Goal: Task Accomplishment & Management: Manage account settings

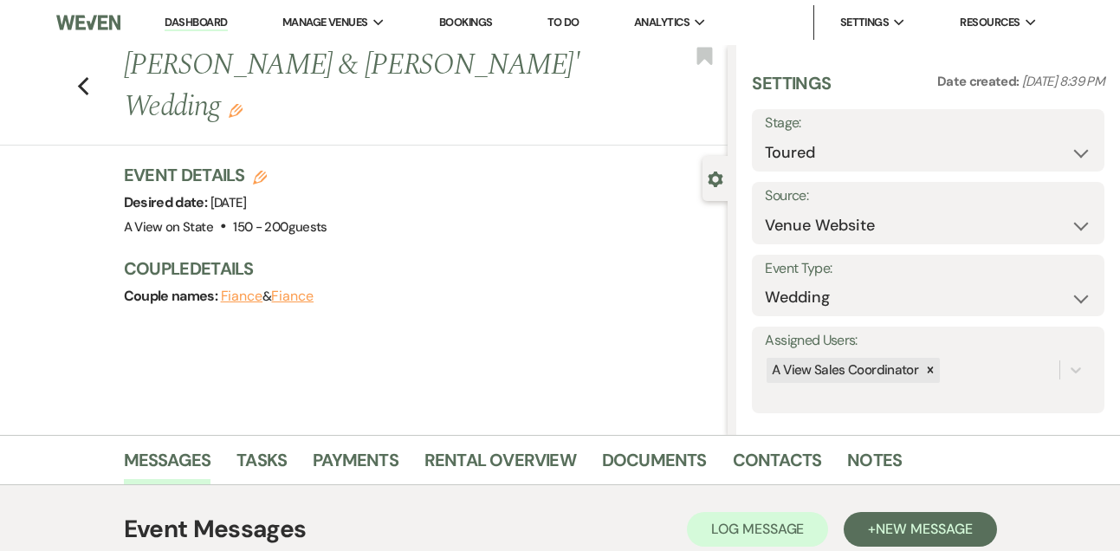
select select "5"
select select "3262"
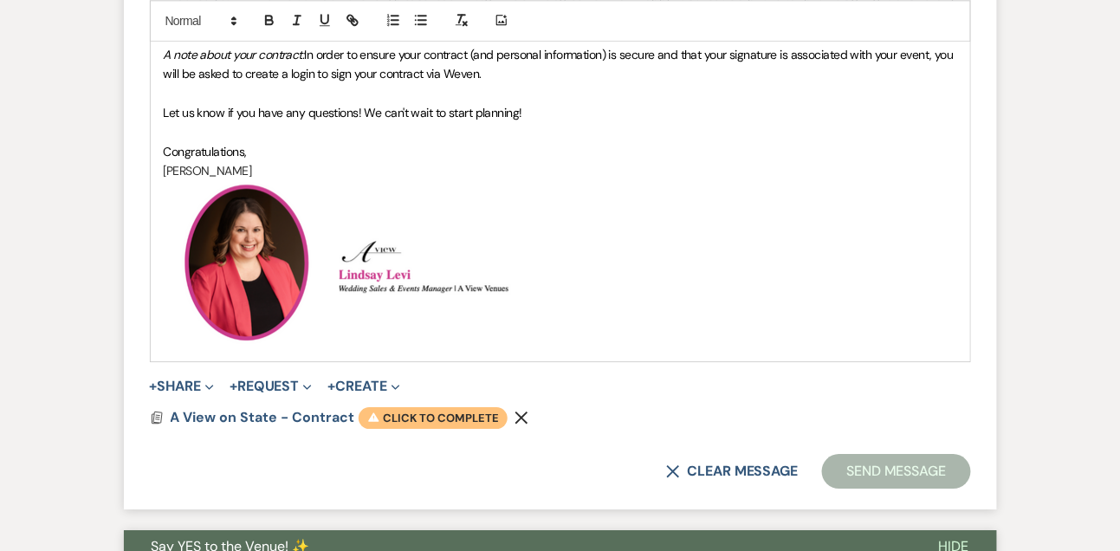
click at [392, 411] on span "Warning Click to complete" at bounding box center [433, 418] width 149 height 23
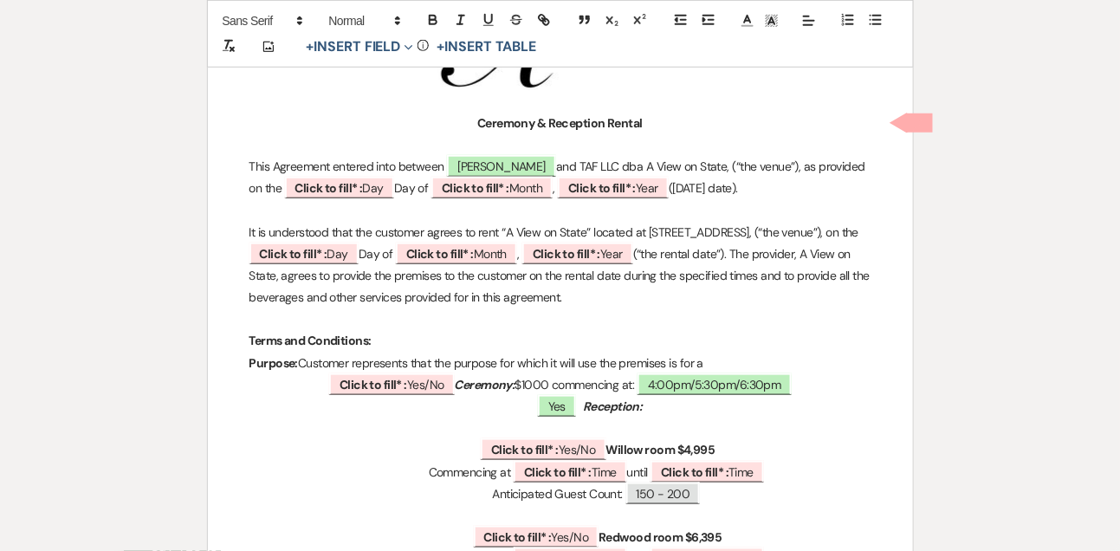
scroll to position [322, 0]
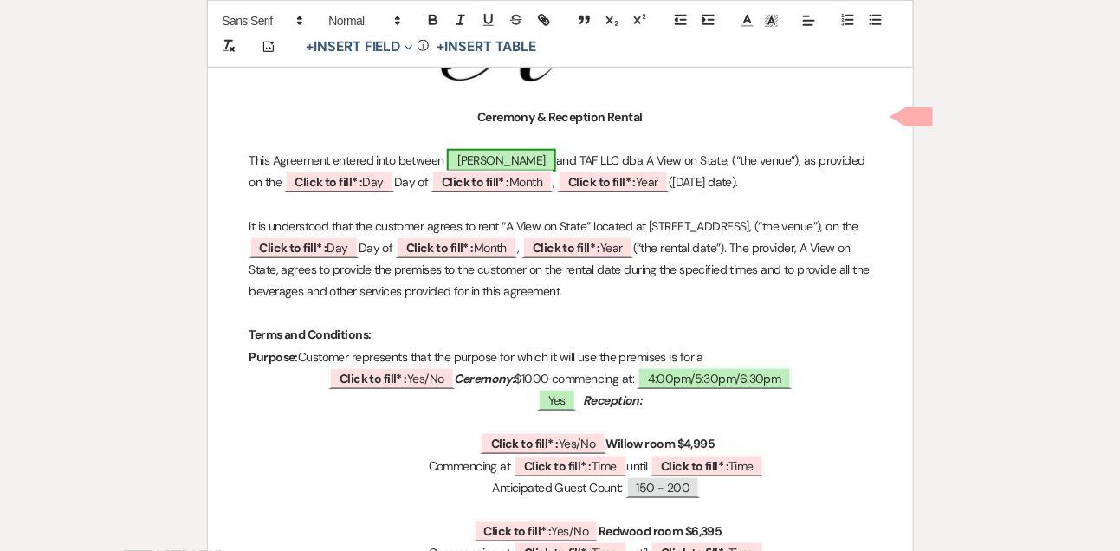
click at [556, 158] on span "[PERSON_NAME]" at bounding box center [501, 160] width 109 height 23
select select "smartCustomField"
select select "owner"
select select "{{clientNames}}"
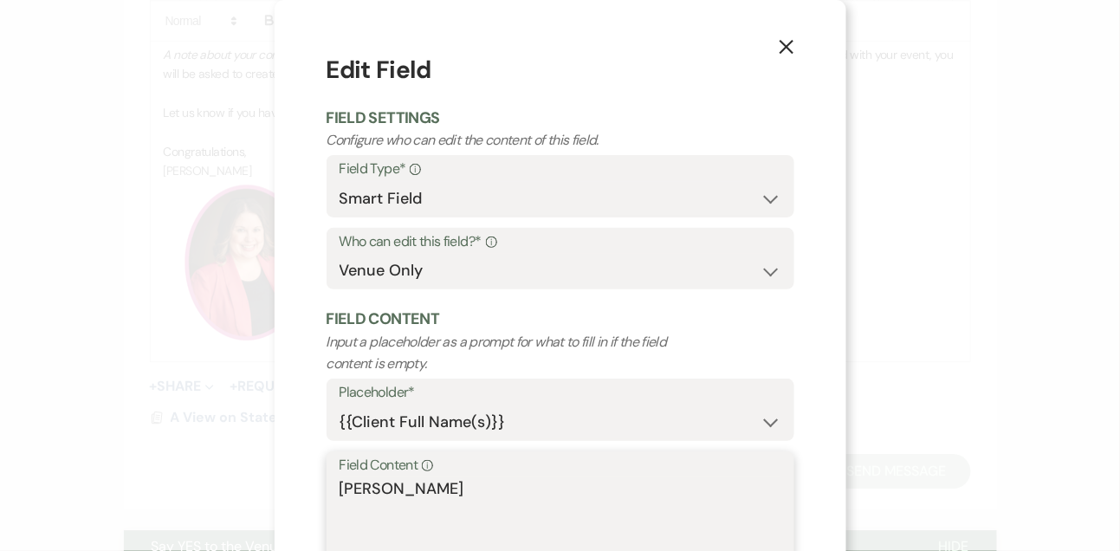
click at [528, 480] on textarea "[PERSON_NAME]" at bounding box center [561, 520] width 442 height 87
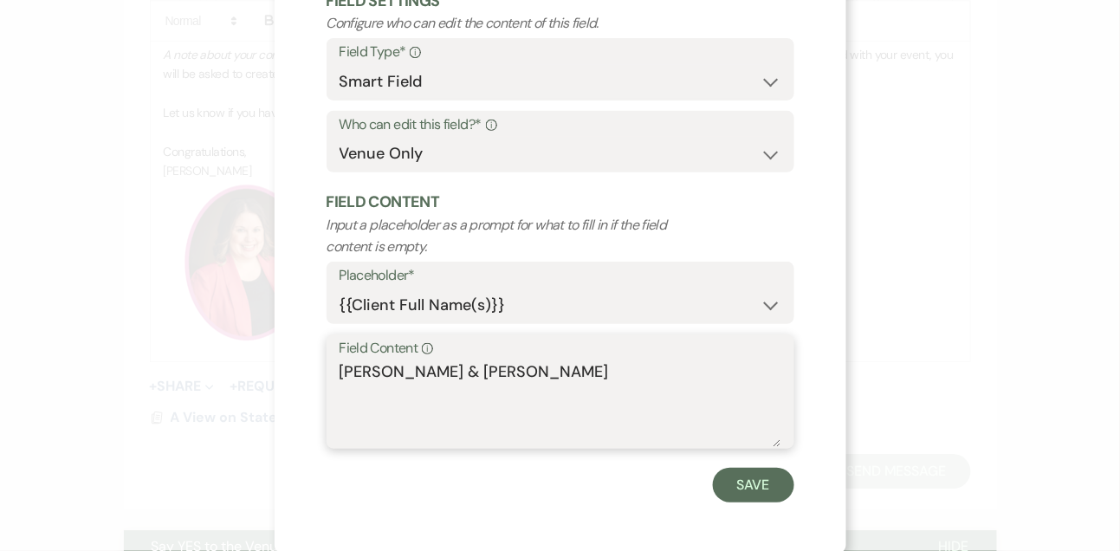
scroll to position [120, 0]
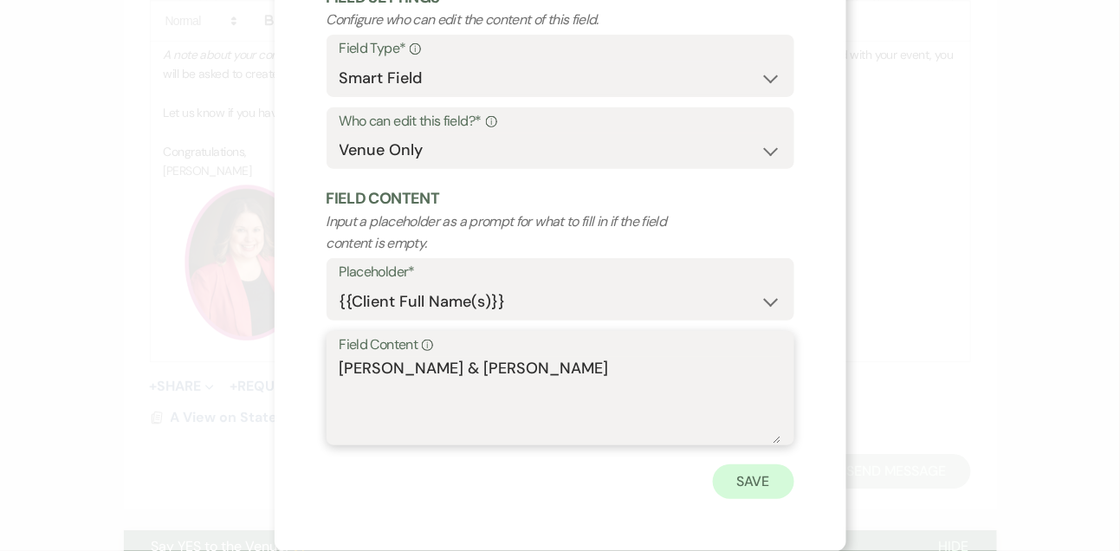
type textarea "Sammantha Schryvers & Joel Bartels"
click at [761, 483] on button "Save" at bounding box center [753, 481] width 81 height 35
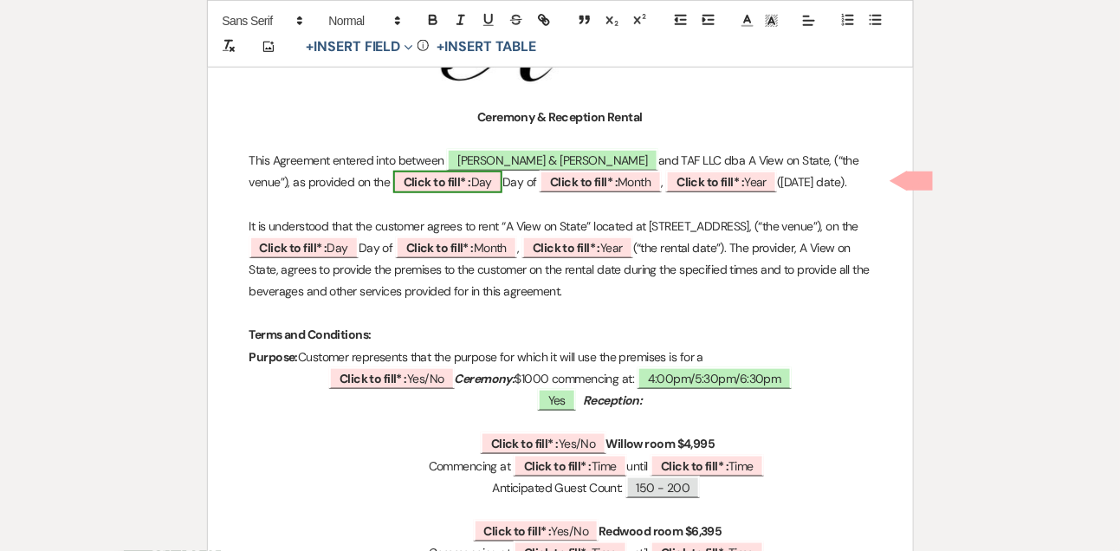
click at [443, 180] on b "Click to fill* :" at bounding box center [438, 182] width 68 height 16
select select "owner"
select select "custom_placeholder"
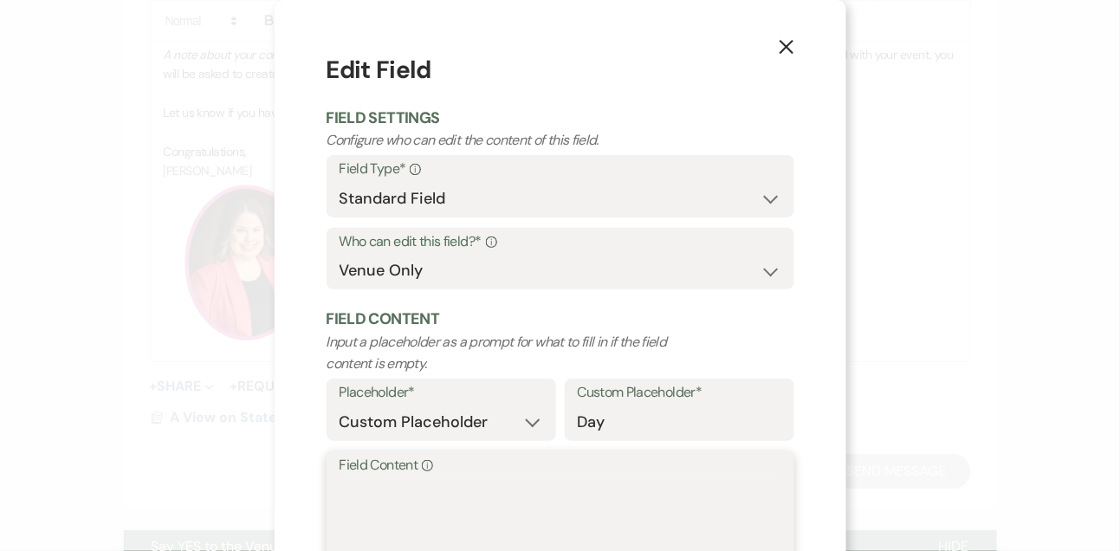
click at [350, 509] on textarea "Field Content Info" at bounding box center [561, 520] width 442 height 87
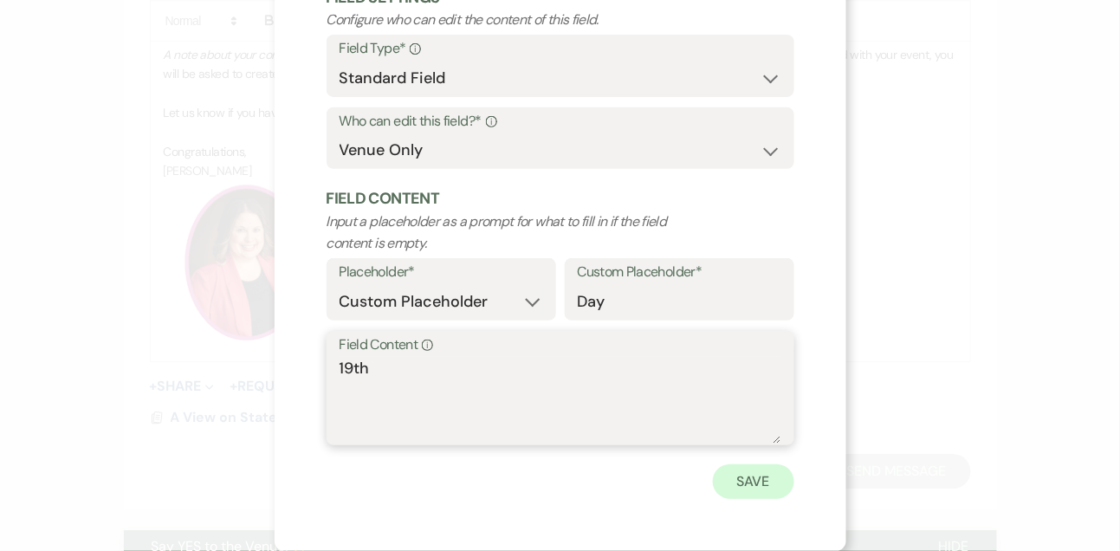
type textarea "19th"
click at [754, 480] on button "Save" at bounding box center [753, 481] width 81 height 35
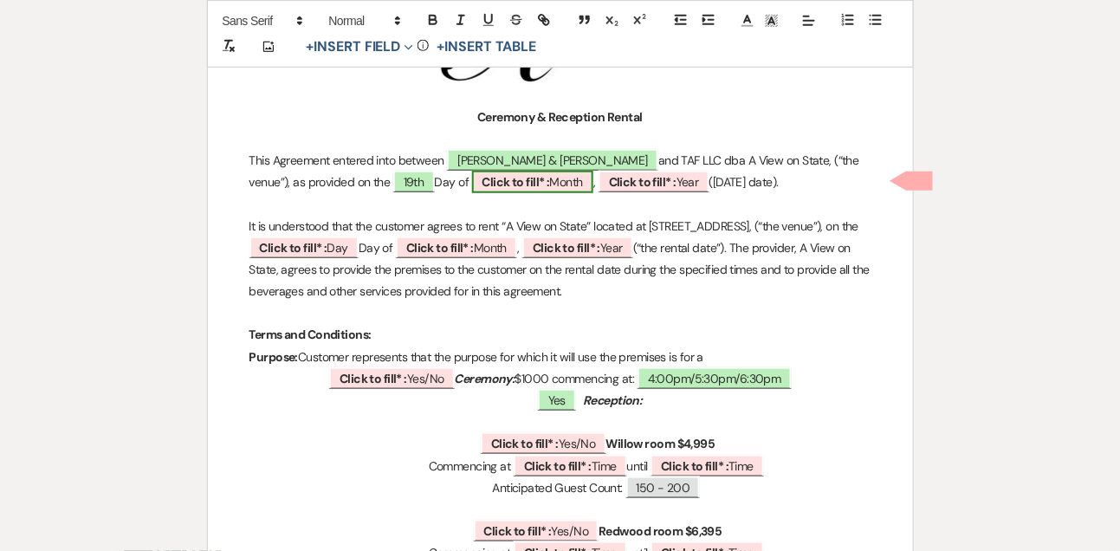
click at [530, 178] on b "Click to fill* :" at bounding box center [517, 182] width 68 height 16
select select "owner"
select select "custom_placeholder"
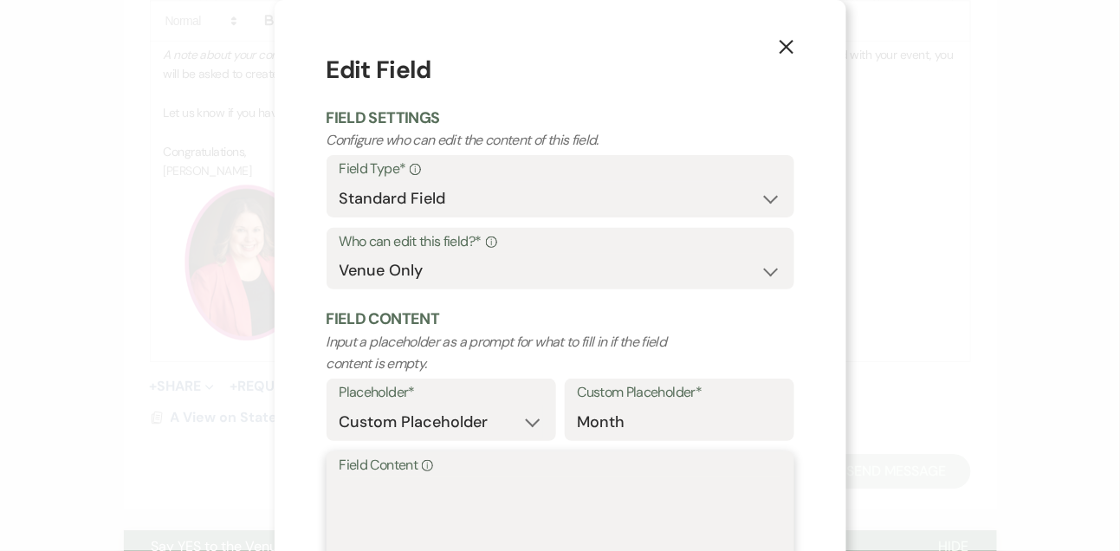
click at [430, 511] on textarea "Field Content Info" at bounding box center [561, 520] width 442 height 87
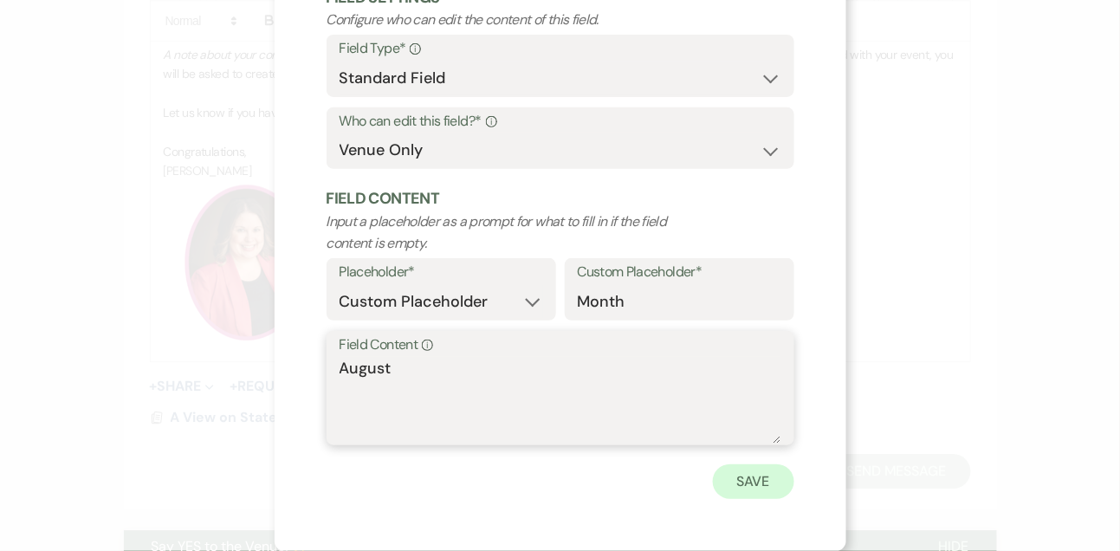
type textarea "August"
click at [773, 476] on button "Save" at bounding box center [753, 481] width 81 height 35
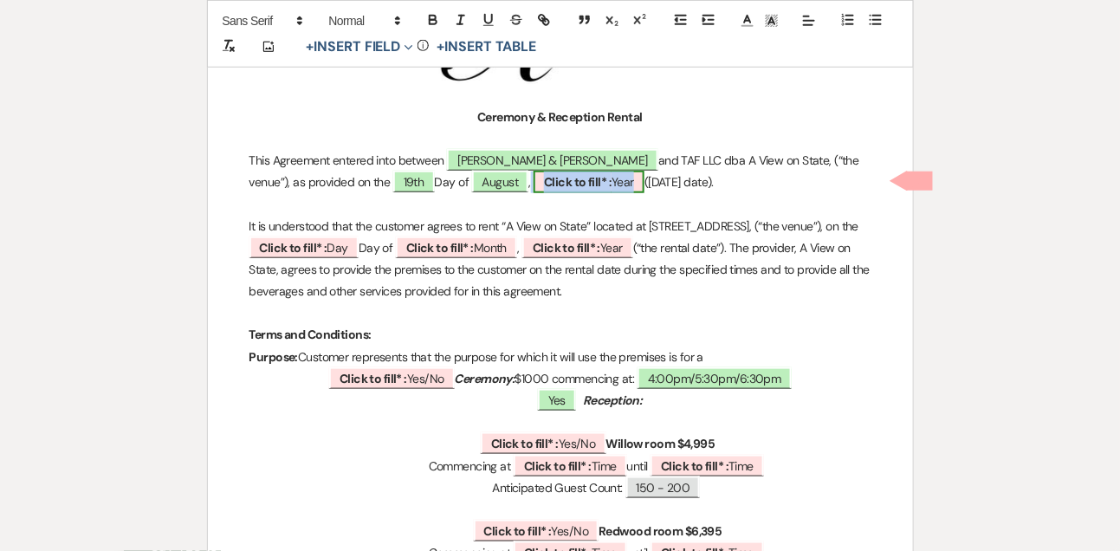
click at [645, 185] on span "Click to fill* : Year" at bounding box center [589, 182] width 111 height 23
select select "owner"
select select "custom_placeholder"
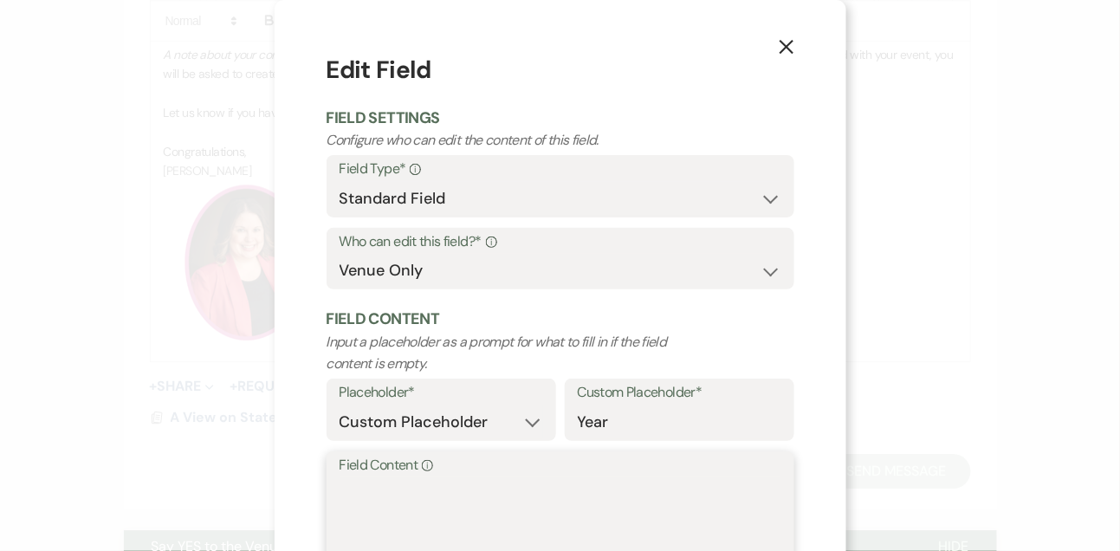
click at [479, 484] on textarea "Field Content Info" at bounding box center [561, 520] width 442 height 87
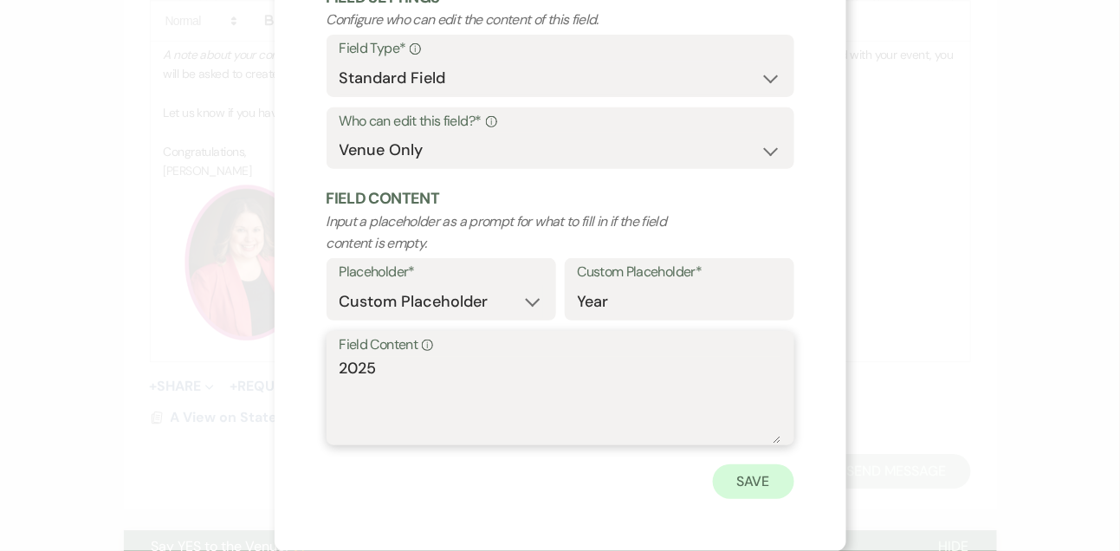
type textarea "2025"
click at [752, 496] on button "Save" at bounding box center [753, 481] width 81 height 35
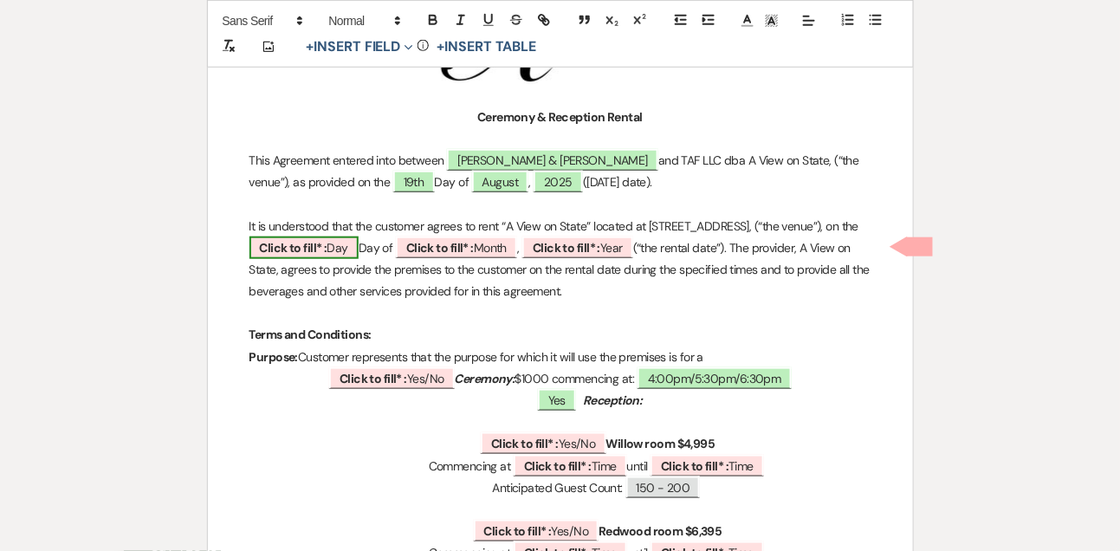
click at [327, 249] on b "Click to fill* :" at bounding box center [294, 248] width 68 height 16
select select "owner"
select select "custom_placeholder"
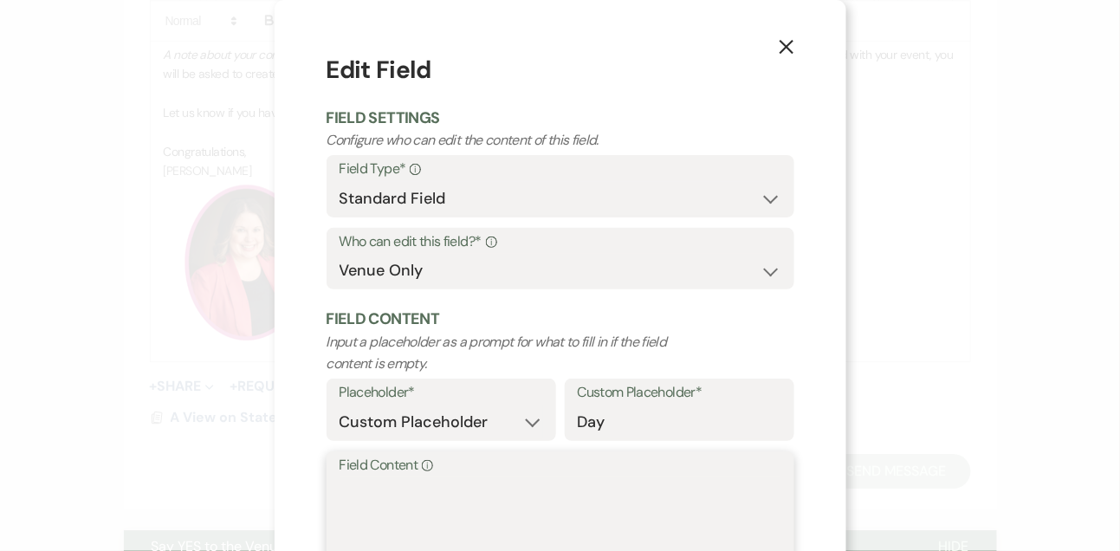
click at [360, 499] on textarea "Field Content Info" at bounding box center [561, 520] width 442 height 87
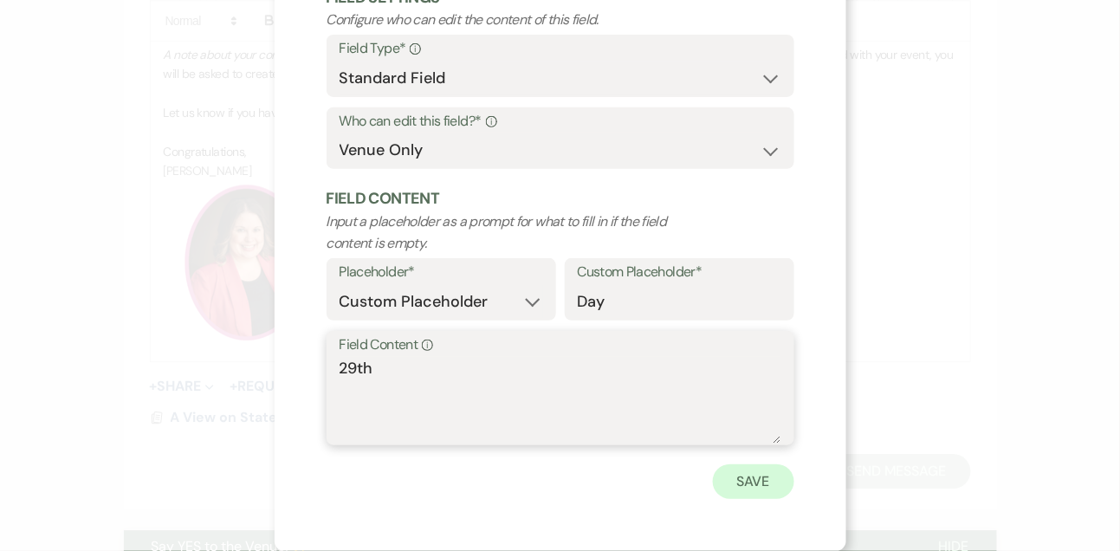
type textarea "29th"
click at [740, 476] on button "Save" at bounding box center [753, 481] width 81 height 35
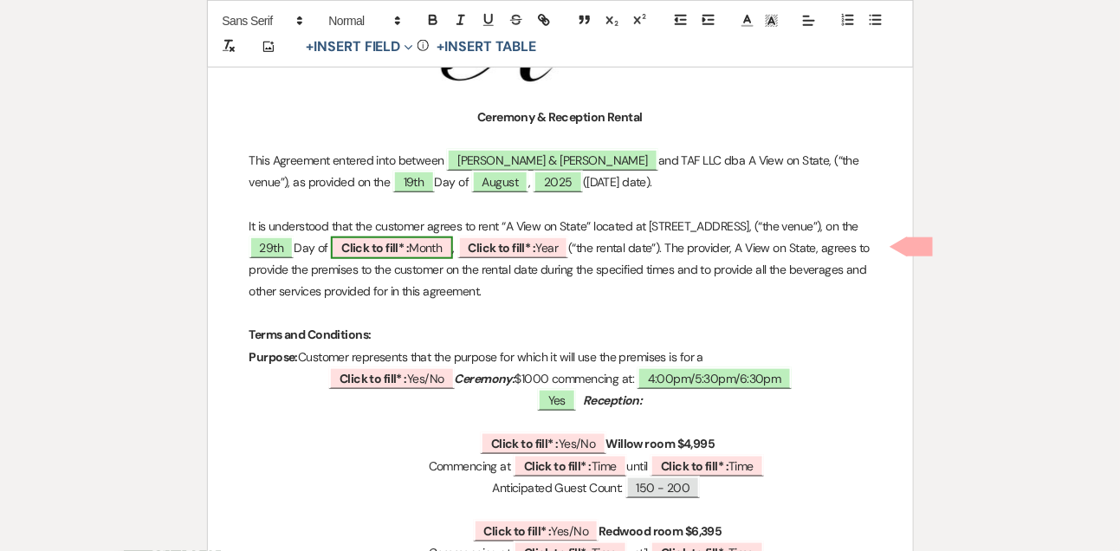
click at [452, 248] on span "Click to fill* : Month" at bounding box center [391, 247] width 121 height 23
select select "owner"
select select "custom_placeholder"
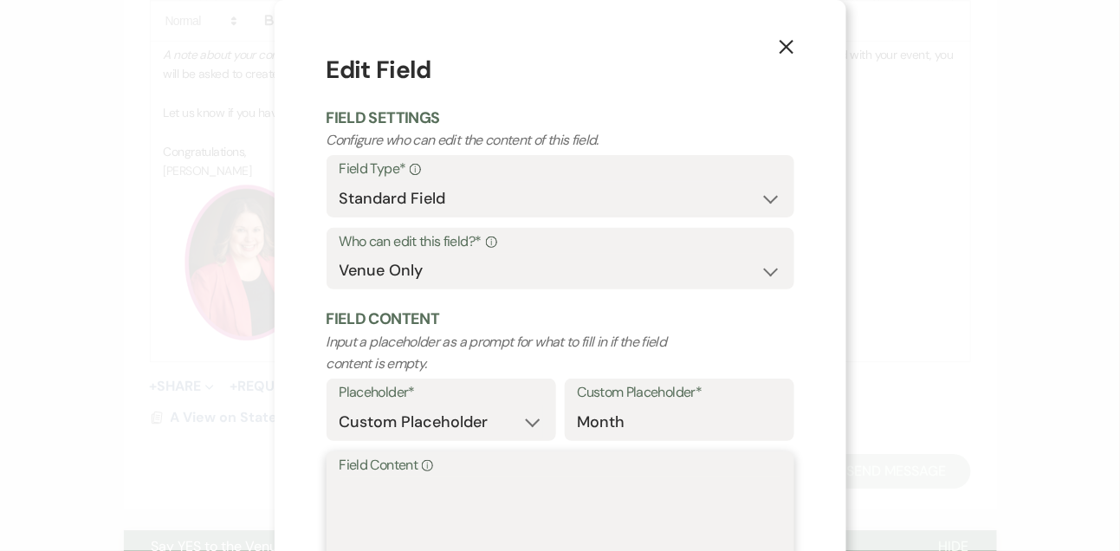
click at [497, 489] on textarea "Field Content Info" at bounding box center [561, 520] width 442 height 87
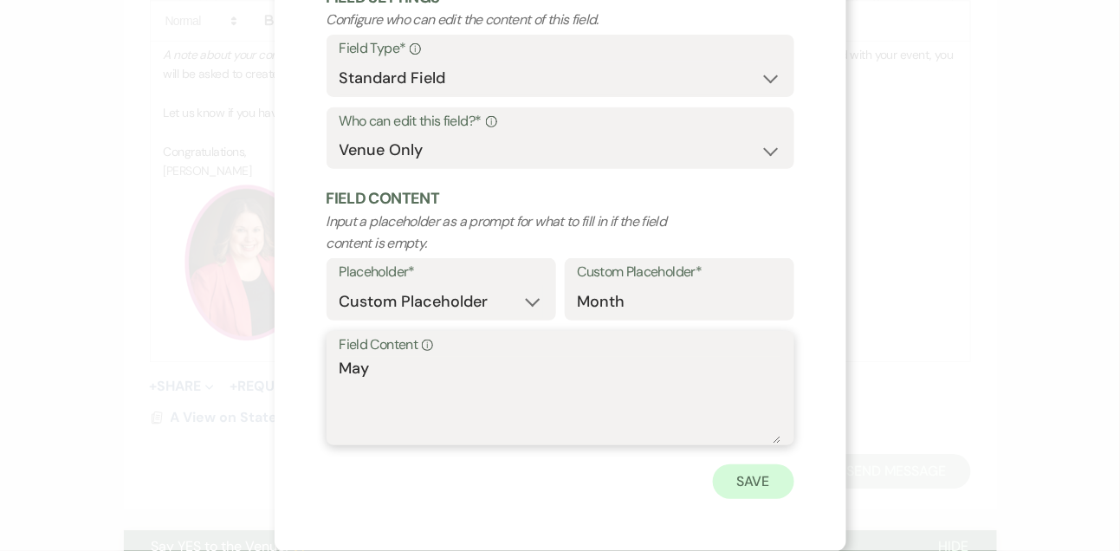
type textarea "May"
click at [741, 498] on button "Save" at bounding box center [753, 481] width 81 height 35
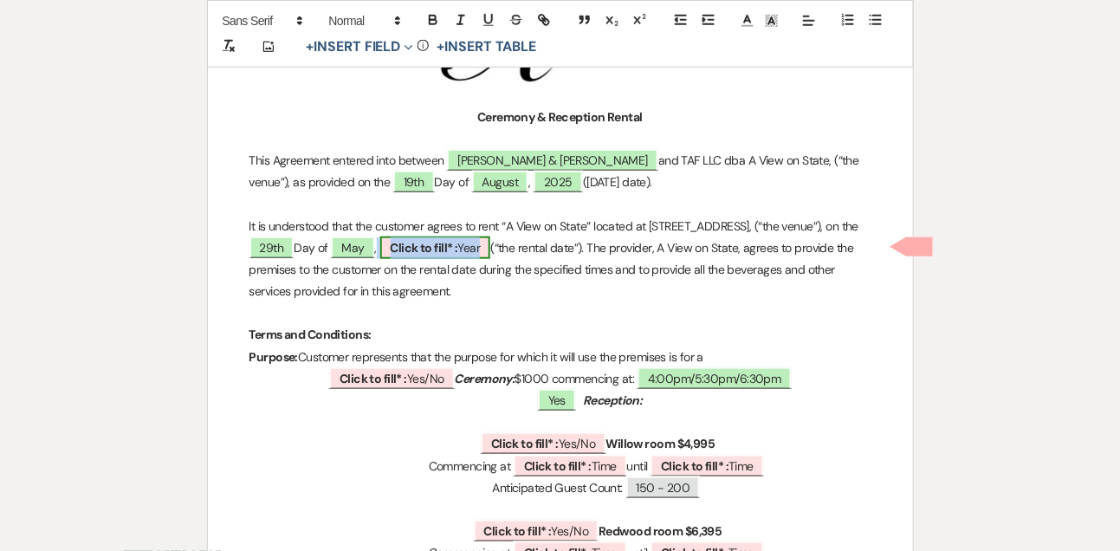
click at [491, 252] on span "Click to fill* : Year" at bounding box center [435, 247] width 111 height 23
select select "owner"
select select "custom_placeholder"
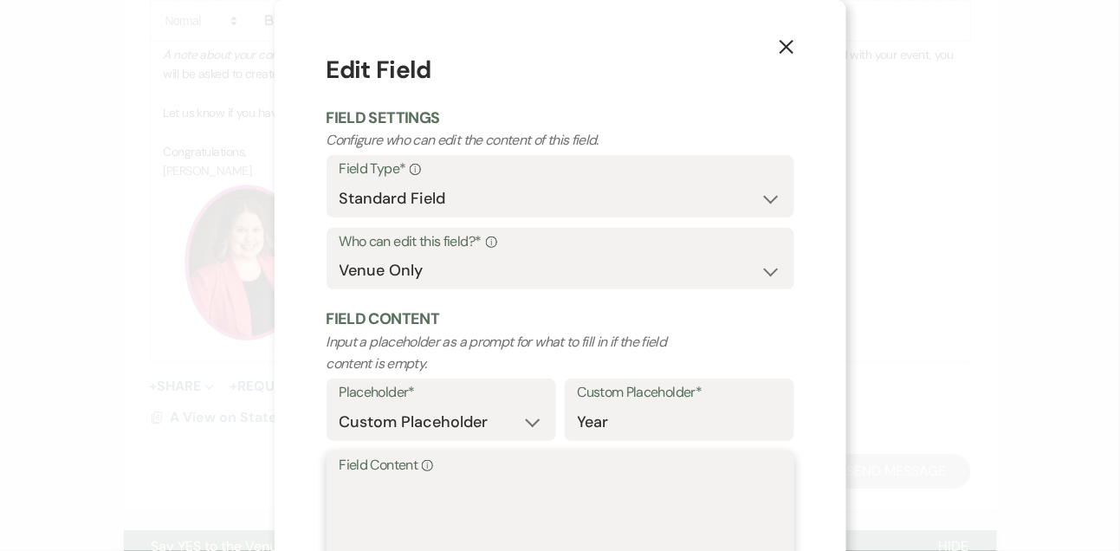
click at [398, 493] on textarea "Field Content Info" at bounding box center [561, 520] width 442 height 87
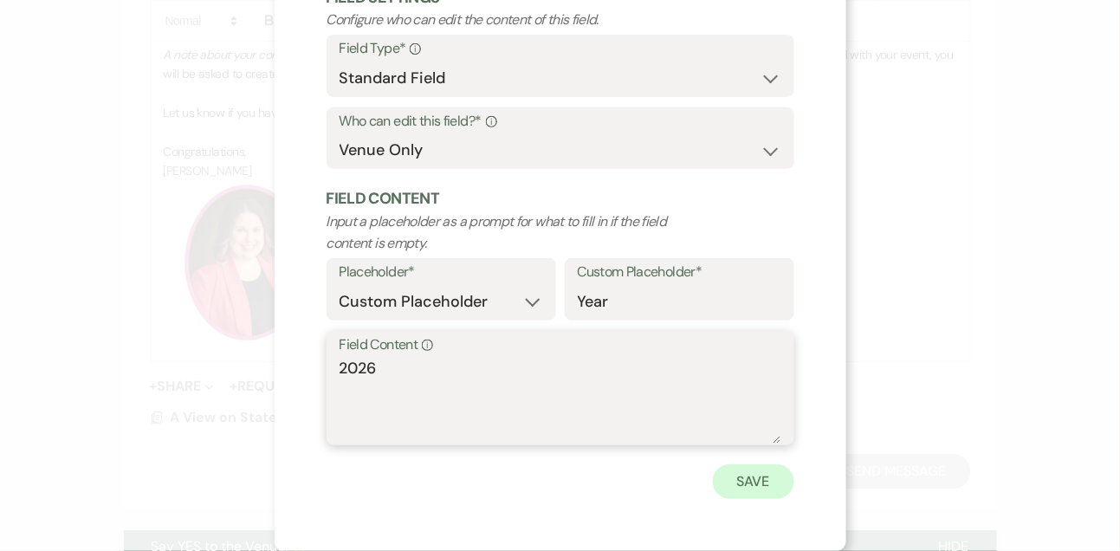
type textarea "2026"
click at [769, 478] on button "Save" at bounding box center [753, 481] width 81 height 35
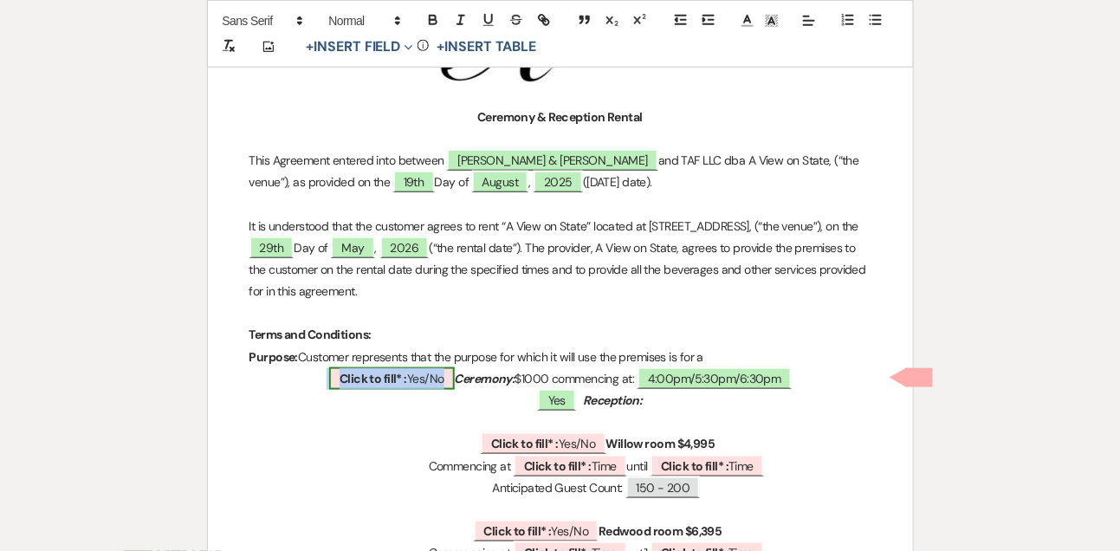
click at [418, 377] on span "Click to fill* : Yes/No" at bounding box center [392, 378] width 126 height 23
select select "owner"
select select "custom_placeholder"
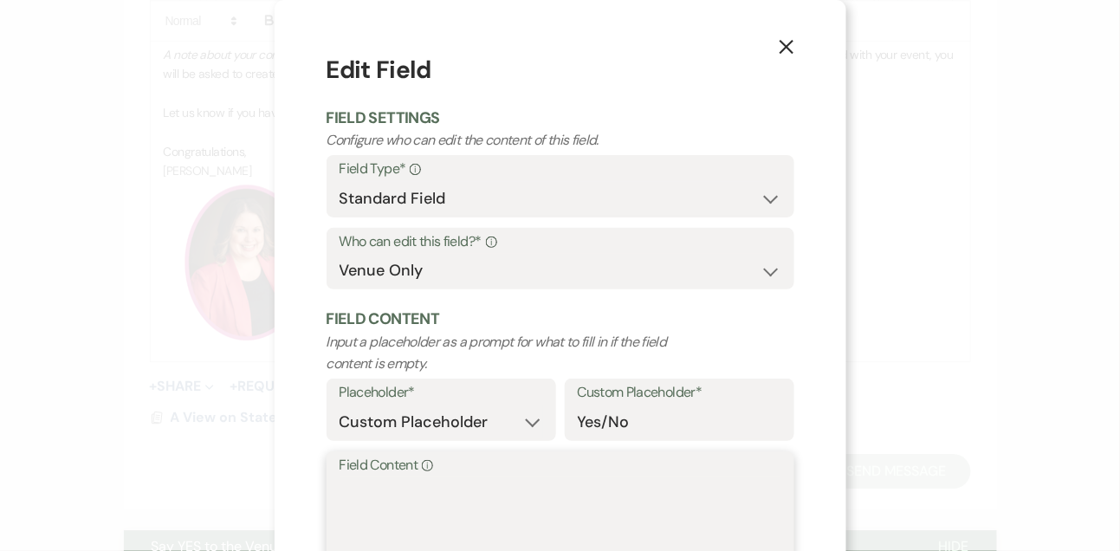
click at [360, 524] on textarea "Field Content Info" at bounding box center [561, 520] width 442 height 87
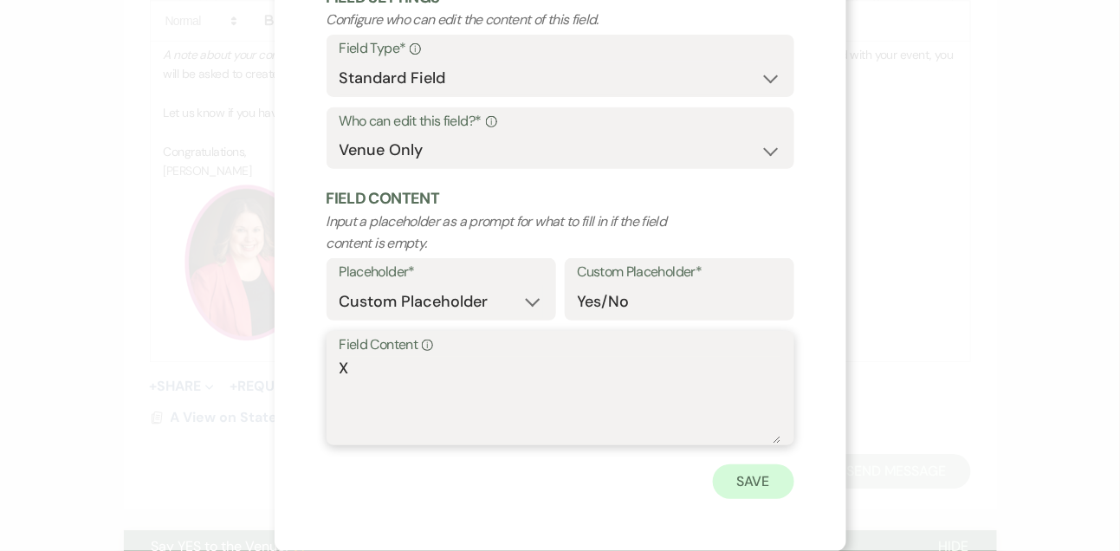
type textarea "X"
click at [778, 483] on button "Save" at bounding box center [753, 481] width 81 height 35
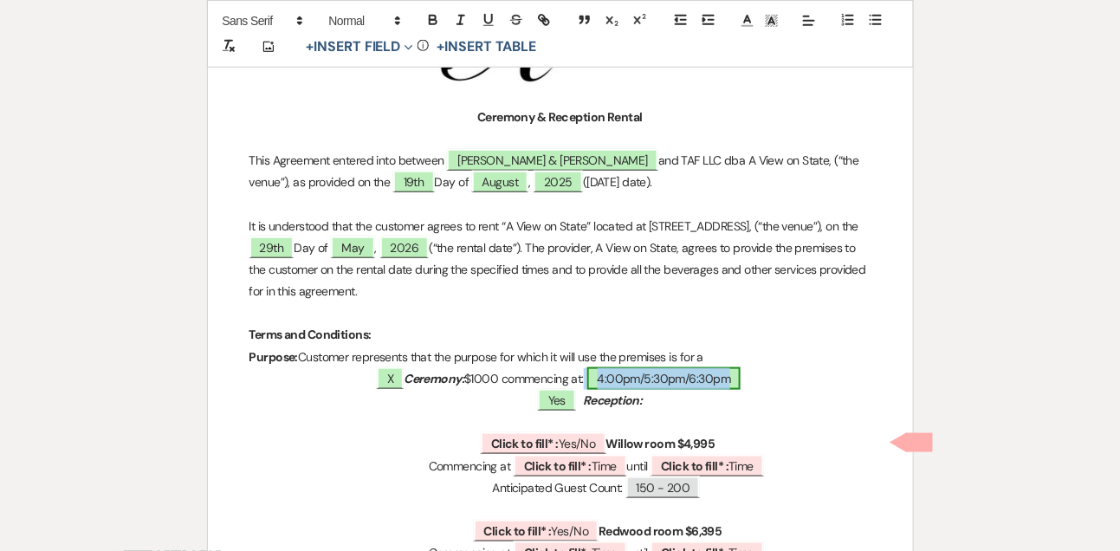
click at [667, 367] on span "4:00pm/5:30pm/6:30pm" at bounding box center [664, 378] width 154 height 23
select select "owner"
select select "Time"
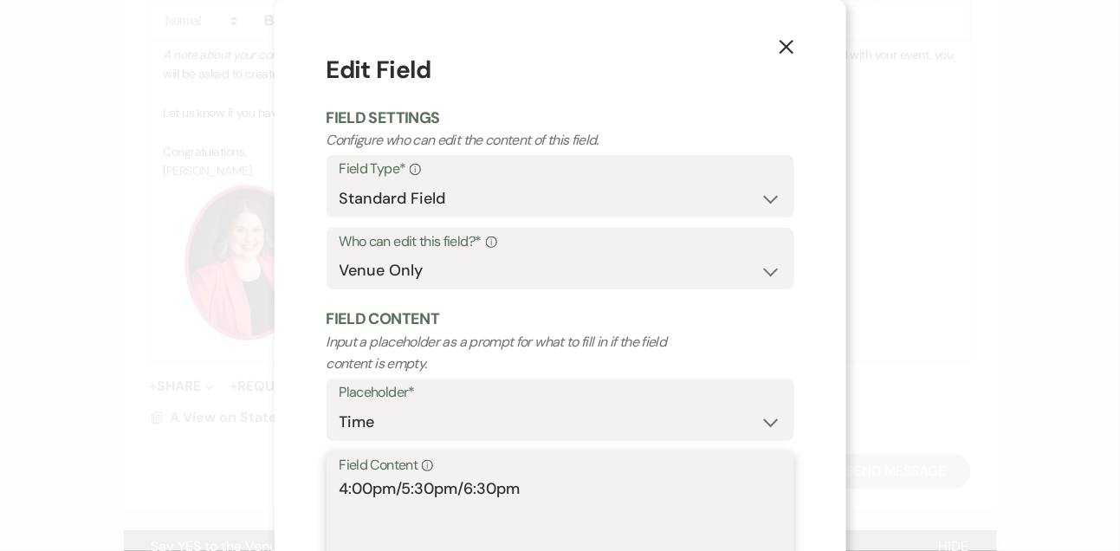
drag, startPoint x: 400, startPoint y: 490, endPoint x: 286, endPoint y: 483, distance: 114.6
click at [287, 483] on div "X Edit Field Field Settings Configure who can edit the content of this field. F…" at bounding box center [561, 335] width 572 height 671
drag, startPoint x: 391, startPoint y: 479, endPoint x: 457, endPoint y: 480, distance: 66.7
click at [457, 480] on textarea "5:30pm/6:30pm" at bounding box center [561, 520] width 442 height 87
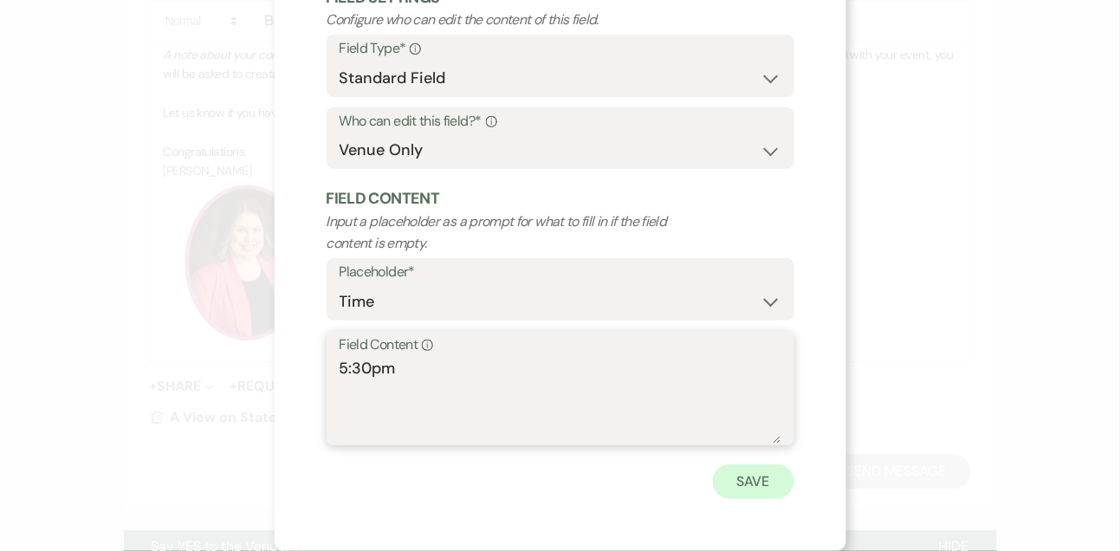
type textarea "5:30pm"
click at [748, 479] on button "Save" at bounding box center [753, 481] width 81 height 35
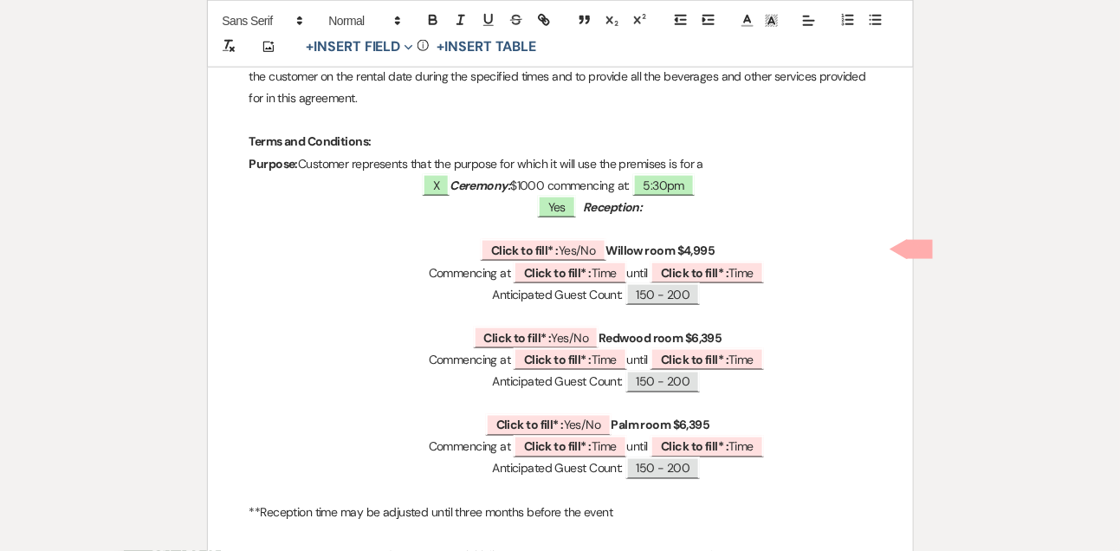
scroll to position [524, 0]
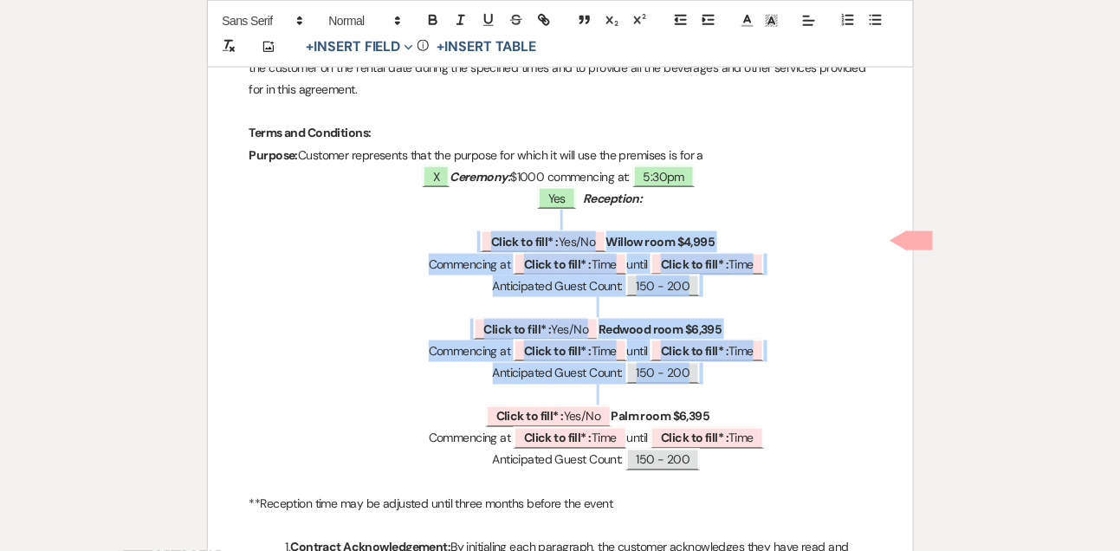
drag, startPoint x: 466, startPoint y: 229, endPoint x: 465, endPoint y: 396, distance: 167.2
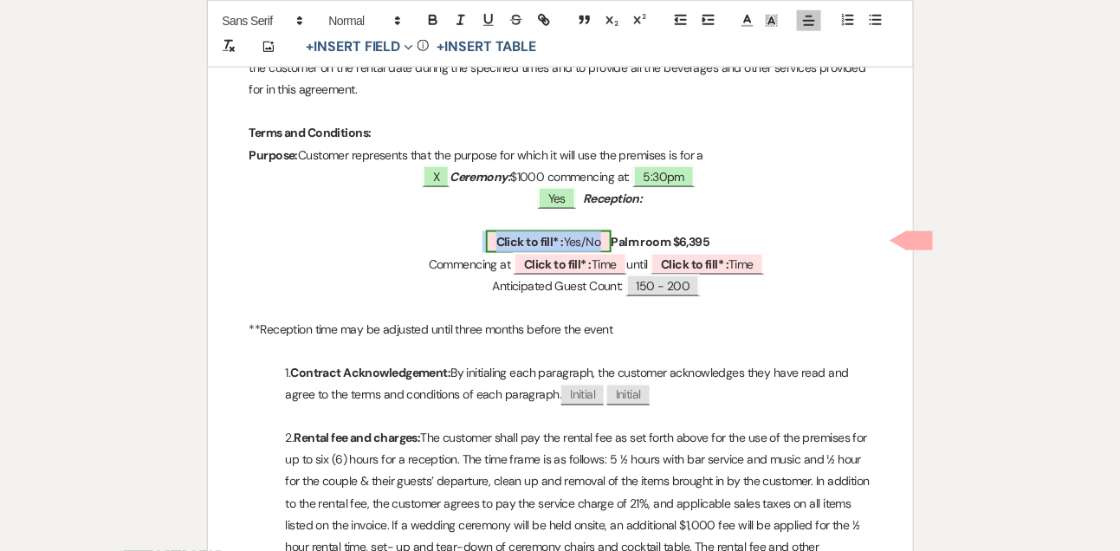
click at [557, 236] on b "Click to fill* :" at bounding box center [530, 242] width 68 height 16
select select "owner"
select select "custom_placeholder"
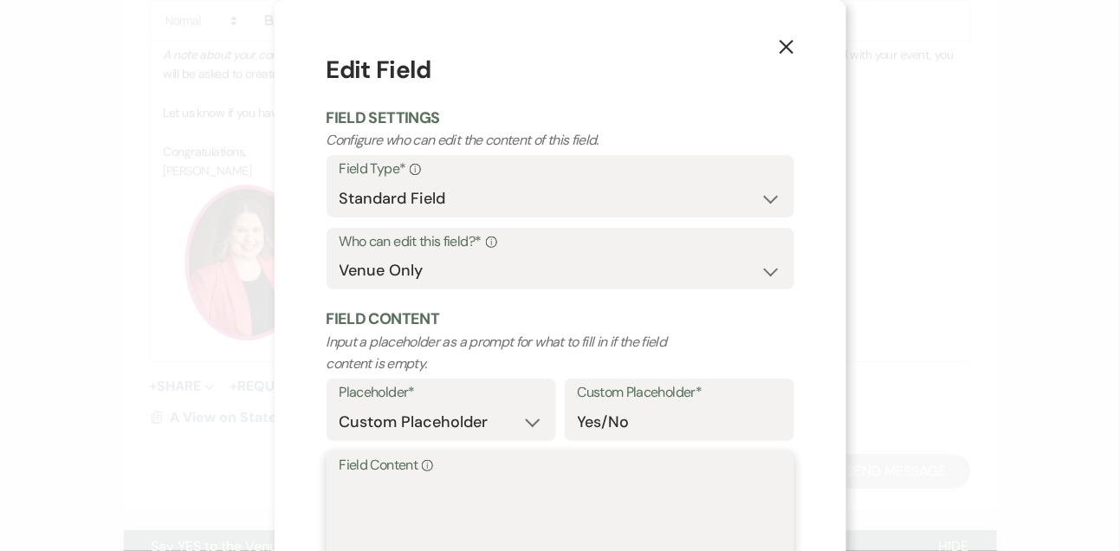
click at [403, 492] on textarea "Field Content Info" at bounding box center [561, 520] width 442 height 87
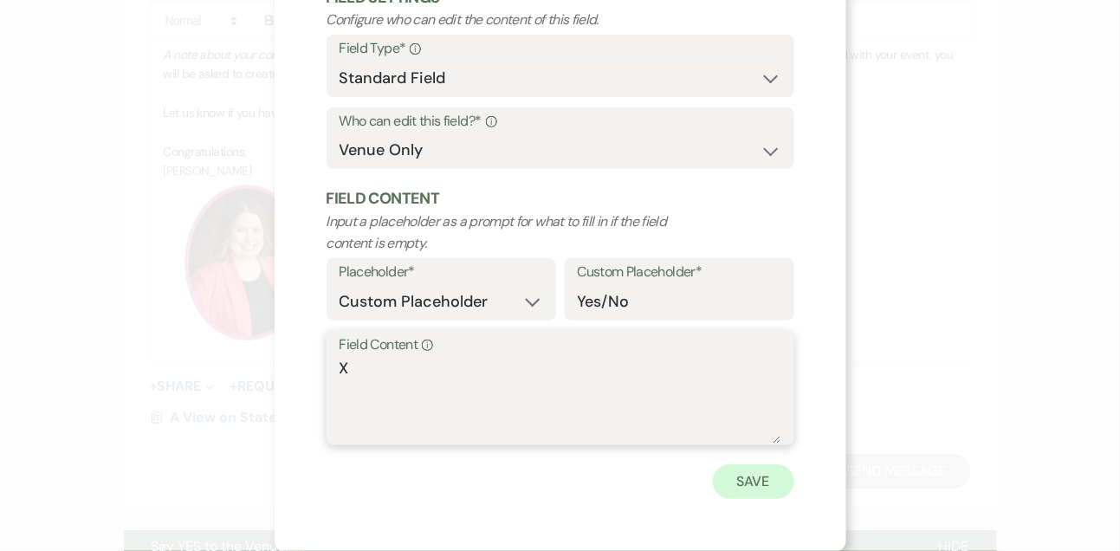
type textarea "X"
click at [729, 488] on button "Save" at bounding box center [753, 481] width 81 height 35
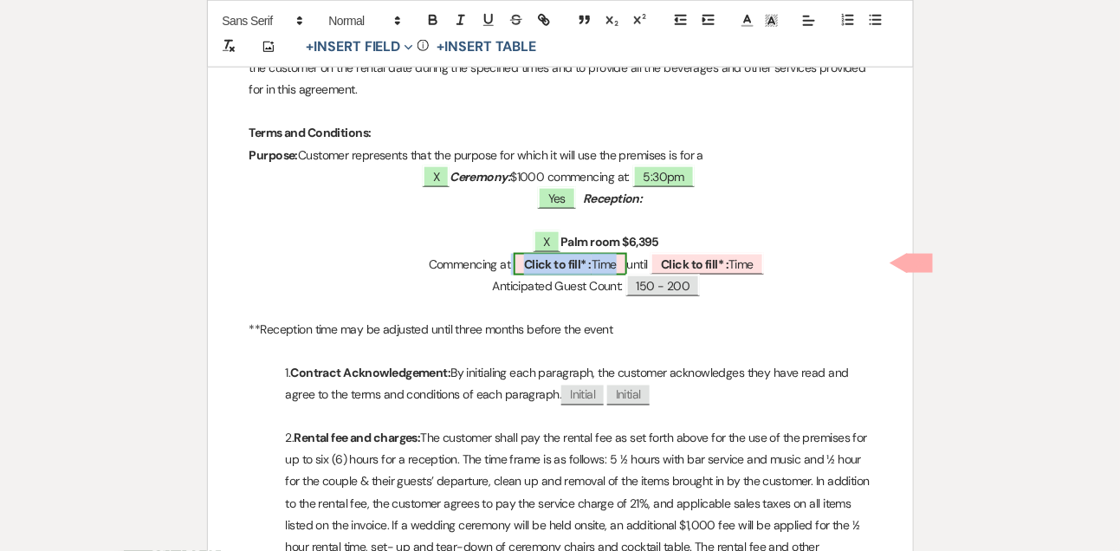
click at [599, 261] on span "Click to fill* : Time" at bounding box center [570, 264] width 113 height 23
select select "owner"
select select "Time"
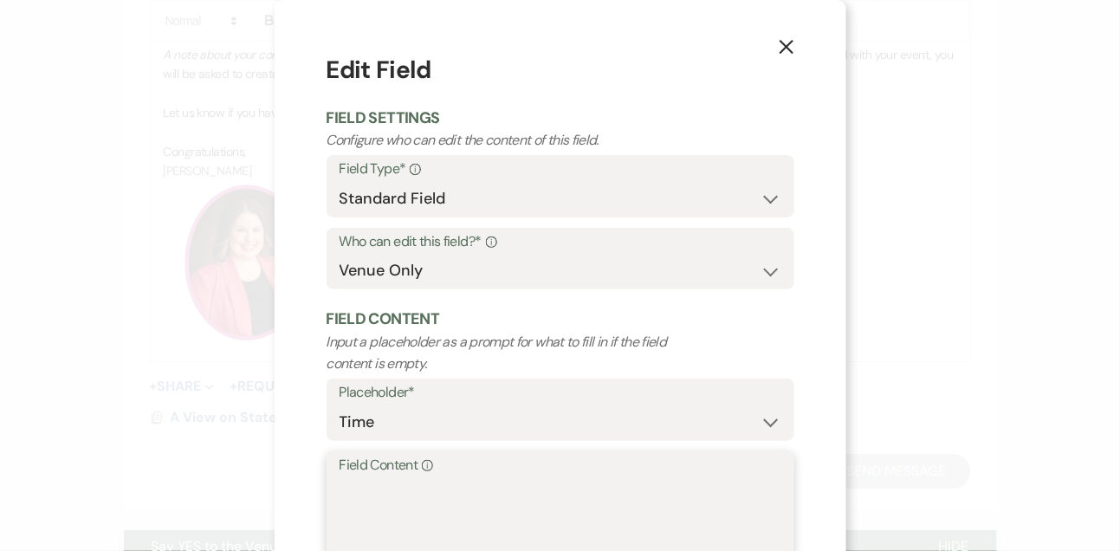
click at [464, 503] on textarea "Field Content Info" at bounding box center [561, 520] width 442 height 87
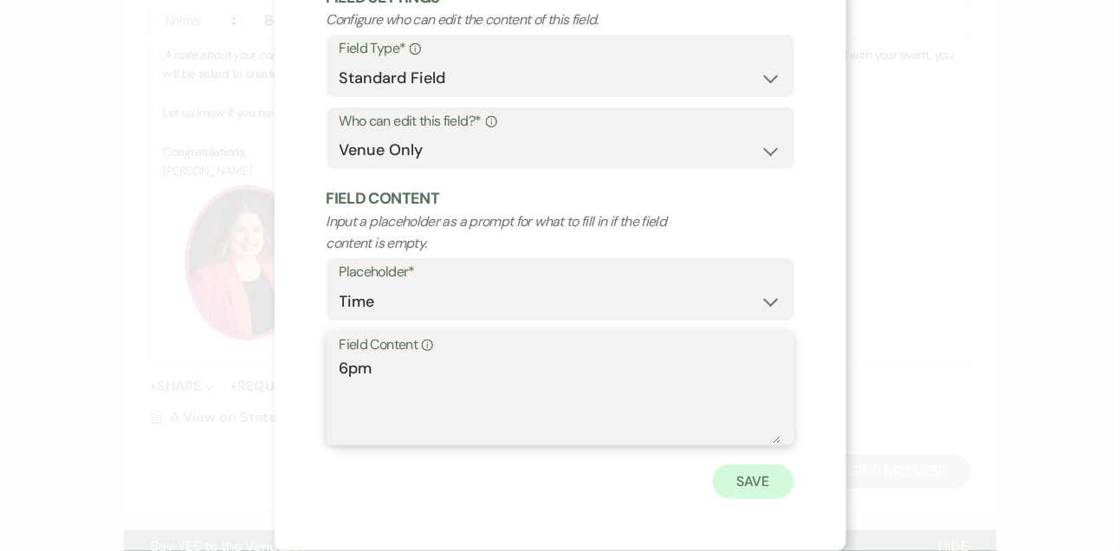
type textarea "6pm"
click at [788, 479] on button "Save" at bounding box center [753, 481] width 81 height 35
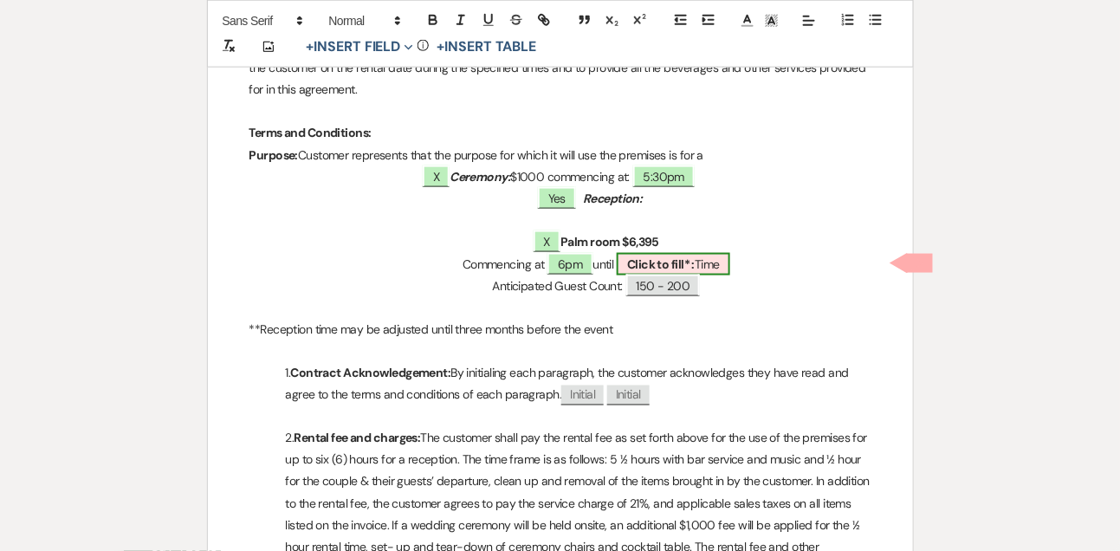
click at [663, 253] on span "Click to fill* : Time" at bounding box center [673, 264] width 113 height 23
select select "owner"
select select "Time"
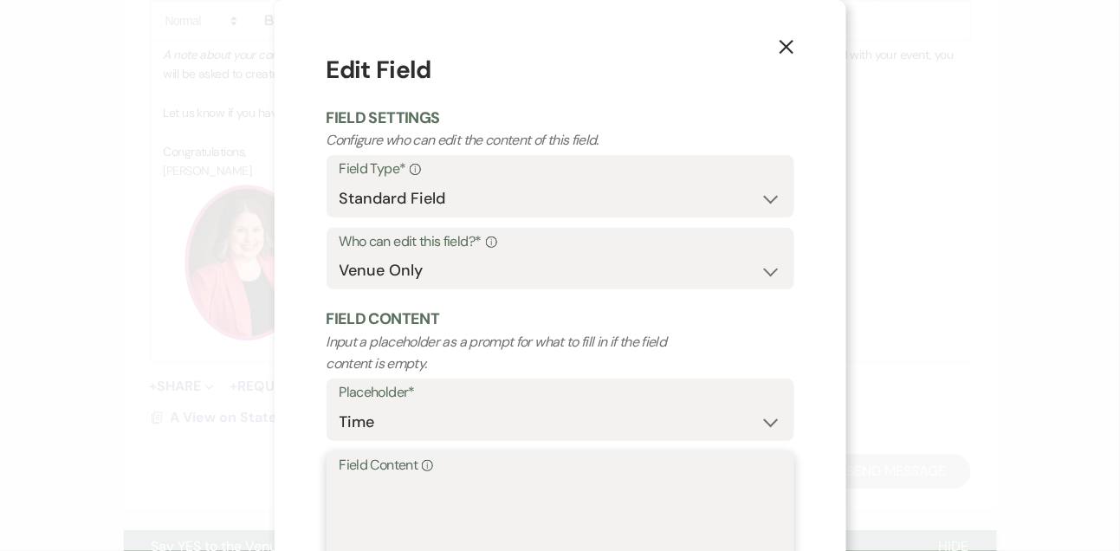
click at [528, 501] on textarea "Field Content Info" at bounding box center [561, 520] width 442 height 87
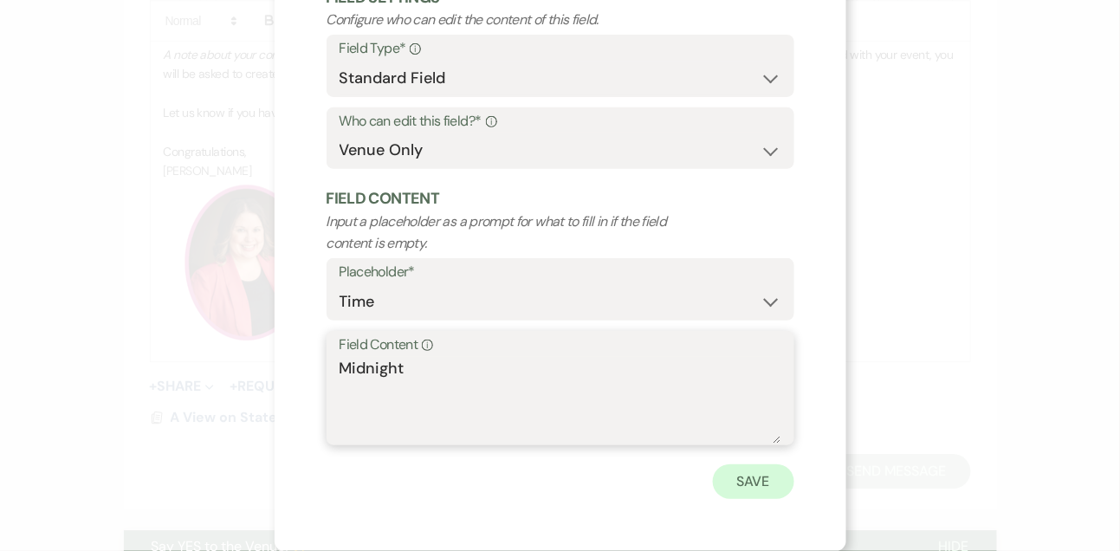
type textarea "Midnight"
click at [781, 485] on button "Save" at bounding box center [753, 481] width 81 height 35
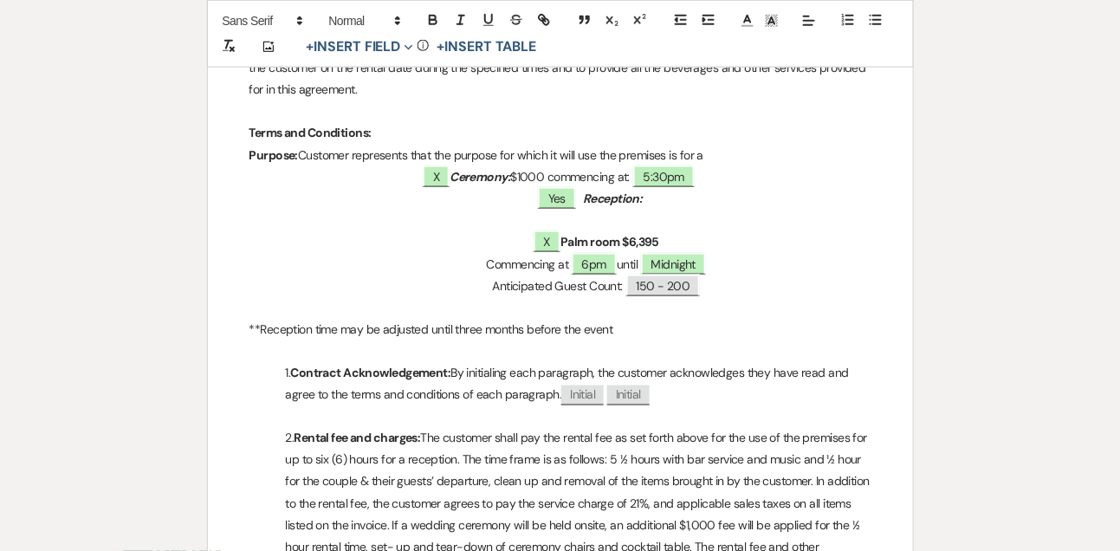
click at [572, 319] on p "**Reception time may be adjusted until three months before the event" at bounding box center [560, 330] width 622 height 22
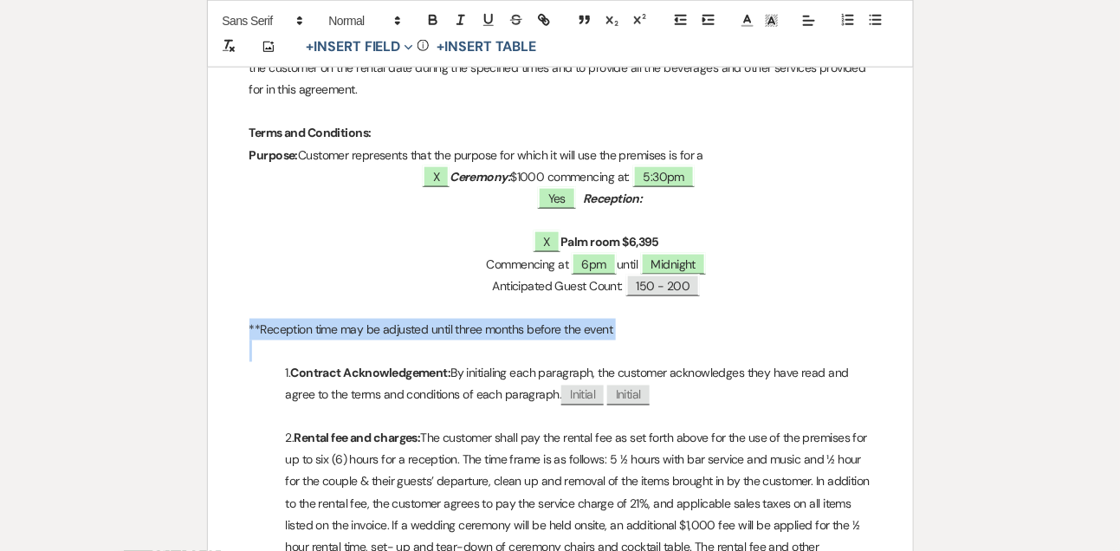
click at [572, 319] on p "**Reception time may be adjusted until three months before the event" at bounding box center [560, 330] width 622 height 22
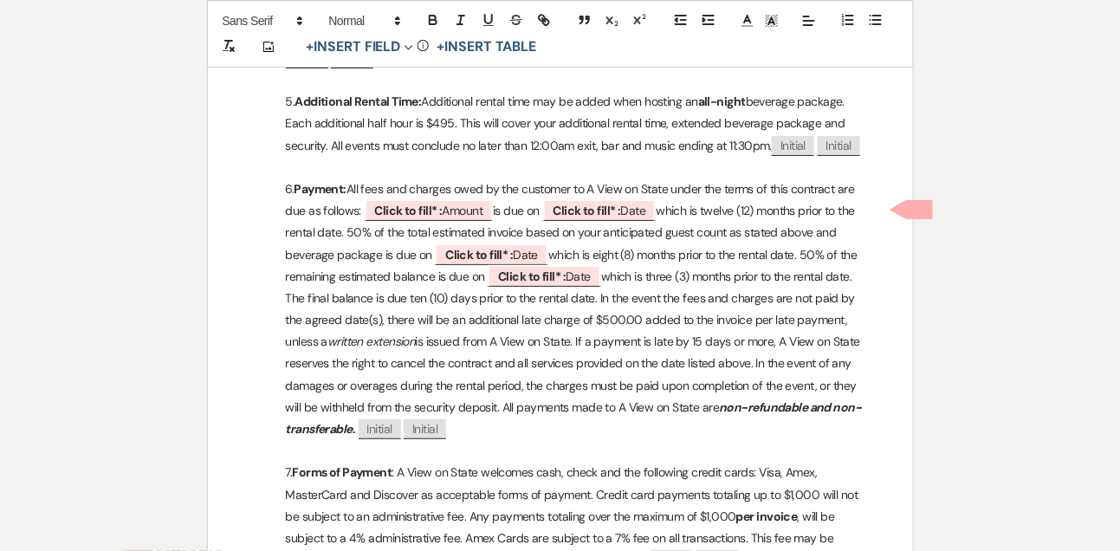
scroll to position [1688, 0]
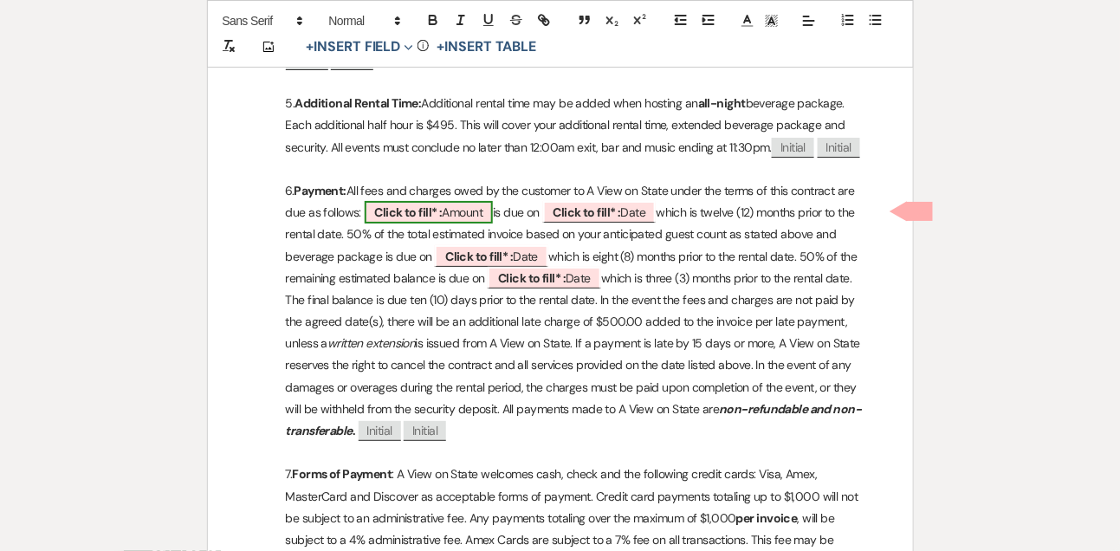
click at [476, 211] on span "Click to fill* : Amount" at bounding box center [429, 212] width 129 height 23
select select "owner"
select select "Amount"
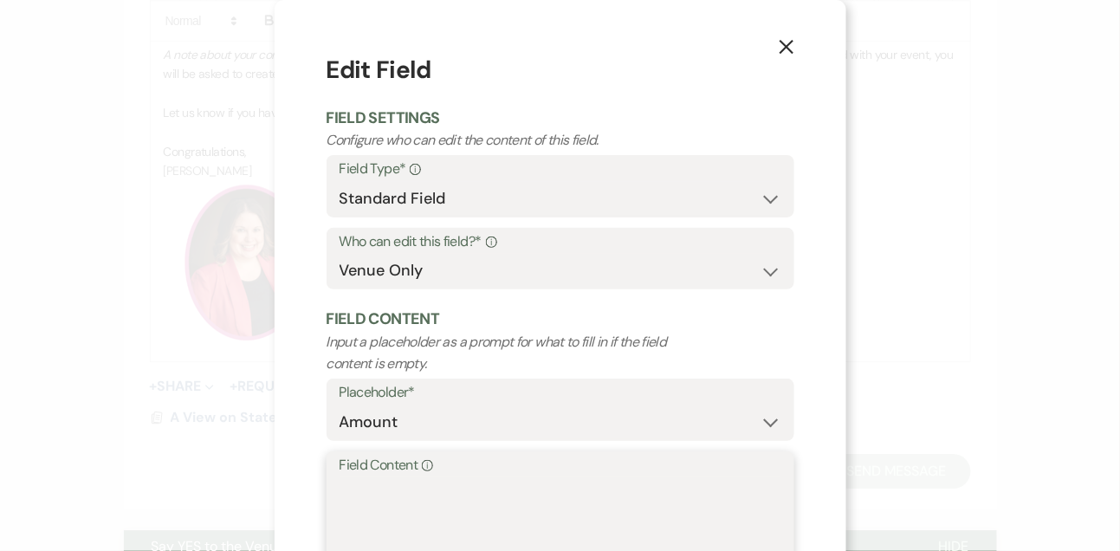
click at [423, 495] on textarea "Field Content Info" at bounding box center [561, 520] width 442 height 87
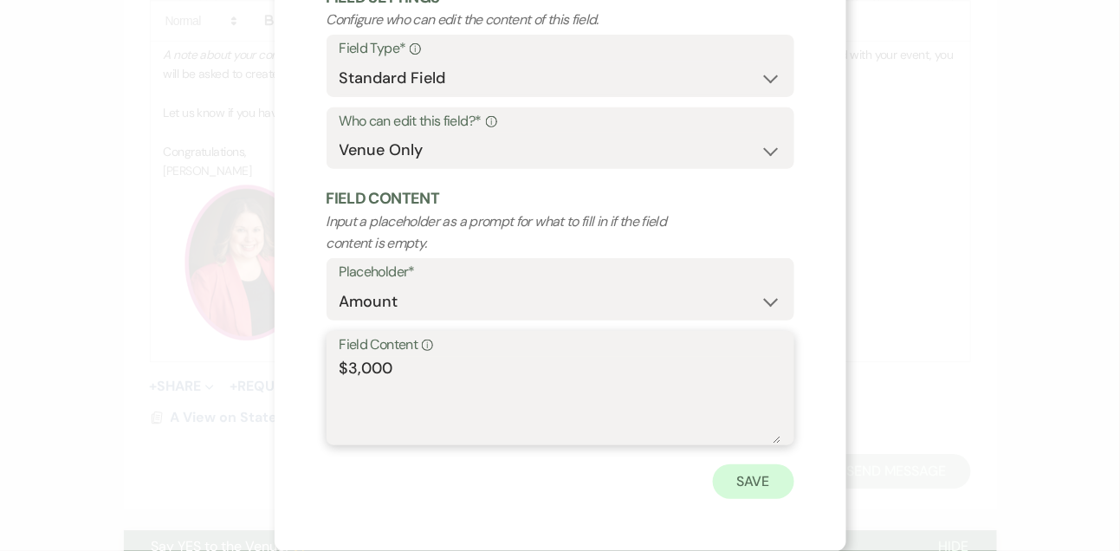
type textarea "$3,000"
click at [768, 486] on button "Save" at bounding box center [753, 481] width 81 height 35
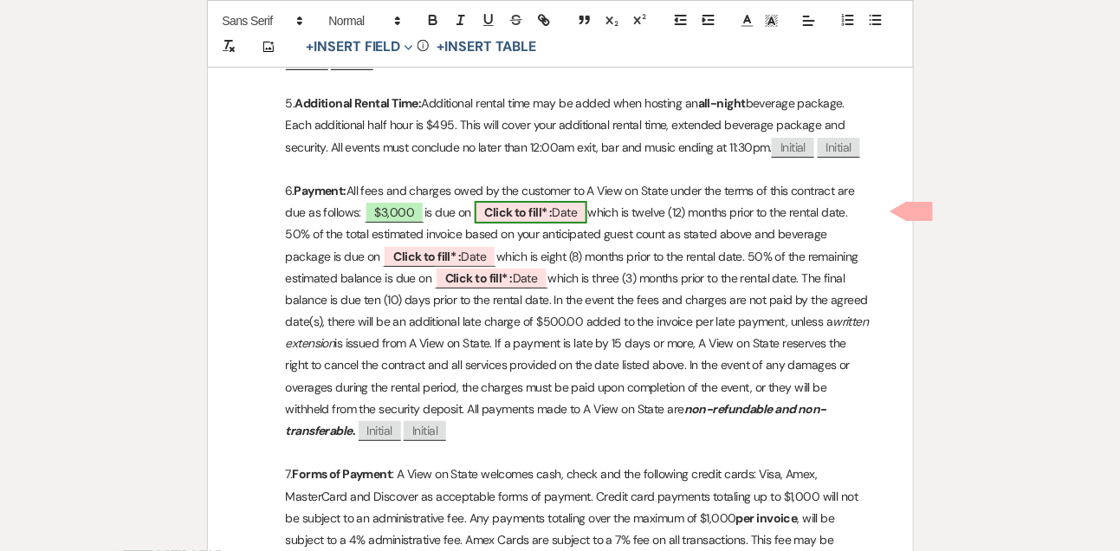
click at [564, 214] on span "Click to fill* : Date" at bounding box center [531, 212] width 113 height 23
select select "owner"
select select "Date"
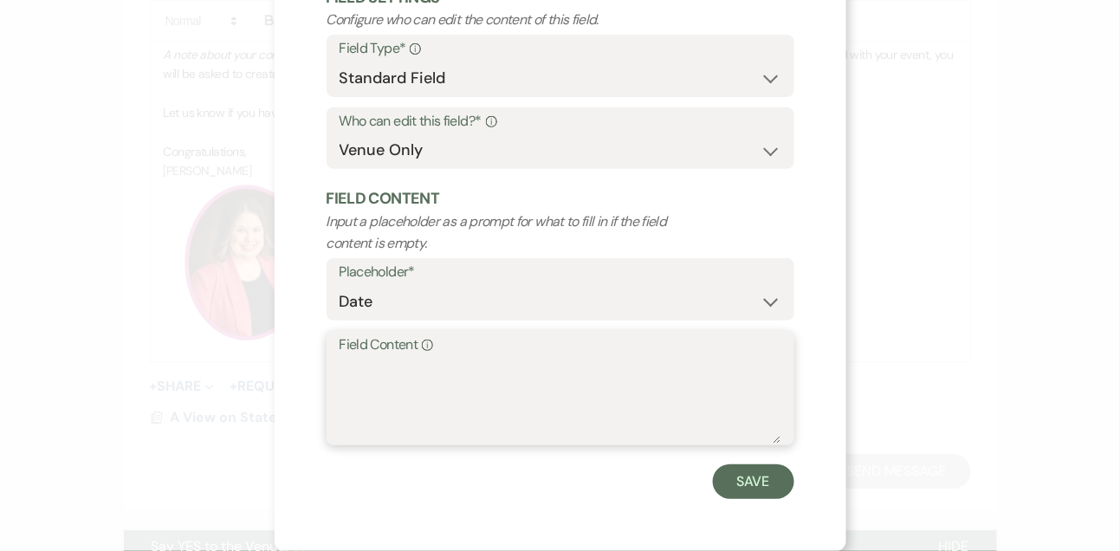
click at [441, 396] on textarea "Field Content Info" at bounding box center [561, 400] width 442 height 87
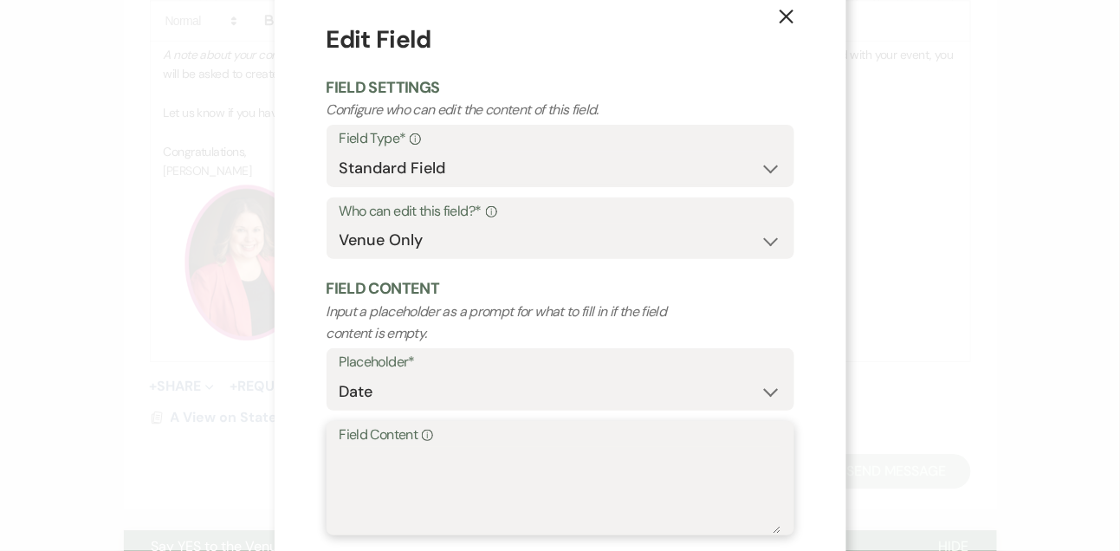
scroll to position [0, 0]
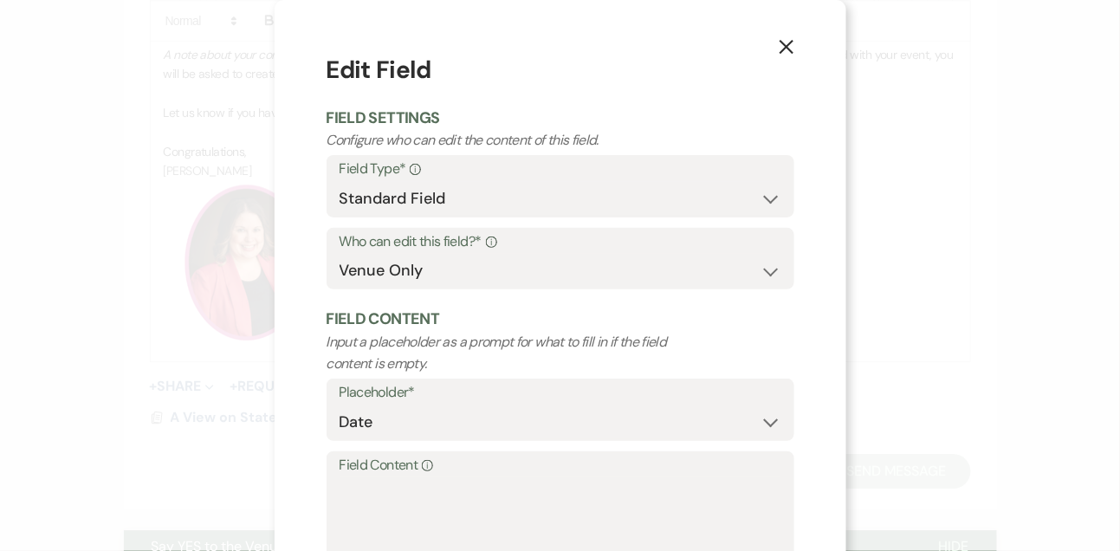
click at [789, 47] on icon "X" at bounding box center [787, 47] width 16 height 16
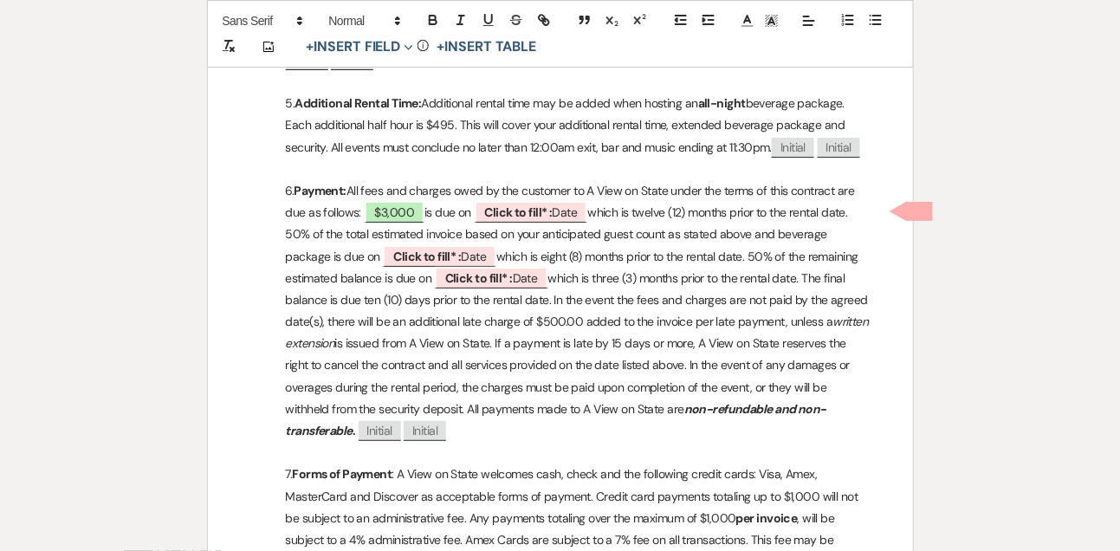
drag, startPoint x: 360, startPoint y: 212, endPoint x: 878, endPoint y: 206, distance: 517.2
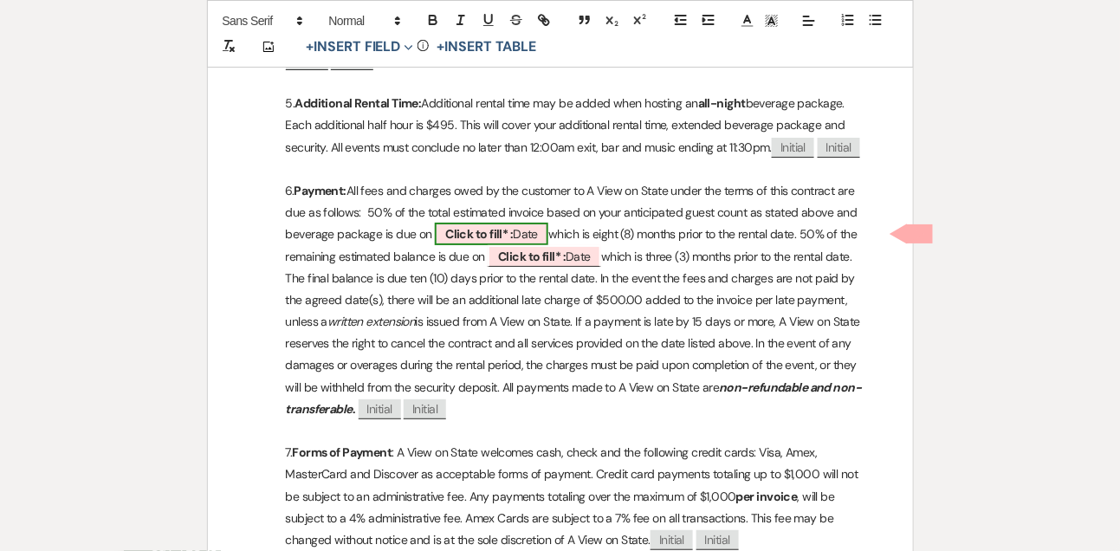
click at [522, 230] on span "Click to fill* : Date" at bounding box center [491, 234] width 113 height 23
select select "owner"
select select "Date"
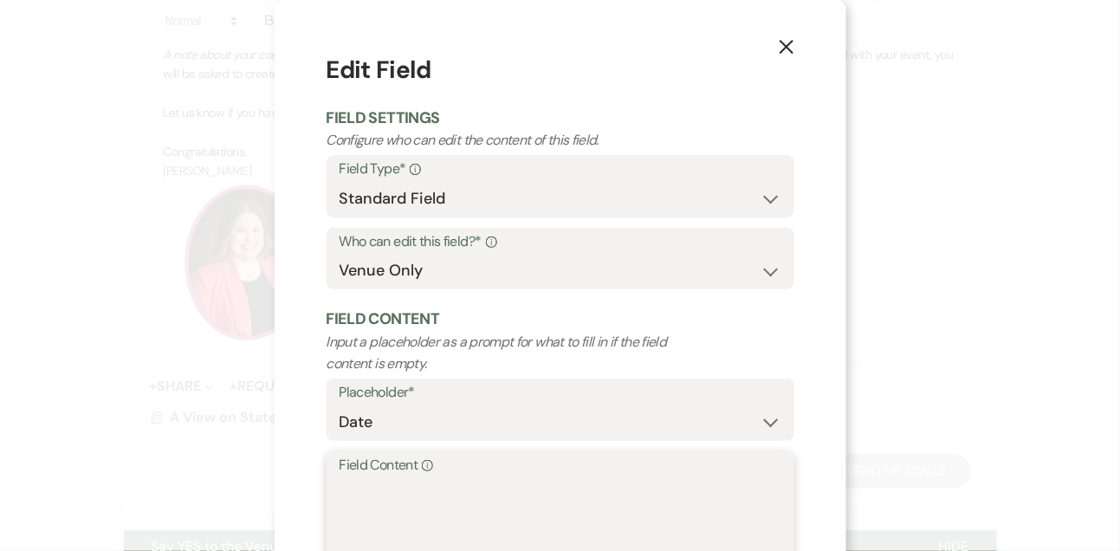
click at [401, 496] on textarea "Field Content Info" at bounding box center [561, 520] width 442 height 87
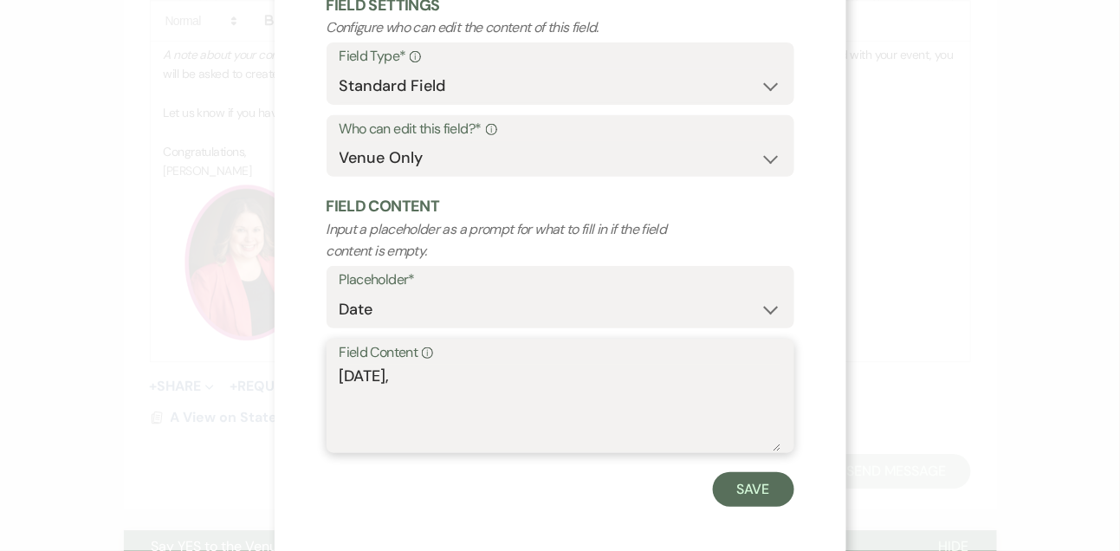
scroll to position [120, 0]
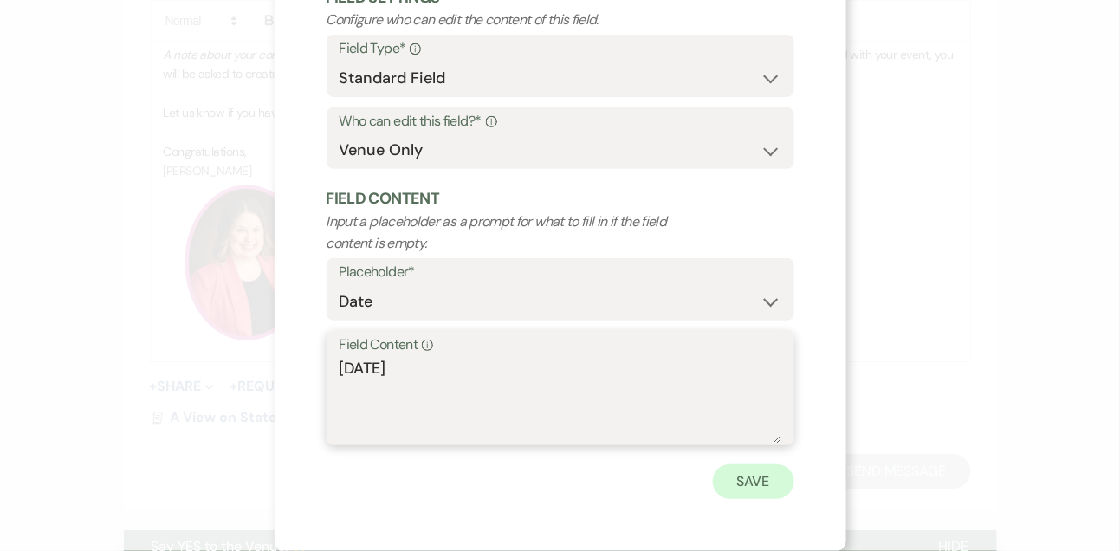
type textarea "November 29th, 2025"
click at [770, 489] on button "Save" at bounding box center [753, 481] width 81 height 35
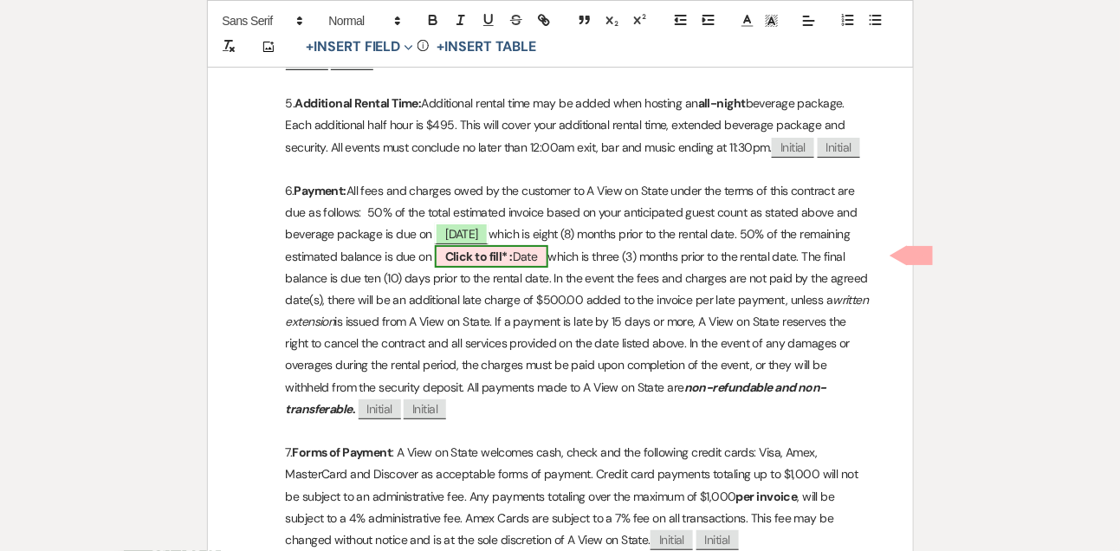
click at [548, 251] on span "Click to fill* : Date" at bounding box center [491, 256] width 113 height 23
select select "owner"
select select "Date"
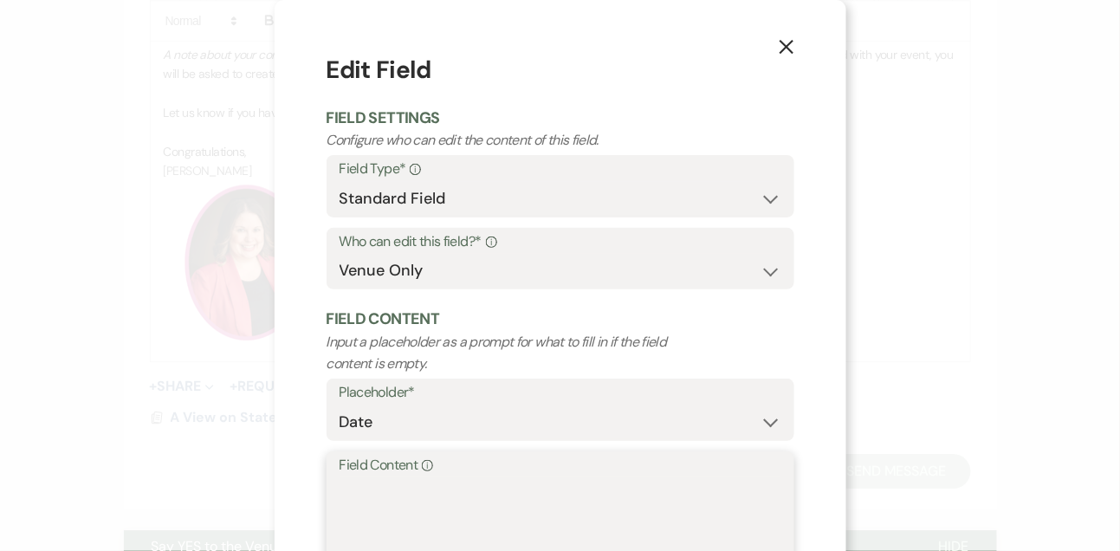
click at [465, 502] on textarea "Field Content Info" at bounding box center [561, 520] width 442 height 87
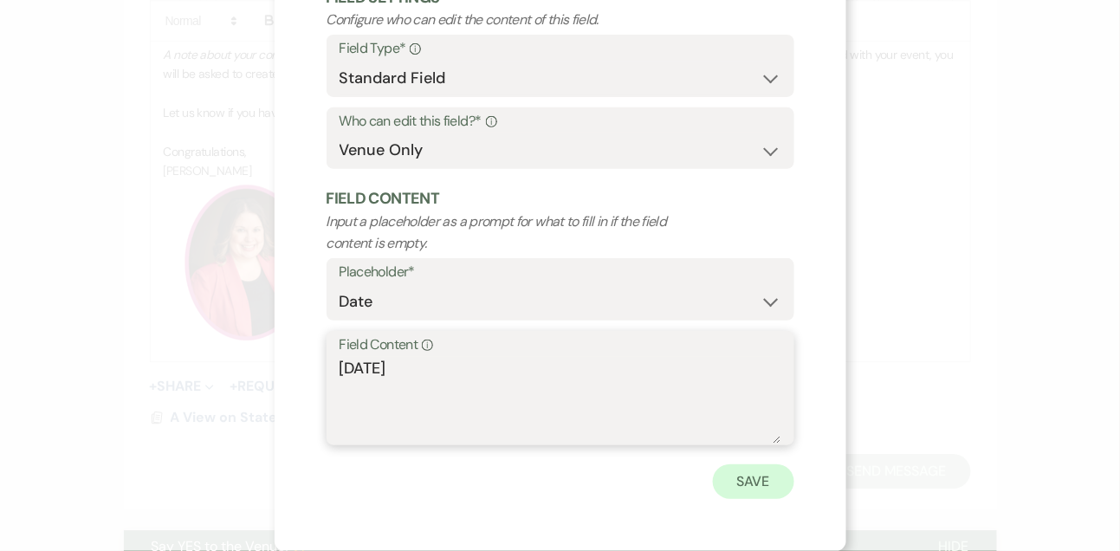
type textarea "February 28th, 2026"
click at [761, 485] on button "Save" at bounding box center [753, 481] width 81 height 35
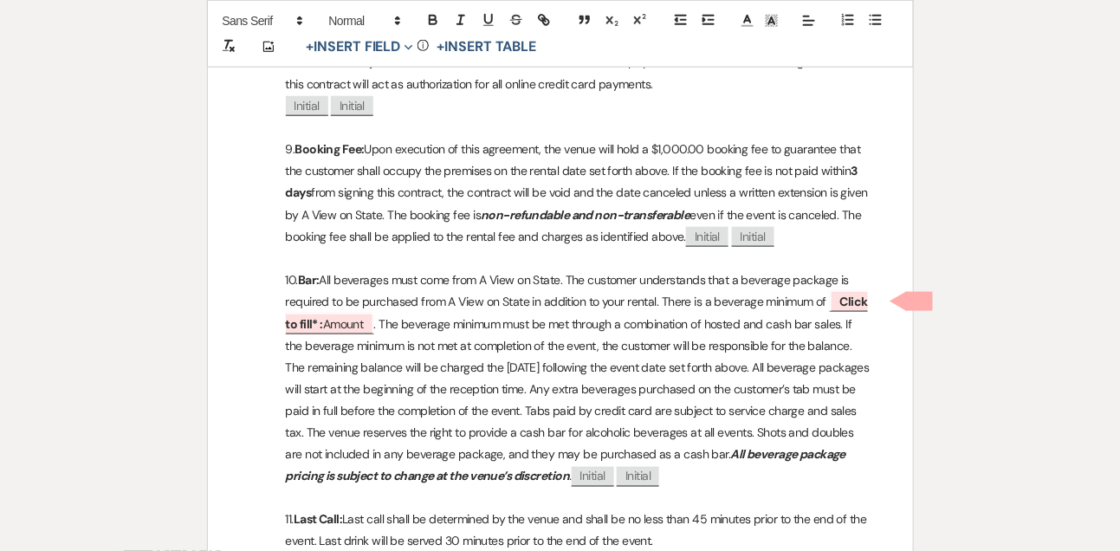
scroll to position [2334, 0]
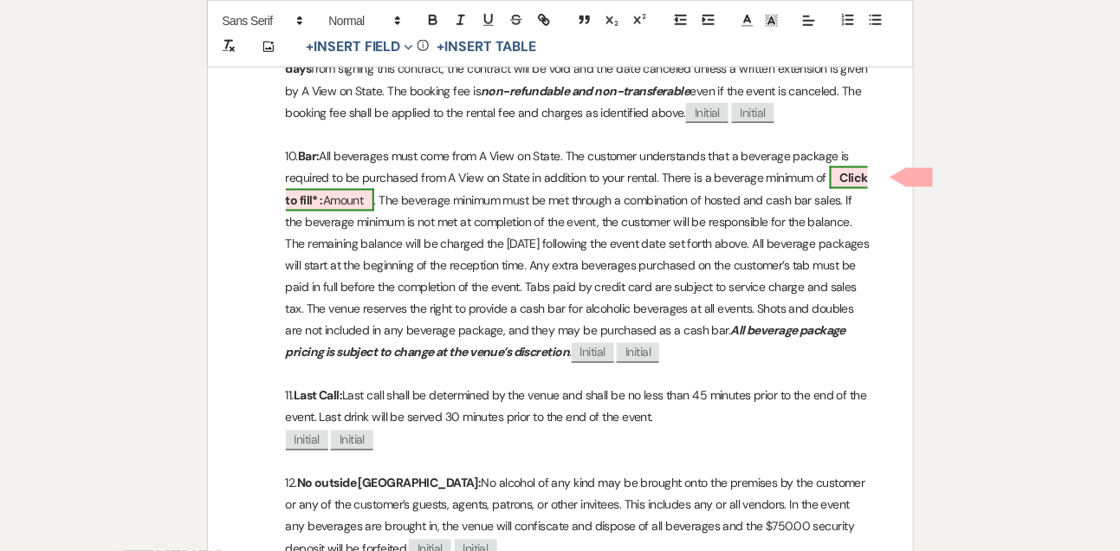
click at [333, 209] on span "Click to fill* : Amount" at bounding box center [577, 188] width 582 height 44
select select "owner"
select select "Amount"
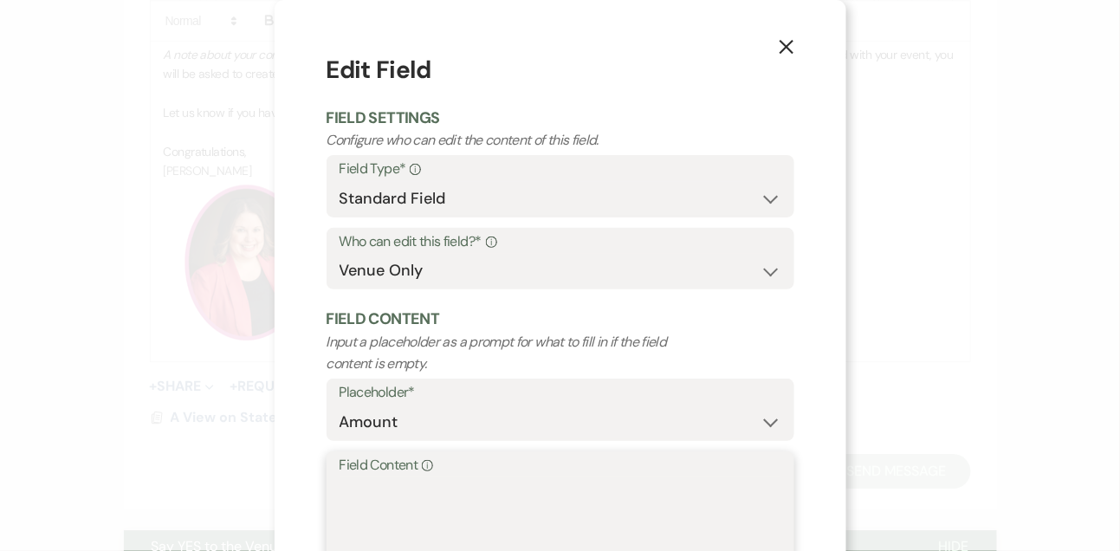
drag, startPoint x: 367, startPoint y: 536, endPoint x: 373, endPoint y: 413, distance: 123.1
click at [367, 536] on textarea "Field Content Info" at bounding box center [561, 520] width 442 height 87
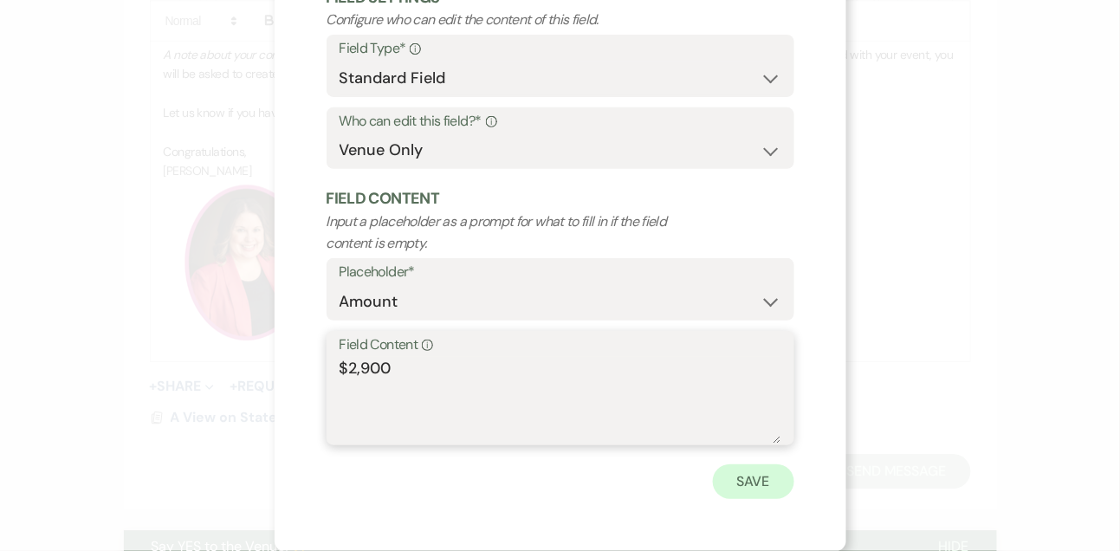
type textarea "$2,900"
click at [776, 464] on button "Save" at bounding box center [753, 481] width 81 height 35
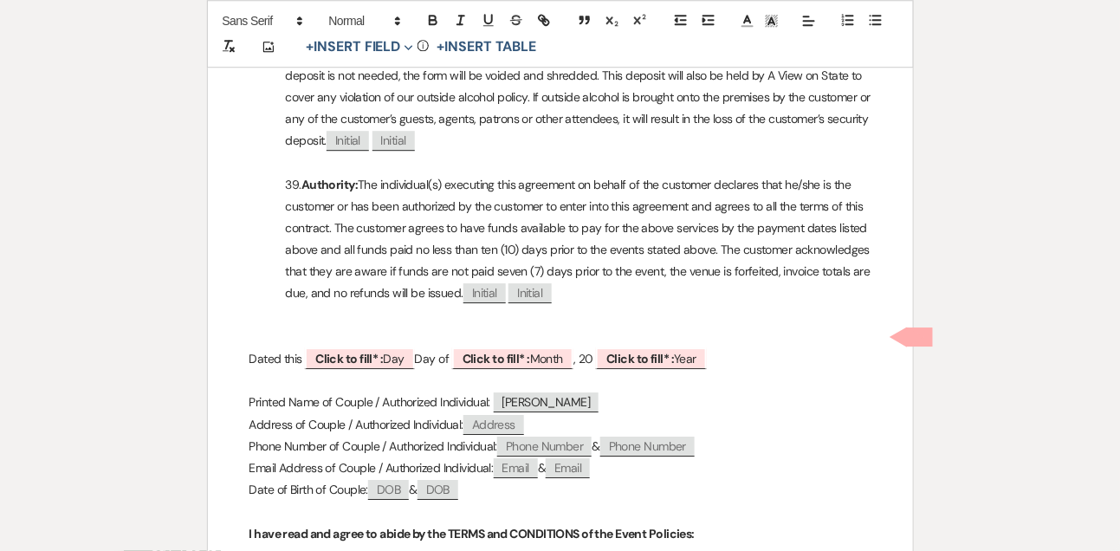
scroll to position [6558, 0]
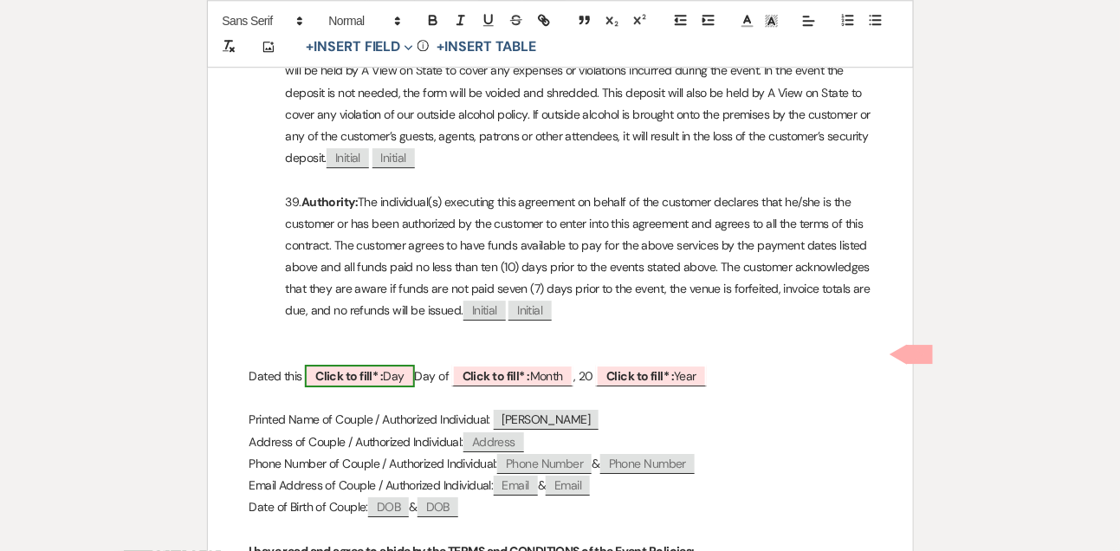
click at [383, 368] on b "Click to fill* :" at bounding box center [349, 376] width 68 height 16
select select "owner"
select select "custom_placeholder"
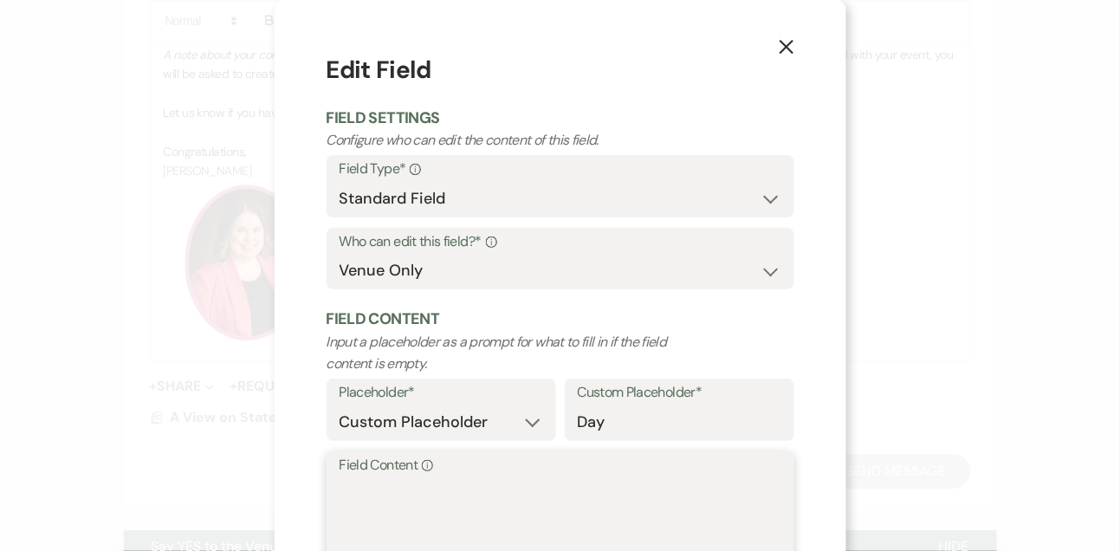
drag, startPoint x: 357, startPoint y: 496, endPoint x: 357, endPoint y: 426, distance: 69.3
click at [357, 495] on textarea "Field Content Info" at bounding box center [561, 520] width 442 height 87
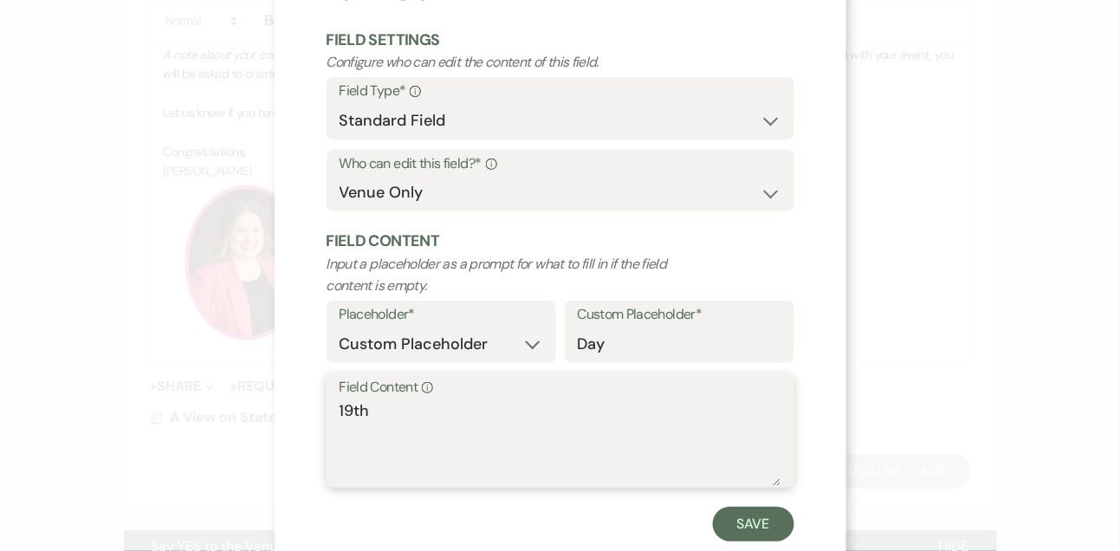
scroll to position [120, 0]
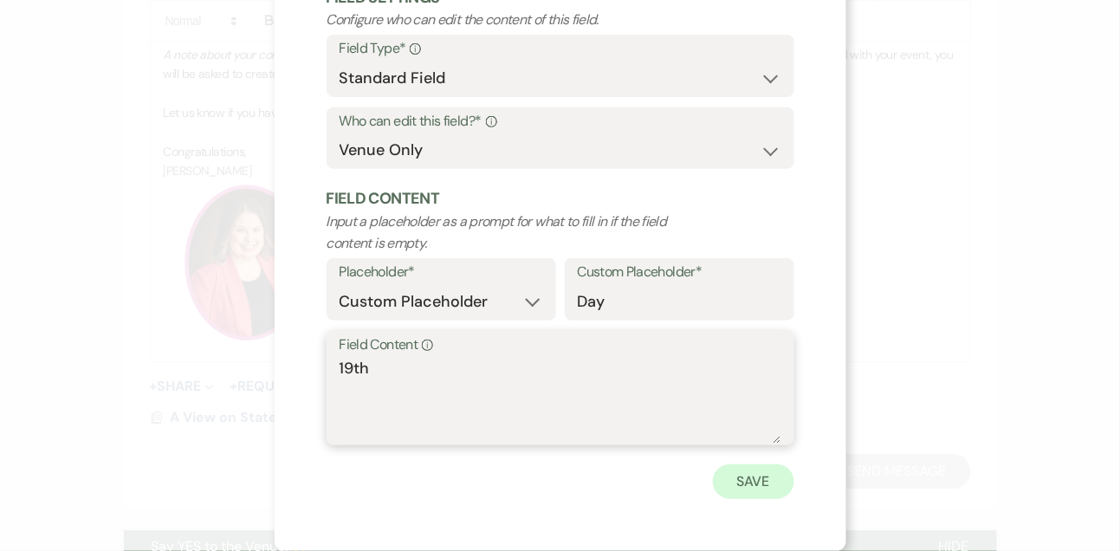
type textarea "19th"
click at [781, 475] on button "Save" at bounding box center [753, 481] width 81 height 35
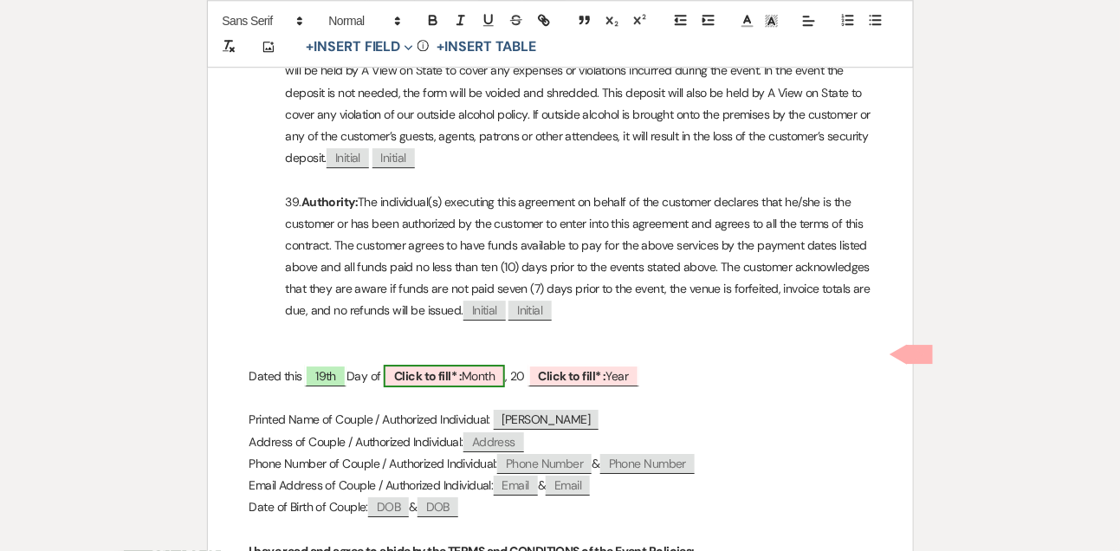
click at [452, 368] on b "Click to fill* :" at bounding box center [428, 376] width 68 height 16
select select "owner"
select select "custom_placeholder"
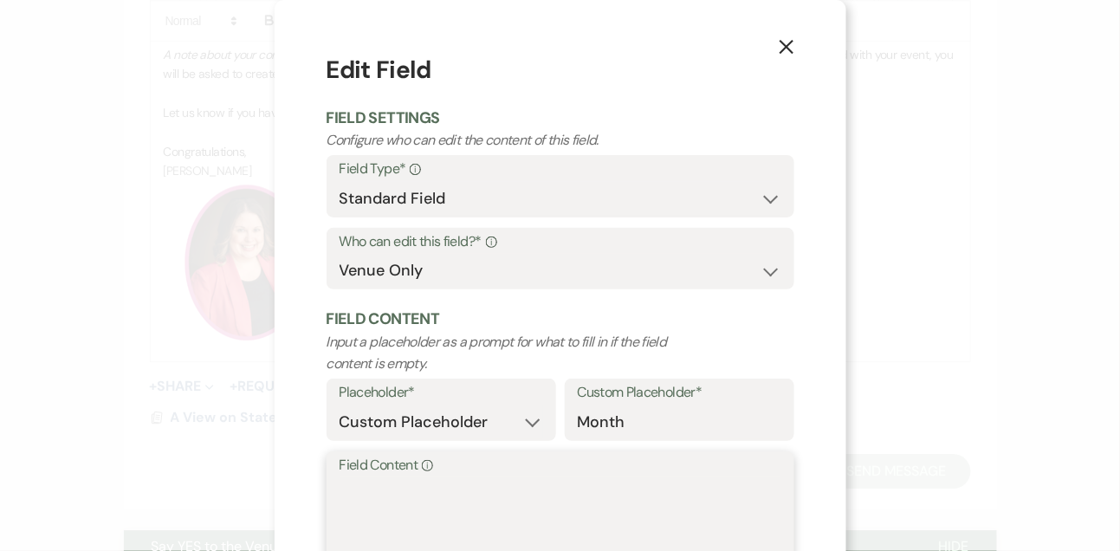
click at [399, 501] on textarea "Field Content Info" at bounding box center [561, 520] width 442 height 87
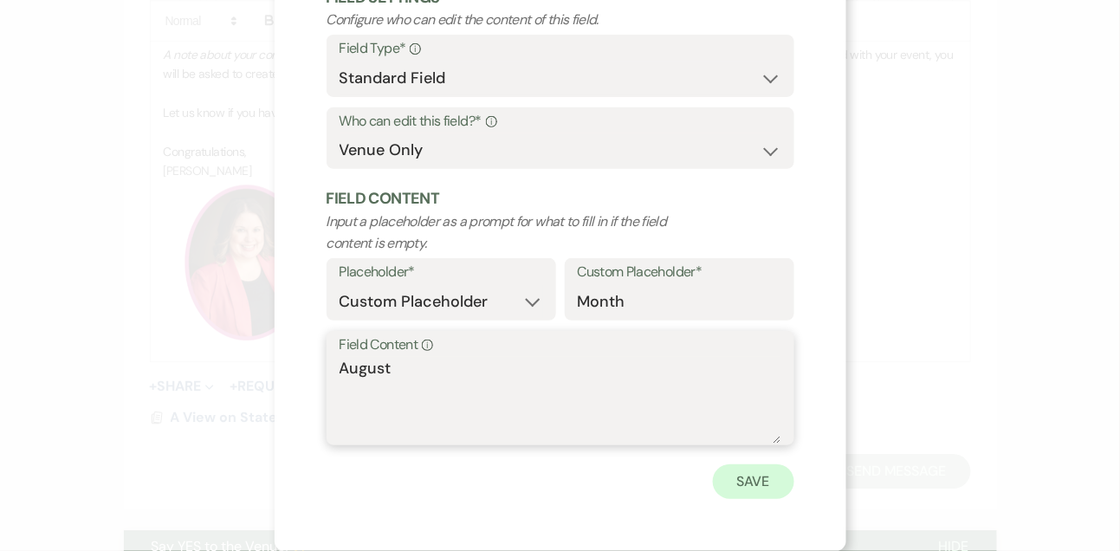
type textarea "August"
click at [768, 486] on button "Save" at bounding box center [753, 481] width 81 height 35
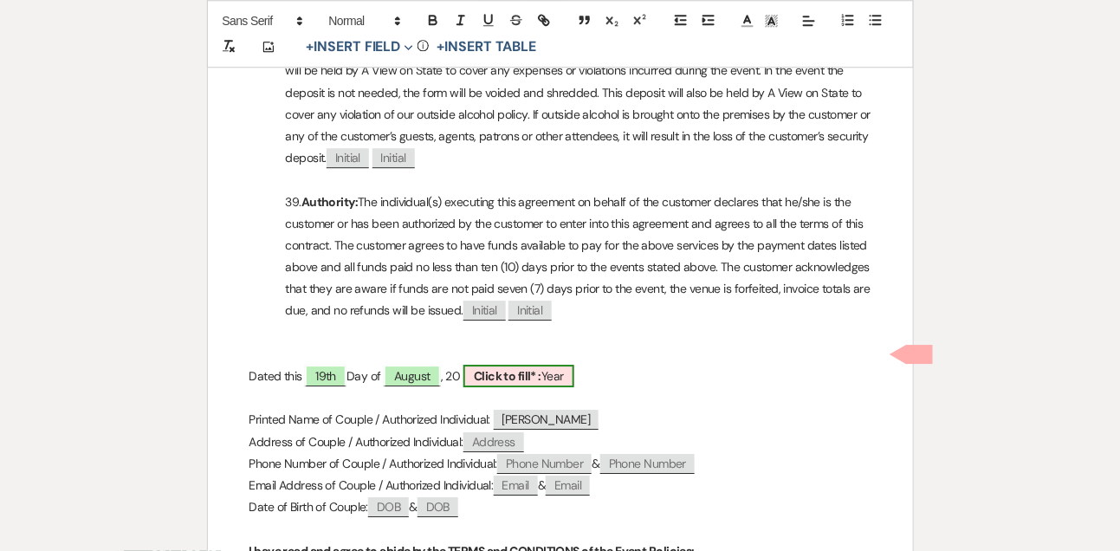
click at [521, 365] on span "Click to fill* : Year" at bounding box center [518, 376] width 111 height 23
select select "owner"
select select "custom_placeholder"
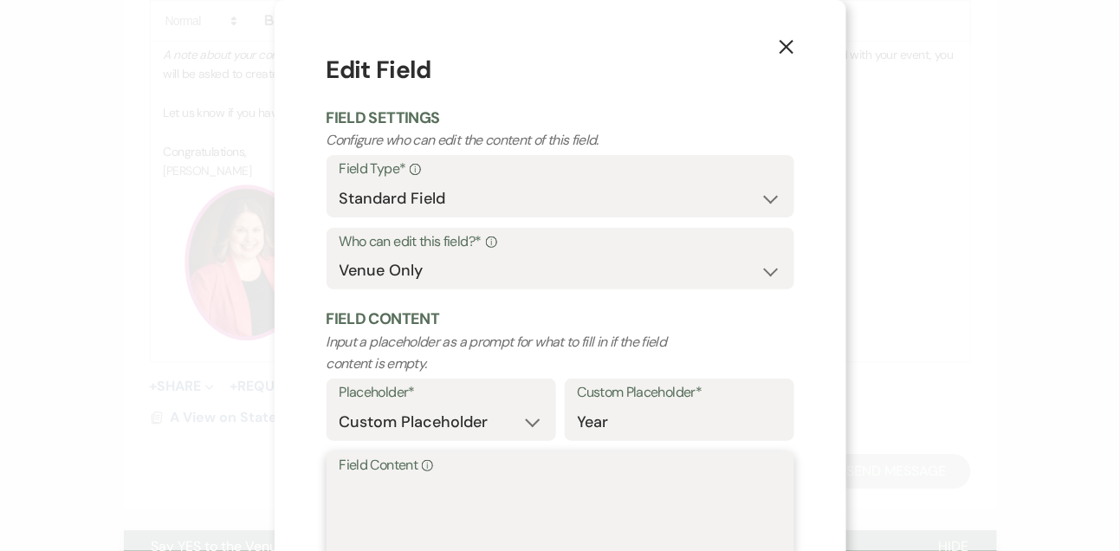
click at [404, 514] on textarea "Field Content Info" at bounding box center [561, 520] width 442 height 87
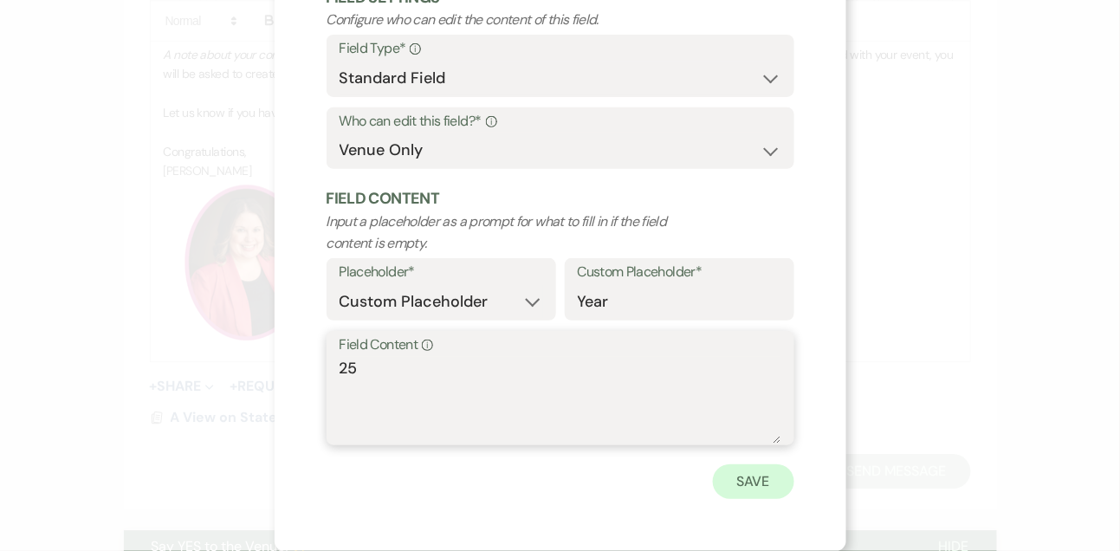
type textarea "25"
click at [747, 481] on button "Save" at bounding box center [753, 481] width 81 height 35
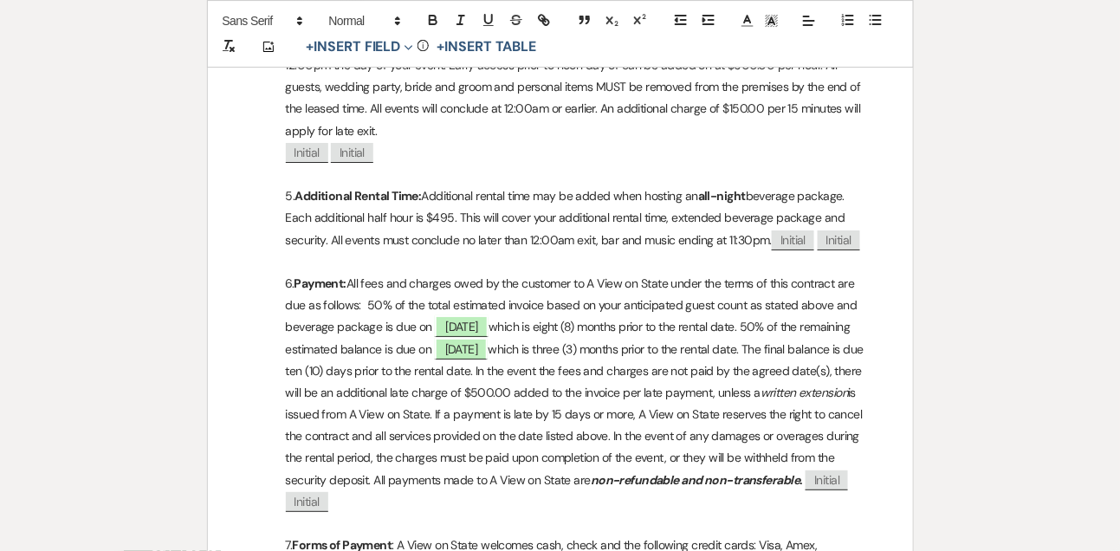
scroll to position [1585, 0]
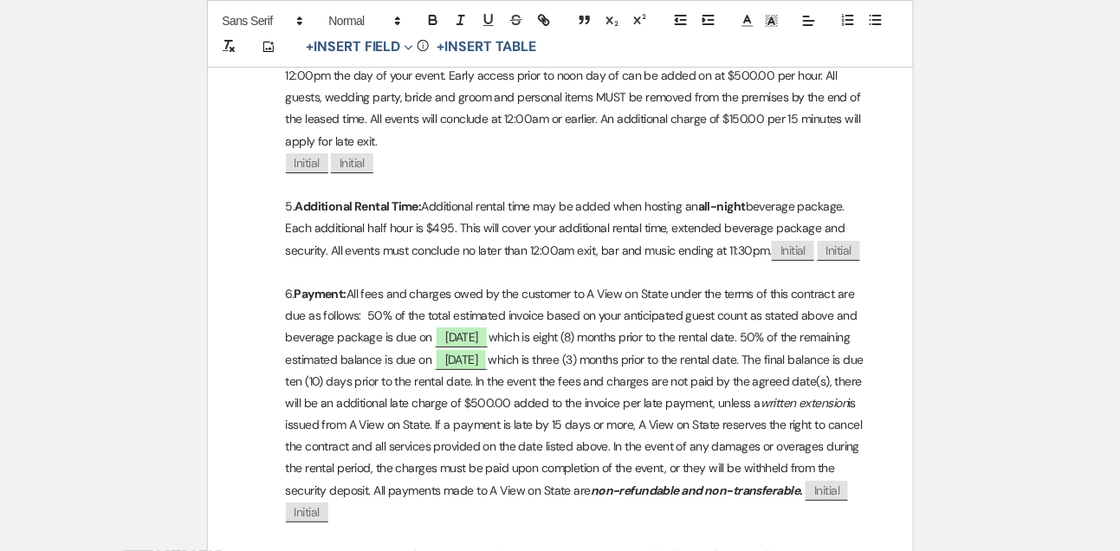
click at [639, 330] on p "6. Payment: All fees and charges owed by the customer to A View on State under …" at bounding box center [560, 403] width 622 height 240
click at [643, 334] on p "6. Payment: All fees and charges owed by the customer to A View on State under …" at bounding box center [560, 403] width 622 height 240
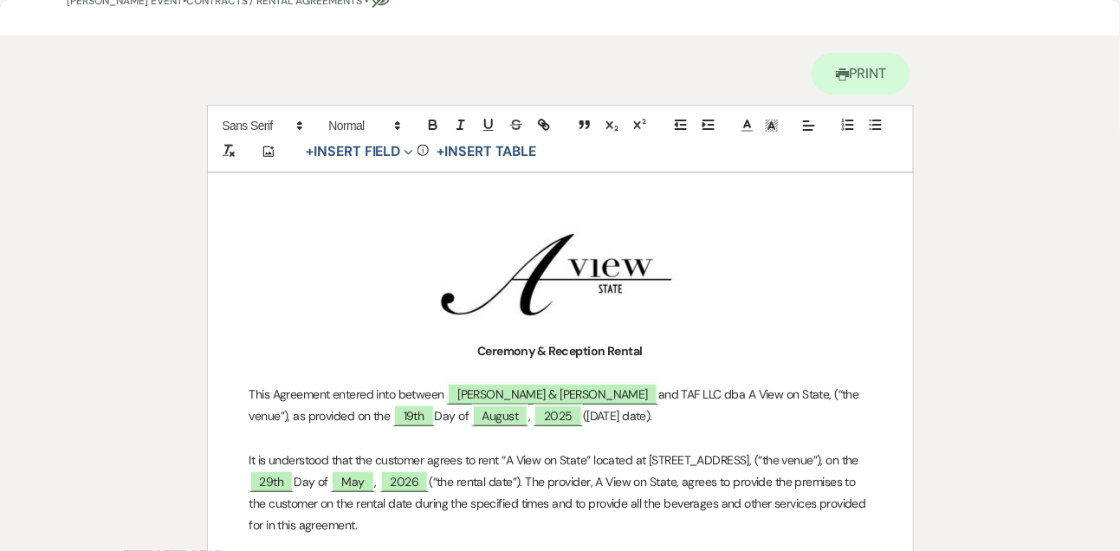
scroll to position [158, 0]
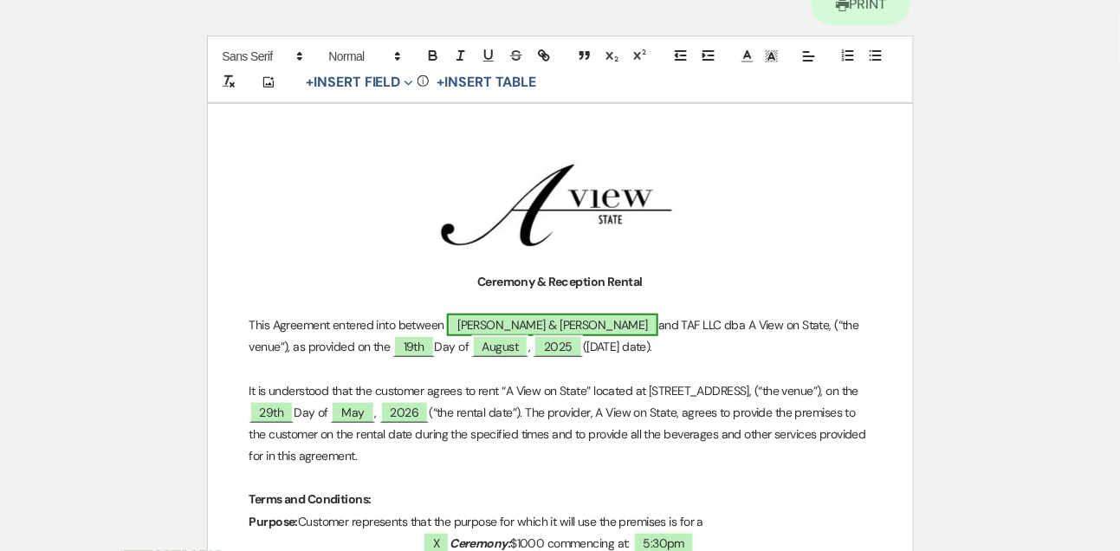
click at [520, 314] on span "Sammantha Schryvers & Joel Bartels" at bounding box center [552, 325] width 211 height 23
select select "smartCustomField"
select select "owner"
select select "{{clientNames}}"
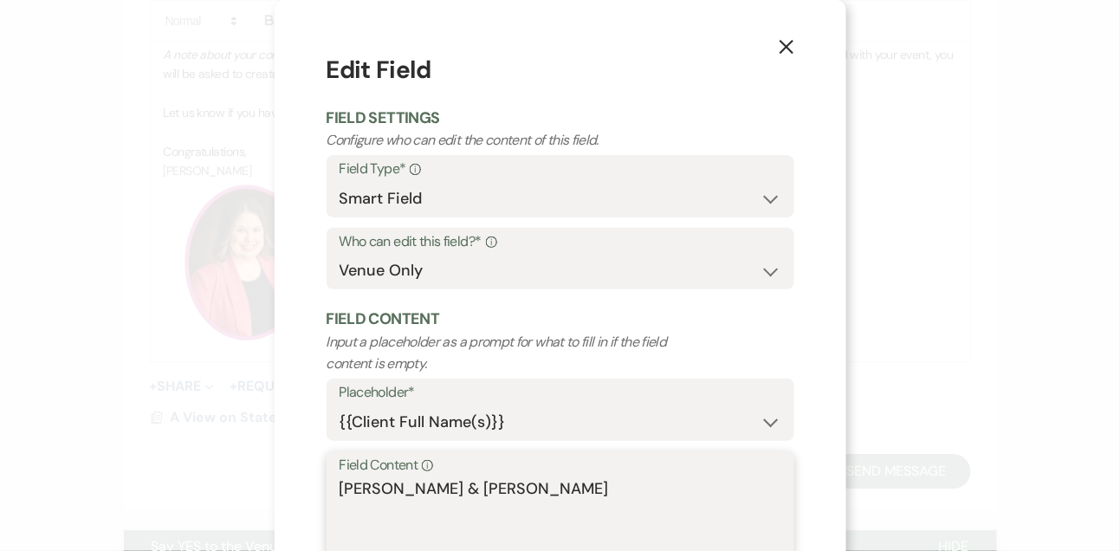
click at [476, 489] on textarea "Sammantha Schryvers & Joel Bartels" at bounding box center [561, 520] width 442 height 87
click at [787, 41] on icon "X" at bounding box center [787, 47] width 16 height 16
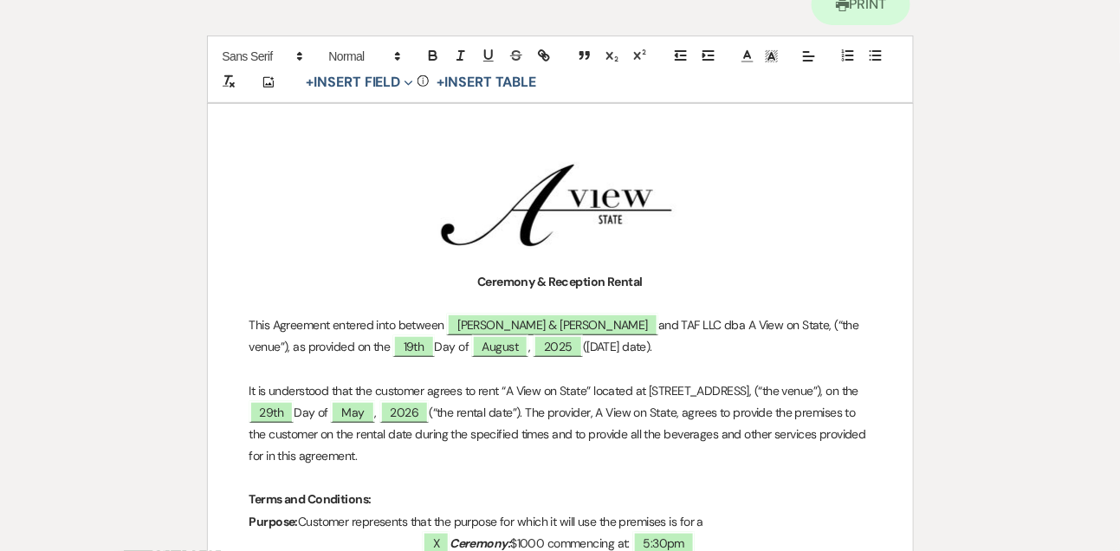
scroll to position [0, 0]
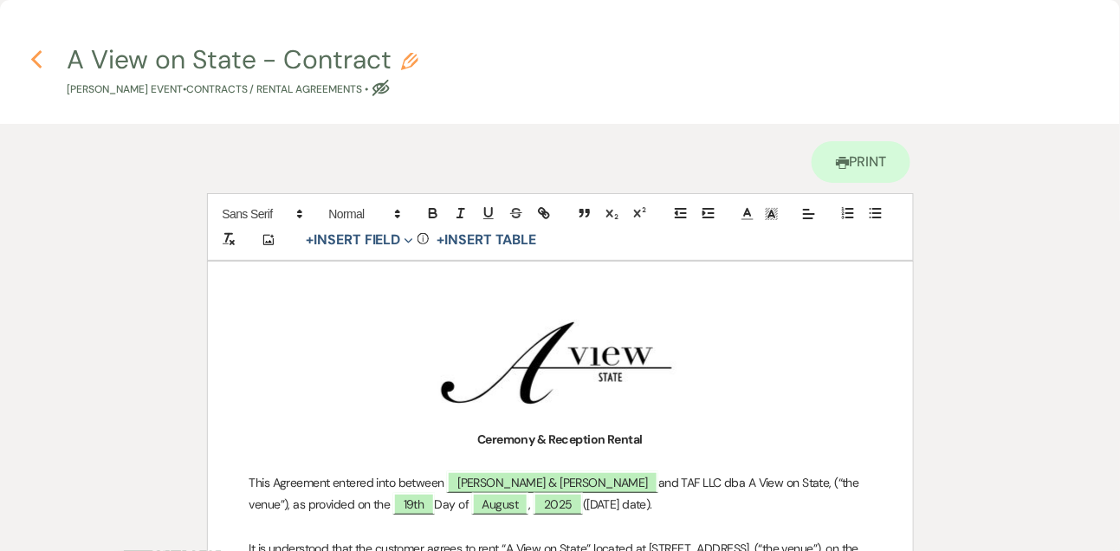
click at [33, 61] on use "button" at bounding box center [35, 59] width 11 height 19
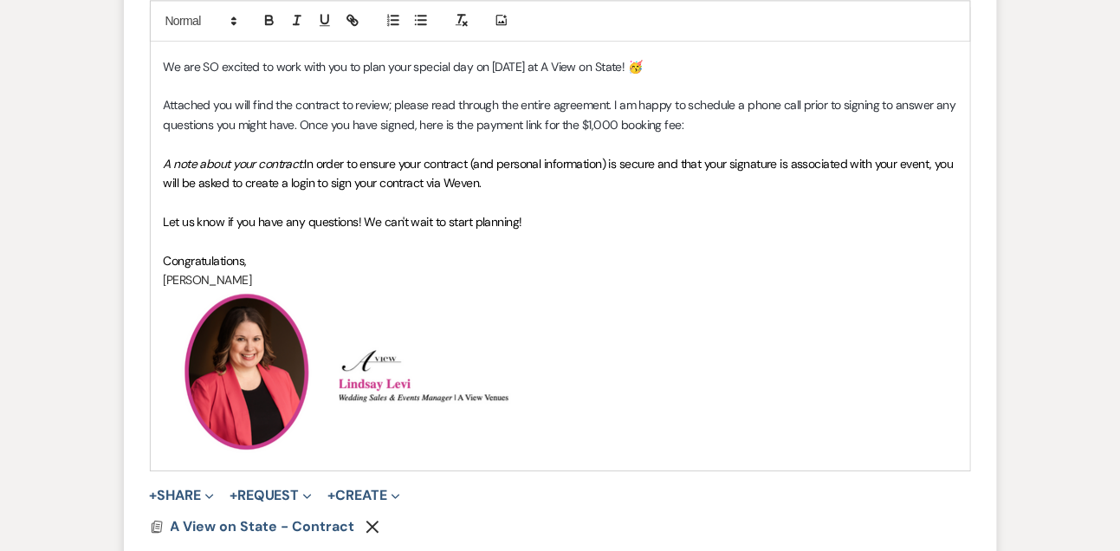
scroll to position [1059, 0]
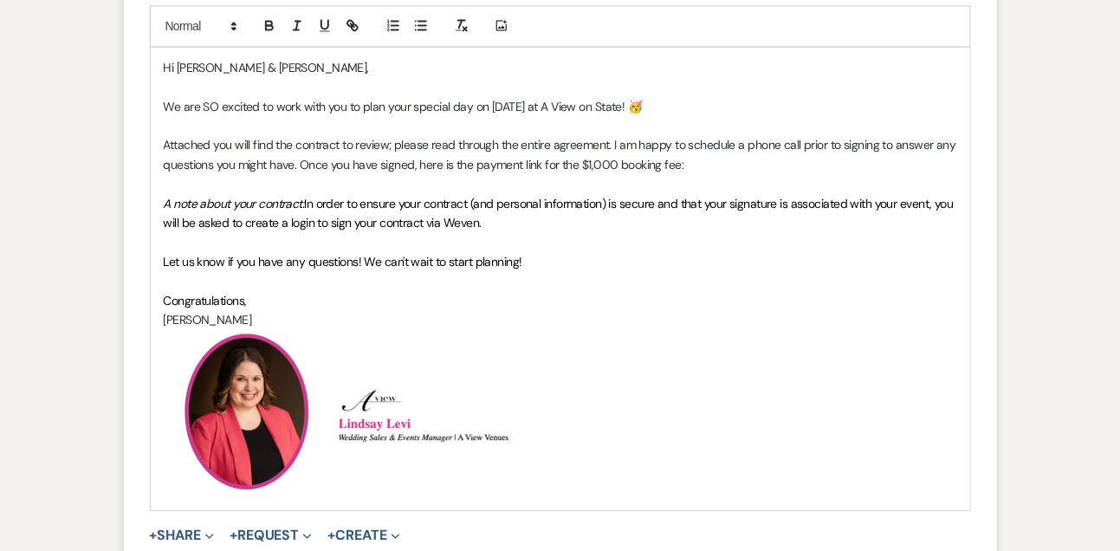
click at [727, 166] on p "Attached you will find the contract to review; please read through the entire a…" at bounding box center [561, 154] width 794 height 39
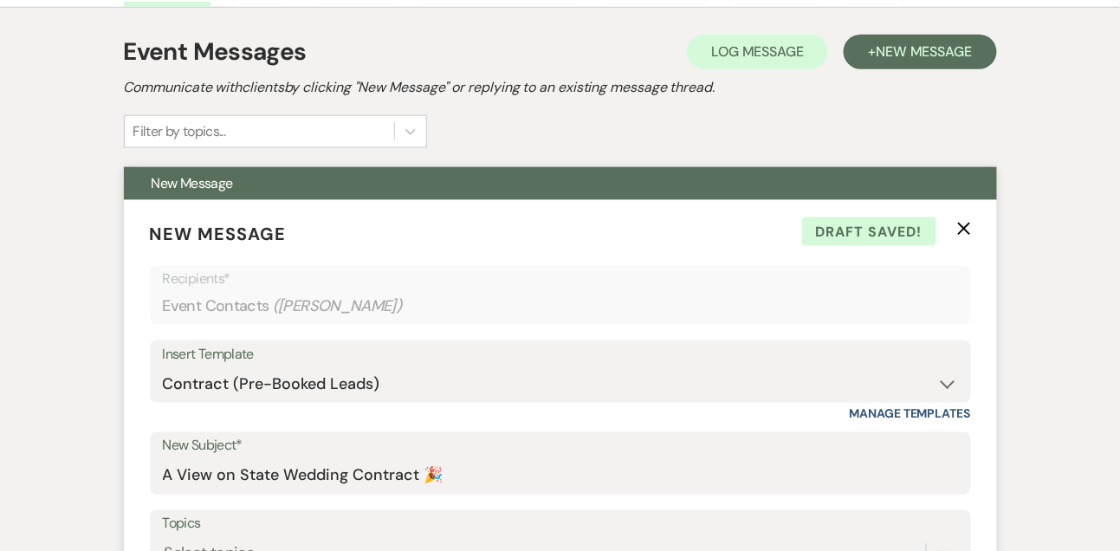
scroll to position [400, 0]
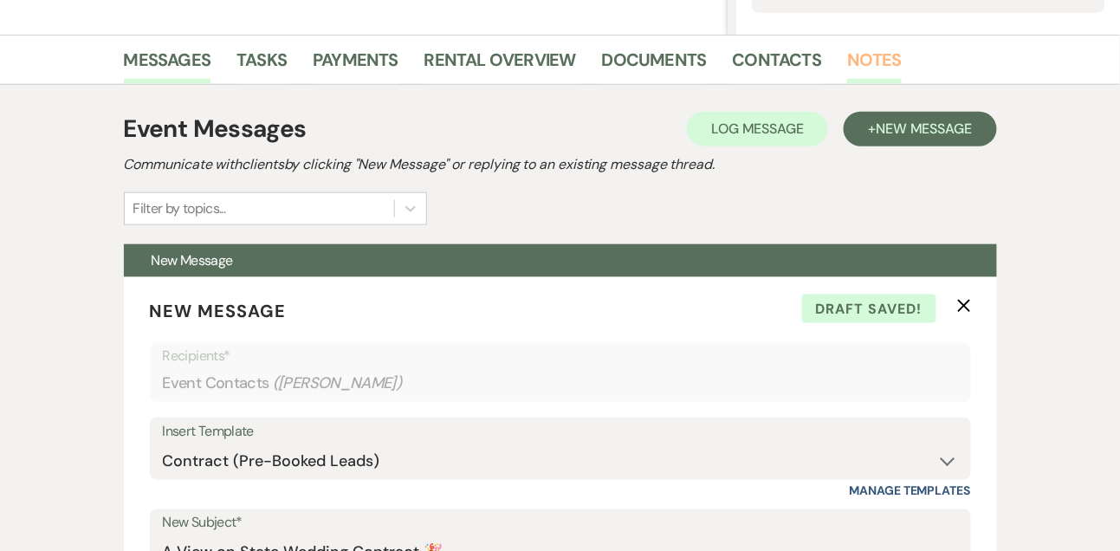
click at [876, 61] on link "Notes" at bounding box center [874, 65] width 55 height 38
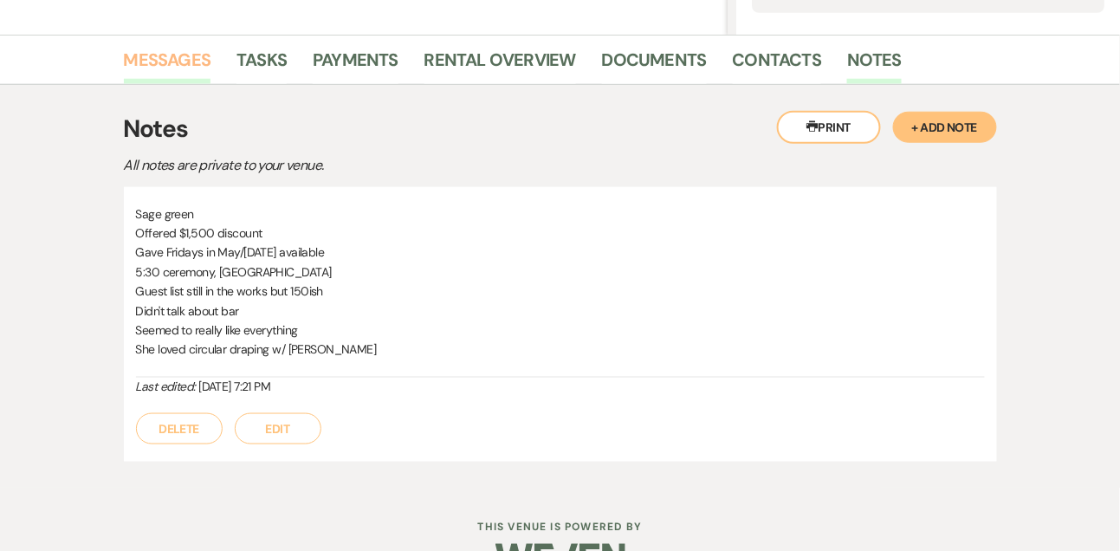
click at [196, 56] on link "Messages" at bounding box center [167, 65] width 87 height 38
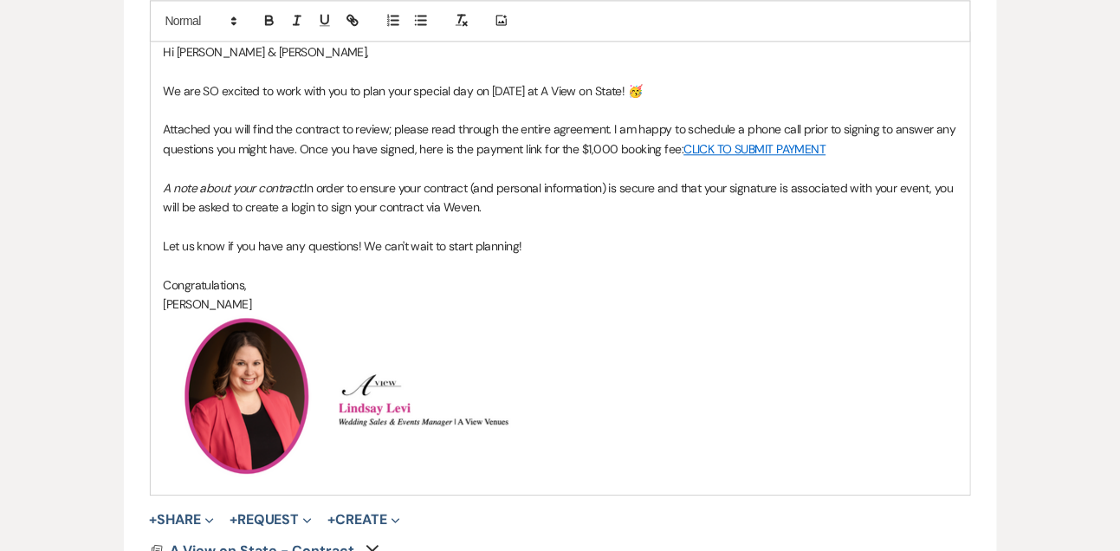
scroll to position [1105, 0]
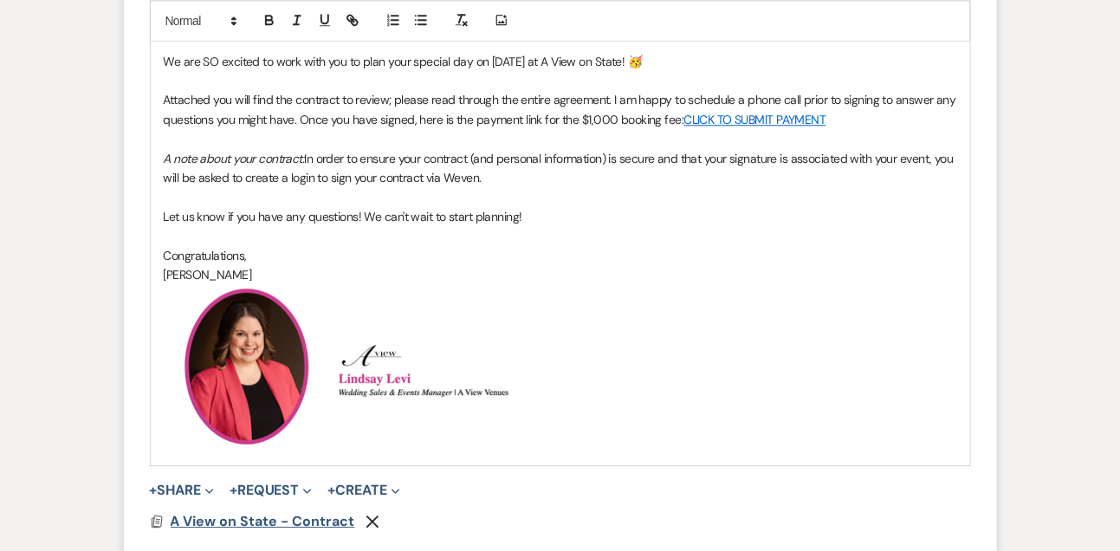
click at [266, 529] on span "A View on State - Contract" at bounding box center [263, 521] width 185 height 21
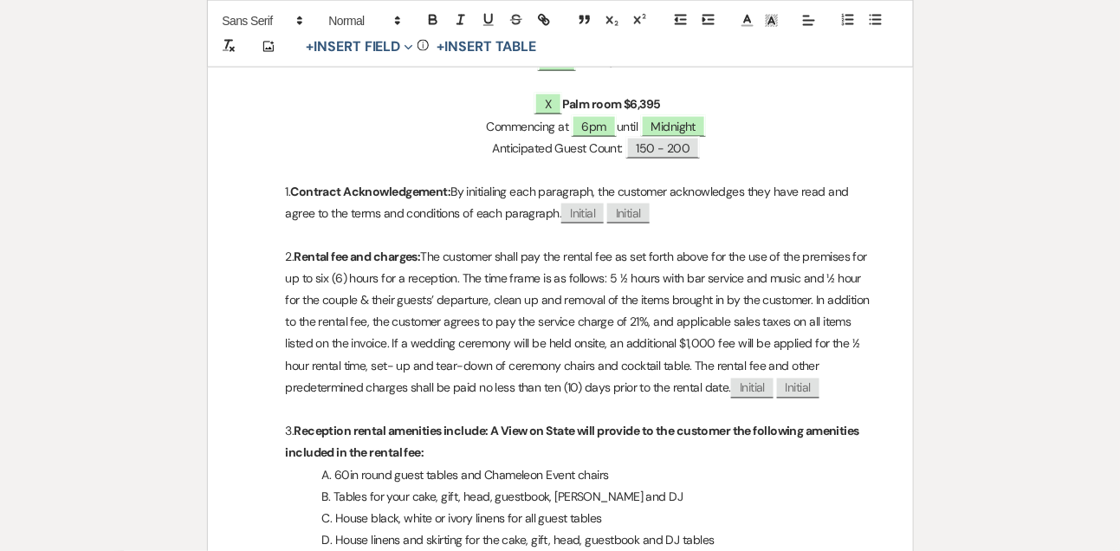
scroll to position [680, 0]
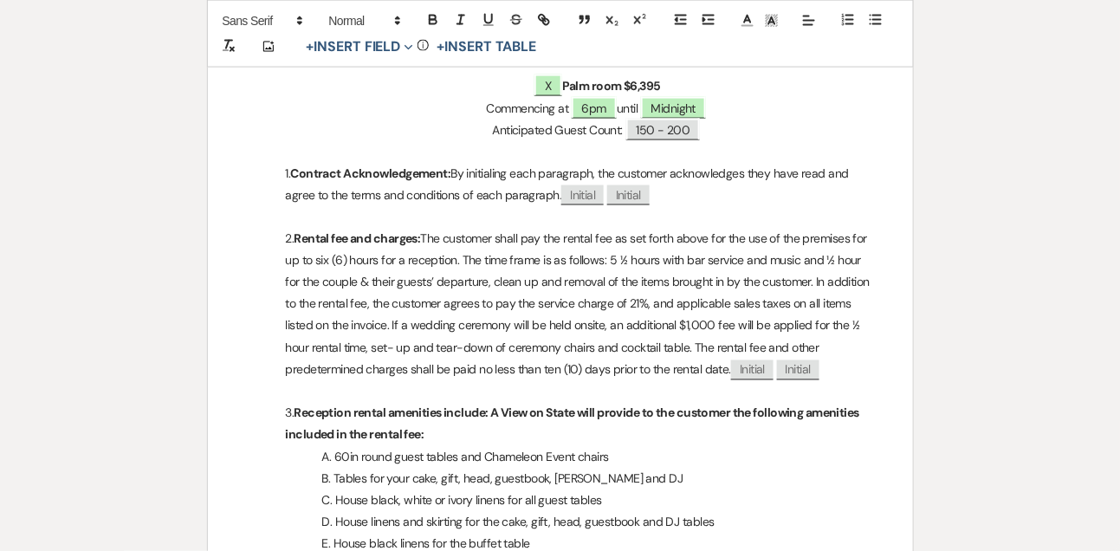
click at [459, 258] on p "2. Rental fee and charges: The customer shall pay the rental fee as set forth a…" at bounding box center [560, 305] width 622 height 152
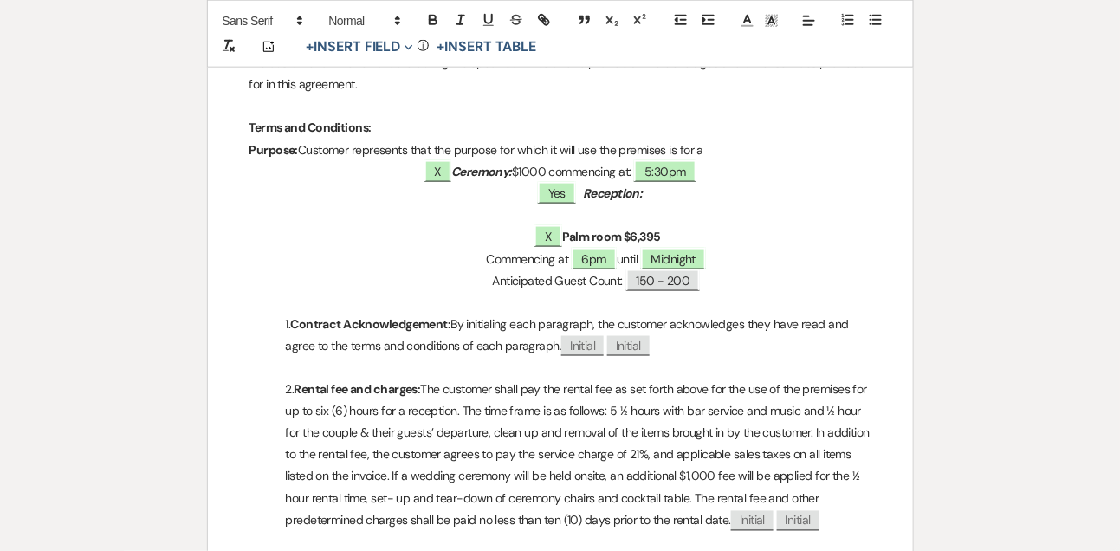
scroll to position [589, 0]
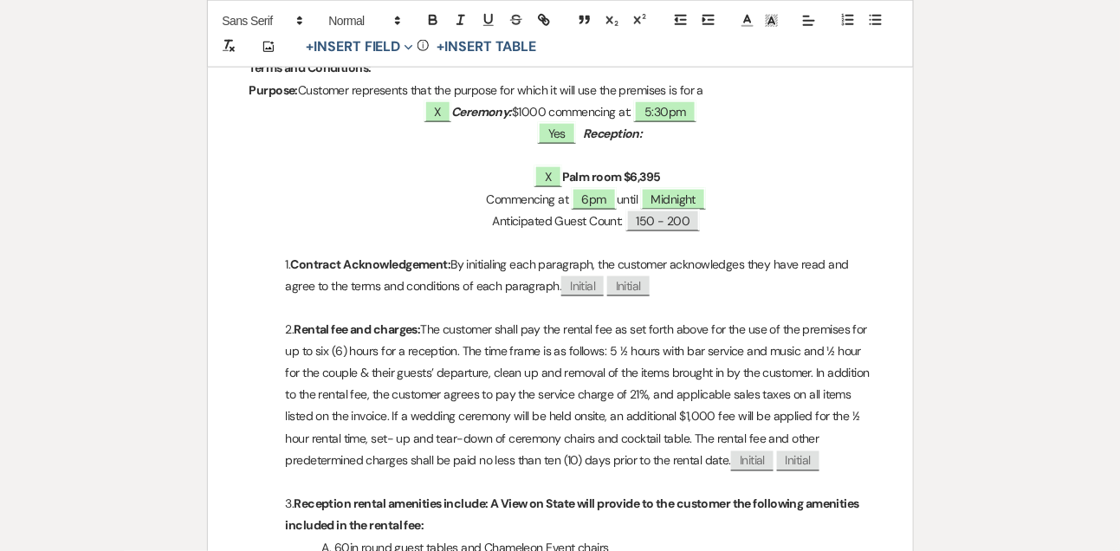
click at [682, 170] on p "﻿ X ﻿ Palm room $6,395" at bounding box center [560, 177] width 622 height 22
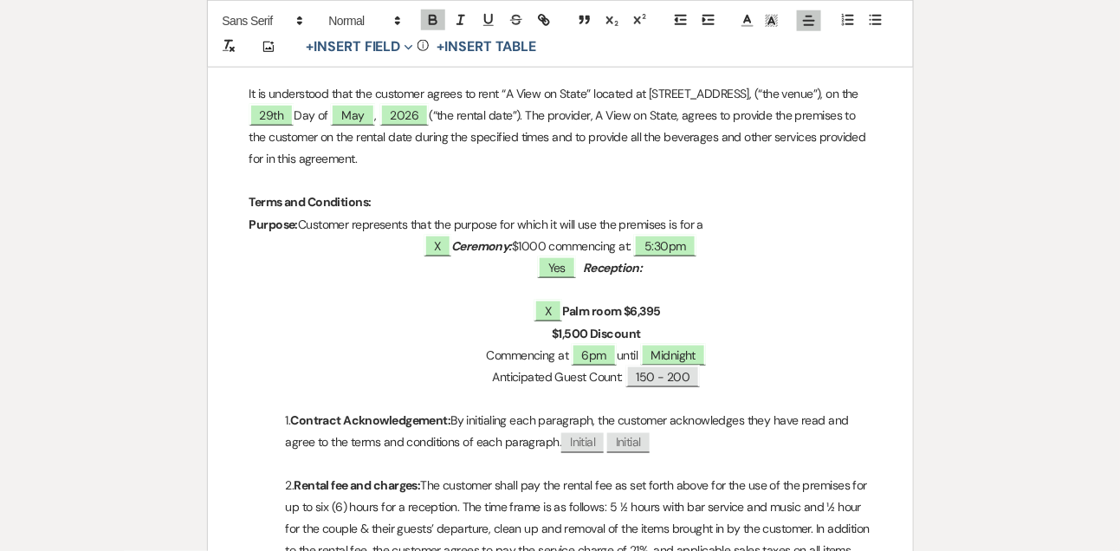
scroll to position [457, 0]
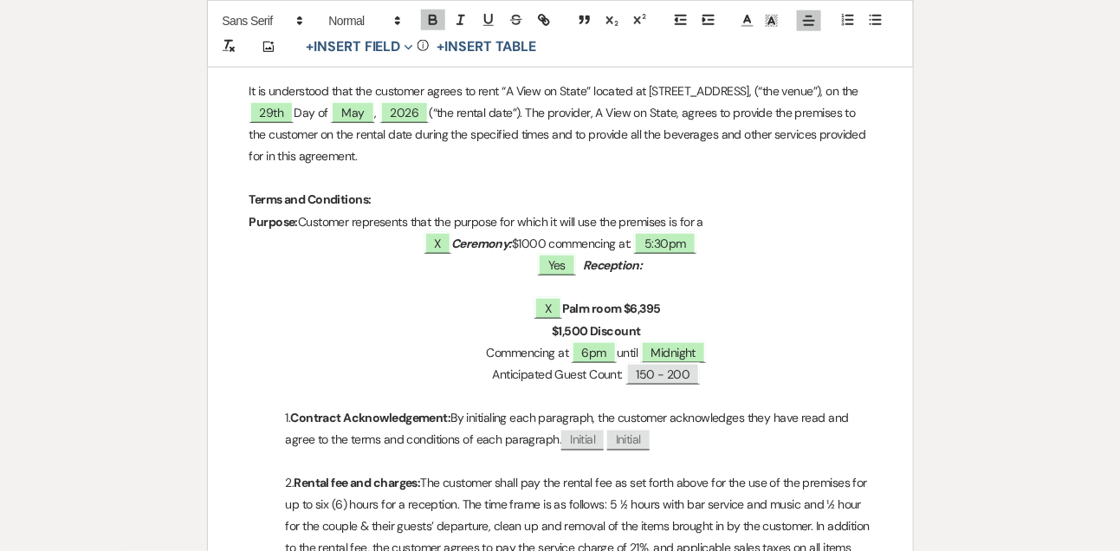
click at [669, 281] on p at bounding box center [560, 287] width 622 height 22
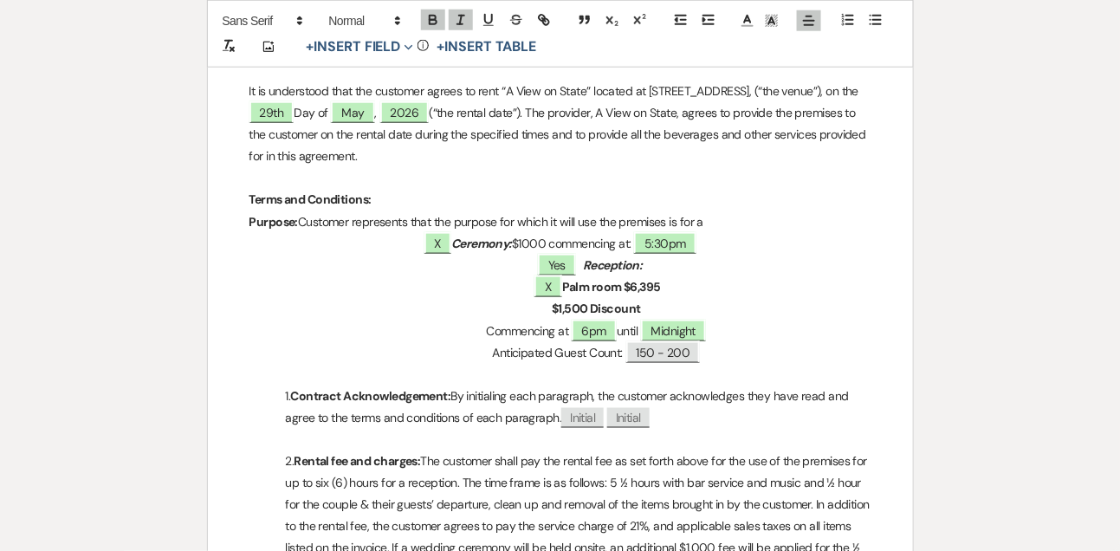
click at [522, 285] on p "﻿ X ﻿ Palm room $6,395" at bounding box center [560, 287] width 622 height 22
click at [773, 308] on p "$1,500 Discount" at bounding box center [560, 309] width 622 height 22
click at [576, 266] on span "Yes" at bounding box center [557, 265] width 38 height 23
select select "owner"
select select "custom_placeholder"
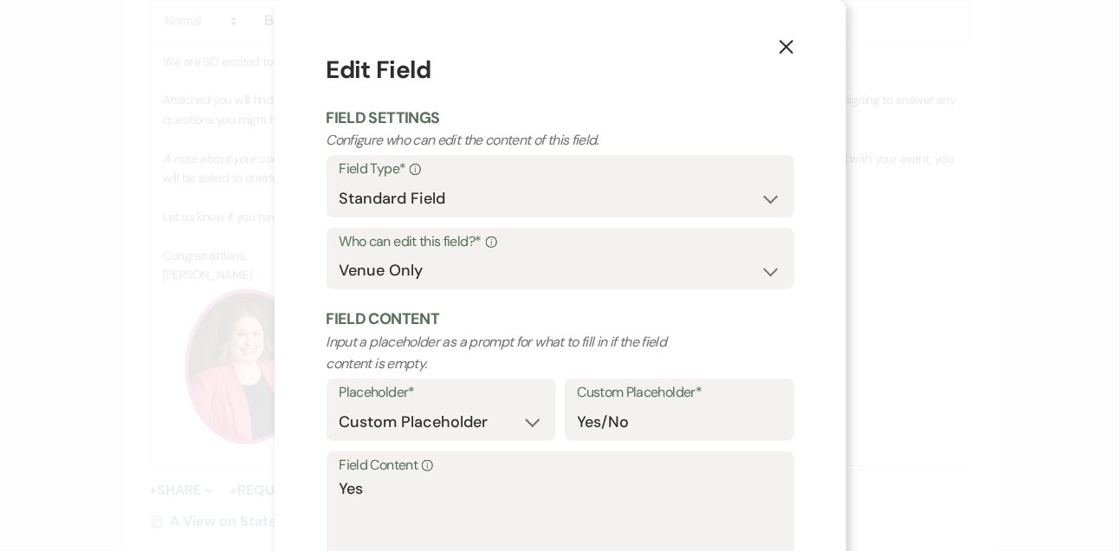
click at [794, 44] on icon "X" at bounding box center [787, 47] width 16 height 16
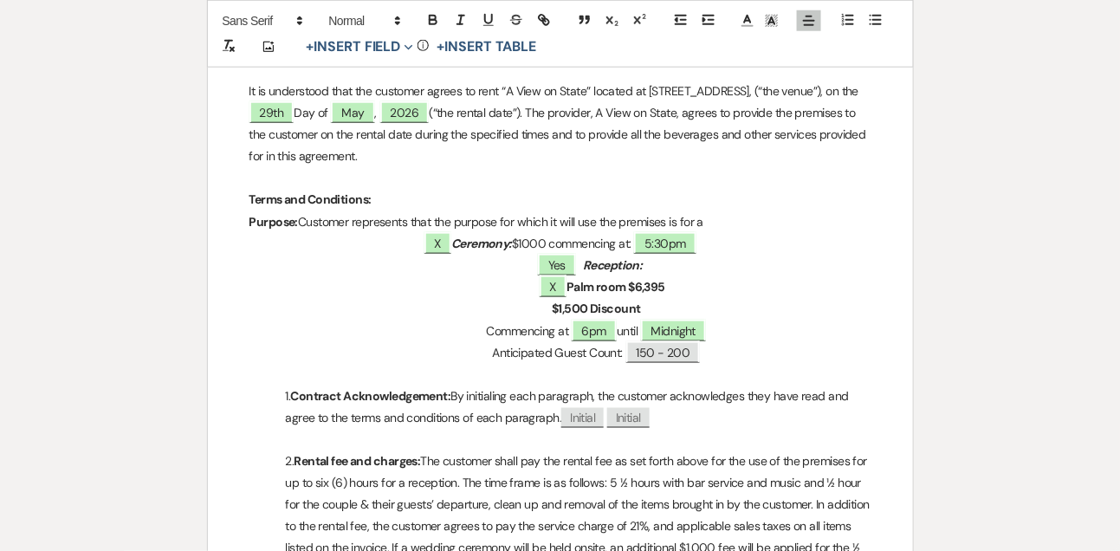
click at [838, 189] on p "Terms and Conditions:" at bounding box center [560, 200] width 622 height 22
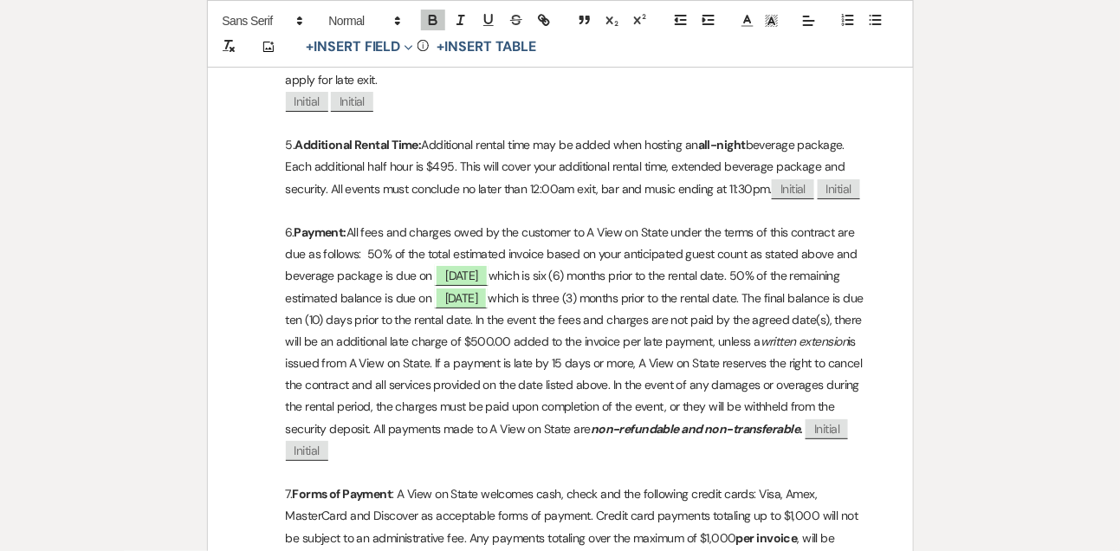
scroll to position [1651, 0]
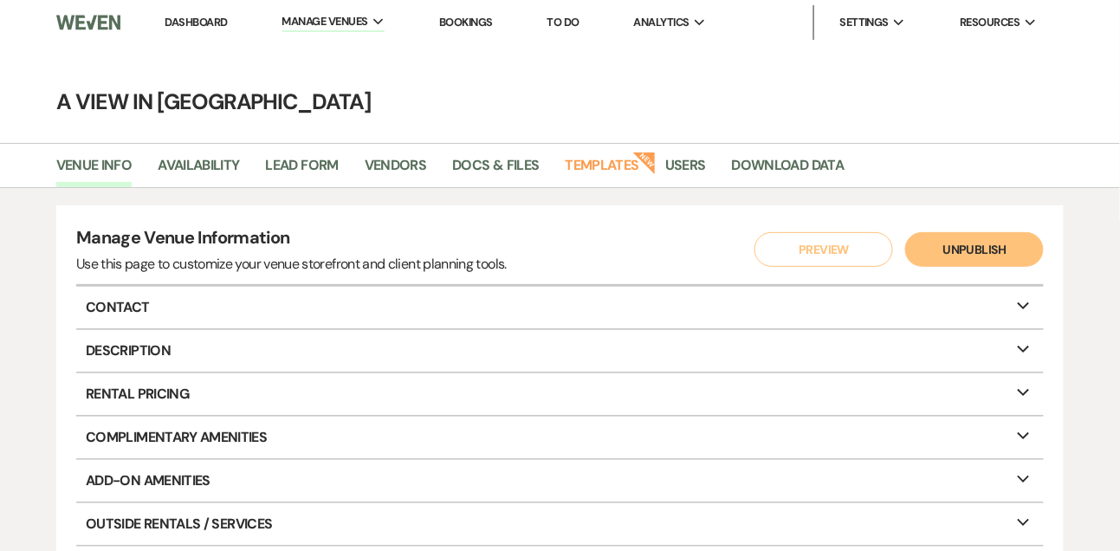
click at [211, 18] on link "Dashboard" at bounding box center [196, 22] width 62 height 15
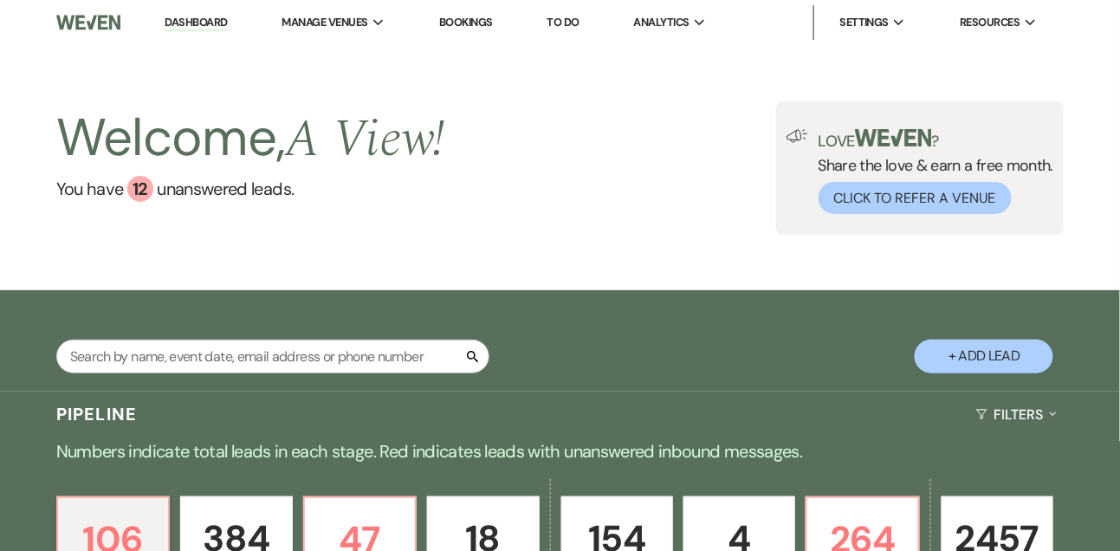
click at [218, 366] on input "text" at bounding box center [272, 357] width 433 height 34
type input "[PERSON_NAME]"
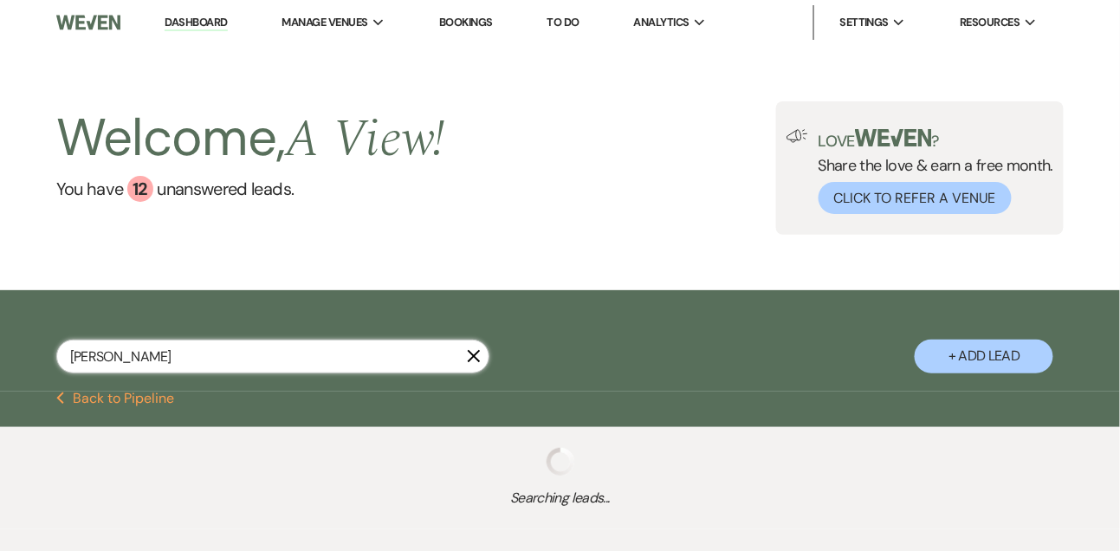
select select "8"
select select "4"
select select "8"
select select "4"
select select "8"
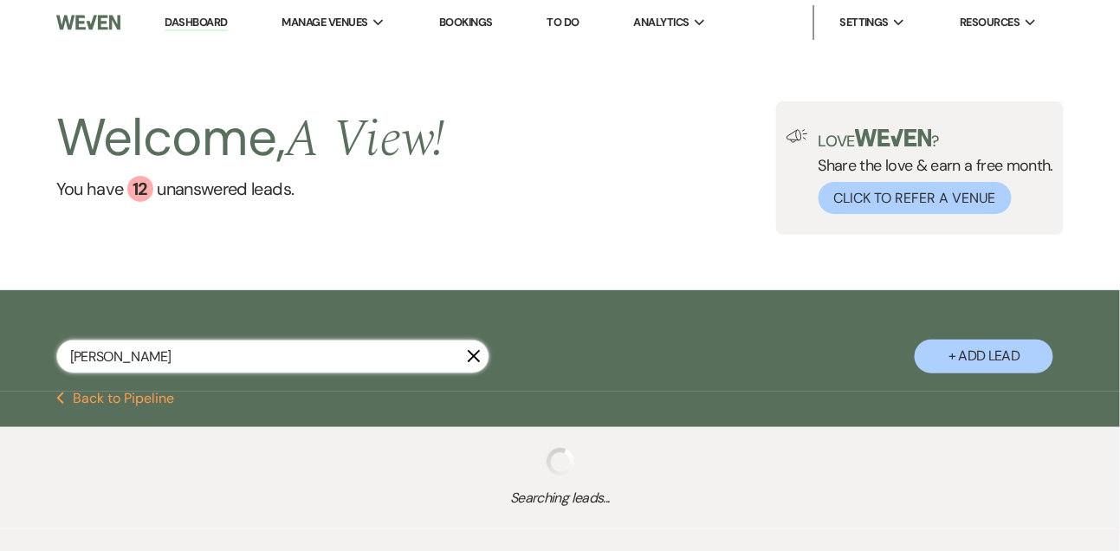
select select "4"
select select "8"
select select "4"
select select "5"
select select "8"
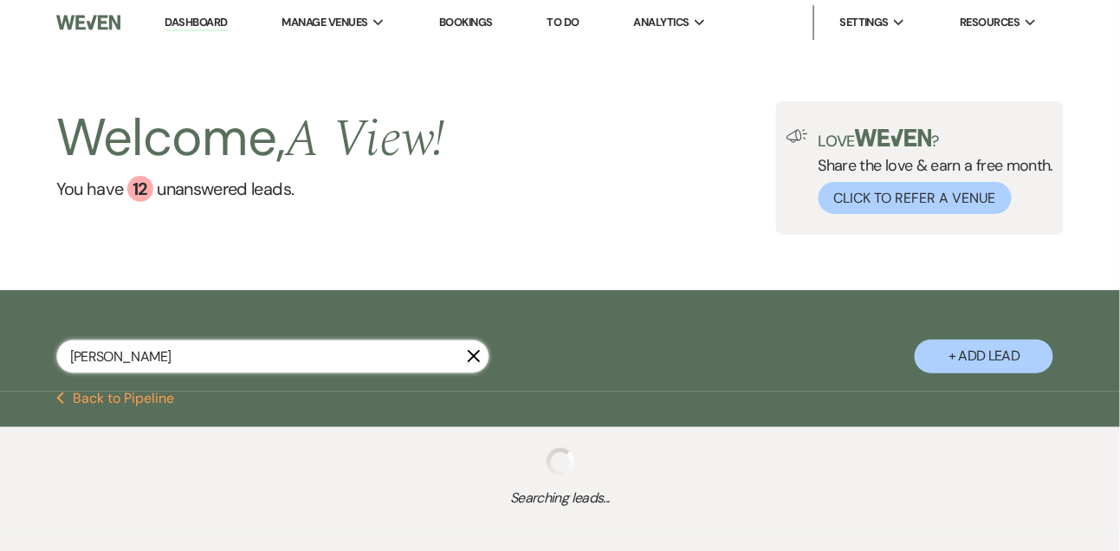
select select "4"
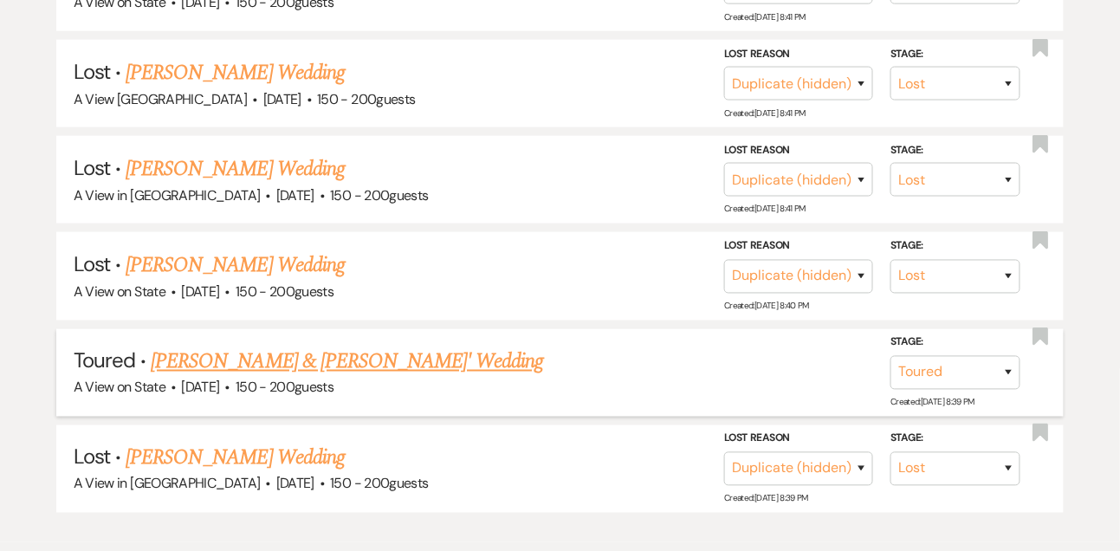
scroll to position [533, 0]
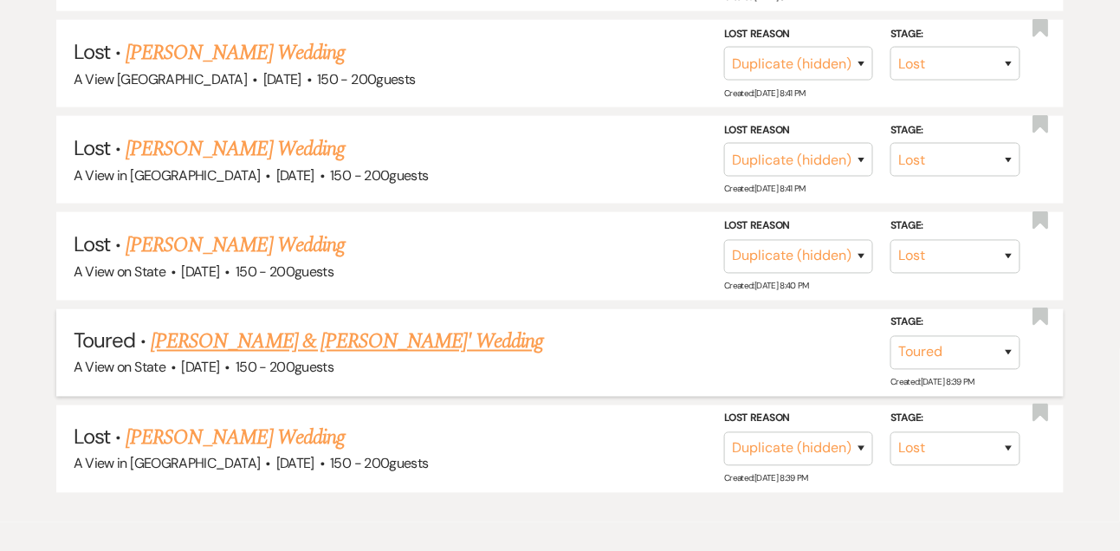
type input "[PERSON_NAME]"
click at [306, 353] on link "[PERSON_NAME] & [PERSON_NAME]' Wedding" at bounding box center [347, 342] width 393 height 31
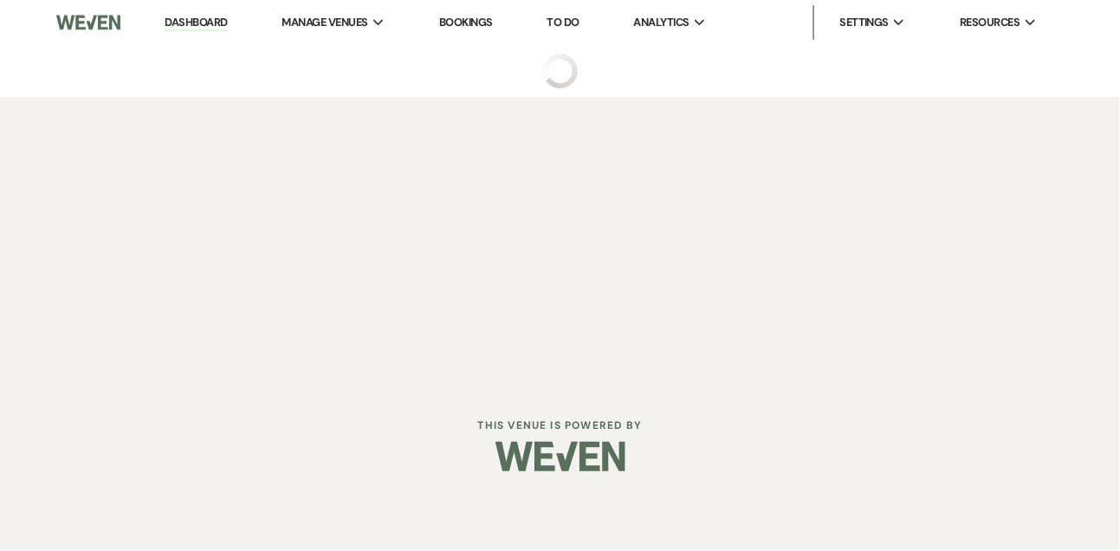
select select "5"
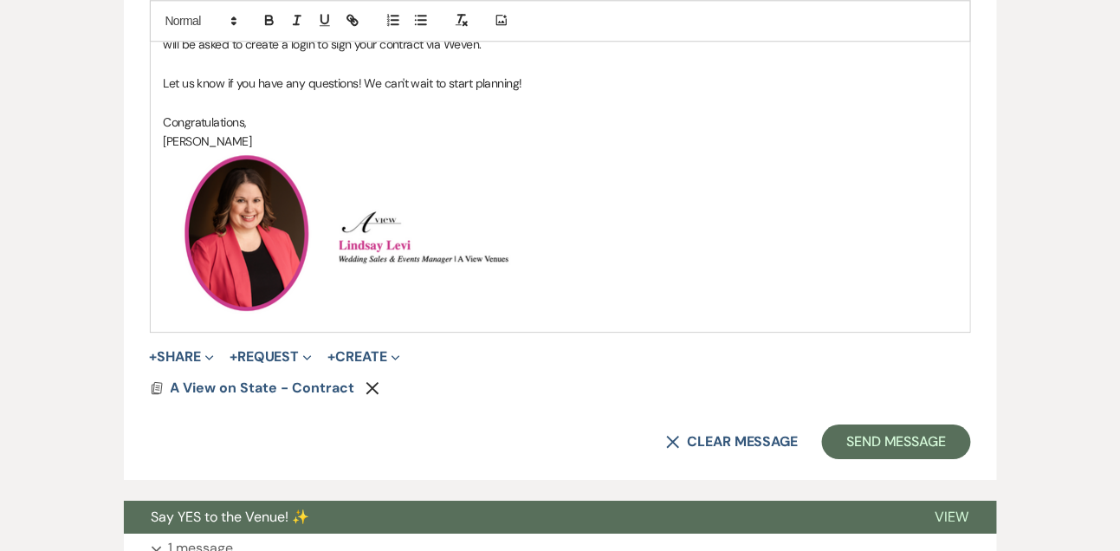
scroll to position [1241, 0]
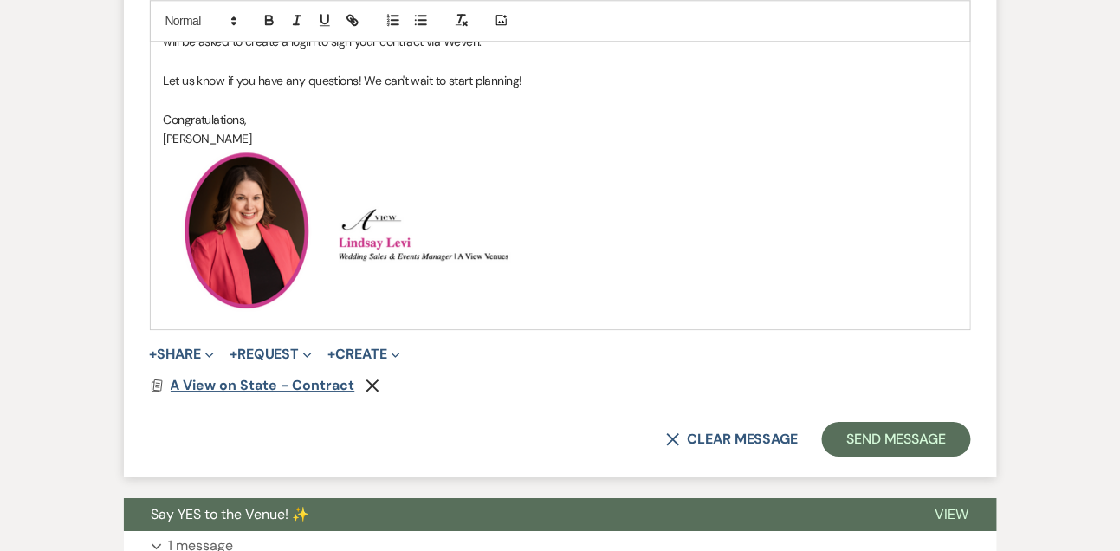
click at [290, 380] on span "A View on State - Contract" at bounding box center [263, 385] width 185 height 18
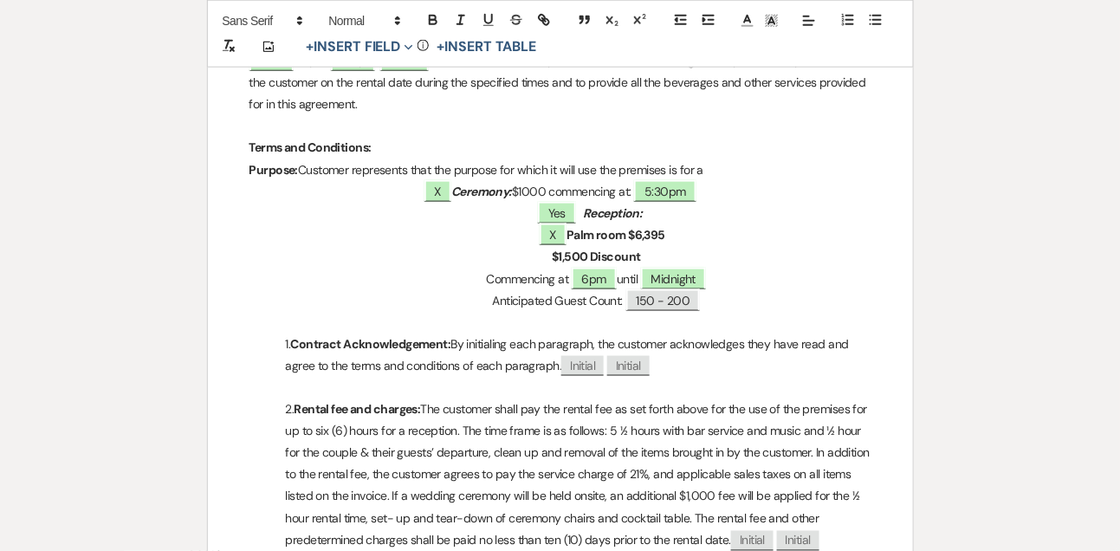
scroll to position [0, 0]
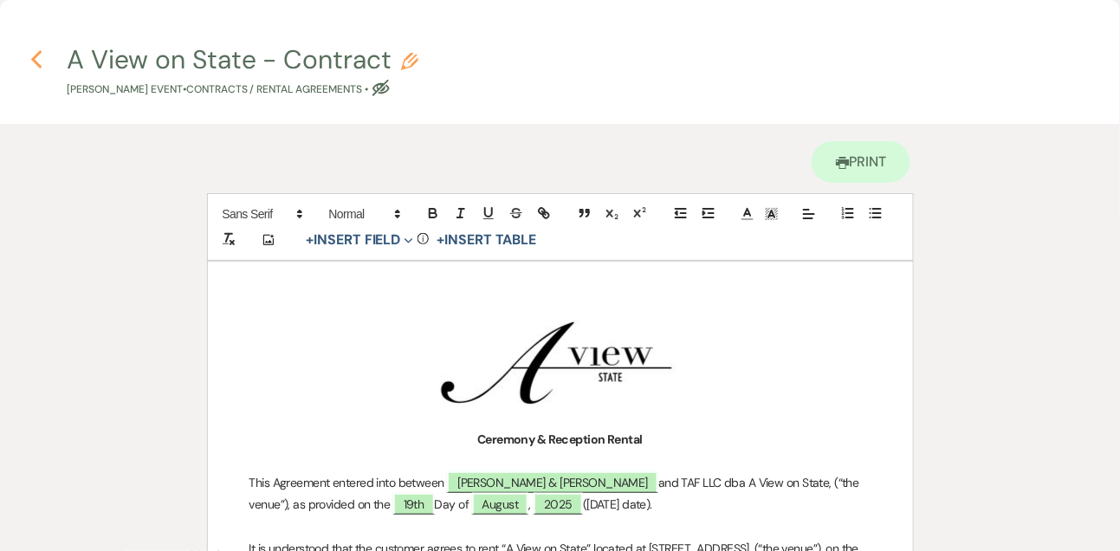
click at [35, 54] on icon "Previous" at bounding box center [36, 59] width 13 height 21
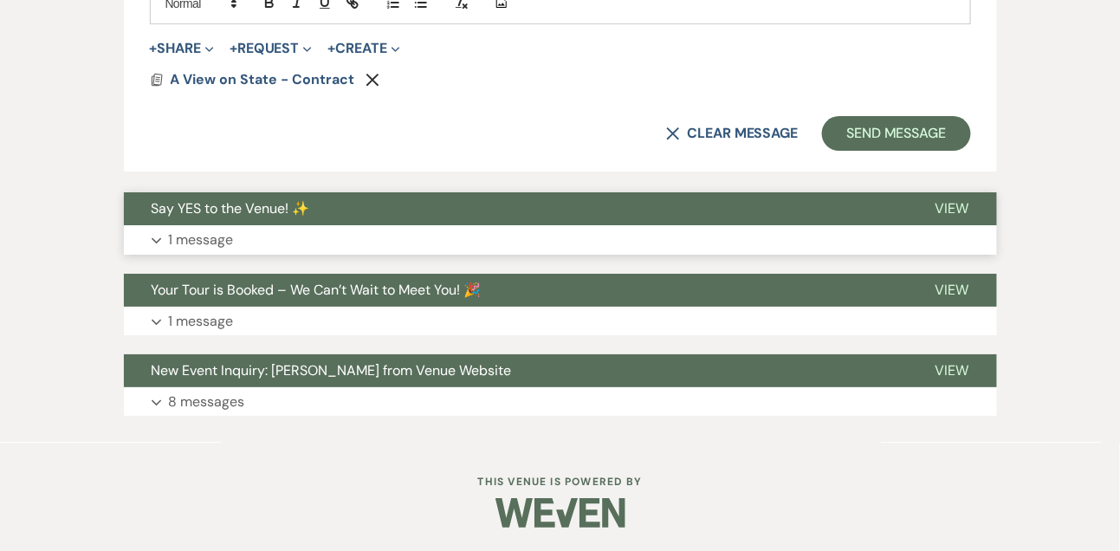
scroll to position [1547, 0]
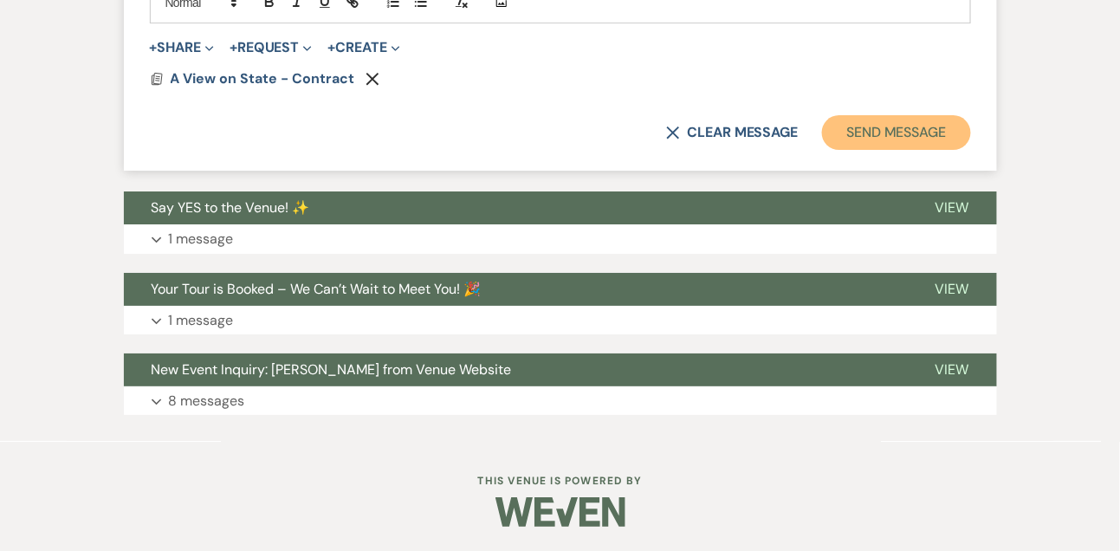
click at [925, 120] on button "Send Message" at bounding box center [896, 132] width 148 height 35
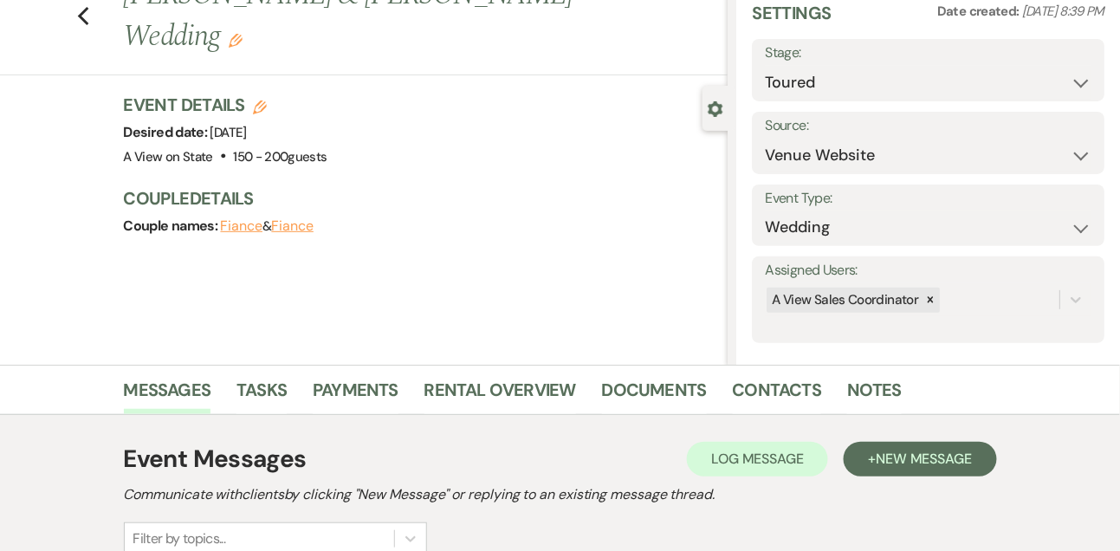
scroll to position [0, 0]
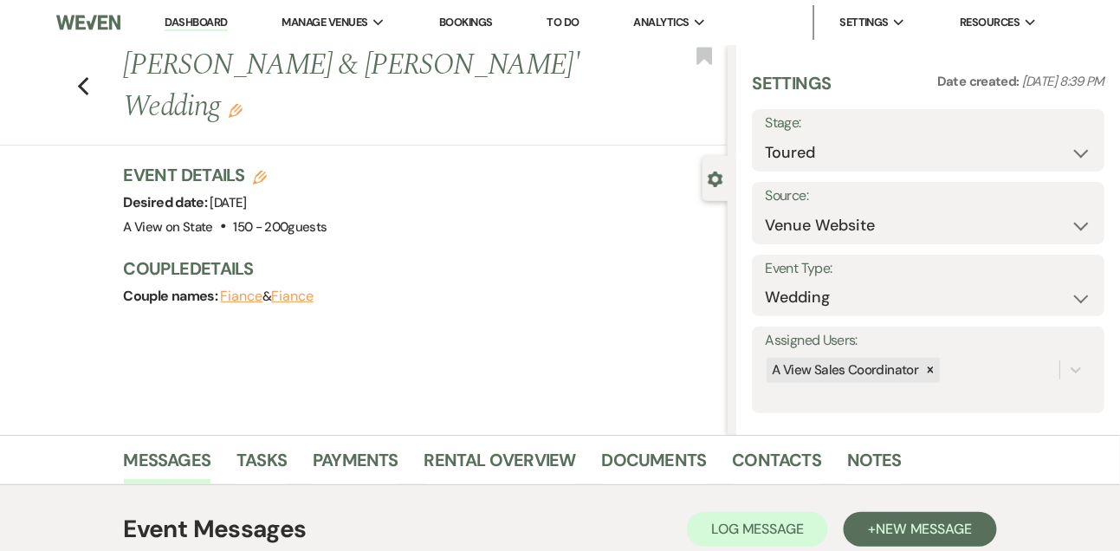
click at [214, 16] on link "Dashboard" at bounding box center [196, 23] width 62 height 16
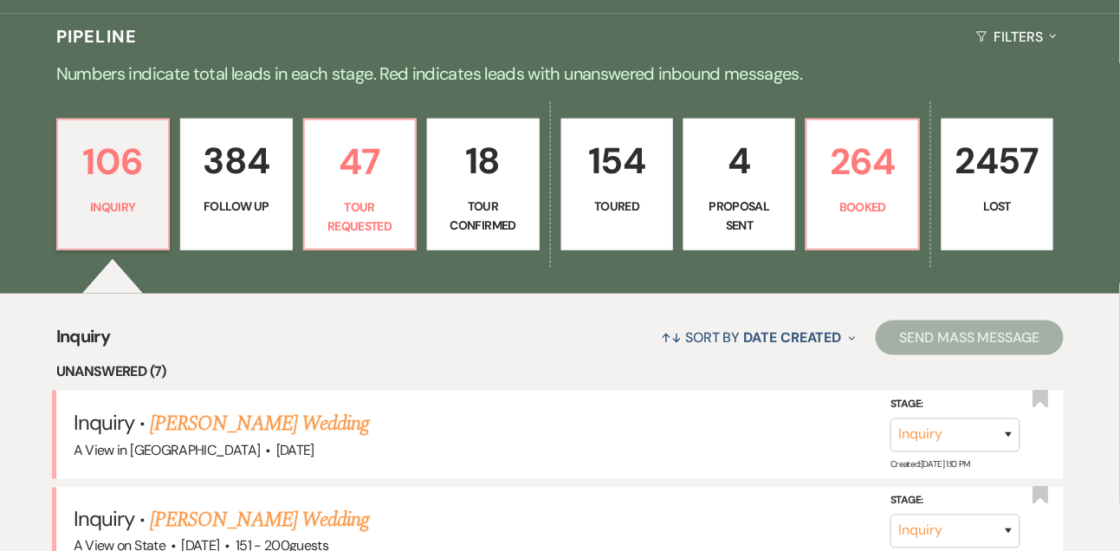
scroll to position [381, 0]
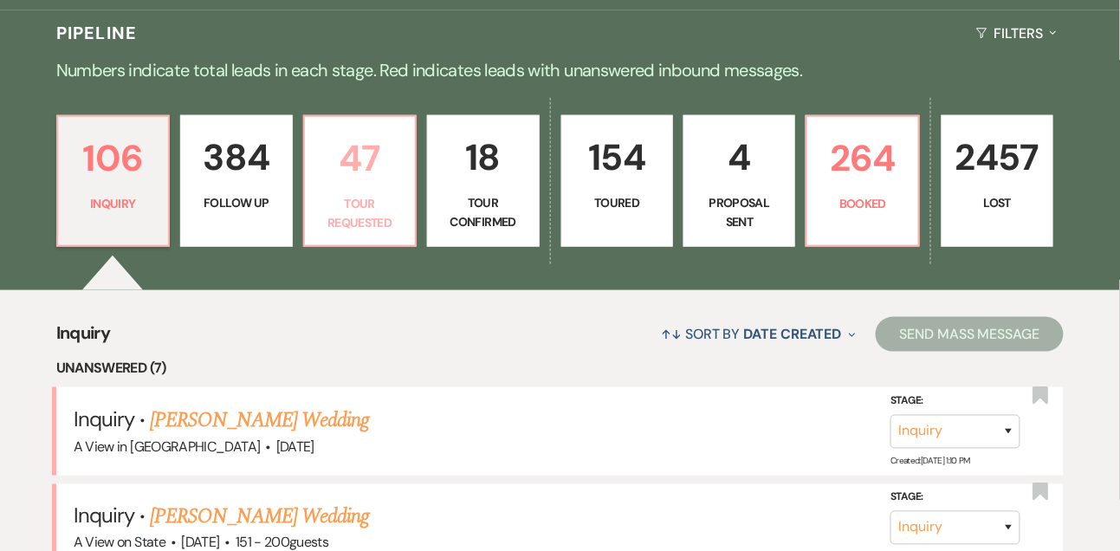
click at [327, 187] on p "47" at bounding box center [359, 158] width 89 height 58
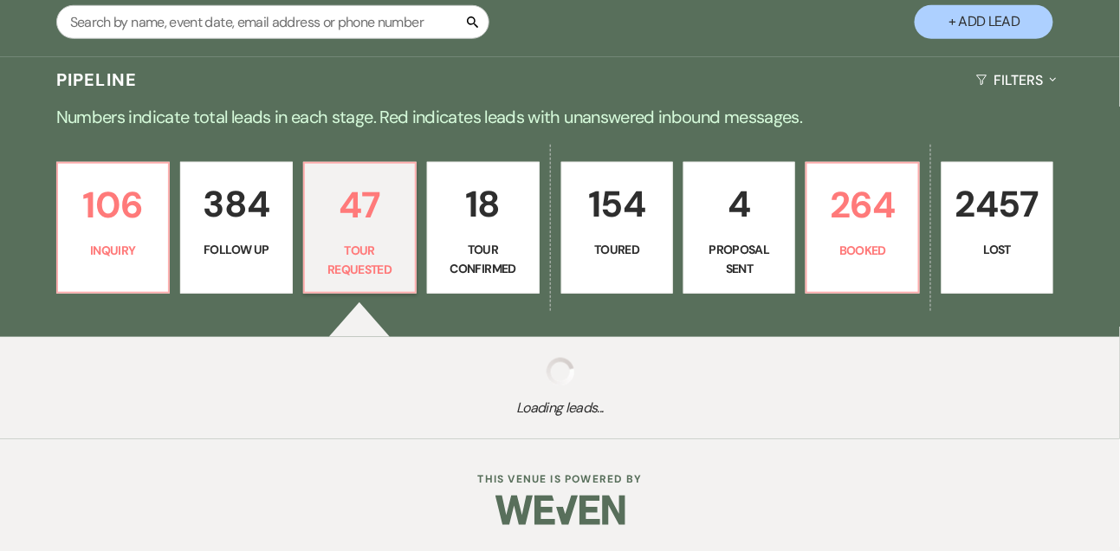
scroll to position [381, 0]
select select "2"
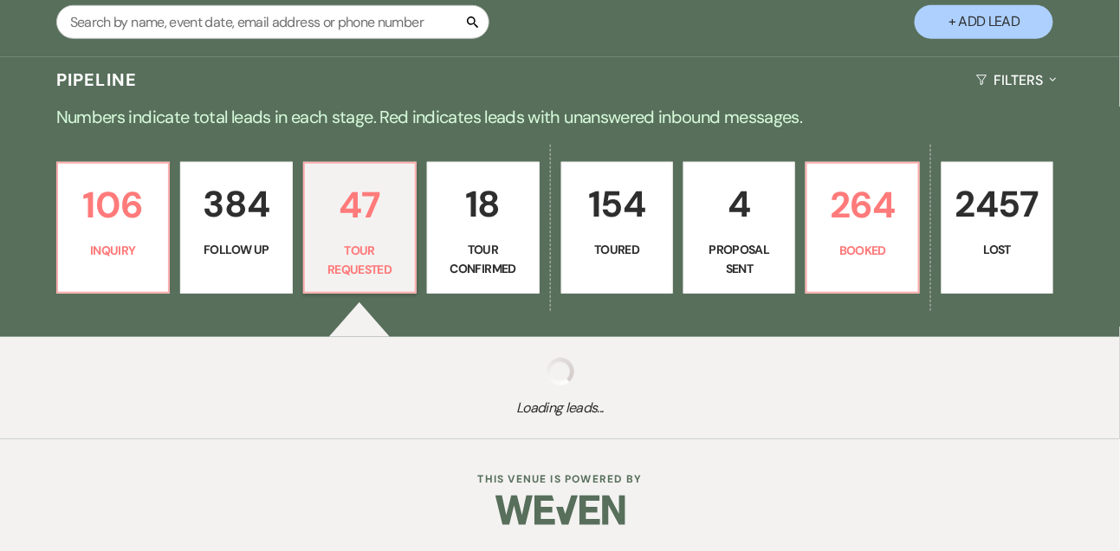
select select "2"
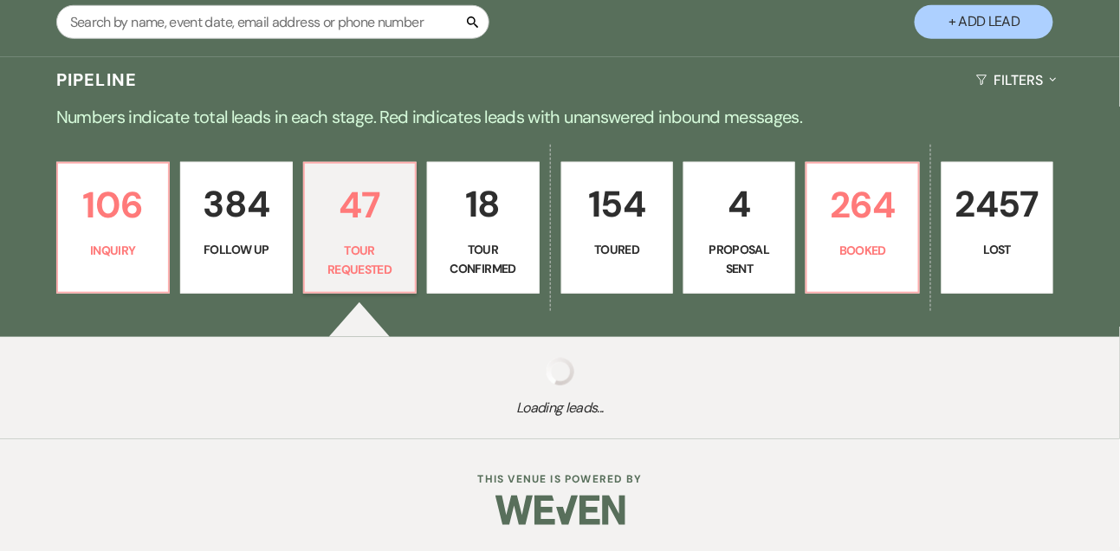
select select "2"
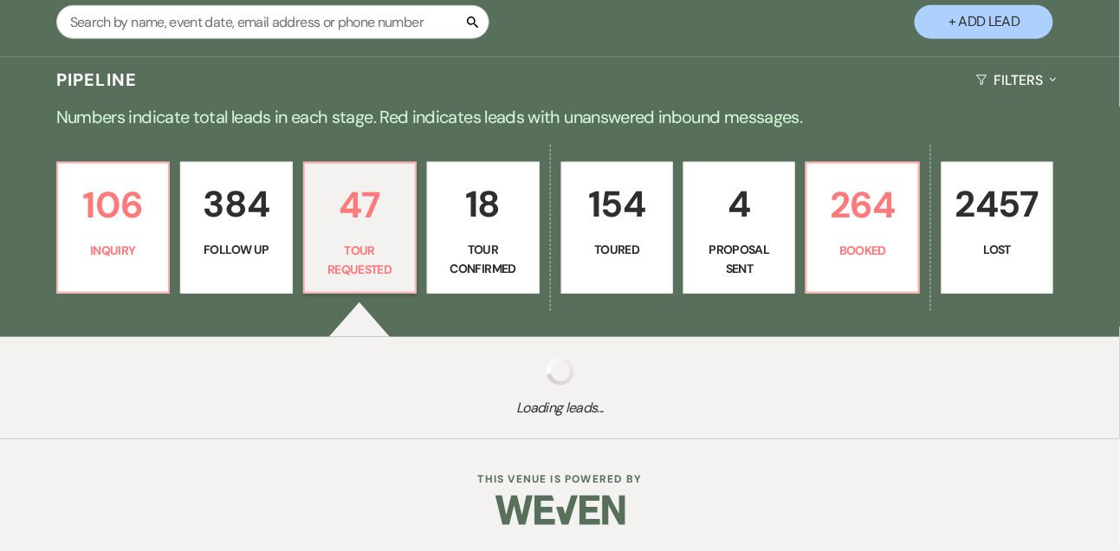
select select "2"
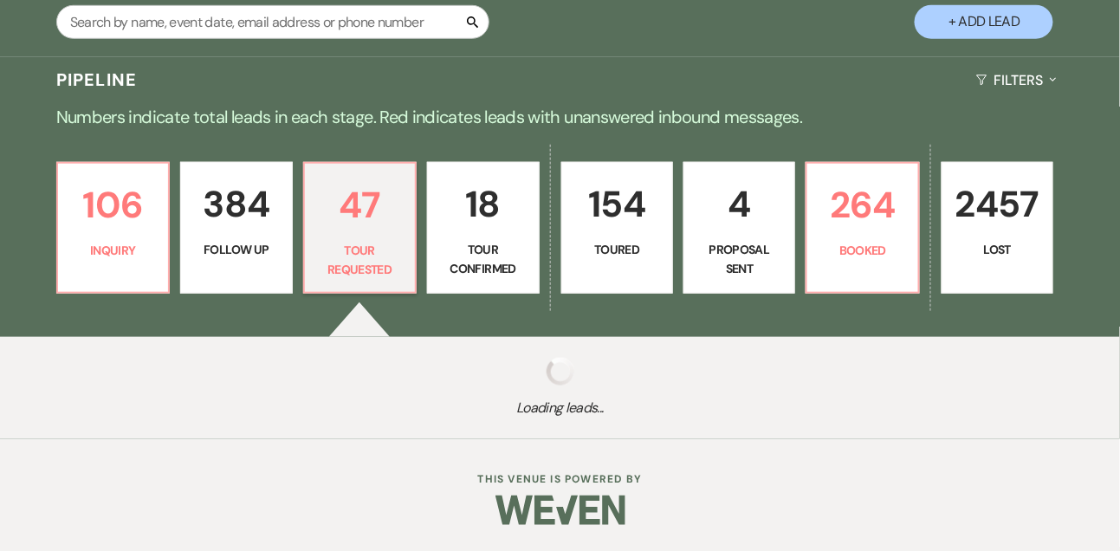
select select "2"
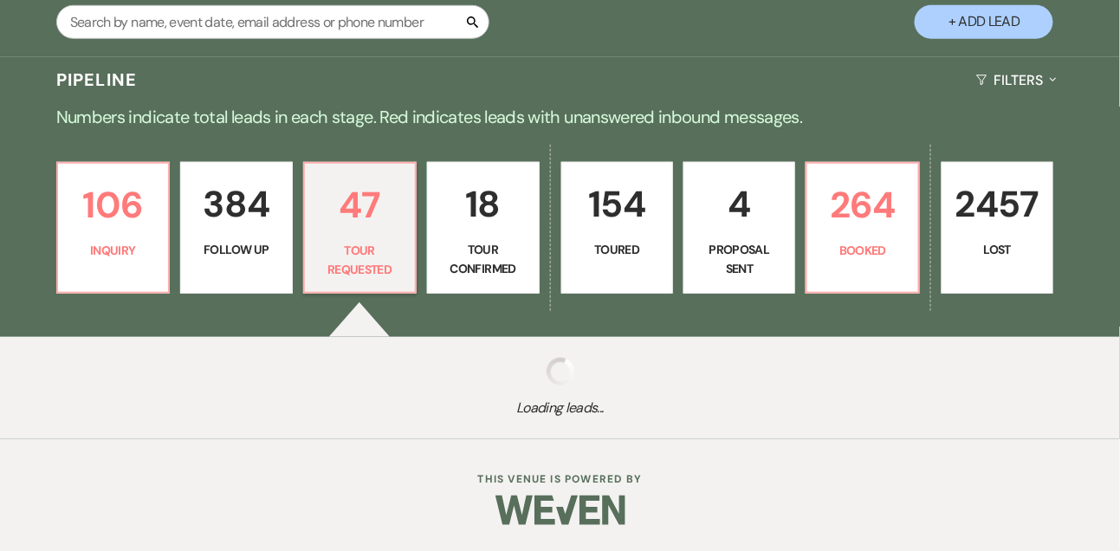
select select "2"
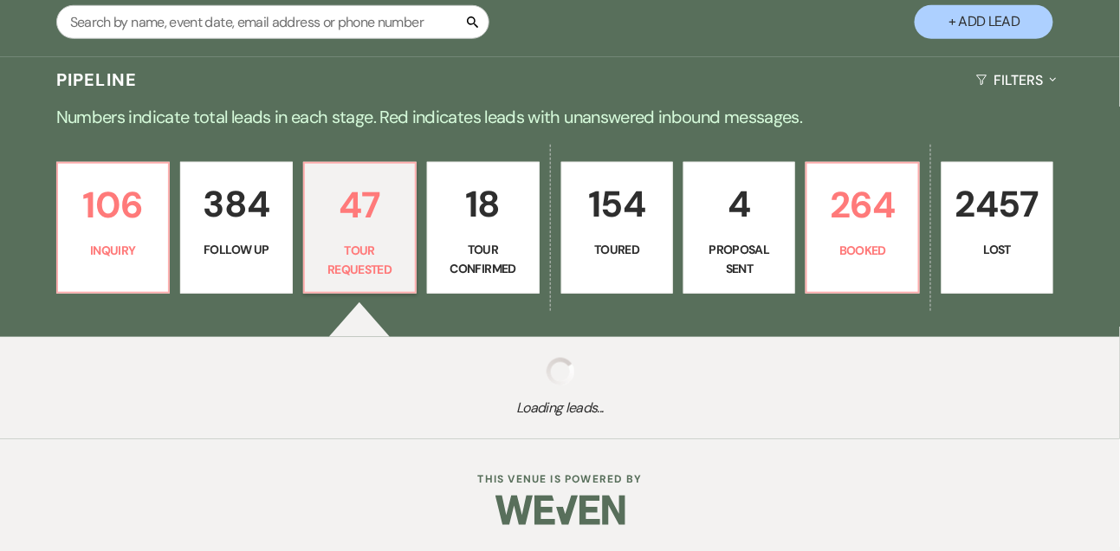
select select "2"
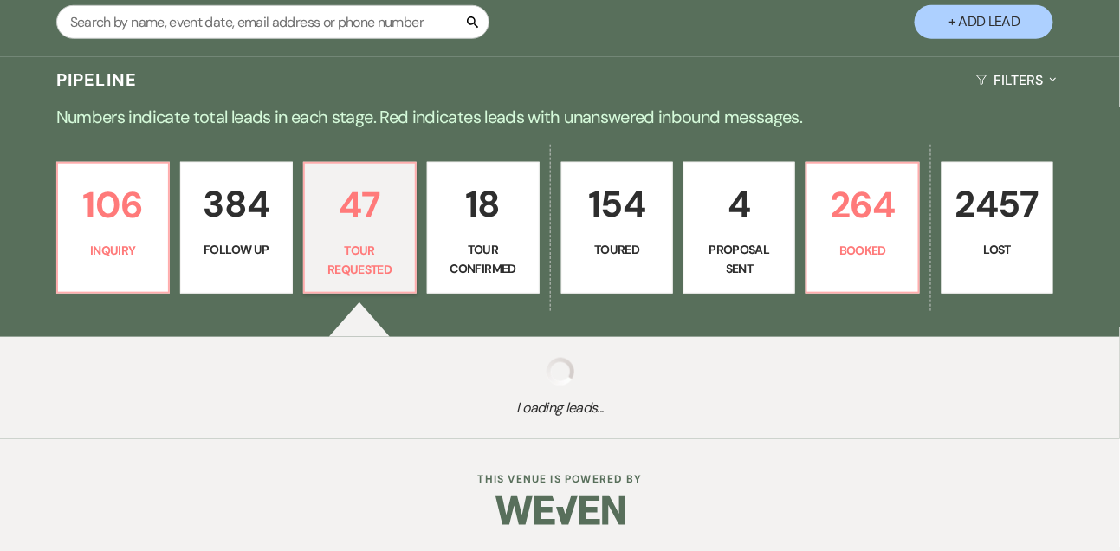
select select "2"
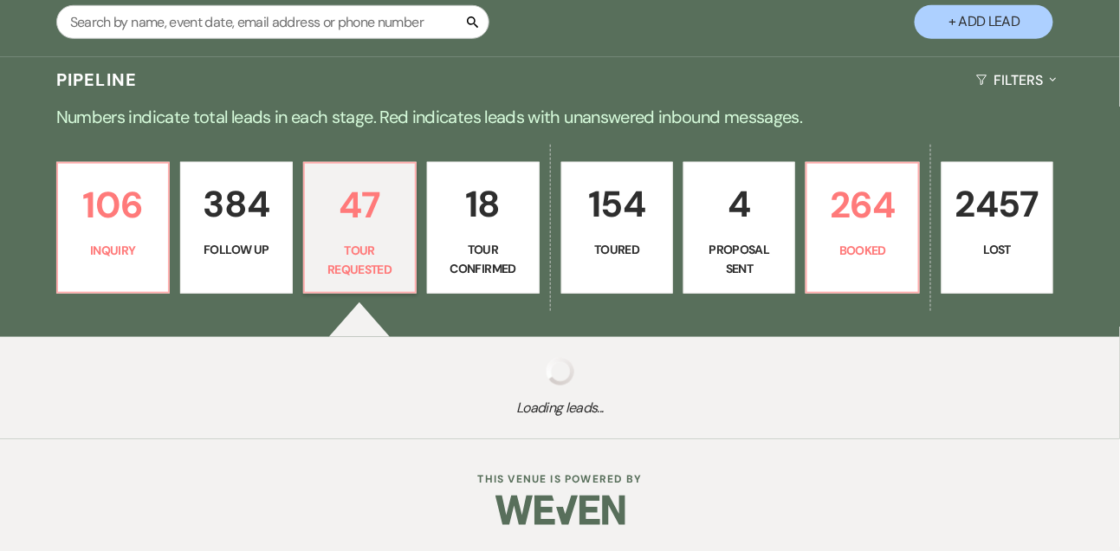
select select "2"
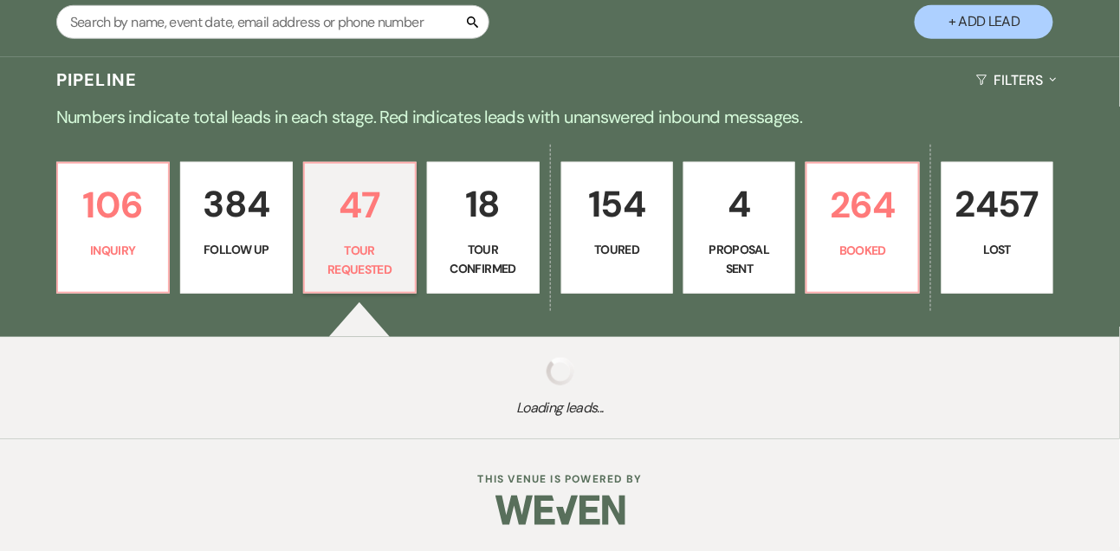
select select "2"
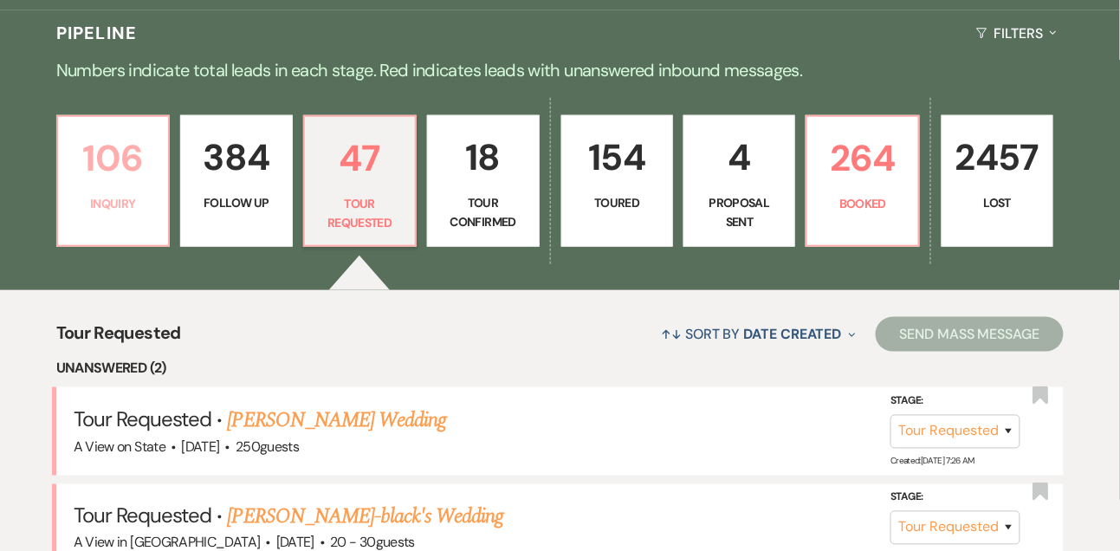
click at [109, 183] on p "106" at bounding box center [112, 158] width 89 height 58
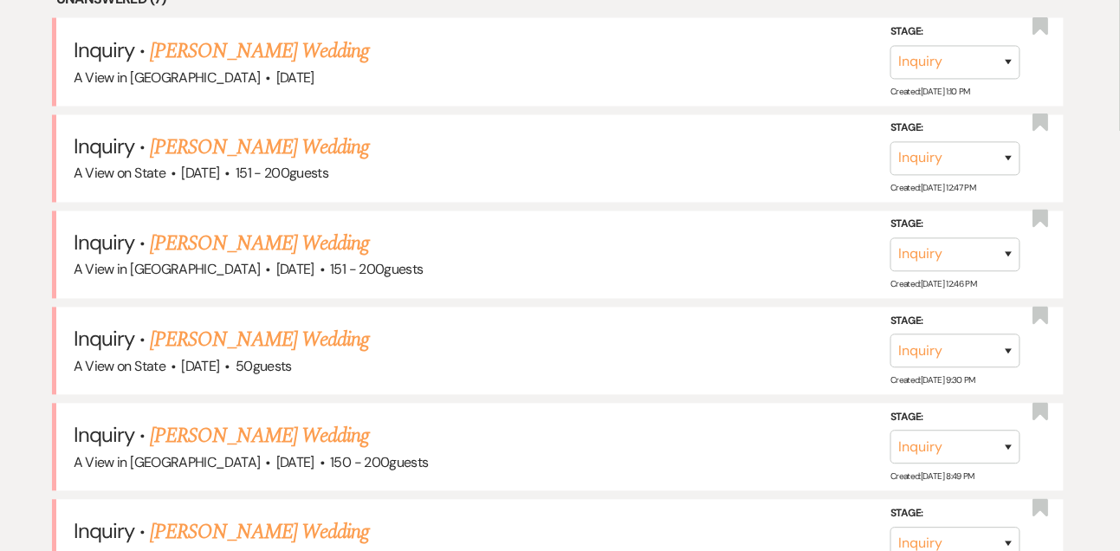
scroll to position [1006, 0]
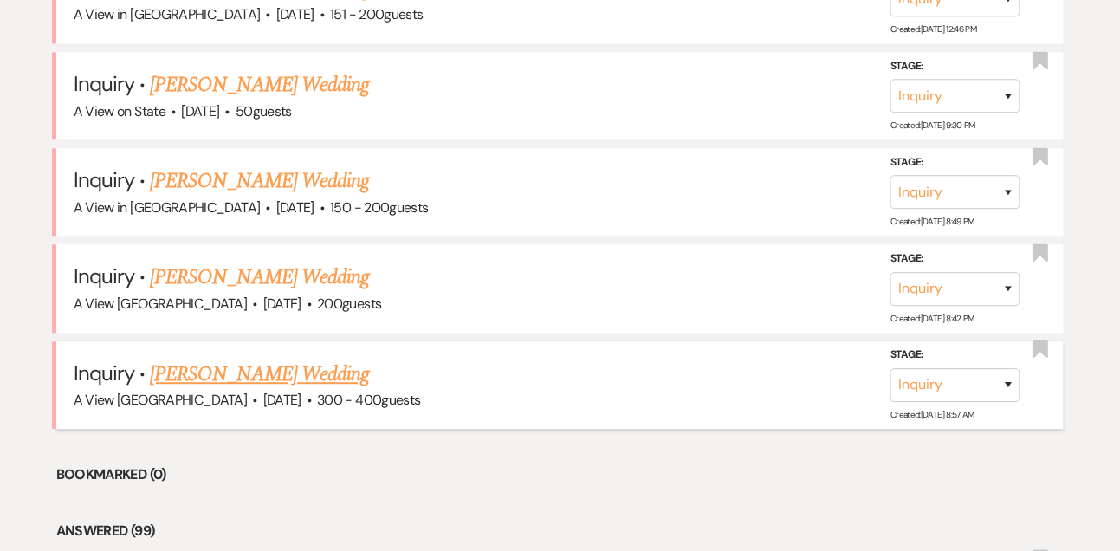
click at [211, 385] on link "Ali Schmitt's Wedding" at bounding box center [259, 374] width 219 height 31
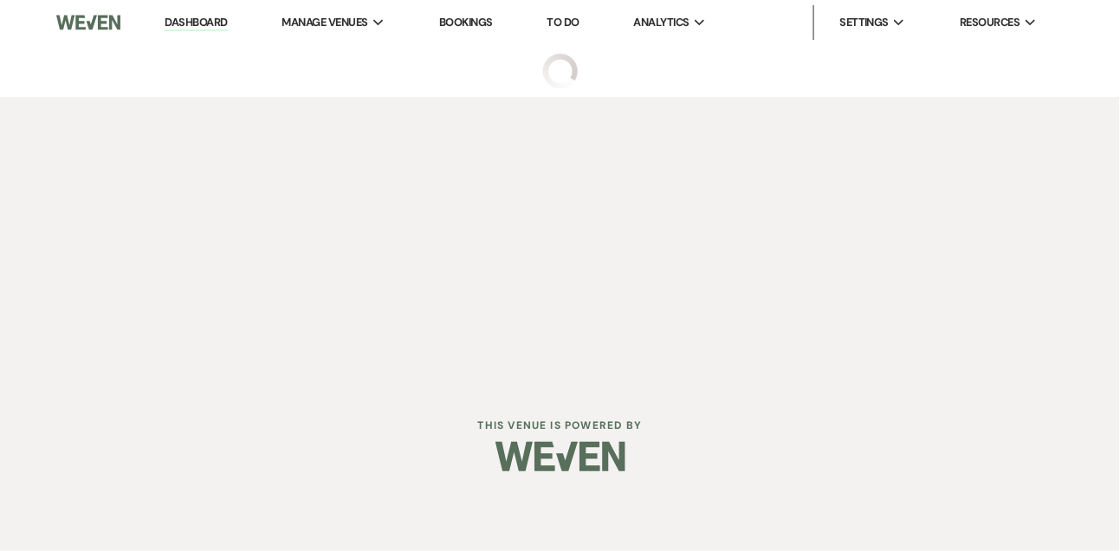
select select "5"
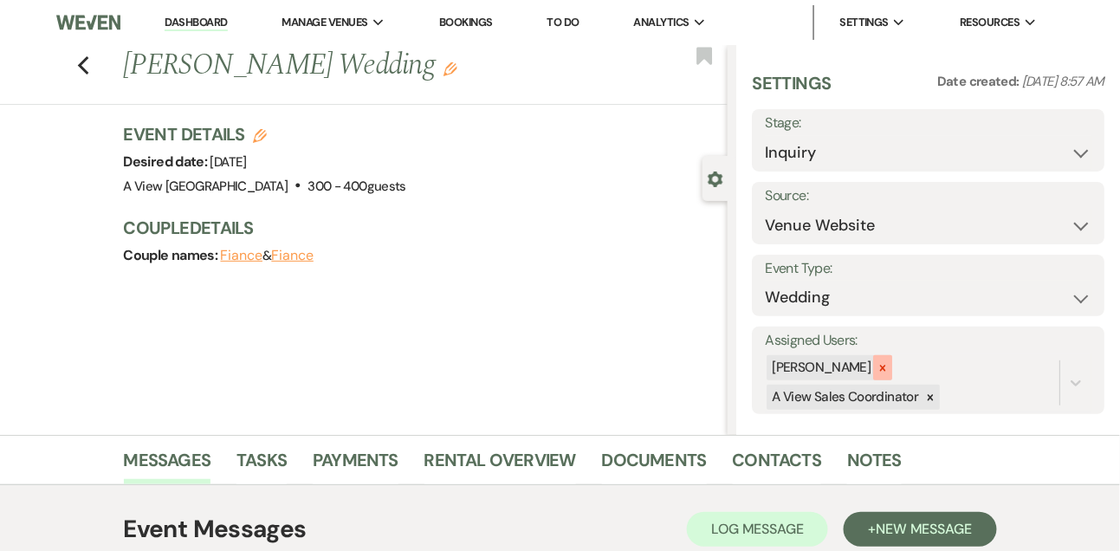
click at [889, 366] on icon at bounding box center [883, 368] width 12 height 12
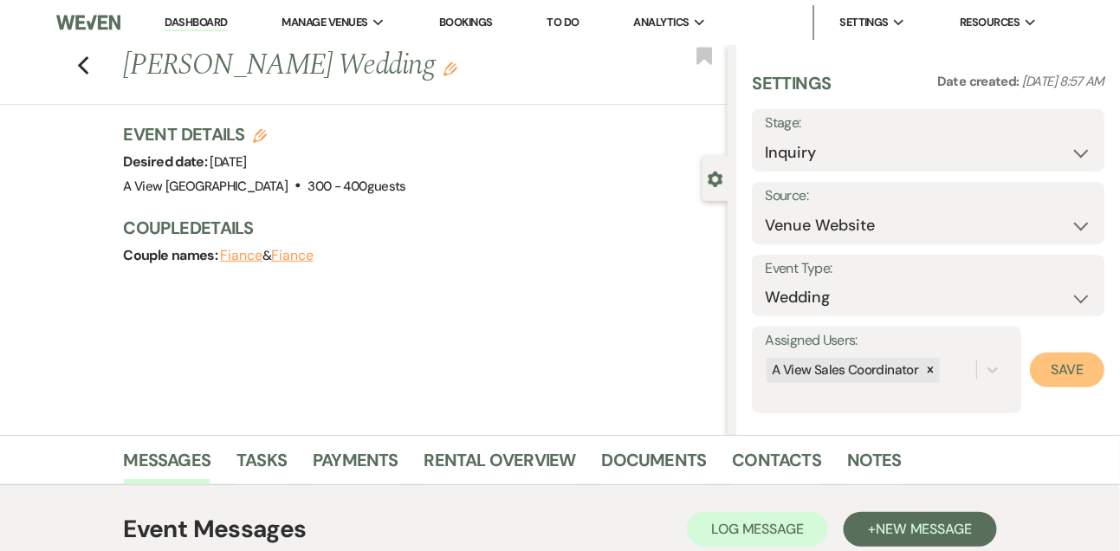
click at [1079, 373] on button "Save" at bounding box center [1067, 370] width 75 height 35
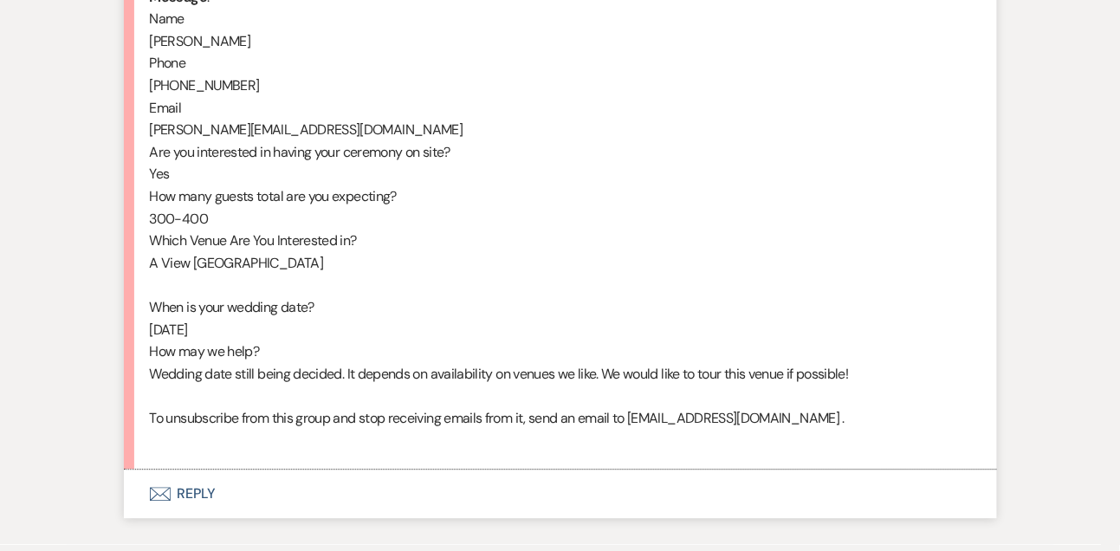
scroll to position [1062, 0]
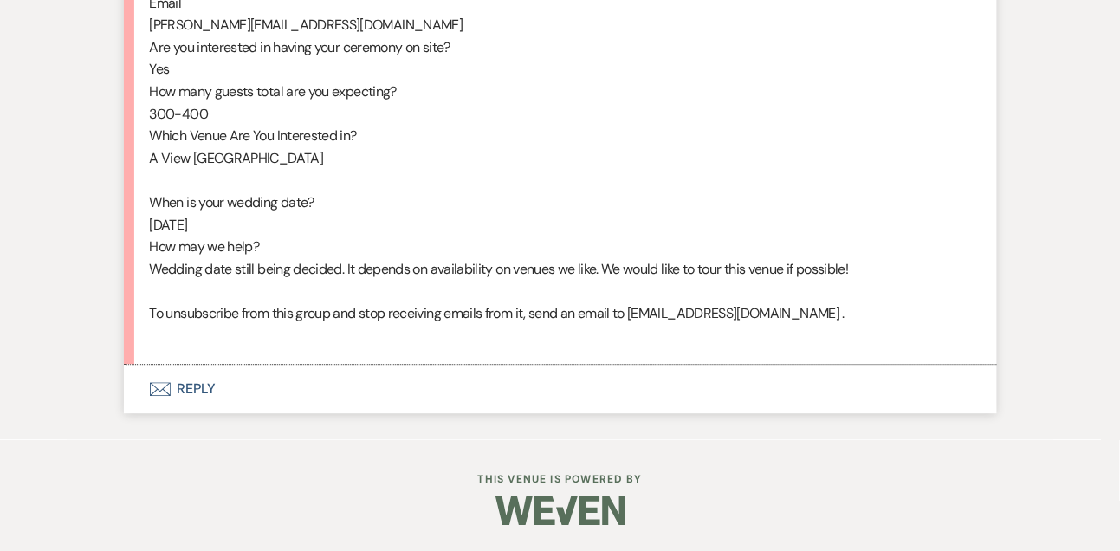
click at [199, 392] on button "Envelope Reply" at bounding box center [560, 389] width 873 height 49
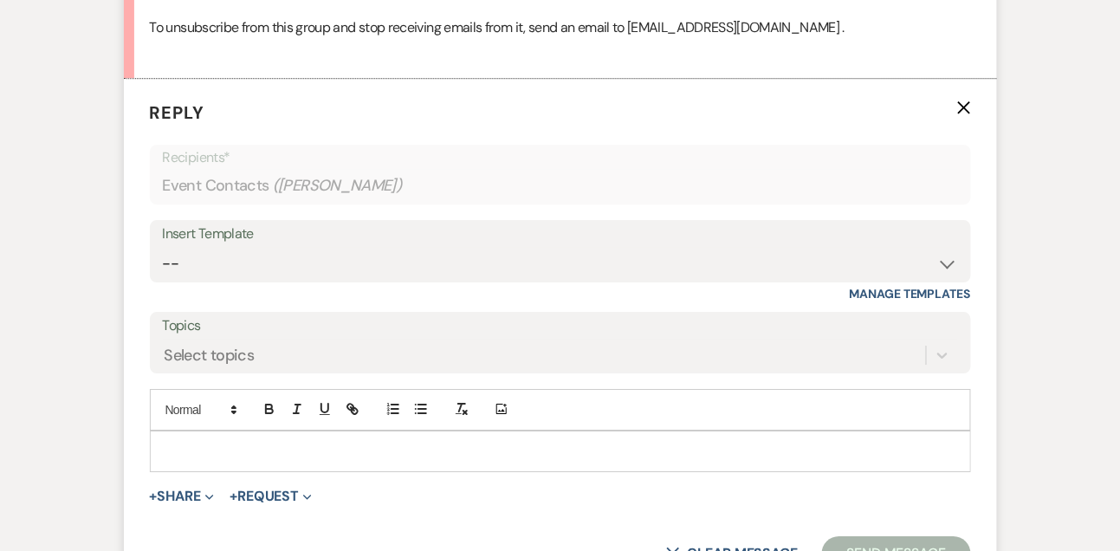
scroll to position [1363, 0]
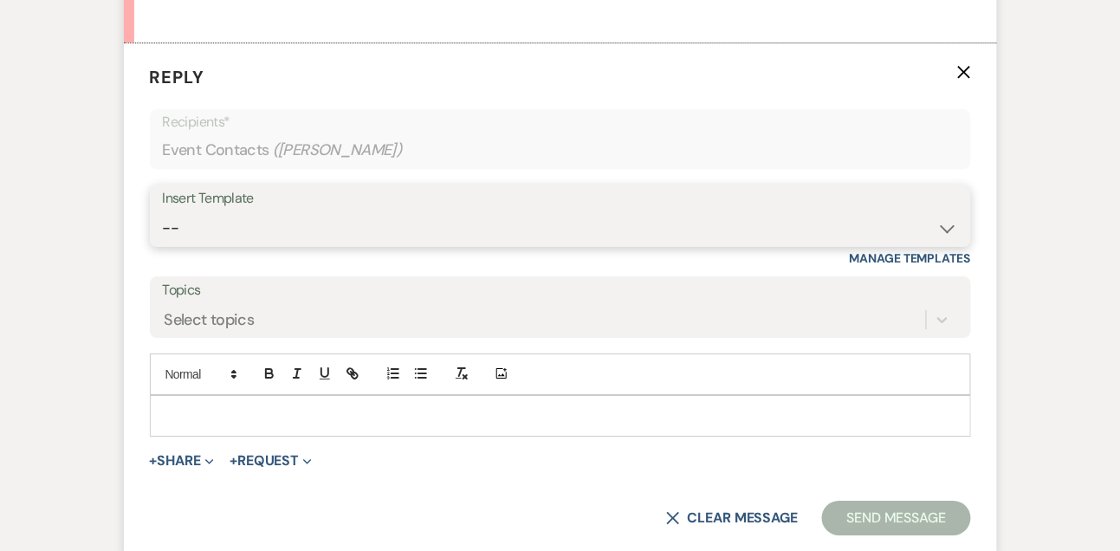
click at [197, 245] on select "-- Tour Confirmation Contract (Pre-Booked Leads) Out of office Inquiry Email Al…" at bounding box center [560, 228] width 795 height 34
select select "3301"
click at [163, 232] on select "-- Tour Confirmation Contract (Pre-Booked Leads) Out of office Inquiry Email Al…" at bounding box center [560, 228] width 795 height 34
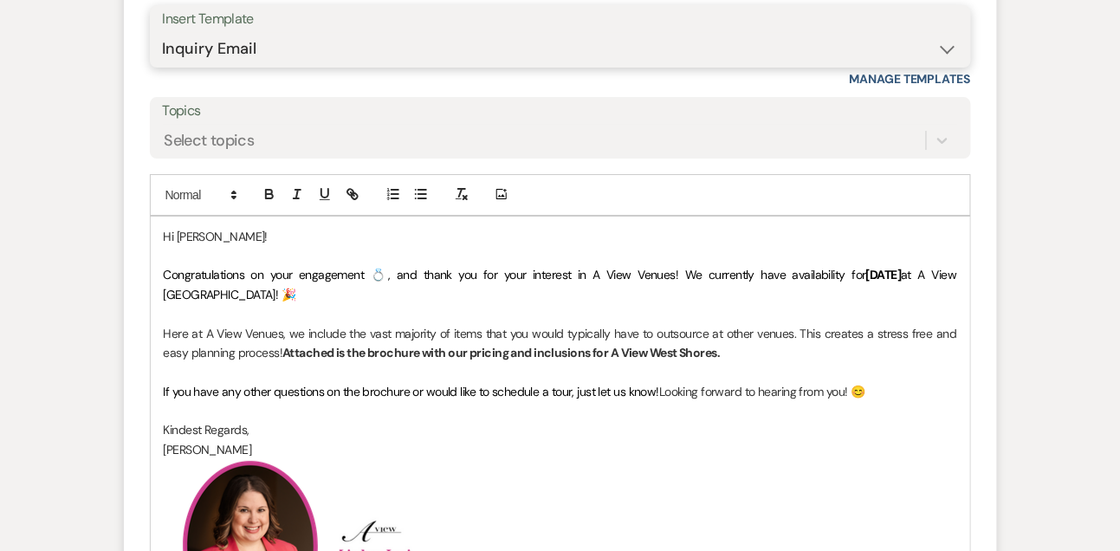
scroll to position [1623, 0]
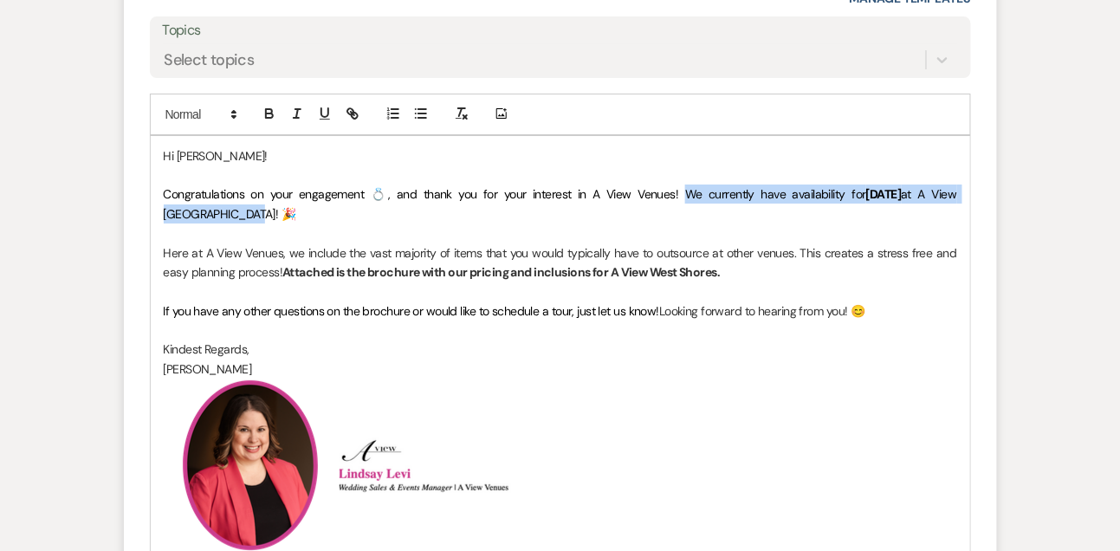
drag, startPoint x: 640, startPoint y: 211, endPoint x: 645, endPoint y: 229, distance: 18.7
click at [645, 224] on p "Congratulations on your engagement 💍, and thank you for your interest in A View…" at bounding box center [561, 204] width 794 height 39
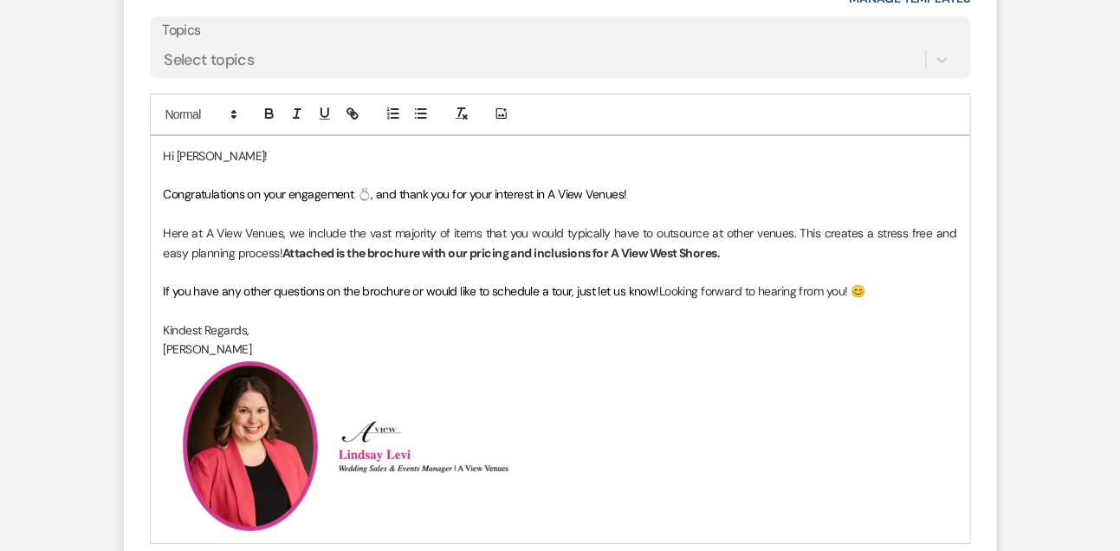
click at [774, 262] on p "Here at A View Venues, we include the vast majority of items that you would typ…" at bounding box center [561, 243] width 794 height 39
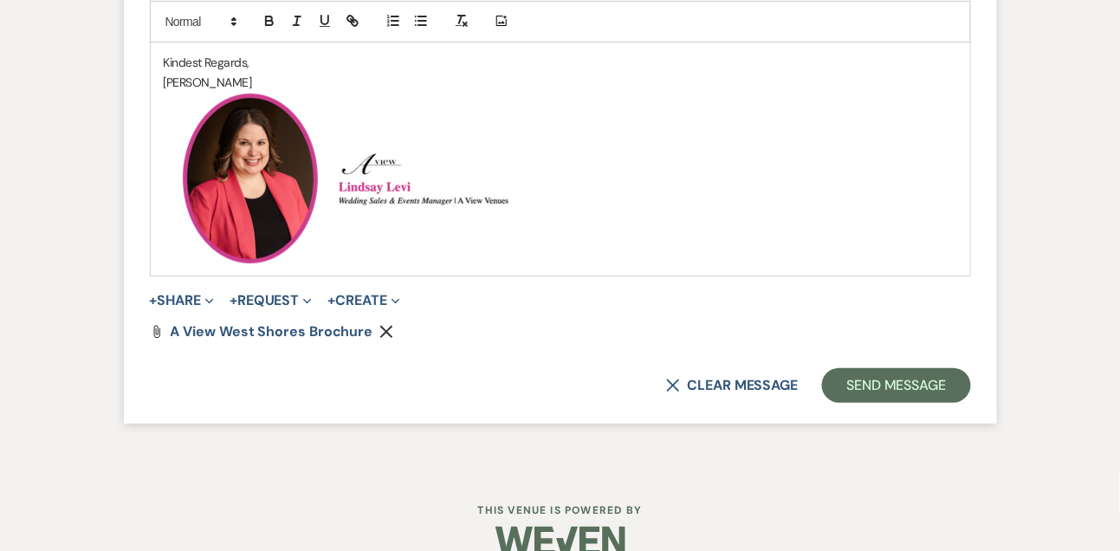
scroll to position [1961, 0]
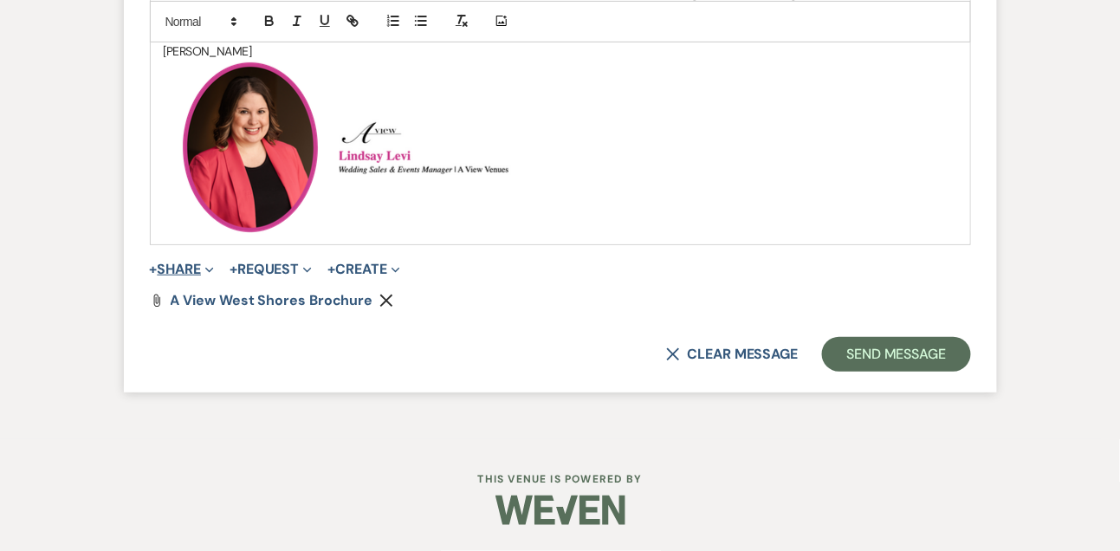
click at [191, 264] on button "+ Share Expand" at bounding box center [182, 269] width 65 height 14
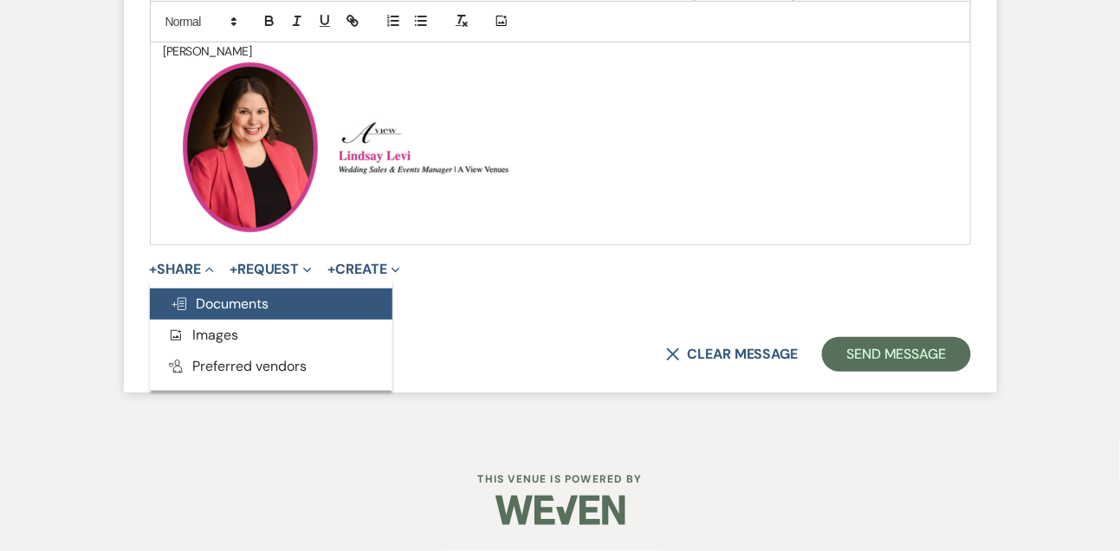
click at [197, 308] on span "Doc Upload Documents" at bounding box center [220, 304] width 99 height 18
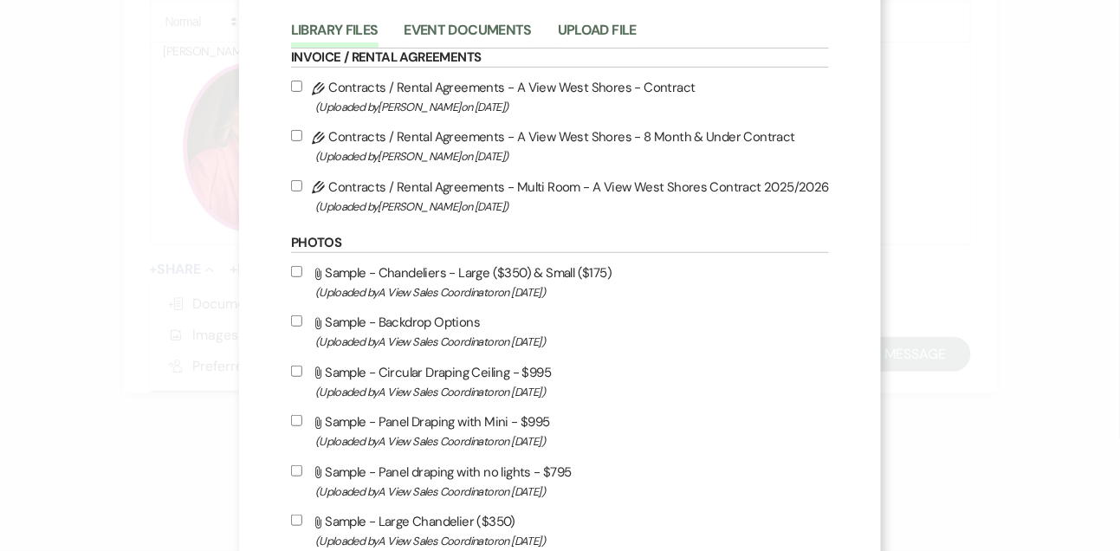
scroll to position [68, 0]
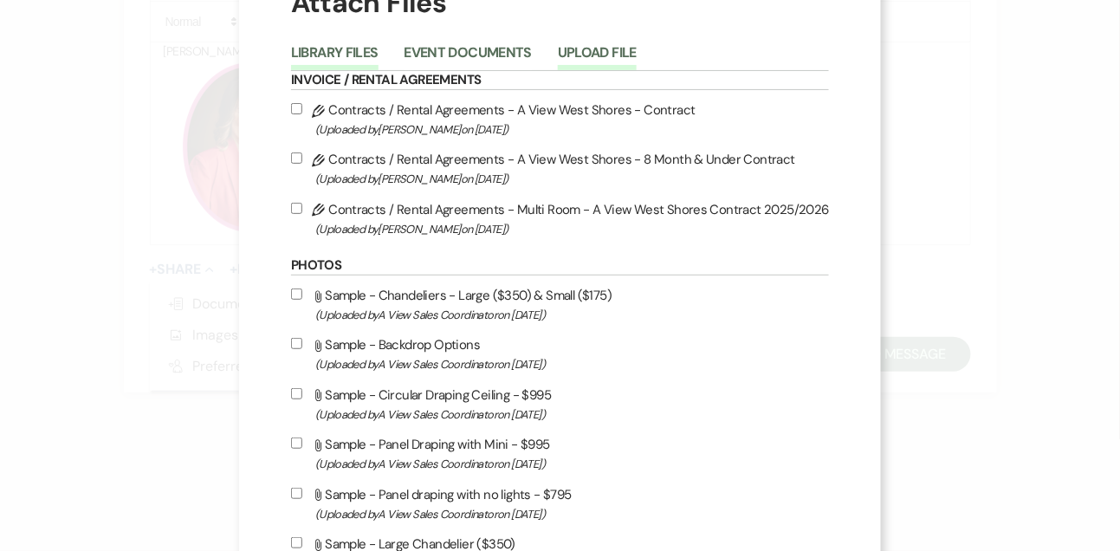
click at [609, 53] on button "Upload File" at bounding box center [597, 58] width 79 height 24
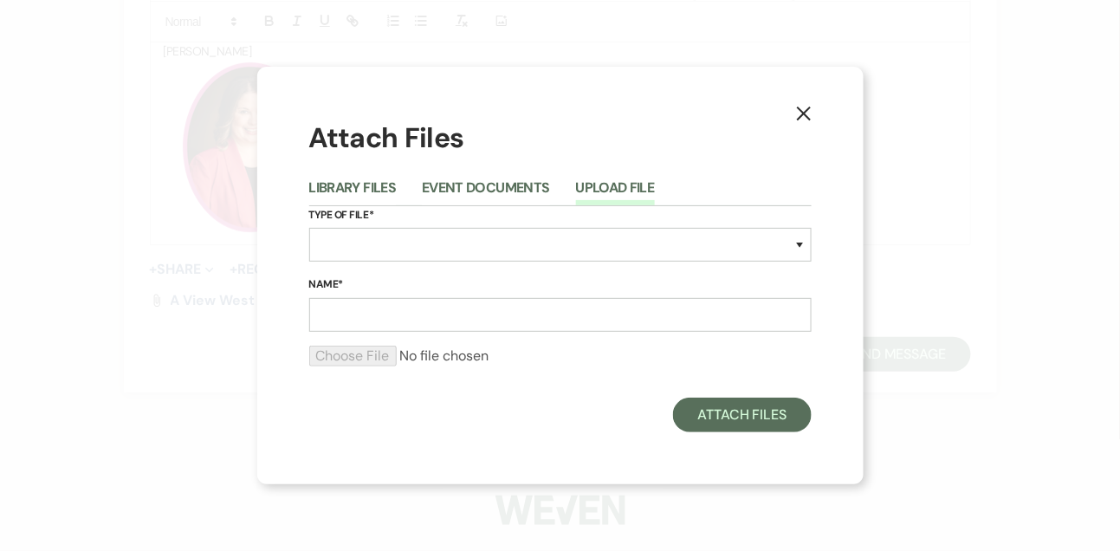
scroll to position [0, 0]
click at [438, 243] on select "Special Event Insurance Vendor Certificate of Insurance Contracts / Rental Agre…" at bounding box center [560, 245] width 502 height 34
select select "43"
click at [309, 228] on select "Special Event Insurance Vendor Certificate of Insurance Contracts / Rental Agre…" at bounding box center [560, 245] width 502 height 34
click at [409, 318] on input "Name*" at bounding box center [560, 315] width 502 height 34
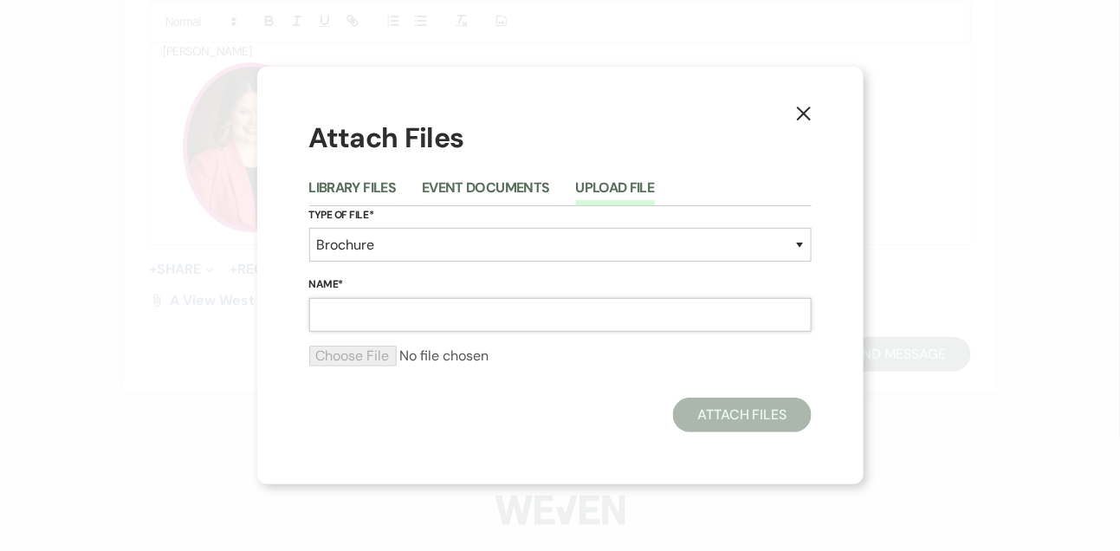
type input "Multiroom Pricing - A View West Shores"
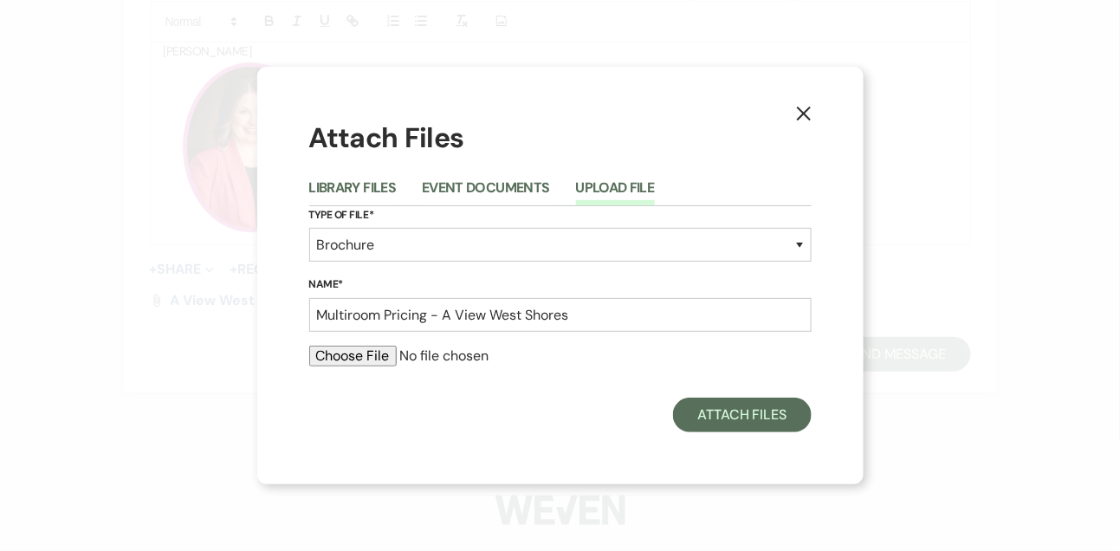
click at [378, 353] on input "file" at bounding box center [560, 356] width 502 height 21
type input "C:\fakepath\AVWS Multi Room Brochure.pdf"
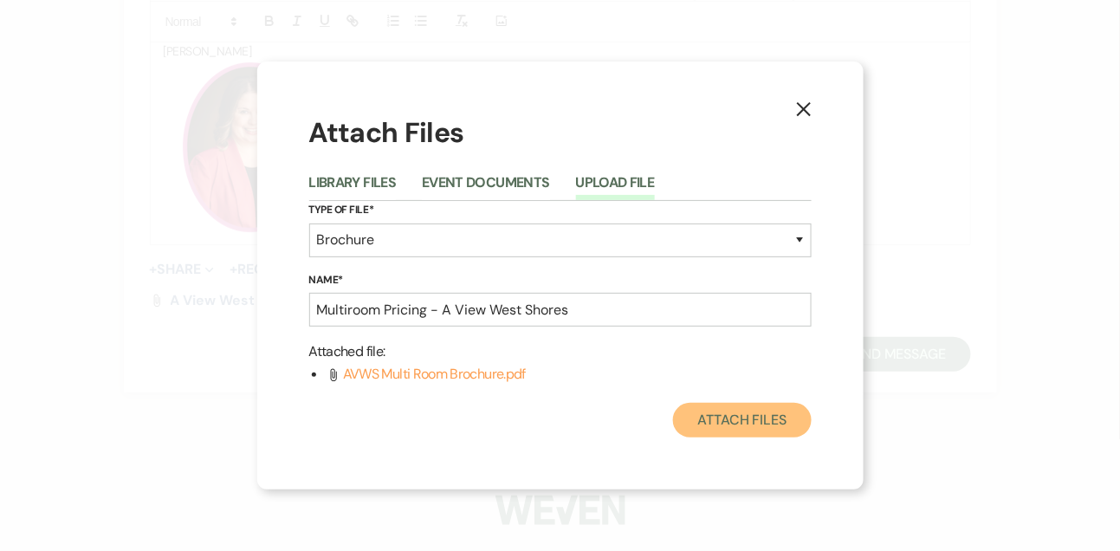
click at [783, 424] on button "Attach Files" at bounding box center [742, 420] width 138 height 35
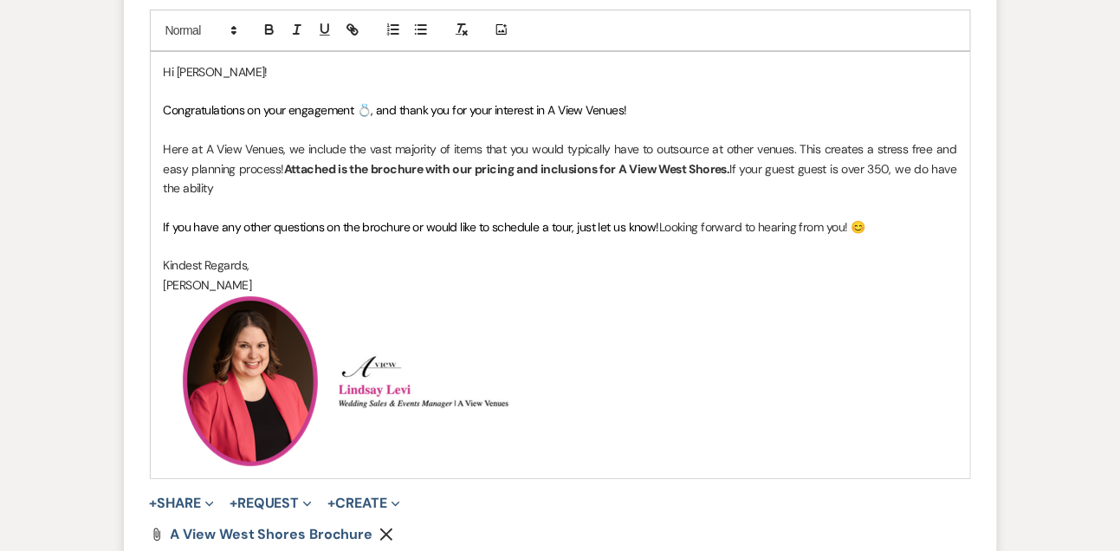
scroll to position [1706, 0]
click at [711, 198] on p "Here at A View Venues, we include the vast majority of items that you would typ…" at bounding box center [561, 169] width 794 height 58
drag, startPoint x: 732, startPoint y: 191, endPoint x: 734, endPoint y: 204, distance: 13.1
click at [734, 198] on p "Here at A View Venues, we include the vast majority of items that you would typ…" at bounding box center [561, 169] width 794 height 58
copy p "If your guest guest is over 350, we do have the ability to combine suites for a…"
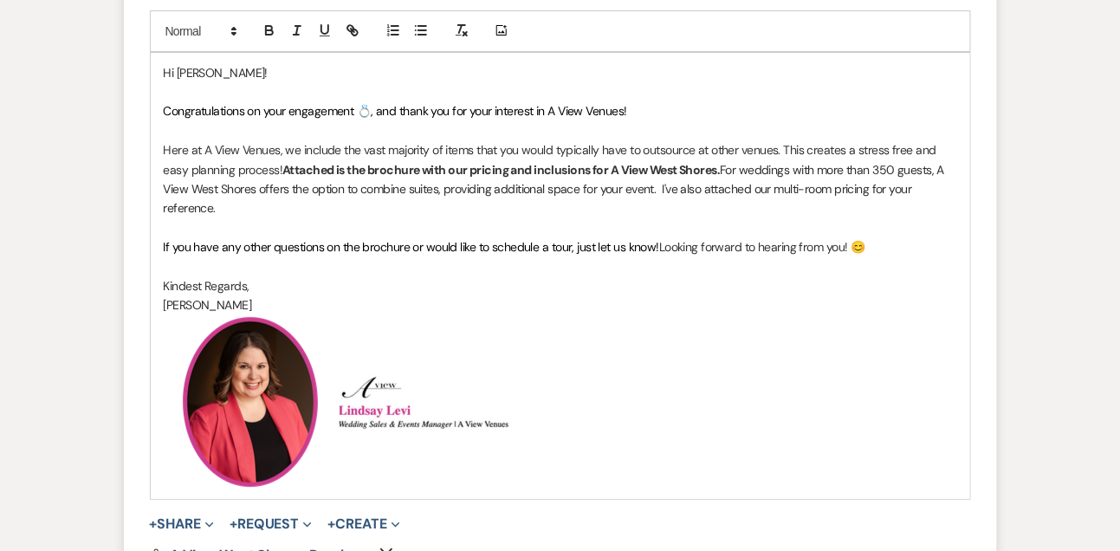
drag, startPoint x: 722, startPoint y: 185, endPoint x: 731, endPoint y: 224, distance: 39.9
click at [731, 218] on p "Here at A View Venues, we include the vast majority of items that you would typ…" at bounding box center [561, 179] width 794 height 78
copy p "For weddings with more than 350 guests, A View West Shores offers the option to…"
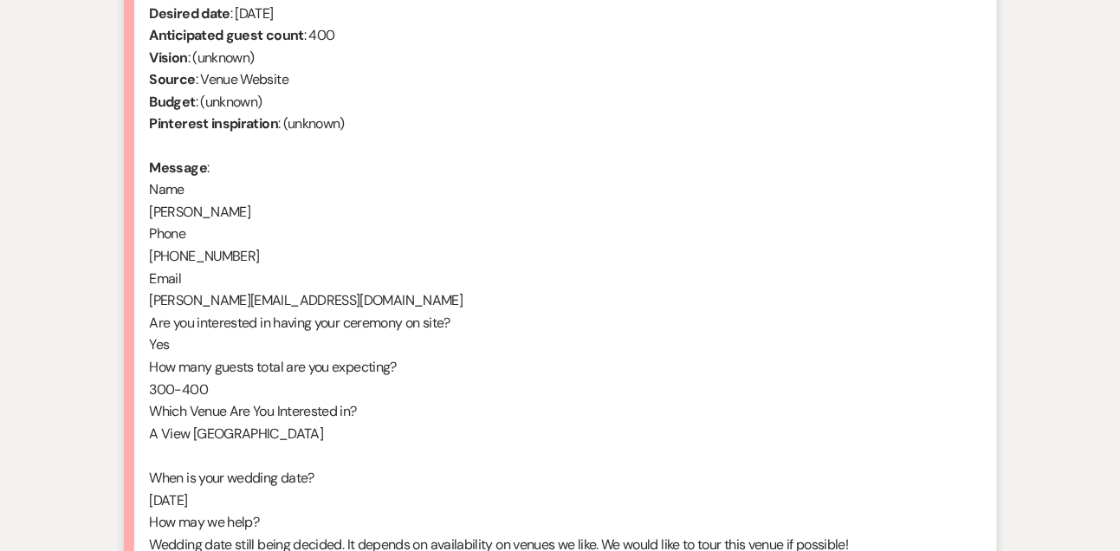
scroll to position [758, 0]
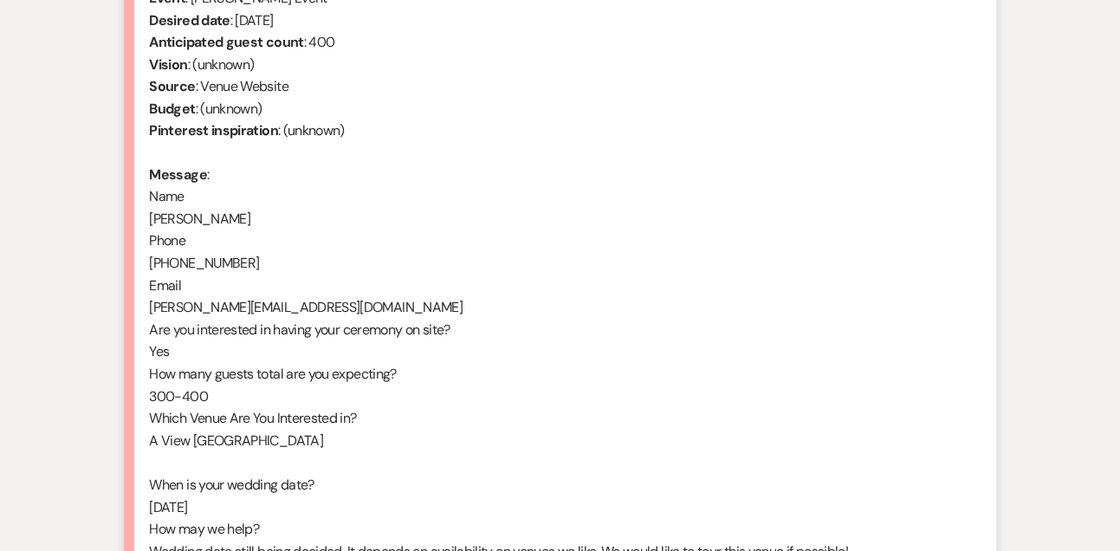
click at [190, 216] on div "From : Ali Schmitt Event : Ali Schmitt's Event Desired date : June 7th 2025 Ant…" at bounding box center [560, 296] width 821 height 665
copy div "Ali Schmitt"
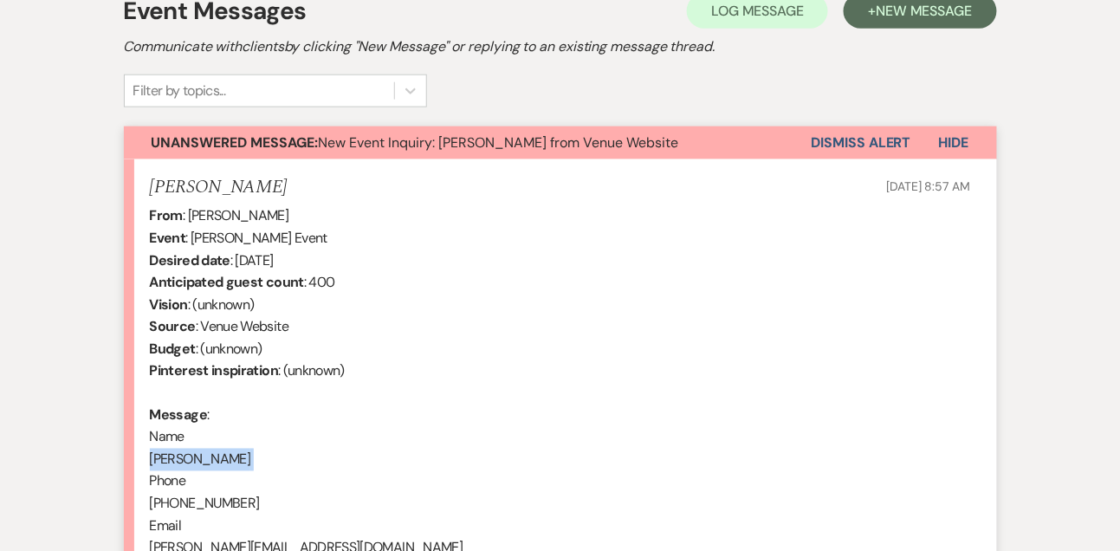
scroll to position [512, 0]
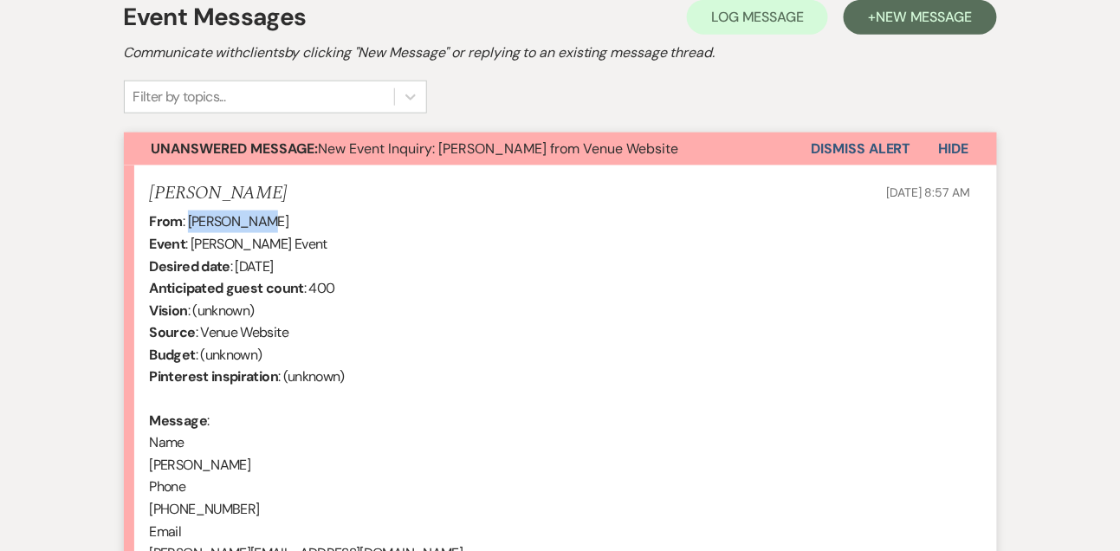
drag, startPoint x: 190, startPoint y: 217, endPoint x: 277, endPoint y: 216, distance: 87.5
click at [277, 217] on div "From : Ali Schmitt Event : Ali Schmitt's Event Desired date : June 7th 2025 Ant…" at bounding box center [560, 543] width 821 height 665
copy div "Ali Schmitt"
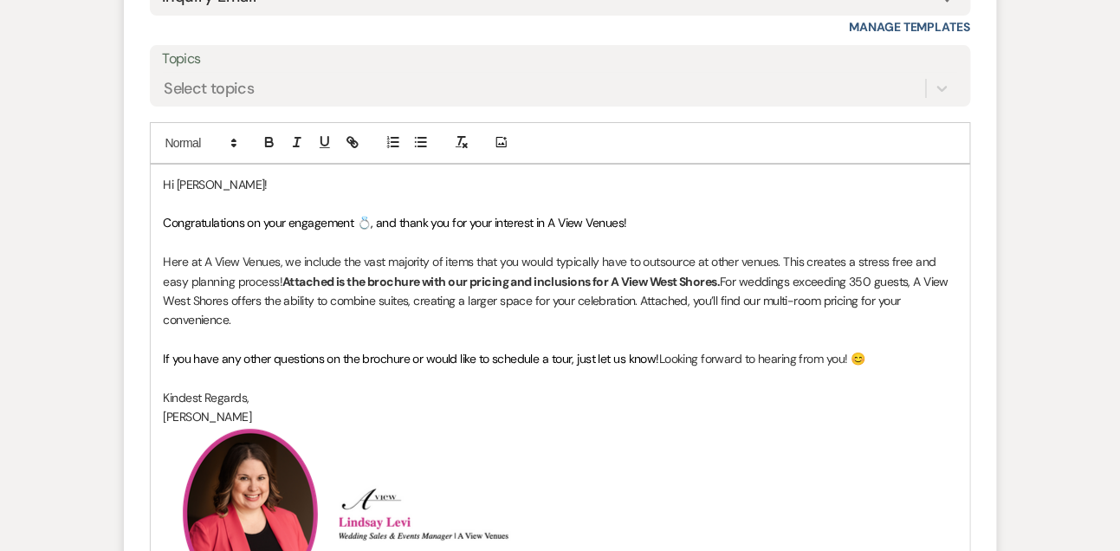
scroll to position [1598, 0]
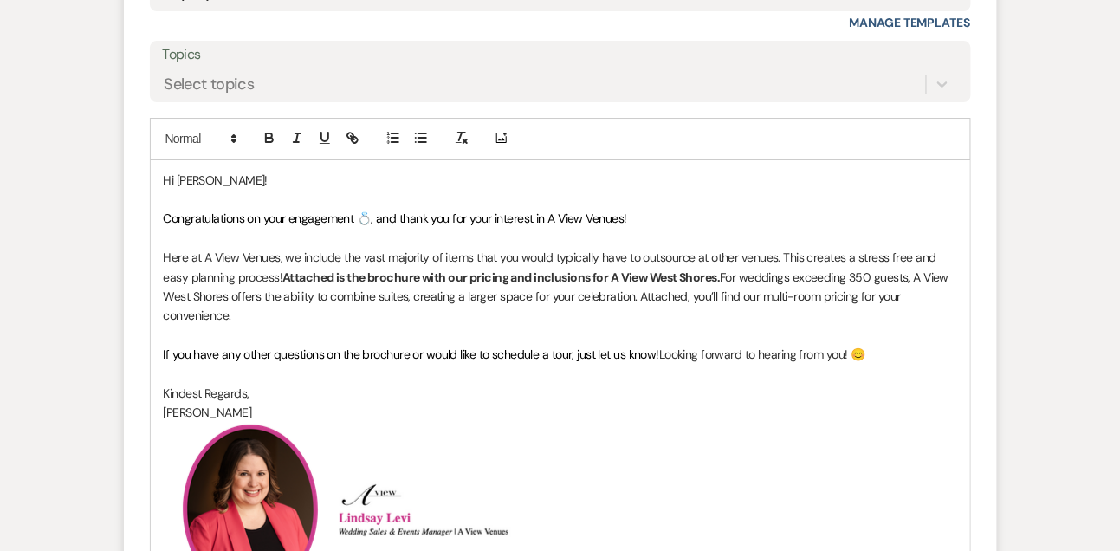
click at [723, 296] on p "Here at A View Venues, we include the vast majority of items that you would typ…" at bounding box center [561, 287] width 794 height 78
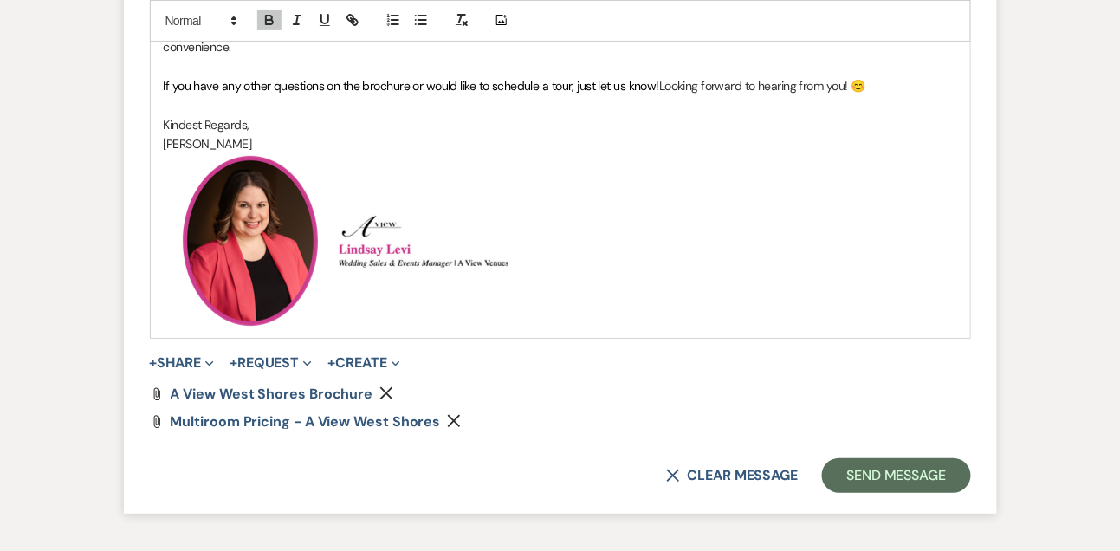
scroll to position [2009, 0]
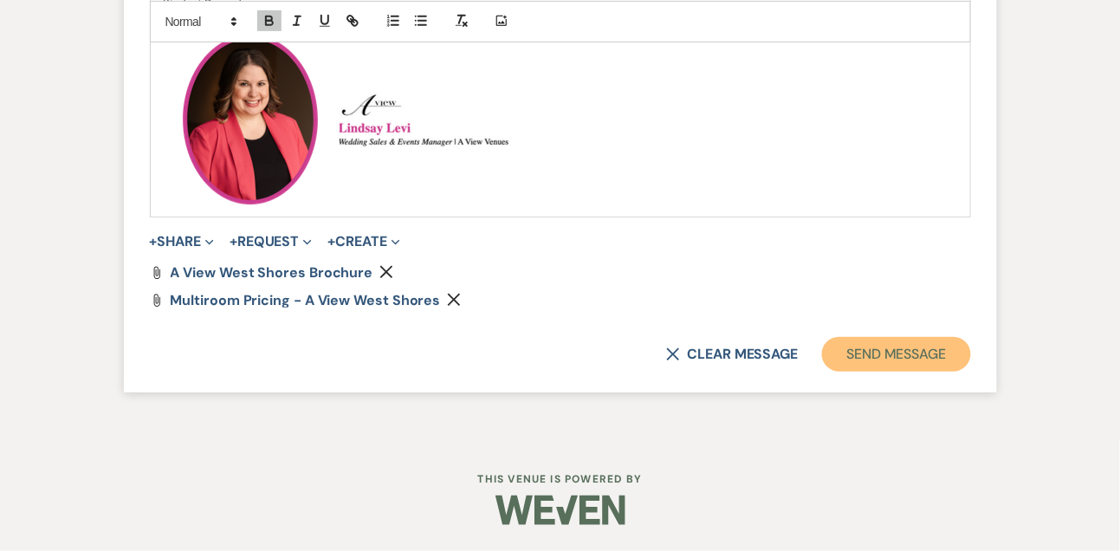
click at [822, 348] on button "Send Message" at bounding box center [896, 354] width 148 height 35
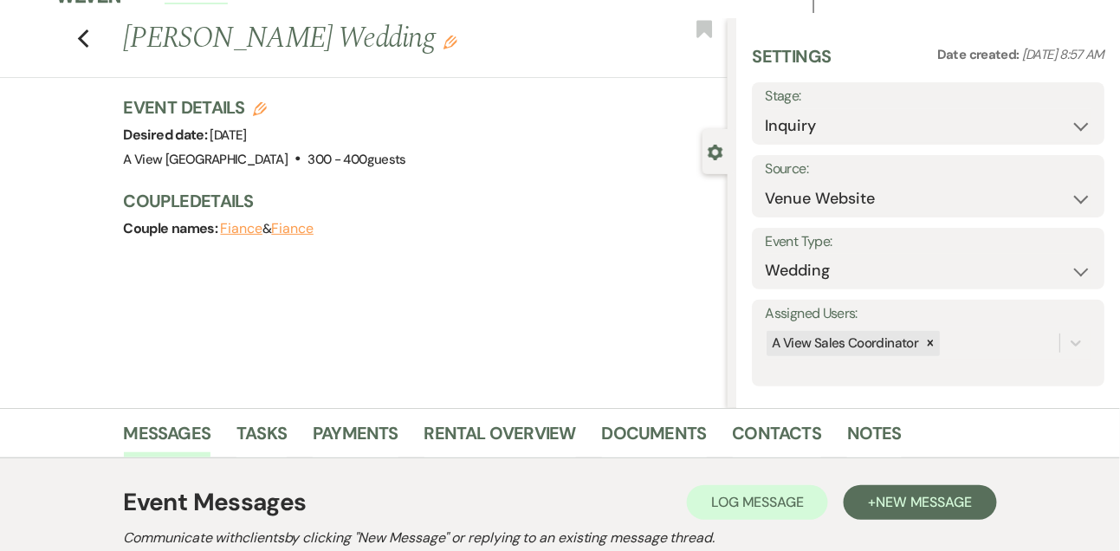
scroll to position [24, 0]
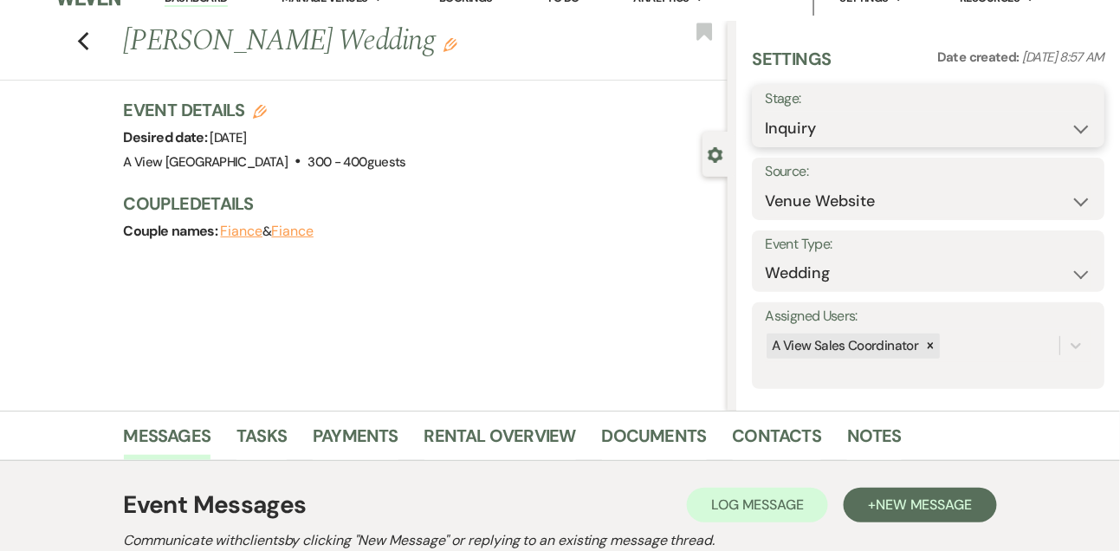
click at [787, 133] on select "Inquiry Follow Up Tour Requested Tour Confirmed Toured Proposal Sent Booked Lost" at bounding box center [928, 129] width 327 height 34
select select "9"
click at [765, 112] on select "Inquiry Follow Up Tour Requested Tour Confirmed Toured Proposal Sent Booked Lost" at bounding box center [928, 129] width 327 height 34
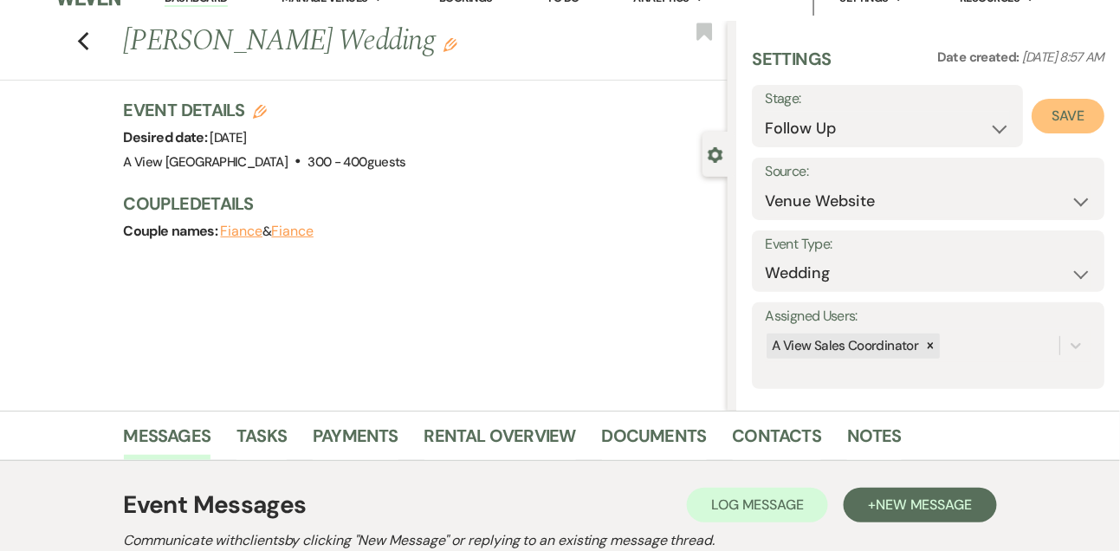
click at [1068, 111] on button "Save" at bounding box center [1068, 116] width 73 height 35
click at [275, 433] on link "Tasks" at bounding box center [261, 441] width 50 height 38
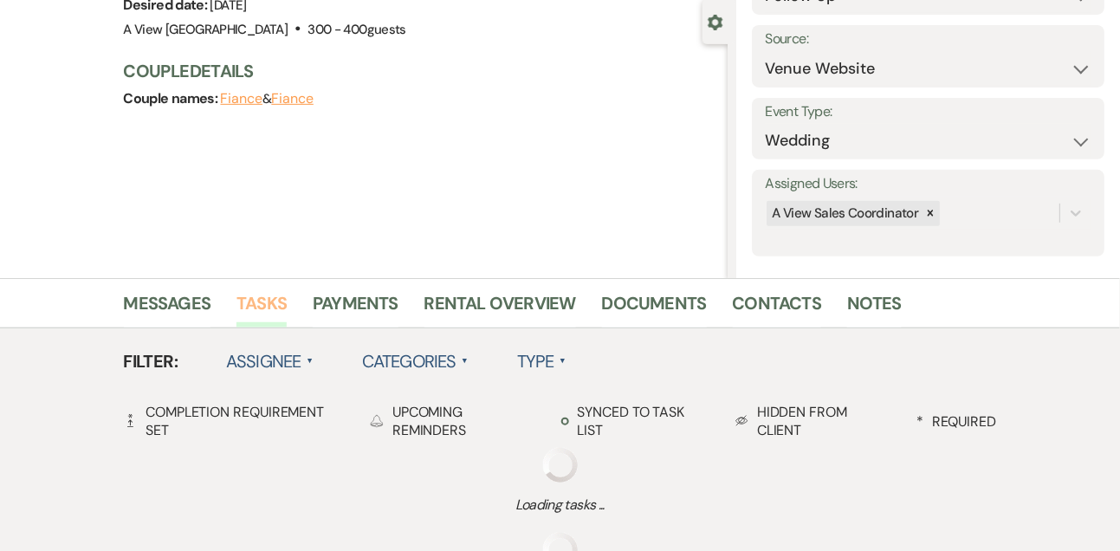
scroll to position [320, 0]
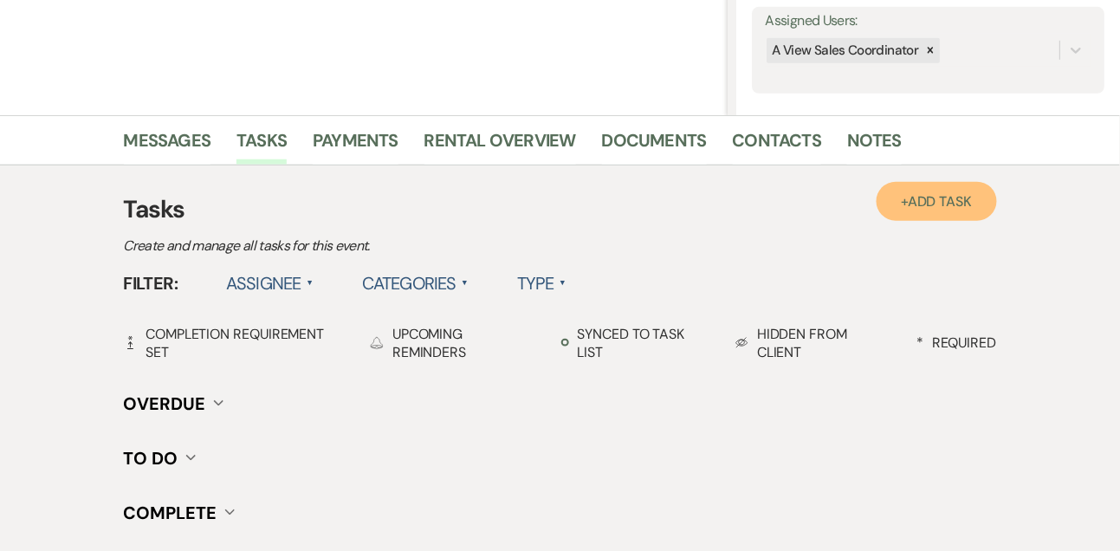
click at [940, 202] on span "Add Task" at bounding box center [940, 201] width 64 height 18
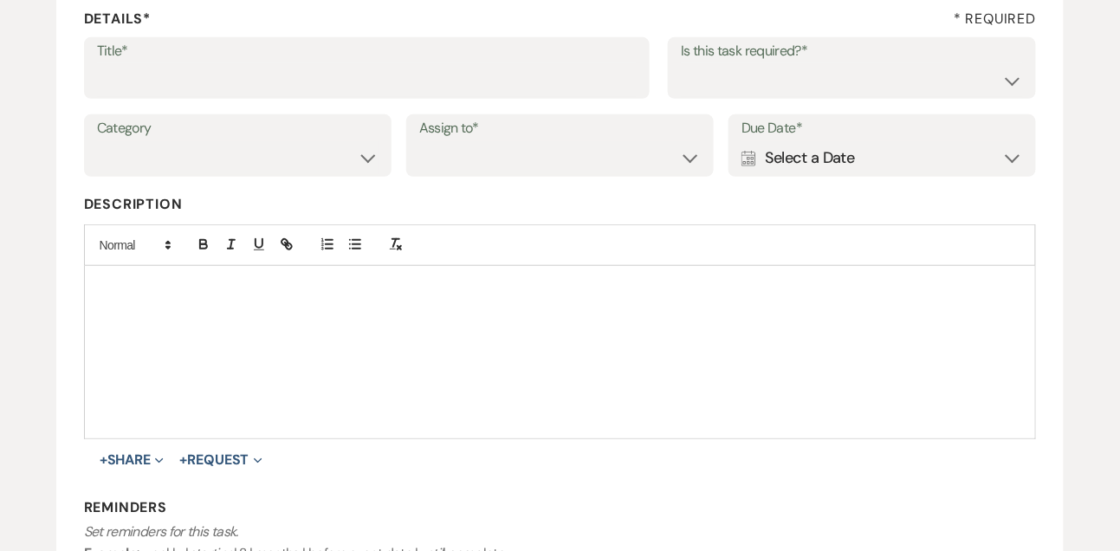
scroll to position [254, 0]
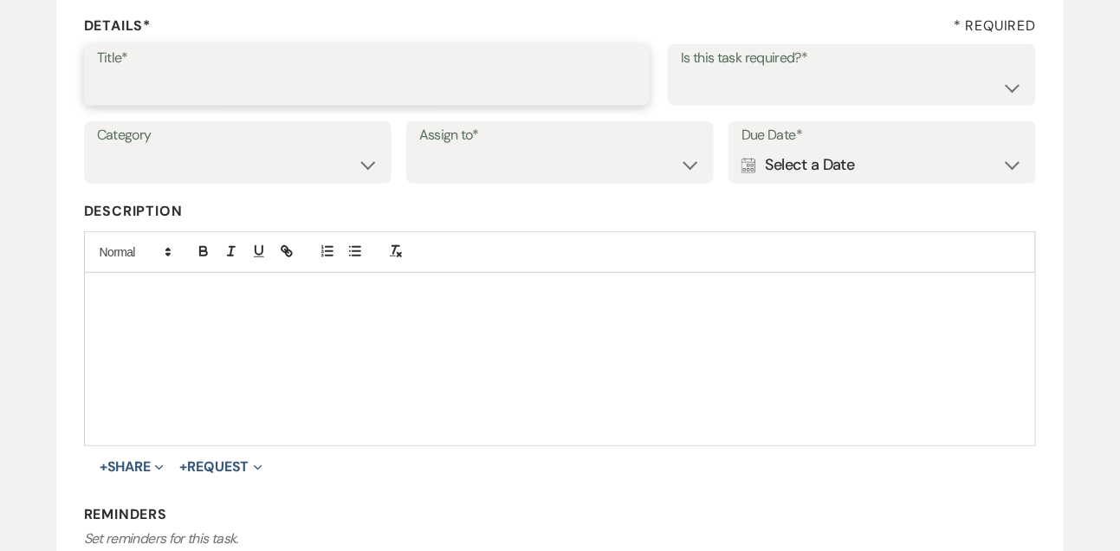
click at [360, 97] on input "Title*" at bounding box center [367, 87] width 541 height 34
type input "1st email follow up"
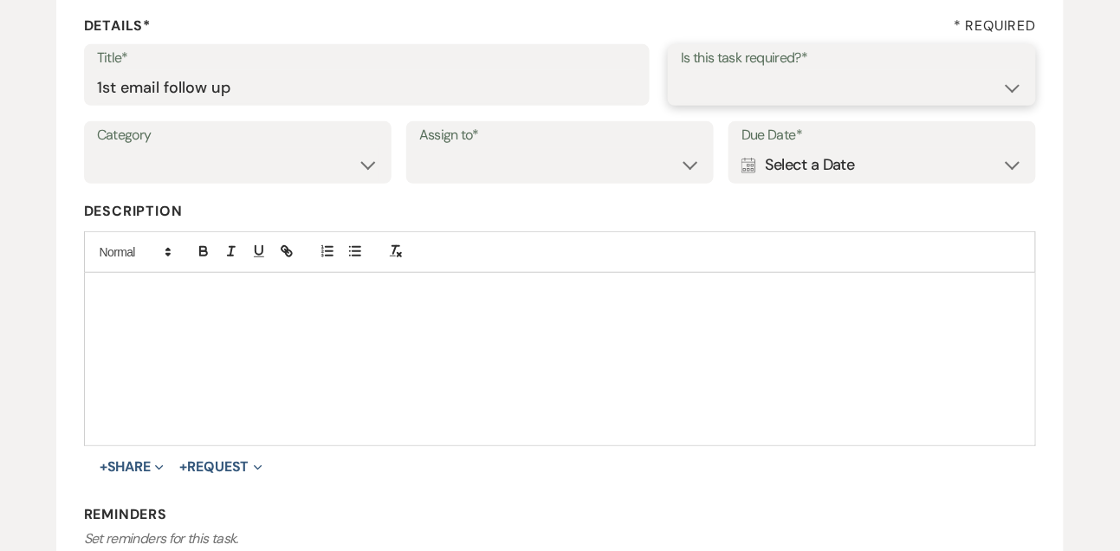
click at [687, 95] on select "Yes No" at bounding box center [852, 87] width 342 height 34
select select "true"
click at [681, 70] on select "Yes No" at bounding box center [852, 87] width 342 height 34
click at [323, 185] on div "Category Venue Vendors Guests Details Finalize & Share Assign to* Venue Client …" at bounding box center [560, 160] width 953 height 78
click at [315, 178] on select "Venue Vendors Guests Details Finalize & Share" at bounding box center [238, 165] width 282 height 34
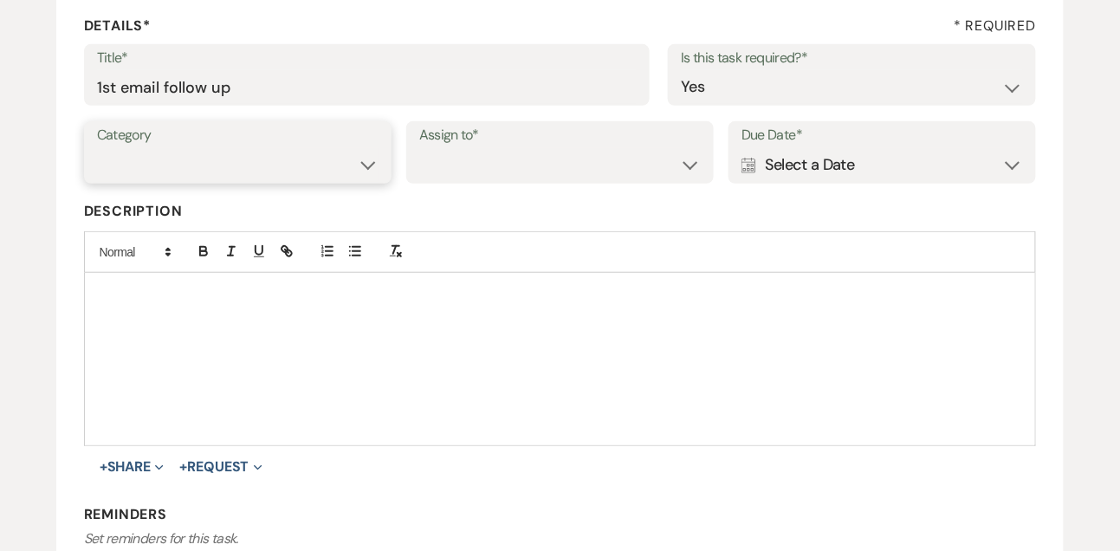
select select "31"
click at [97, 148] on select "Venue Vendors Guests Details Finalize & Share" at bounding box center [238, 165] width 282 height 34
click at [476, 162] on select "Venue Client" at bounding box center [560, 165] width 282 height 34
select select "venueHost"
click at [419, 148] on select "Venue Client" at bounding box center [560, 165] width 282 height 34
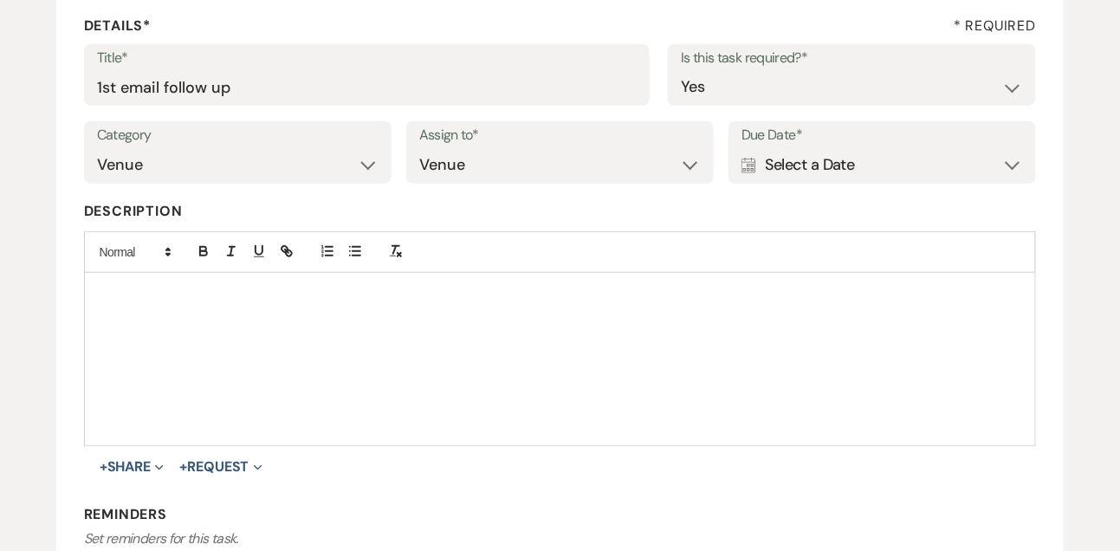
click at [759, 165] on div "Calendar Select a Date Expand" at bounding box center [883, 165] width 282 height 34
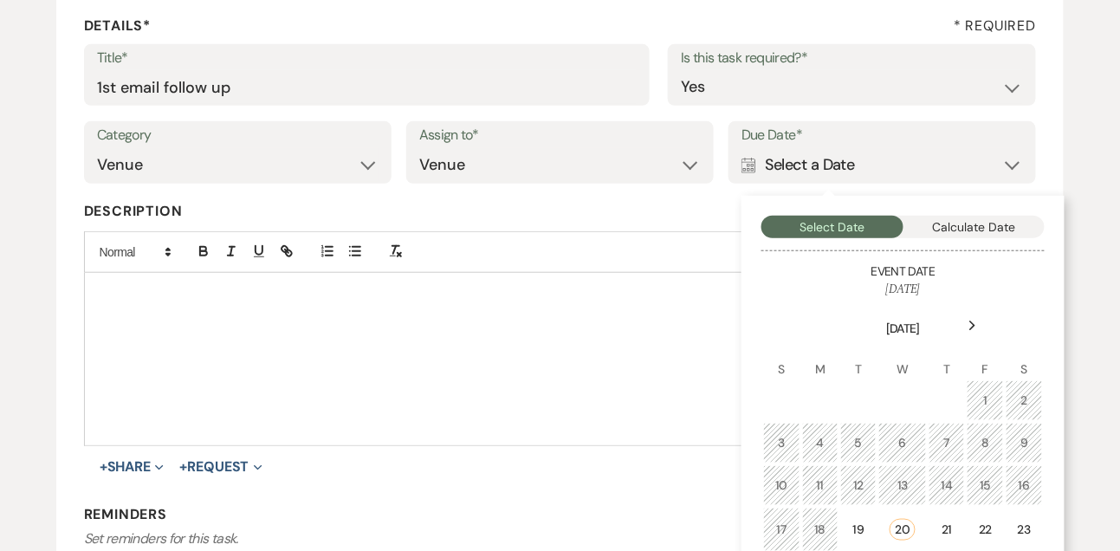
click at [975, 321] on icon "Next" at bounding box center [973, 326] width 9 height 10
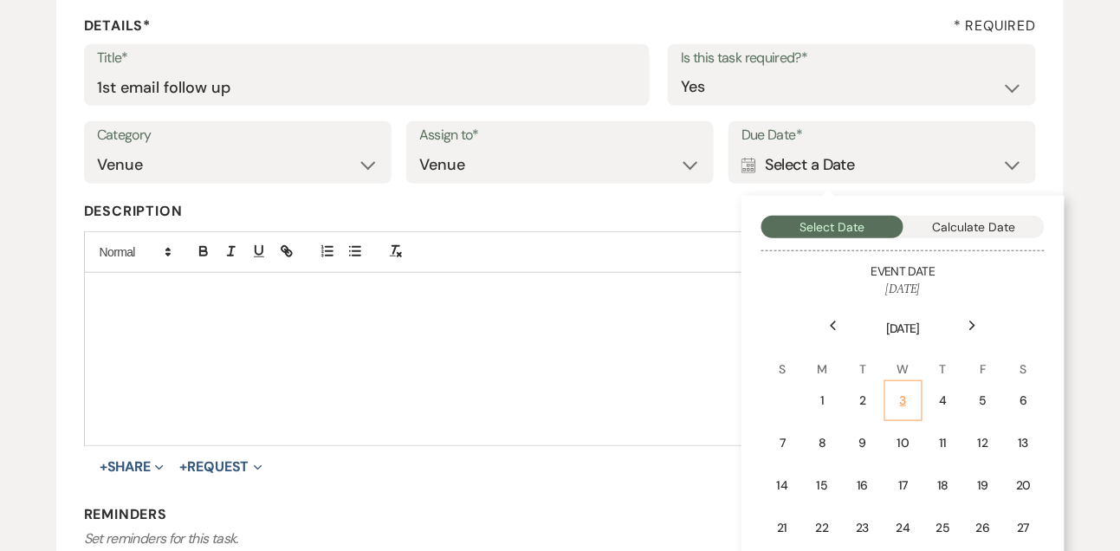
click at [919, 400] on td "3" at bounding box center [903, 400] width 38 height 41
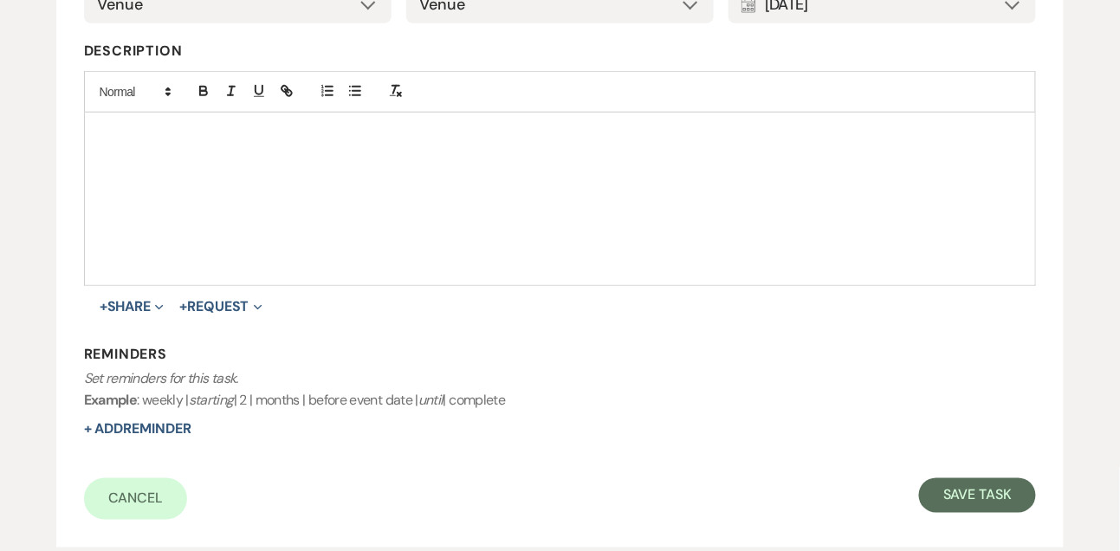
scroll to position [435, 0]
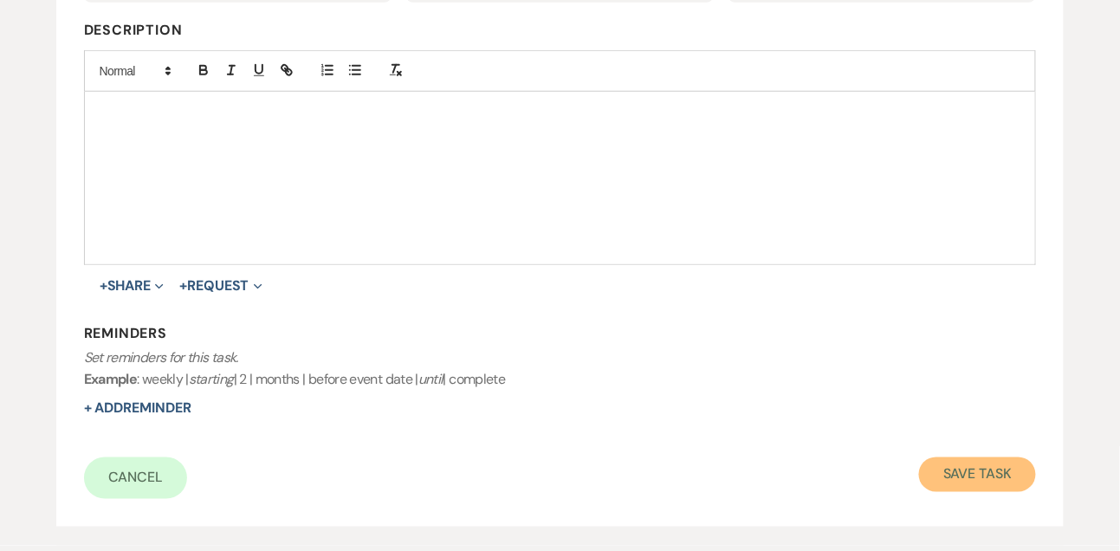
click at [961, 488] on button "Save Task" at bounding box center [977, 474] width 117 height 35
select select "9"
select select "5"
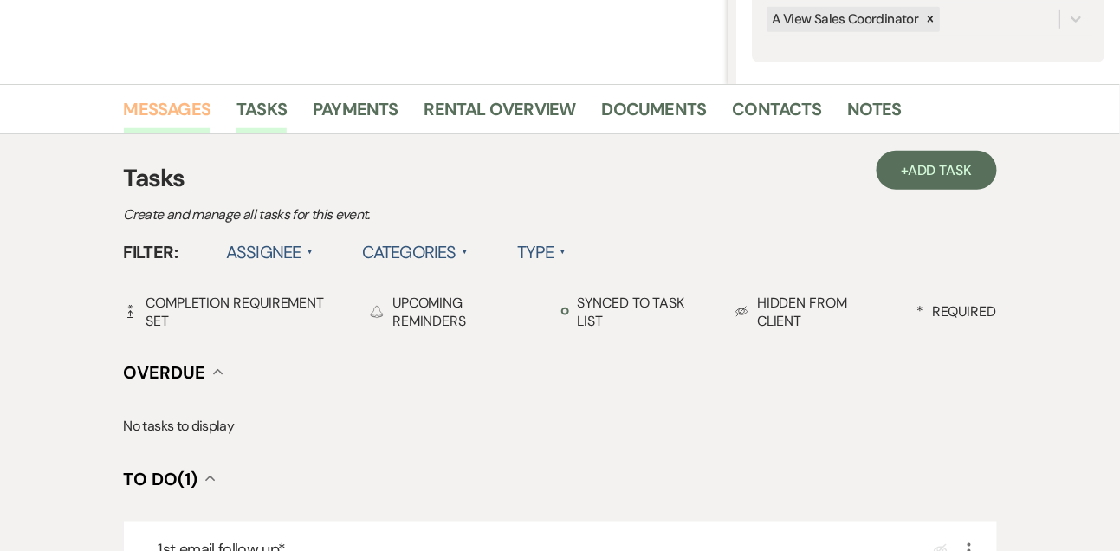
click at [178, 103] on link "Messages" at bounding box center [167, 114] width 87 height 38
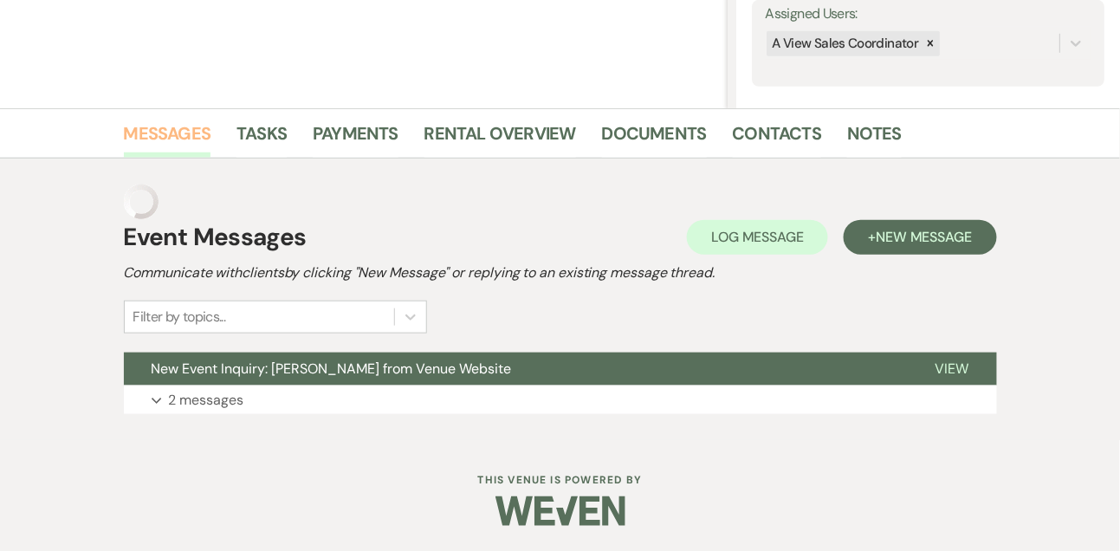
scroll to position [292, 0]
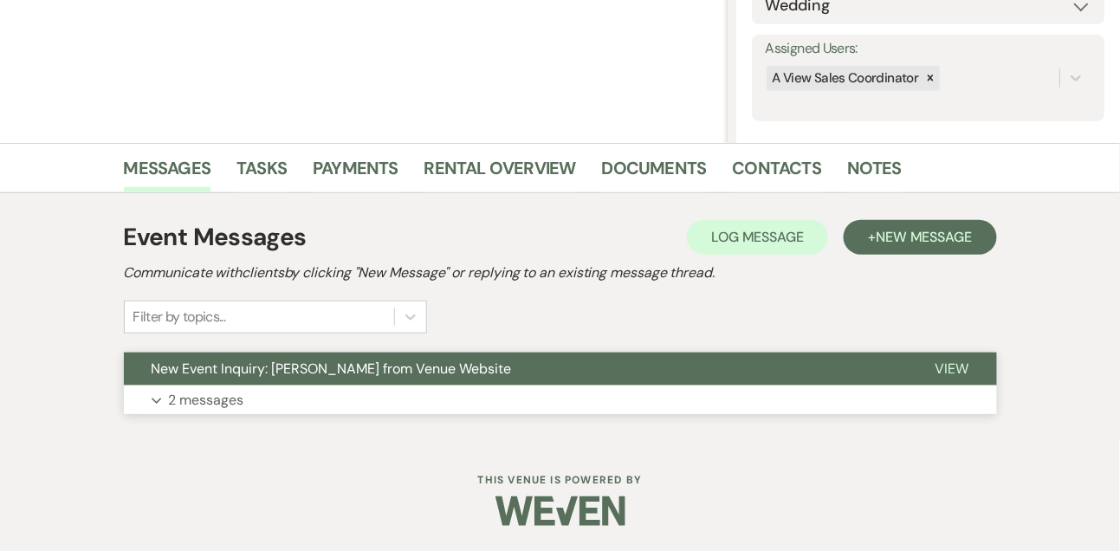
click at [188, 396] on p "2 messages" at bounding box center [206, 400] width 75 height 23
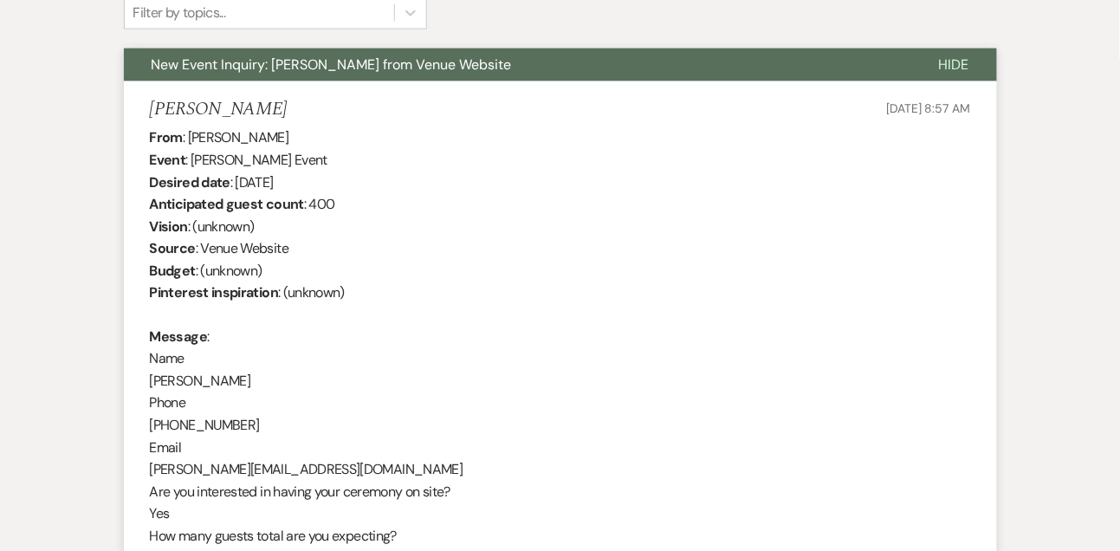
scroll to position [0, 0]
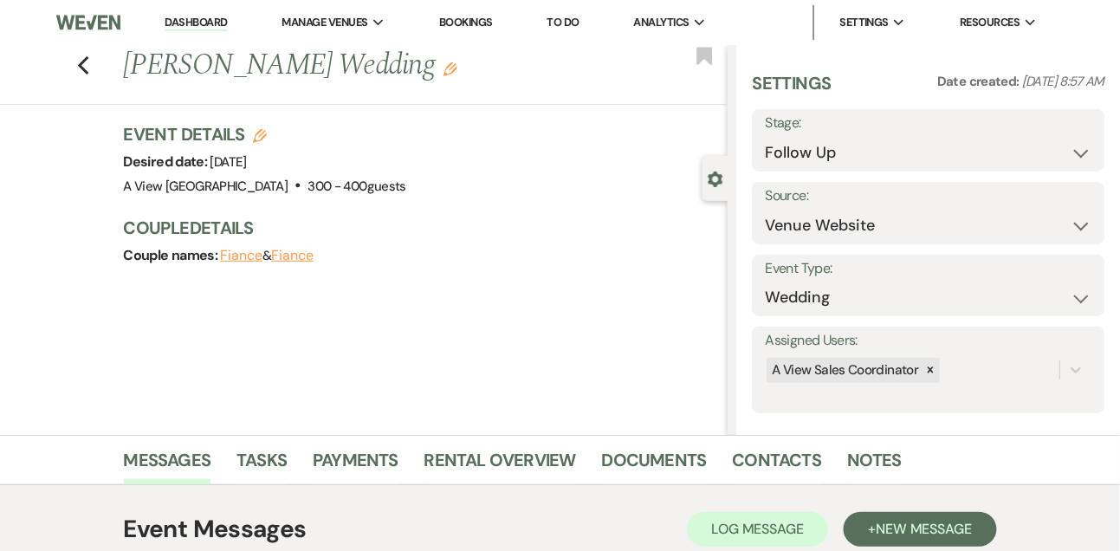
click at [204, 27] on link "Dashboard" at bounding box center [196, 23] width 62 height 16
select select "9"
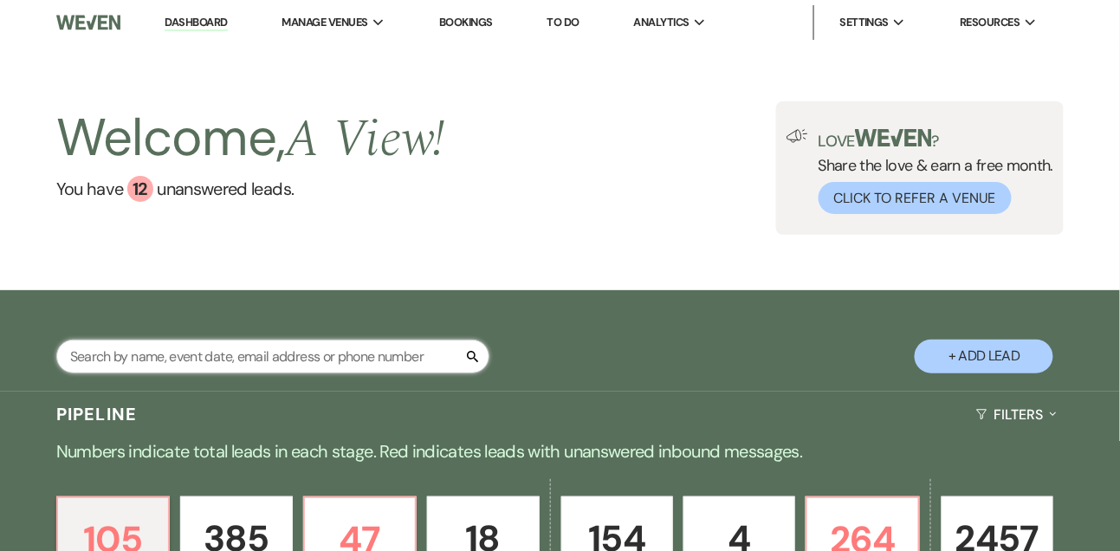
click at [178, 368] on input "text" at bounding box center [272, 357] width 433 height 34
type input "kelsie bliss"
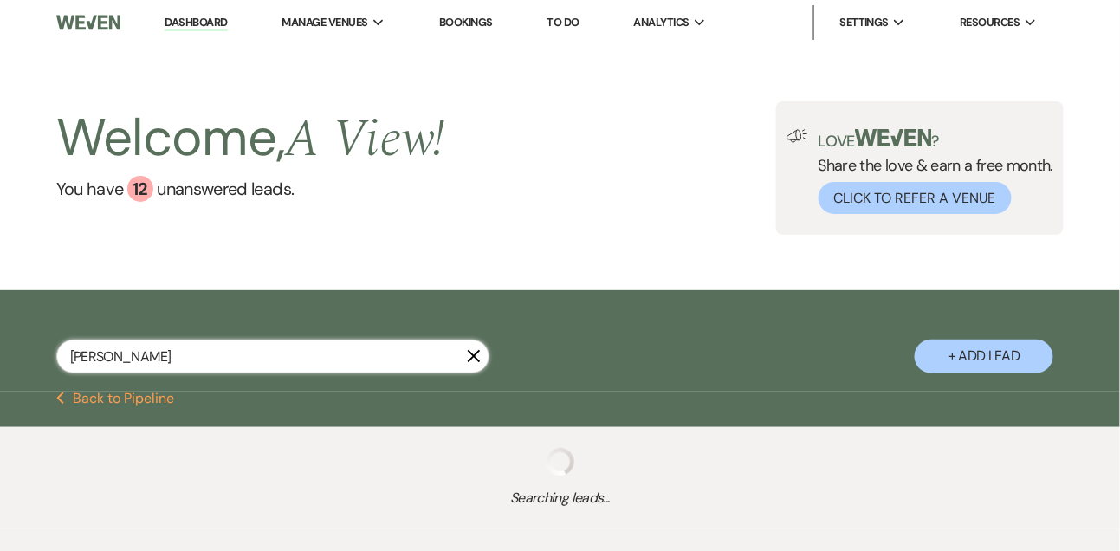
select select "8"
select select "4"
select select "5"
select select "9"
select select "8"
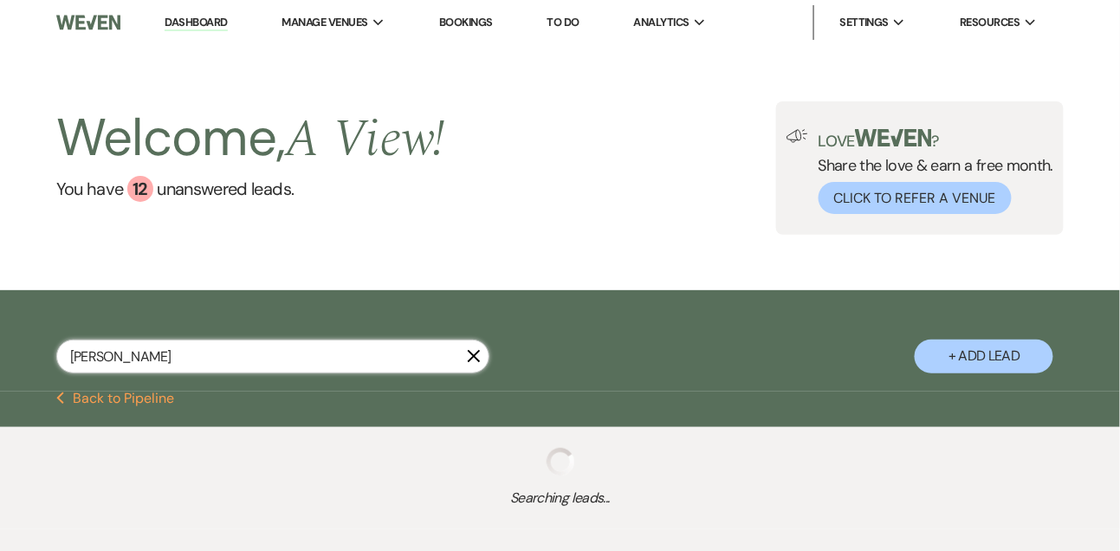
select select "4"
select select "8"
select select "4"
select select "8"
select select "4"
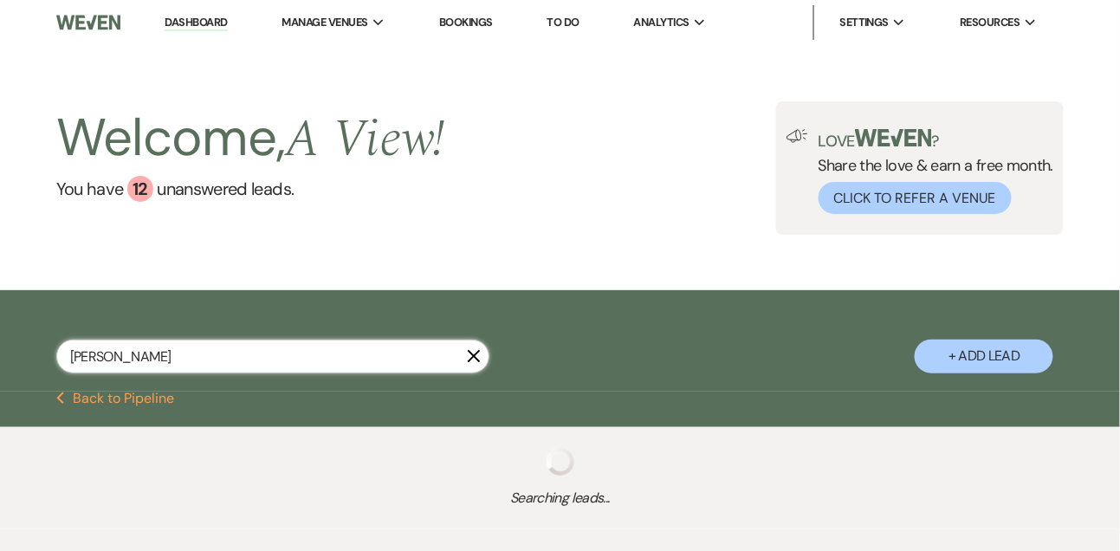
select select "9"
select select "8"
select select "4"
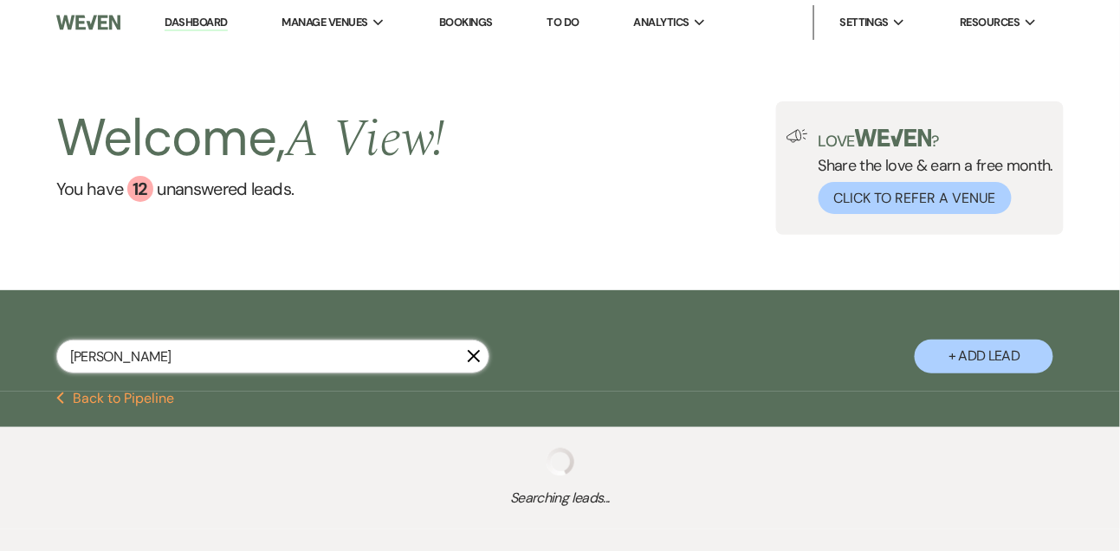
select select "8"
select select "4"
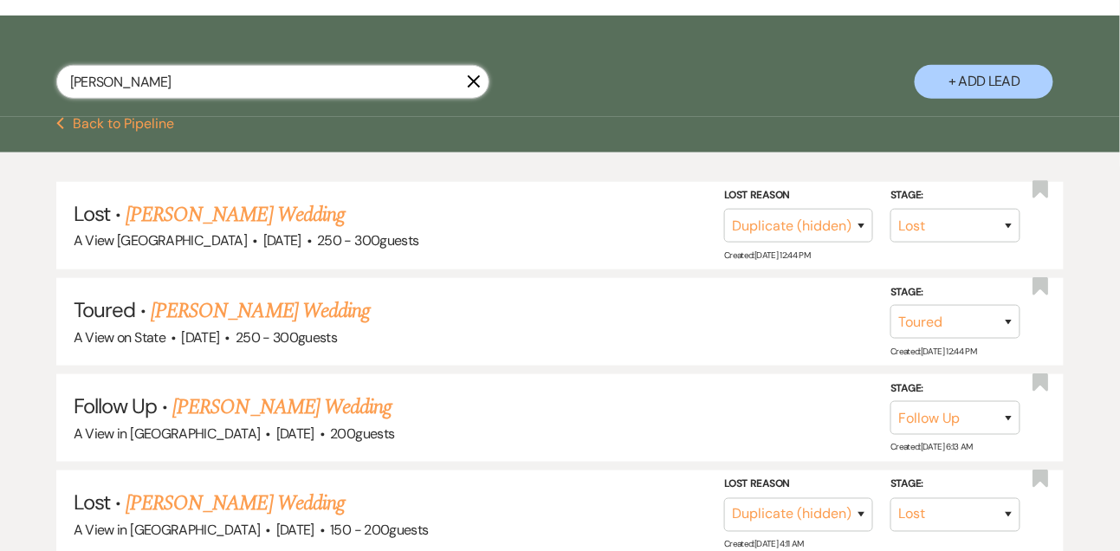
scroll to position [275, 0]
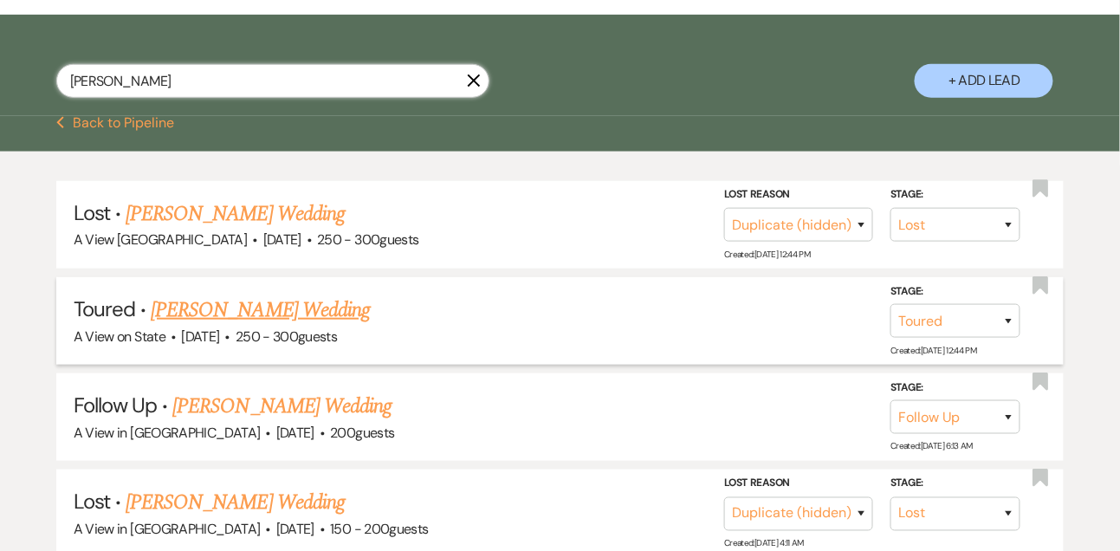
type input "kelsie bliss"
click at [237, 326] on link "Kelsie Bliss's Wedding" at bounding box center [260, 310] width 219 height 31
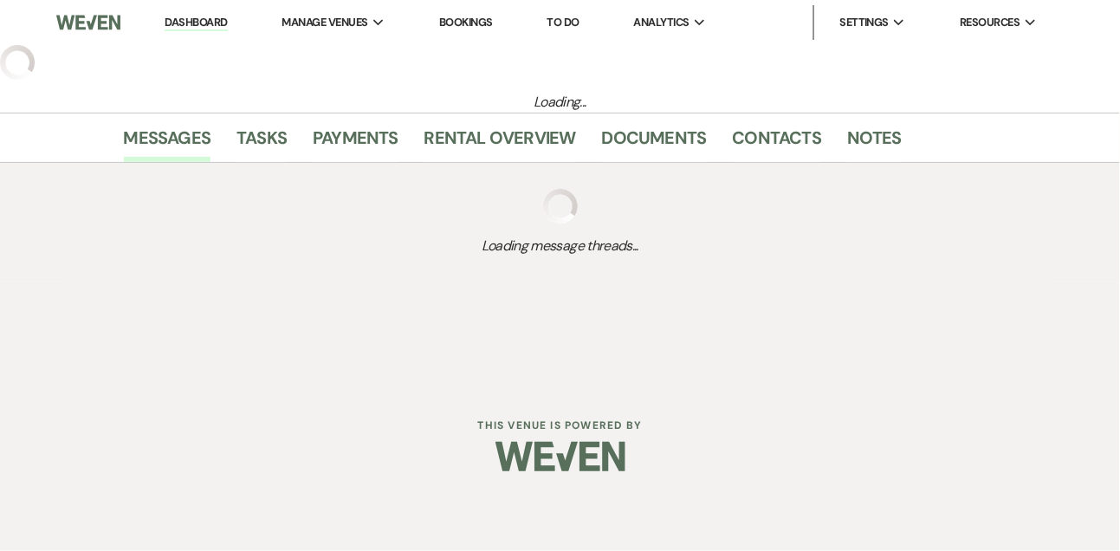
select select "5"
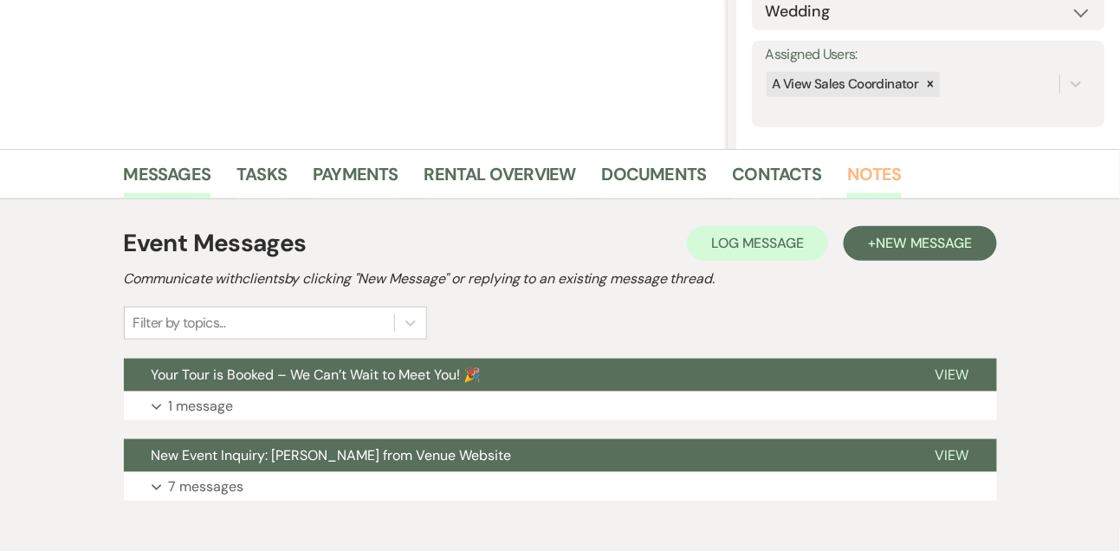
click at [847, 178] on link "Notes" at bounding box center [874, 179] width 55 height 38
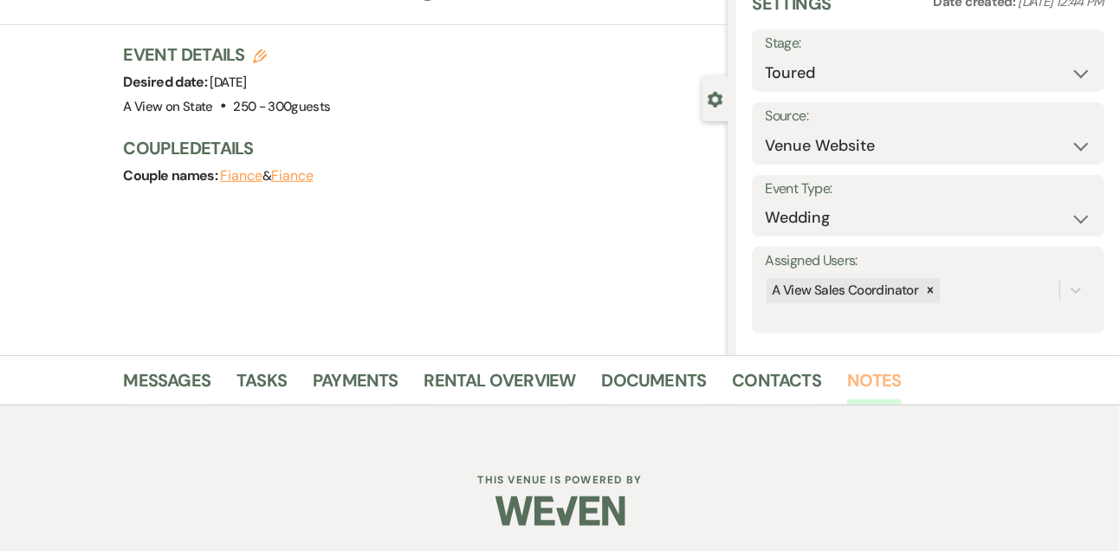
scroll to position [286, 0]
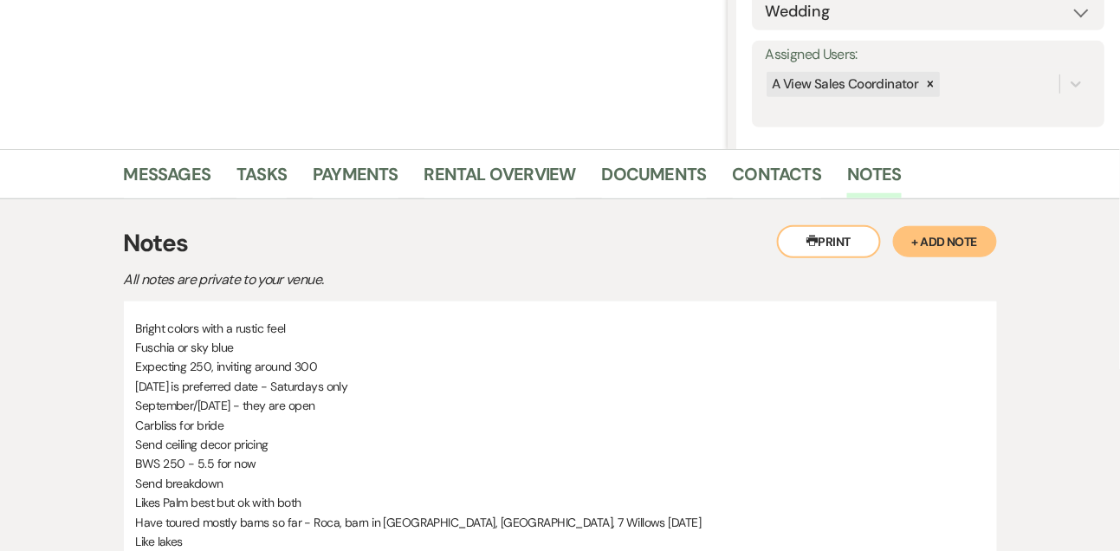
click at [946, 230] on button "+ Add Note" at bounding box center [945, 241] width 104 height 31
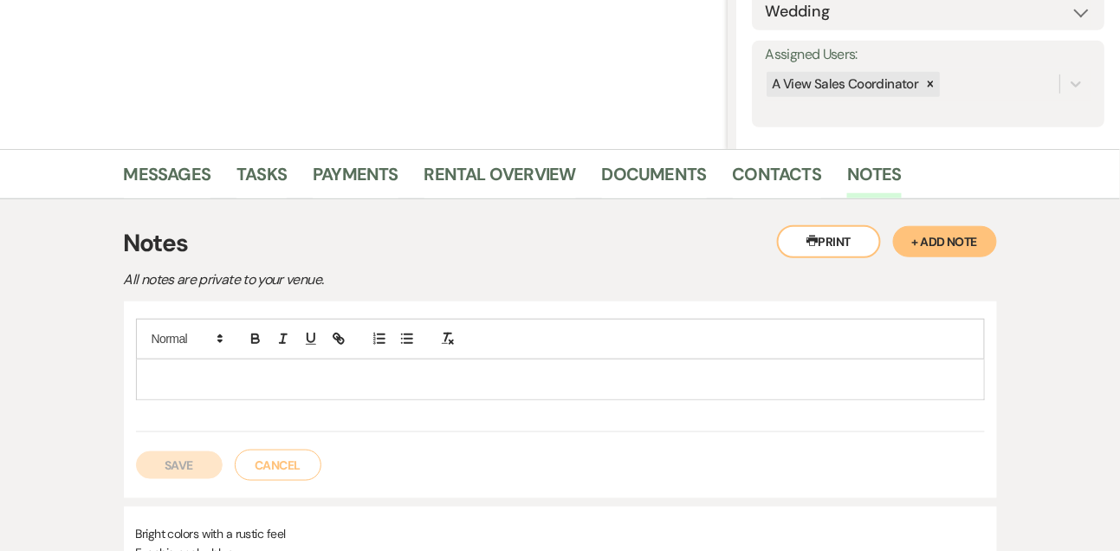
click at [476, 364] on div at bounding box center [560, 380] width 847 height 40
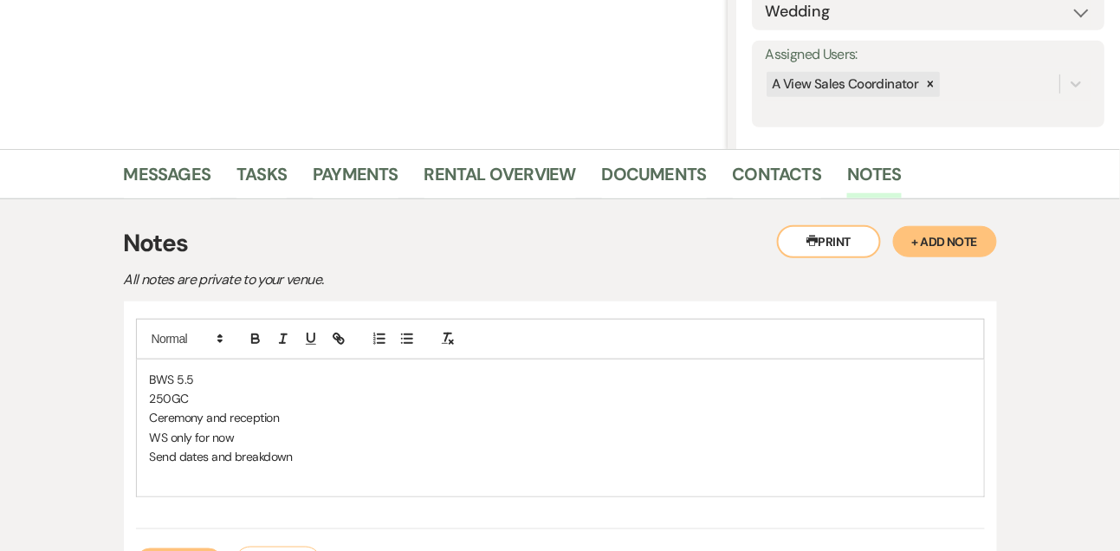
click at [375, 444] on p "WS only for now" at bounding box center [560, 437] width 821 height 19
click at [365, 452] on p "Send dates and breakdown" at bounding box center [560, 456] width 821 height 19
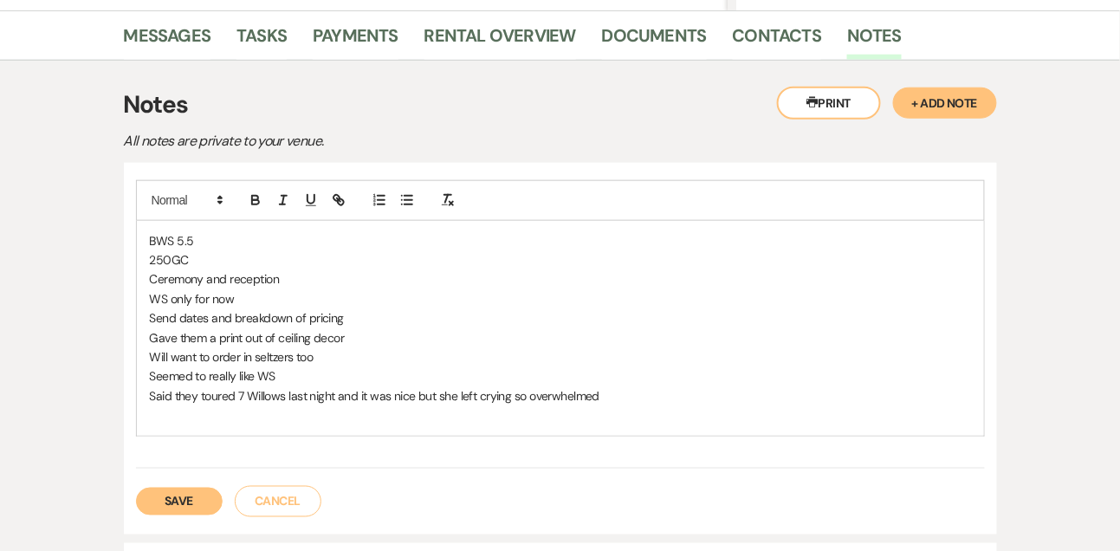
scroll to position [424, 0]
click at [184, 502] on button "Save" at bounding box center [179, 502] width 87 height 28
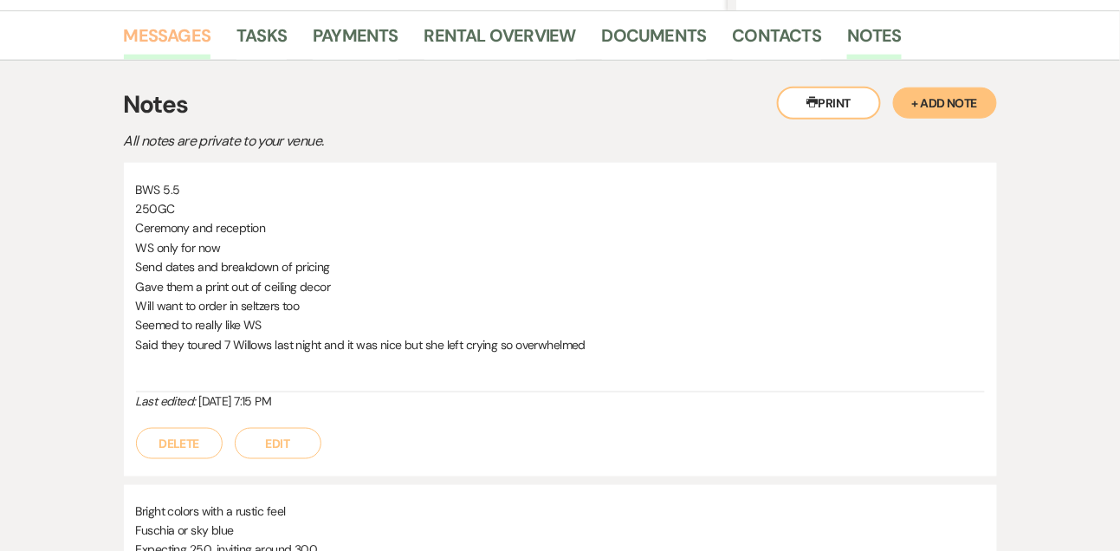
click at [181, 48] on link "Messages" at bounding box center [167, 41] width 87 height 38
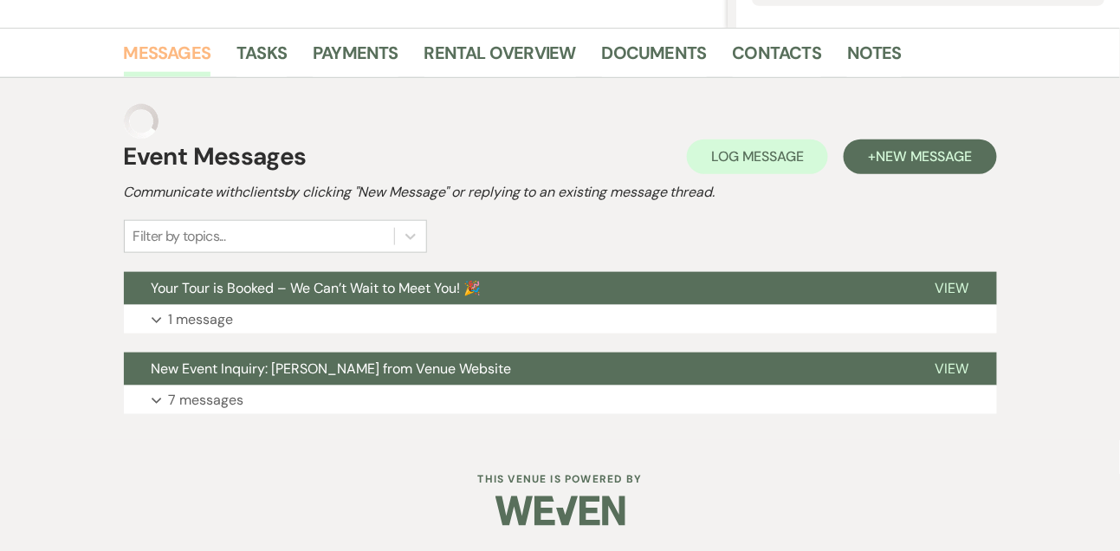
scroll to position [373, 0]
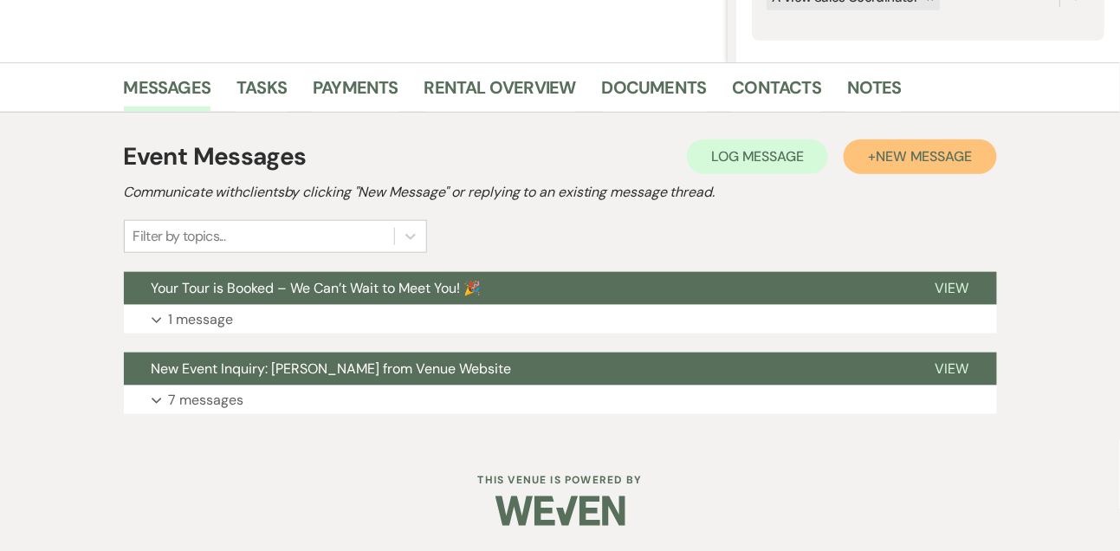
click at [887, 145] on button "+ New Message" at bounding box center [920, 156] width 152 height 35
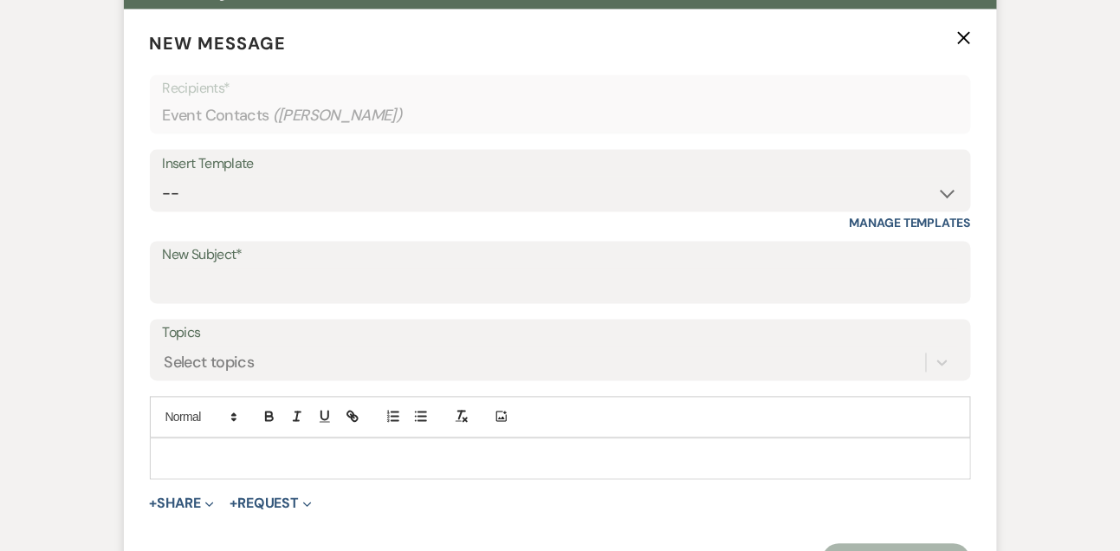
scroll to position [638, 0]
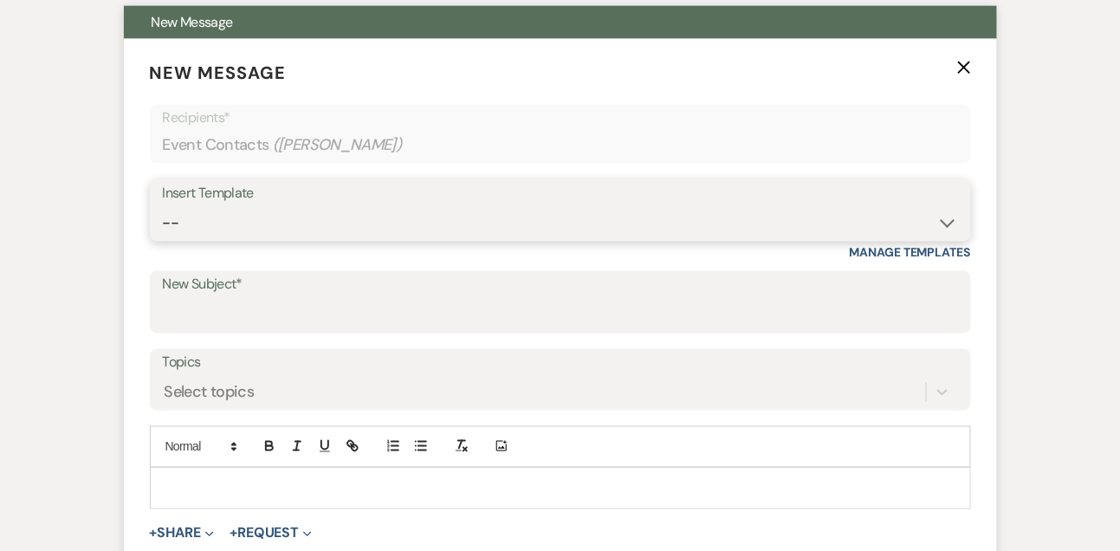
click at [191, 229] on select "-- Tour Confirmation Contract (Pre-Booked Leads) Out of office Inquiry Email Al…" at bounding box center [560, 223] width 795 height 34
select select "3416"
click at [163, 206] on select "-- Tour Confirmation Contract (Pre-Booked Leads) Out of office Inquiry Email Al…" at bounding box center [560, 223] width 795 height 34
type input "Say YES to the Venue! ✨"
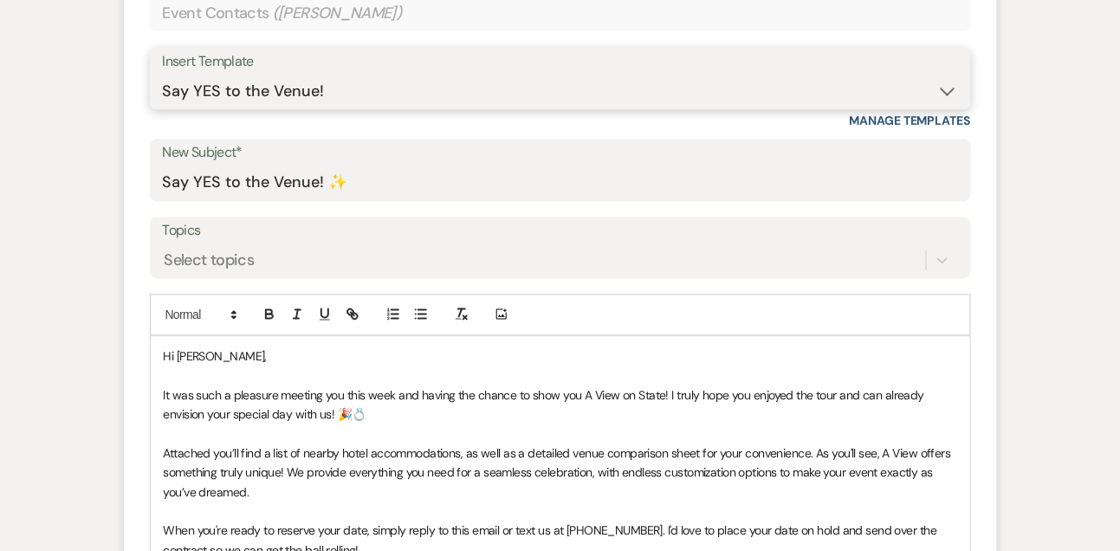
scroll to position [785, 0]
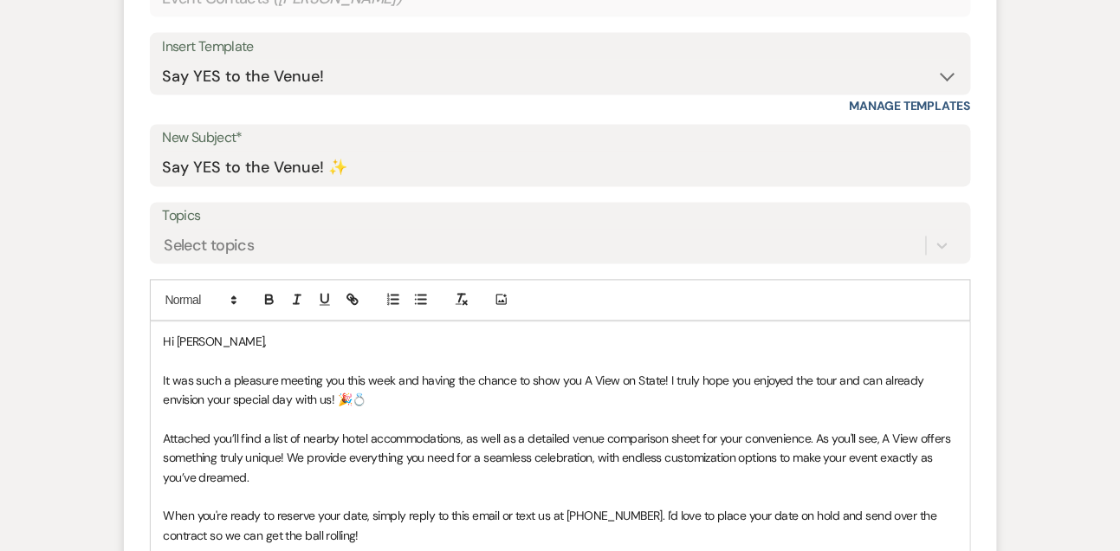
click at [250, 341] on p "Hi Kelsie," at bounding box center [561, 342] width 794 height 19
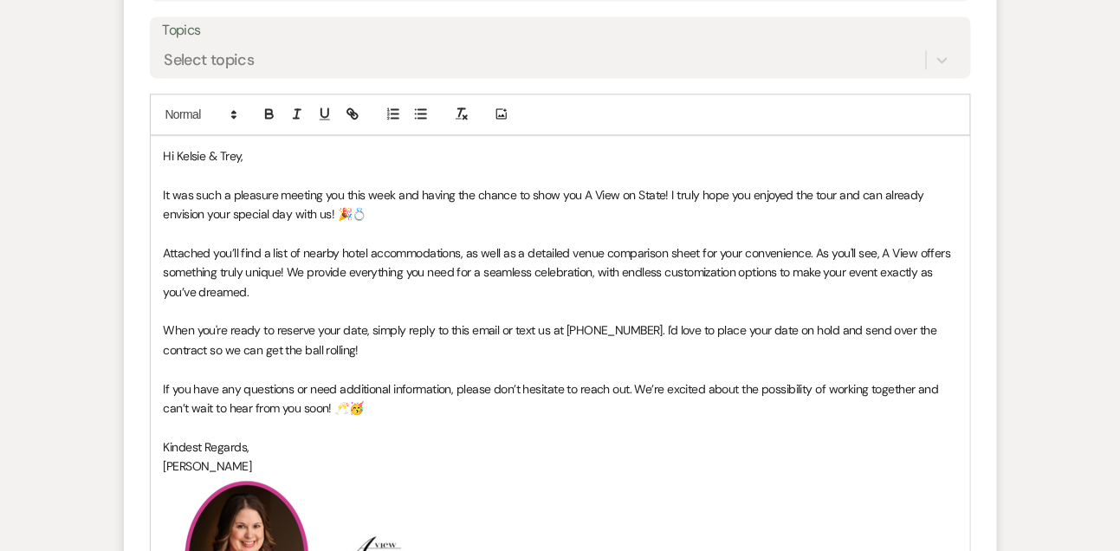
scroll to position [1027, 0]
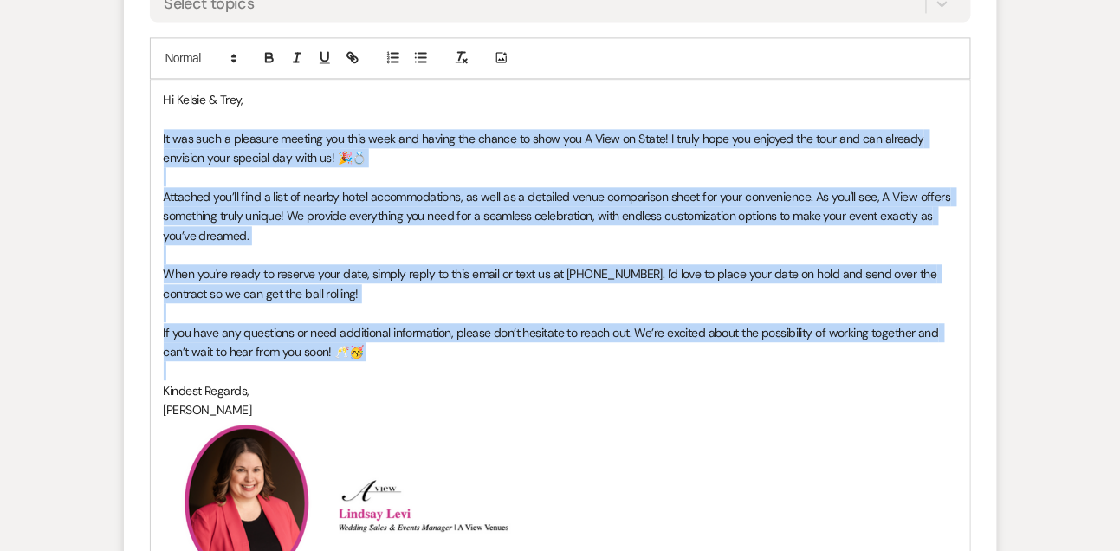
drag, startPoint x: 163, startPoint y: 134, endPoint x: 160, endPoint y: 380, distance: 246.0
click at [160, 380] on div "Hi Kelsie & Trey, It was such a pleasure meeting you this week and having the c…" at bounding box center [561, 341] width 820 height 522
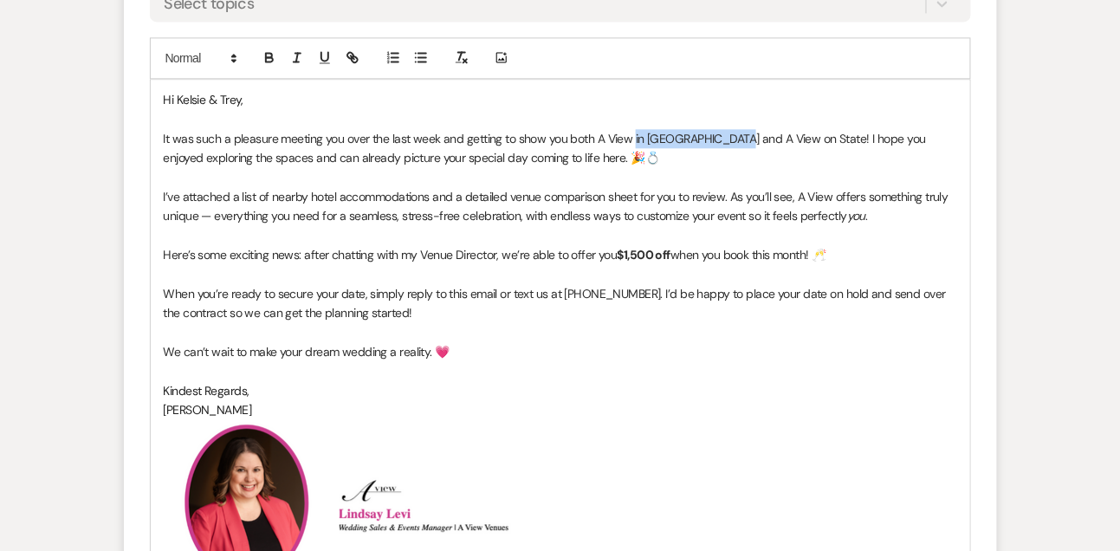
drag, startPoint x: 632, startPoint y: 135, endPoint x: 719, endPoint y: 142, distance: 86.9
click at [719, 142] on p "It was such a pleasure meeting you over the last week and getting to show you b…" at bounding box center [561, 148] width 794 height 39
click at [596, 249] on p "Here’s some exciting news: after chatting with my Venue Director, we’re able to…" at bounding box center [561, 254] width 794 height 19
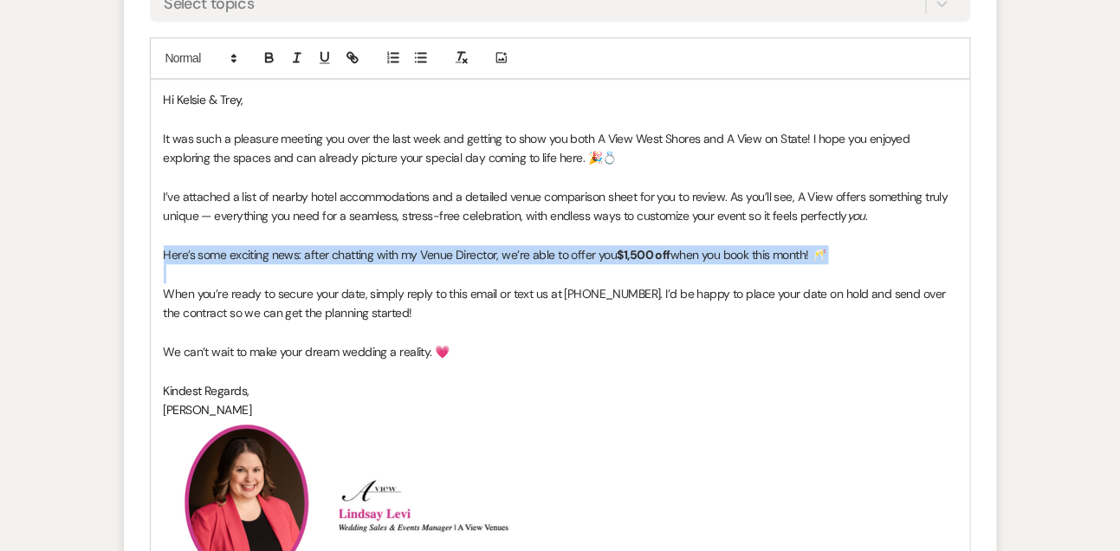
click at [596, 249] on p "Here’s some exciting news: after chatting with my Venue Director, we’re able to…" at bounding box center [561, 254] width 794 height 19
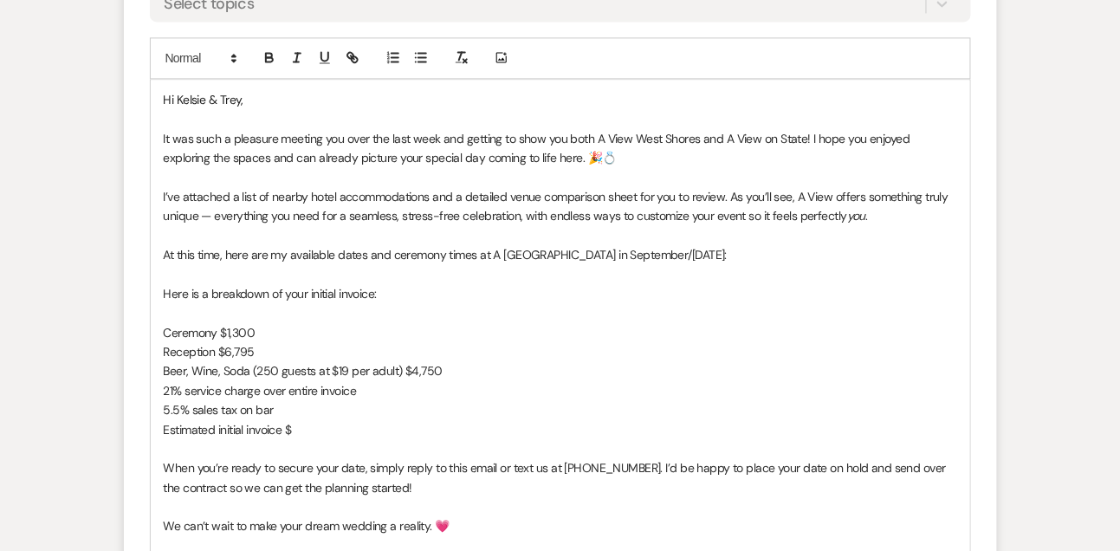
click at [380, 390] on p "21% service charge over entire invoice" at bounding box center [561, 390] width 794 height 19
click at [334, 426] on p "Estimated initial invoice $" at bounding box center [561, 429] width 794 height 19
drag, startPoint x: 288, startPoint y: 424, endPoint x: 339, endPoint y: 424, distance: 51.1
click at [339, 424] on p "Estimated initial invoice $261.25" at bounding box center [561, 429] width 794 height 19
copy p "$261.25"
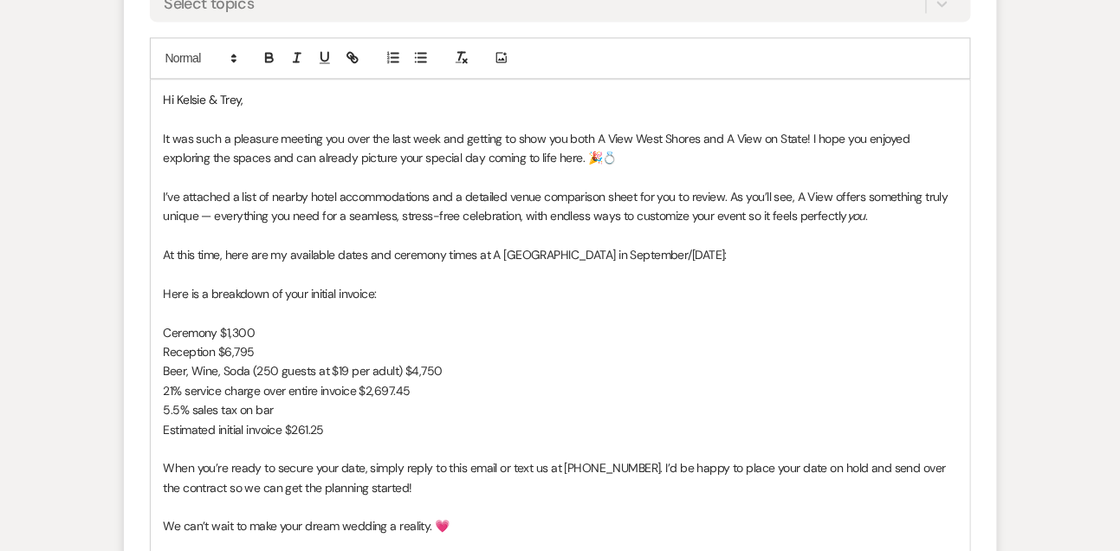
click at [325, 410] on p "5.5% sales tax on bar" at bounding box center [561, 409] width 794 height 19
click at [270, 407] on p "5.5% sales tax on bar$261.25" at bounding box center [561, 409] width 794 height 19
click at [368, 427] on p "Estimated initial invoice $261.25" at bounding box center [561, 429] width 794 height 19
click at [357, 429] on p "Estimated initial invoice $261.25" at bounding box center [561, 429] width 794 height 19
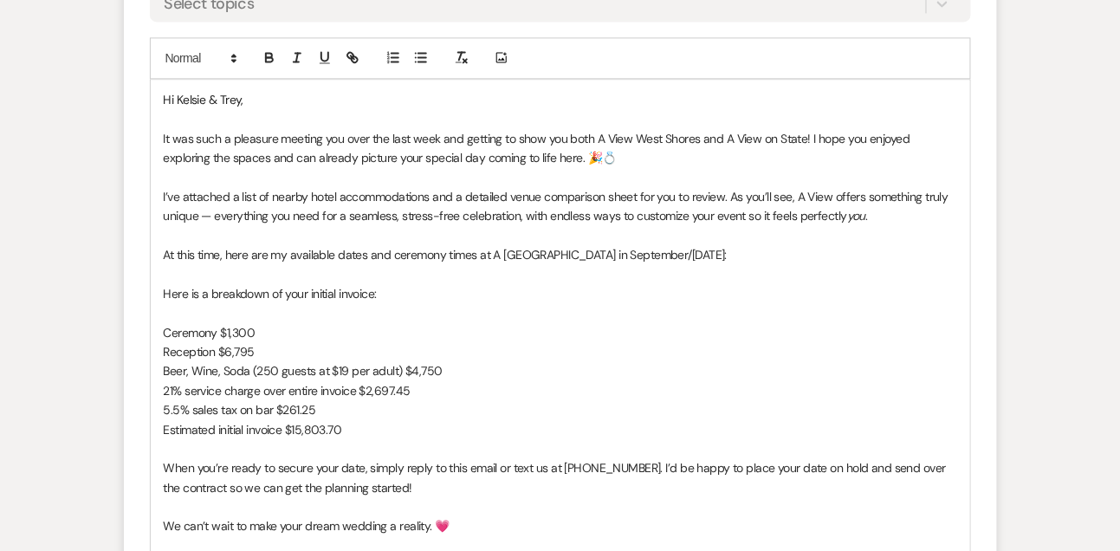
click at [480, 273] on p at bounding box center [561, 273] width 794 height 19
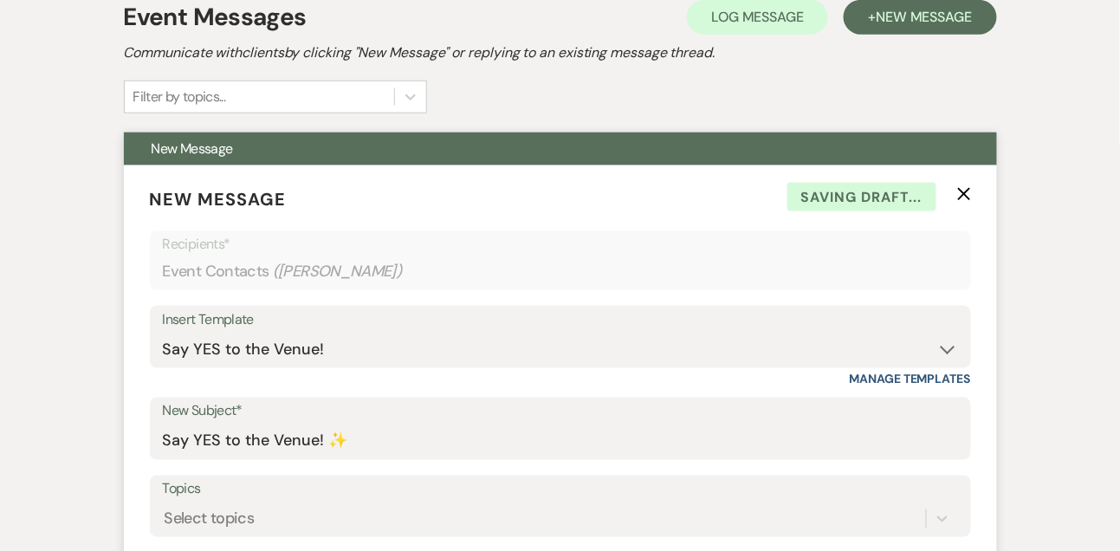
scroll to position [445, 0]
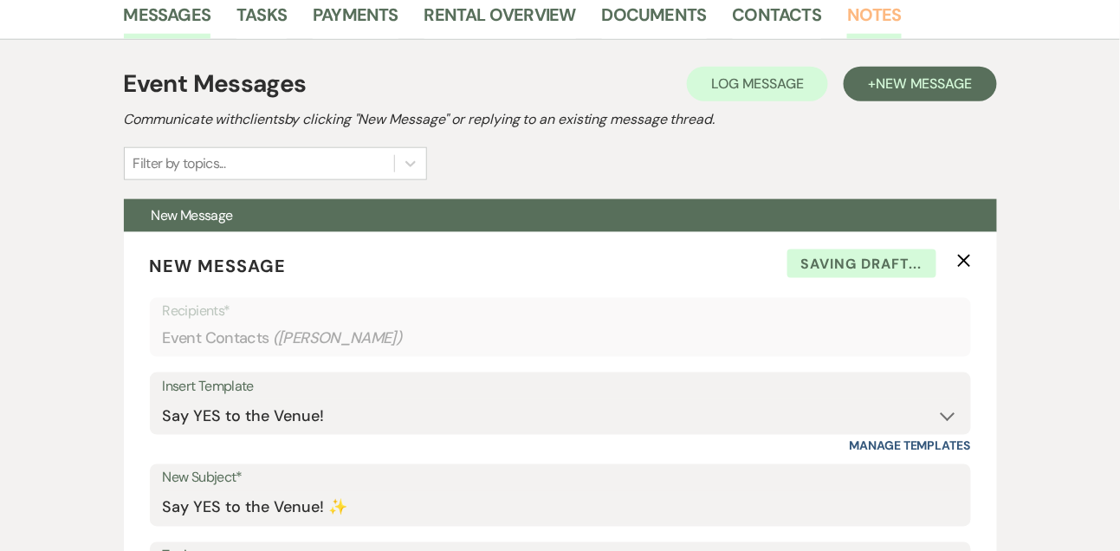
click at [864, 16] on link "Notes" at bounding box center [874, 20] width 55 height 38
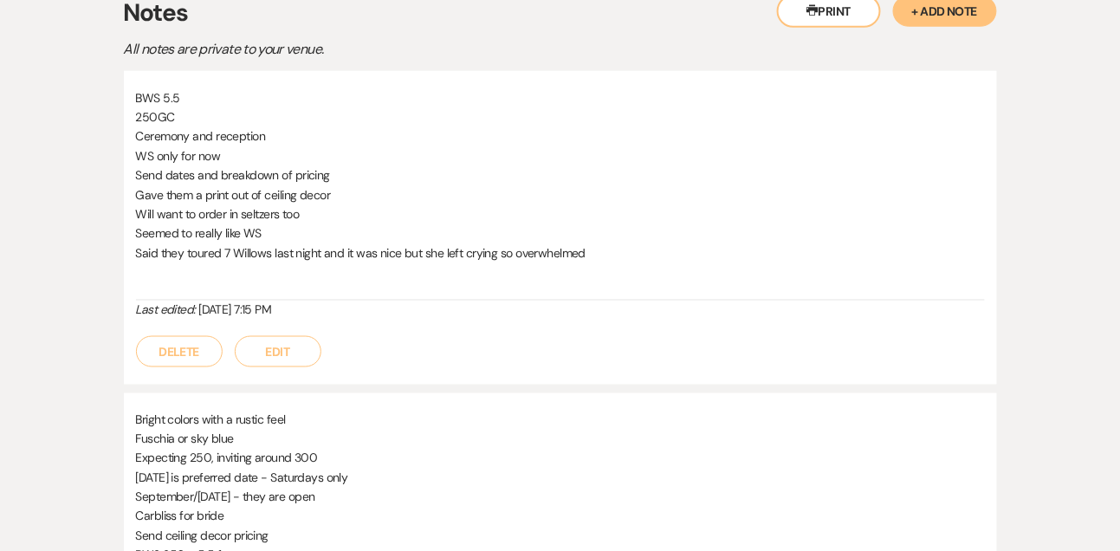
scroll to position [391, 0]
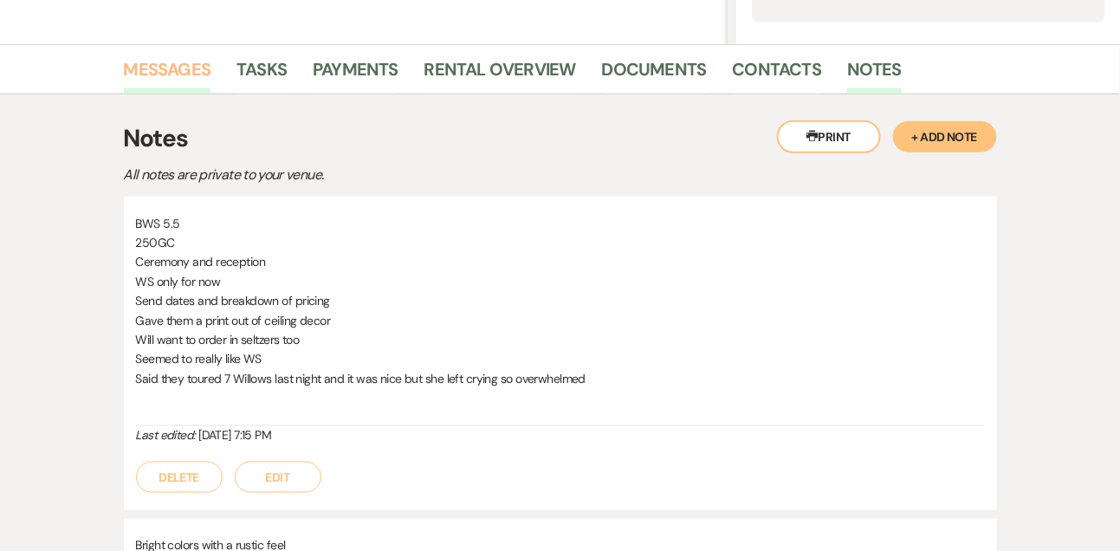
click at [161, 58] on link "Messages" at bounding box center [167, 74] width 87 height 38
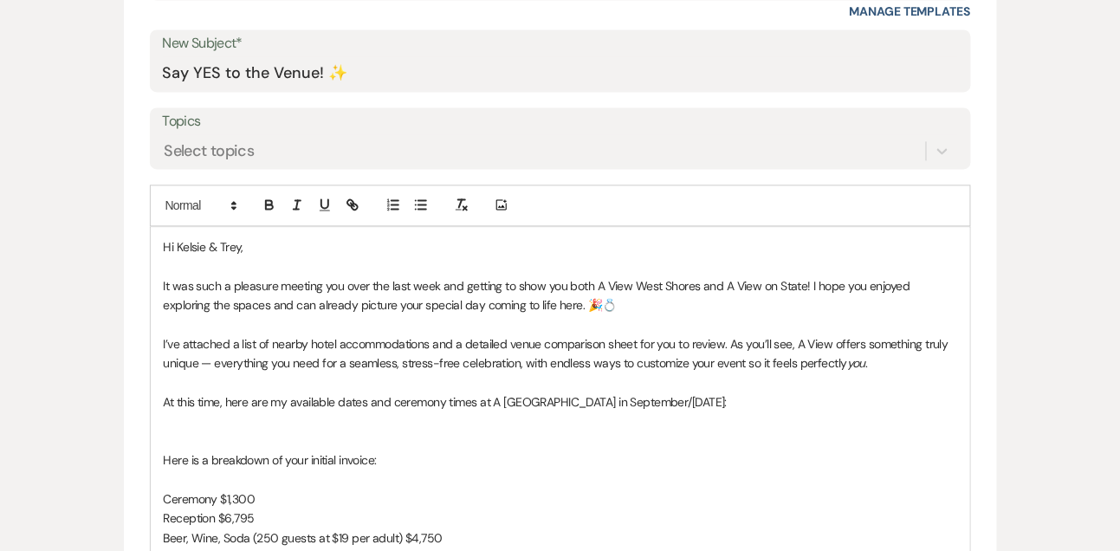
scroll to position [884, 0]
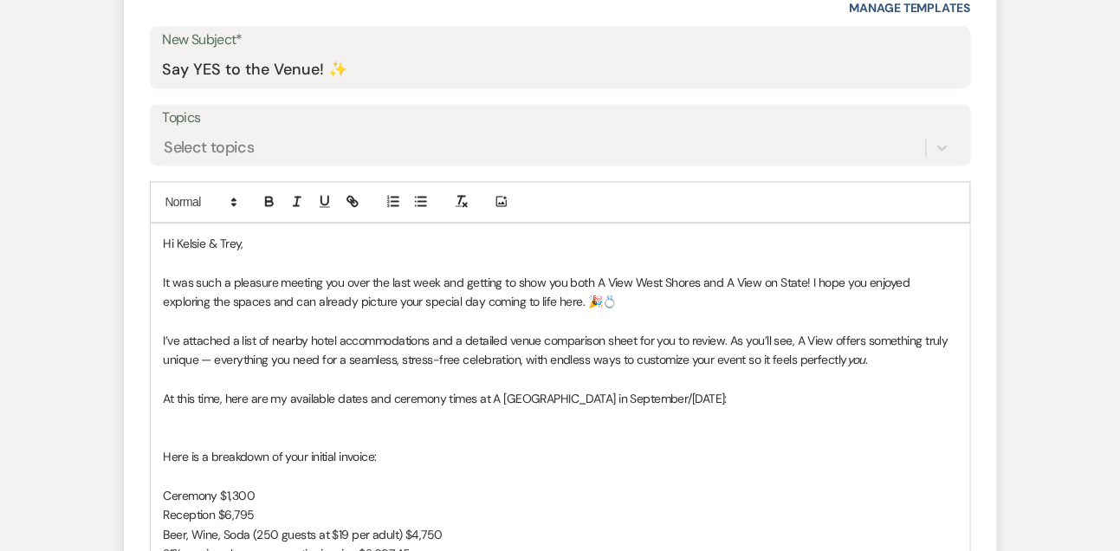
click at [193, 418] on p at bounding box center [561, 417] width 794 height 19
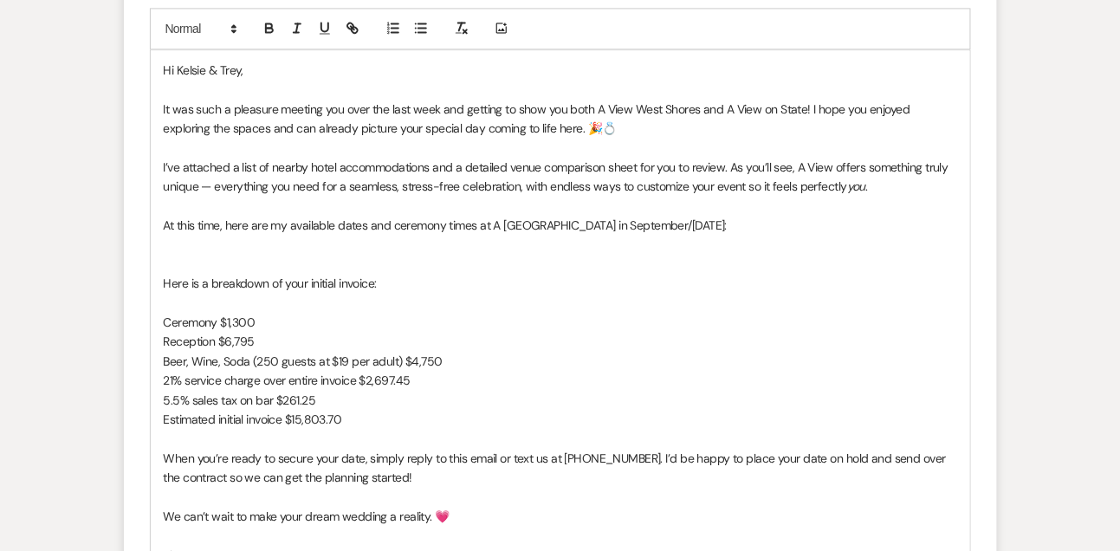
scroll to position [1075, 0]
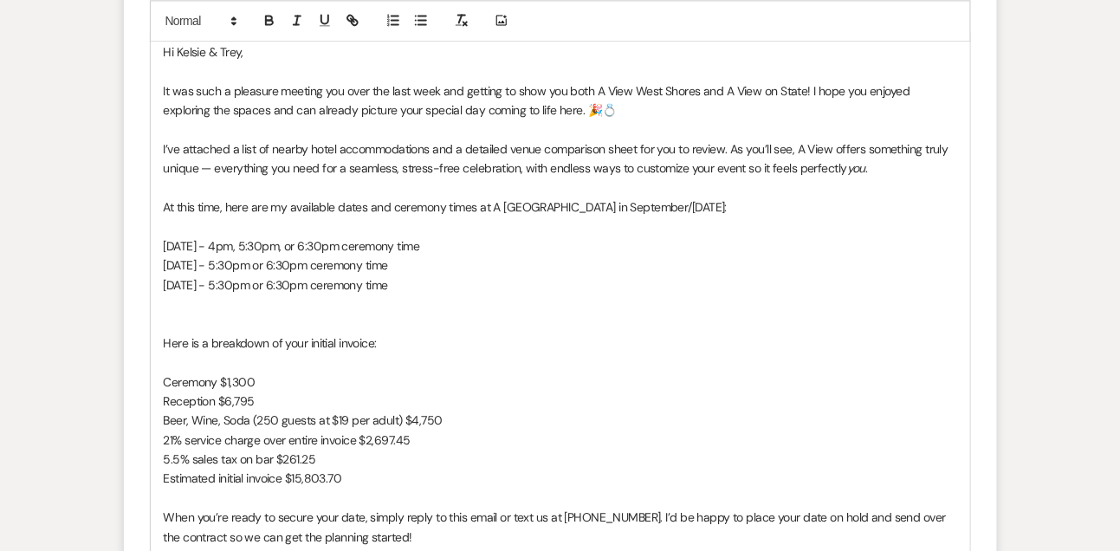
drag, startPoint x: 257, startPoint y: 248, endPoint x: 508, endPoint y: 240, distance: 250.5
click at [508, 240] on p "September 12th - 4pm, 5:30pm, or 6:30pm ceremony time" at bounding box center [561, 245] width 794 height 19
copy p "4pm, 5:30pm, or 6:30pm ceremony time"
click at [457, 292] on p "October 10th - 5:30pm or 6:30pm ceremony time" at bounding box center [561, 284] width 794 height 19
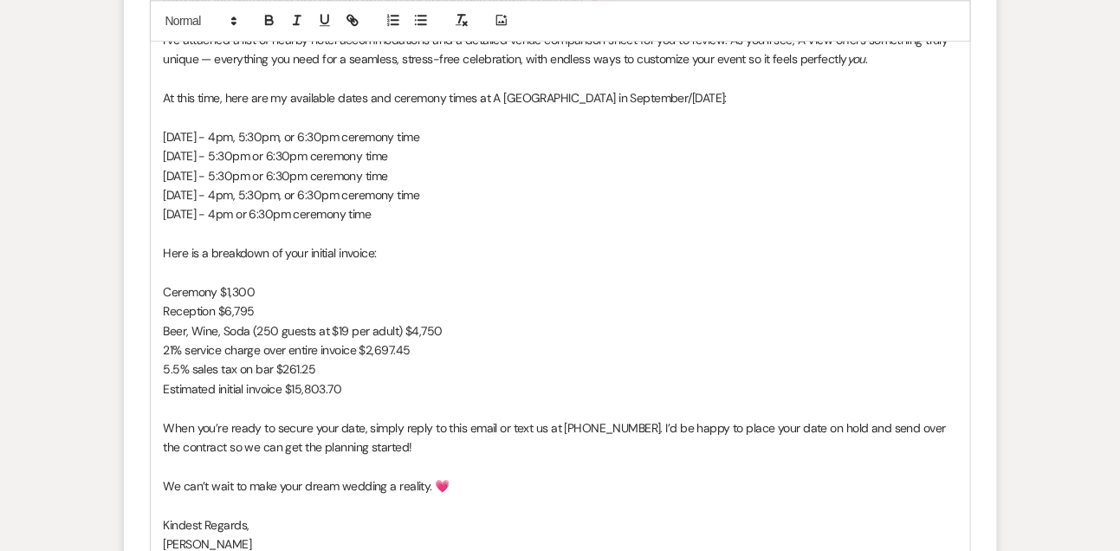
scroll to position [1218, 0]
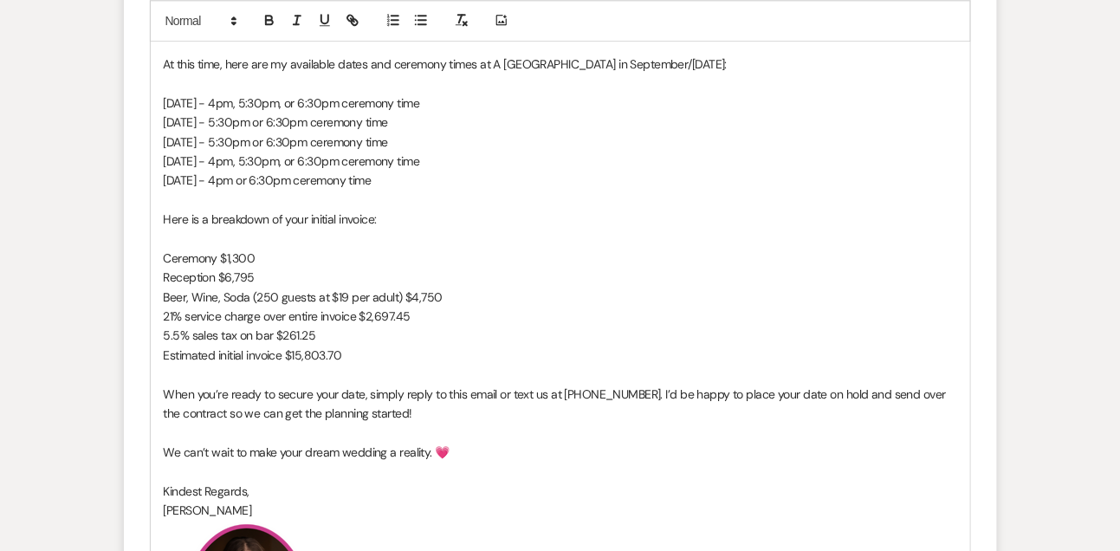
click at [368, 354] on p "Estimated initial invoice $15,803.70" at bounding box center [561, 355] width 794 height 19
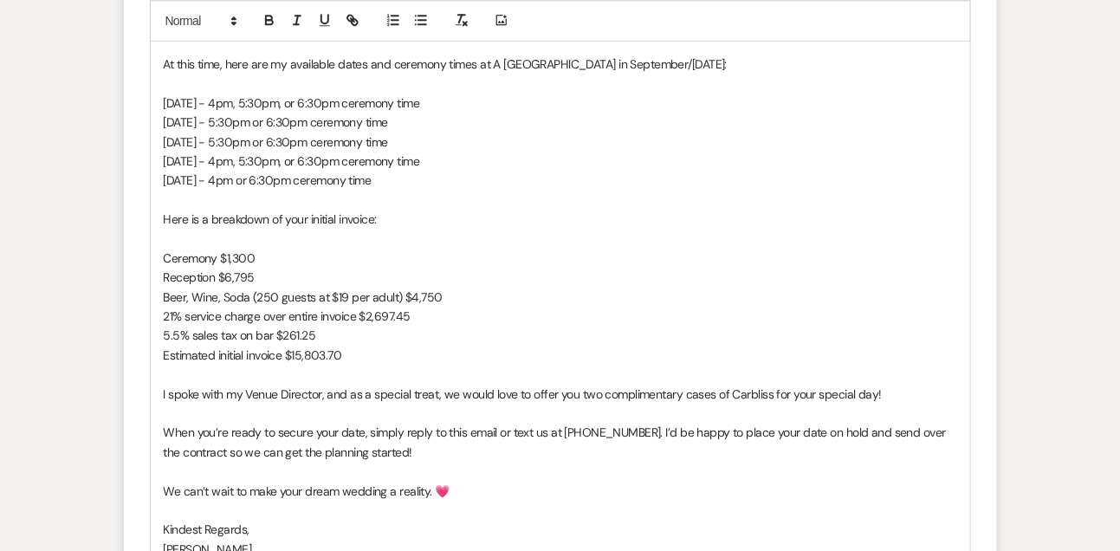
click at [339, 392] on p "I spoke with my Venue Director, and as a special treat, we would love to offer …" at bounding box center [561, 394] width 794 height 19
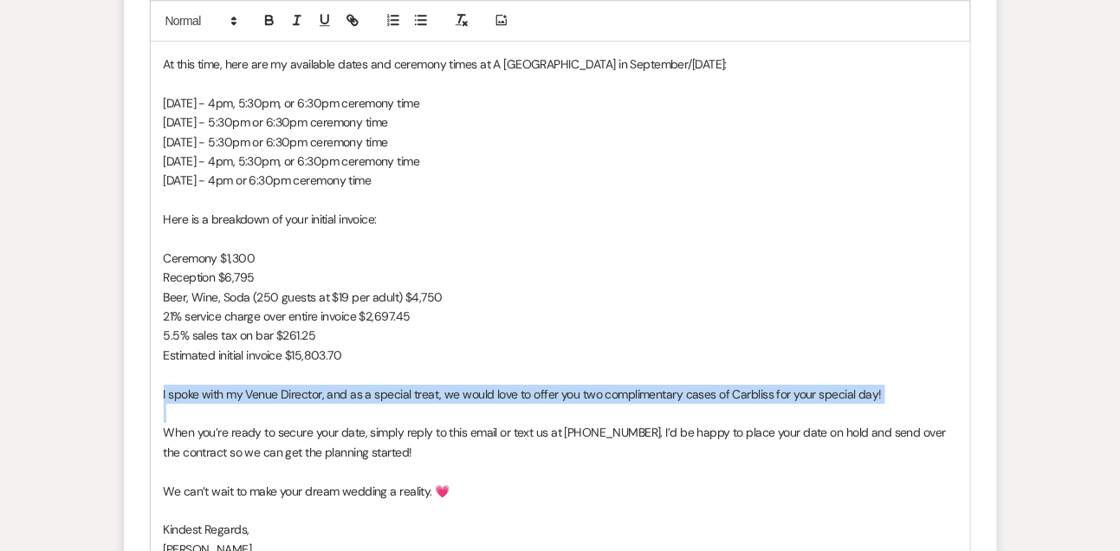
click at [339, 392] on p "I spoke with my Venue Director, and as a special treat, we would love to offer …" at bounding box center [561, 394] width 794 height 19
copy p "I spoke with my Venue Director, and as a special treat, we would love to offer …"
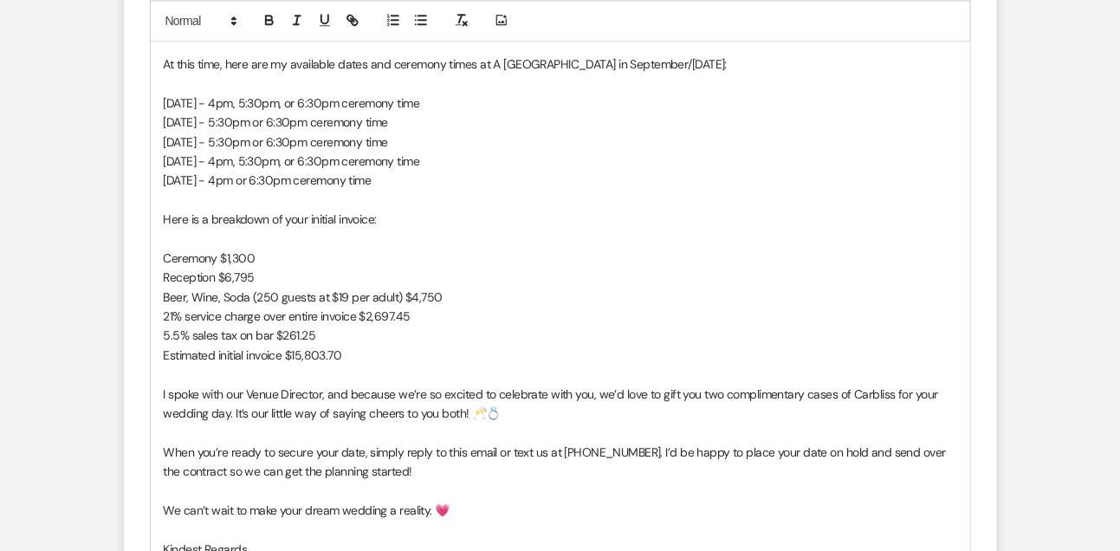
click at [561, 410] on p "I spoke with our Venue Director, and because we’re so excited to celebrate with…" at bounding box center [561, 404] width 794 height 39
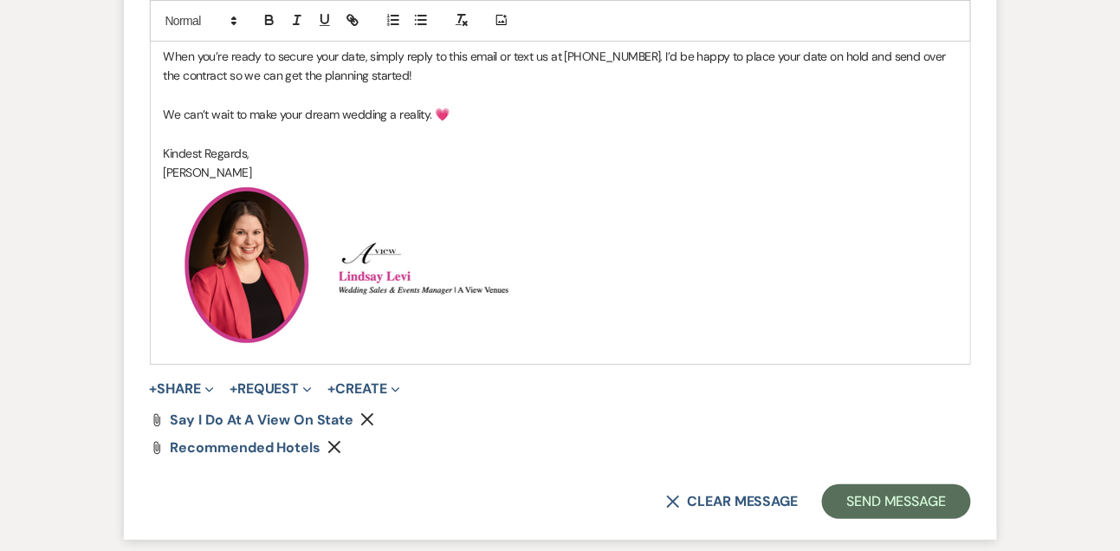
scroll to position [1750, 0]
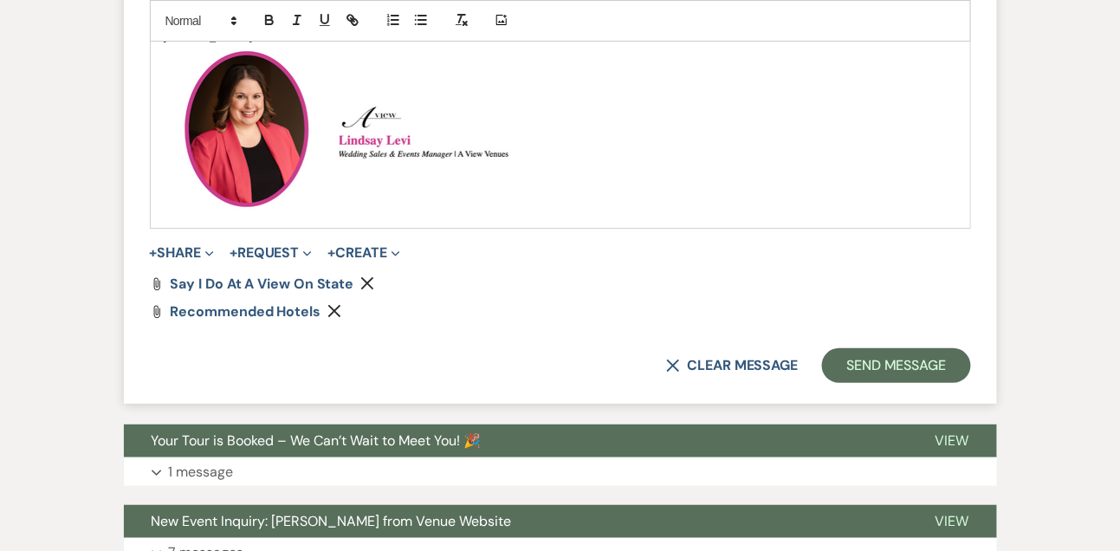
click at [372, 286] on icon "Remove" at bounding box center [367, 283] width 14 height 14
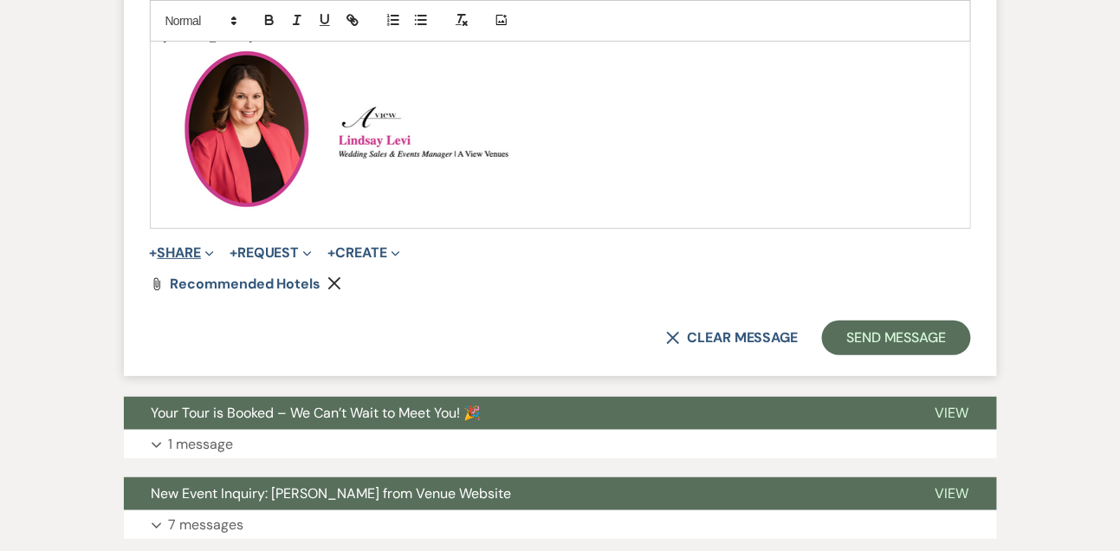
click at [193, 246] on button "+ Share Expand" at bounding box center [182, 253] width 65 height 14
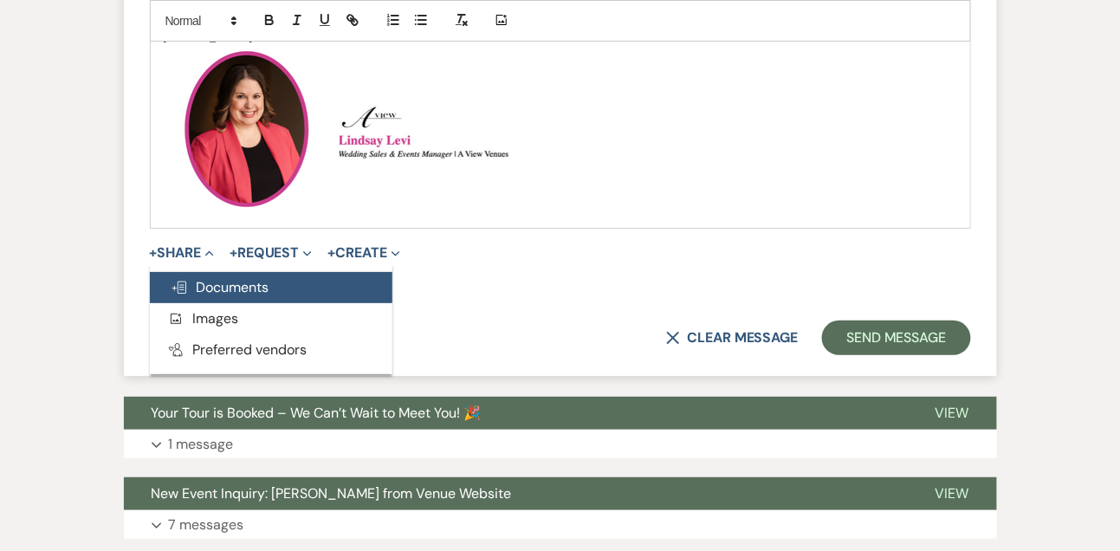
click at [214, 293] on span "Doc Upload Documents" at bounding box center [220, 287] width 99 height 18
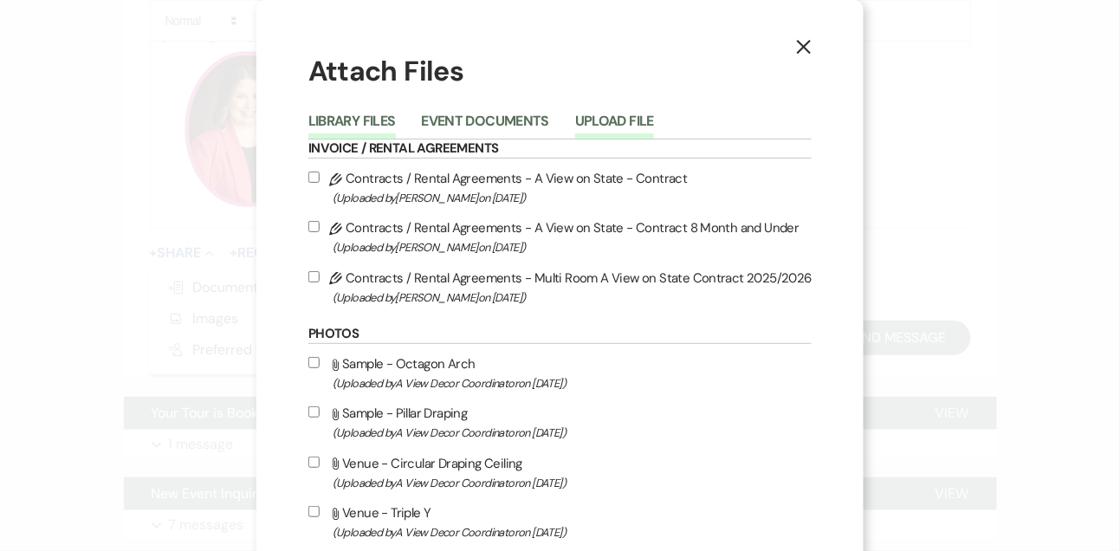
click at [632, 124] on button "Upload File" at bounding box center [614, 126] width 79 height 24
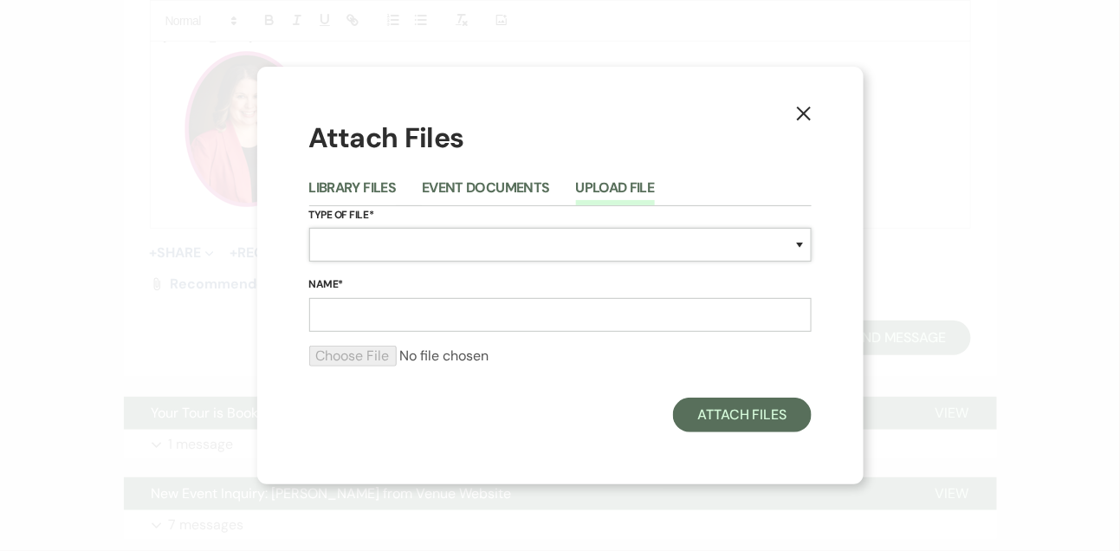
click at [522, 248] on select "Special Event Insurance Vendor Certificate of Insurance Contracts / Rental Agre…" at bounding box center [560, 245] width 502 height 34
select select "43"
click at [309, 228] on select "Special Event Insurance Vendor Certificate of Insurance Contracts / Rental Agre…" at bounding box center [560, 245] width 502 height 34
click at [407, 302] on input "Name*" at bounding box center [560, 315] width 502 height 34
type input "Say I Do at A View West Shores"
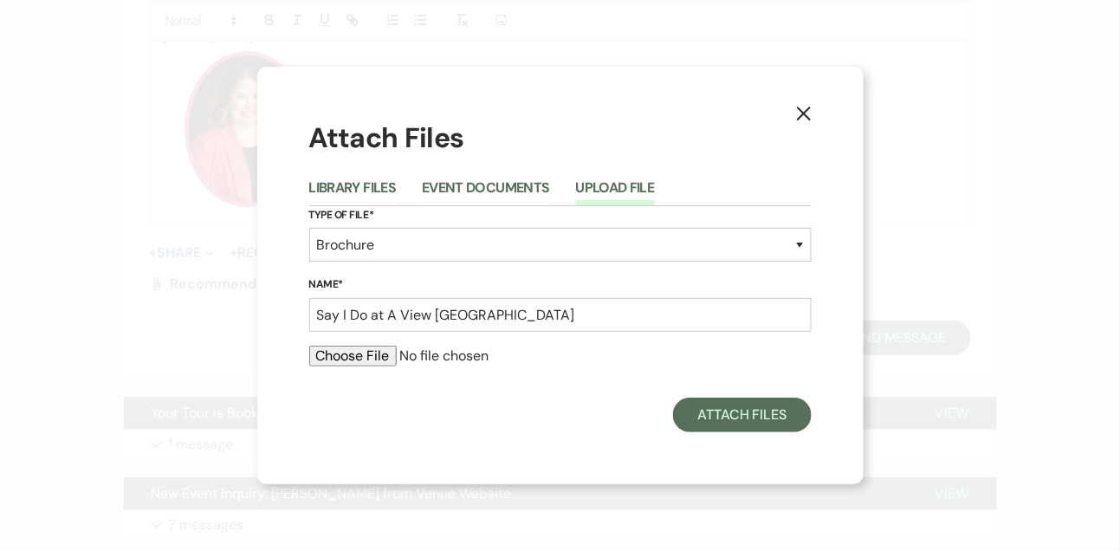
click at [372, 362] on input "file" at bounding box center [560, 356] width 502 height 21
type input "C:\fakepath\Say I Do at A View West Shores.pdf"
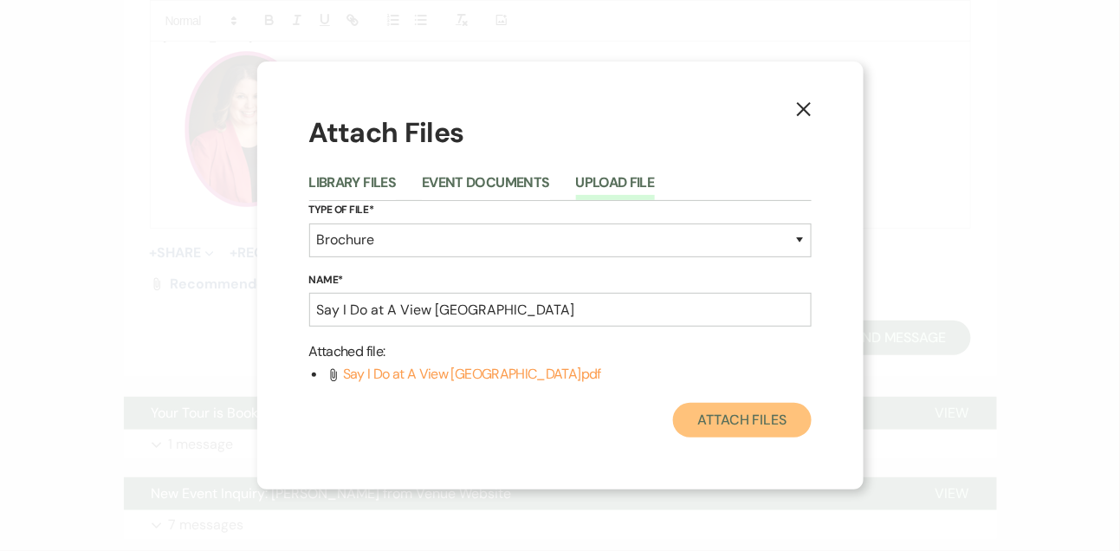
click at [690, 404] on button "Attach Files" at bounding box center [742, 420] width 138 height 35
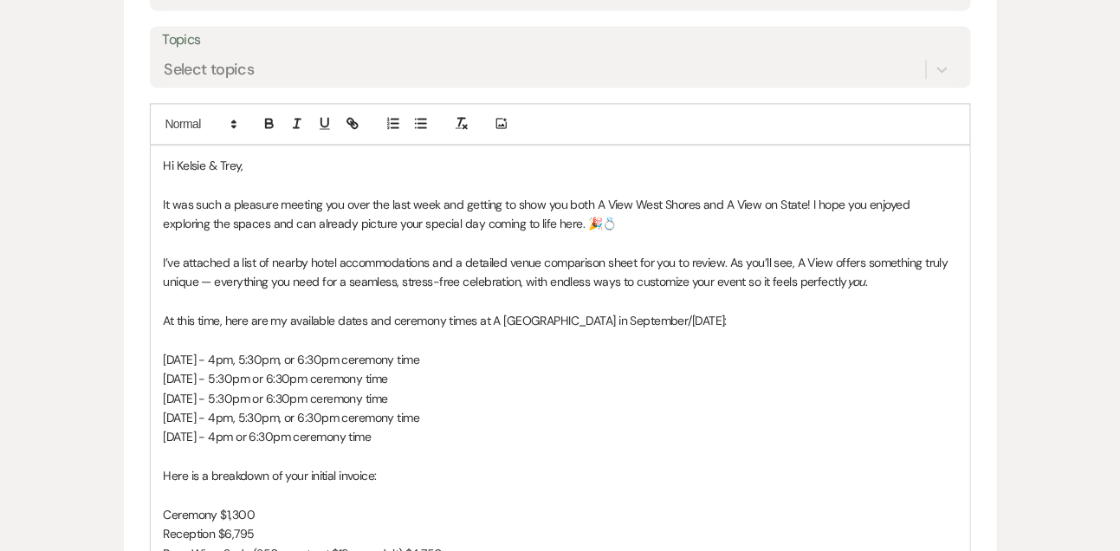
scroll to position [925, 0]
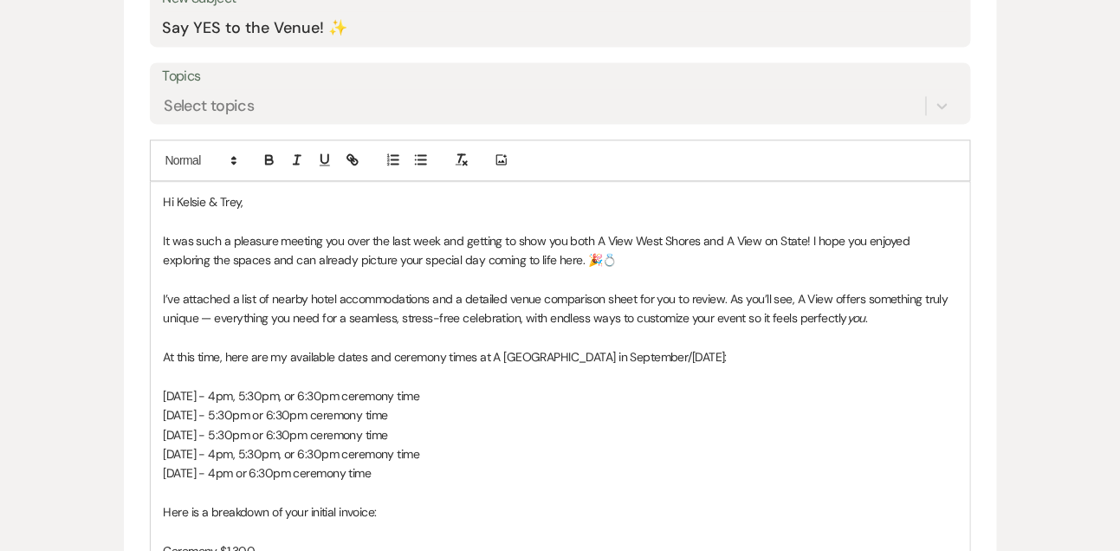
click at [532, 255] on p "It was such a pleasure meeting you over the last week and getting to show you b…" at bounding box center [561, 250] width 794 height 39
click at [727, 301] on p "I’ve attached a list of nearby hotel accommodations and a detailed venue compar…" at bounding box center [561, 308] width 794 height 39
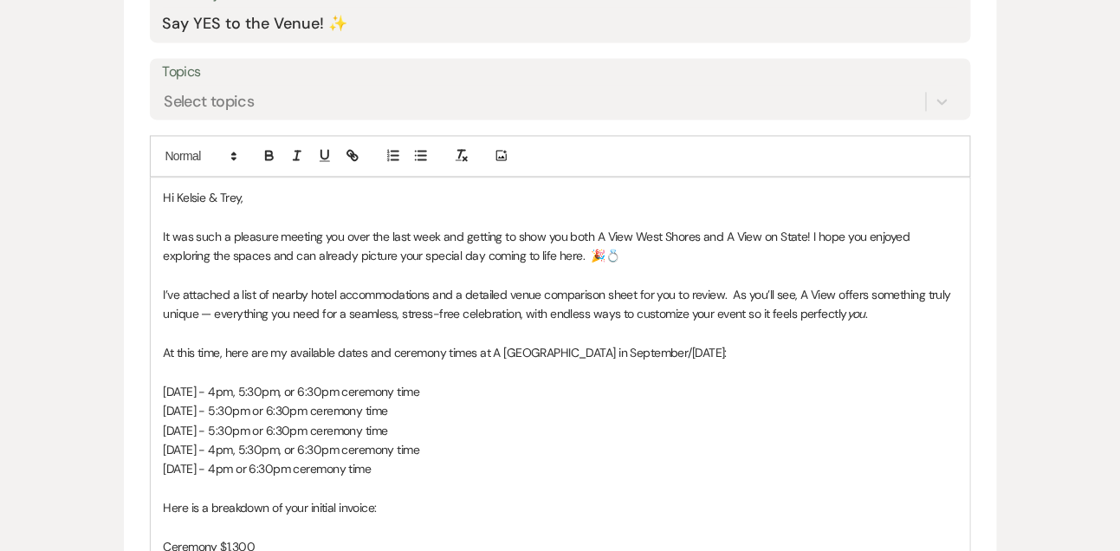
scroll to position [931, 0]
click at [339, 344] on p "At this time, here are my available dates and ceremony times at A View West Sho…" at bounding box center [561, 350] width 794 height 19
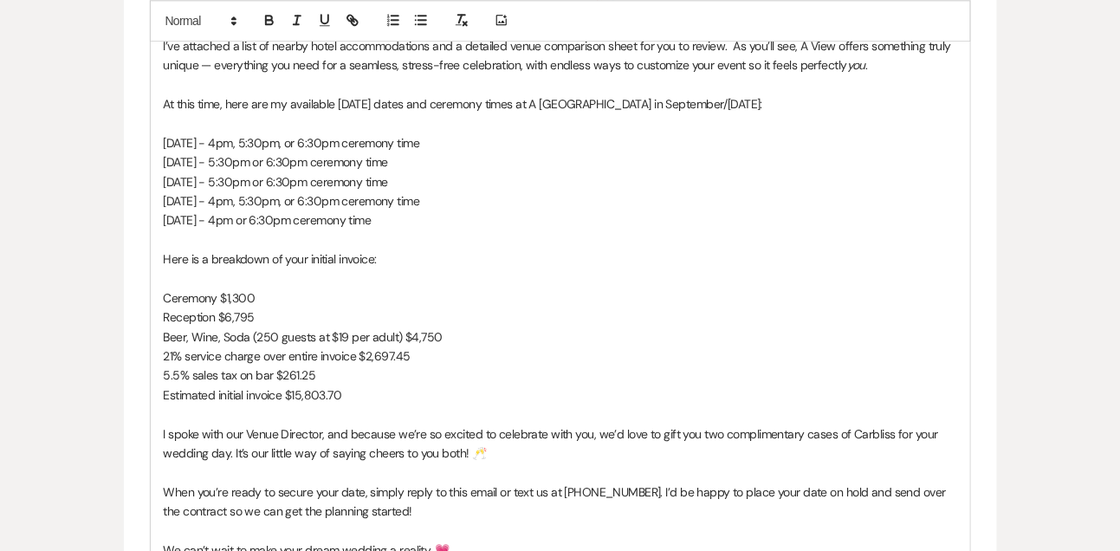
scroll to position [1184, 0]
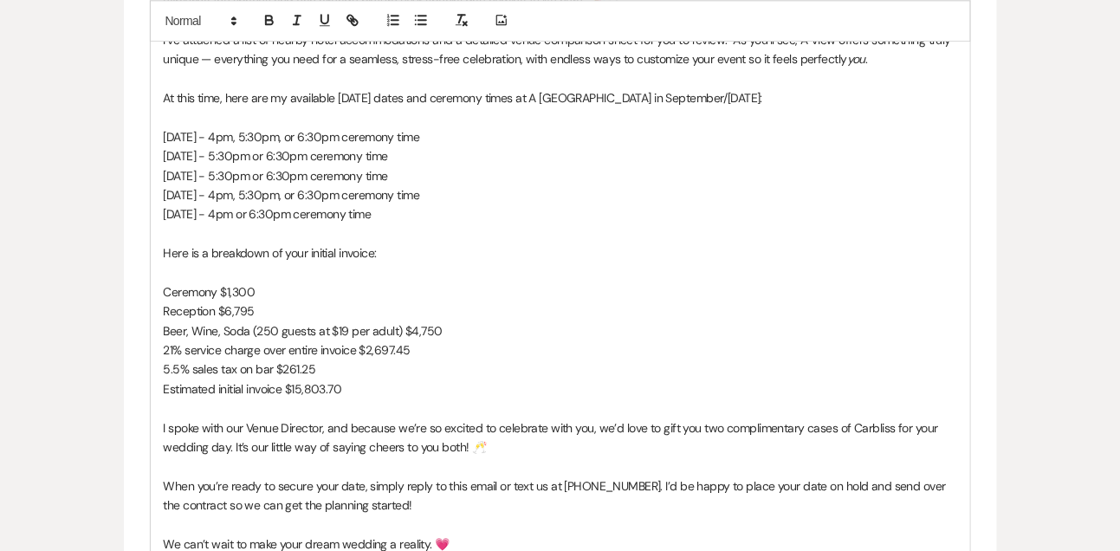
click at [646, 477] on p "When you’re ready to secure your date, simply reply to this email or text us at…" at bounding box center [561, 495] width 794 height 39
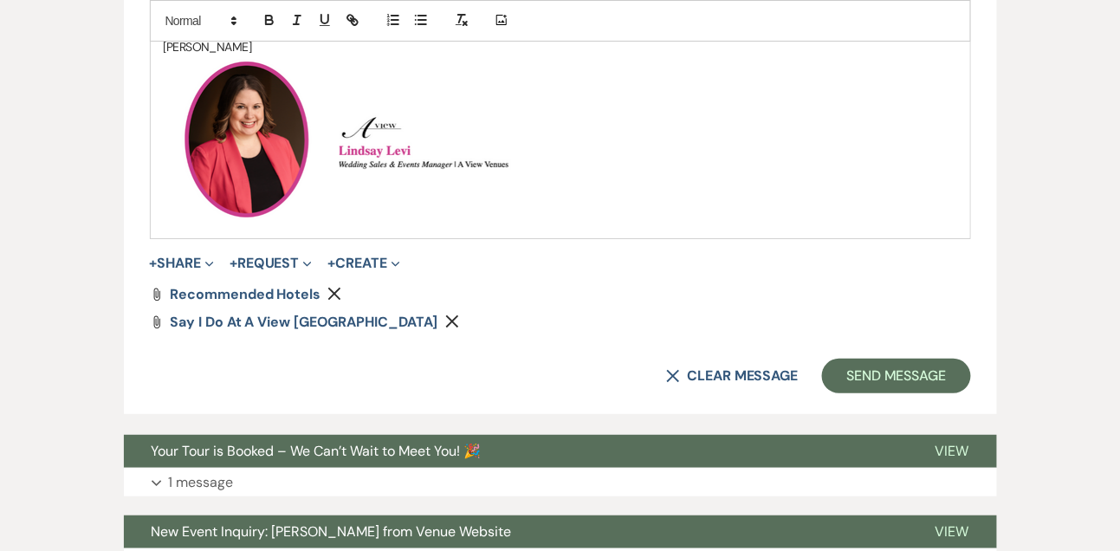
scroll to position [1753, 0]
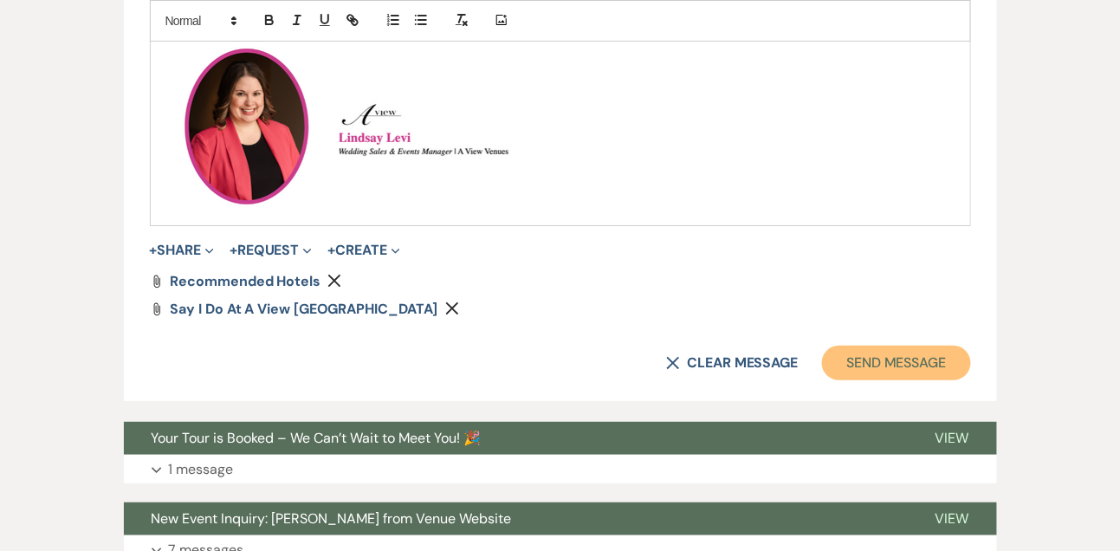
click at [910, 378] on button "Send Message" at bounding box center [896, 363] width 148 height 35
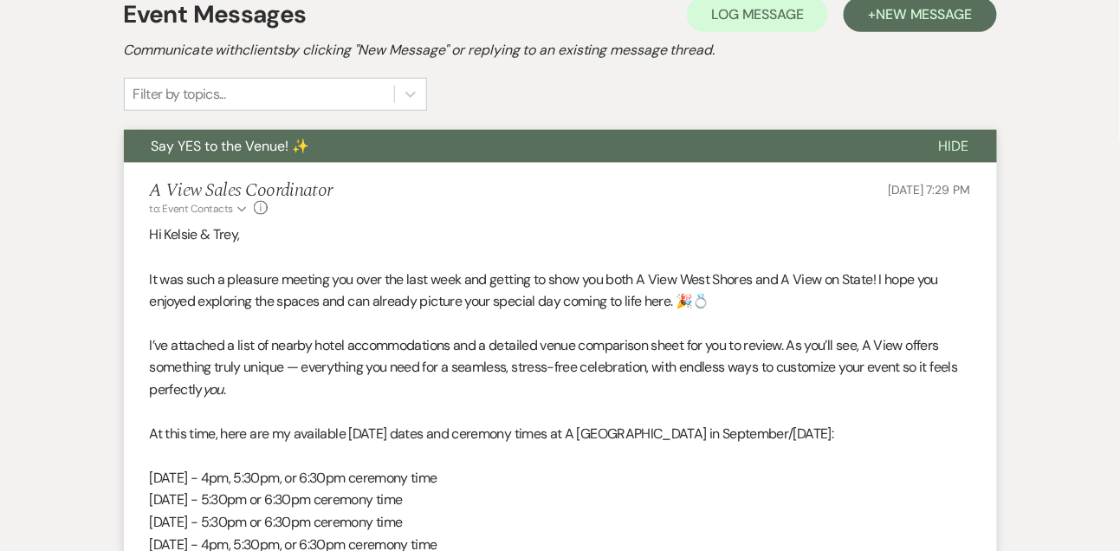
scroll to position [0, 0]
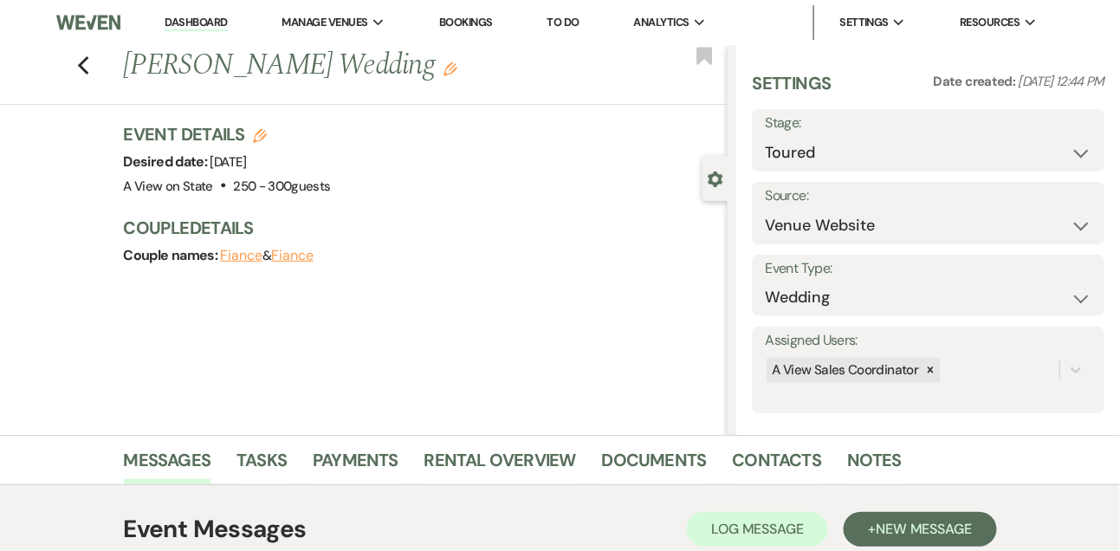
click at [195, 28] on link "Dashboard" at bounding box center [196, 23] width 62 height 16
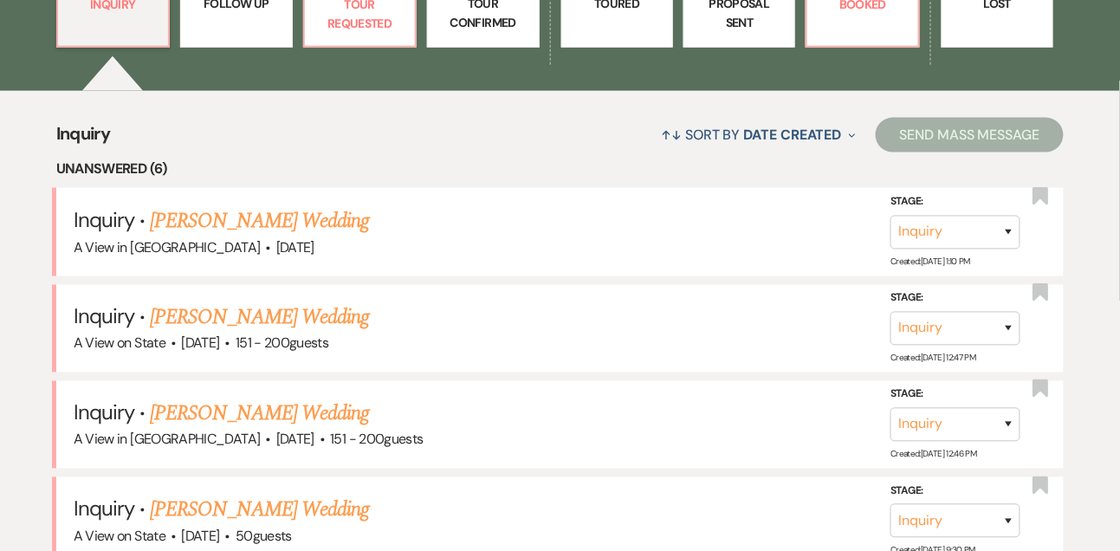
scroll to position [898, 0]
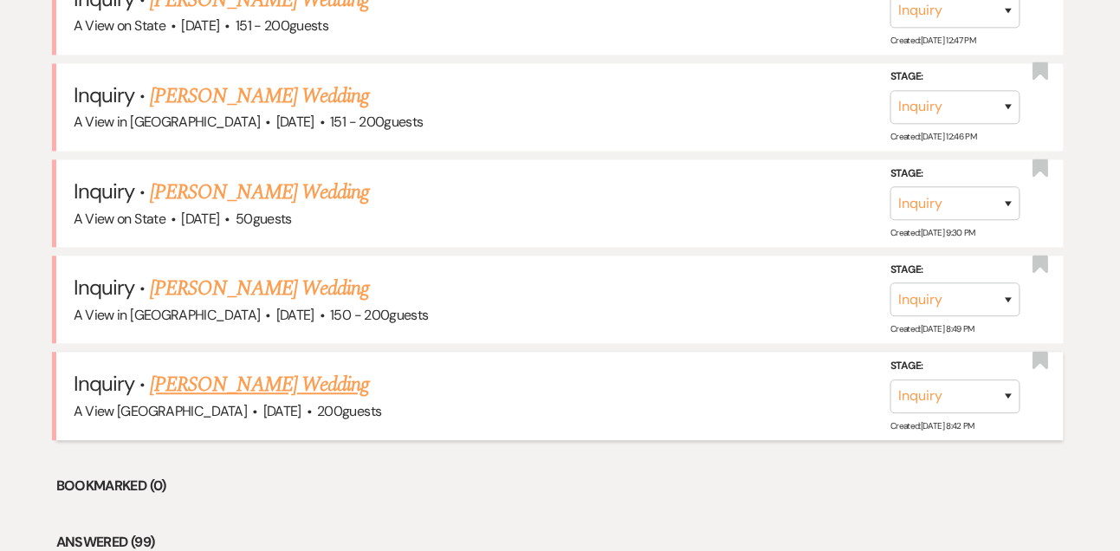
click at [202, 385] on link "Erin Dolph's Wedding" at bounding box center [259, 384] width 219 height 31
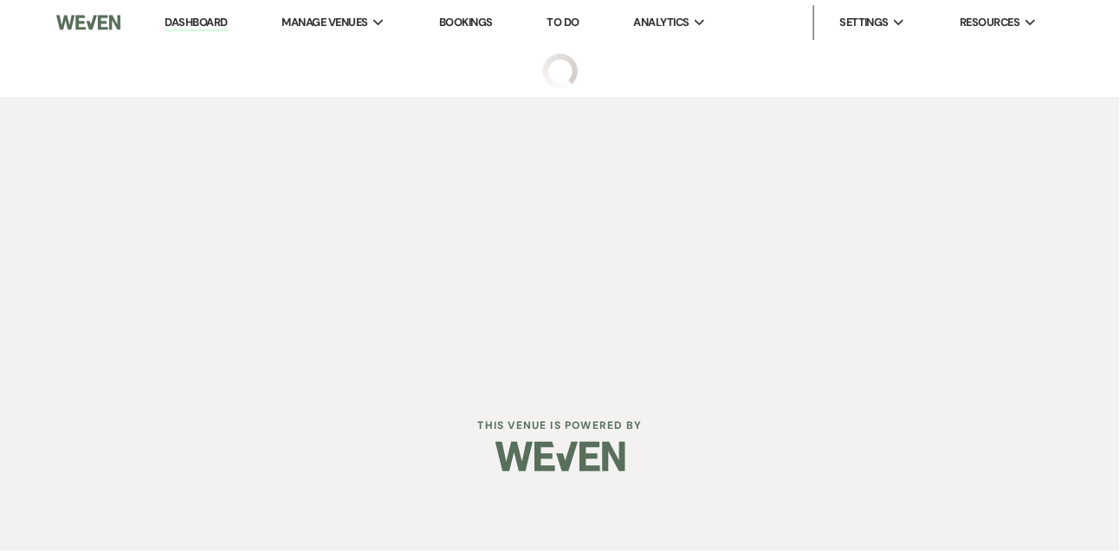
select select "5"
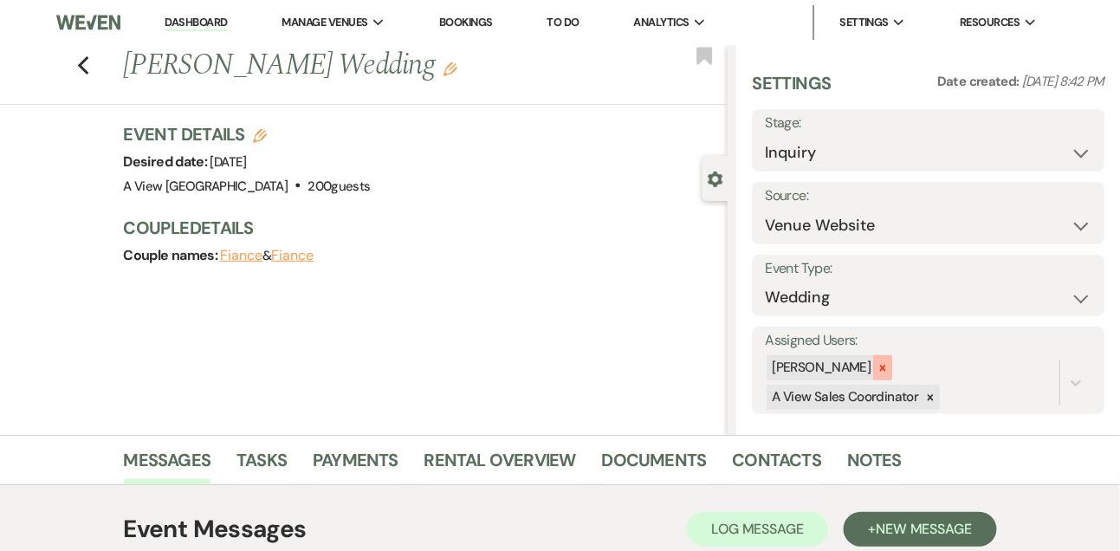
click at [889, 364] on icon at bounding box center [883, 368] width 12 height 12
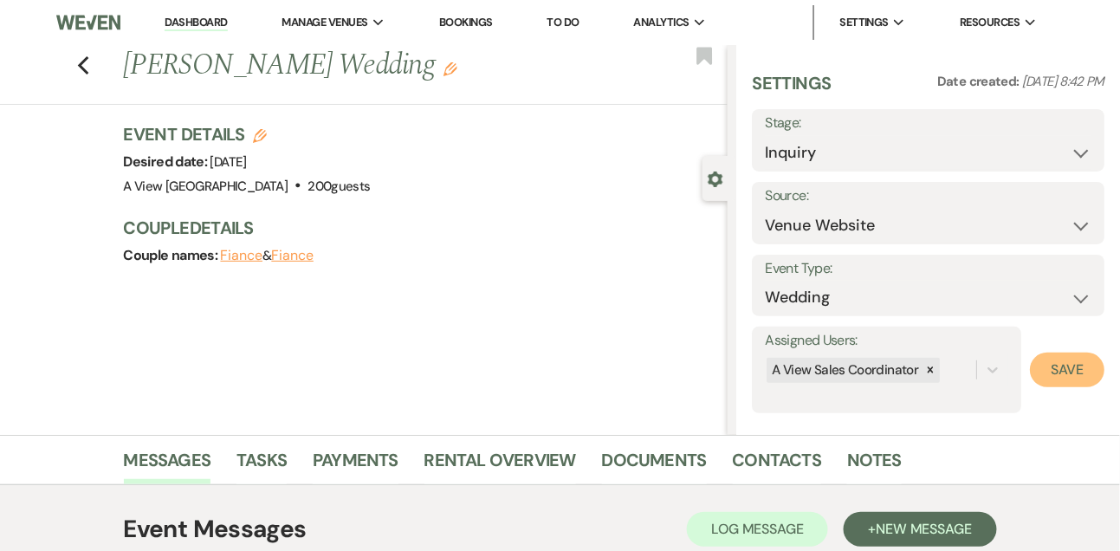
click at [1094, 364] on button "Save" at bounding box center [1067, 370] width 75 height 35
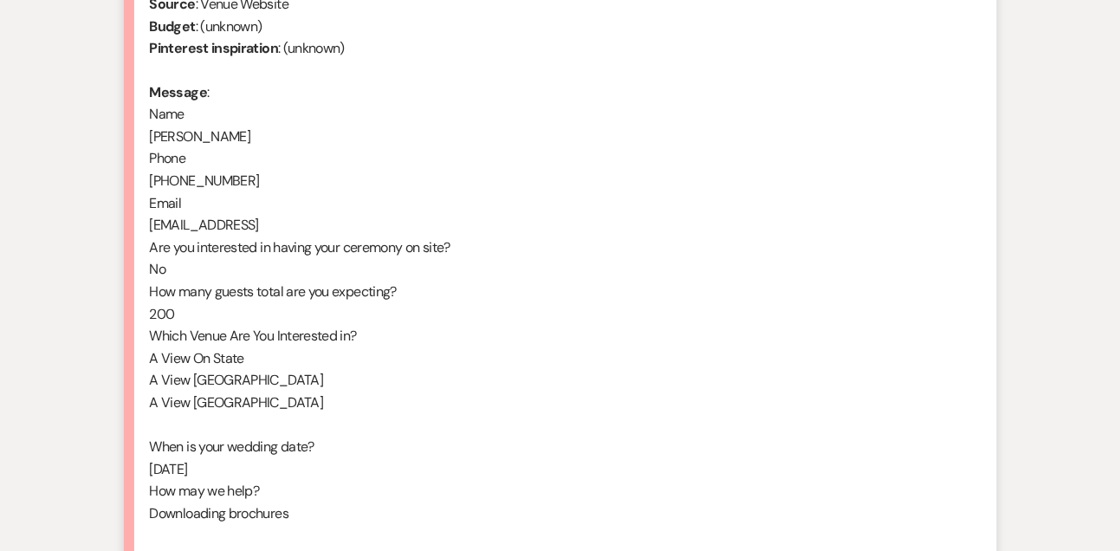
scroll to position [1077, 0]
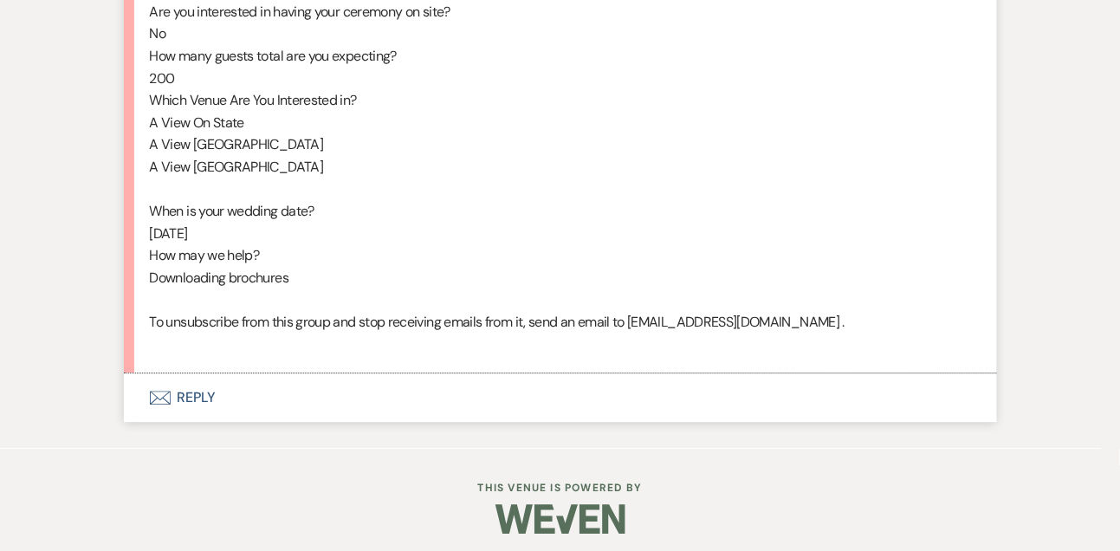
click at [216, 411] on button "Envelope Reply" at bounding box center [560, 397] width 873 height 49
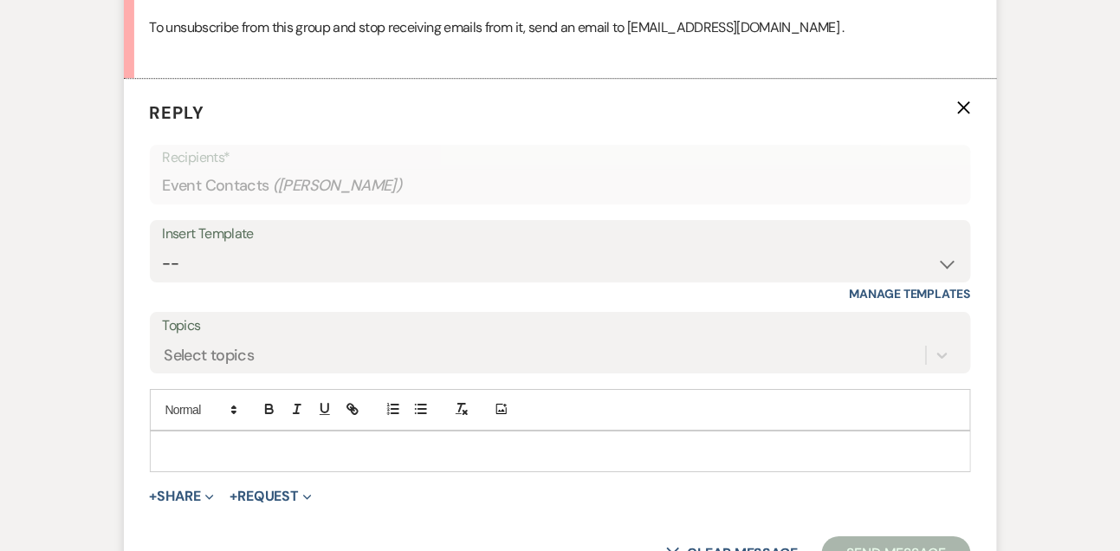
scroll to position [1453, 0]
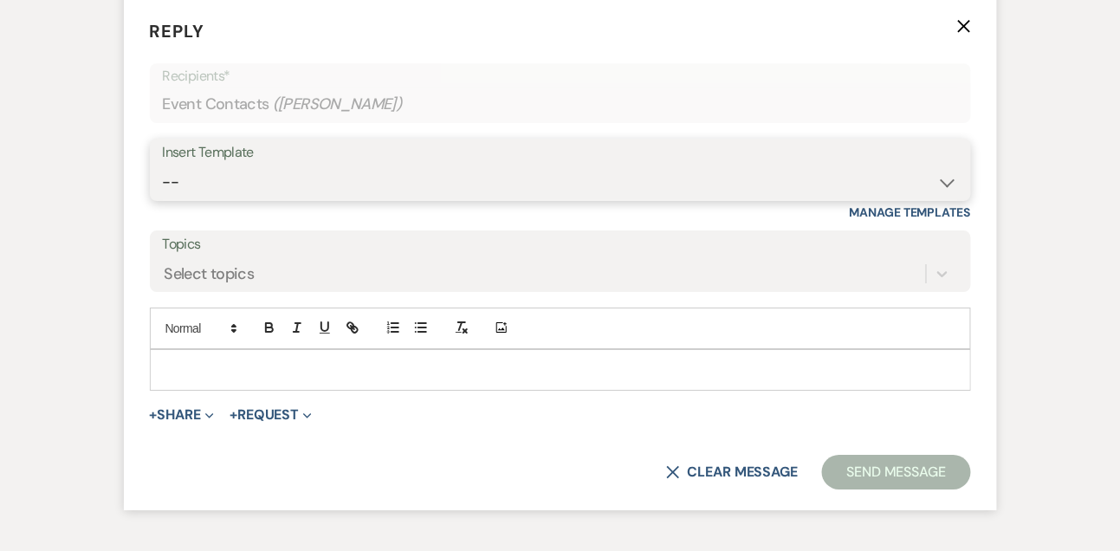
click at [230, 199] on select "-- Tour Confirmation Contract (Pre-Booked Leads) Out of office Inquiry Email Al…" at bounding box center [560, 182] width 795 height 34
select select "3302"
click at [163, 186] on select "-- Tour Confirmation Contract (Pre-Booked Leads) Out of office Inquiry Email Al…" at bounding box center [560, 182] width 795 height 34
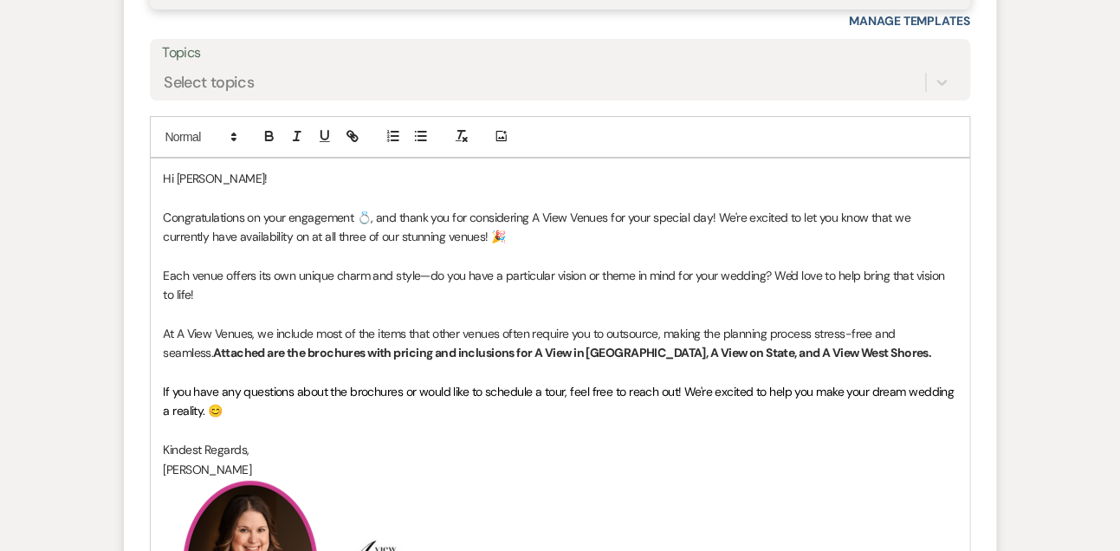
scroll to position [1673, 0]
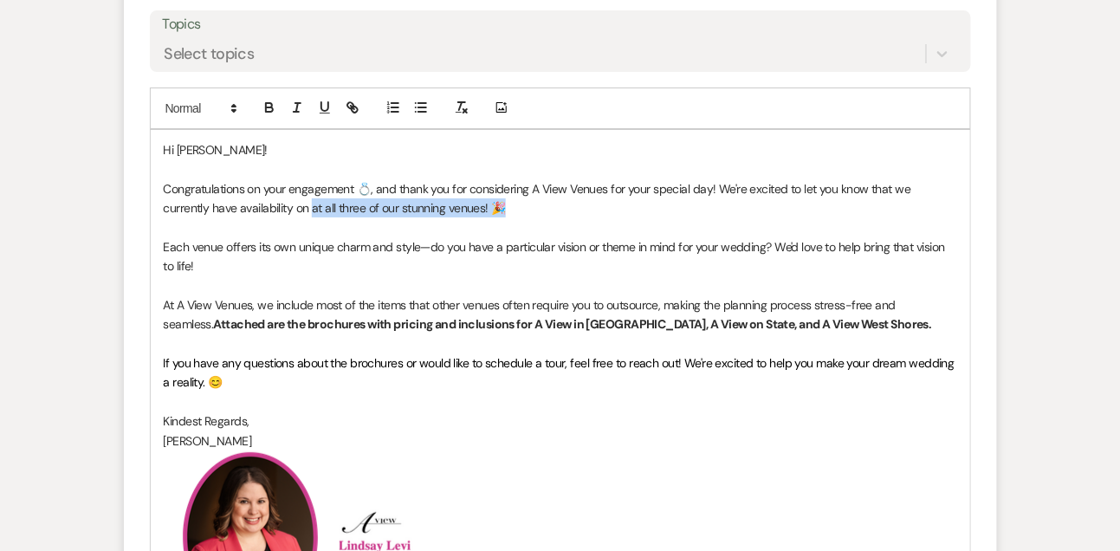
drag, startPoint x: 462, startPoint y: 228, endPoint x: 264, endPoint y: 234, distance: 197.6
click at [264, 218] on p "Congratulations on your engagement 💍, and thank you for considering A View Venu…" at bounding box center [561, 198] width 794 height 39
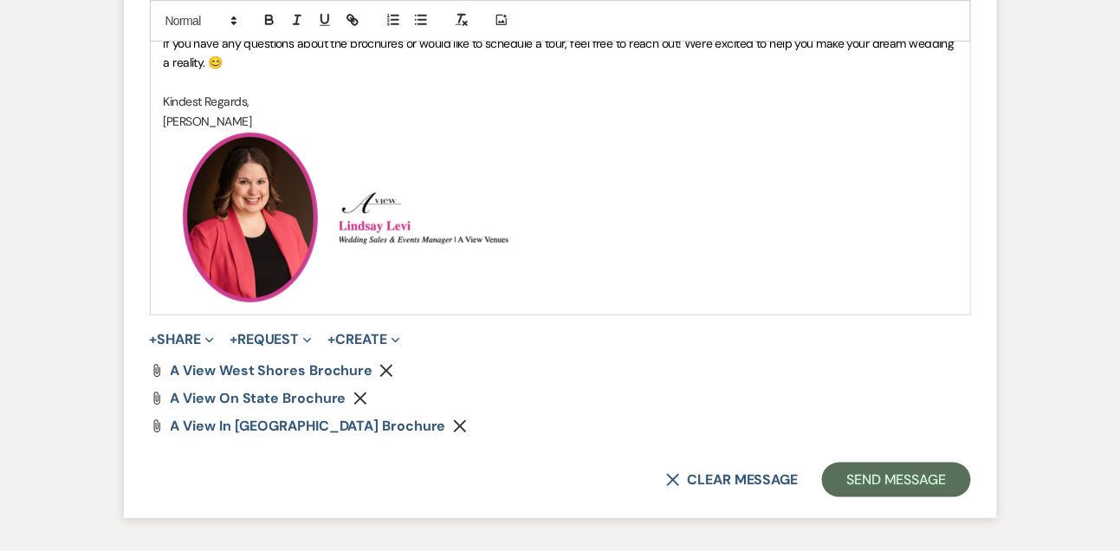
scroll to position [1995, 0]
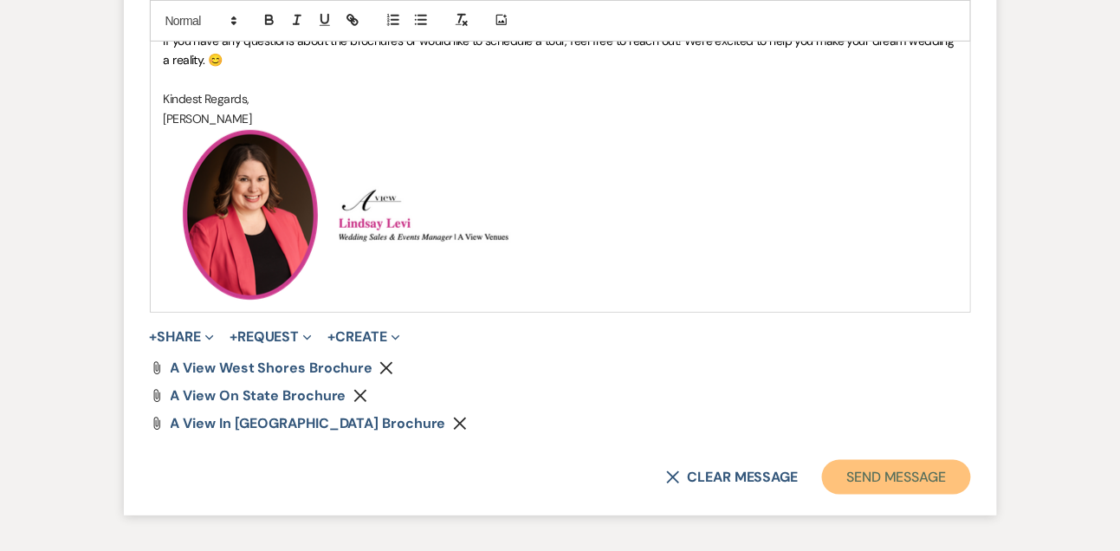
click at [909, 495] on button "Send Message" at bounding box center [896, 477] width 148 height 35
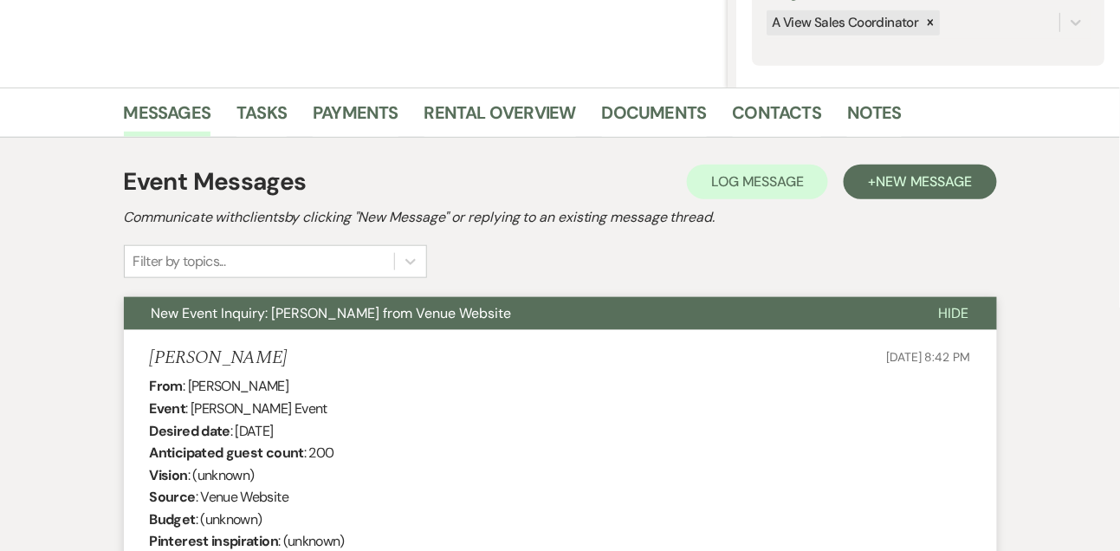
scroll to position [329, 0]
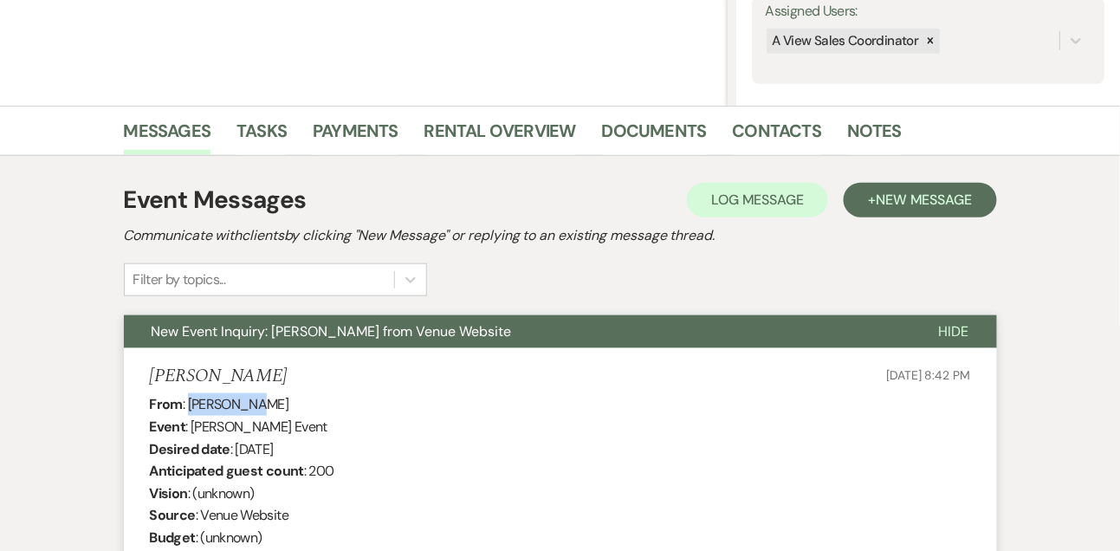
drag, startPoint x: 190, startPoint y: 400, endPoint x: 282, endPoint y: 400, distance: 92.7
copy div "[PERSON_NAME]"
drag, startPoint x: 237, startPoint y: 444, endPoint x: 371, endPoint y: 446, distance: 133.4
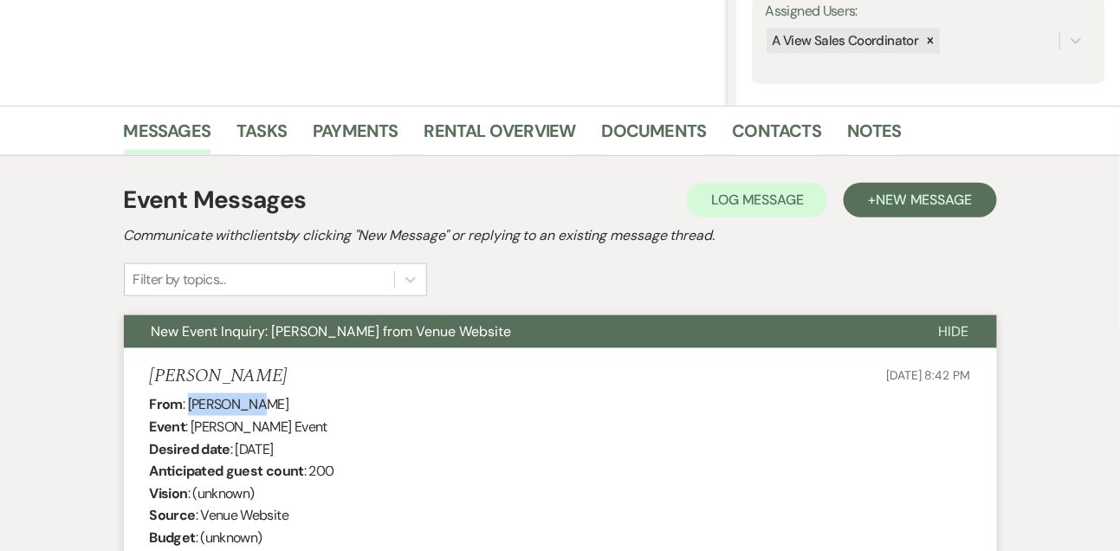
copy div "November 13th 2026"
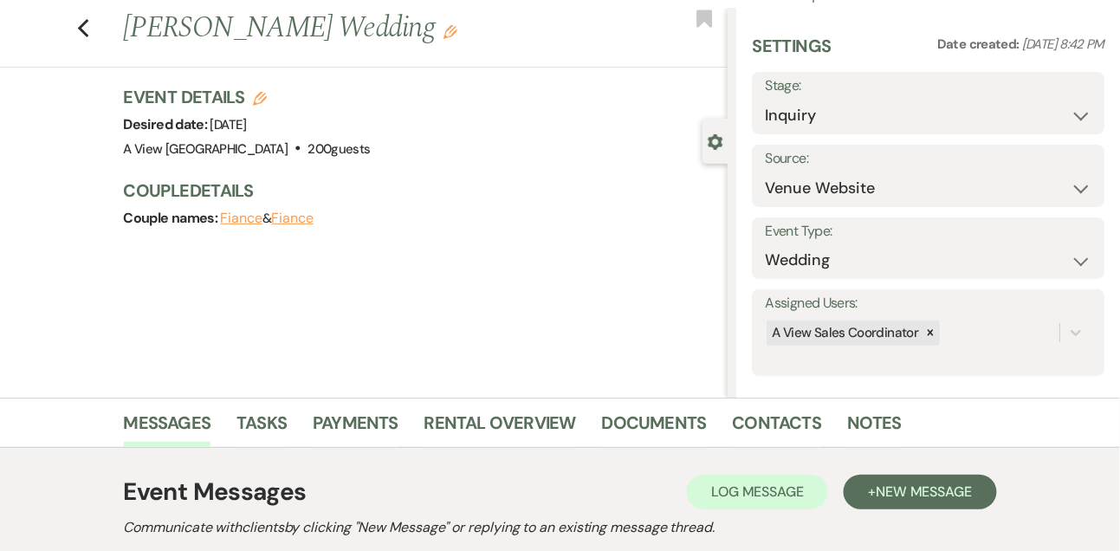
scroll to position [0, 0]
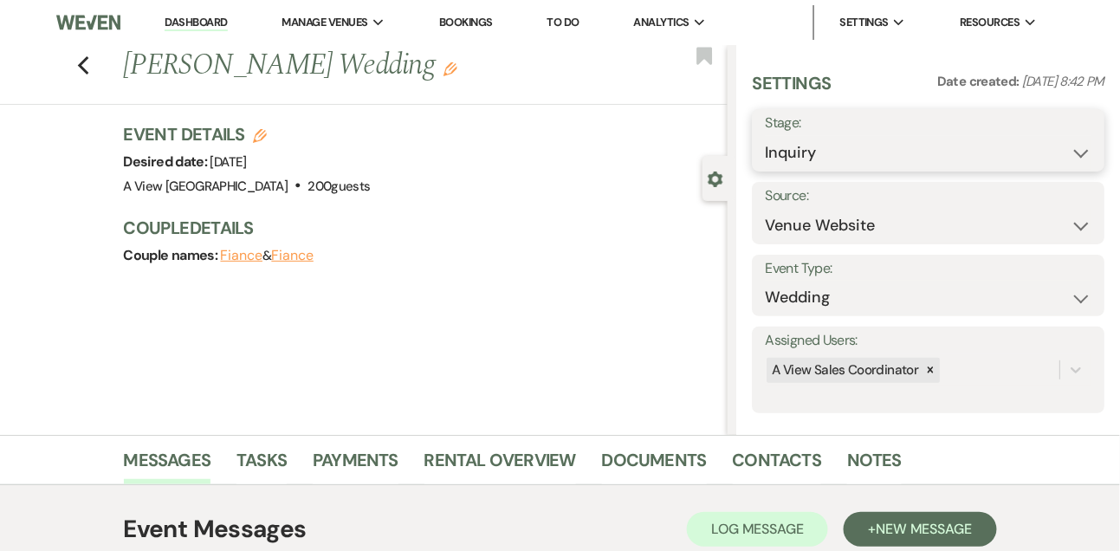
click at [804, 147] on select "Inquiry Follow Up Tour Requested Tour Confirmed Toured Proposal Sent Booked Lost" at bounding box center [928, 153] width 327 height 34
select select "9"
click at [765, 136] on select "Inquiry Follow Up Tour Requested Tour Confirmed Toured Proposal Sent Booked Lost" at bounding box center [928, 153] width 327 height 34
click at [1071, 141] on button "Save" at bounding box center [1068, 140] width 73 height 35
click at [262, 457] on link "Tasks" at bounding box center [261, 465] width 50 height 38
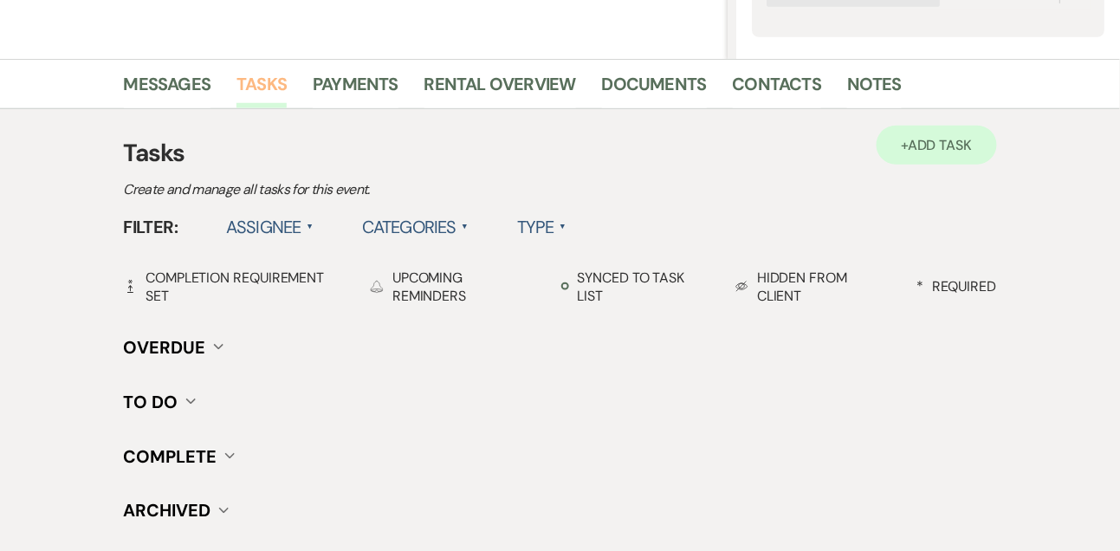
scroll to position [376, 0]
click at [910, 138] on span "Add Task" at bounding box center [940, 145] width 64 height 18
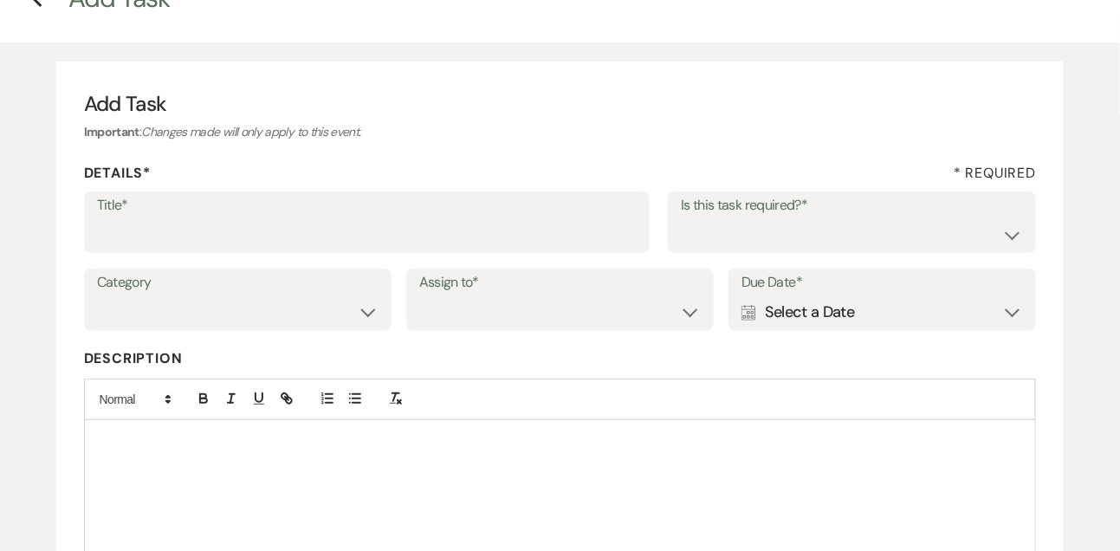
scroll to position [106, 0]
click at [348, 228] on input "Title*" at bounding box center [367, 235] width 541 height 34
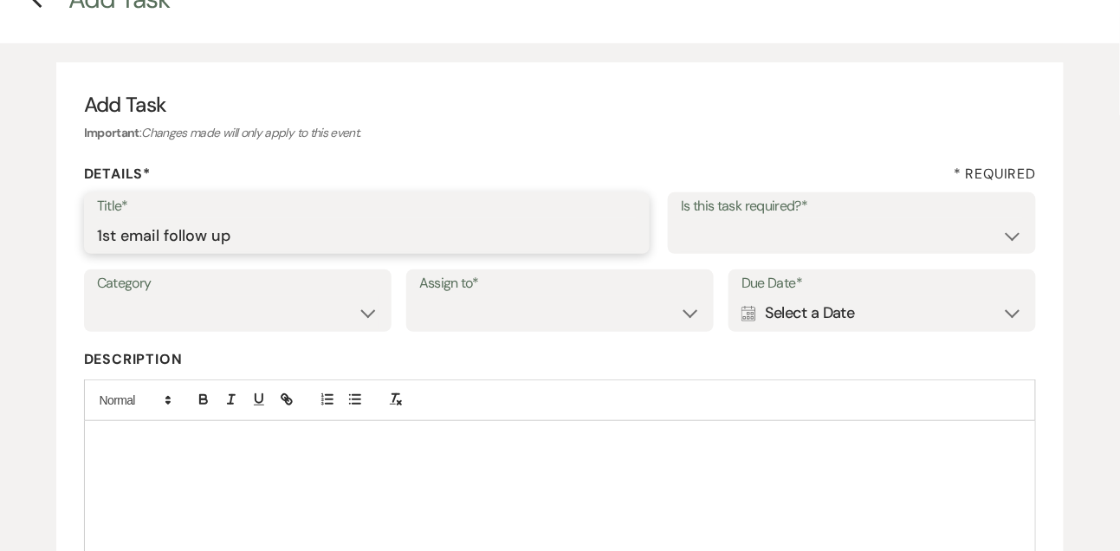
type input "1st email follow up"
click at [705, 246] on select "Yes No" at bounding box center [852, 235] width 342 height 34
select select "true"
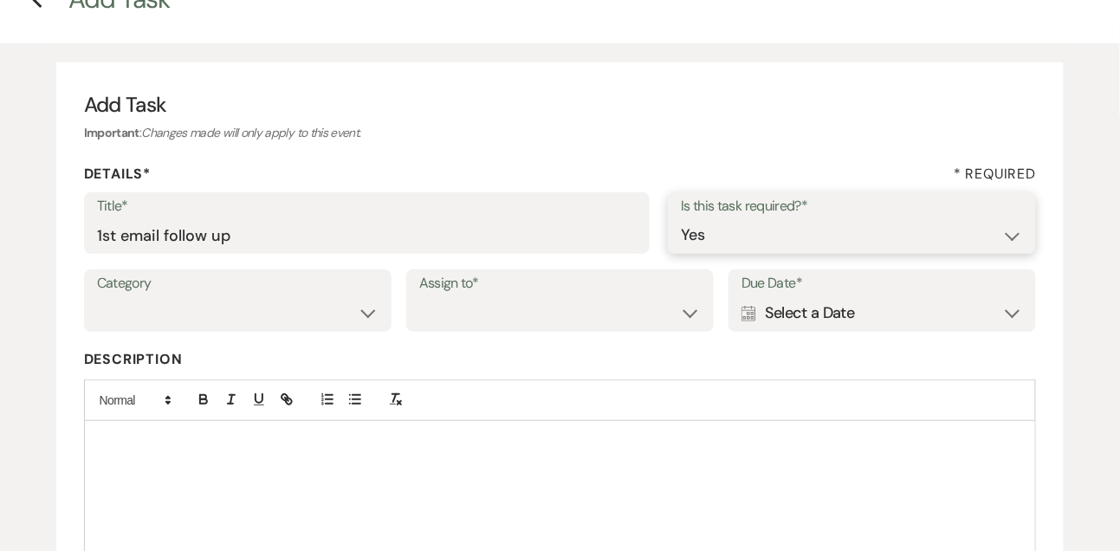
click at [681, 218] on select "Yes No" at bounding box center [852, 235] width 342 height 34
click at [355, 316] on select "Venue Vendors Guests Details Finalize & Share" at bounding box center [238, 313] width 282 height 34
select select "31"
click at [97, 296] on select "Venue Vendors Guests Details Finalize & Share" at bounding box center [238, 313] width 282 height 34
click at [469, 305] on select "Venue Client" at bounding box center [560, 313] width 282 height 34
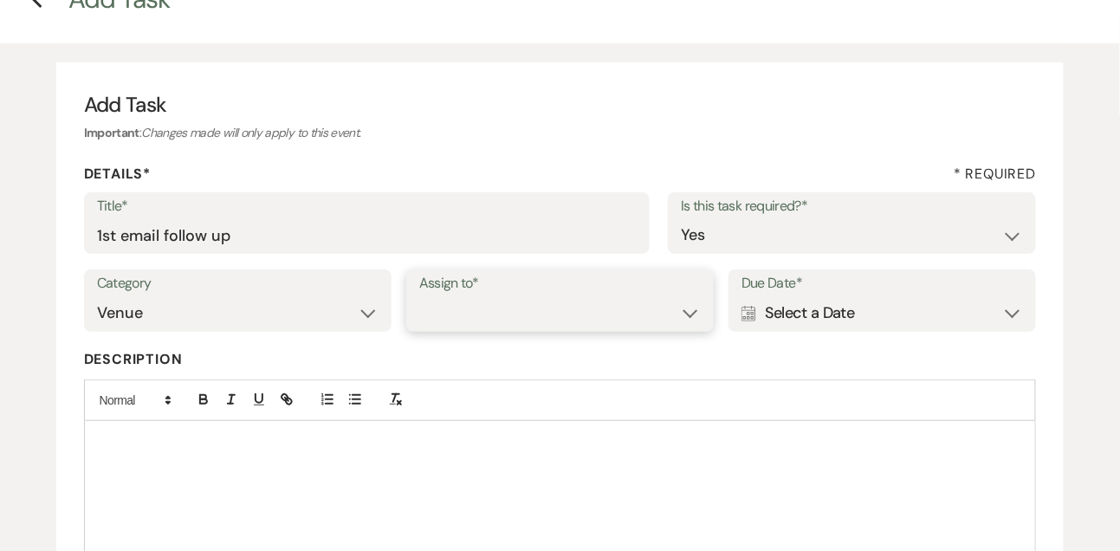
select select "venueHost"
click at [419, 296] on select "Venue Client" at bounding box center [560, 313] width 282 height 34
click at [781, 306] on div "Calendar Select a Date Expand" at bounding box center [883, 313] width 282 height 34
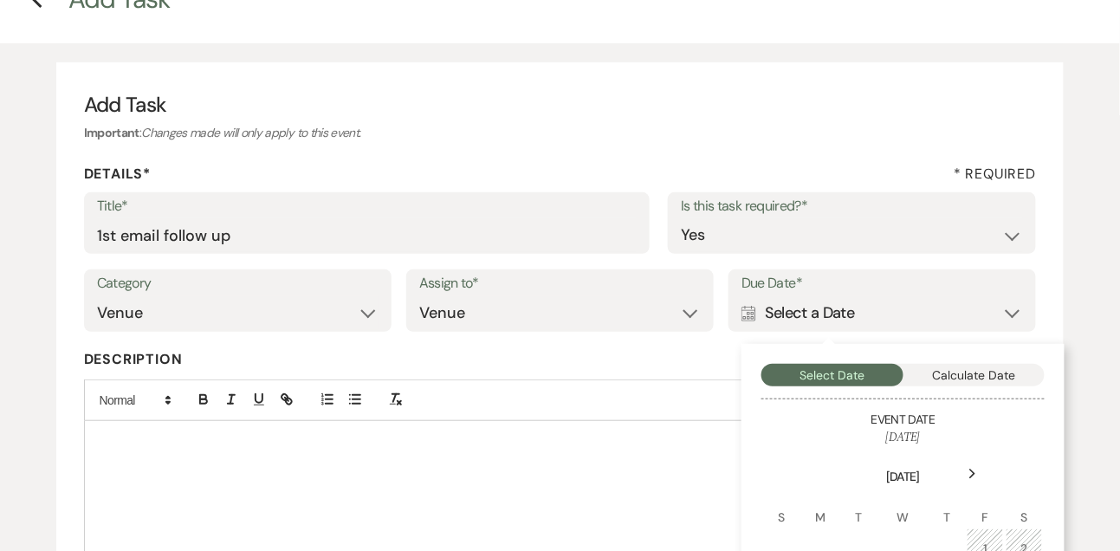
click at [970, 477] on icon "Next" at bounding box center [973, 474] width 9 height 10
click at [947, 534] on td "4" at bounding box center [943, 548] width 38 height 41
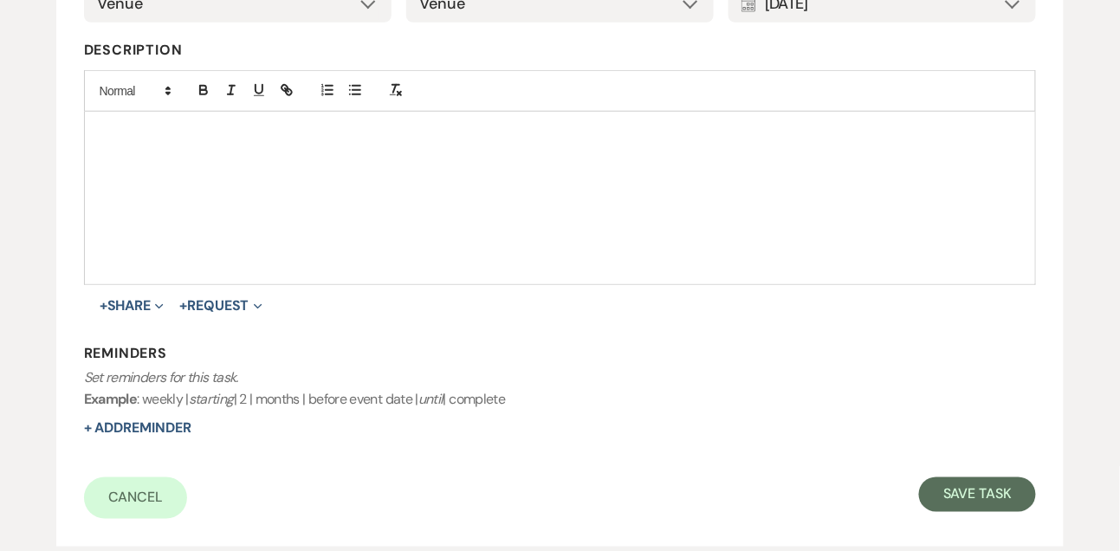
scroll to position [422, 0]
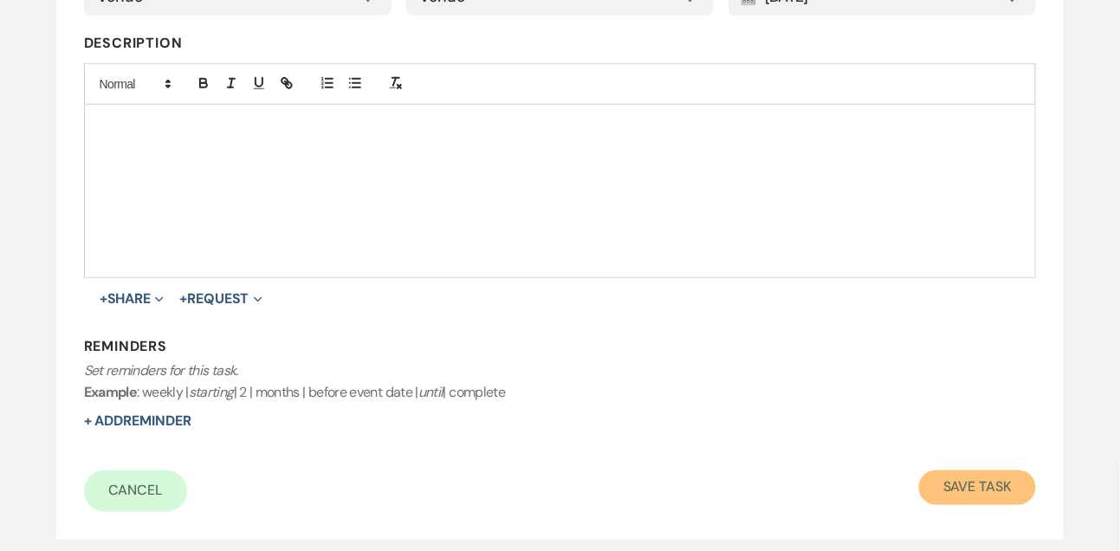
click at [965, 478] on button "Save Task" at bounding box center [977, 487] width 117 height 35
select select "9"
select select "5"
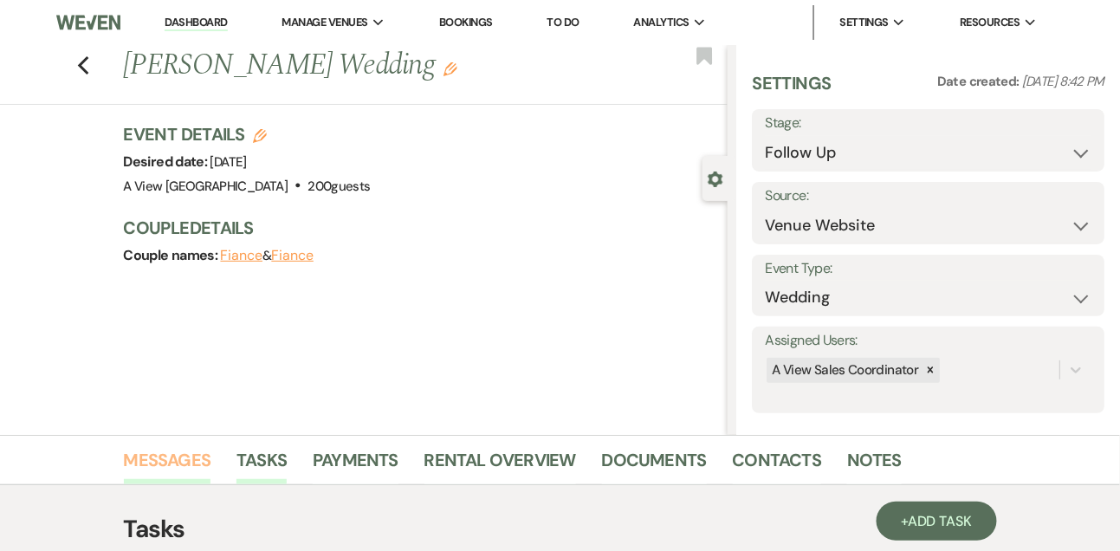
click at [184, 455] on link "Messages" at bounding box center [167, 465] width 87 height 38
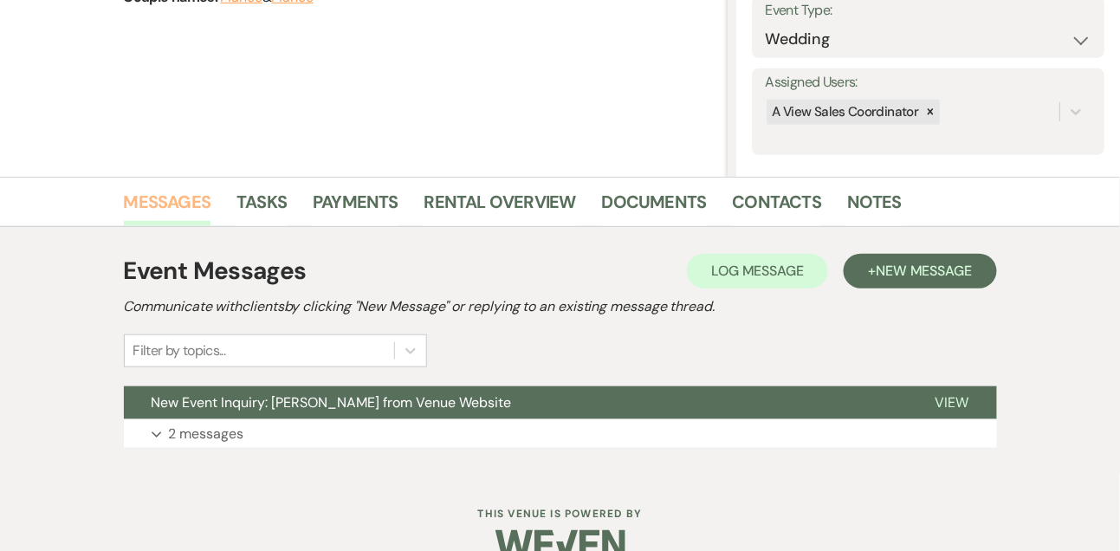
scroll to position [292, 0]
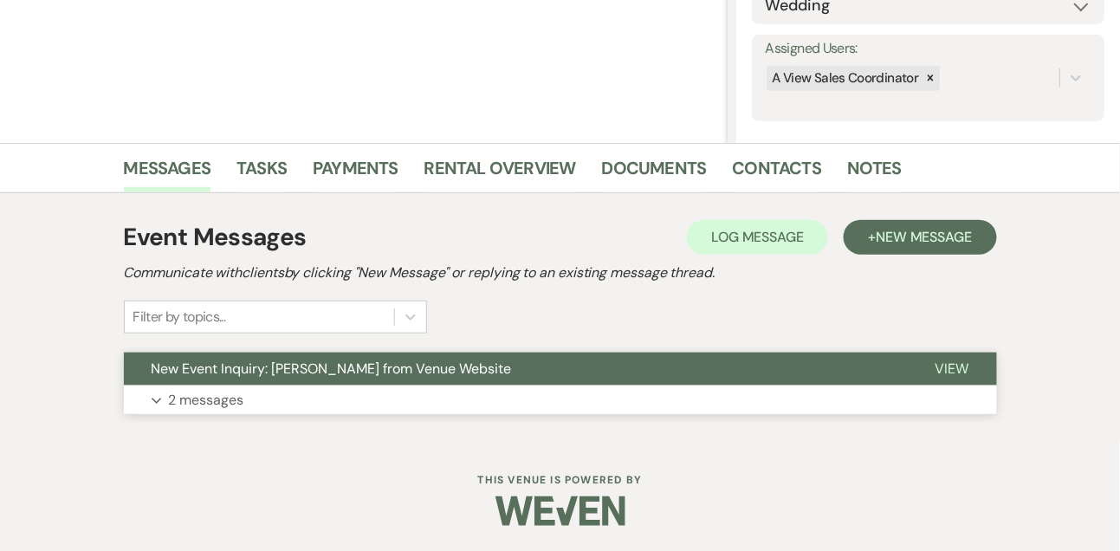
click at [194, 407] on p "2 messages" at bounding box center [206, 400] width 75 height 23
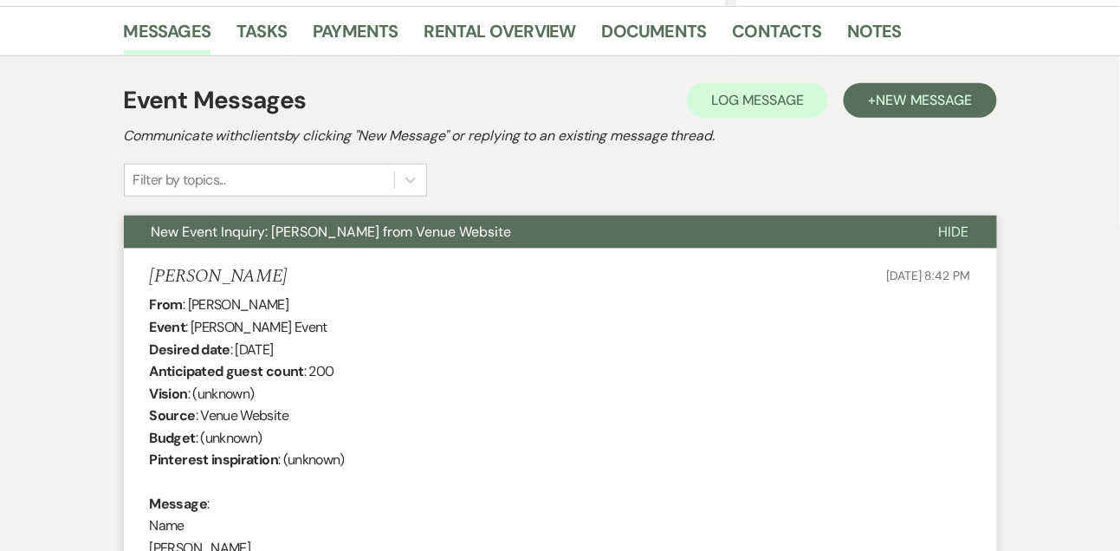
scroll to position [0, 0]
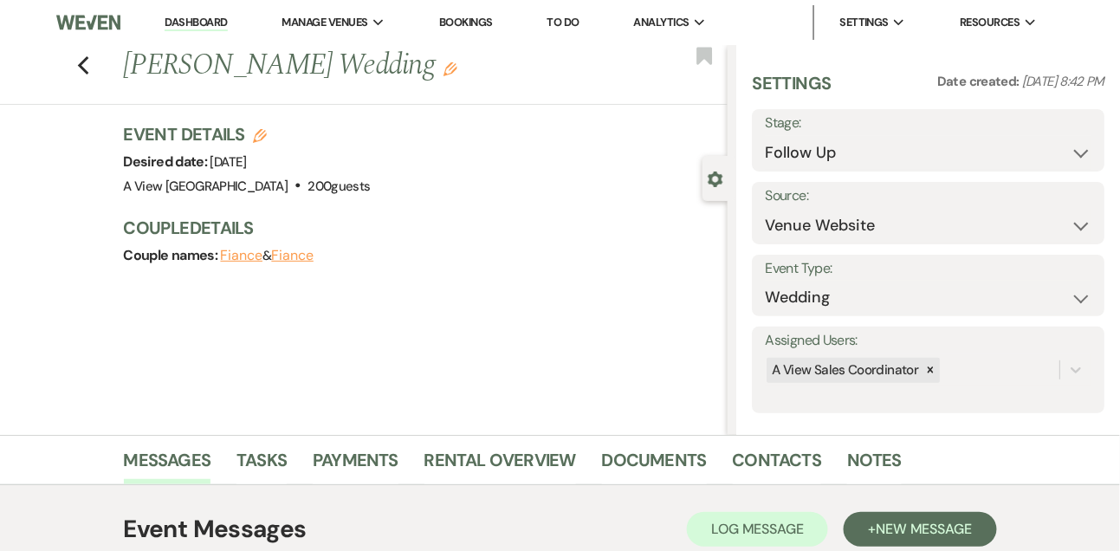
click at [182, 16] on link "Dashboard" at bounding box center [196, 23] width 62 height 16
select select "9"
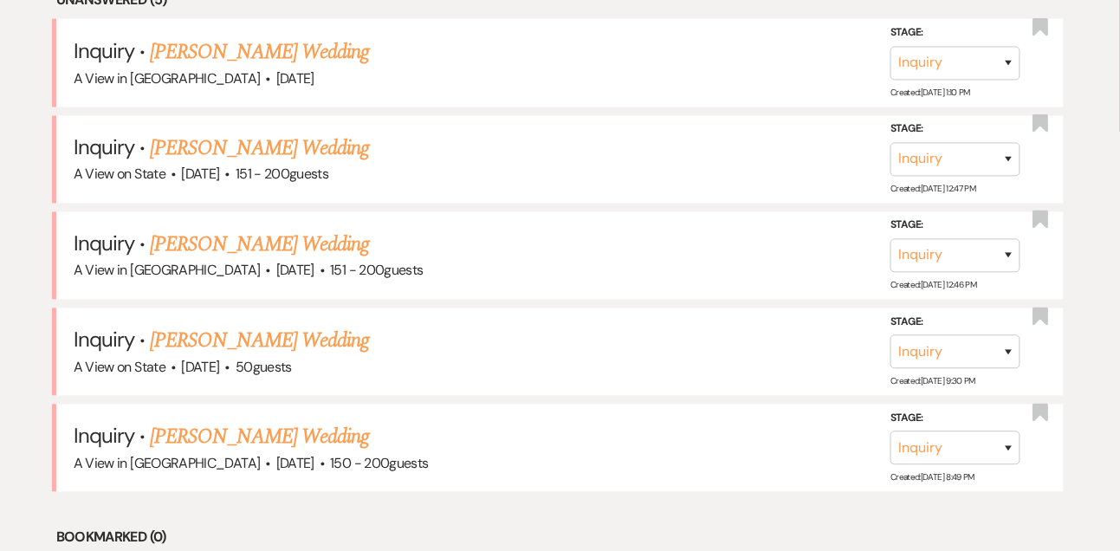
scroll to position [842, 0]
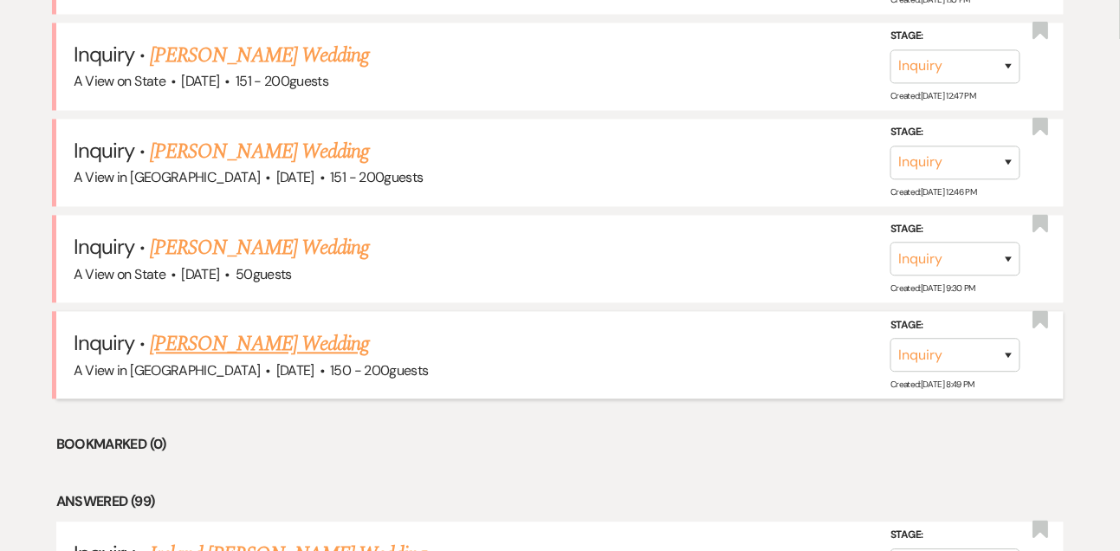
click at [228, 348] on link "Taylor Brown's Wedding" at bounding box center [259, 344] width 219 height 31
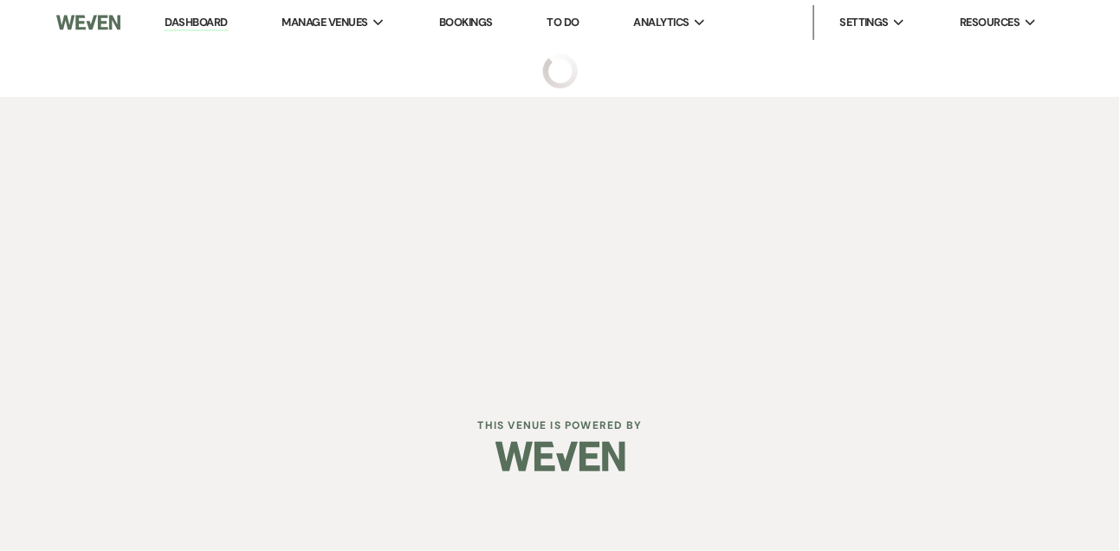
select select "5"
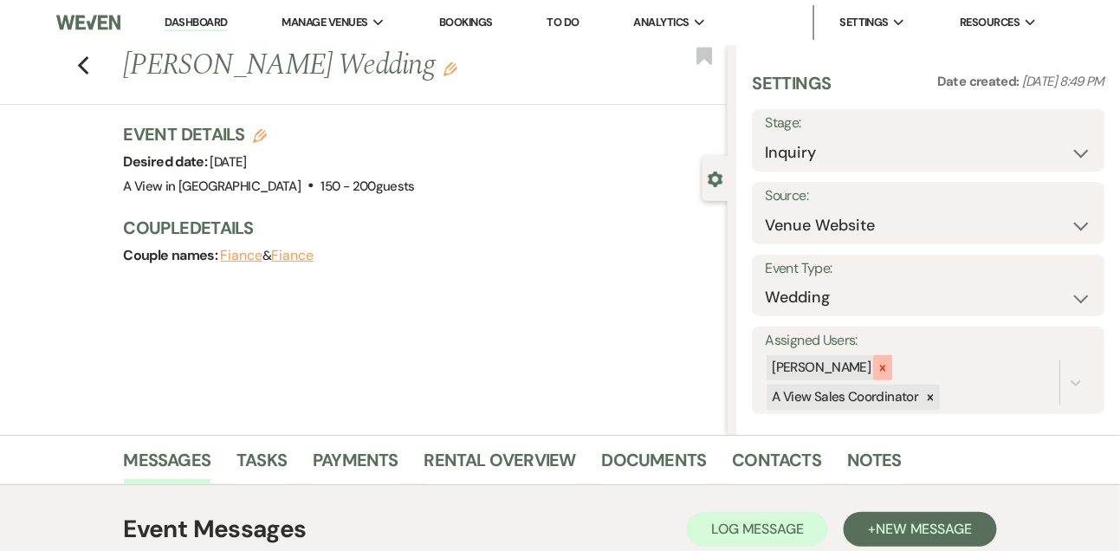
click at [889, 368] on icon at bounding box center [883, 368] width 12 height 12
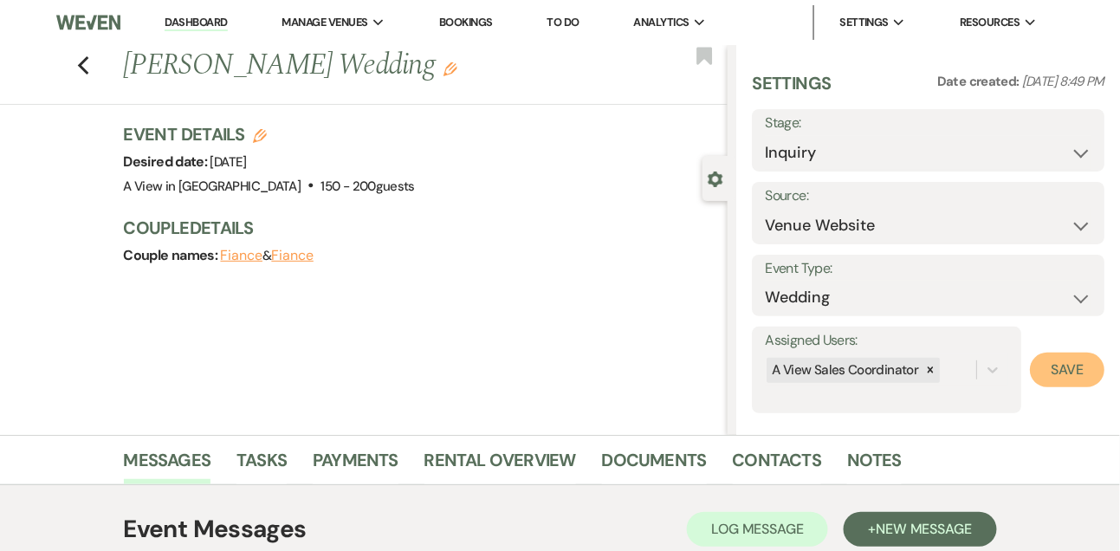
click at [1053, 378] on button "Save" at bounding box center [1067, 370] width 75 height 35
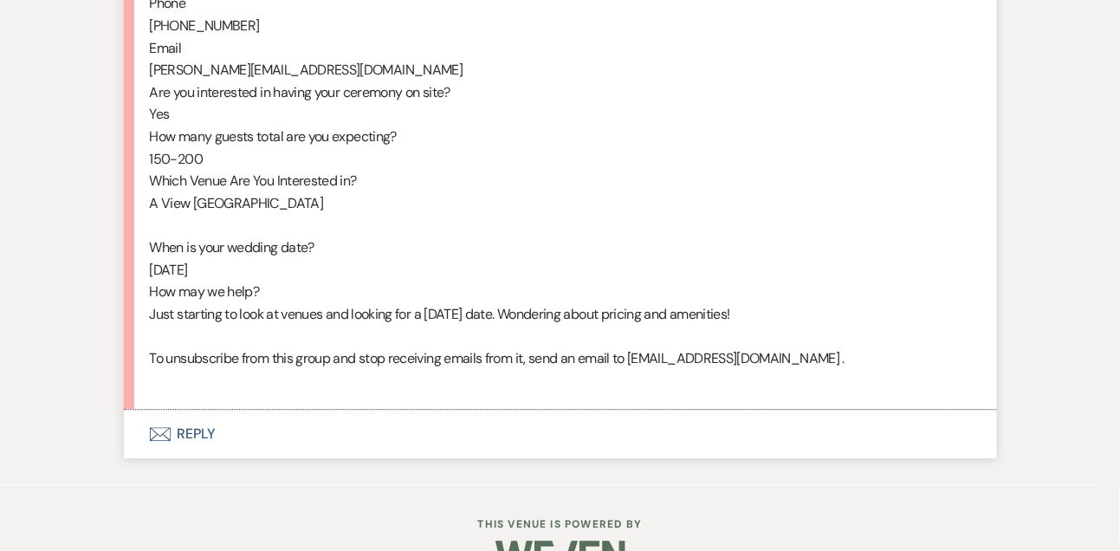
scroll to position [1062, 0]
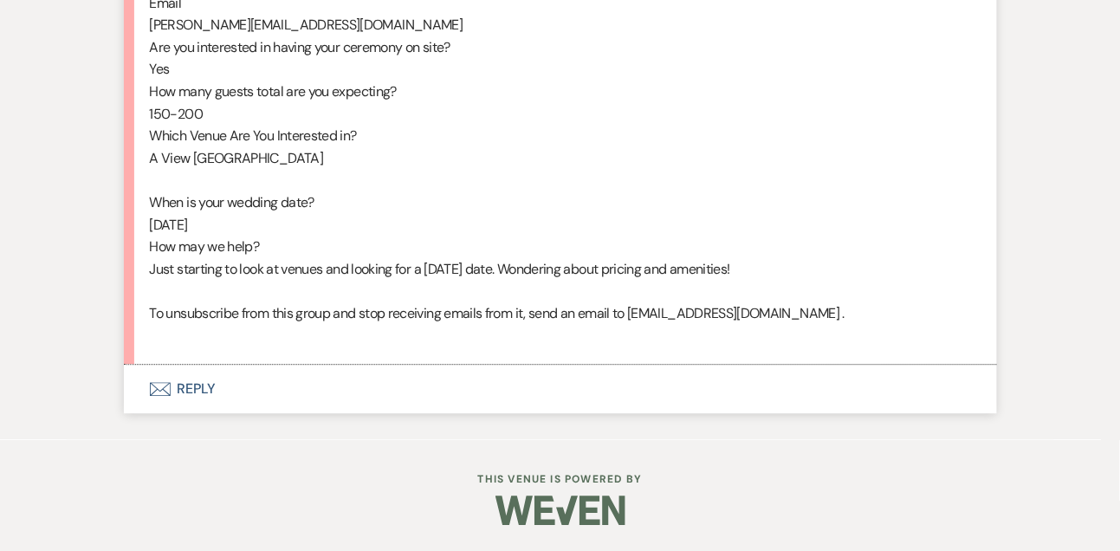
click at [195, 389] on button "Envelope Reply" at bounding box center [560, 389] width 873 height 49
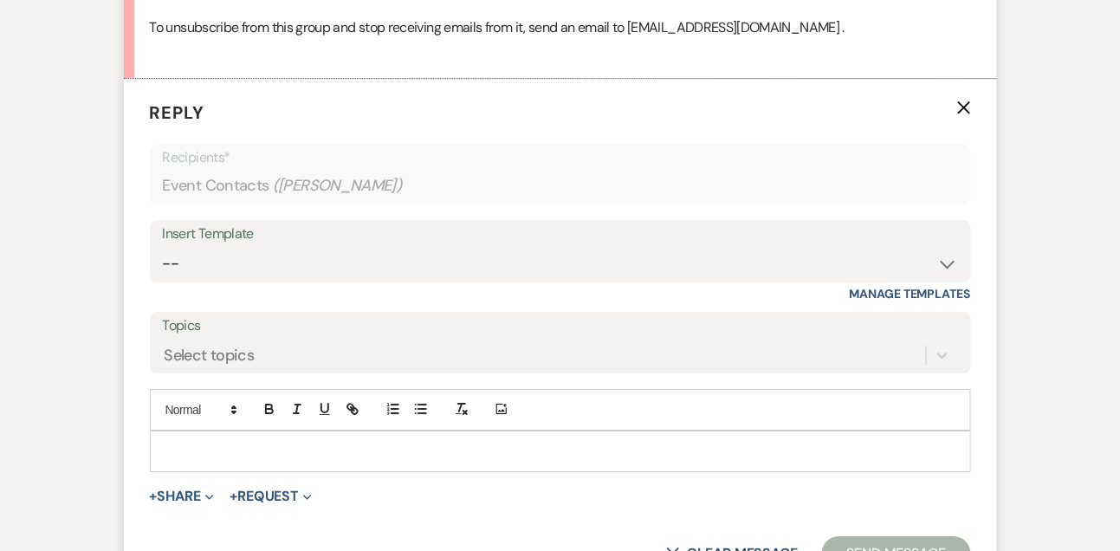
scroll to position [1363, 0]
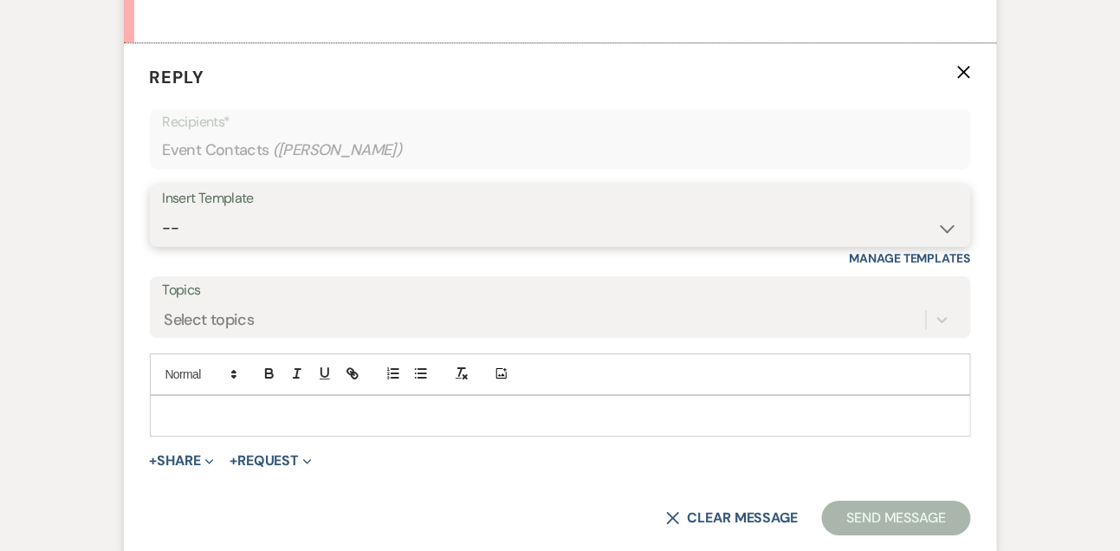
click at [201, 245] on select "-- Tour Confirmation Contract (Pre-Booked Leads) Out of office Inquiry Email Al…" at bounding box center [560, 228] width 795 height 34
select select "3299"
click at [163, 232] on select "-- Tour Confirmation Contract (Pre-Booked Leads) Out of office Inquiry Email Al…" at bounding box center [560, 228] width 795 height 34
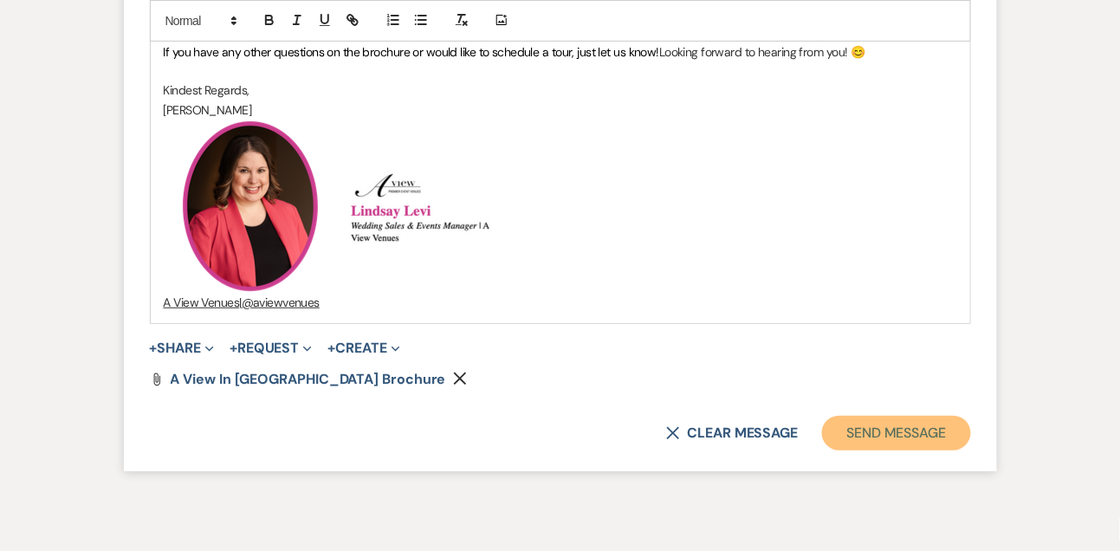
click at [889, 450] on button "Send Message" at bounding box center [896, 433] width 148 height 35
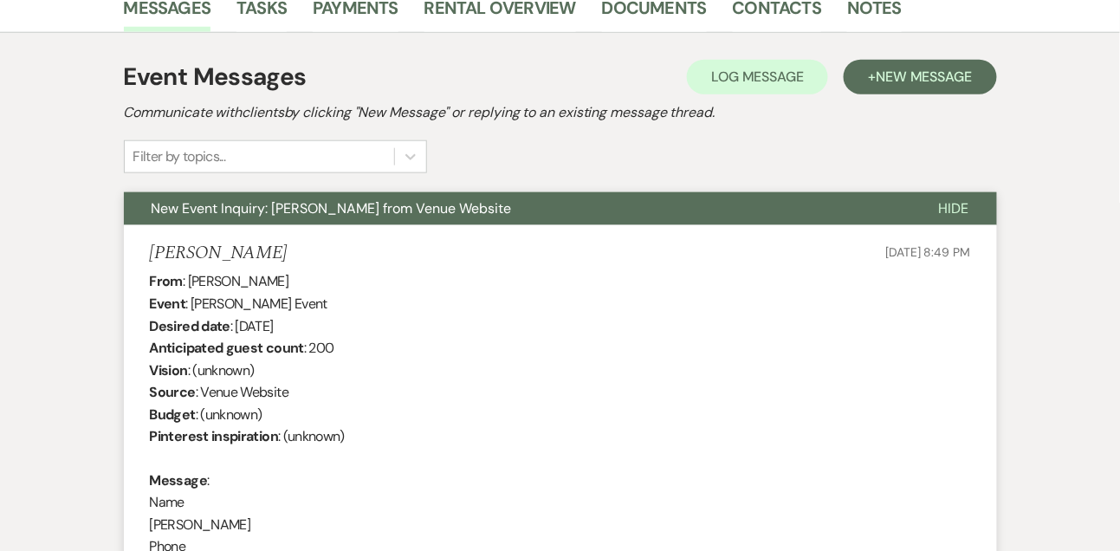
scroll to position [478, 0]
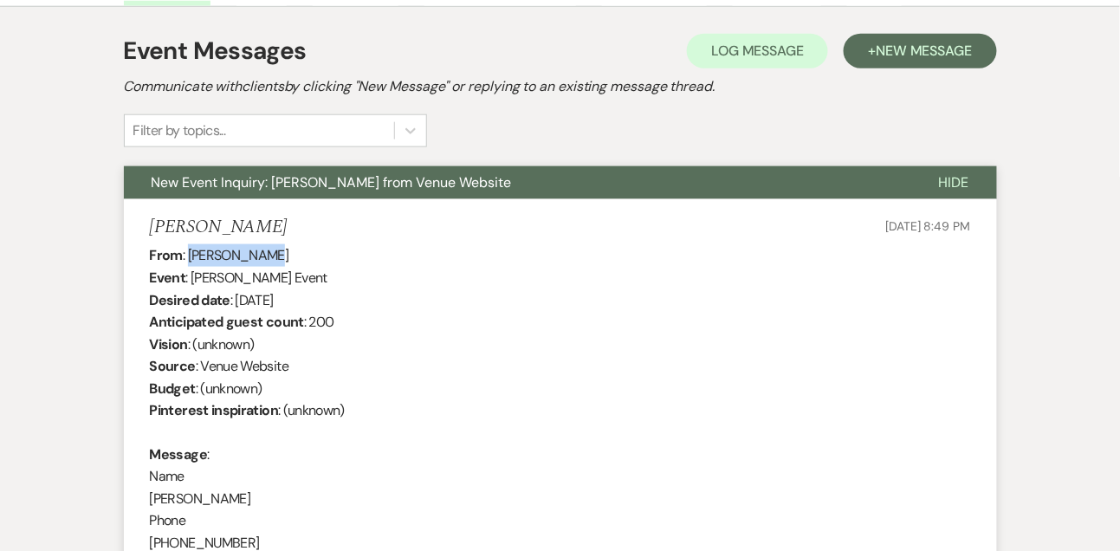
drag, startPoint x: 187, startPoint y: 254, endPoint x: 282, endPoint y: 254, distance: 95.3
copy div "Taylor Brown"
drag, startPoint x: 237, startPoint y: 293, endPoint x: 402, endPoint y: 294, distance: 164.6
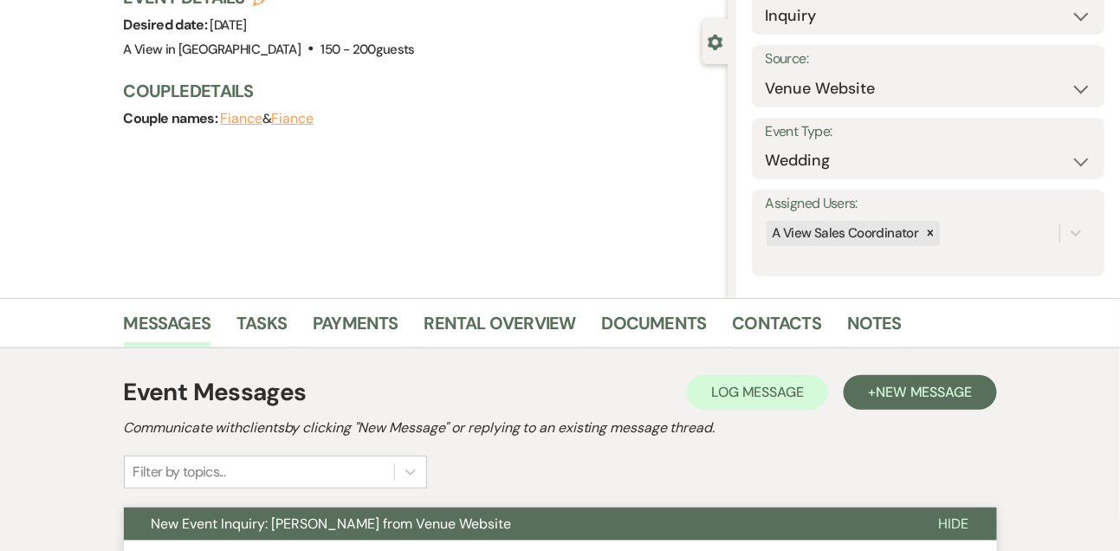
scroll to position [49, 0]
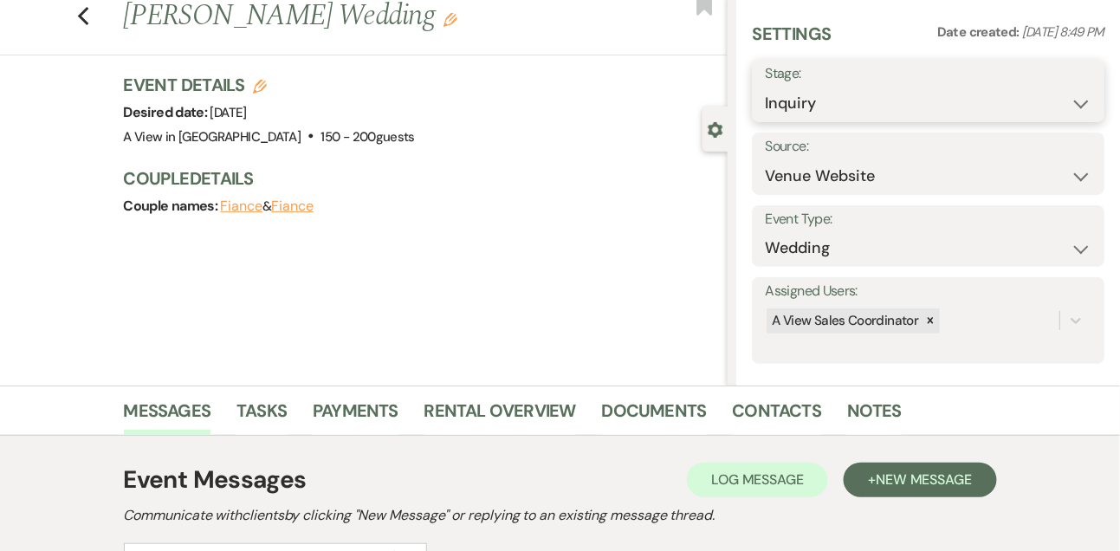
click at [856, 99] on select "Inquiry Follow Up Tour Requested Tour Confirmed Toured Proposal Sent Booked Lost" at bounding box center [928, 104] width 327 height 34
select select "9"
click at [765, 87] on select "Inquiry Follow Up Tour Requested Tour Confirmed Toured Proposal Sent Booked Lost" at bounding box center [928, 104] width 327 height 34
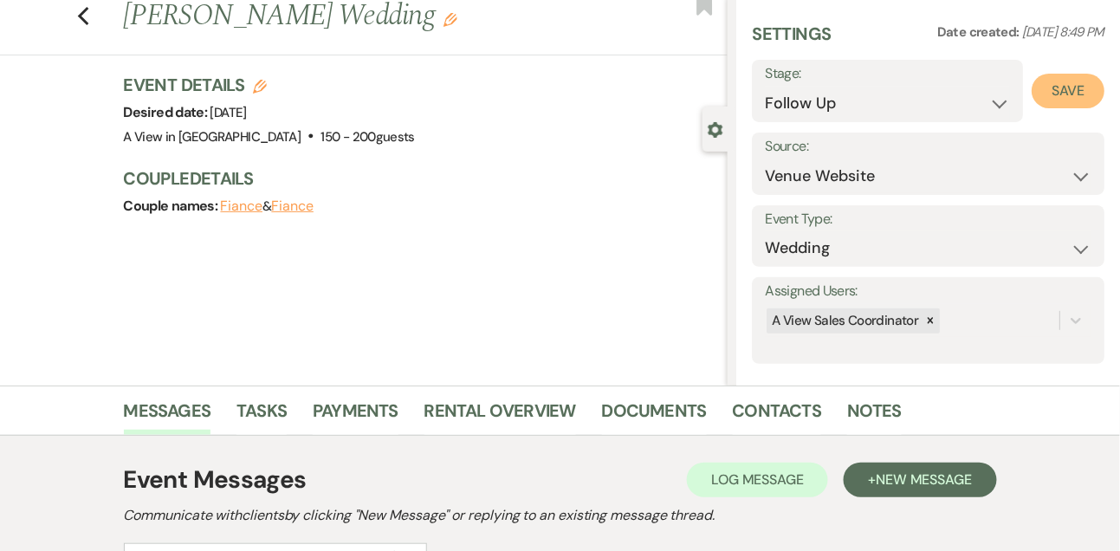
click at [1058, 96] on button "Save" at bounding box center [1068, 91] width 73 height 35
click at [282, 418] on link "Tasks" at bounding box center [261, 416] width 50 height 38
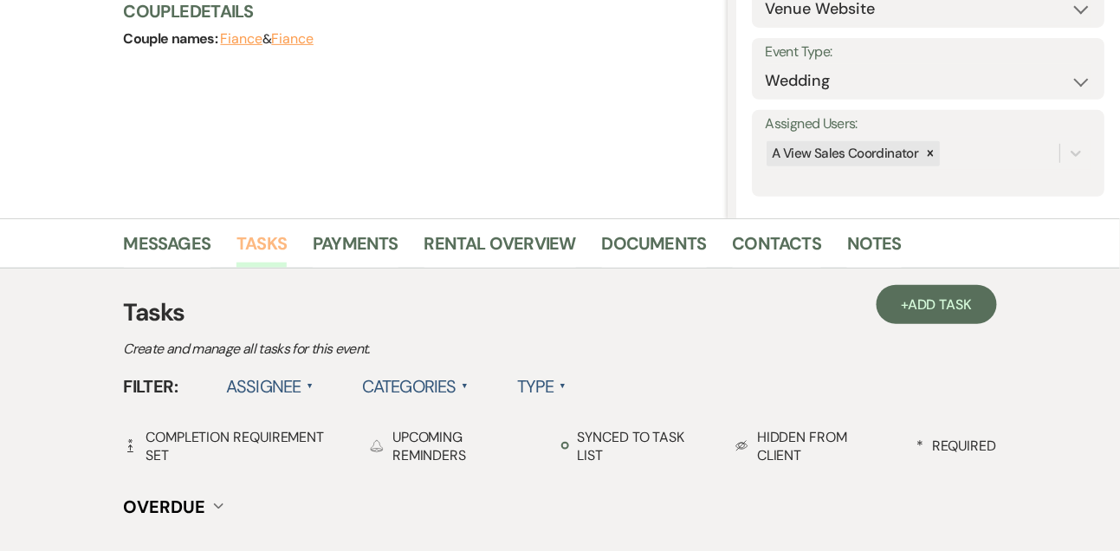
scroll to position [242, 0]
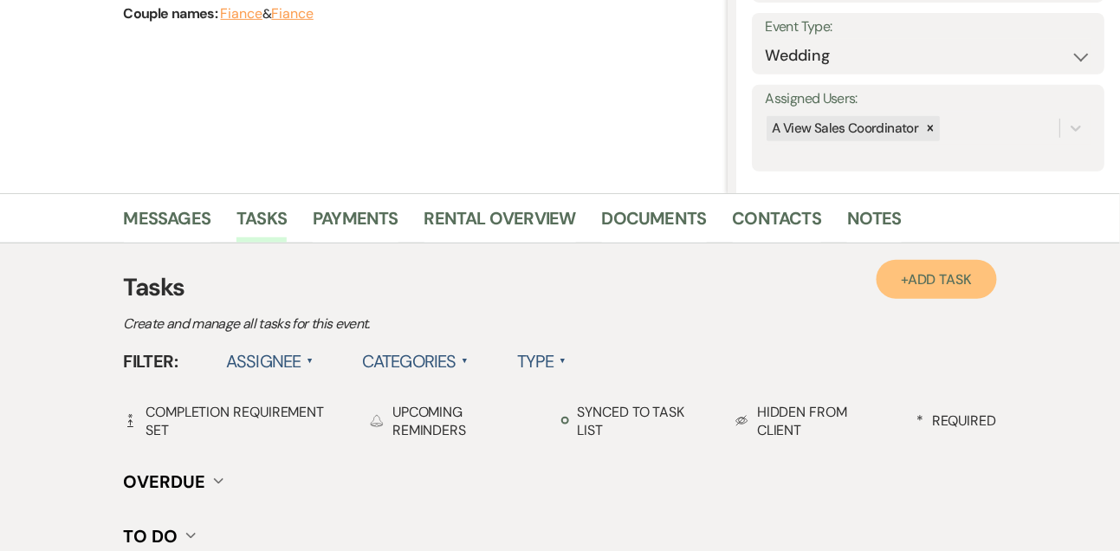
click at [922, 282] on span "Add Task" at bounding box center [940, 279] width 64 height 18
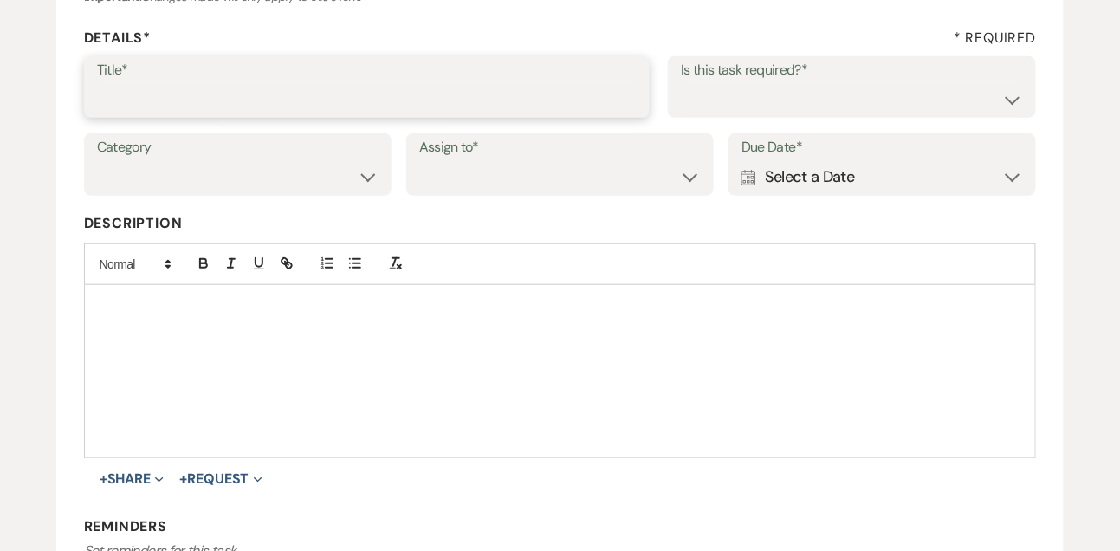
click at [425, 91] on input "Title*" at bounding box center [367, 99] width 541 height 34
type input "1st email follow up"
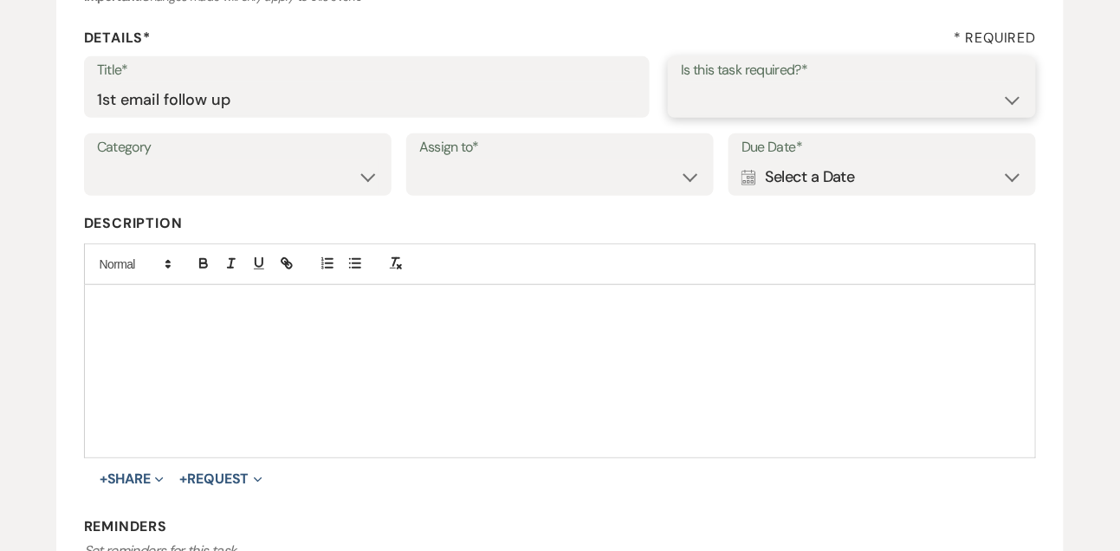
click at [694, 107] on select "Yes No" at bounding box center [852, 99] width 342 height 34
select select "true"
click at [681, 82] on select "Yes No" at bounding box center [852, 99] width 342 height 34
click at [267, 184] on select "Venue Vendors Guests Details Finalize & Share" at bounding box center [238, 177] width 282 height 34
select select "31"
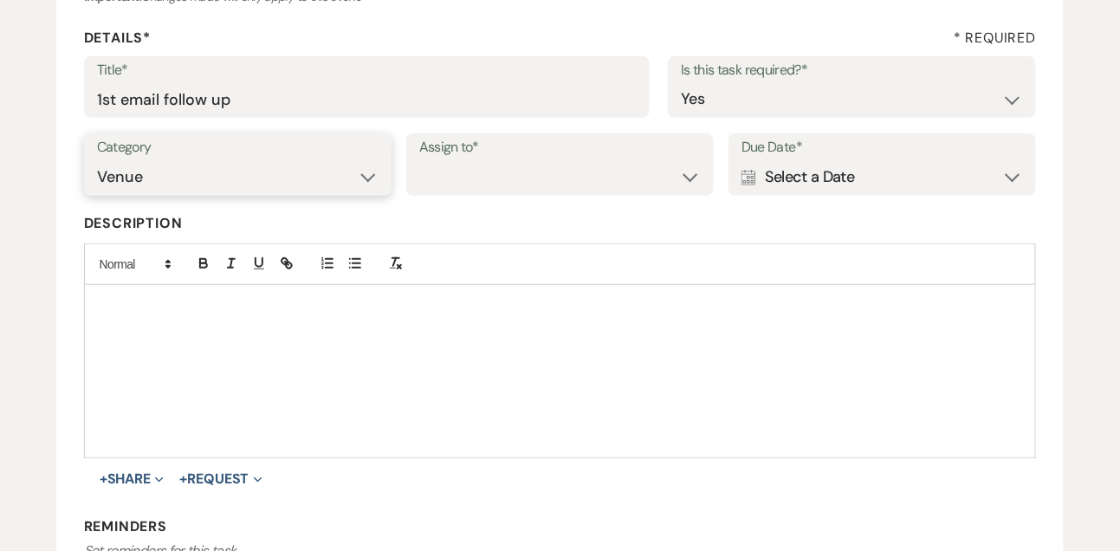
click at [97, 160] on select "Venue Vendors Guests Details Finalize & Share" at bounding box center [238, 177] width 282 height 34
click at [437, 183] on select "Venue Client" at bounding box center [560, 177] width 282 height 34
select select "venueHost"
click at [419, 160] on select "Venue Client" at bounding box center [560, 177] width 282 height 34
click at [856, 175] on div "Calendar Select a Date Expand" at bounding box center [883, 177] width 282 height 34
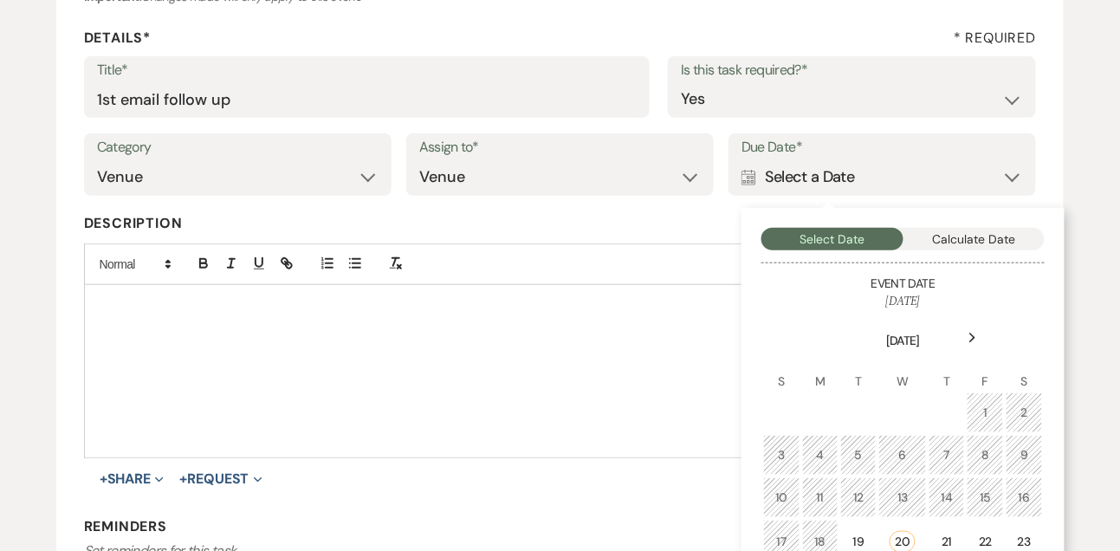
click at [969, 344] on div "Next" at bounding box center [973, 338] width 28 height 28
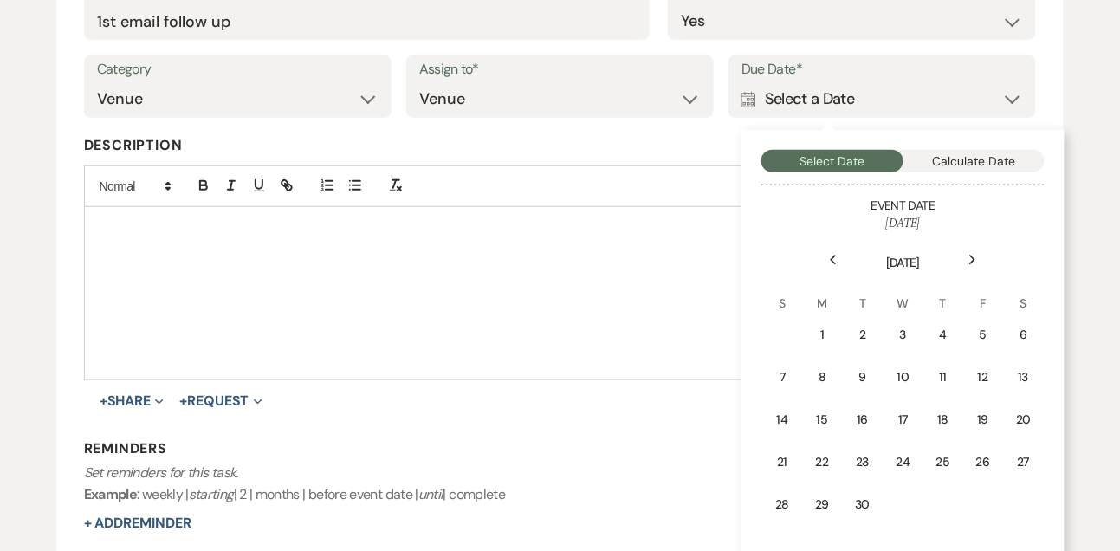
scroll to position [330, 0]
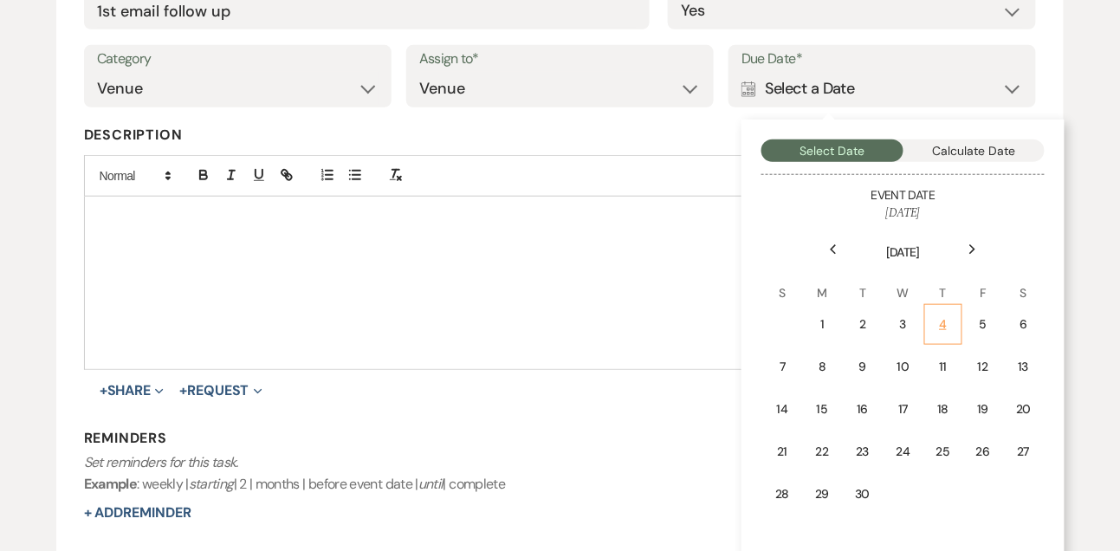
click at [949, 323] on div "4" at bounding box center [944, 324] width 16 height 18
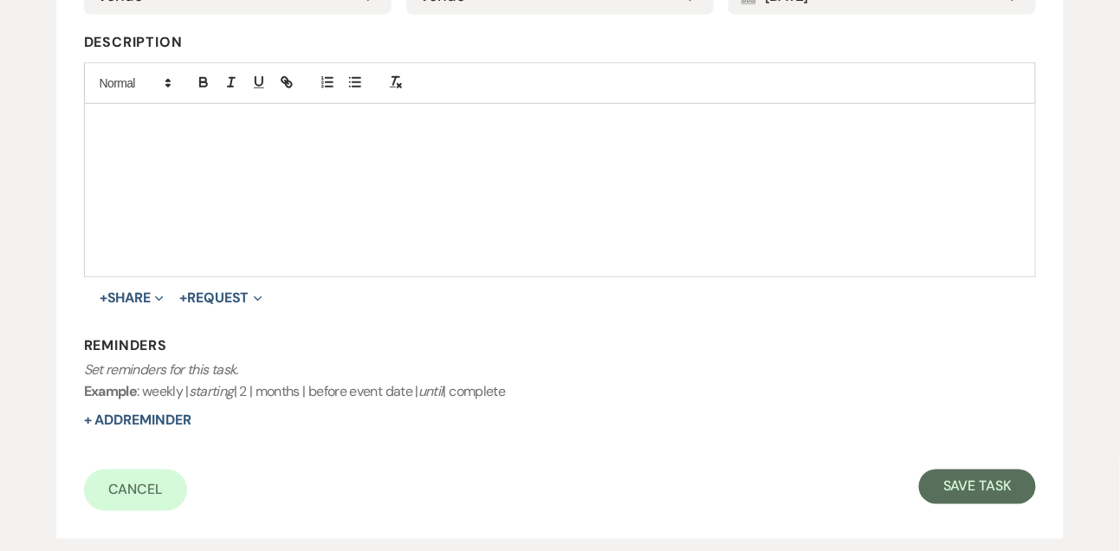
scroll to position [483, 0]
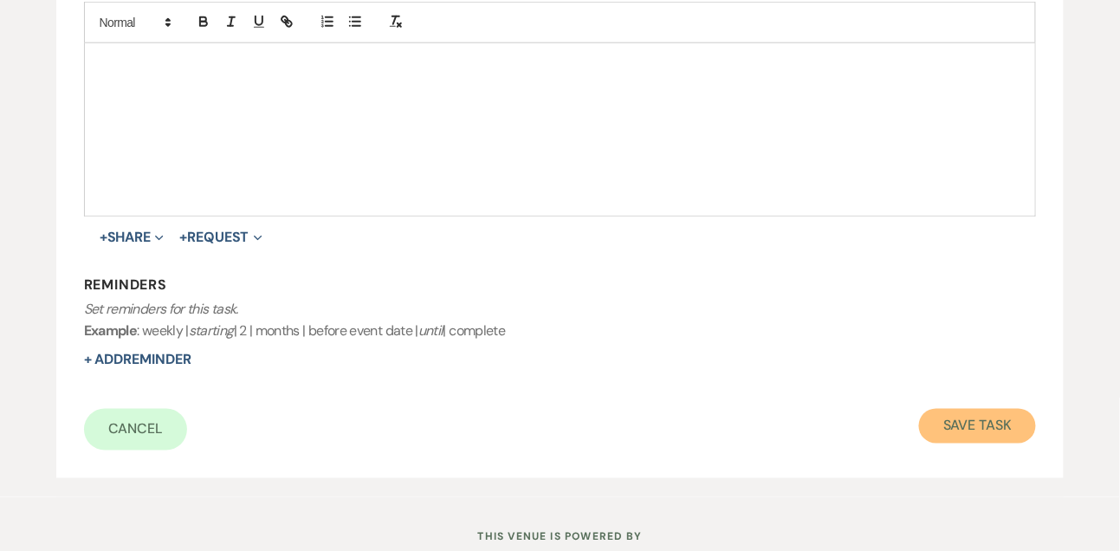
click at [965, 428] on button "Save Task" at bounding box center [977, 426] width 117 height 35
select select "9"
select select "5"
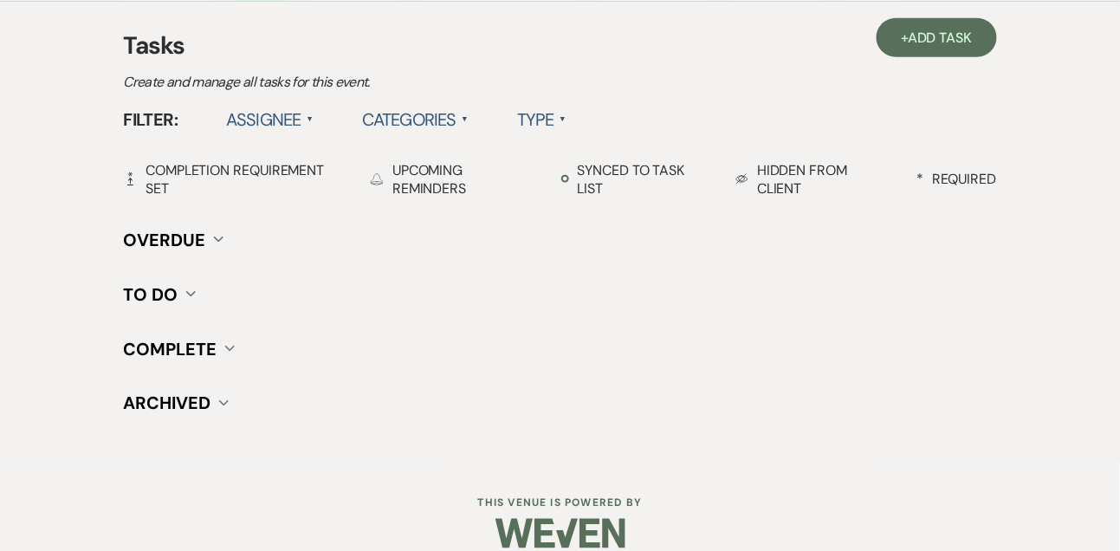
scroll to position [242, 0]
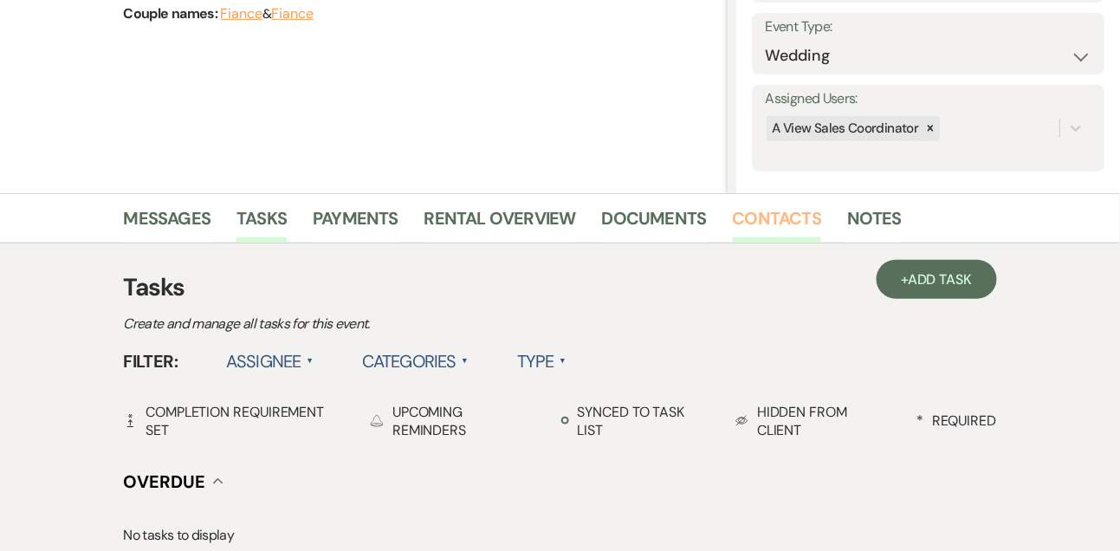
click at [791, 226] on link "Contacts" at bounding box center [777, 223] width 89 height 38
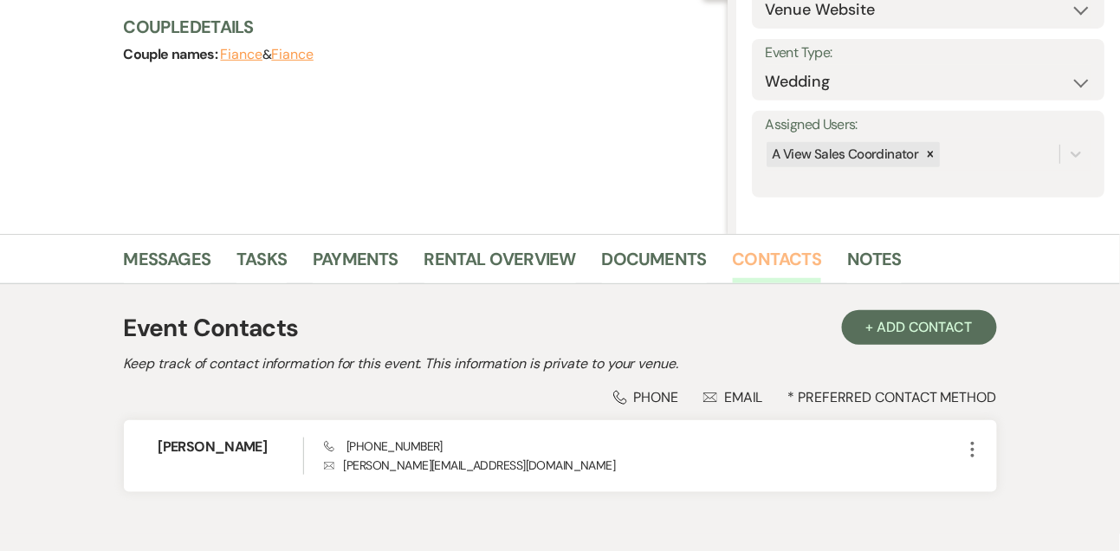
scroll to position [295, 0]
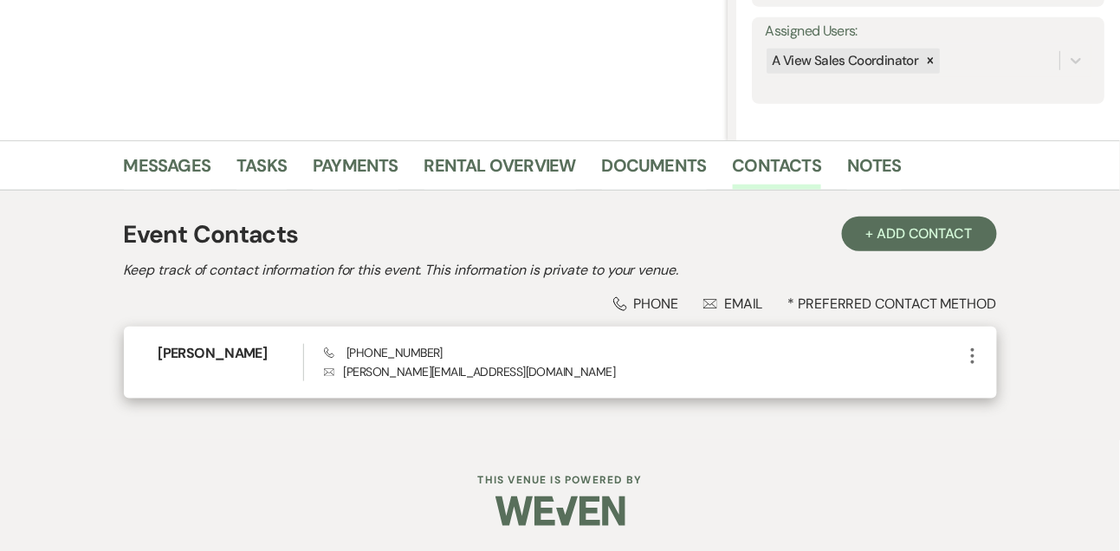
click at [975, 353] on icon "More" at bounding box center [972, 356] width 21 height 21
click at [990, 385] on use "button" at bounding box center [989, 389] width 13 height 13
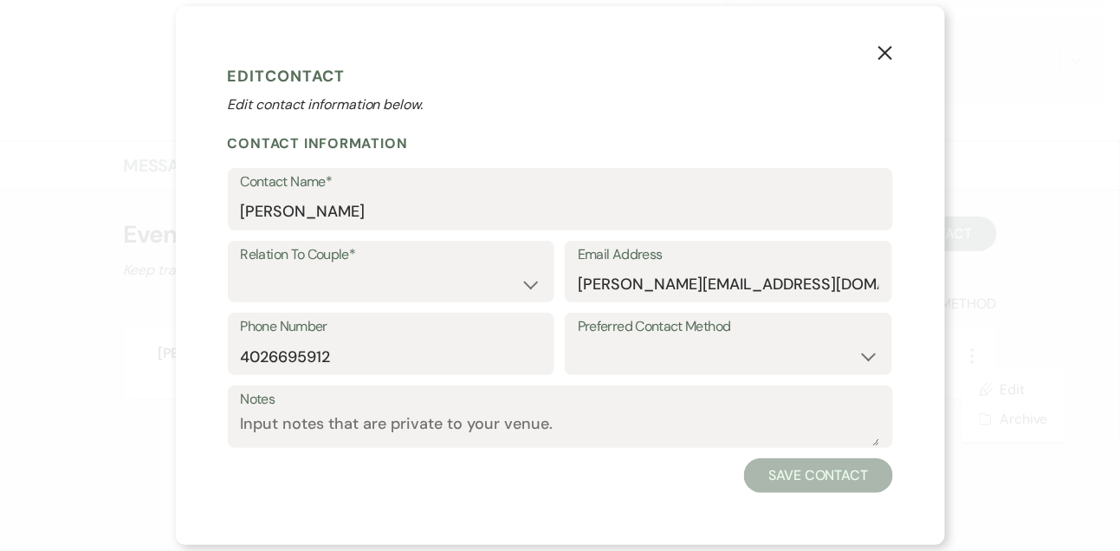
click at [878, 48] on icon "X" at bounding box center [886, 53] width 16 height 16
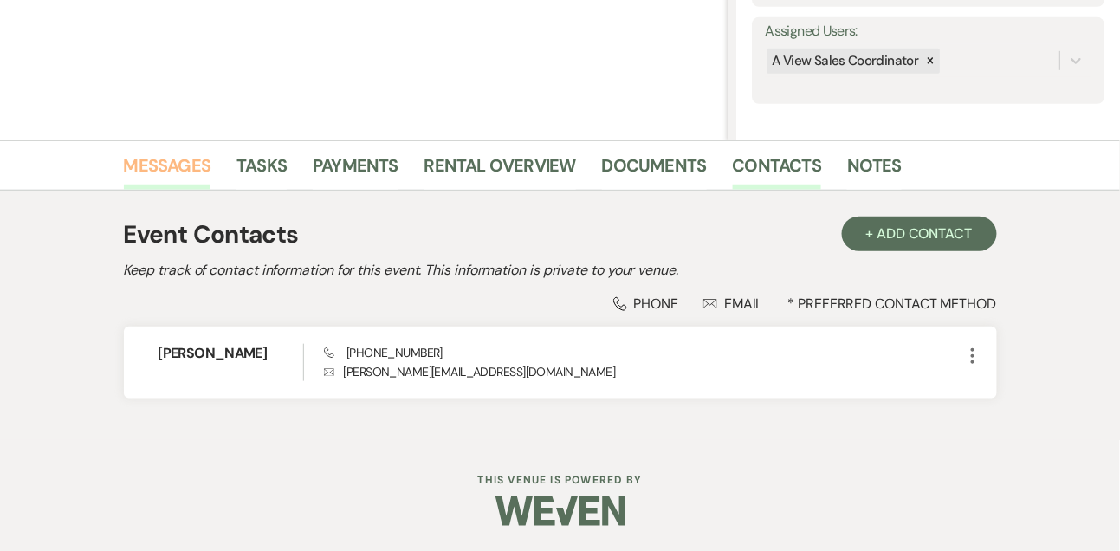
click at [174, 165] on link "Messages" at bounding box center [167, 171] width 87 height 38
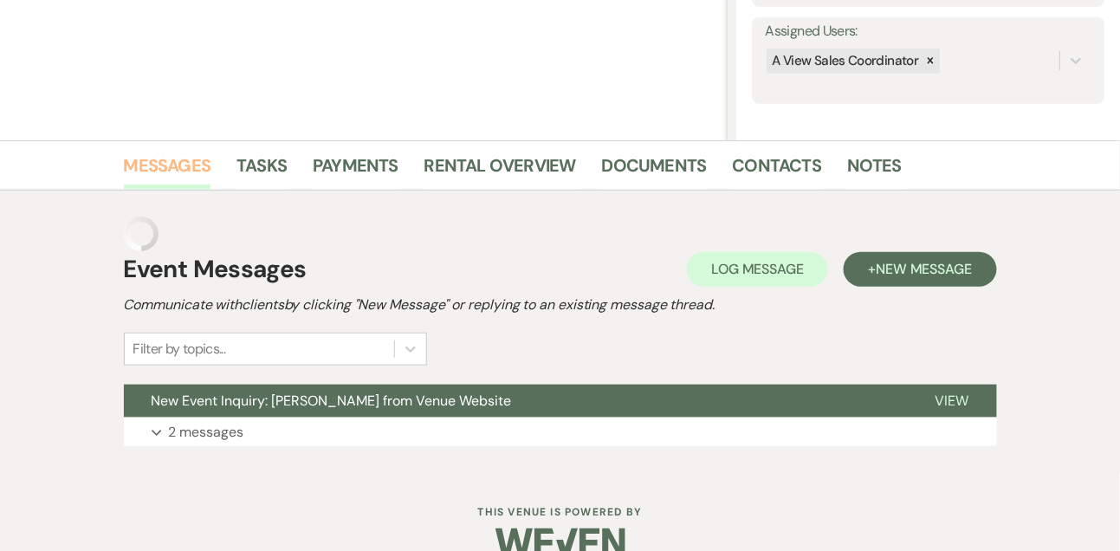
scroll to position [292, 0]
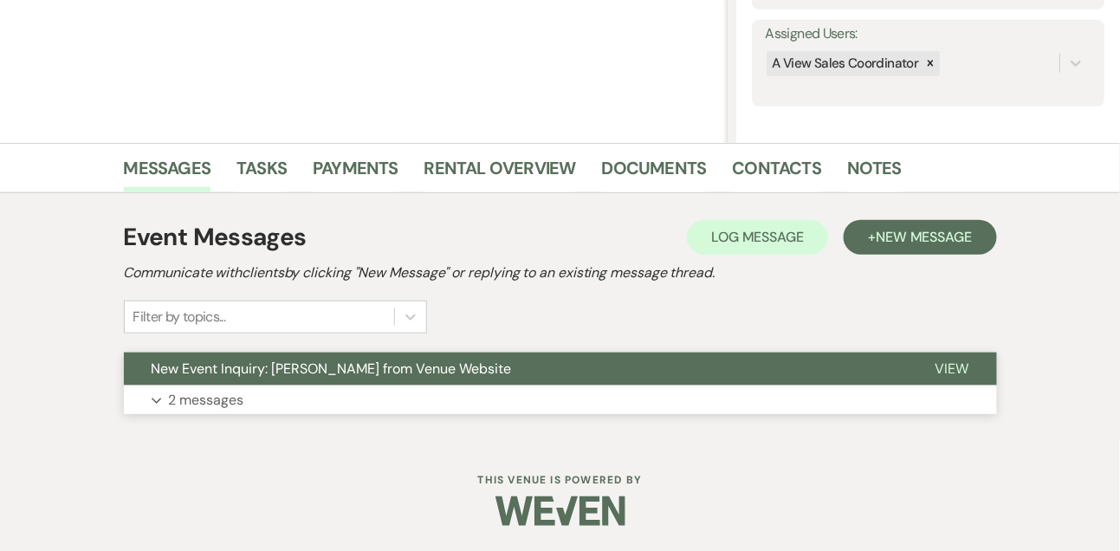
click at [195, 402] on p "2 messages" at bounding box center [206, 400] width 75 height 23
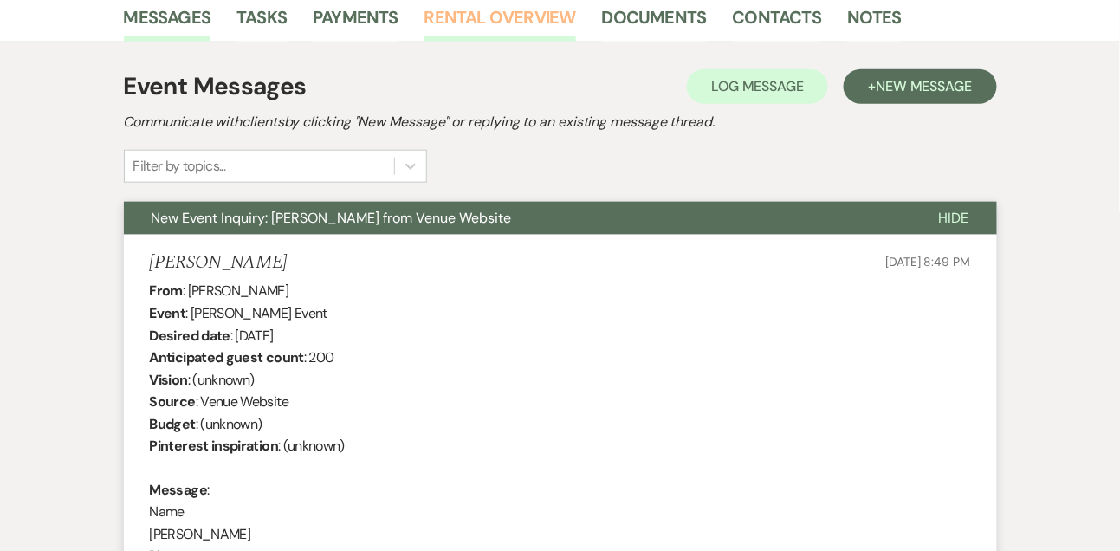
scroll to position [439, 0]
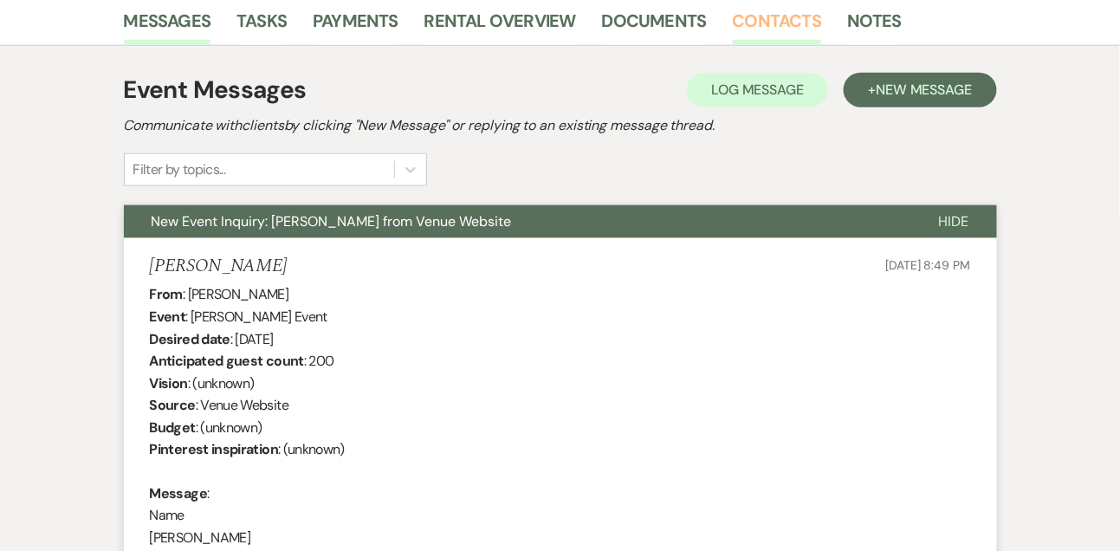
click at [768, 7] on link "Contacts" at bounding box center [777, 26] width 89 height 38
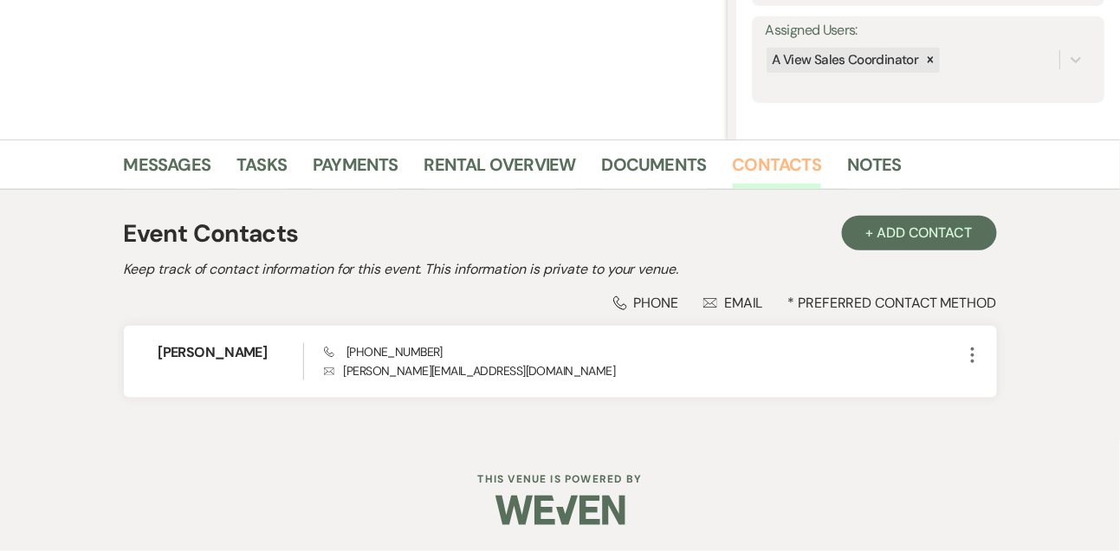
scroll to position [295, 0]
click at [269, 167] on link "Tasks" at bounding box center [261, 171] width 50 height 38
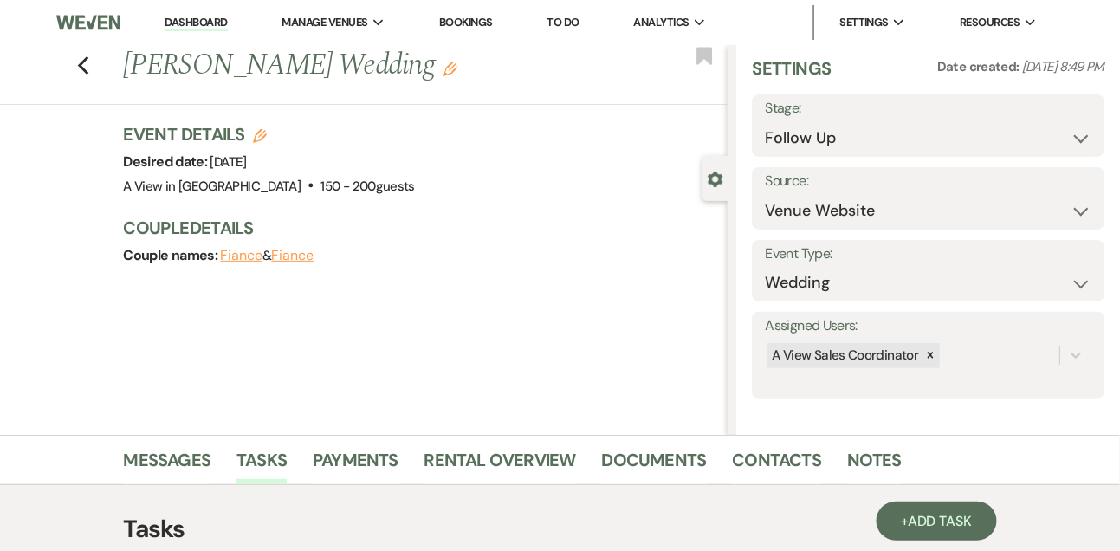
click at [214, 18] on link "Dashboard" at bounding box center [196, 23] width 62 height 16
select select "9"
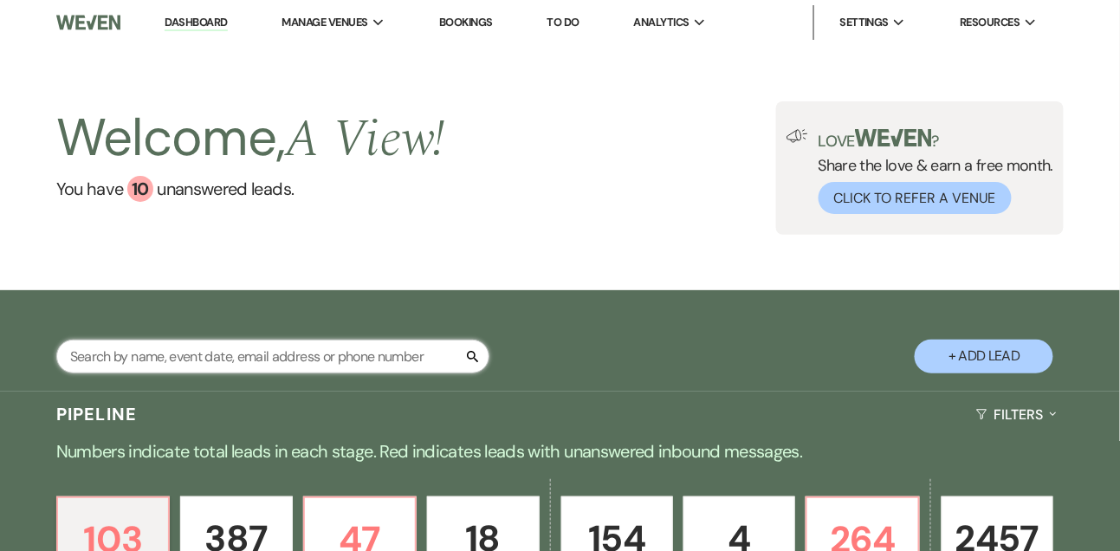
click at [189, 373] on input "text" at bounding box center [272, 357] width 433 height 34
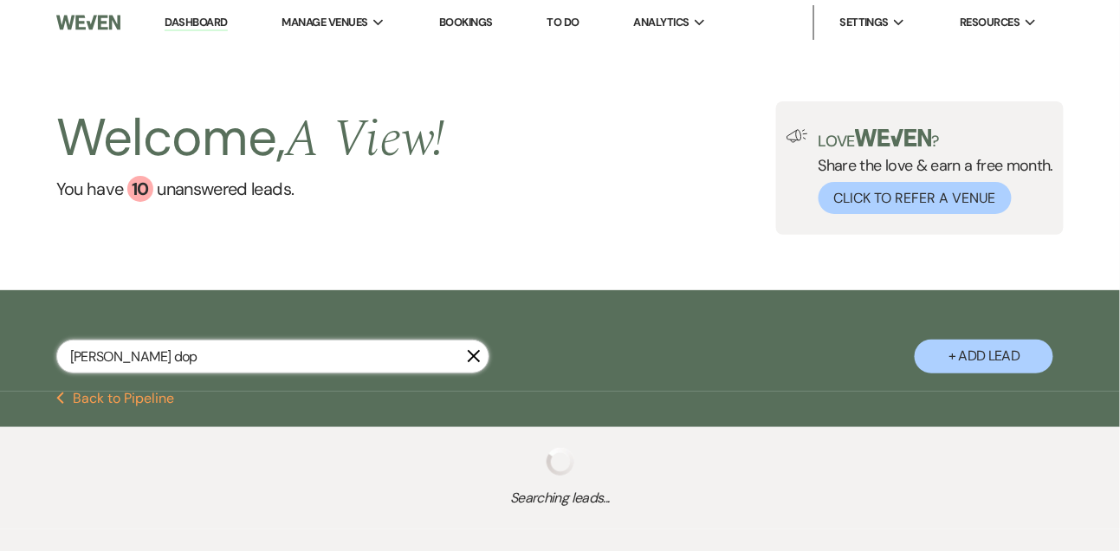
type input "erin do"
select select "8"
select select "4"
select select "8"
select select "4"
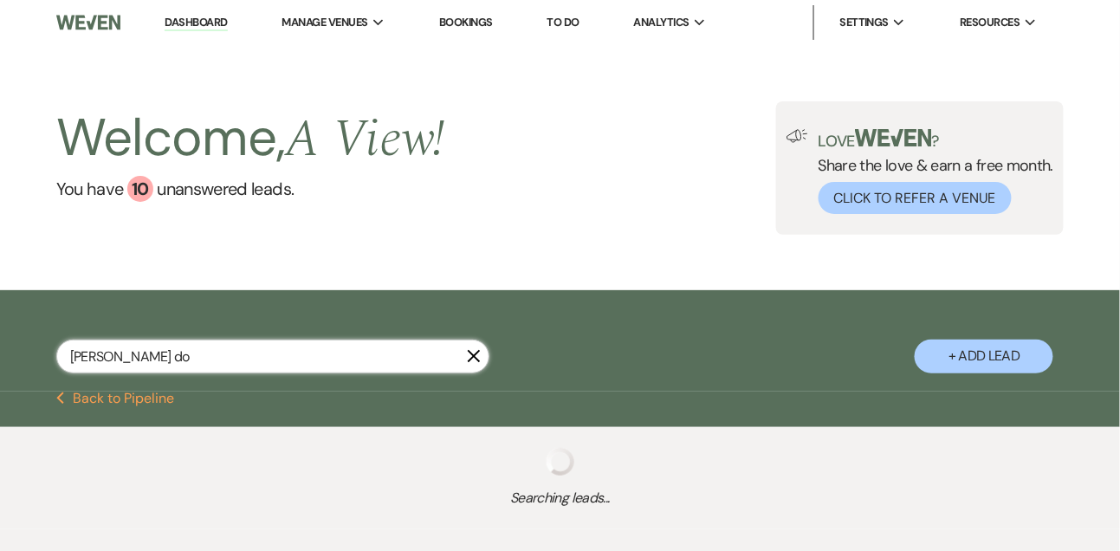
select select "9"
select select "8"
select select "5"
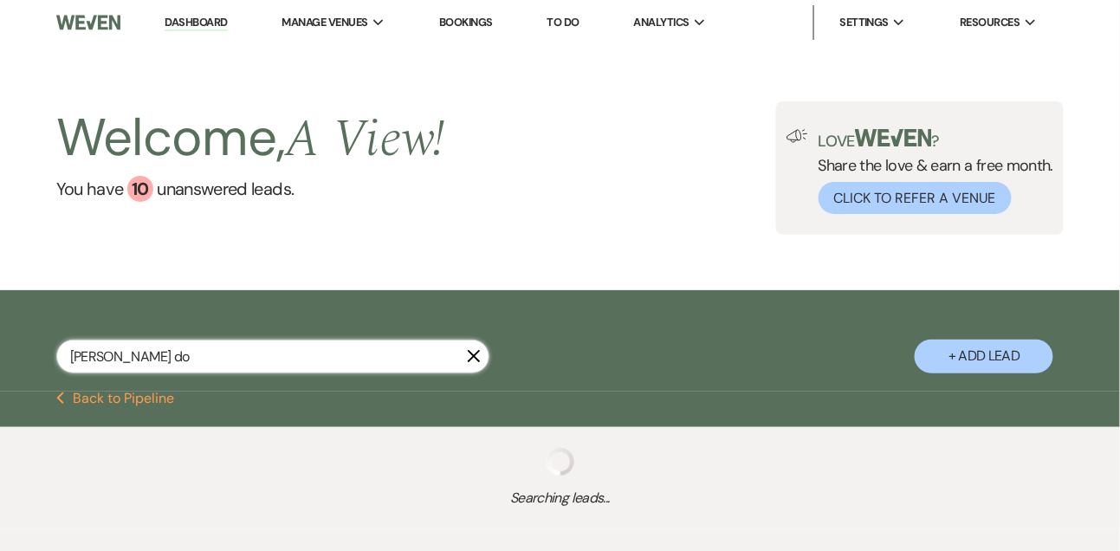
select select "8"
select select "4"
select select "8"
select select "4"
select select "8"
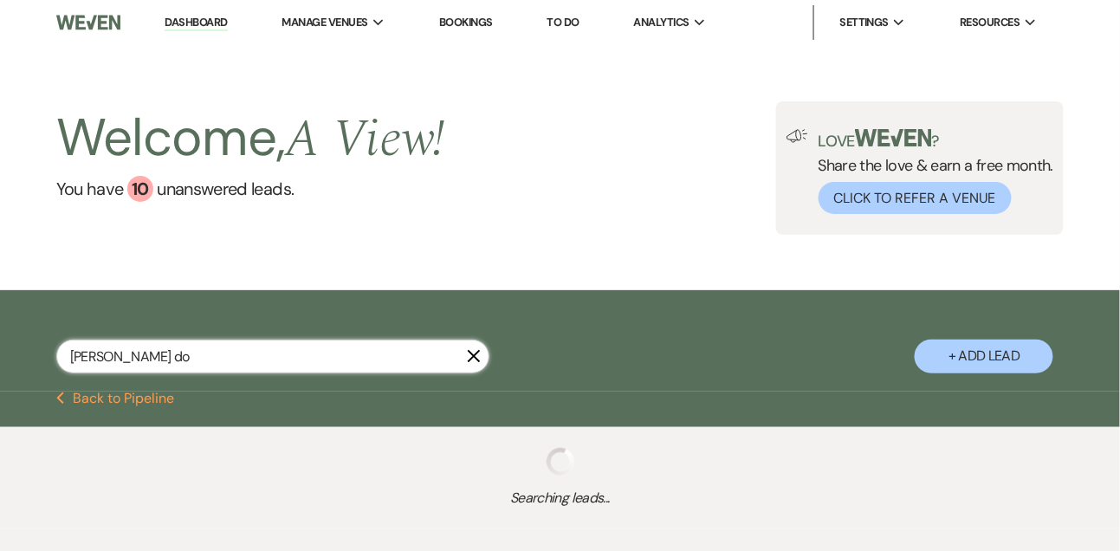
select select "4"
select select "5"
select select "8"
select select "5"
select select "8"
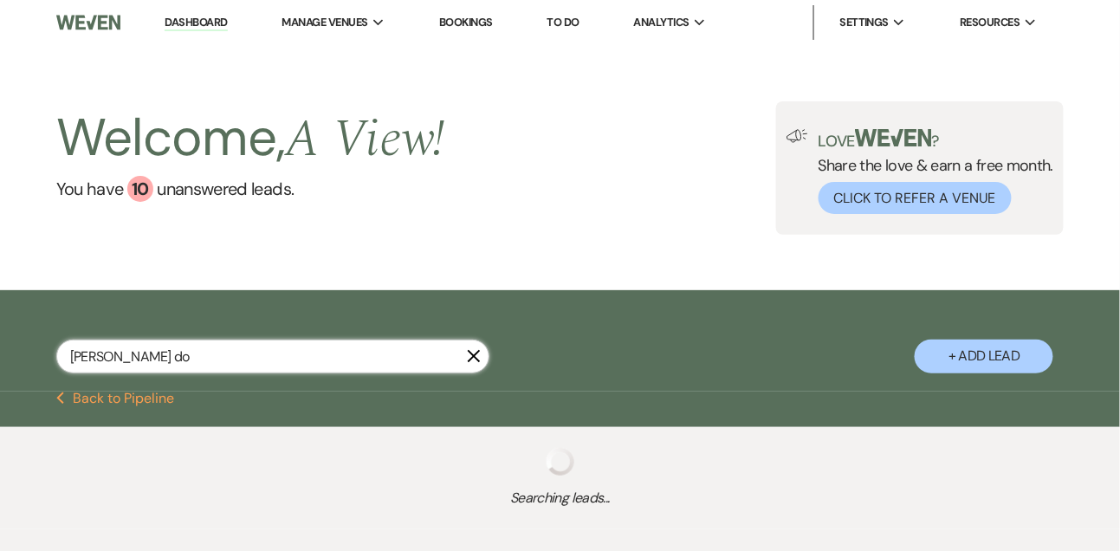
select select "4"
select select "9"
select select "8"
select select "4"
select select "8"
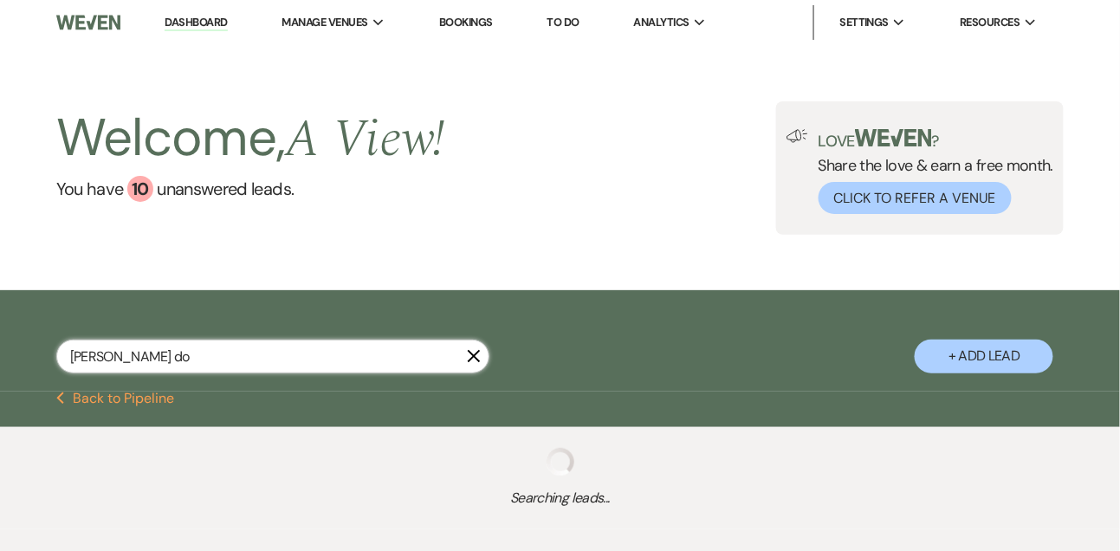
select select "4"
select select "8"
select select "4"
select select "8"
select select "4"
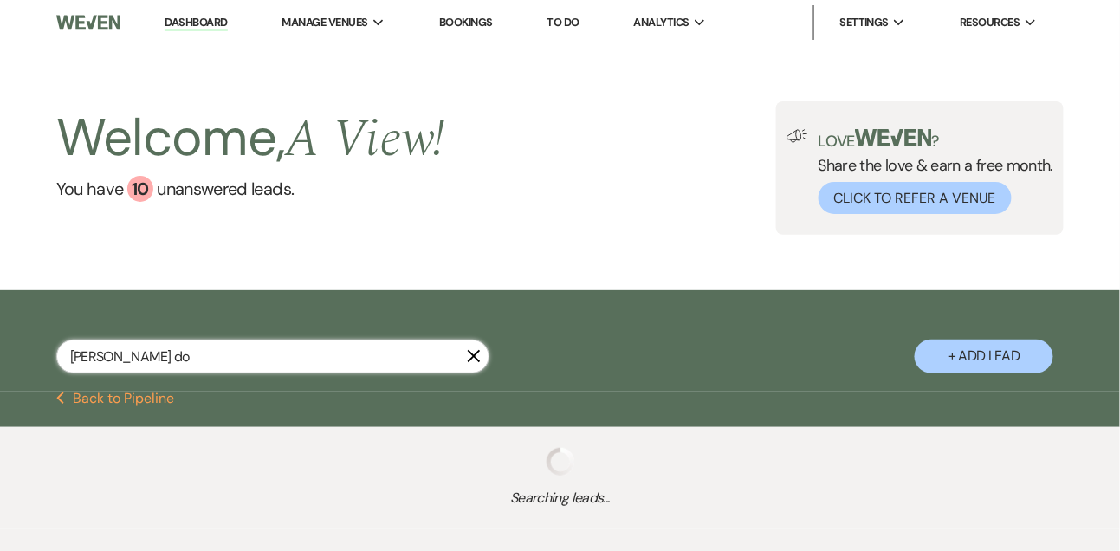
select select "8"
select select "6"
select select "8"
select select "4"
select select "8"
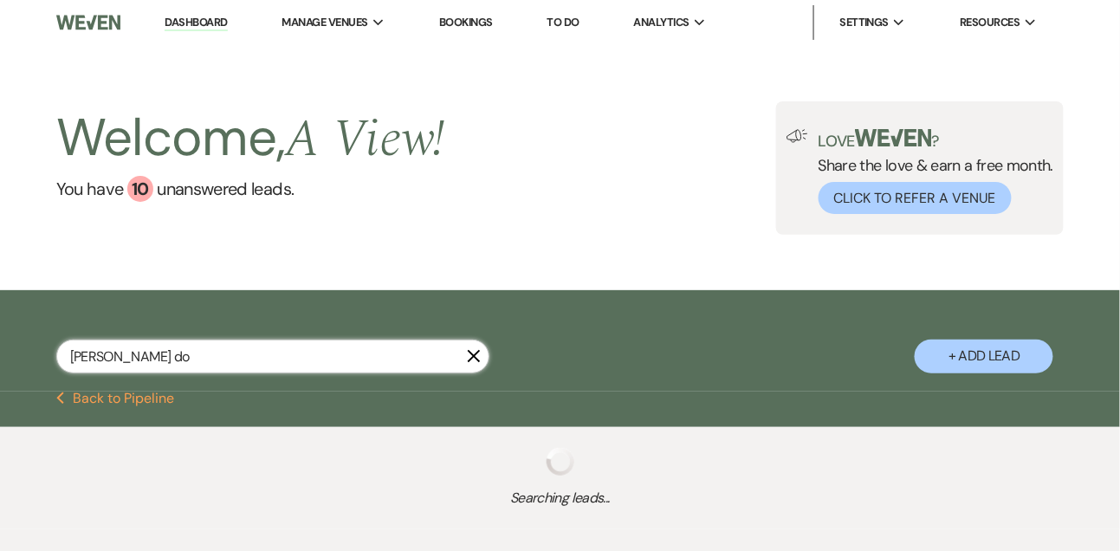
select select "4"
select select "8"
select select "5"
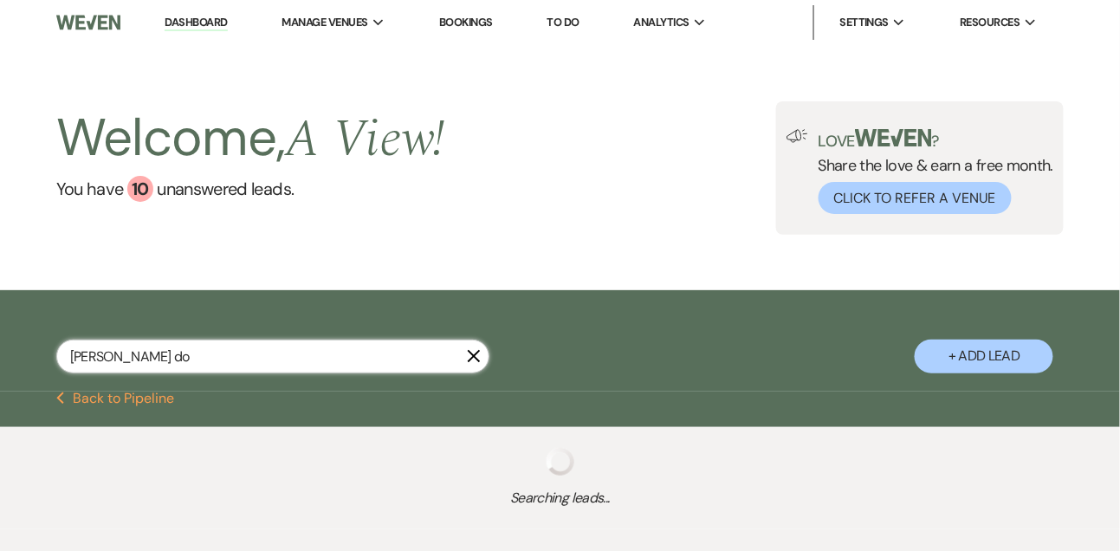
select select "8"
select select "4"
select select "9"
select select "8"
select select "4"
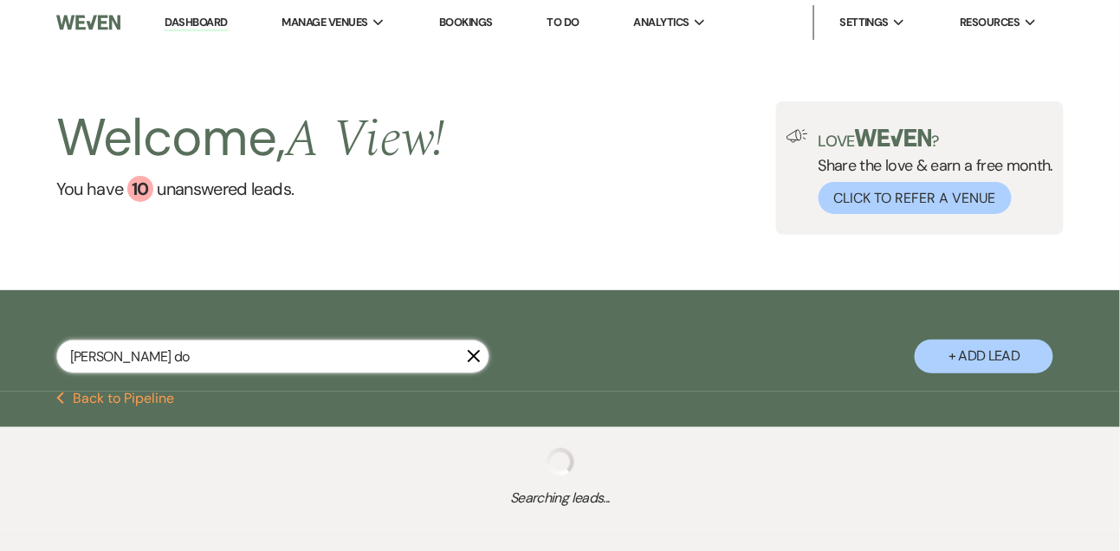
select select "8"
select select "6"
select select "5"
select select "8"
select select "4"
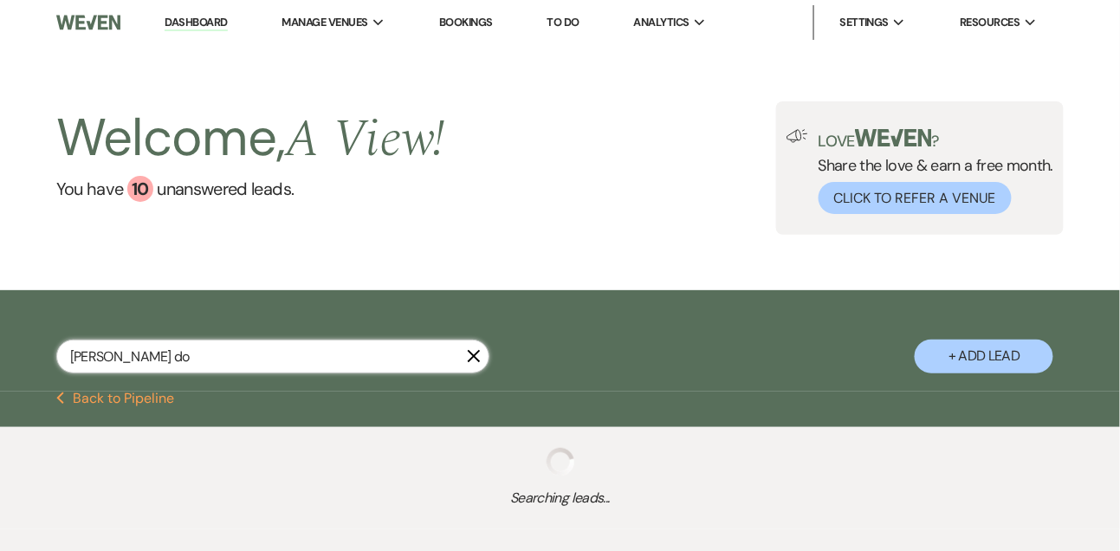
select select "8"
select select "4"
select select "8"
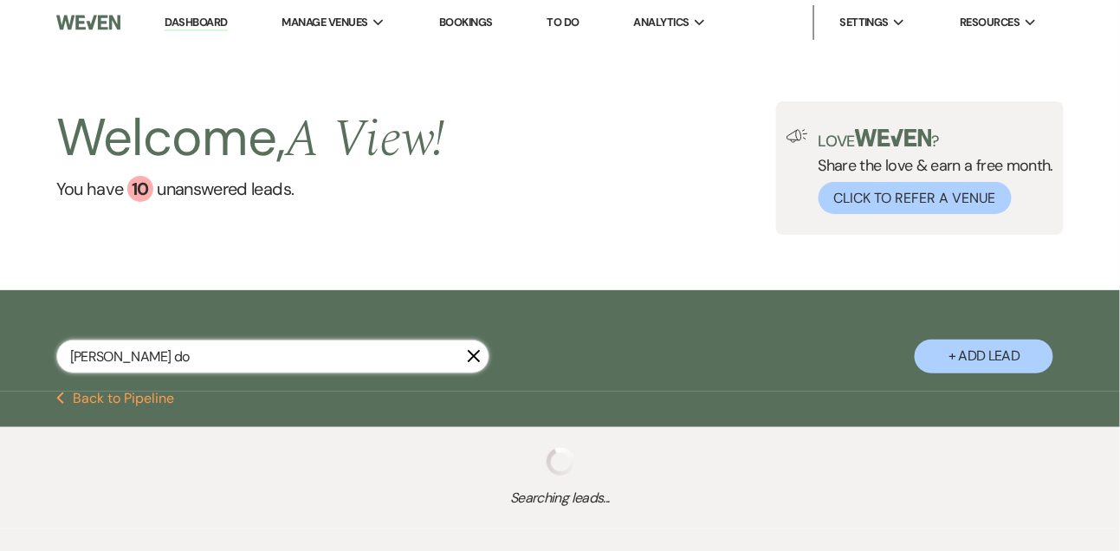
select select "4"
select select "8"
select select "4"
select select "8"
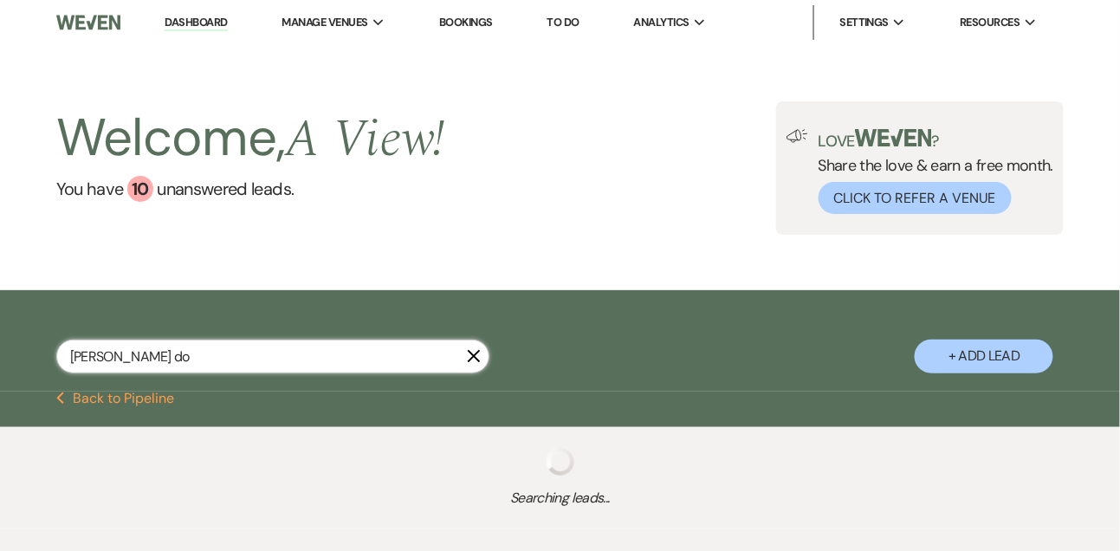
select select "4"
select select "8"
select select "4"
select select "8"
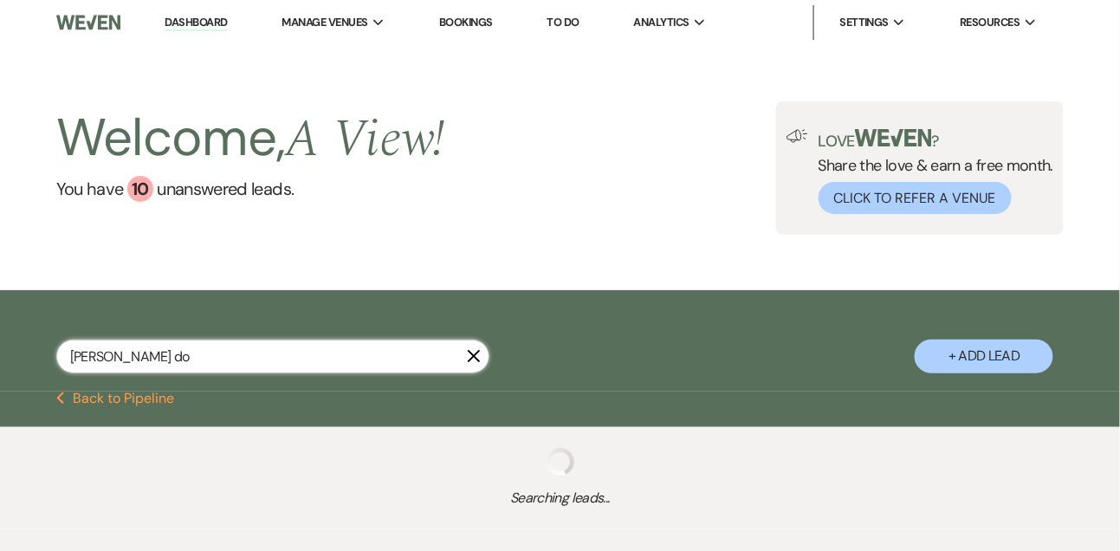
select select "4"
select select "8"
select select "10"
select select "8"
select select "4"
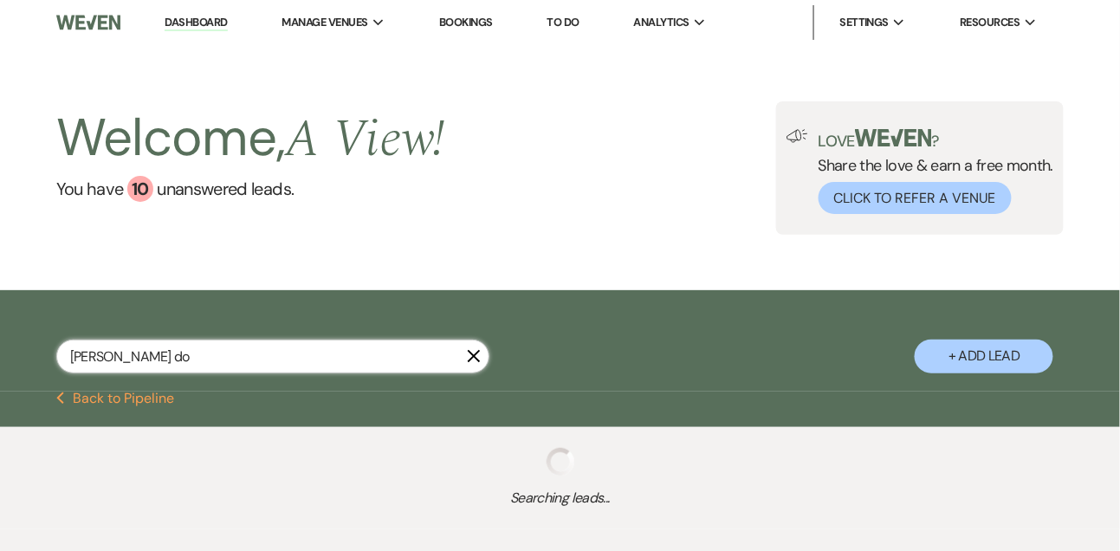
select select "8"
select select "6"
select select "8"
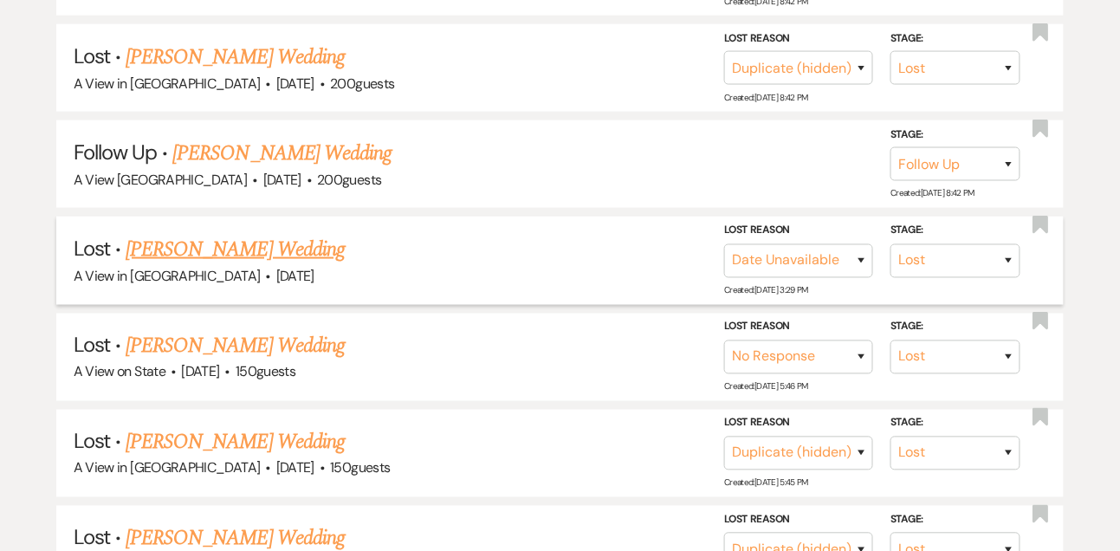
scroll to position [547, 0]
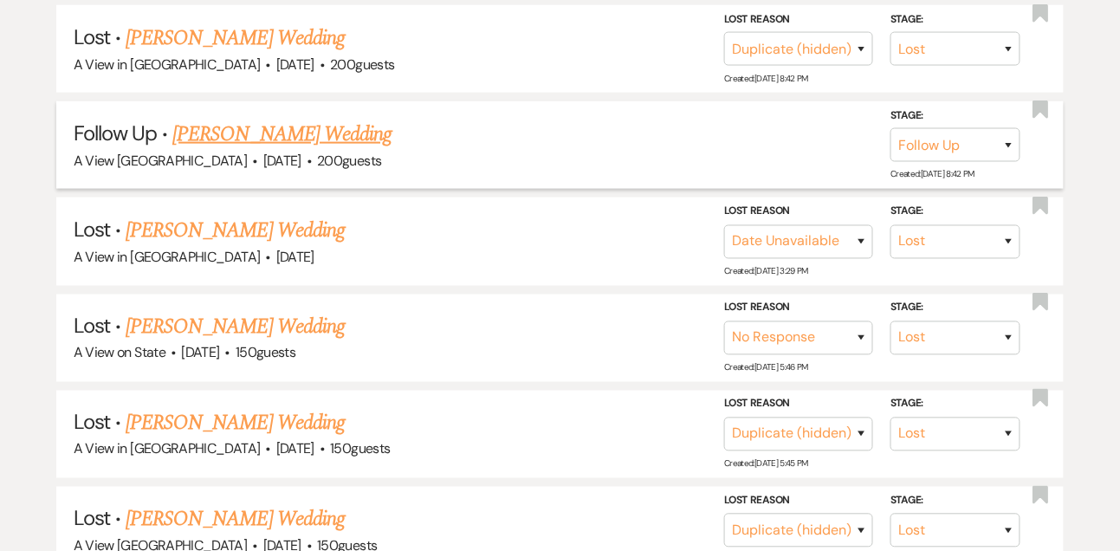
click at [231, 150] on link "Erin Dolph's Wedding" at bounding box center [281, 134] width 219 height 31
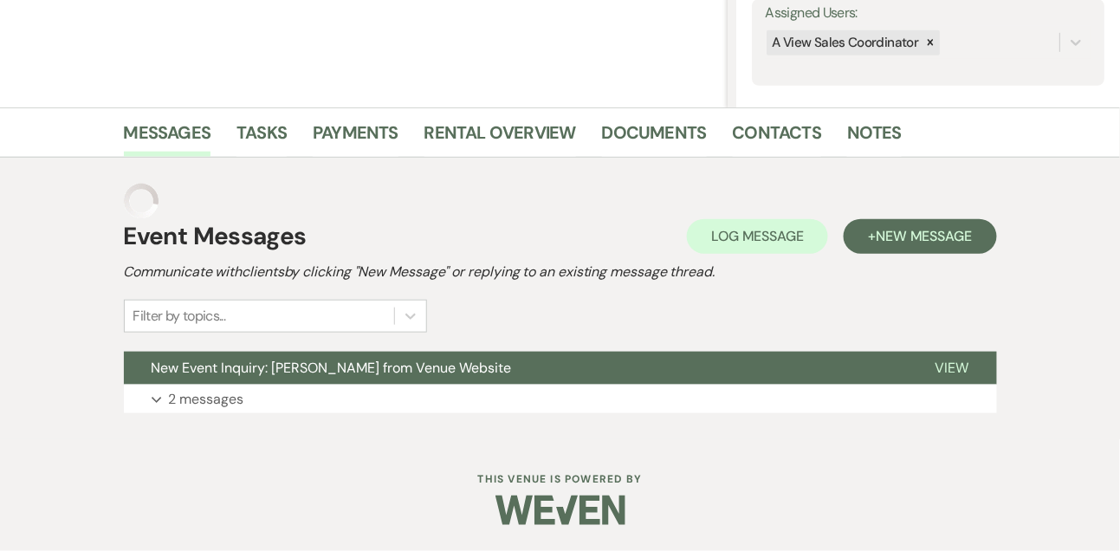
scroll to position [287, 0]
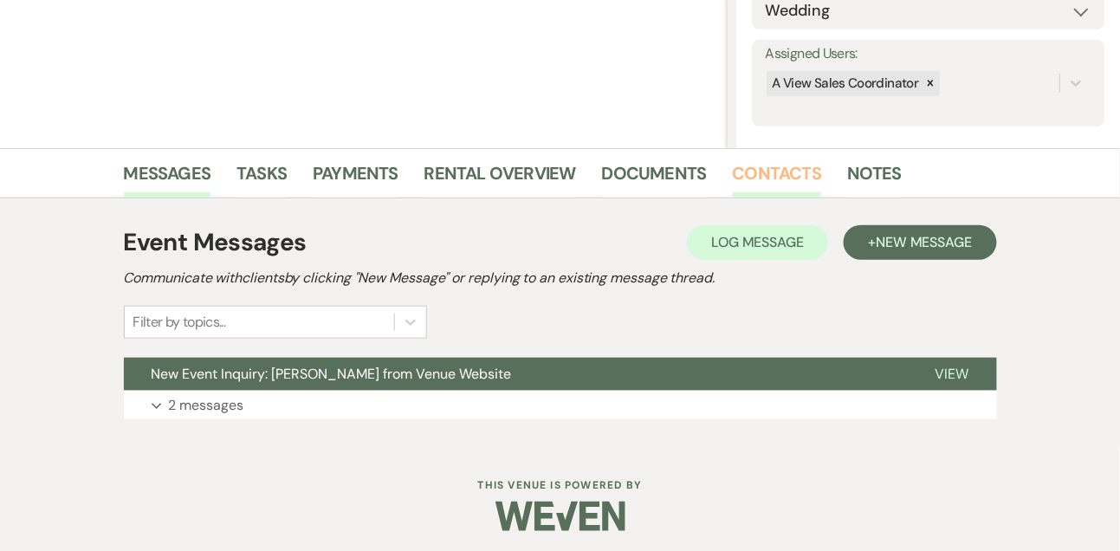
click at [781, 172] on link "Contacts" at bounding box center [777, 178] width 89 height 38
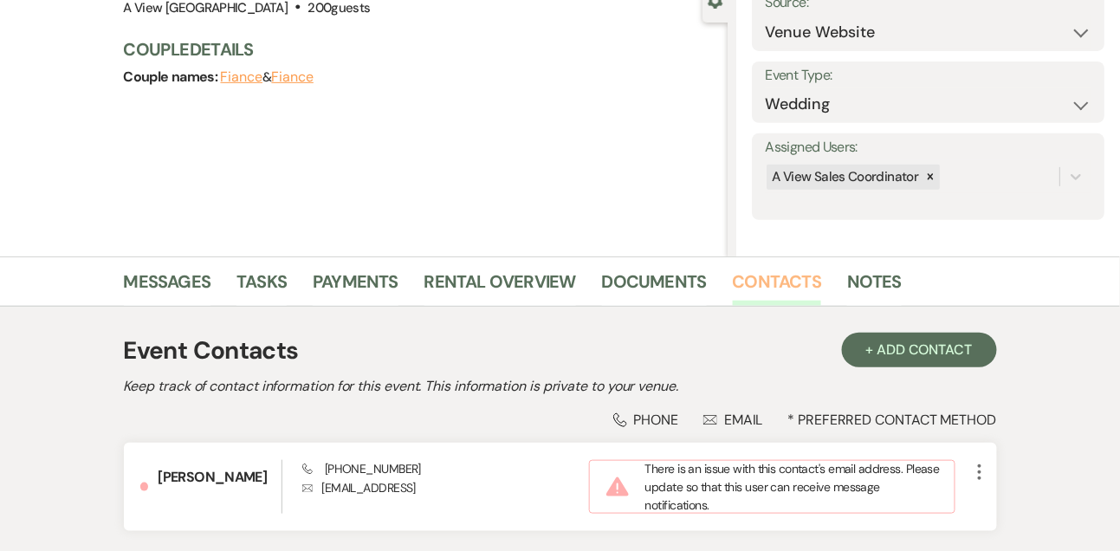
scroll to position [311, 0]
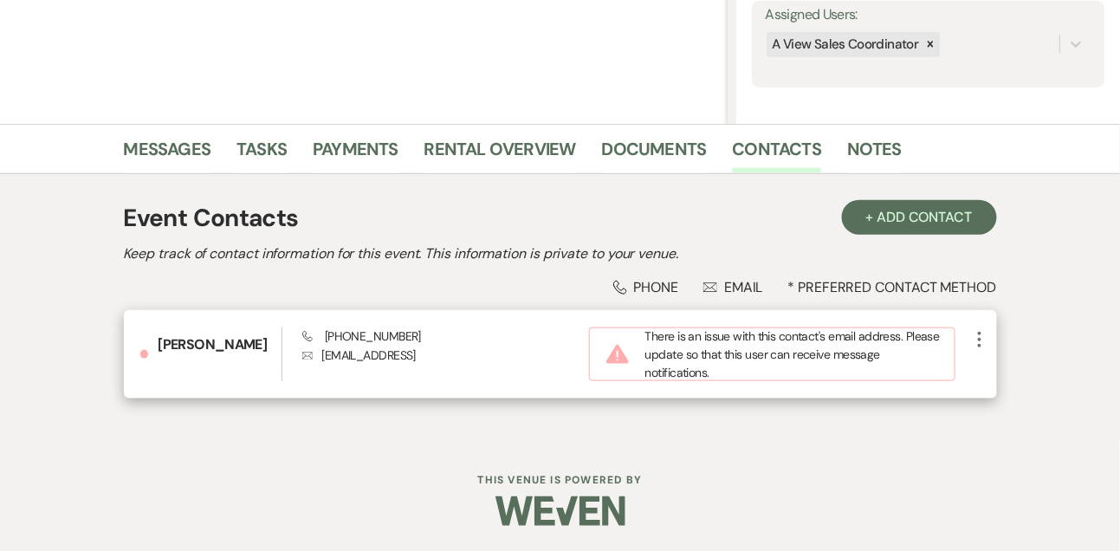
click at [975, 350] on span "More" at bounding box center [979, 354] width 21 height 54
click at [986, 341] on icon "More" at bounding box center [979, 339] width 21 height 21
click at [995, 380] on button "Pencil Edit" at bounding box center [1020, 373] width 103 height 29
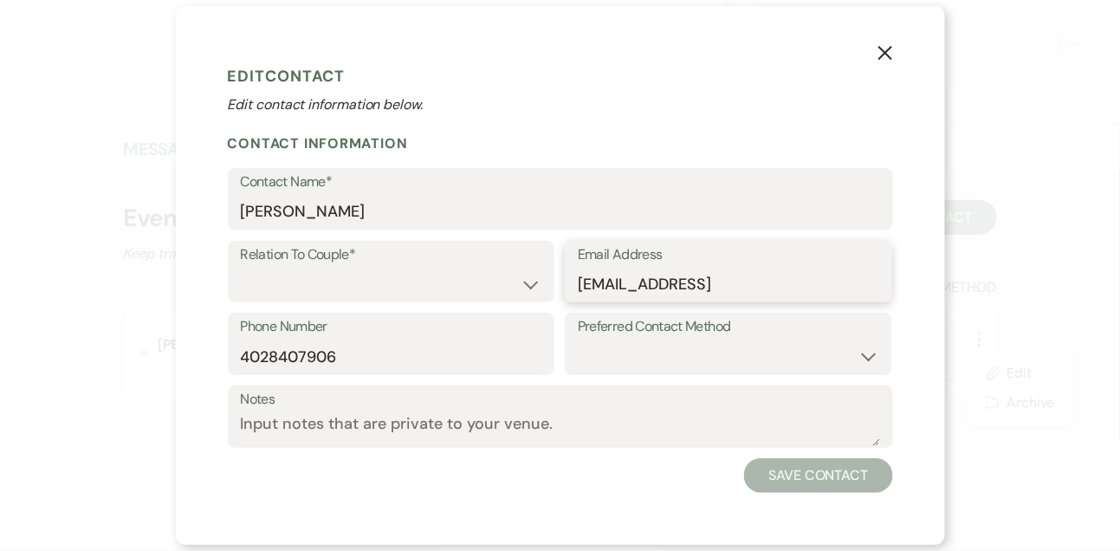
click at [779, 291] on input "[EMAIL_ADDRESS]" at bounding box center [728, 284] width 301 height 34
click at [485, 282] on select "Couple Planner Parent of Couple Family Member Friend Other" at bounding box center [391, 284] width 301 height 34
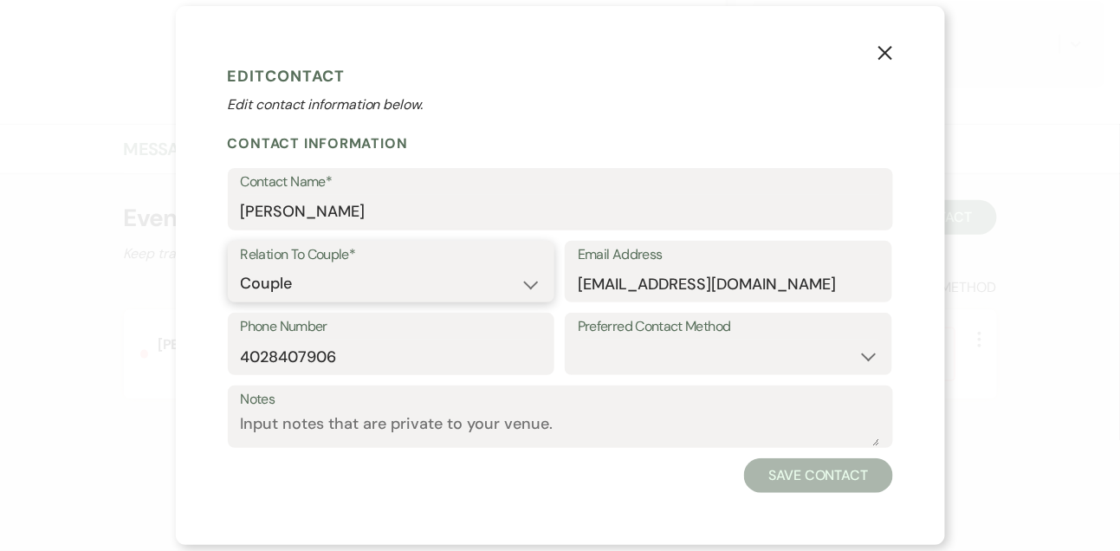
click at [241, 267] on select "Couple Planner Parent of Couple Family Member Friend Other" at bounding box center [391, 284] width 301 height 34
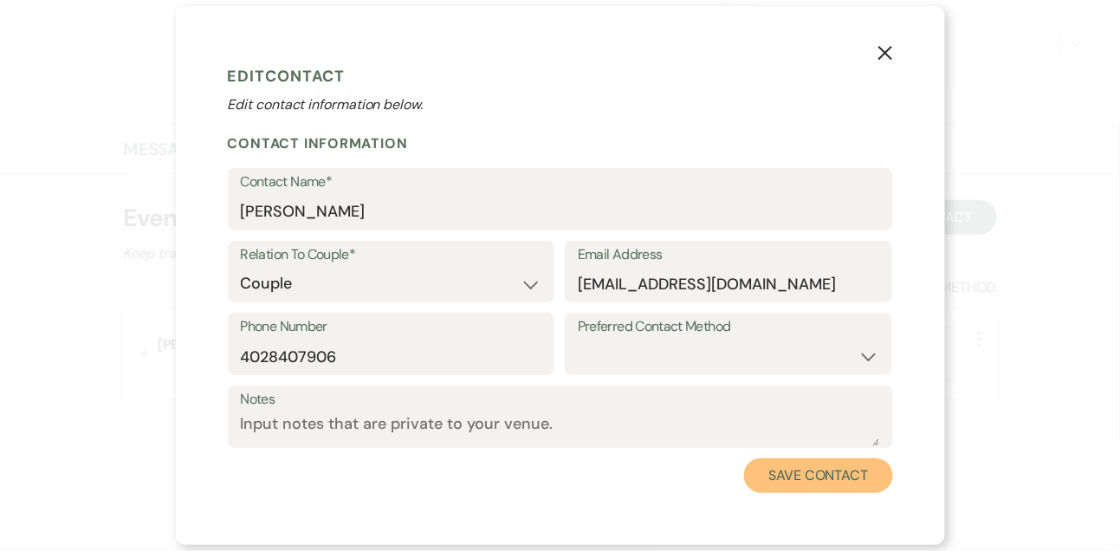
click at [778, 479] on button "Save Contact" at bounding box center [818, 475] width 148 height 35
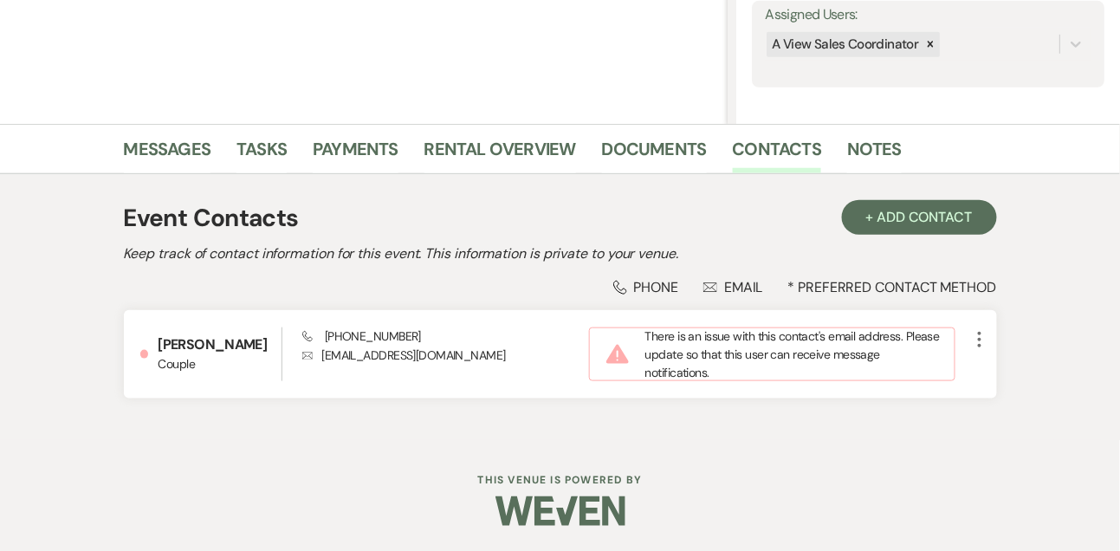
scroll to position [295, 0]
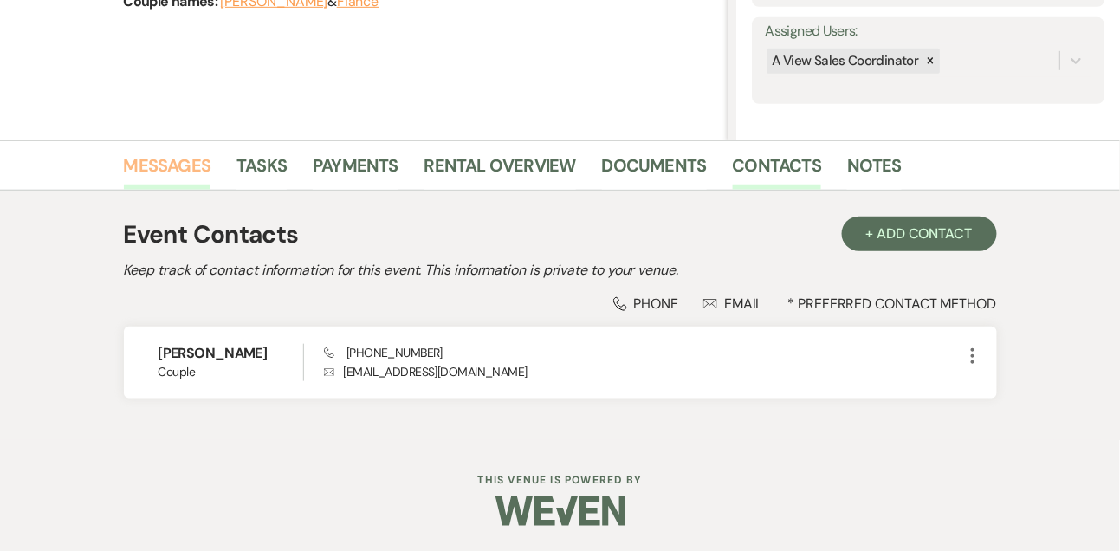
click at [193, 162] on link "Messages" at bounding box center [167, 171] width 87 height 38
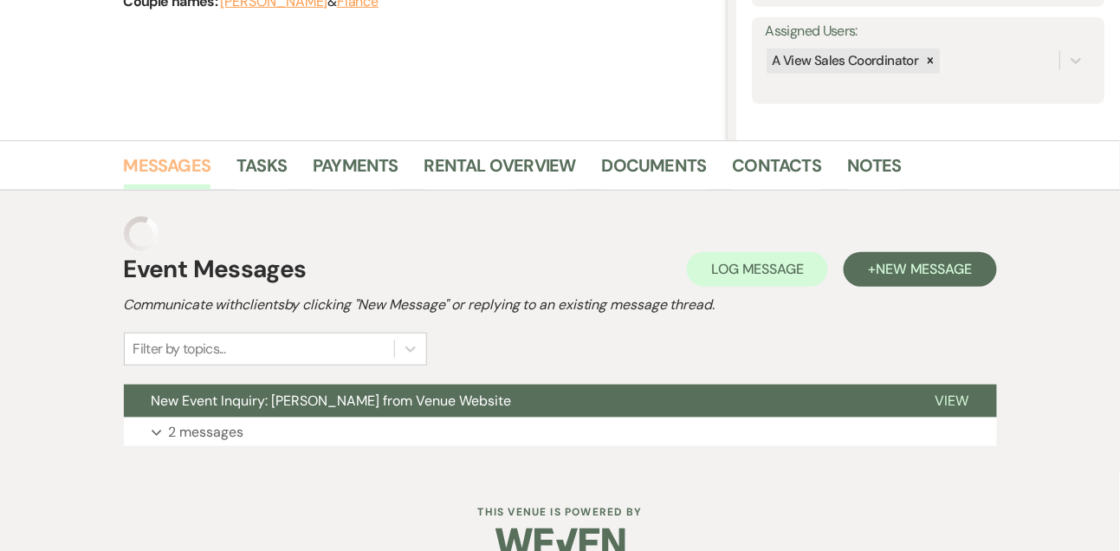
scroll to position [292, 0]
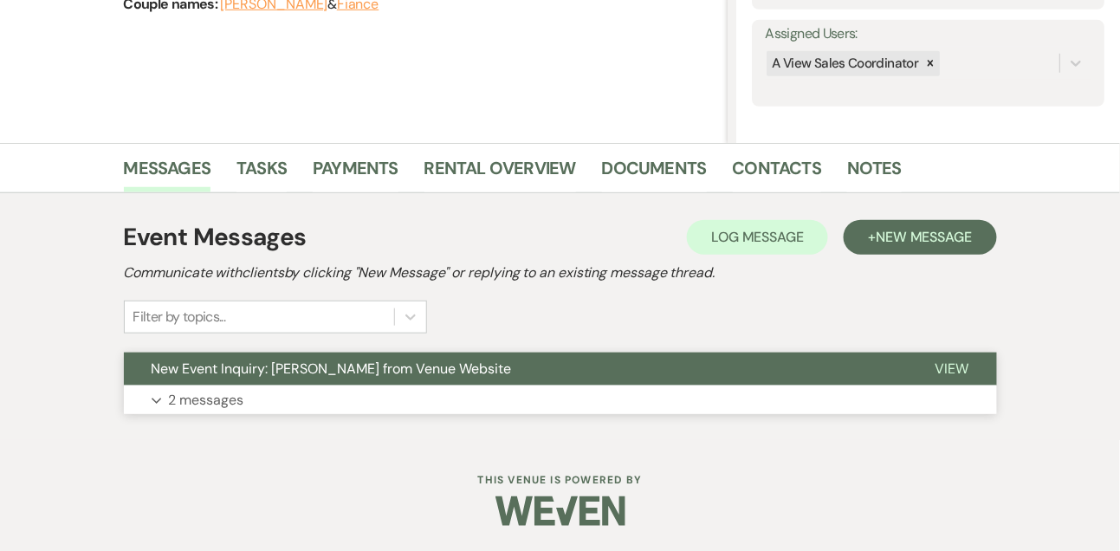
click at [388, 398] on button "Expand 2 messages" at bounding box center [560, 400] width 873 height 29
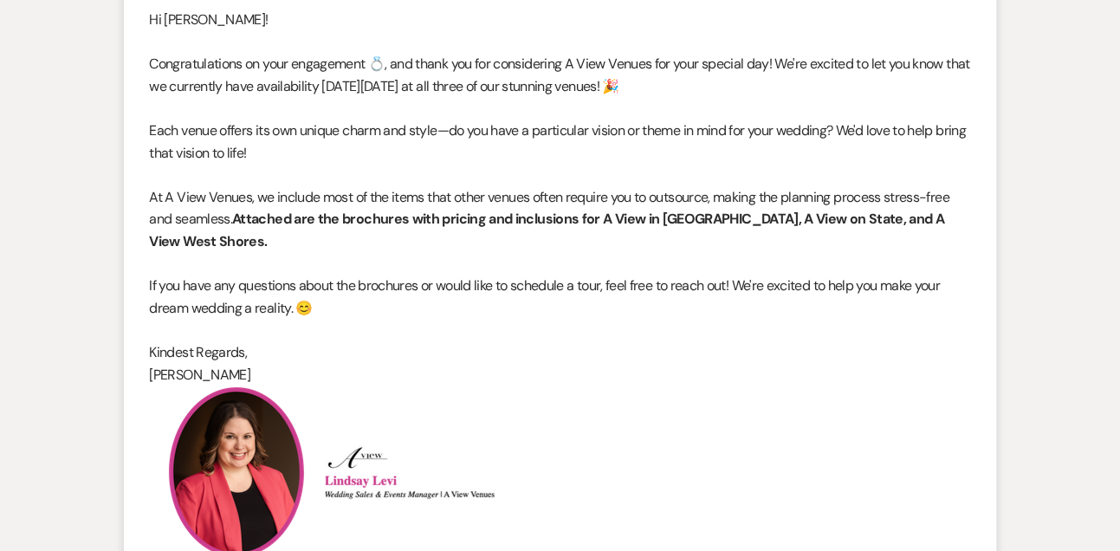
scroll to position [1338, 0]
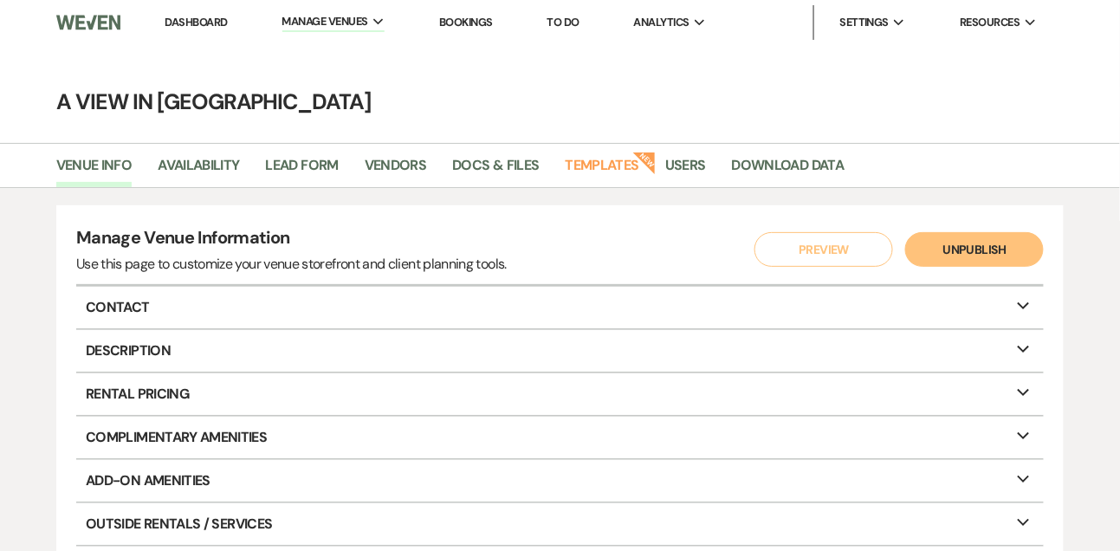
click at [212, 28] on link "Dashboard" at bounding box center [196, 22] width 62 height 15
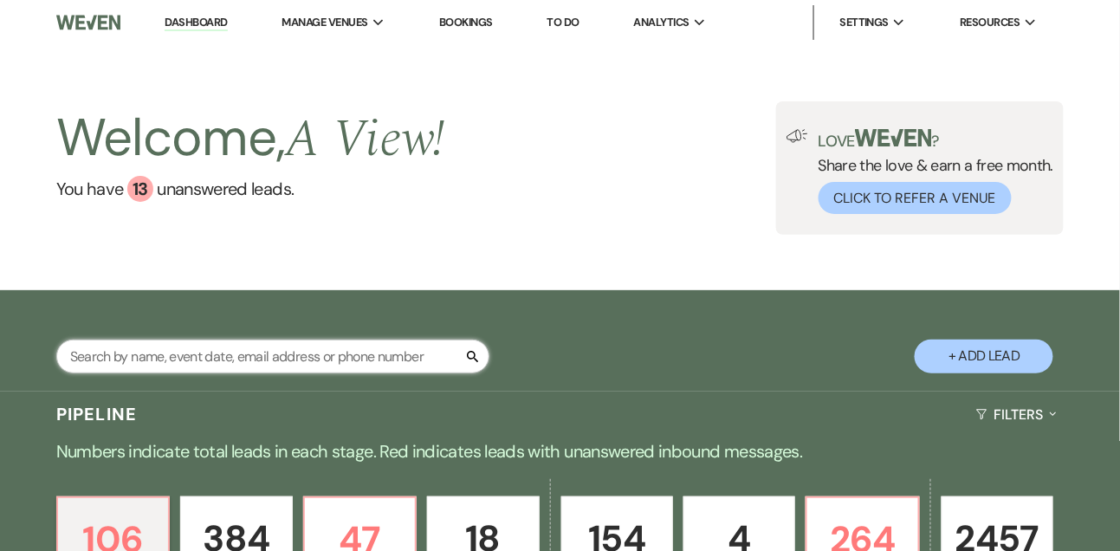
click at [346, 368] on input "text" at bounding box center [272, 357] width 433 height 34
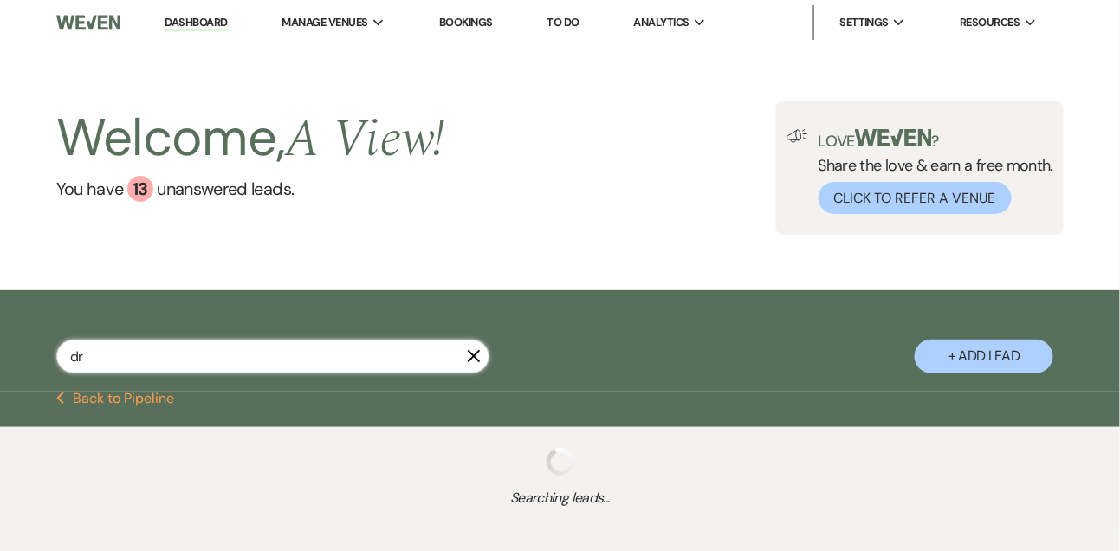
type input "drv"
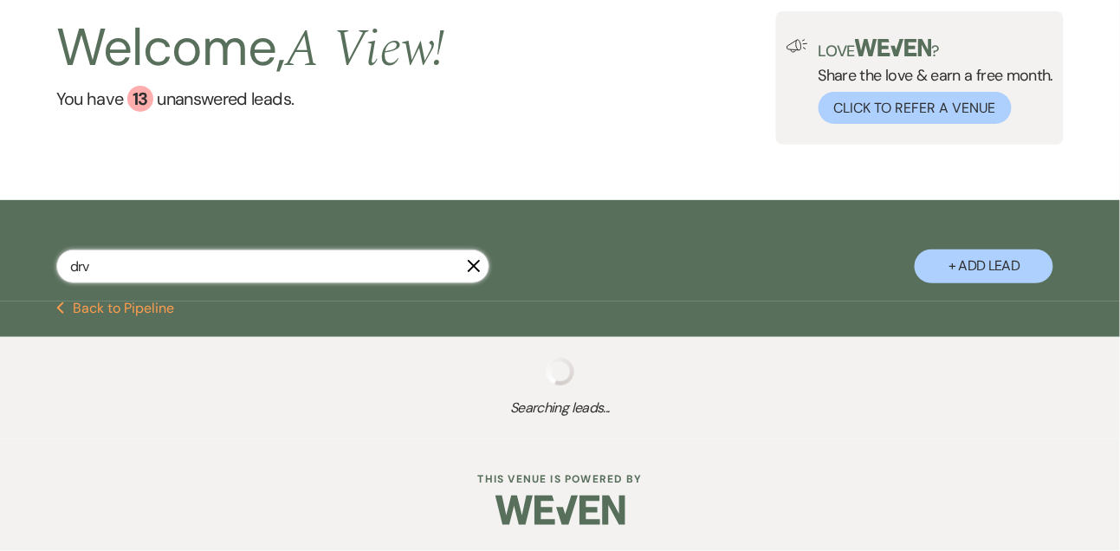
select select "8"
select select "4"
select select "8"
select select "4"
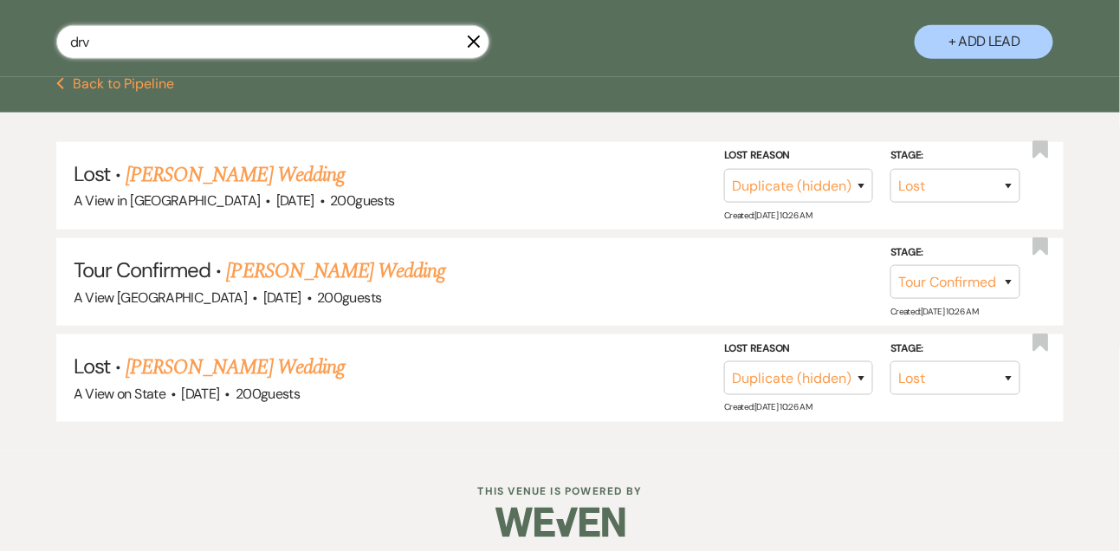
scroll to position [339, 0]
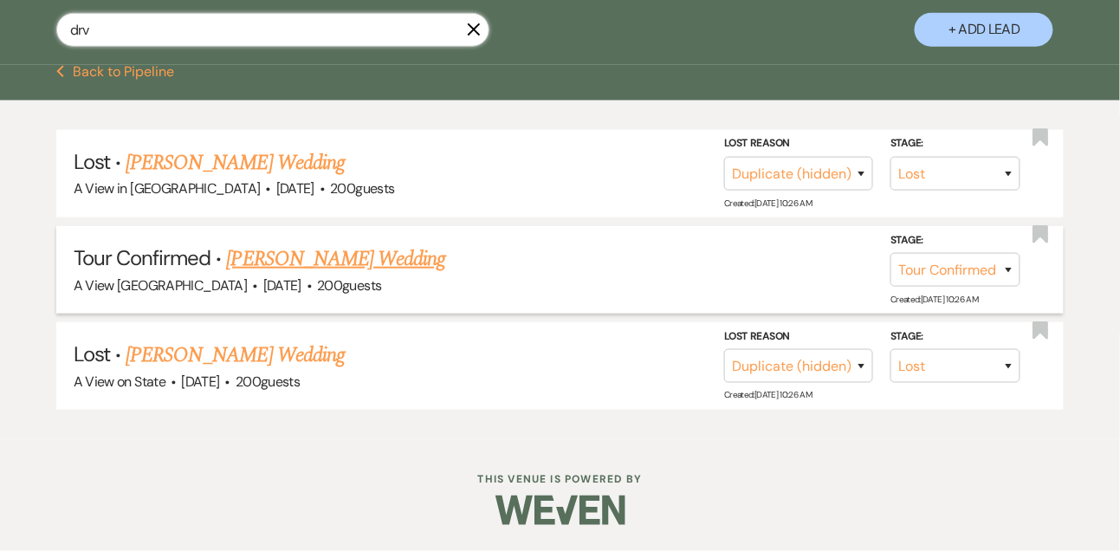
type input "drv"
click at [343, 262] on link "[PERSON_NAME] Wedding" at bounding box center [336, 258] width 219 height 31
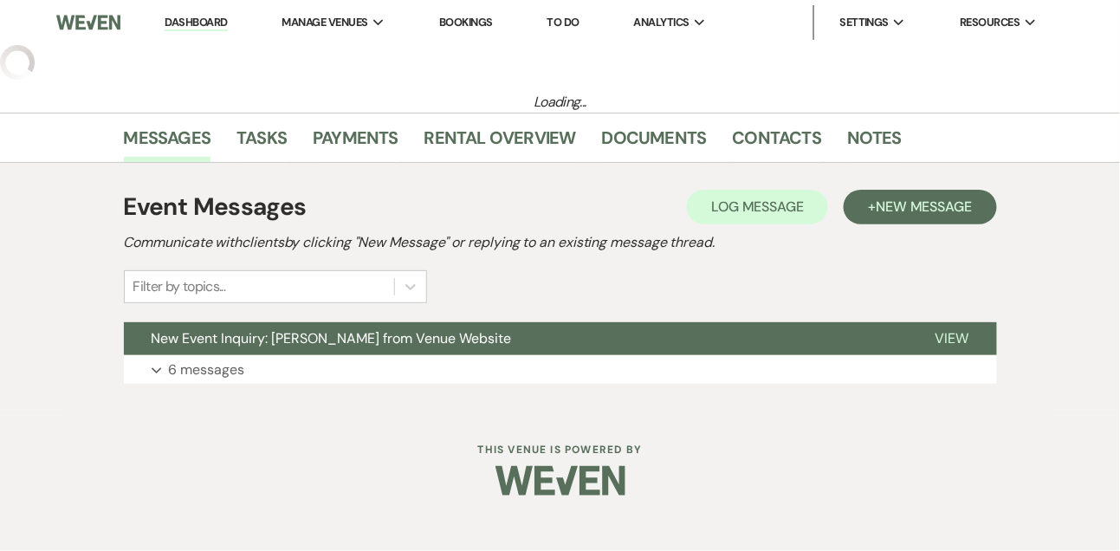
select select "4"
select select "5"
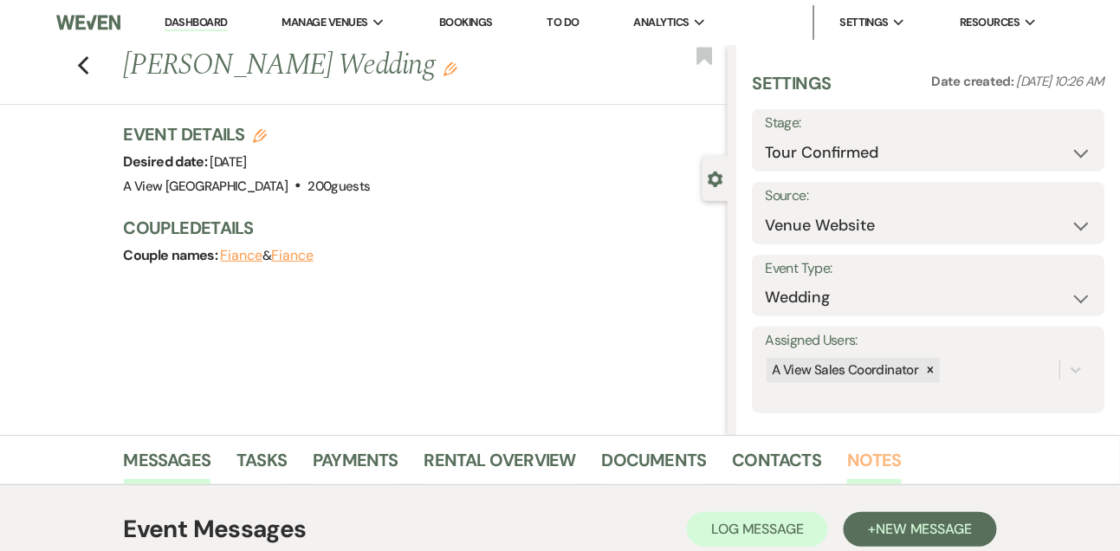
click at [878, 451] on link "Notes" at bounding box center [874, 465] width 55 height 38
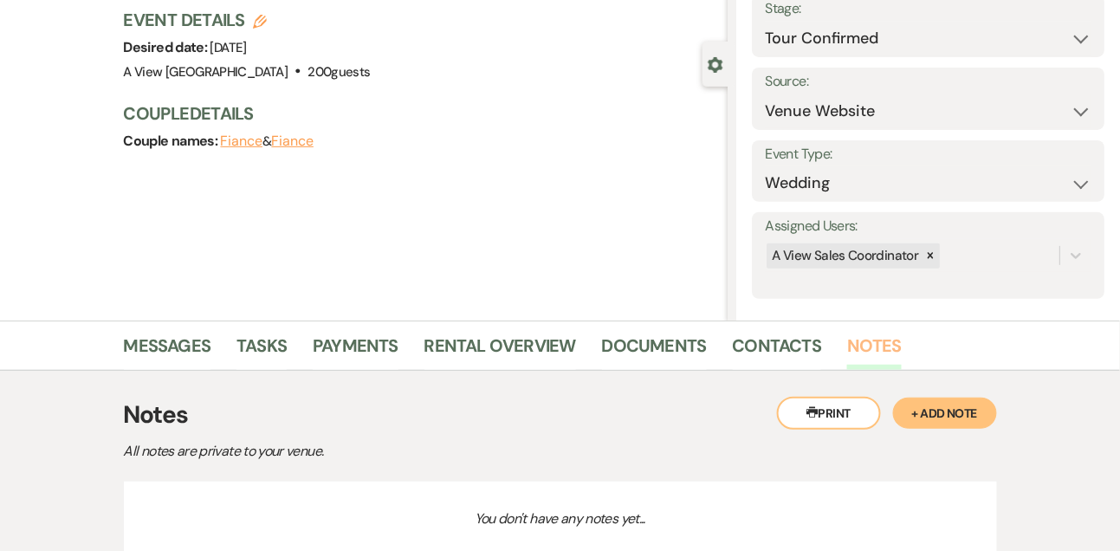
scroll to position [109, 0]
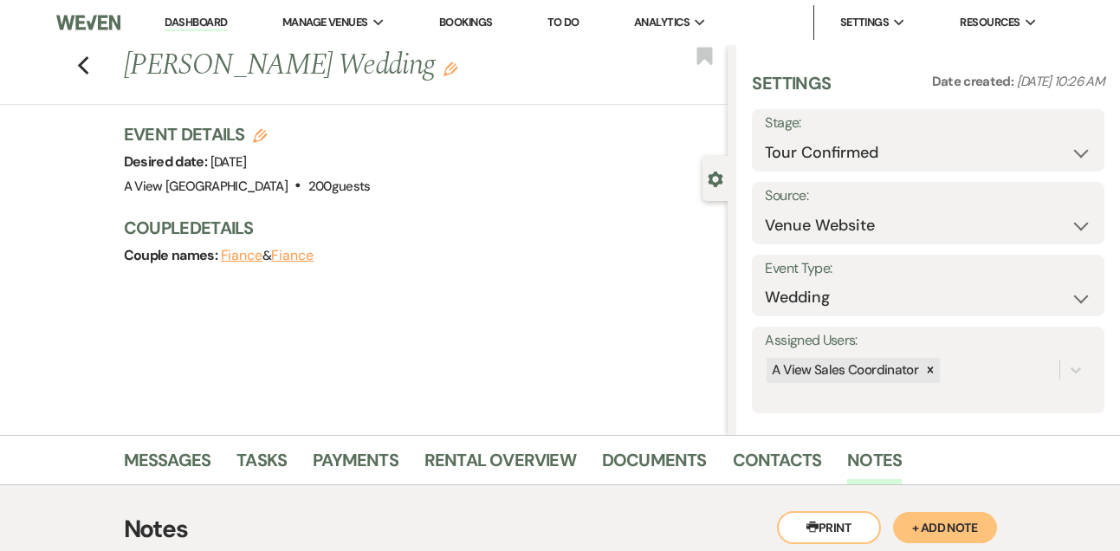
select select "4"
select select "5"
click at [200, 21] on link "Dashboard" at bounding box center [196, 23] width 62 height 16
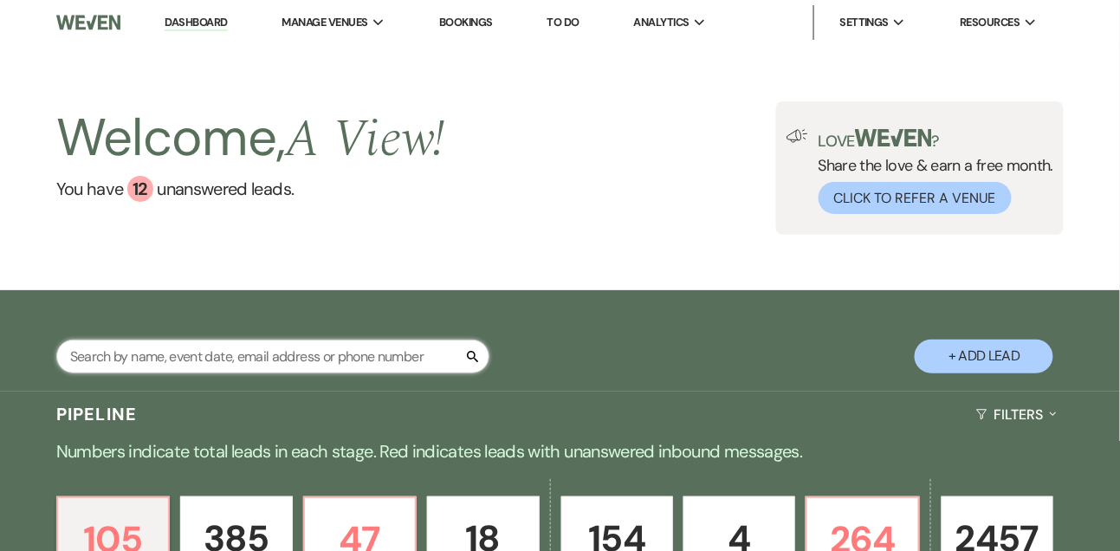
click at [178, 369] on input "text" at bounding box center [272, 357] width 433 height 34
type input "sammantha"
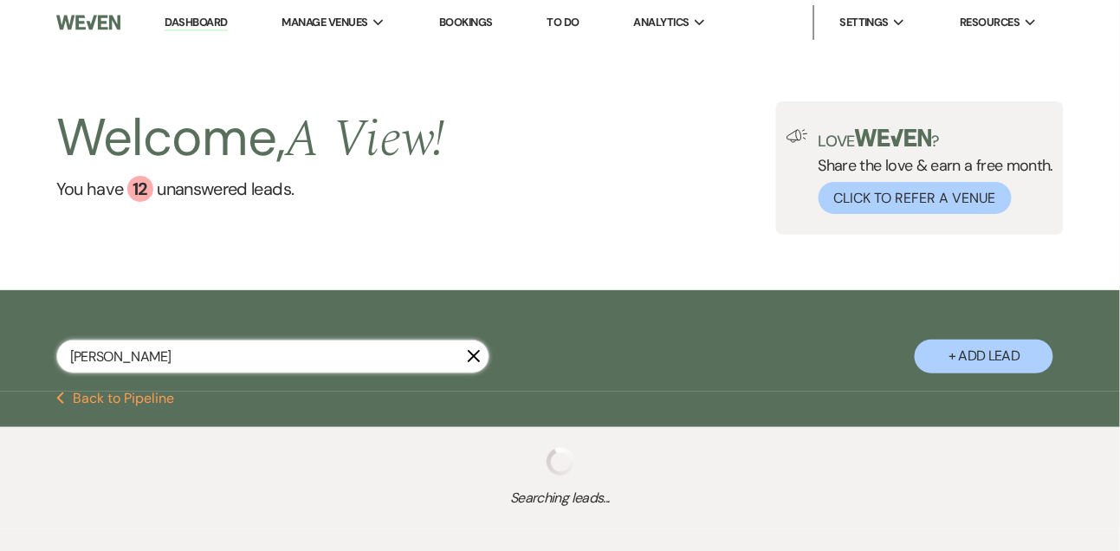
select select "8"
select select "4"
select select "8"
select select "4"
select select "8"
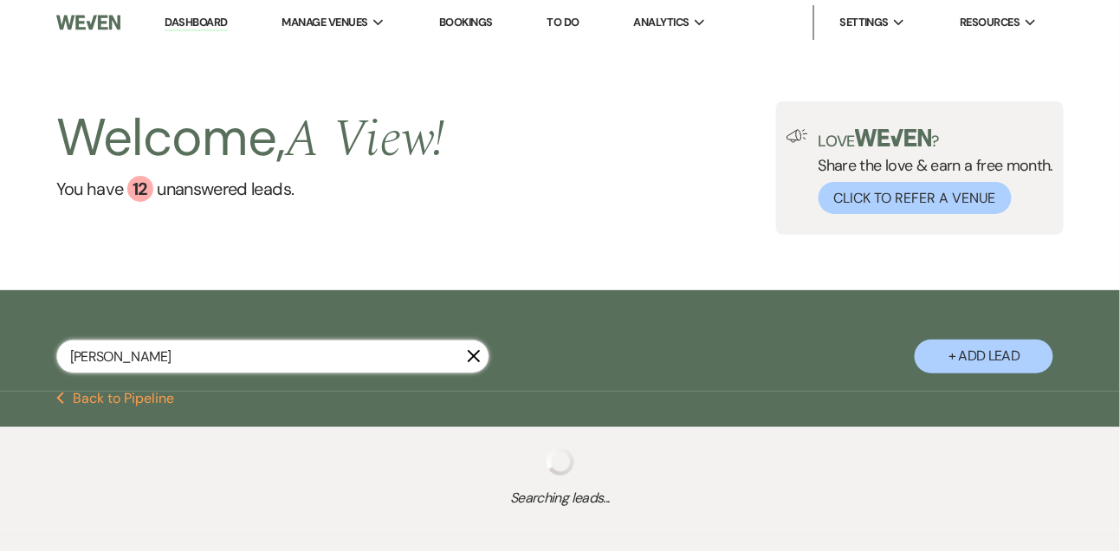
select select "4"
select select "8"
select select "4"
select select "5"
select select "8"
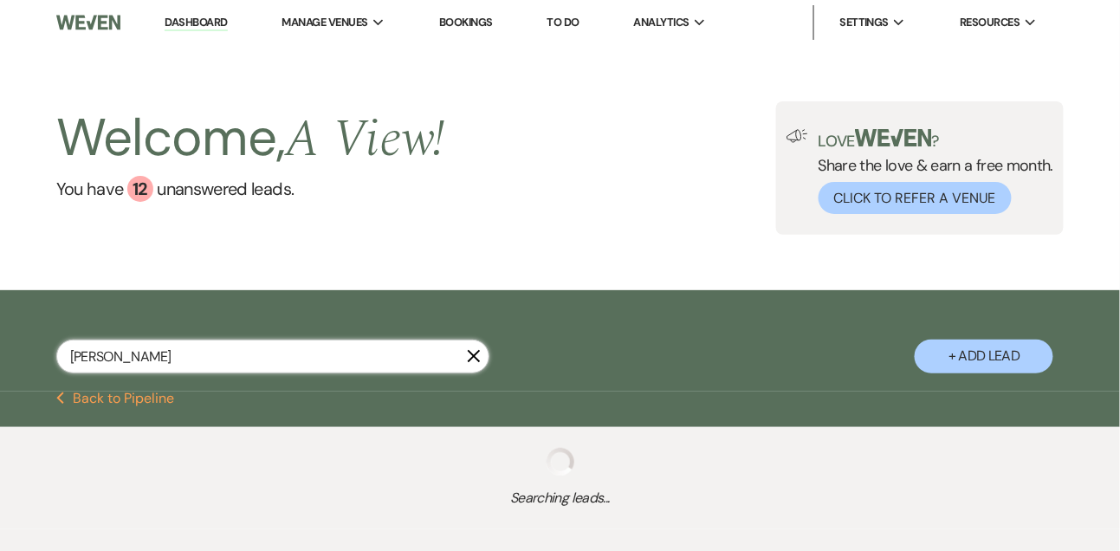
select select "4"
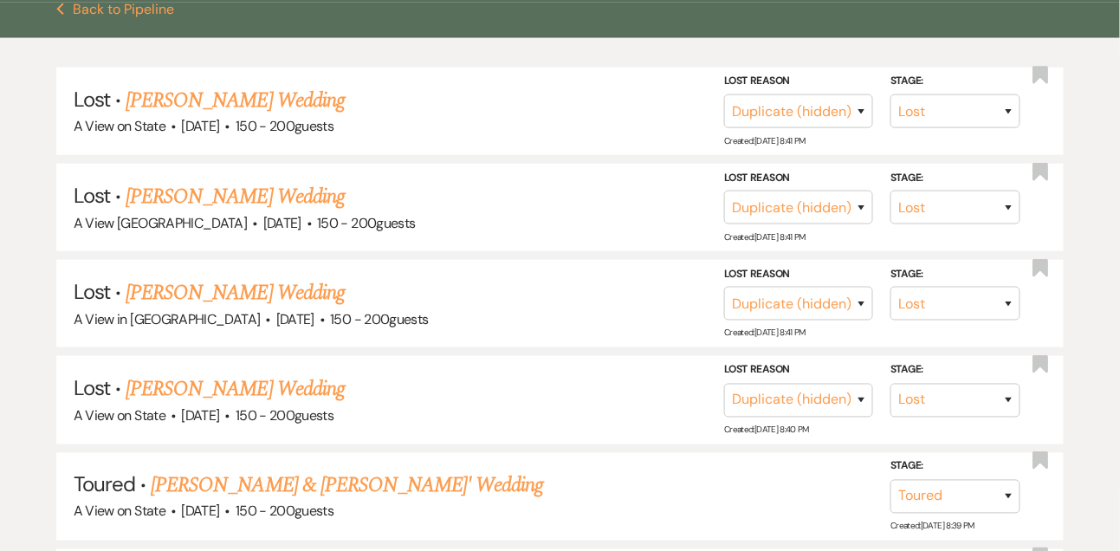
scroll to position [625, 0]
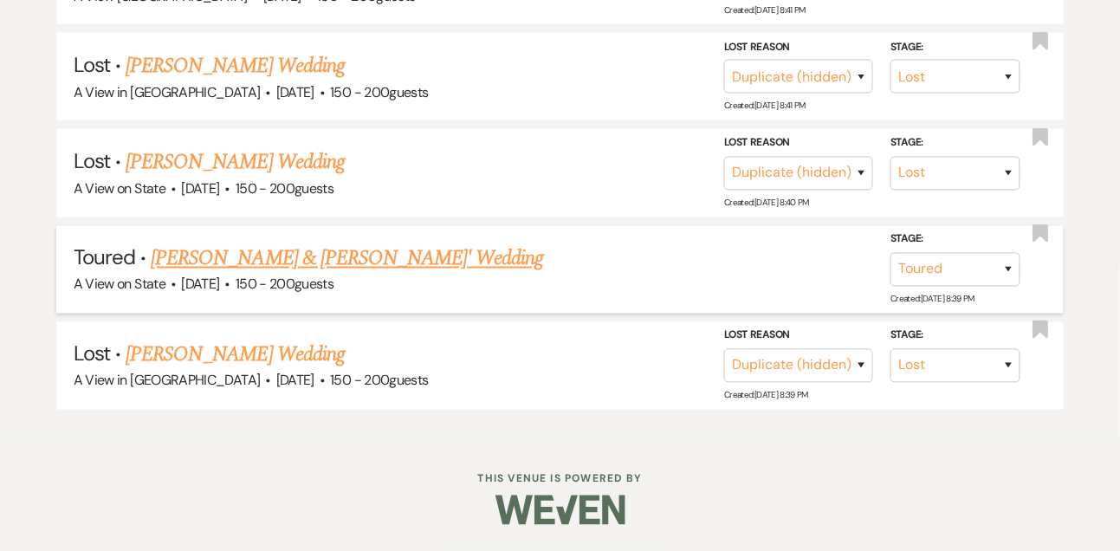
type input "sammantha"
click at [219, 253] on link "Sammantha Schryvers & Joel Bartels' Wedding" at bounding box center [347, 258] width 393 height 31
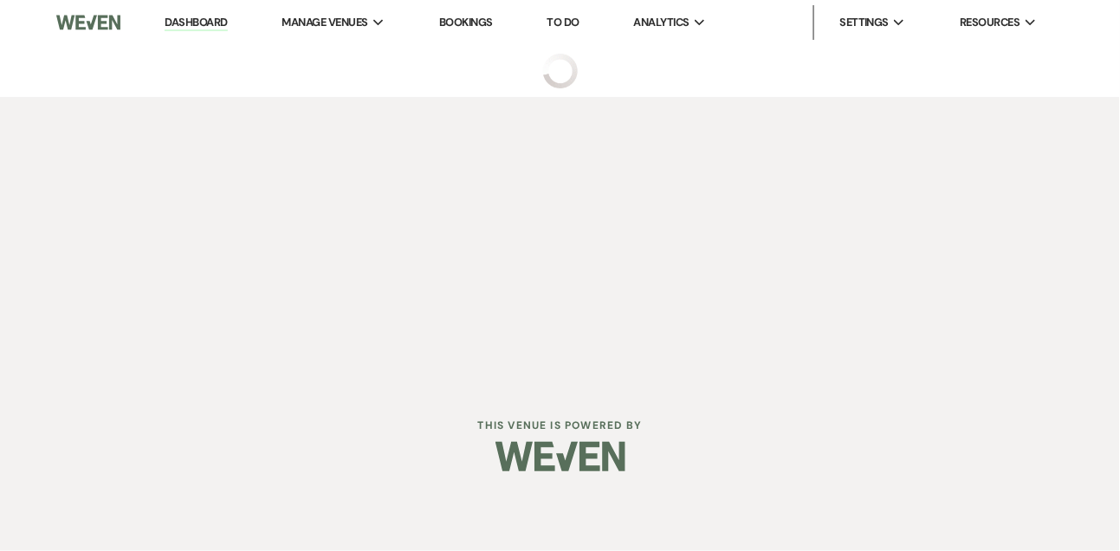
select select "5"
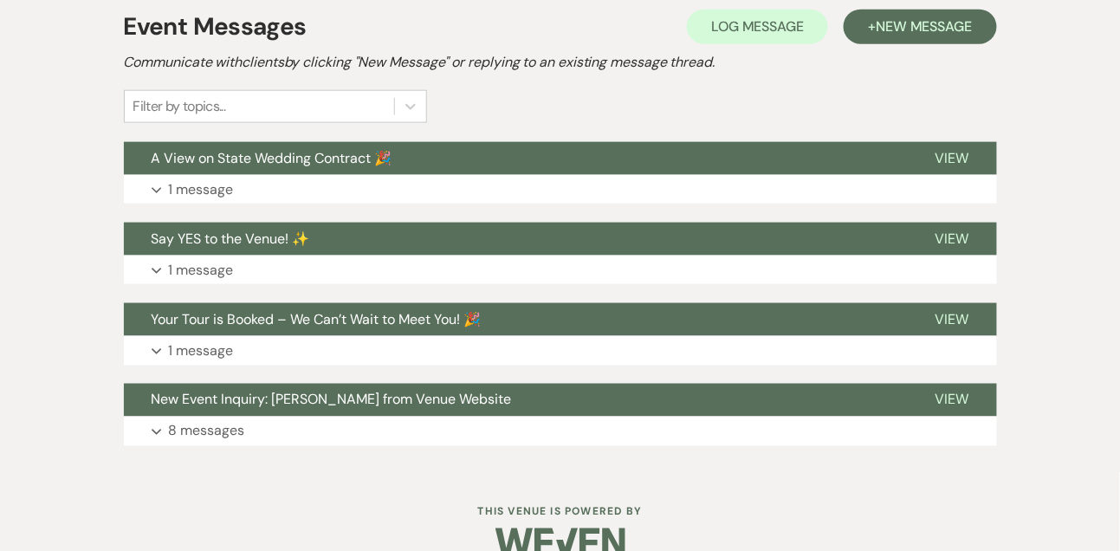
scroll to position [534, 0]
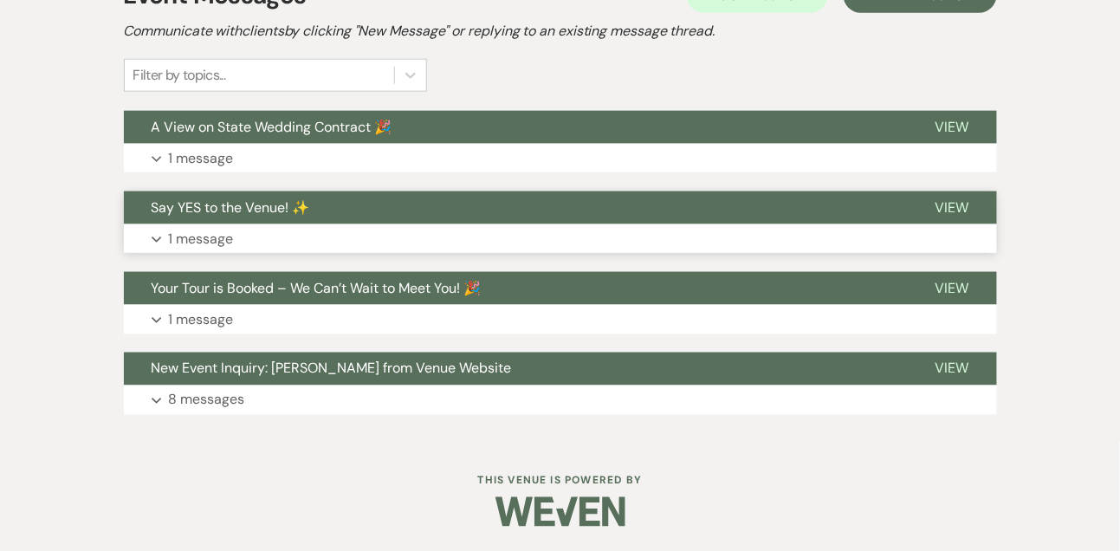
click at [217, 241] on p "1 message" at bounding box center [201, 239] width 65 height 23
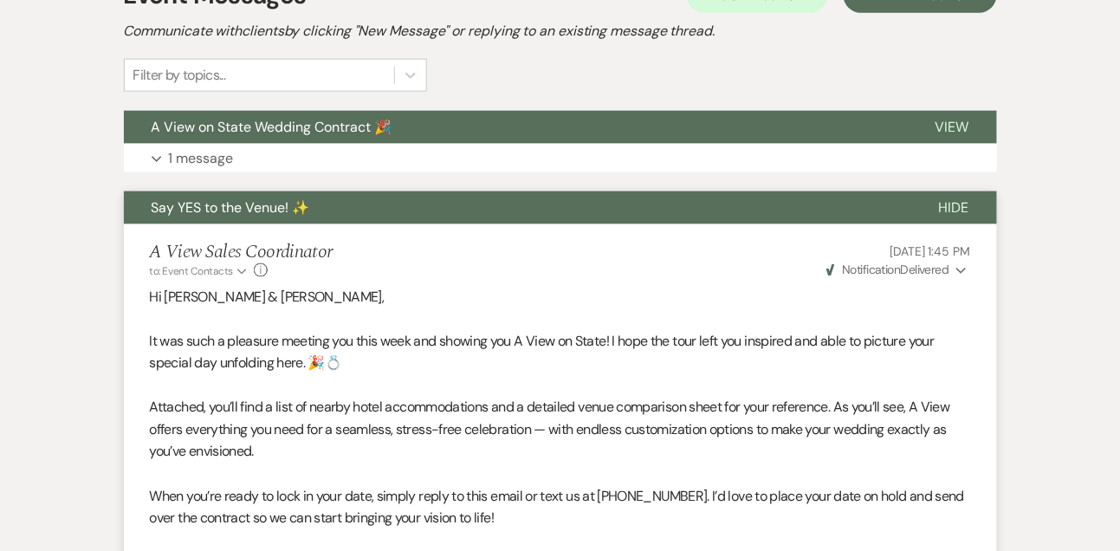
select select "8"
select select "4"
select select "8"
select select "4"
select select "8"
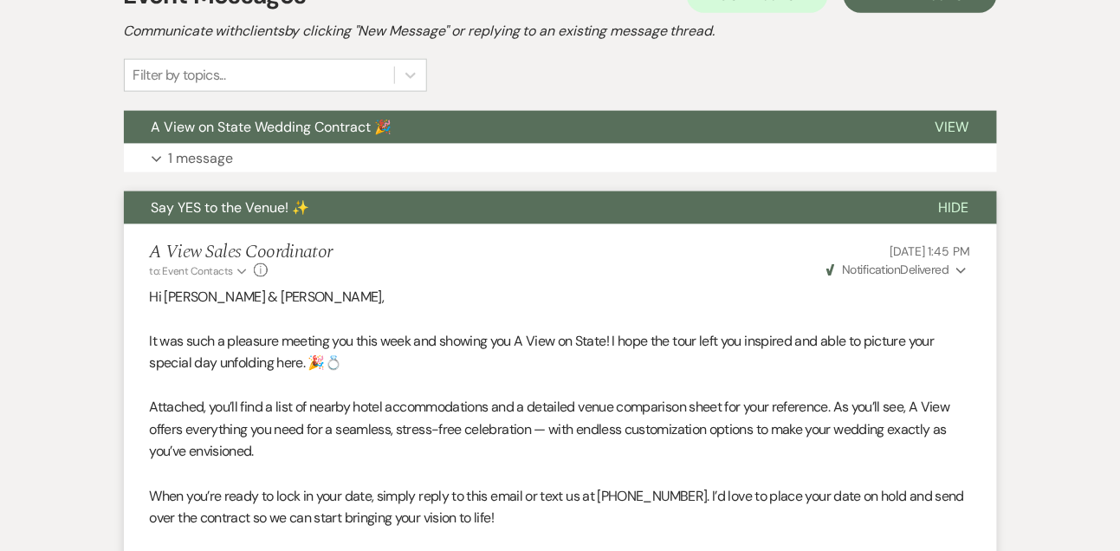
select select "4"
select select "8"
select select "4"
select select "5"
select select "8"
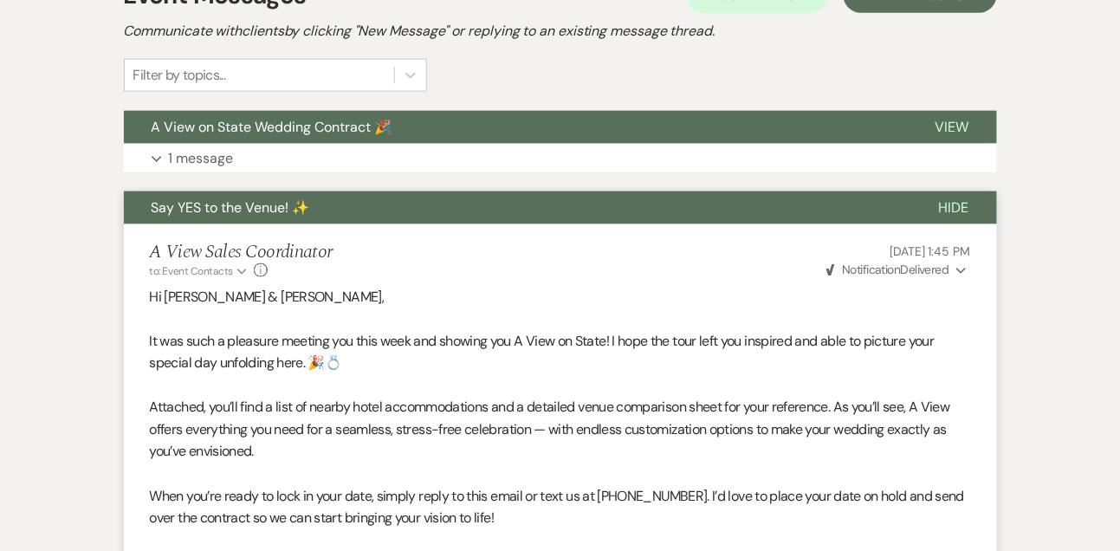
select select "4"
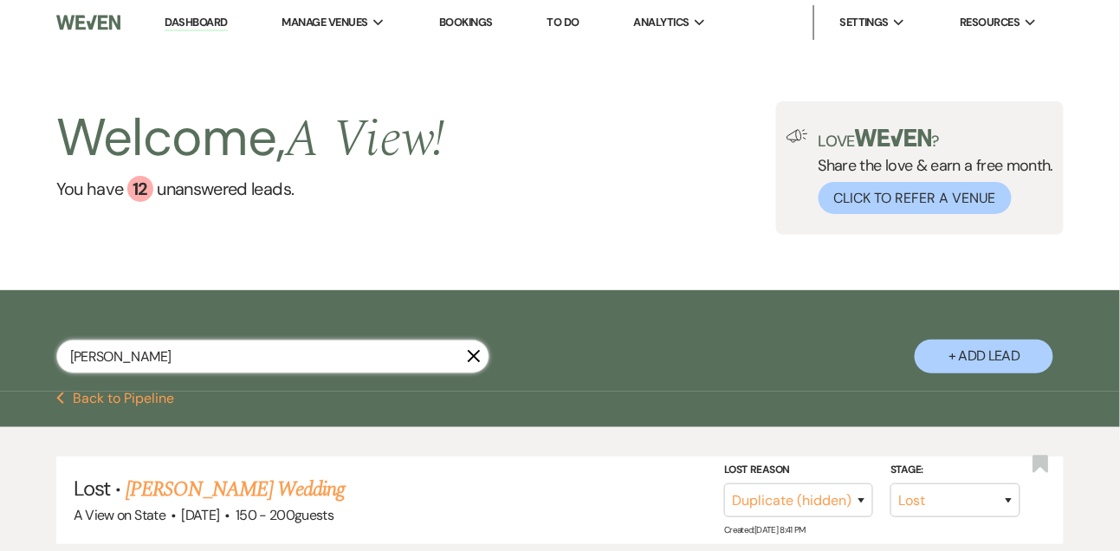
click at [164, 373] on input "sammantha" at bounding box center [272, 357] width 433 height 34
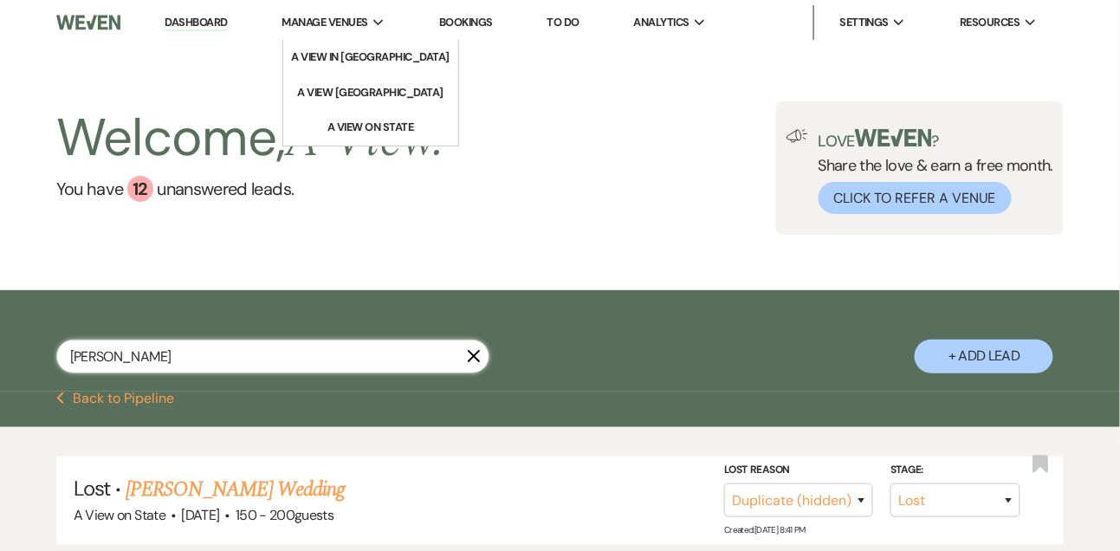
type input "jennifer payne"
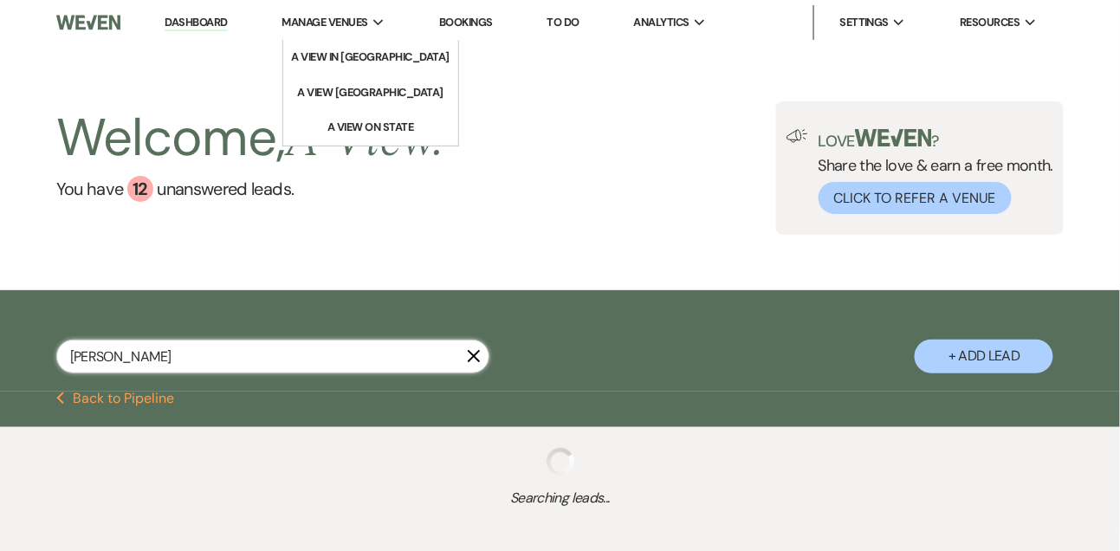
select select "8"
select select "4"
select select "5"
select select "8"
select select "4"
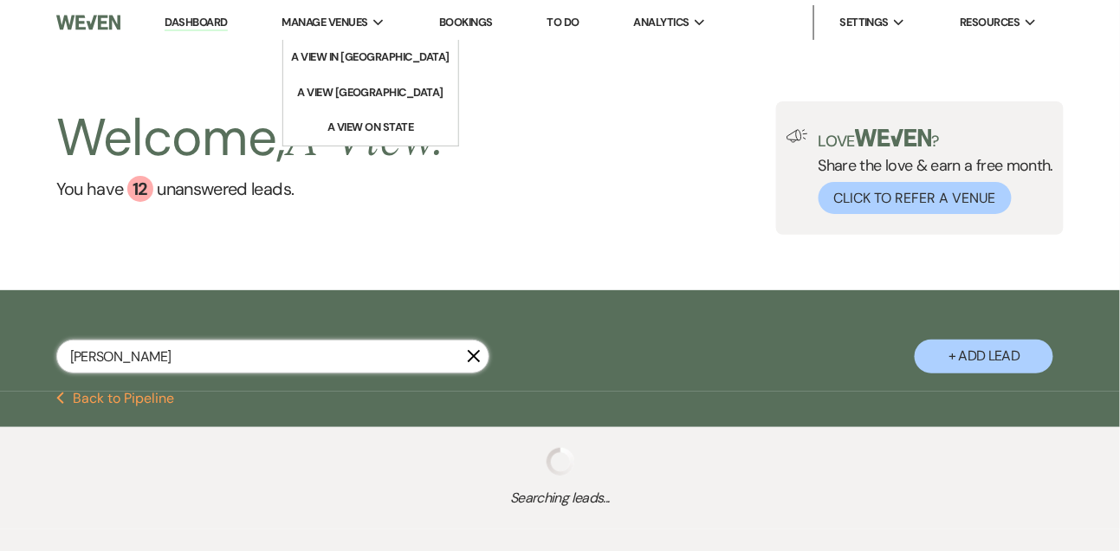
select select "8"
select select "4"
select select "8"
select select "4"
select select "8"
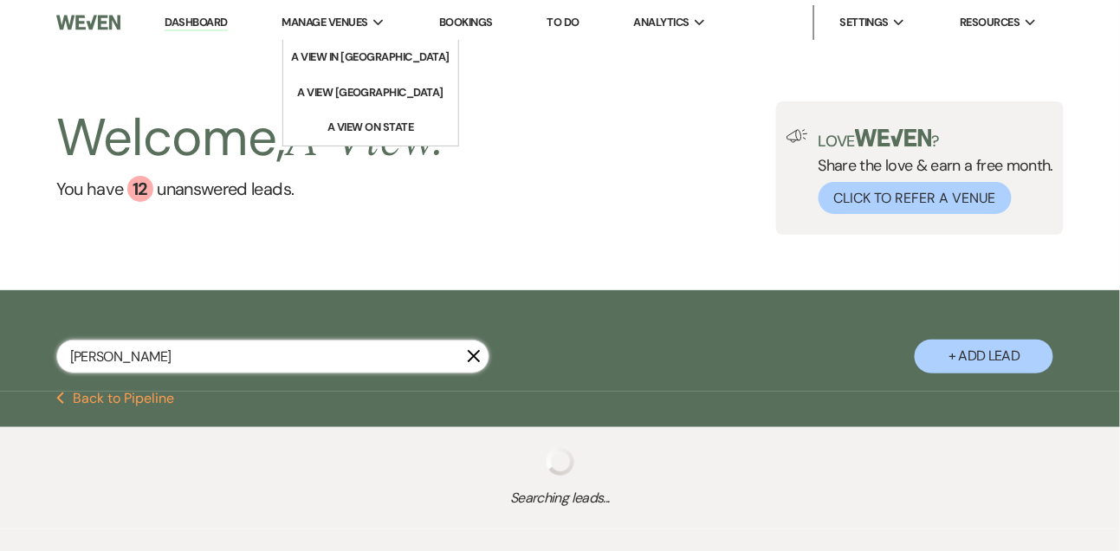
select select "4"
select select "9"
select select "4"
select select "8"
select select "3"
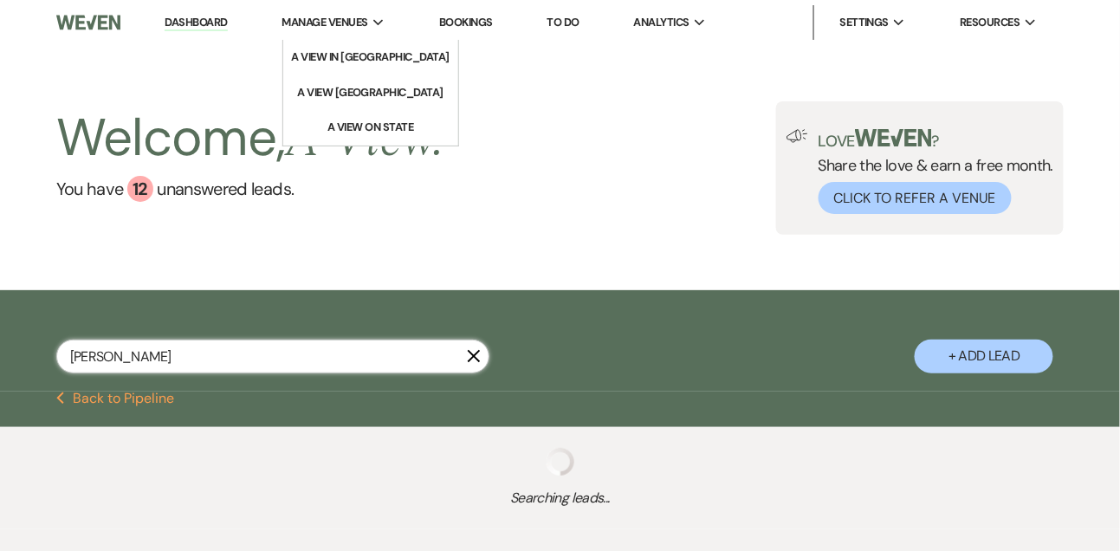
select select "8"
select select "3"
select select "8"
select select "4"
select select "8"
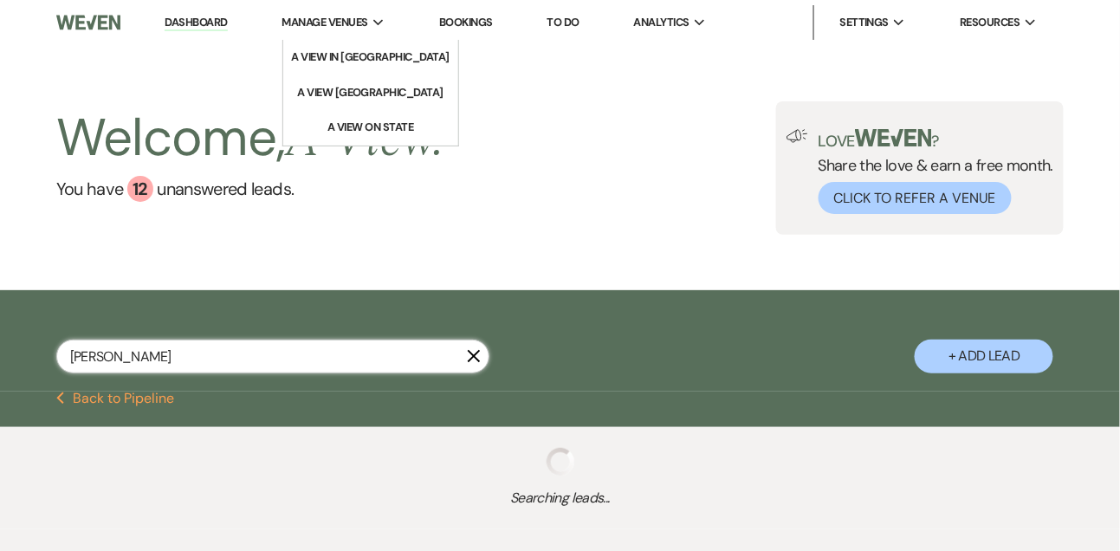
select select "4"
select select "8"
select select "10"
select select "8"
select select "4"
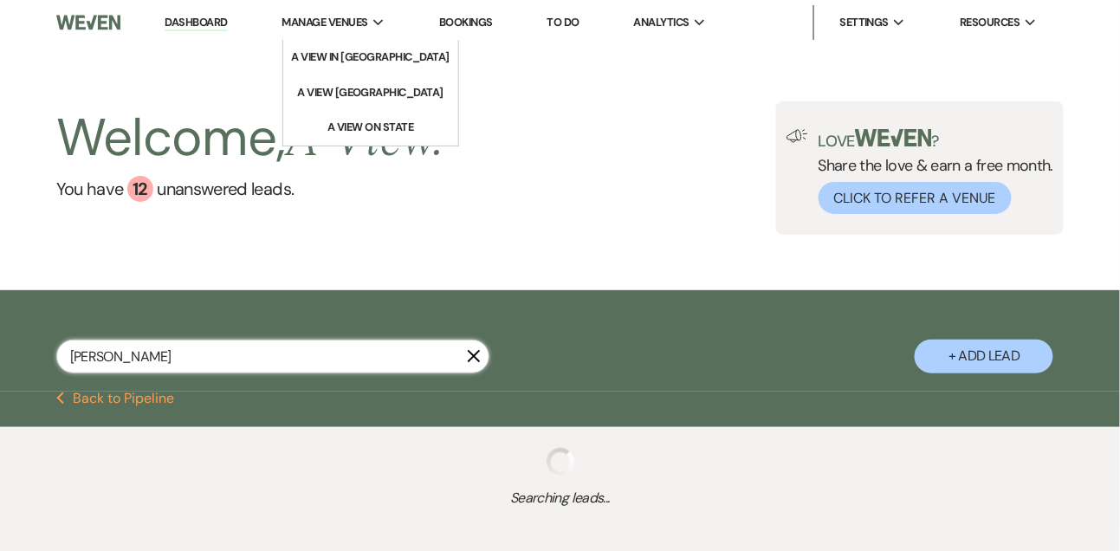
select select "8"
select select "5"
select select "8"
select select "4"
select select "8"
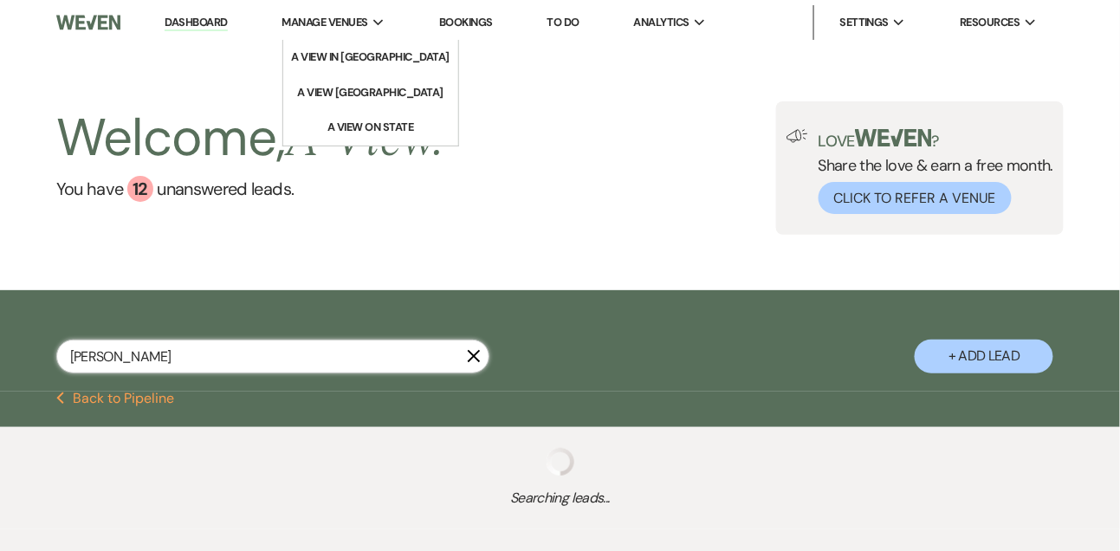
select select "7"
select select "8"
select select "5"
select select "9"
select select "8"
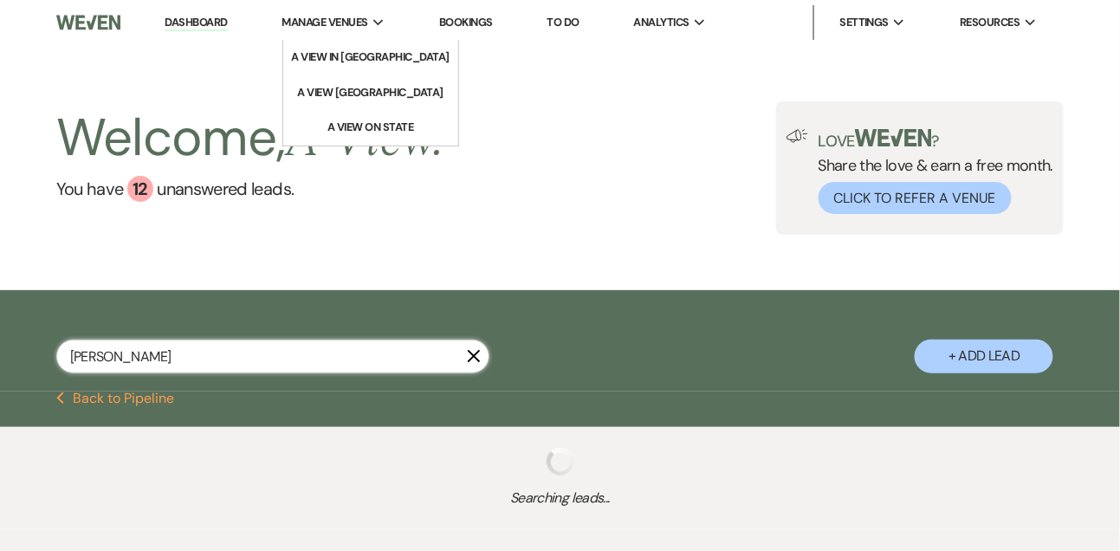
select select "5"
select select "8"
select select "7"
select select "8"
select select "4"
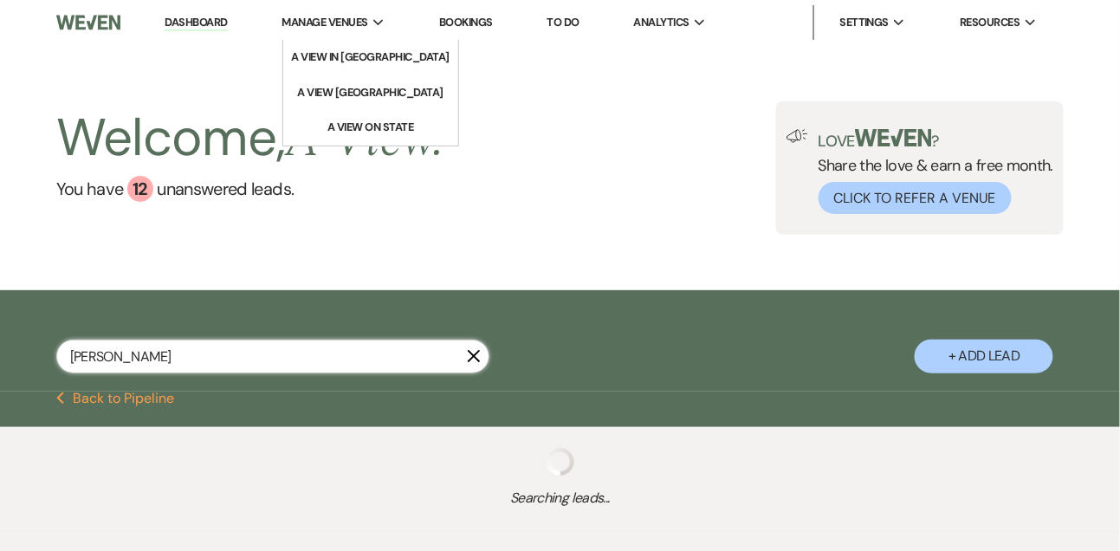
select select "8"
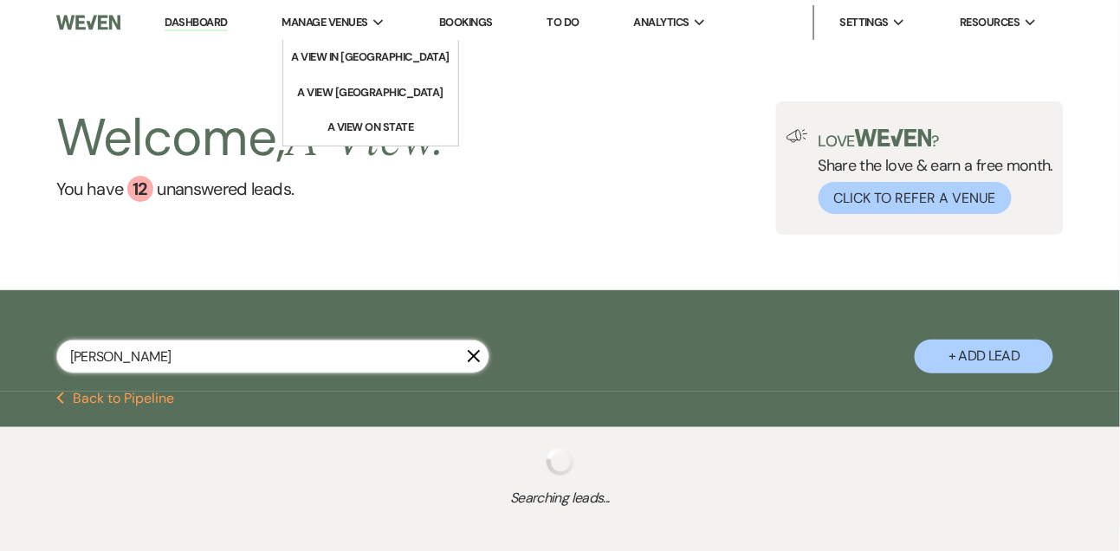
select select "4"
select select "8"
select select "4"
select select "8"
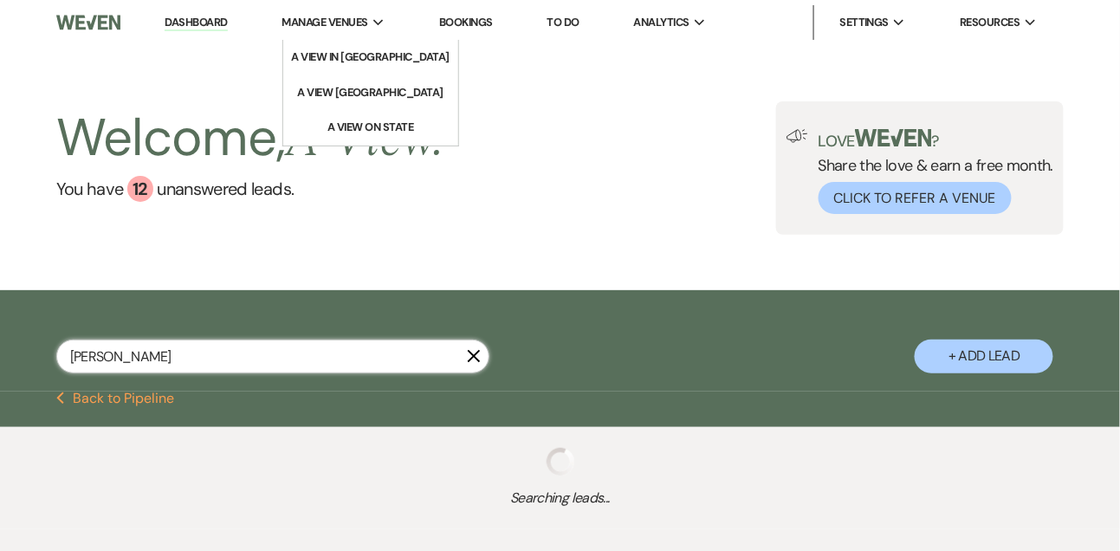
select select "4"
select select "8"
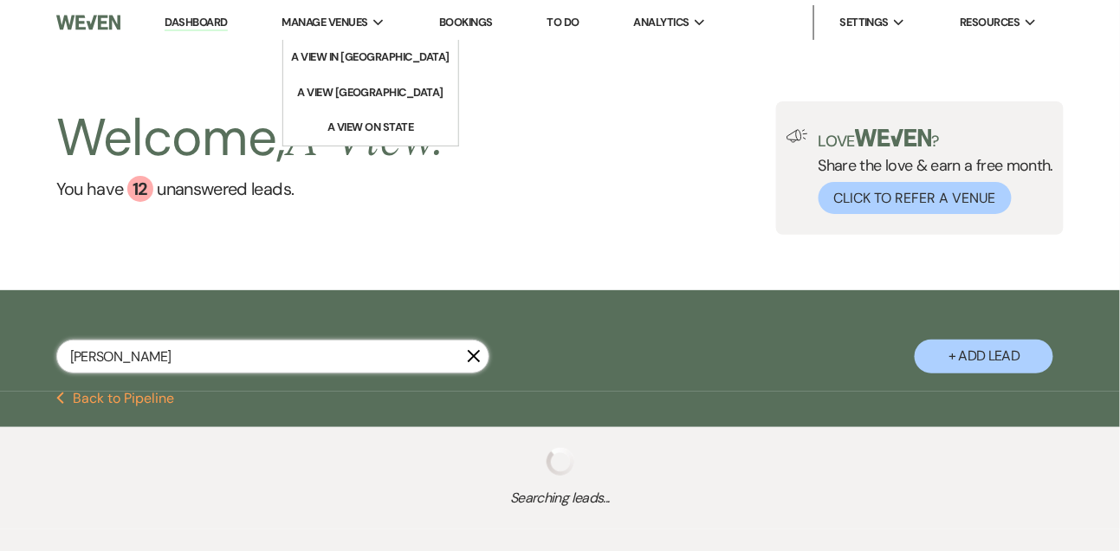
select select "4"
select select "8"
select select "4"
select select "8"
select select "4"
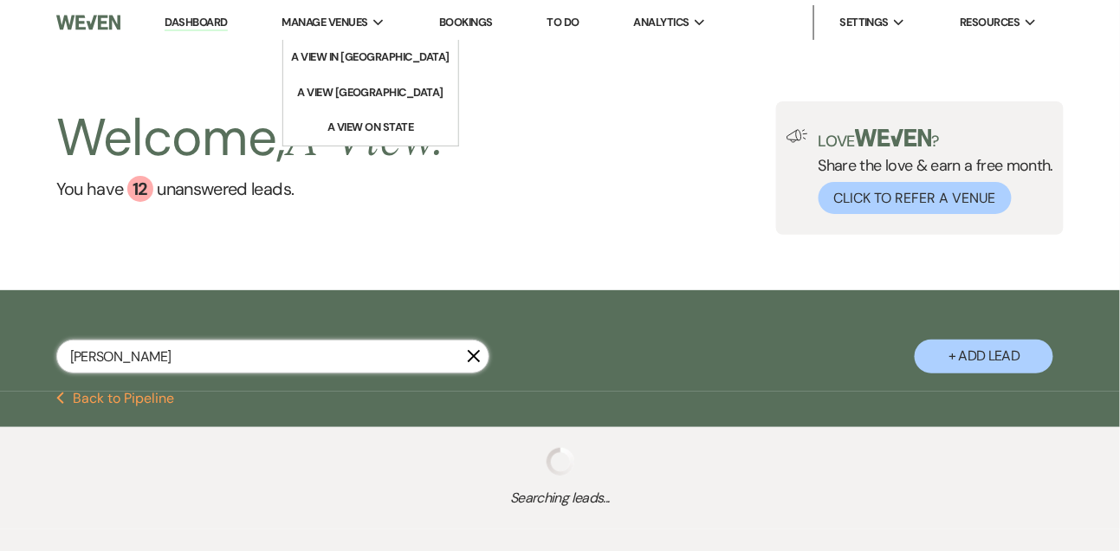
select select "8"
select select "4"
select select "8"
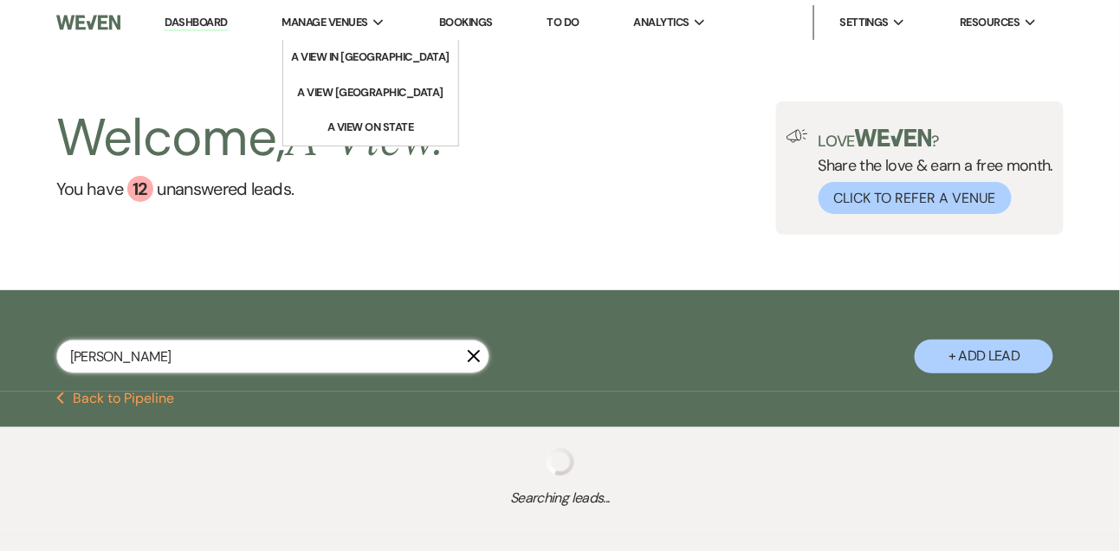
select select "8"
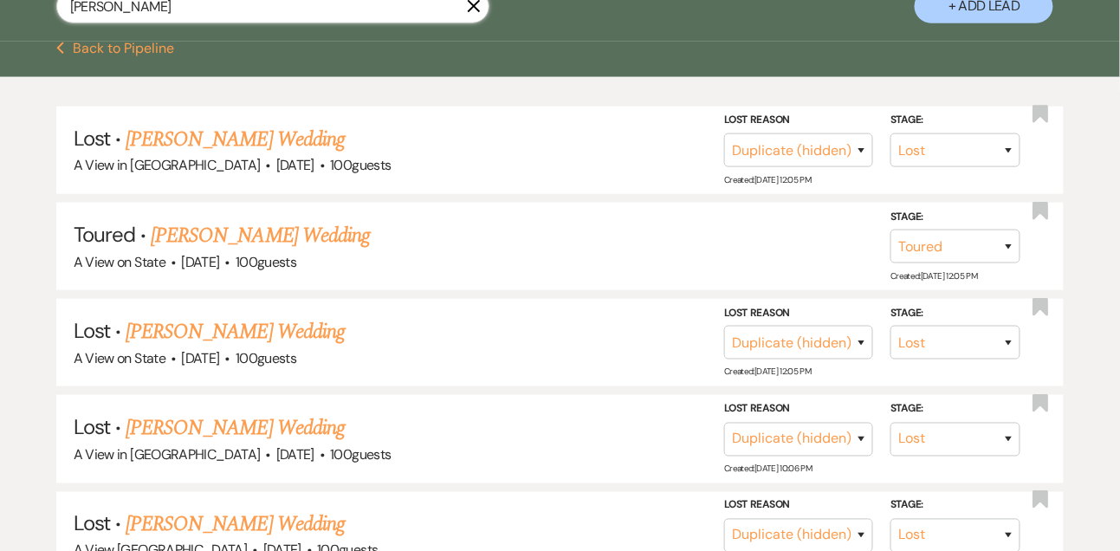
scroll to position [484, 0]
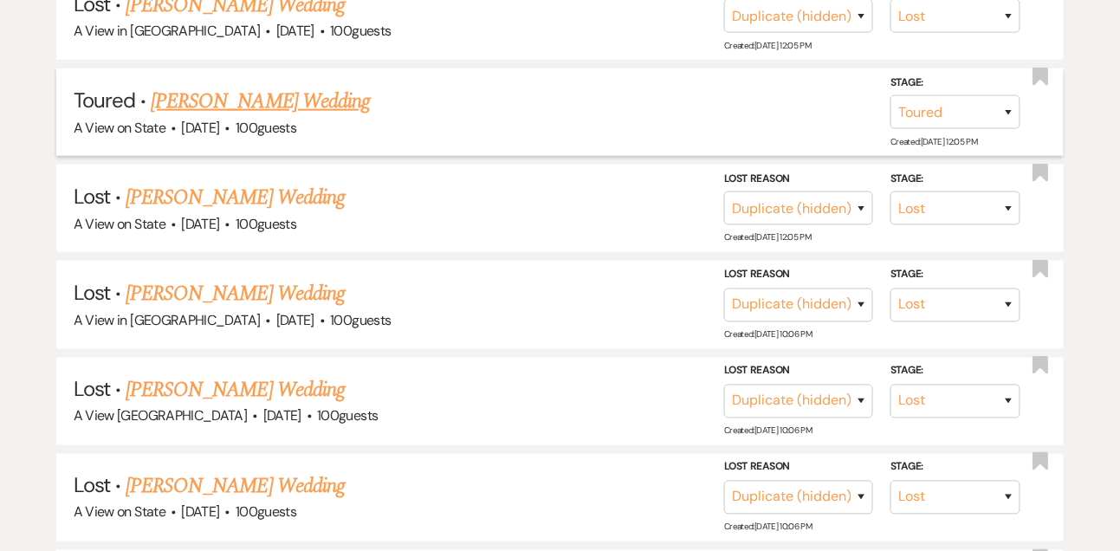
type input "jennifer payne"
click at [321, 117] on link "Jennifer Payne's Wedding" at bounding box center [260, 101] width 219 height 31
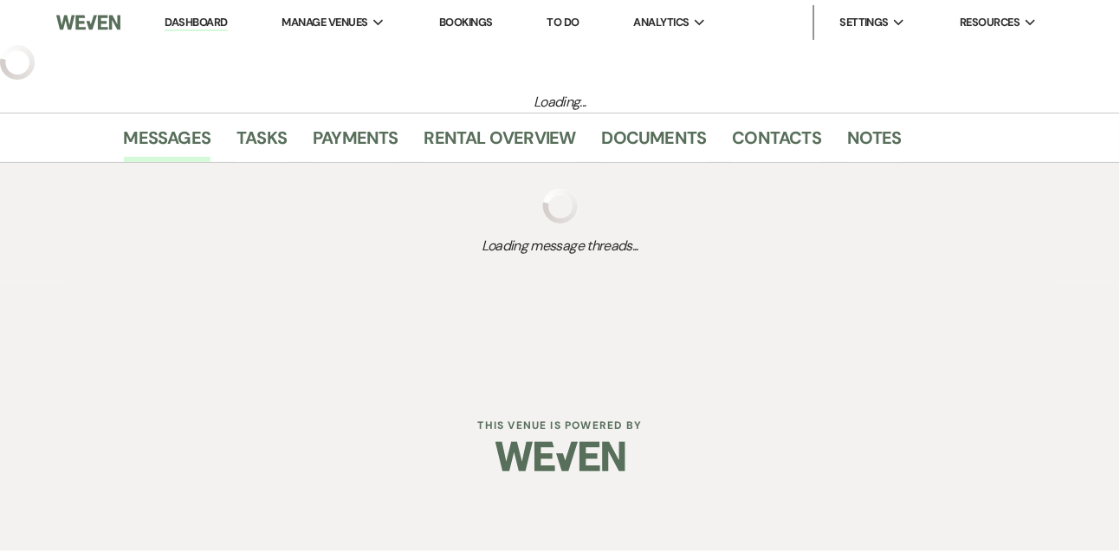
select select "5"
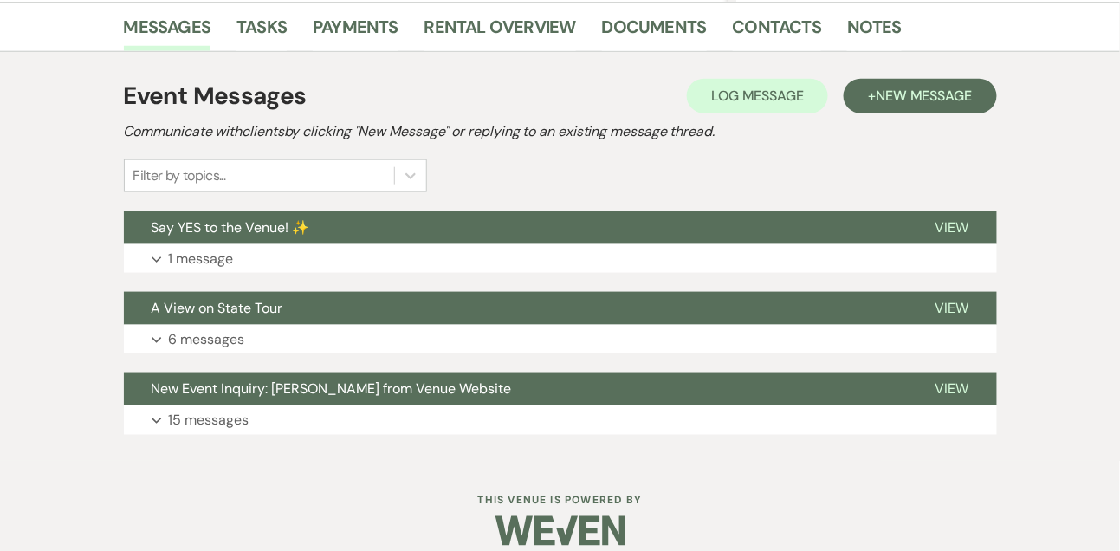
scroll to position [453, 0]
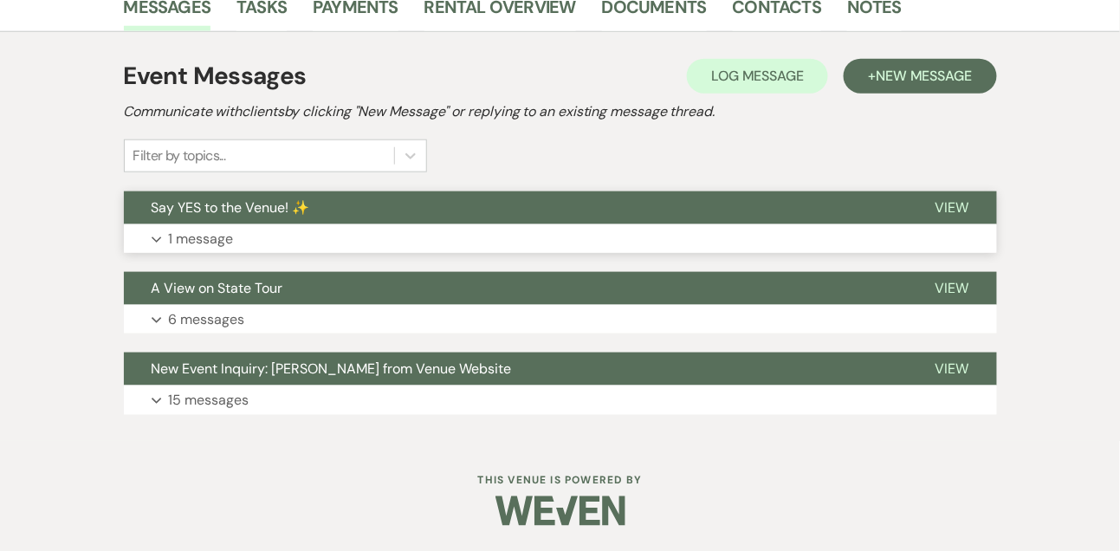
click at [225, 222] on button "Say YES to the Venue! ✨" at bounding box center [516, 207] width 784 height 33
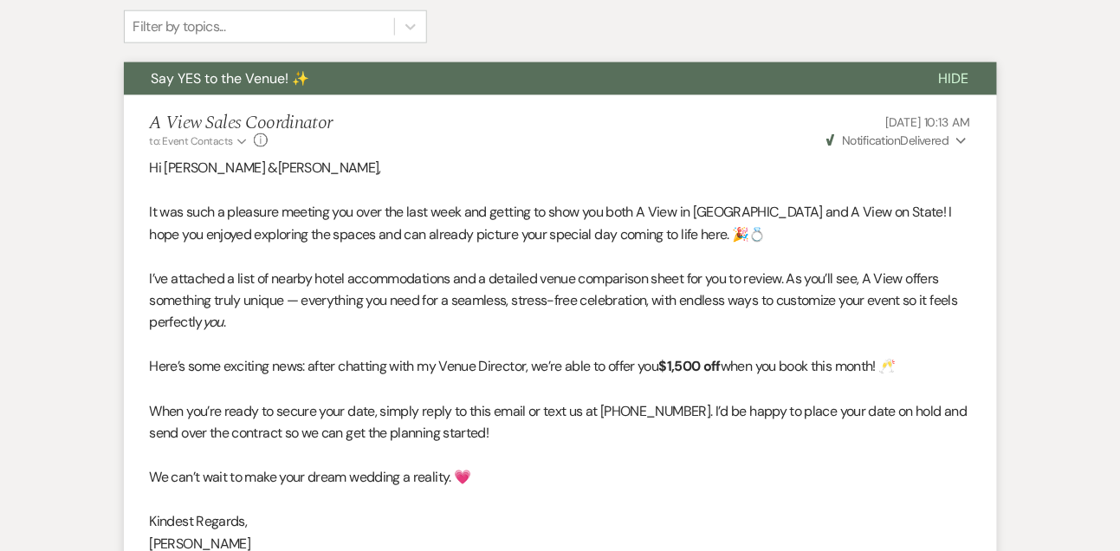
scroll to position [614, 0]
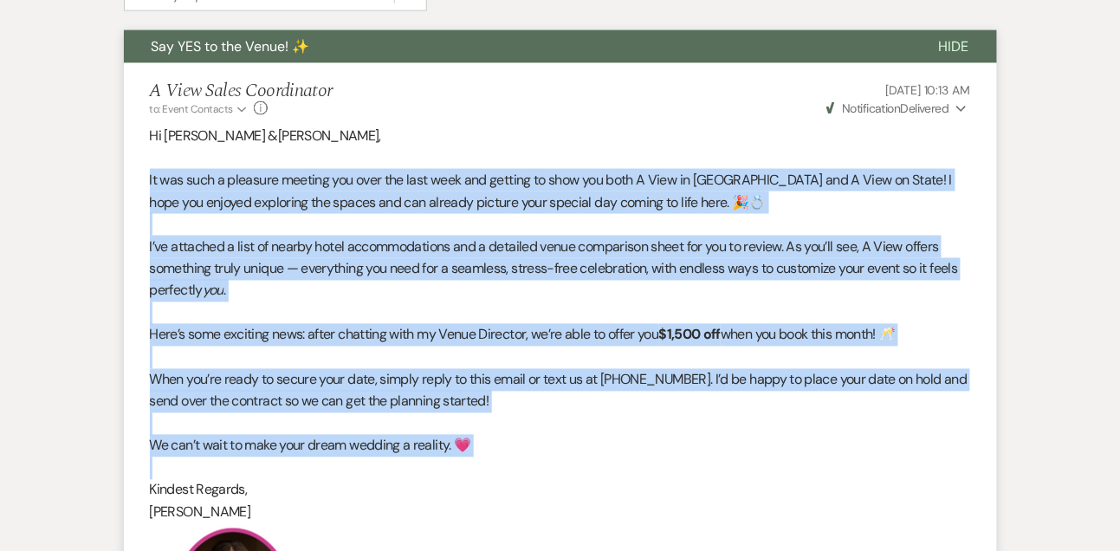
drag, startPoint x: 143, startPoint y: 178, endPoint x: 173, endPoint y: 466, distance: 289.2
click at [173, 466] on li "A View Sales Coordinator to: Event Contacts Expand Info Aug 14, 2025, 10:13 AM …" at bounding box center [560, 422] width 873 height 719
copy div "It was such a pleasure meeting you over the last week and getting to show you b…"
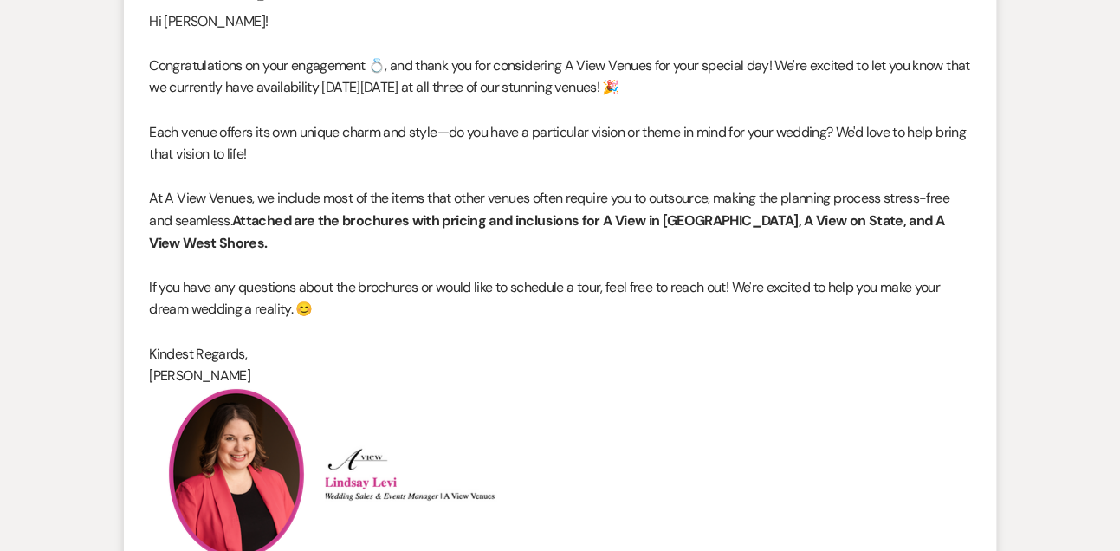
scroll to position [1919, 0]
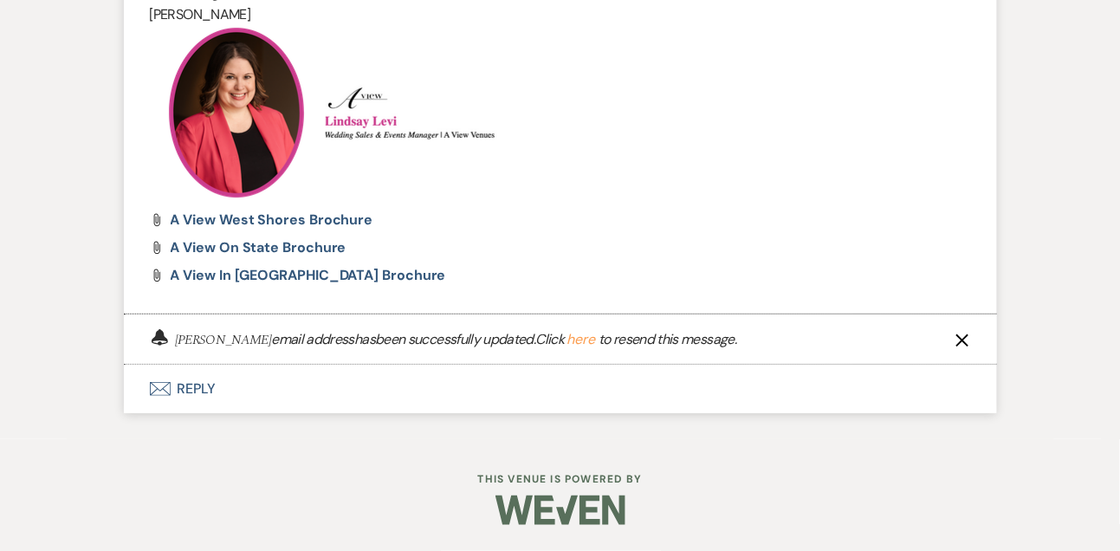
click at [567, 338] on button "here" at bounding box center [581, 340] width 29 height 14
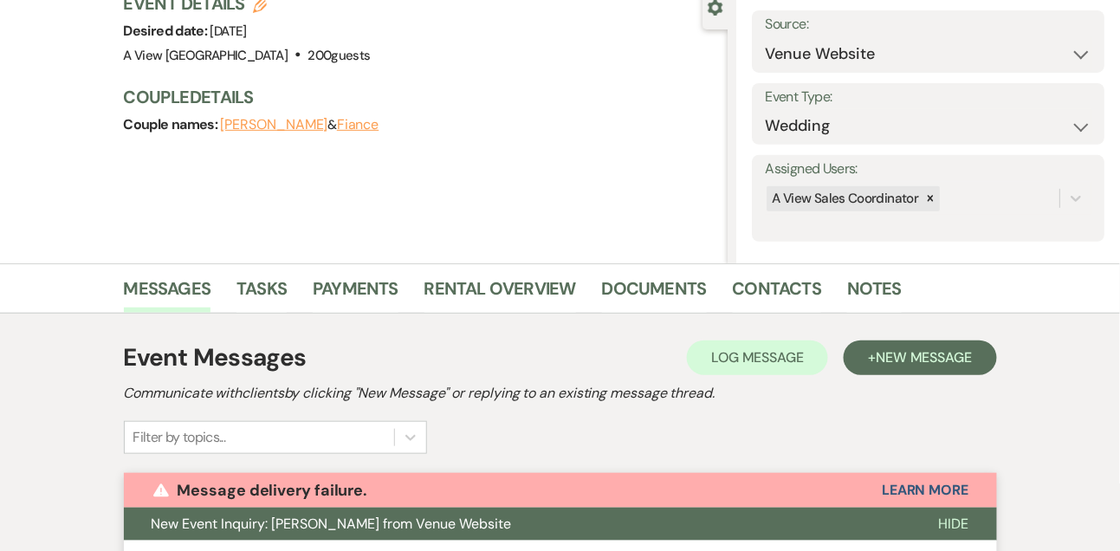
scroll to position [0, 0]
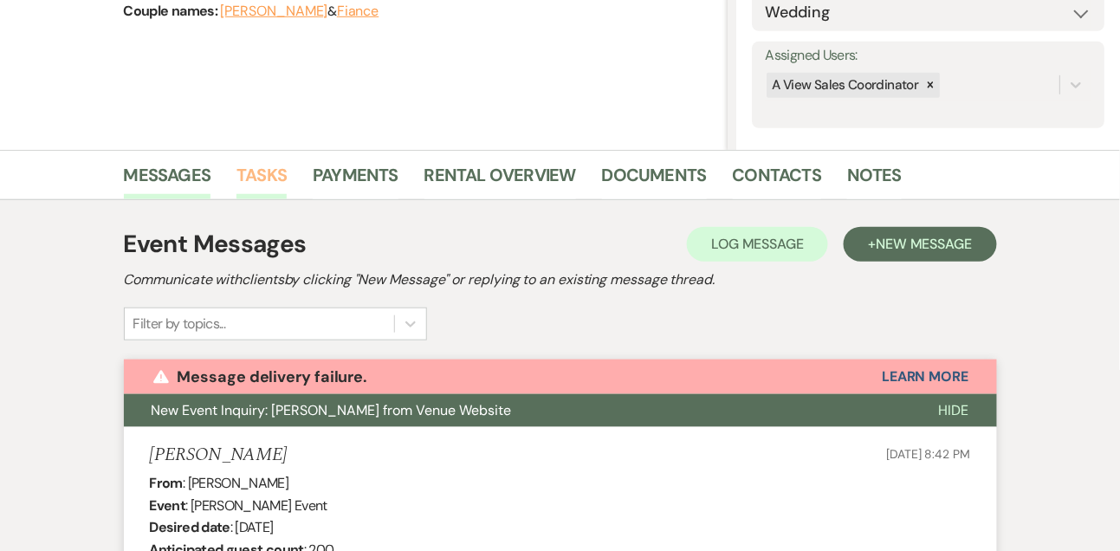
click at [257, 179] on link "Tasks" at bounding box center [261, 180] width 50 height 38
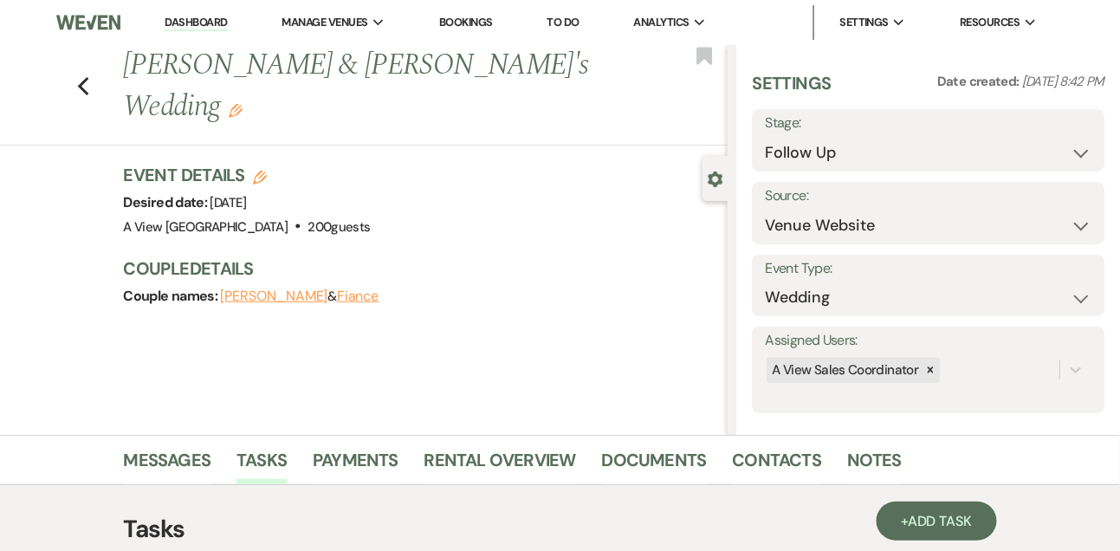
click at [223, 22] on link "Dashboard" at bounding box center [196, 23] width 62 height 16
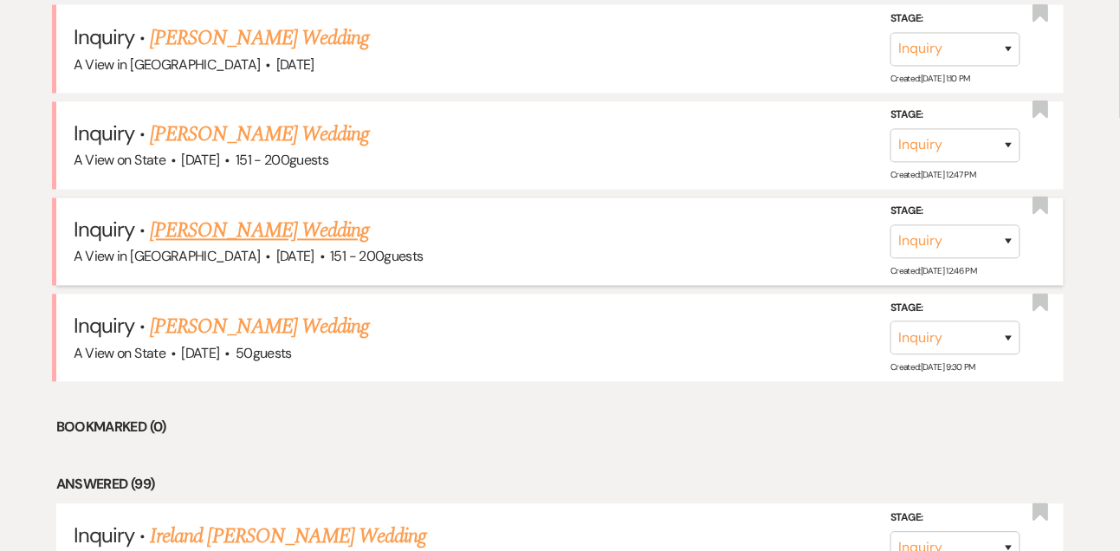
scroll to position [764, 0]
click at [241, 335] on link "[PERSON_NAME] Wedding" at bounding box center [259, 326] width 219 height 31
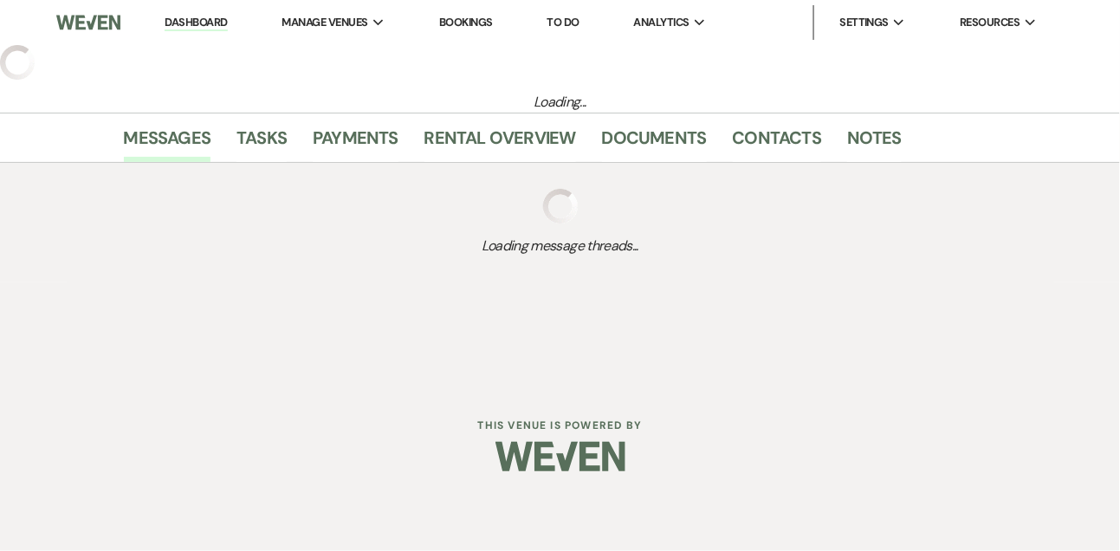
select select "5"
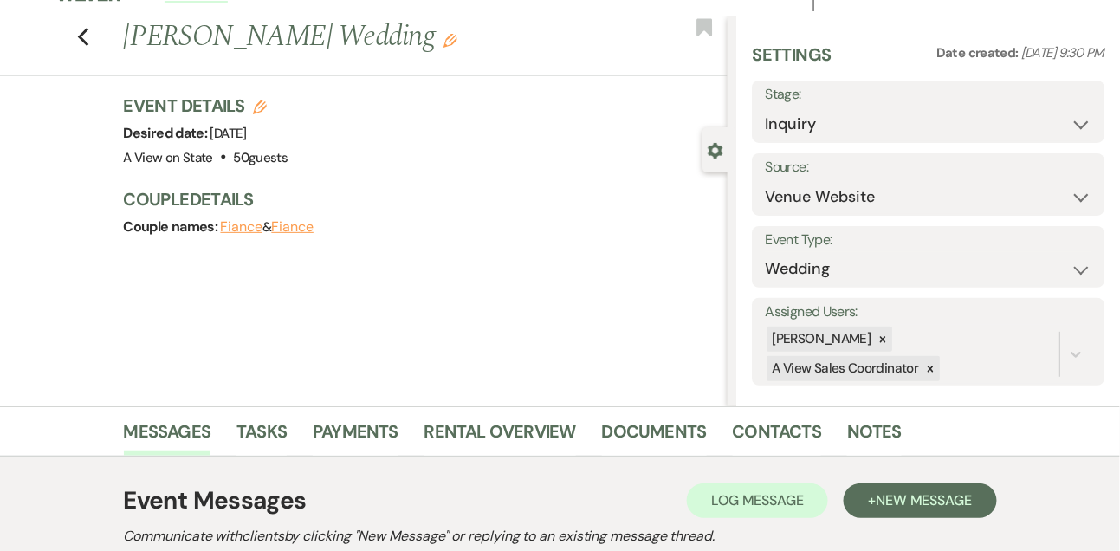
scroll to position [62, 0]
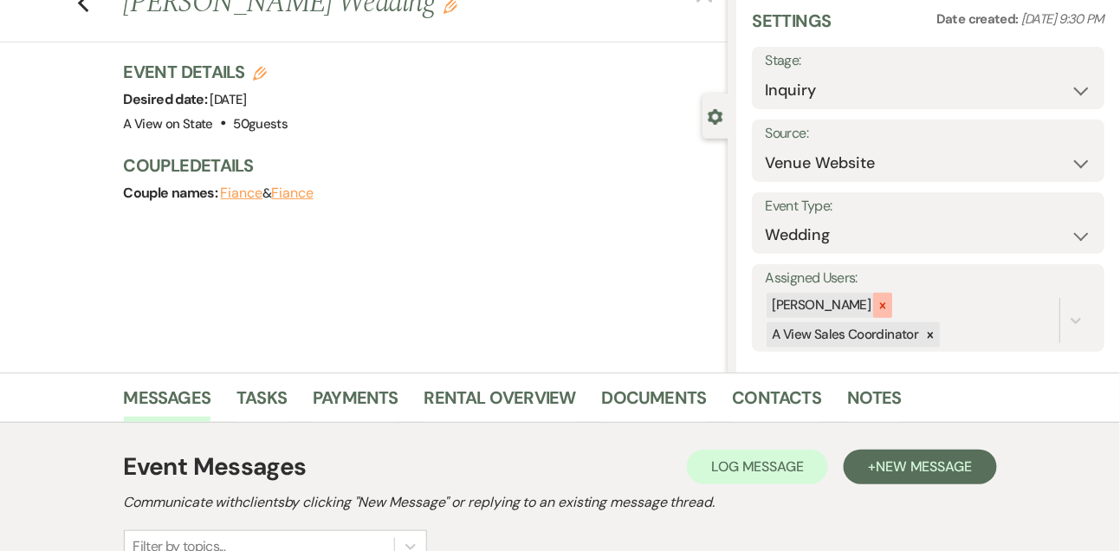
click at [892, 295] on div at bounding box center [882, 305] width 19 height 25
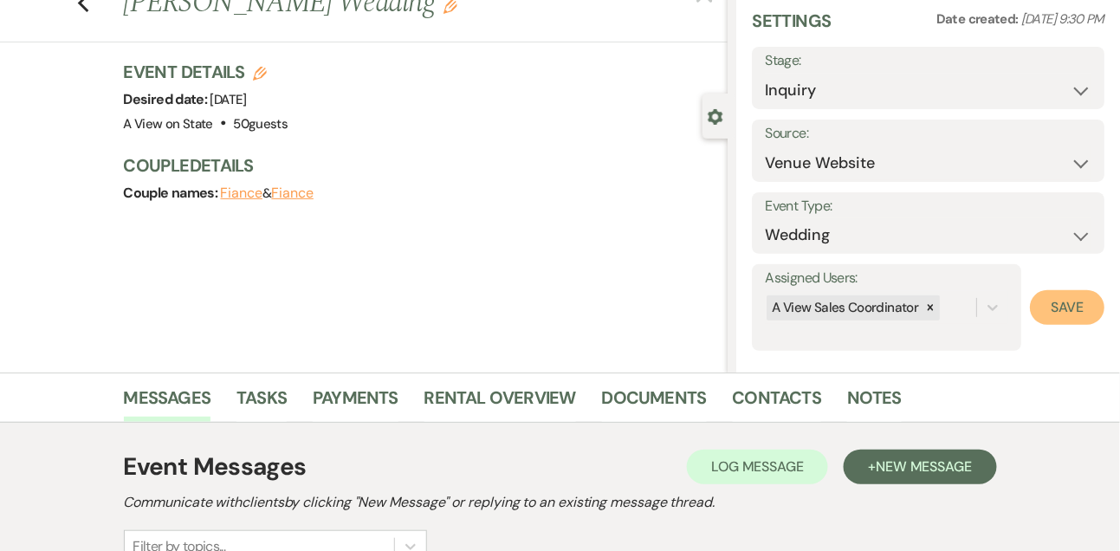
click at [1054, 310] on button "Save" at bounding box center [1067, 307] width 75 height 35
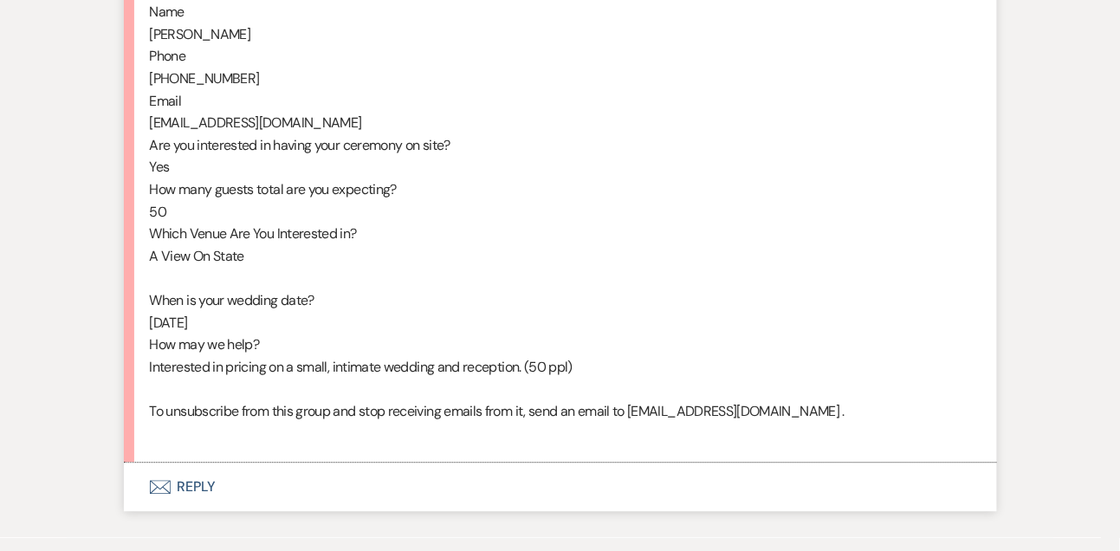
scroll to position [946, 0]
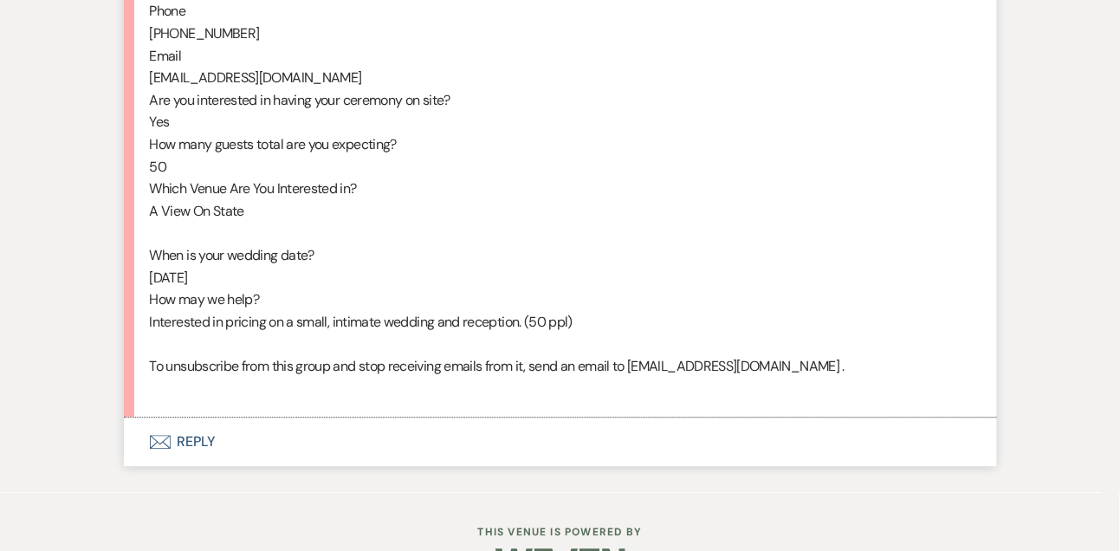
click at [194, 454] on button "Envelope Reply" at bounding box center [560, 442] width 873 height 49
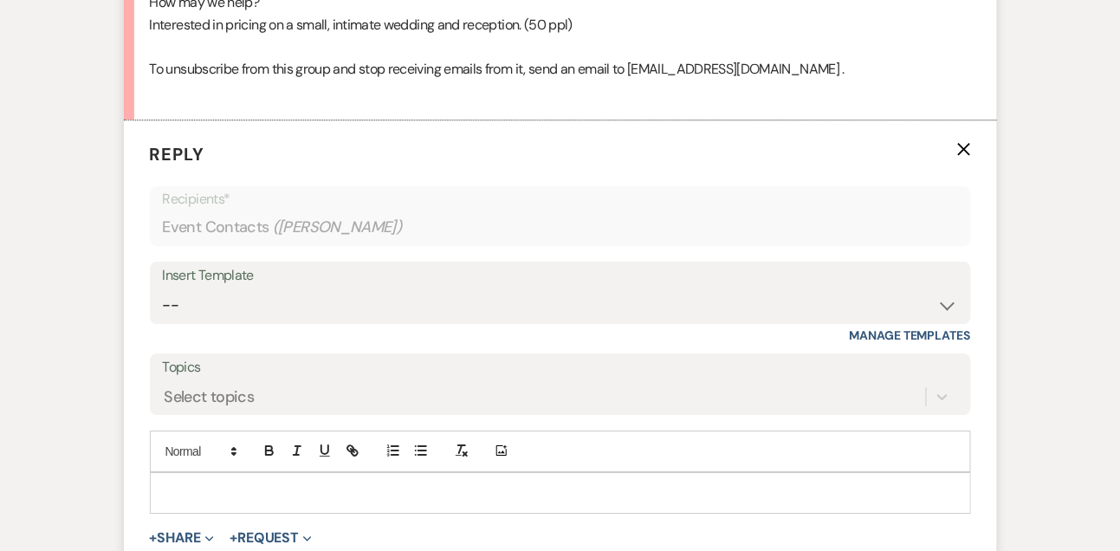
scroll to position [1331, 0]
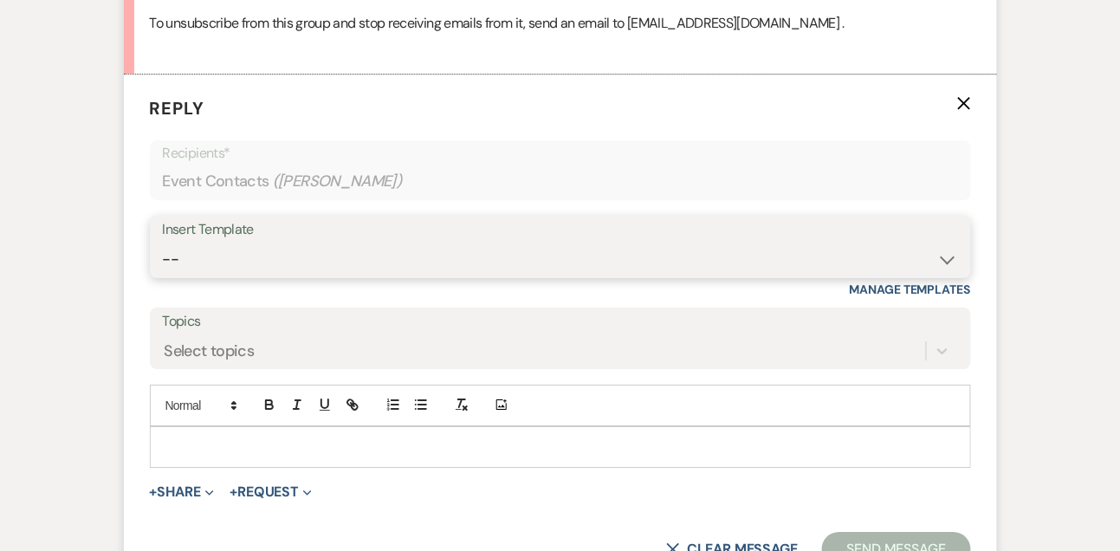
click at [205, 276] on select "-- Tour Confirmation Contract (Pre-Booked Leads) Out of office Inquiry Email Al…" at bounding box center [560, 260] width 795 height 34
select select "3303"
click at [163, 263] on select "-- Tour Confirmation Contract (Pre-Booked Leads) Out of office Inquiry Email Al…" at bounding box center [560, 260] width 795 height 34
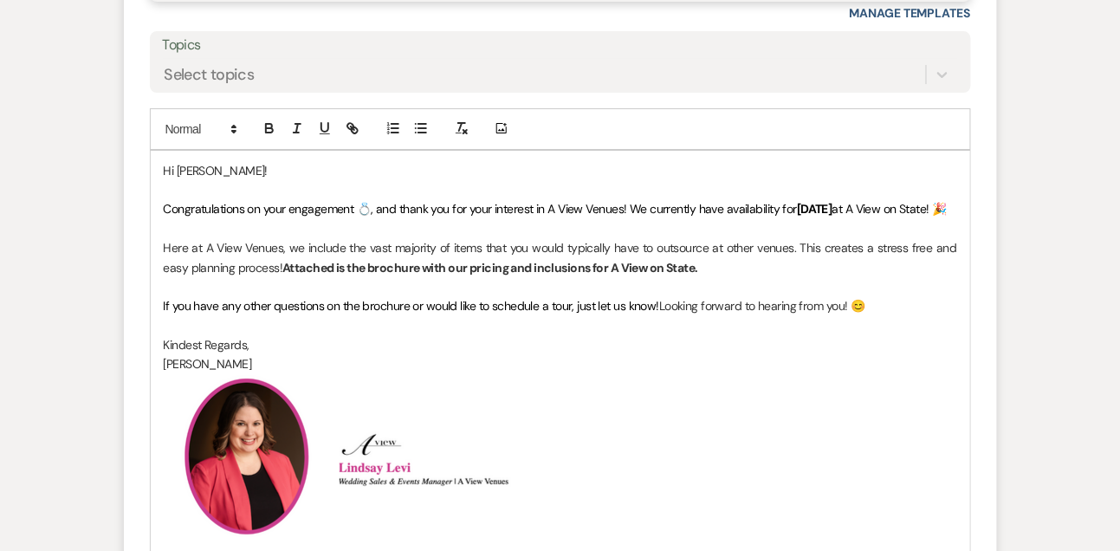
scroll to position [1610, 0]
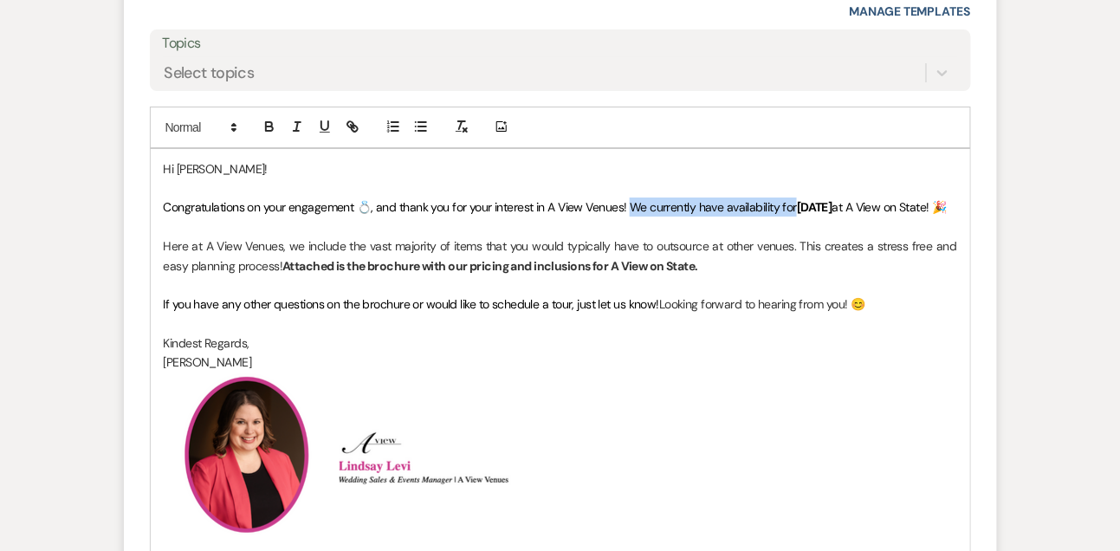
drag, startPoint x: 649, startPoint y: 229, endPoint x: 818, endPoint y: 223, distance: 169.0
click at [818, 217] on p "Congratulations on your engagement 💍, and thank you for your interest in A View…" at bounding box center [561, 207] width 794 height 19
click at [939, 217] on p "Congratulations on your engagement 💍, and thank you for your interest in A View…" at bounding box center [561, 207] width 794 height 19
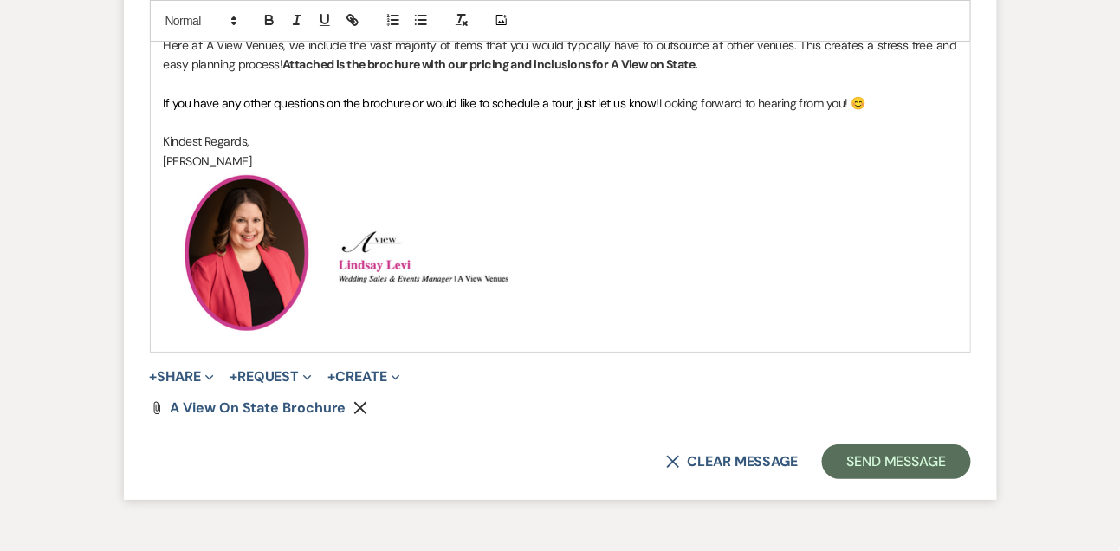
scroll to position [1840, 0]
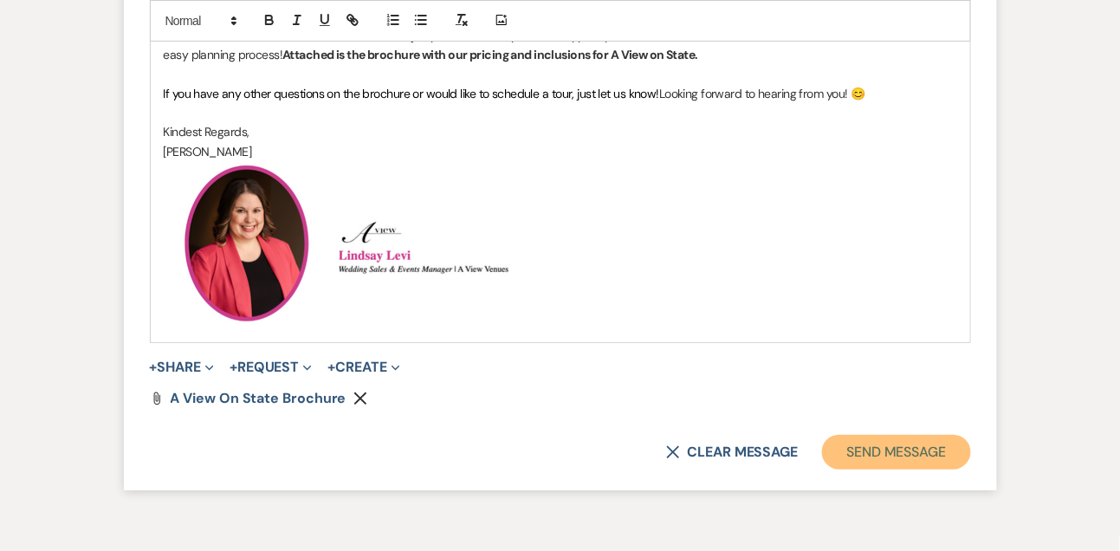
click at [922, 470] on button "Send Message" at bounding box center [896, 452] width 148 height 35
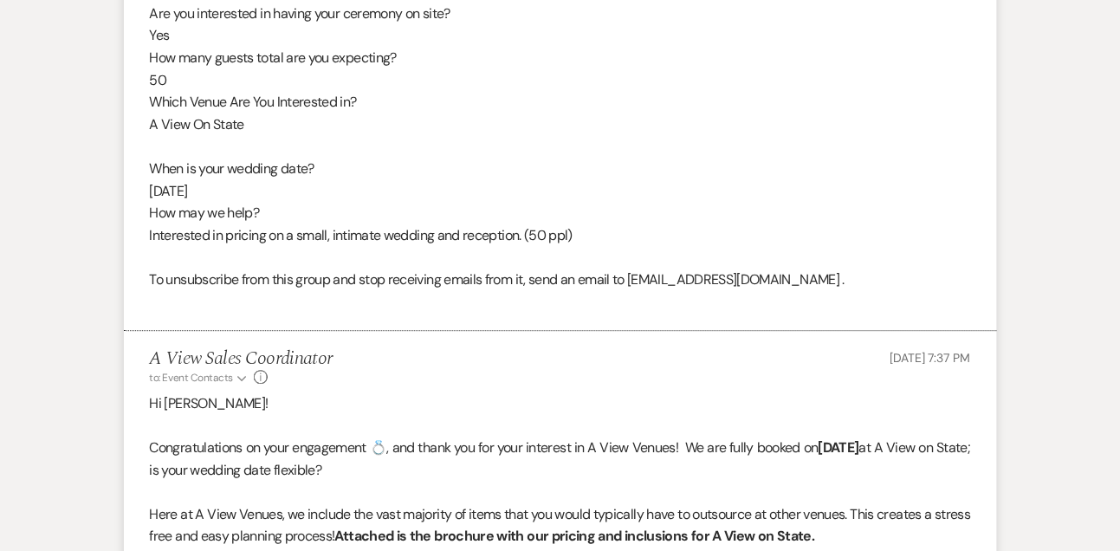
scroll to position [866, 0]
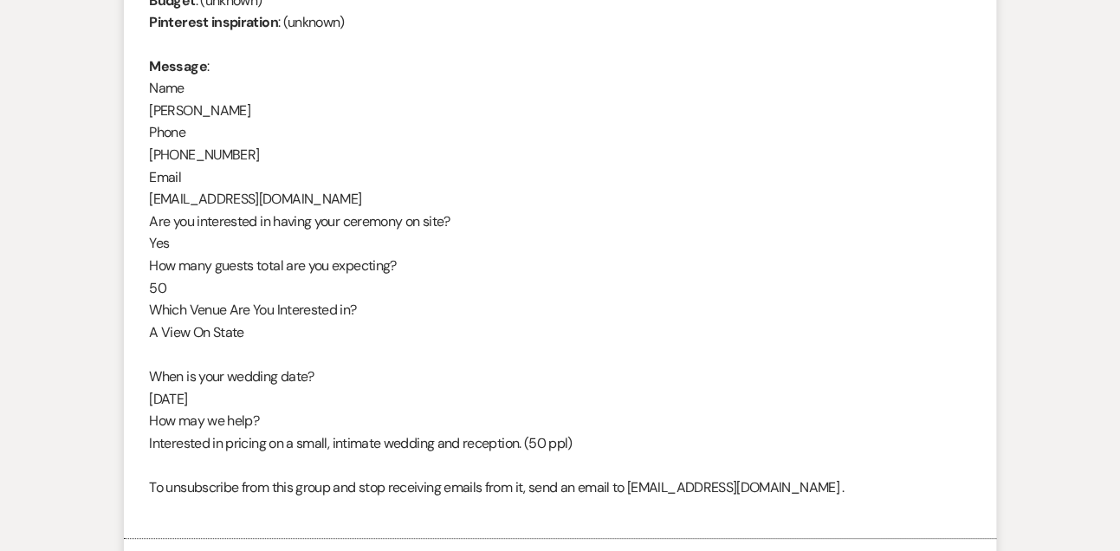
click at [221, 105] on div "From : [PERSON_NAME] Event : [PERSON_NAME] Event Desired date : [DATE] Anticipa…" at bounding box center [560, 188] width 821 height 665
copy div "[PERSON_NAME]"
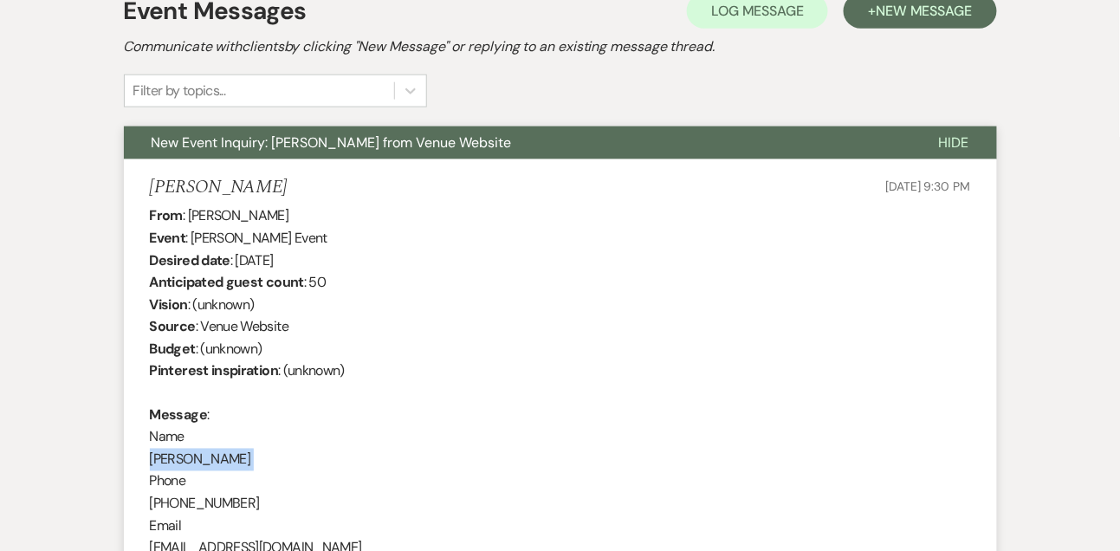
scroll to position [506, 0]
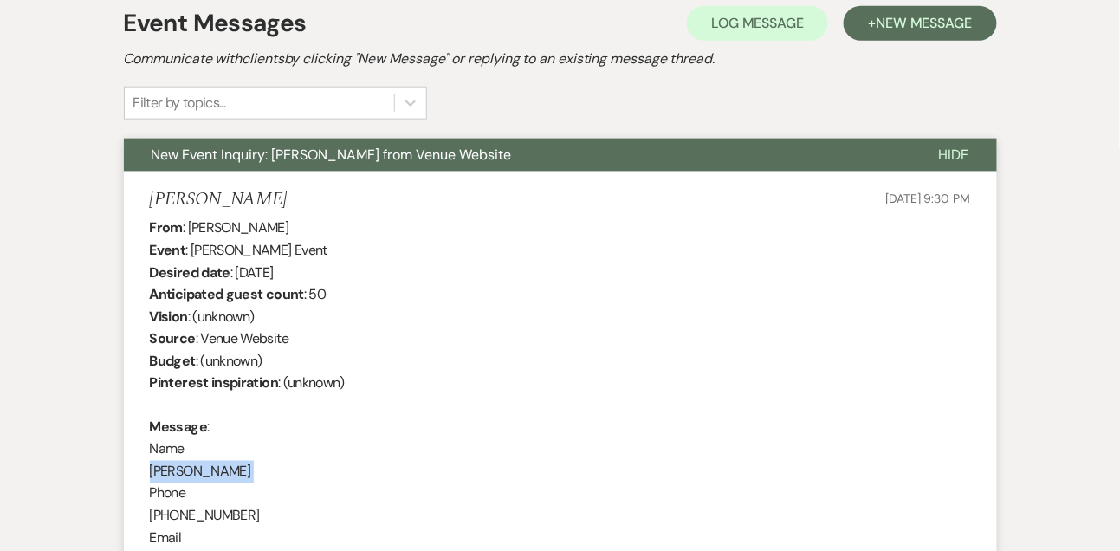
drag, startPoint x: 236, startPoint y: 272, endPoint x: 385, endPoint y: 269, distance: 149.0
click at [385, 271] on div "From : [PERSON_NAME] Event : [PERSON_NAME] Event Desired date : [DATE] Anticipa…" at bounding box center [560, 549] width 821 height 665
copy div "[DATE]"
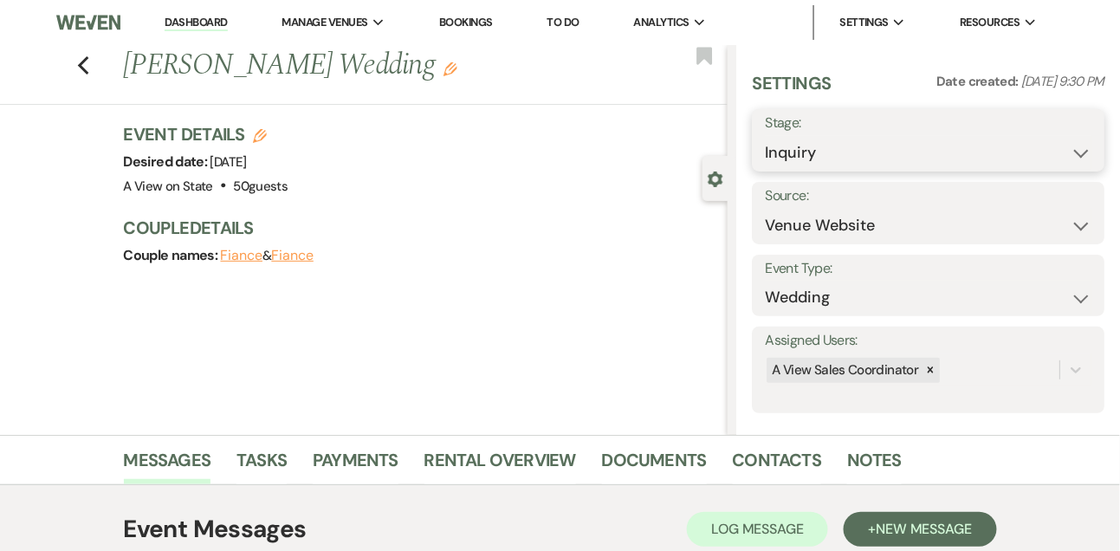
click at [794, 153] on select "Inquiry Follow Up Tour Requested Tour Confirmed Toured Proposal Sent Booked Lost" at bounding box center [928, 153] width 327 height 34
select select "9"
click at [765, 136] on select "Inquiry Follow Up Tour Requested Tour Confirmed Toured Proposal Sent Booked Lost" at bounding box center [928, 153] width 327 height 34
click at [1066, 138] on button "Save" at bounding box center [1068, 140] width 73 height 35
click at [277, 457] on link "Tasks" at bounding box center [261, 465] width 50 height 38
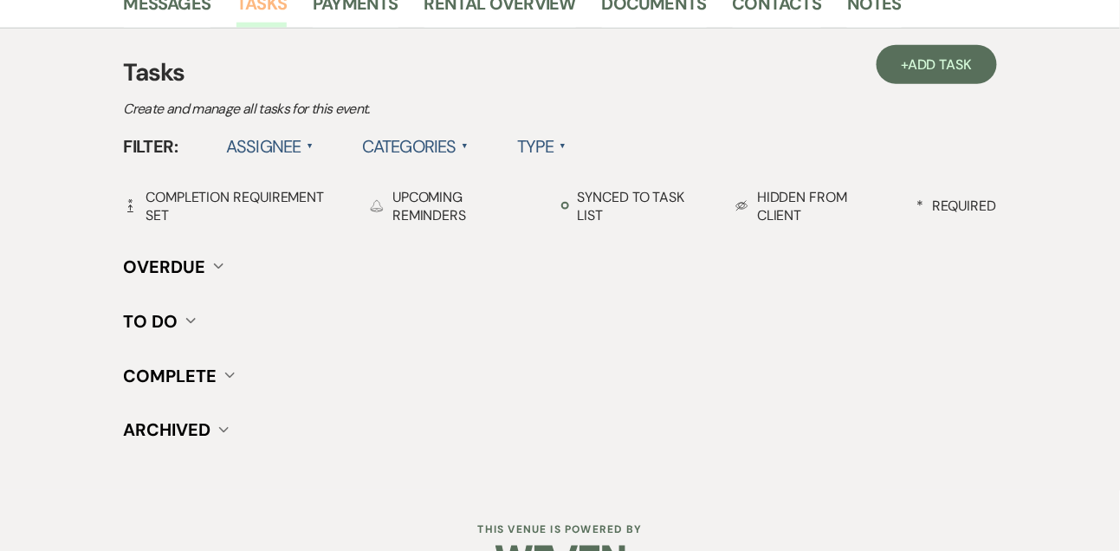
scroll to position [462, 0]
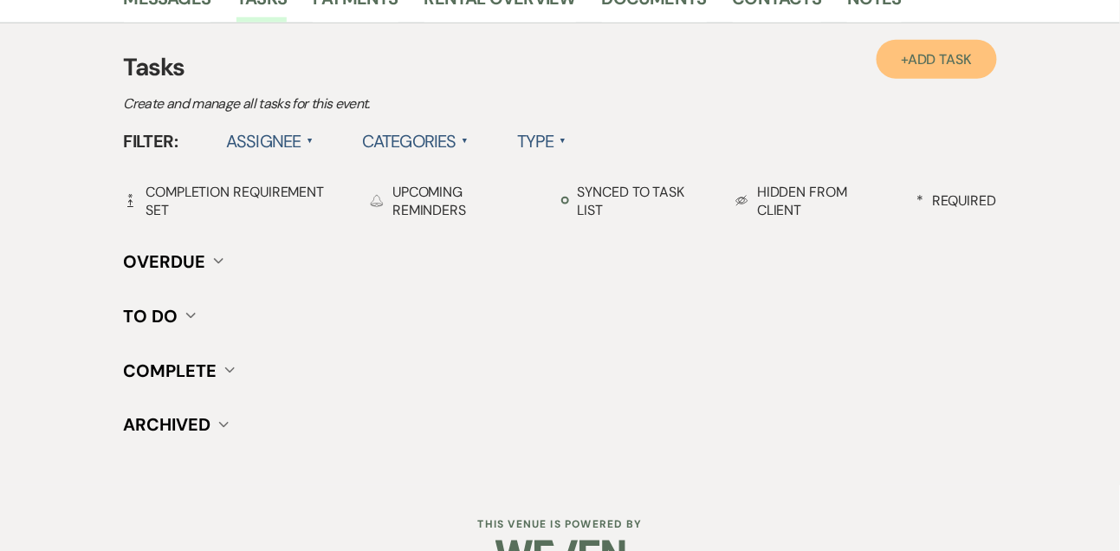
click at [939, 55] on span "Add Task" at bounding box center [940, 59] width 64 height 18
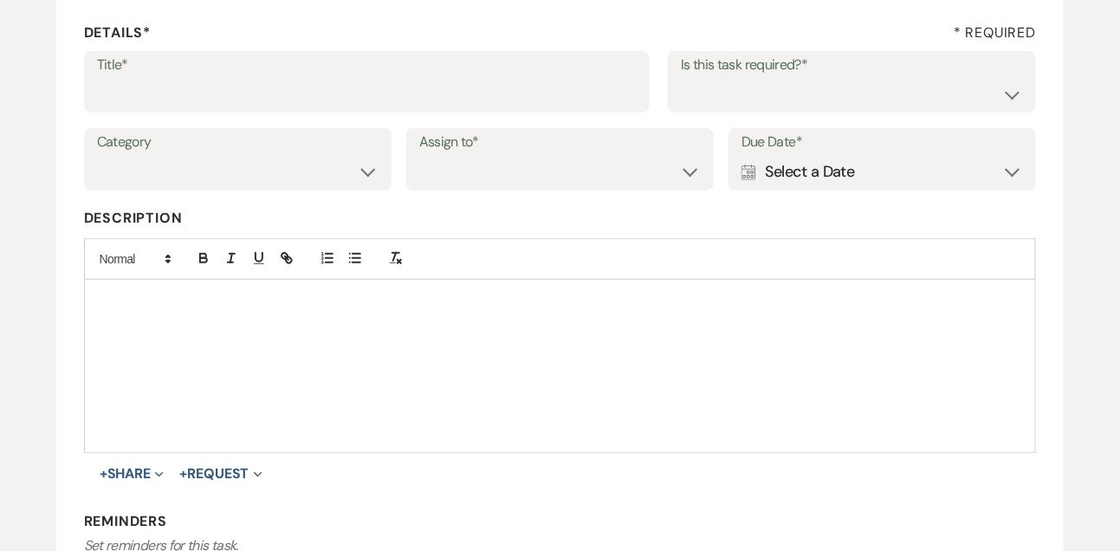
scroll to position [154, 0]
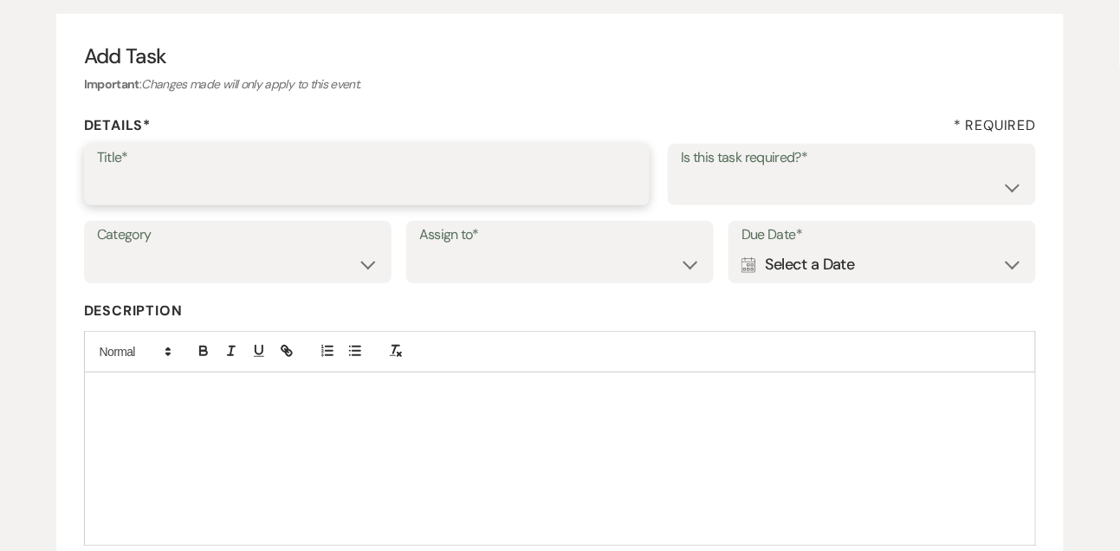
click at [426, 175] on input "Title*" at bounding box center [367, 187] width 541 height 34
type input "1st follow up"
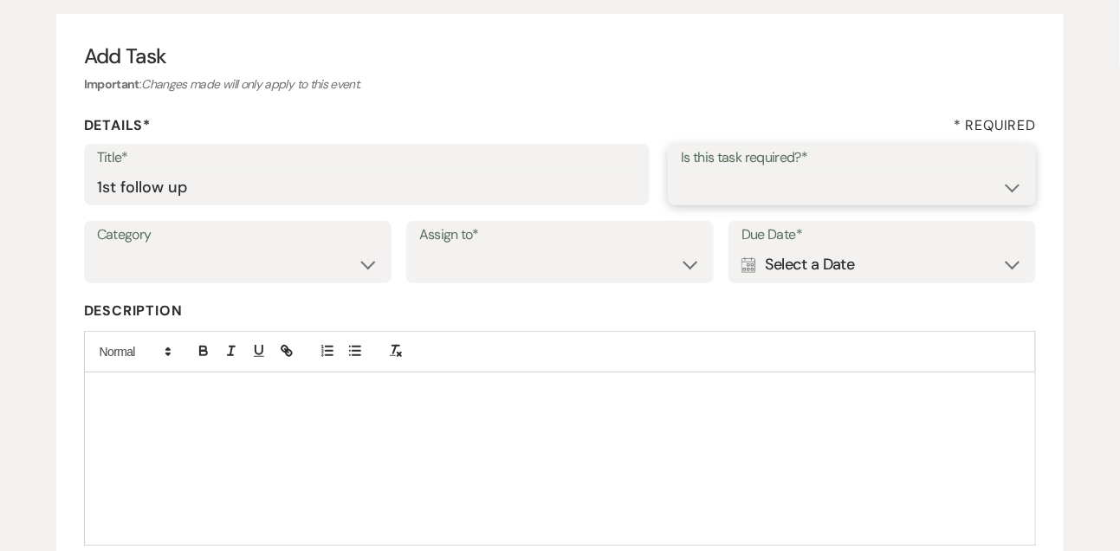
click at [895, 188] on select "Yes No" at bounding box center [852, 187] width 342 height 34
select select "true"
click at [681, 170] on select "Yes No" at bounding box center [852, 187] width 342 height 34
click at [273, 269] on select "Venue Vendors Guests Details Finalize & Share" at bounding box center [238, 265] width 282 height 34
select select "31"
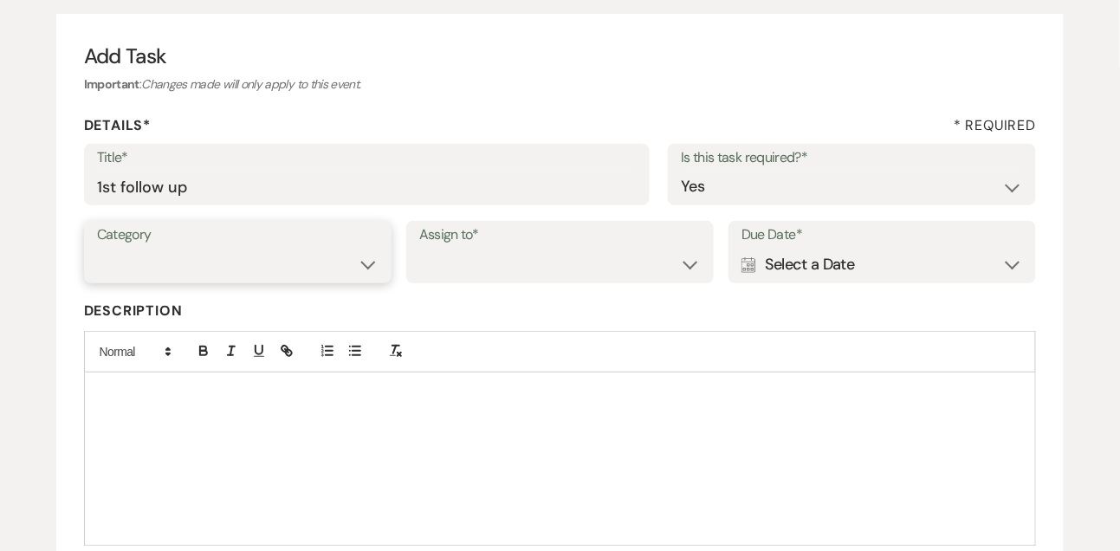
click at [97, 248] on select "Venue Vendors Guests Details Finalize & Share" at bounding box center [238, 265] width 282 height 34
click at [474, 281] on select "Venue Client" at bounding box center [560, 265] width 282 height 34
select select "venueHost"
click at [419, 248] on select "Venue Client" at bounding box center [560, 265] width 282 height 34
click at [867, 259] on div "Calendar Select a Date Expand" at bounding box center [883, 265] width 282 height 34
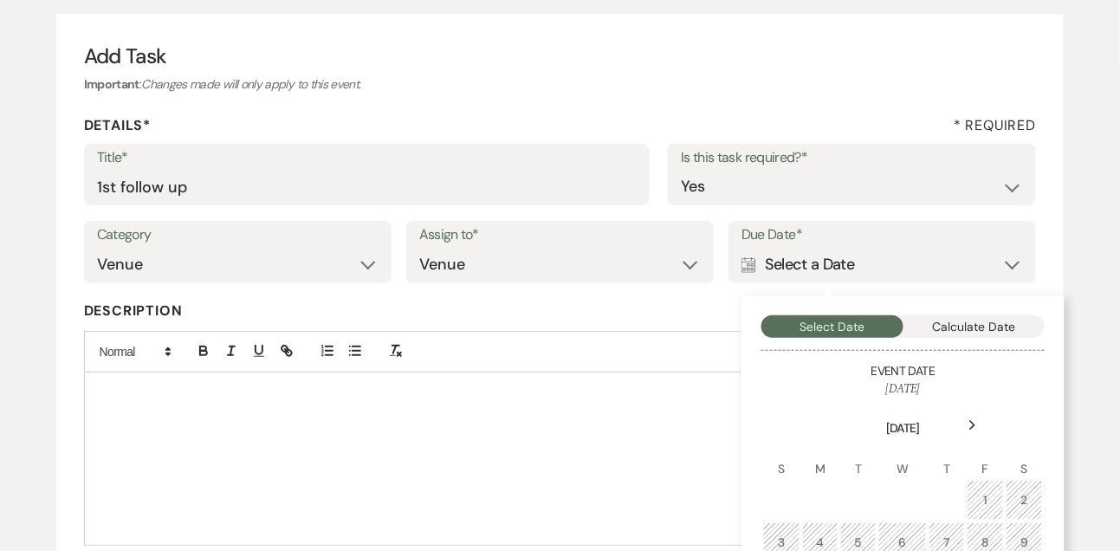
click at [982, 424] on div "Next" at bounding box center [973, 425] width 28 height 28
click at [909, 495] on div "3" at bounding box center [904, 500] width 16 height 18
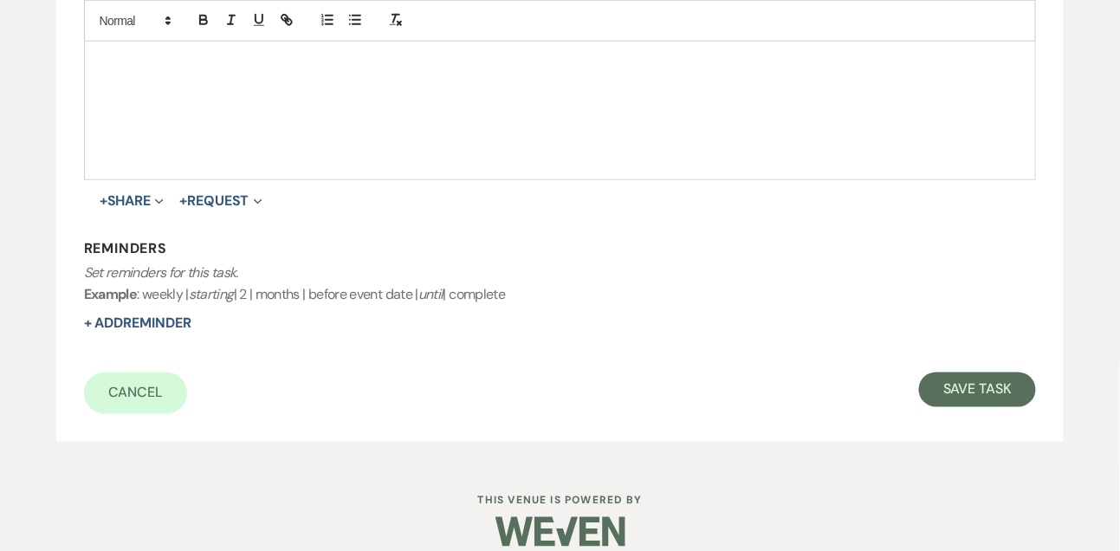
scroll to position [535, 0]
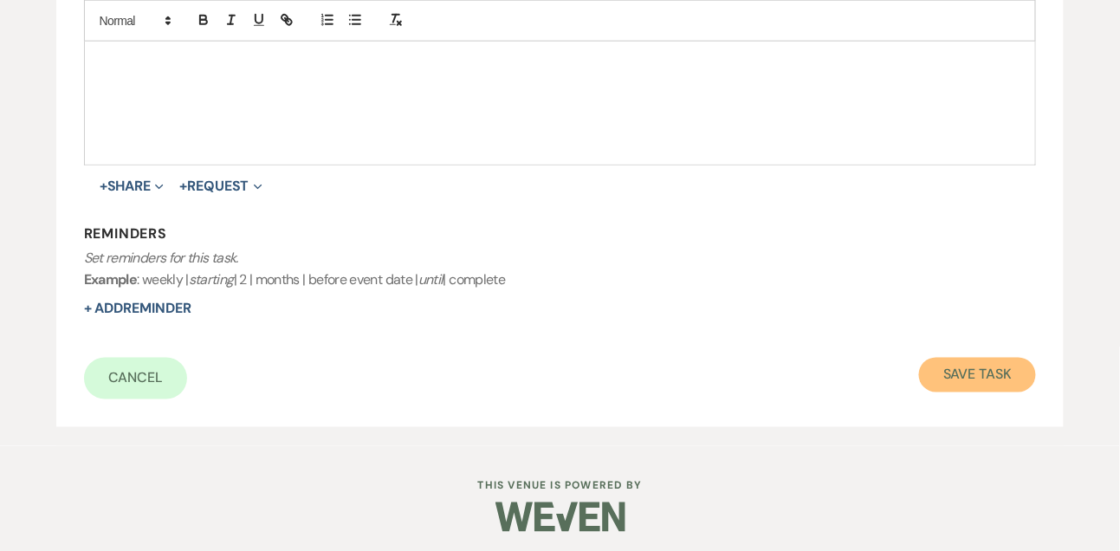
click at [1004, 366] on button "Save Task" at bounding box center [977, 375] width 117 height 35
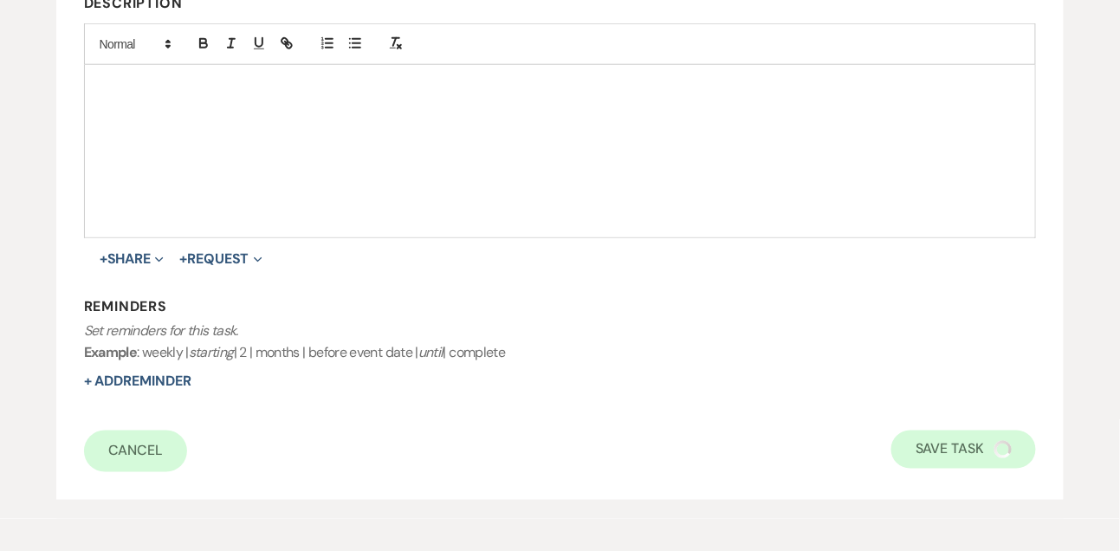
select select "9"
select select "5"
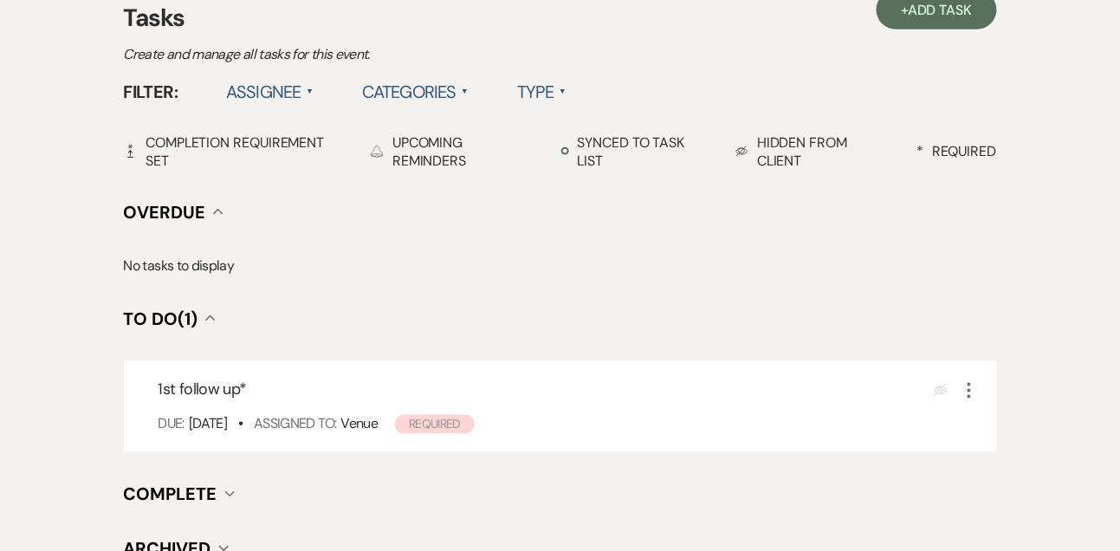
scroll to position [680, 0]
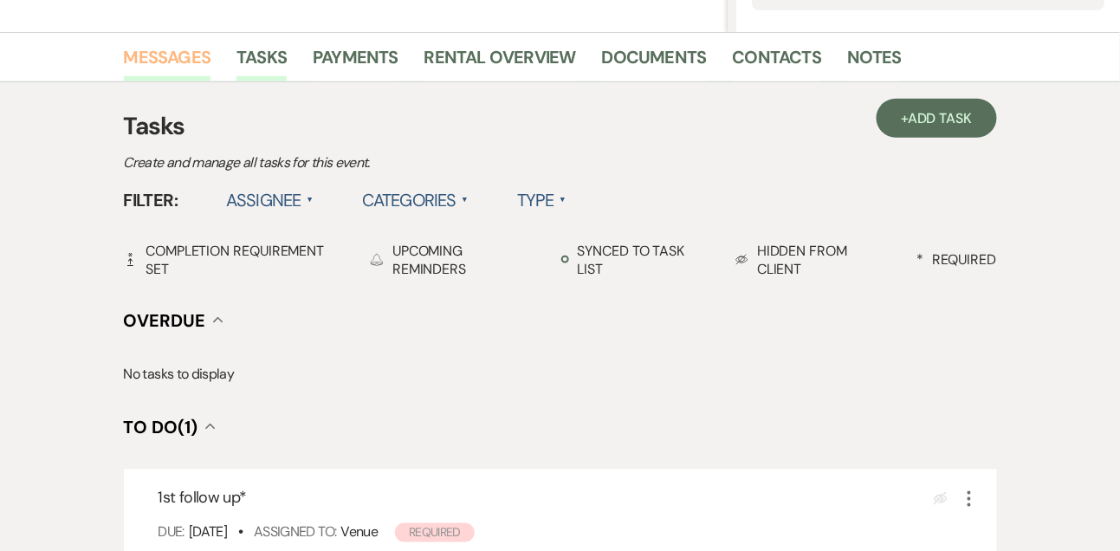
click at [178, 51] on link "Messages" at bounding box center [167, 62] width 87 height 38
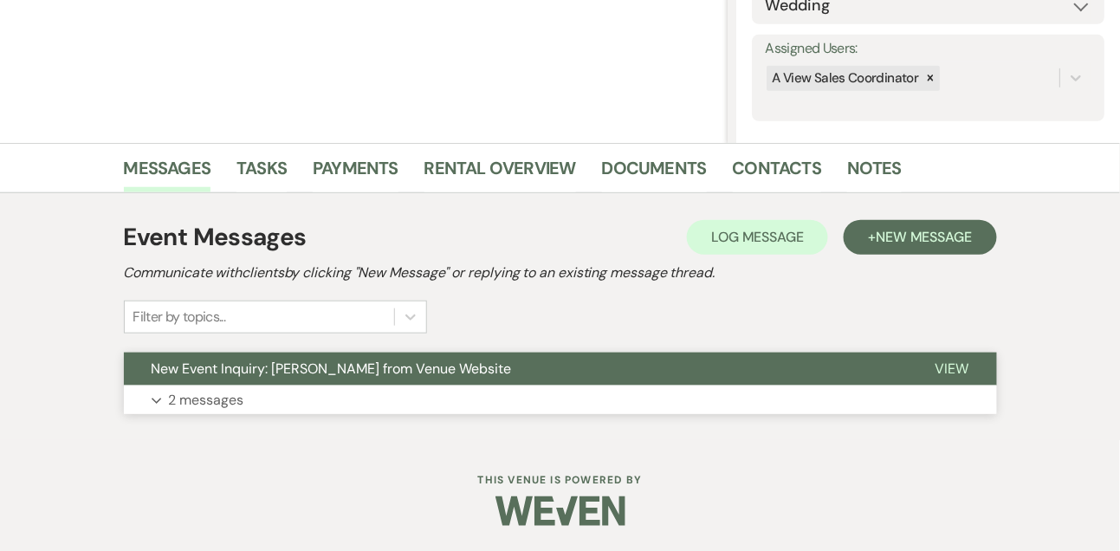
click at [215, 399] on p "2 messages" at bounding box center [206, 400] width 75 height 23
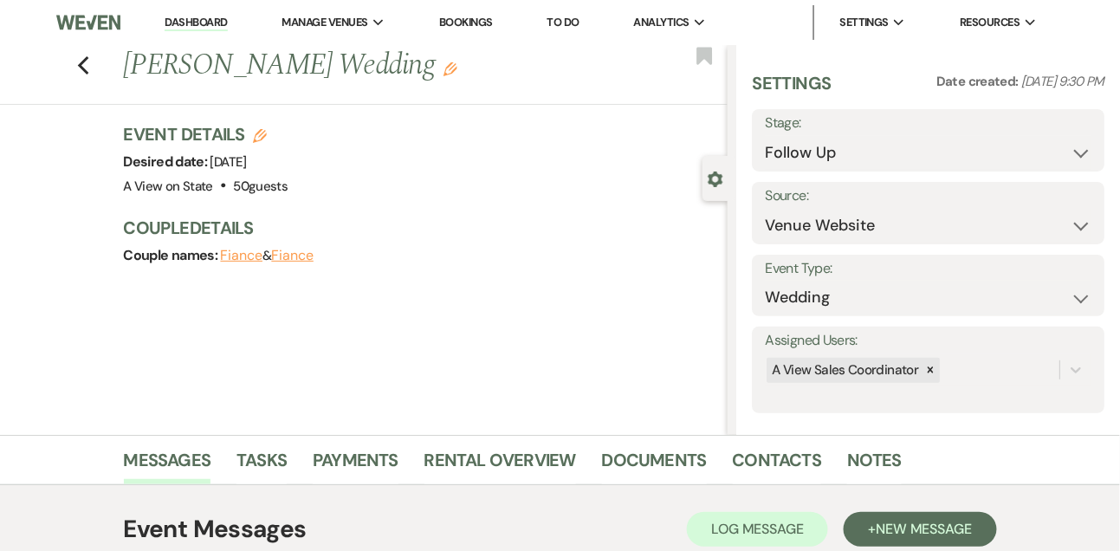
click at [221, 24] on link "Dashboard" at bounding box center [196, 23] width 62 height 16
select select "9"
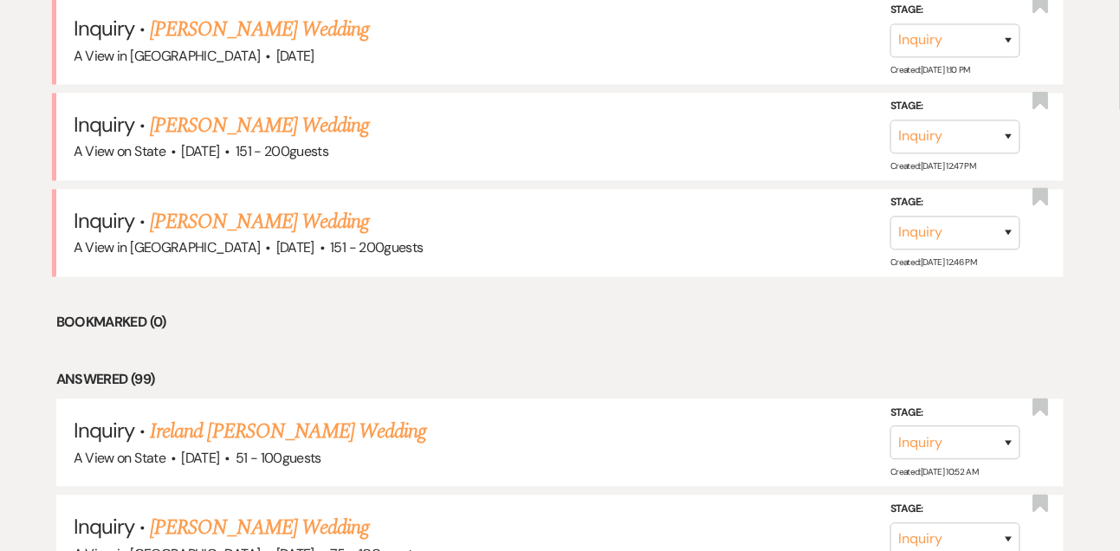
scroll to position [775, 0]
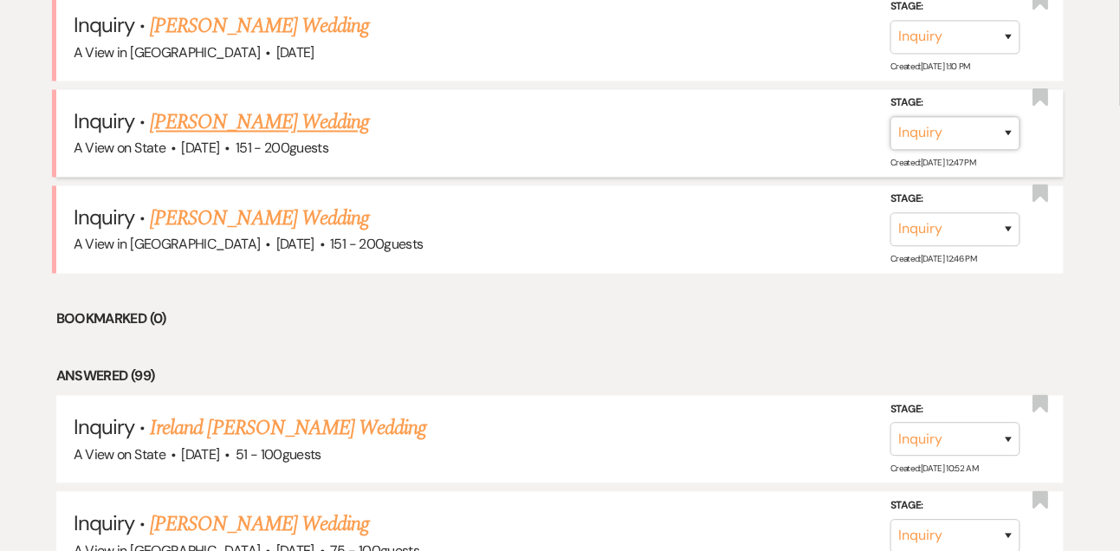
click at [926, 151] on select "Inquiry Follow Up Tour Requested Tour Confirmed Toured Proposal Sent Booked Lost" at bounding box center [956, 134] width 130 height 34
select select "8"
click at [891, 130] on select "Inquiry Follow Up Tour Requested Tour Confirmed Toured Proposal Sent Booked Lost" at bounding box center [956, 134] width 130 height 34
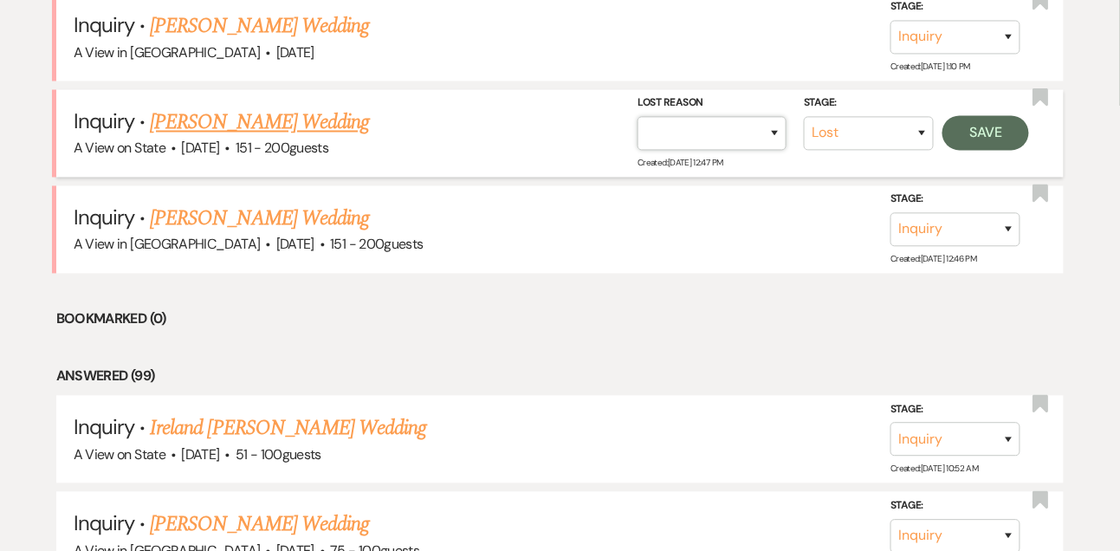
click at [668, 148] on select "Booked Elsewhere Budget Date Unavailable No Response Not a Good Match Capacity …" at bounding box center [712, 134] width 149 height 34
select select "4"
click at [638, 130] on select "Booked Elsewhere Budget Date Unavailable No Response Not a Good Match Capacity …" at bounding box center [712, 134] width 149 height 34
click at [982, 151] on button "Save" at bounding box center [986, 133] width 87 height 35
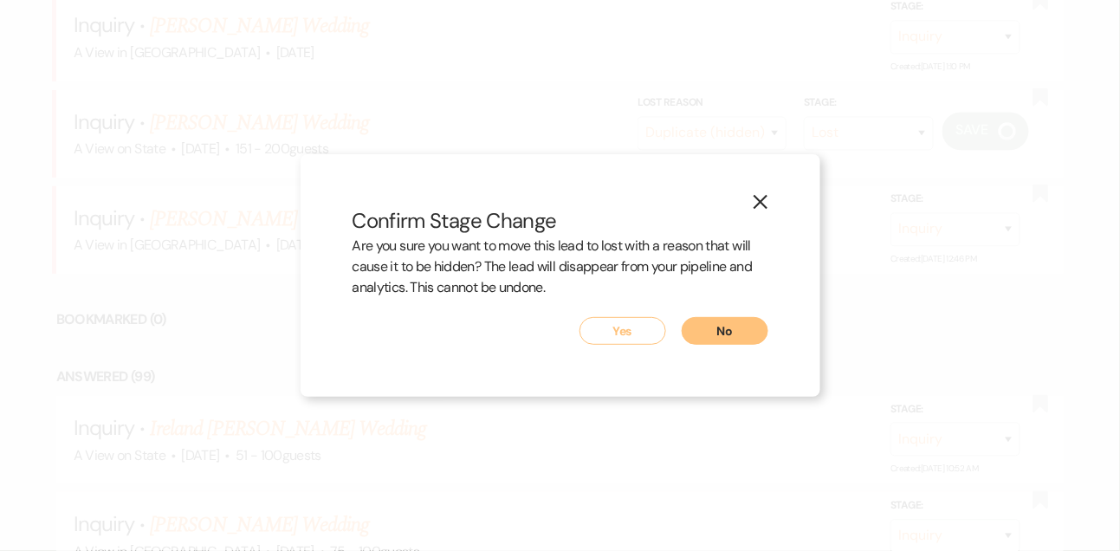
click at [612, 334] on button "Yes" at bounding box center [623, 331] width 87 height 28
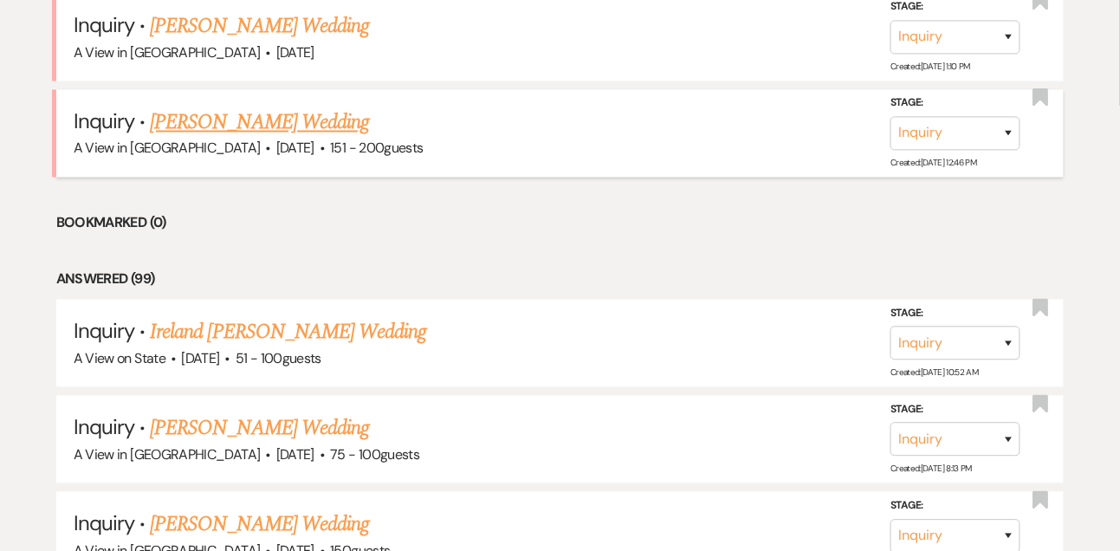
click at [294, 128] on link "[PERSON_NAME] Wedding" at bounding box center [259, 122] width 219 height 31
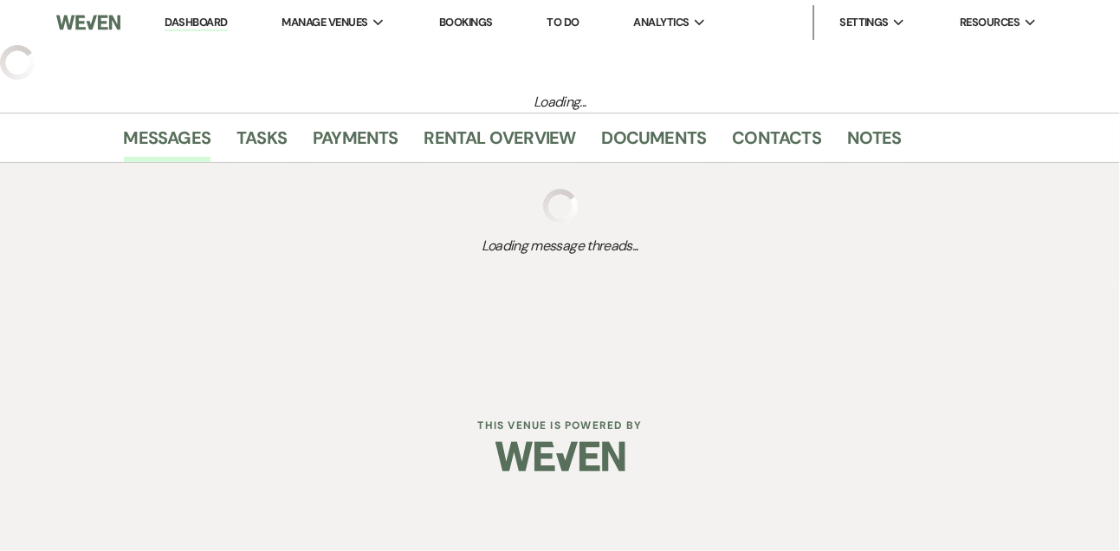
select select "2"
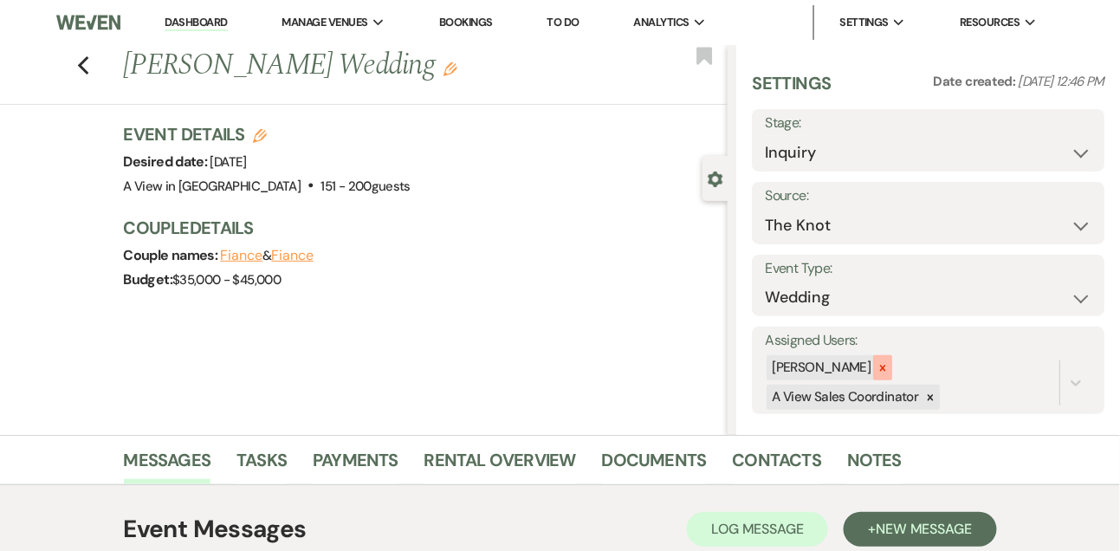
click at [889, 373] on icon at bounding box center [883, 368] width 12 height 12
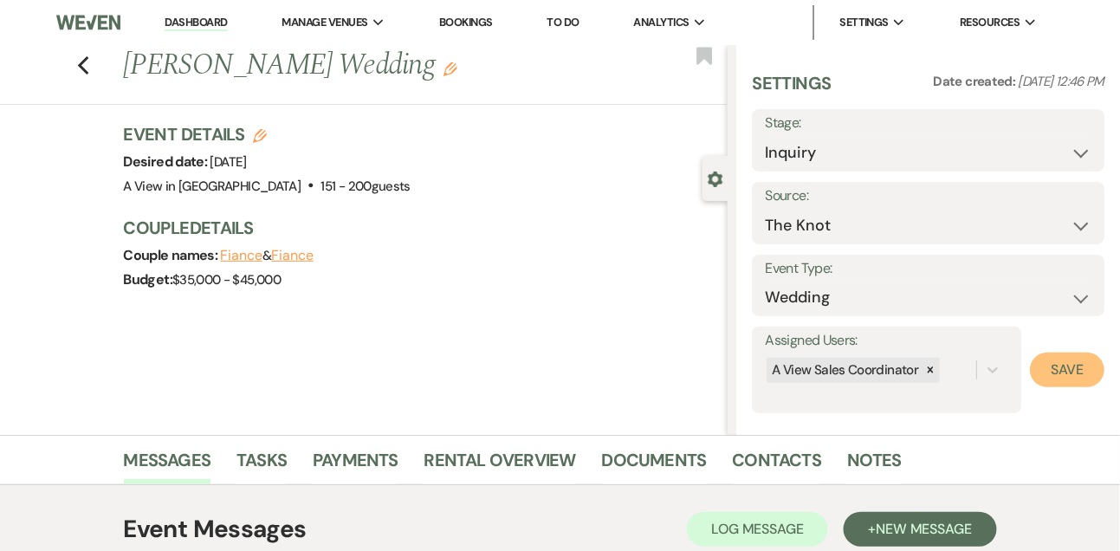
click at [1054, 366] on button "Save" at bounding box center [1067, 370] width 75 height 35
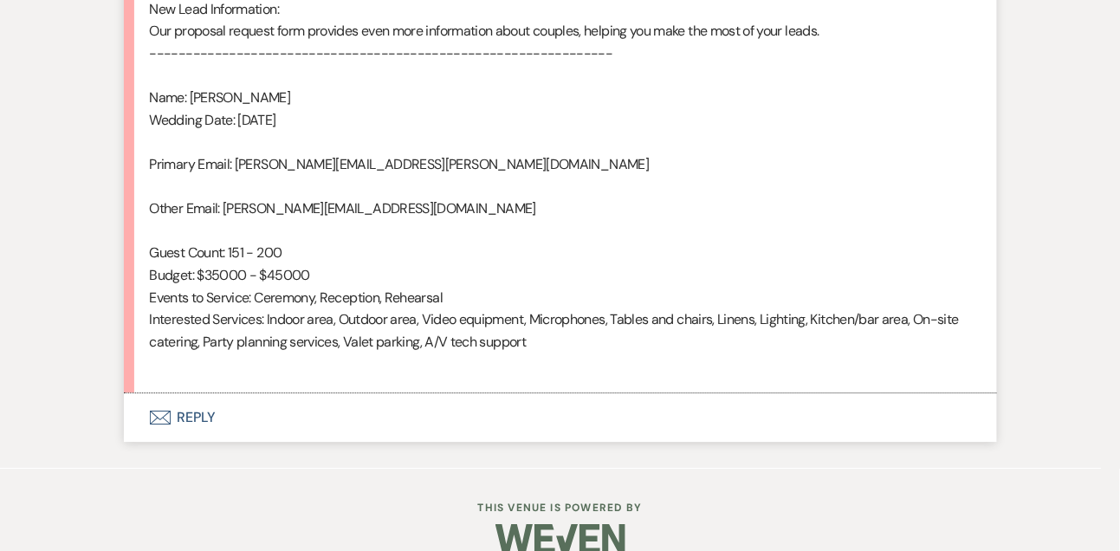
scroll to position [1217, 0]
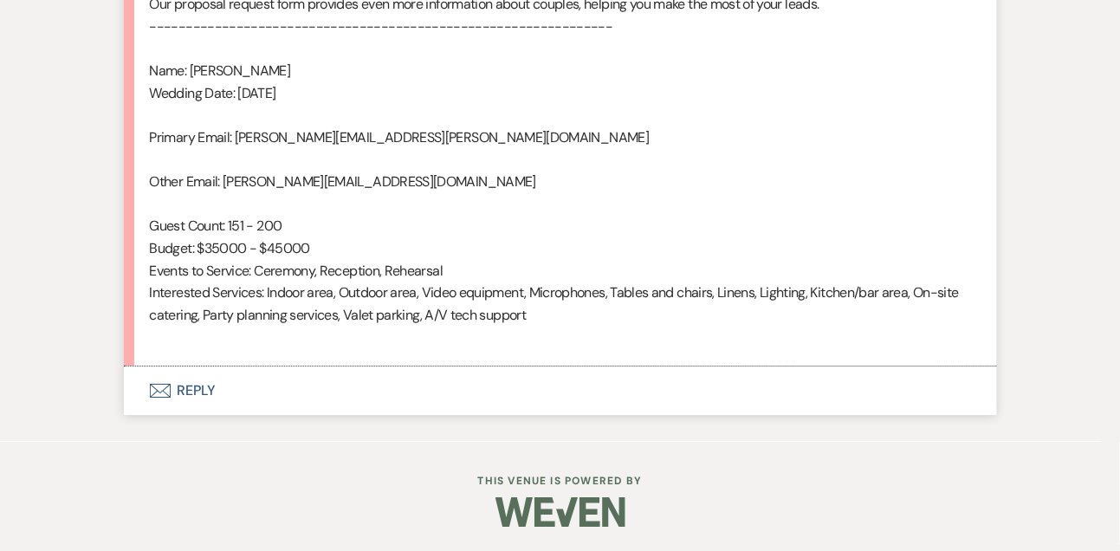
click at [204, 375] on button "Envelope Reply" at bounding box center [560, 390] width 873 height 49
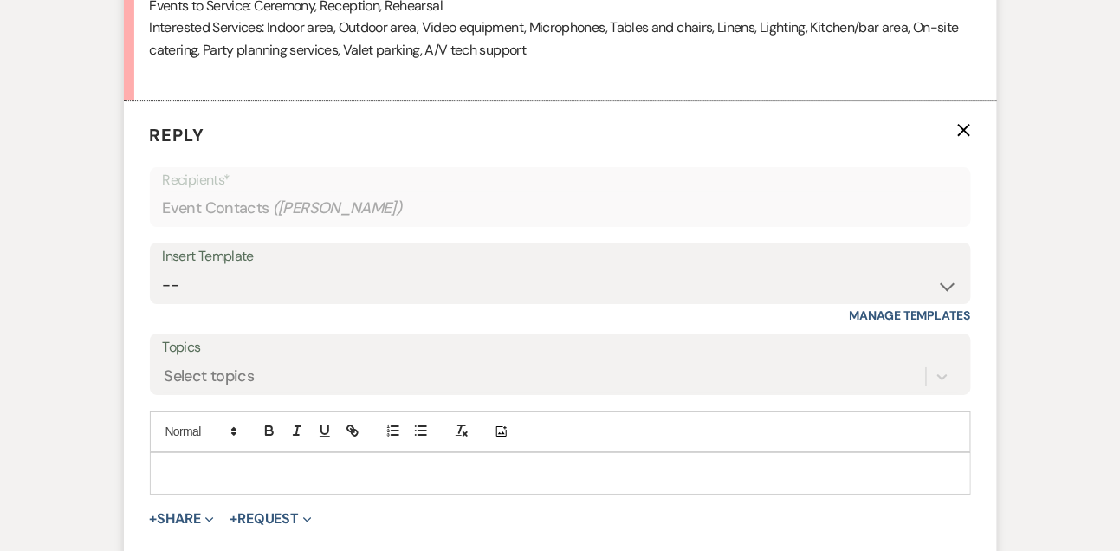
scroll to position [1518, 0]
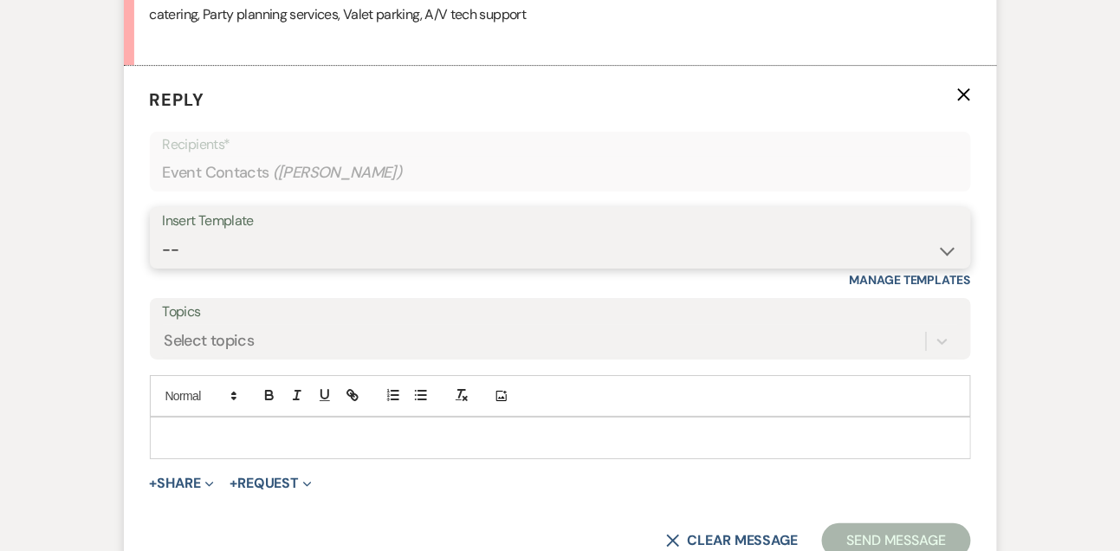
click at [206, 255] on select "-- Tour Confirmation Contract (Pre-Booked Leads) Out of office Inquiry Email Al…" at bounding box center [560, 250] width 795 height 34
select select "3300"
click at [163, 233] on select "-- Tour Confirmation Contract (Pre-Booked Leads) Out of office Inquiry Email Al…" at bounding box center [560, 250] width 795 height 34
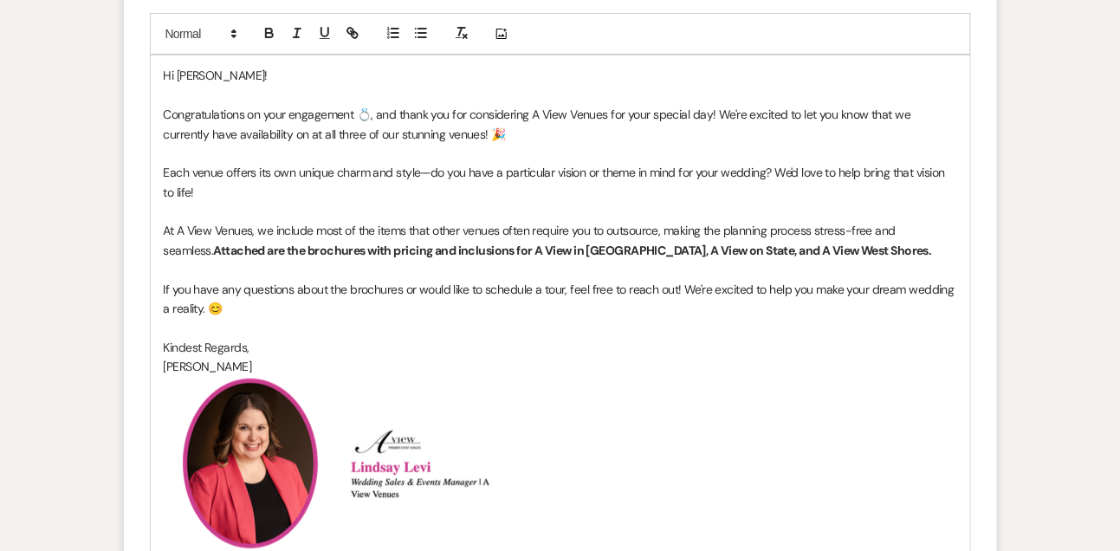
scroll to position [2157, 0]
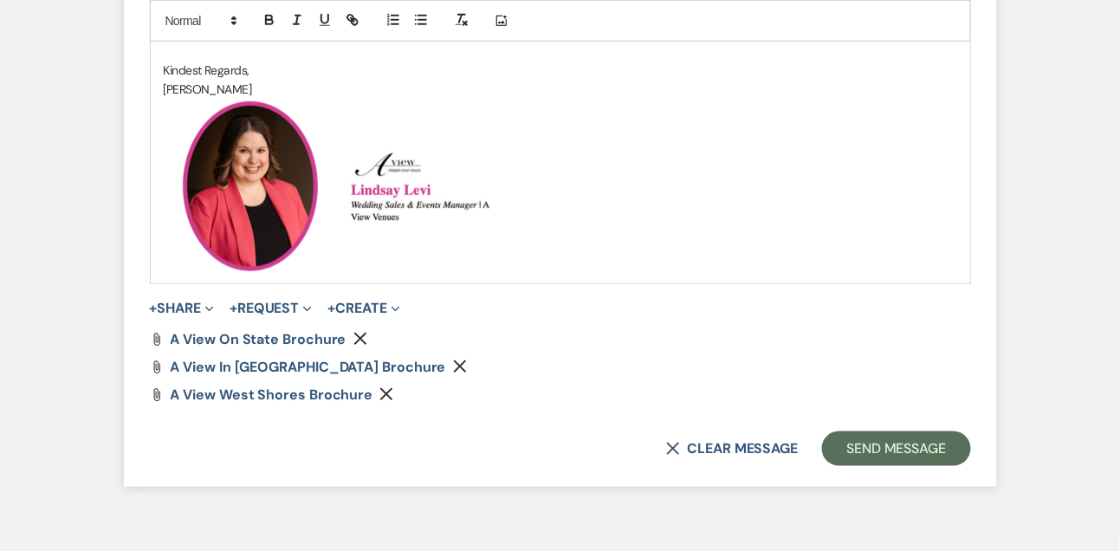
click at [380, 387] on icon "Remove" at bounding box center [386, 394] width 14 height 14
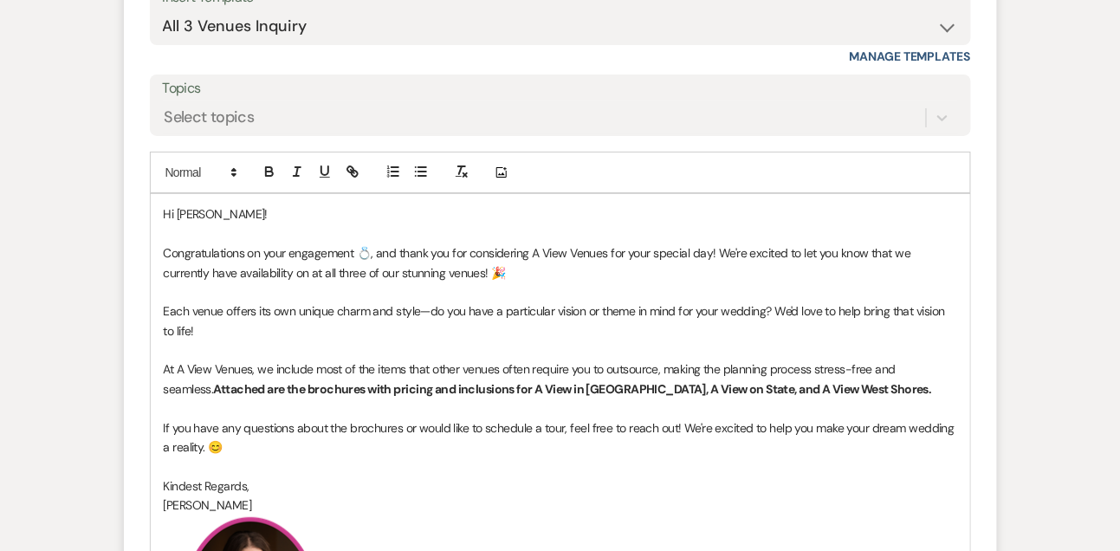
scroll to position [1731, 0]
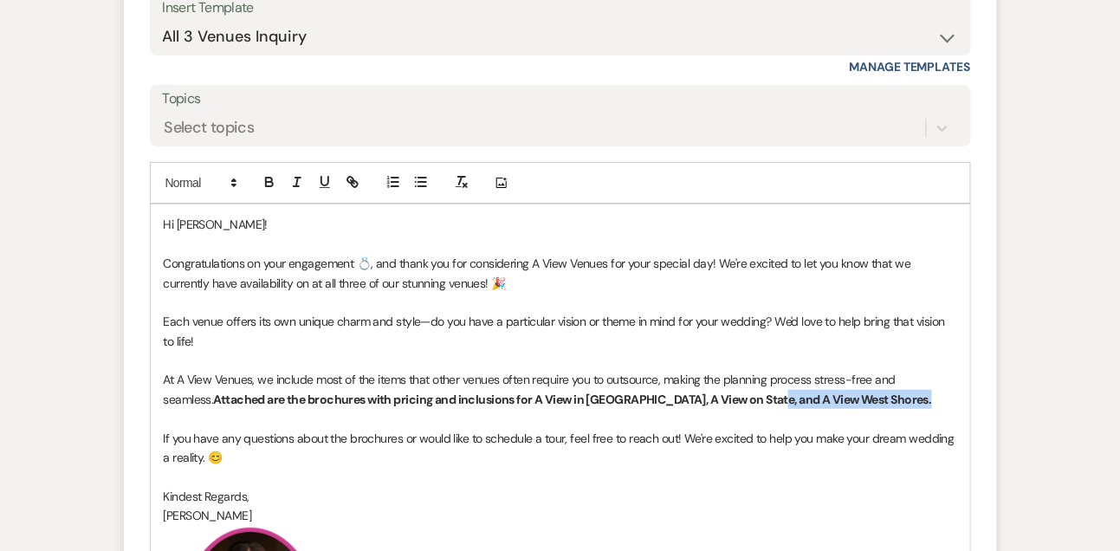
drag, startPoint x: 708, startPoint y: 396, endPoint x: 861, endPoint y: 403, distance: 153.5
click at [861, 403] on p "At A View Venues, we include most of the items that other venues often require …" at bounding box center [561, 389] width 794 height 39
click at [619, 400] on strong "Attached are the brochures with pricing and inclusions for A View in [GEOGRAPHI…" at bounding box center [505, 400] width 585 height 16
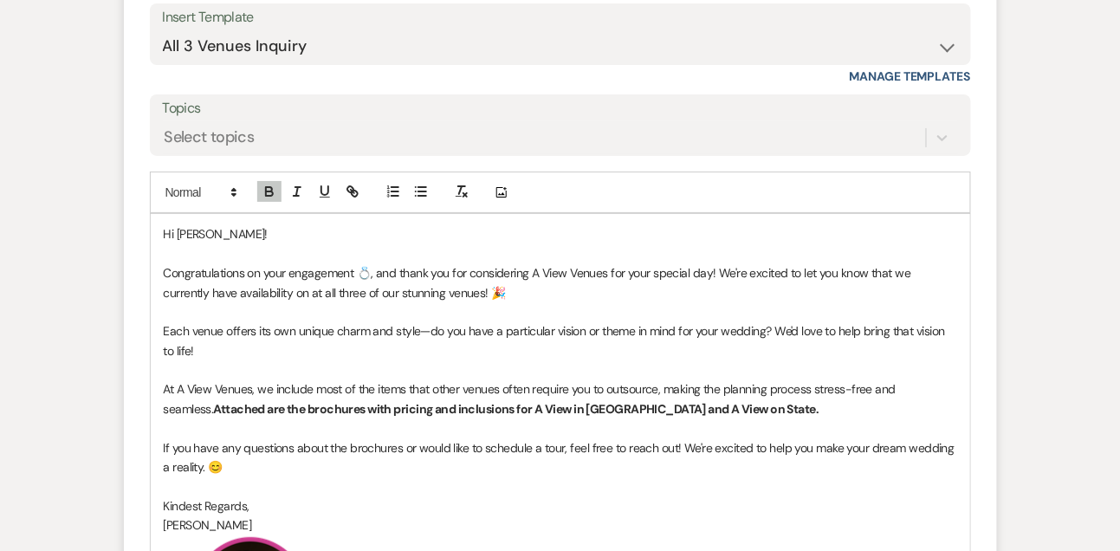
scroll to position [1723, 0]
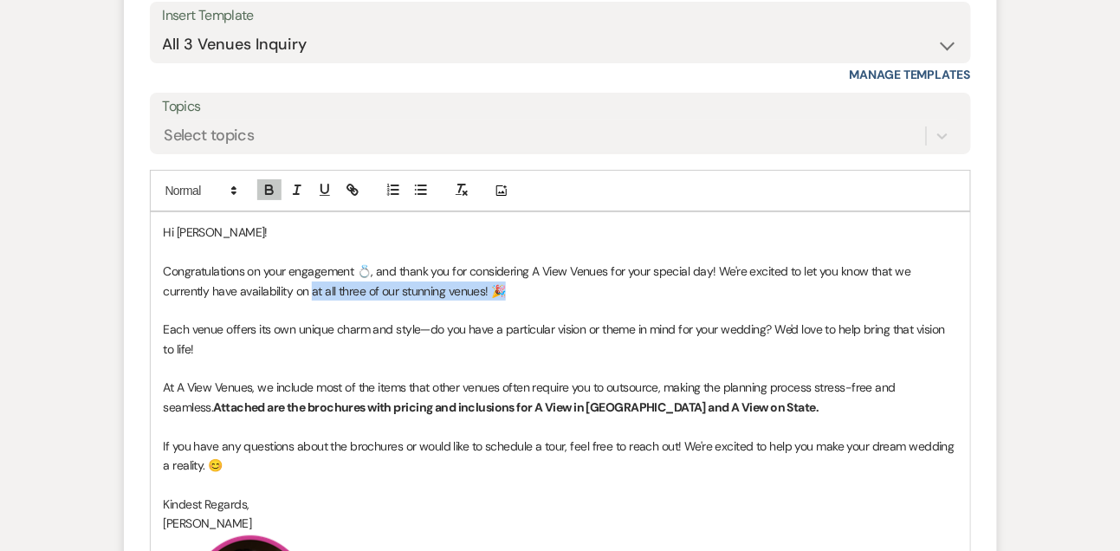
drag, startPoint x: 479, startPoint y: 288, endPoint x: 263, endPoint y: 285, distance: 215.7
click at [263, 285] on p "Congratulations on your engagement 💍, and thank you for considering A View Venu…" at bounding box center [561, 281] width 794 height 39
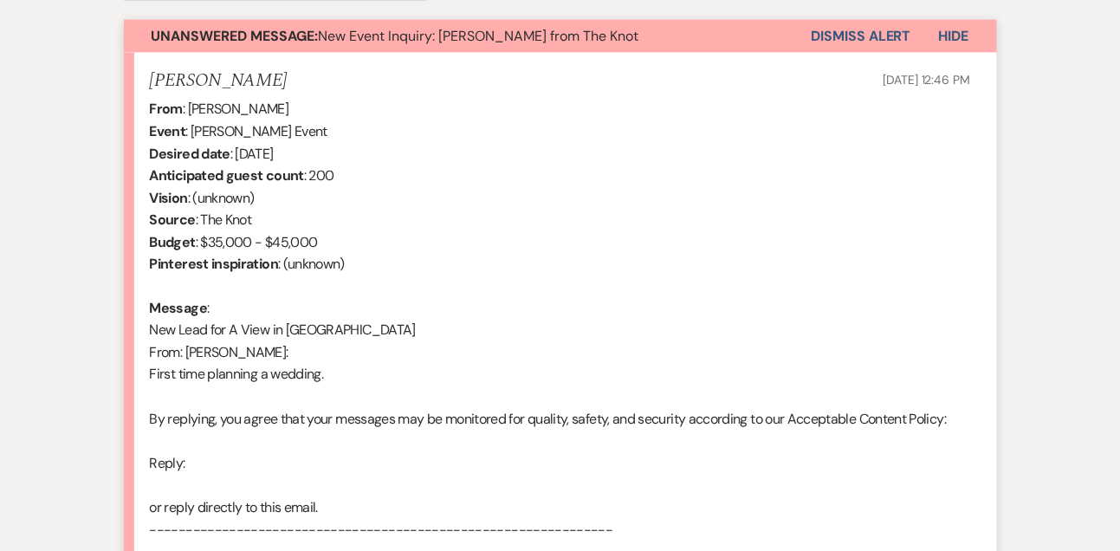
scroll to position [647, 0]
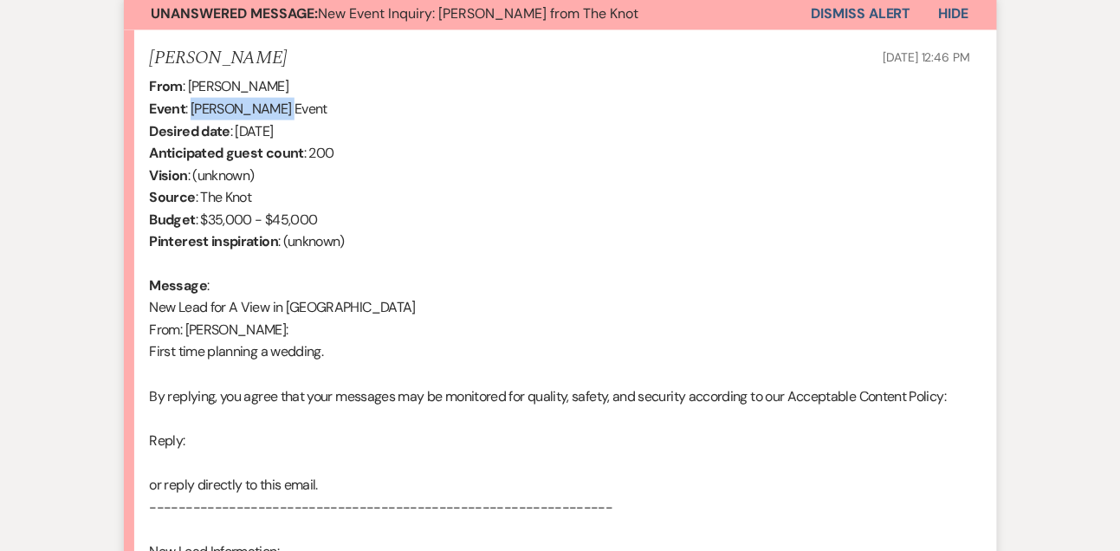
drag, startPoint x: 193, startPoint y: 107, endPoint x: 268, endPoint y: 104, distance: 74.5
click at [268, 104] on div "From : [PERSON_NAME] Event : [PERSON_NAME] Event Desired date : [DATE] Anticipa…" at bounding box center [560, 496] width 821 height 843
copy div "[PERSON_NAME]"
drag, startPoint x: 234, startPoint y: 131, endPoint x: 337, endPoint y: 127, distance: 103.1
click at [338, 129] on div "From : [PERSON_NAME] Event : [PERSON_NAME] Event Desired date : [DATE] Anticipa…" at bounding box center [560, 496] width 821 height 843
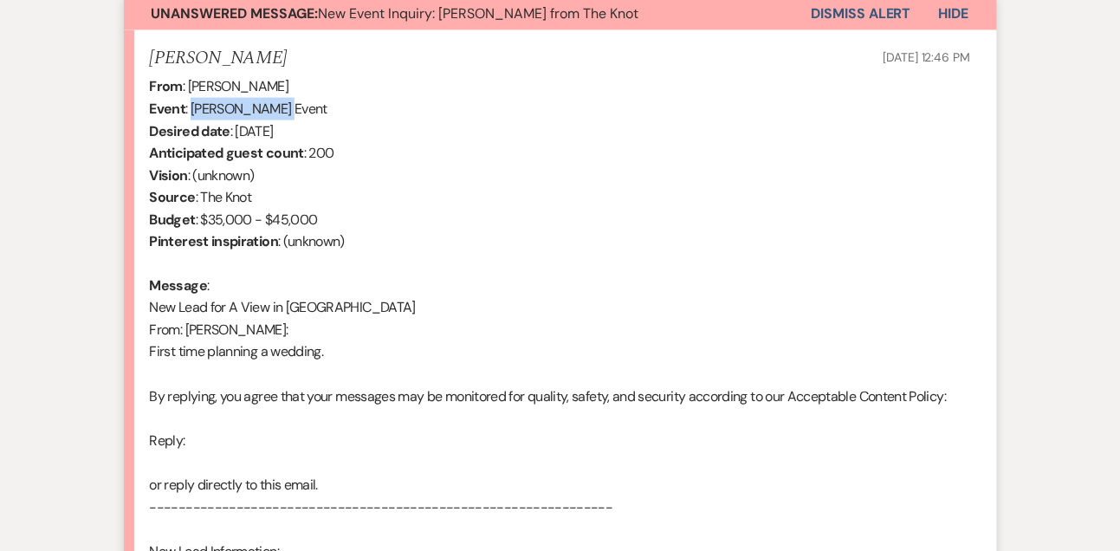
copy div "[DATE]"
click at [320, 133] on div "From : [PERSON_NAME] Event : [PERSON_NAME] Event Desired date : [DATE] Anticipa…" at bounding box center [560, 496] width 821 height 843
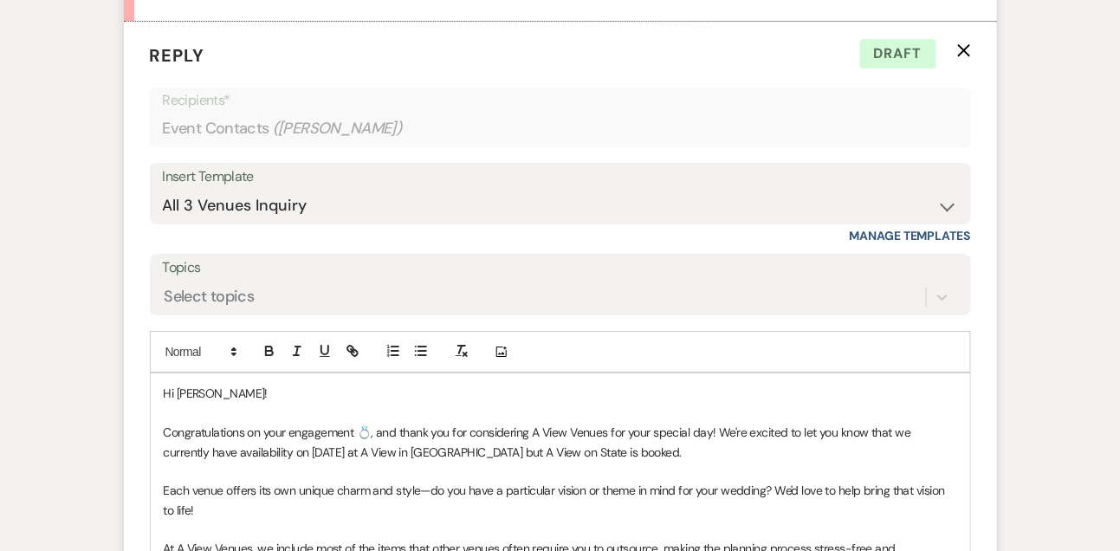
scroll to position [1581, 0]
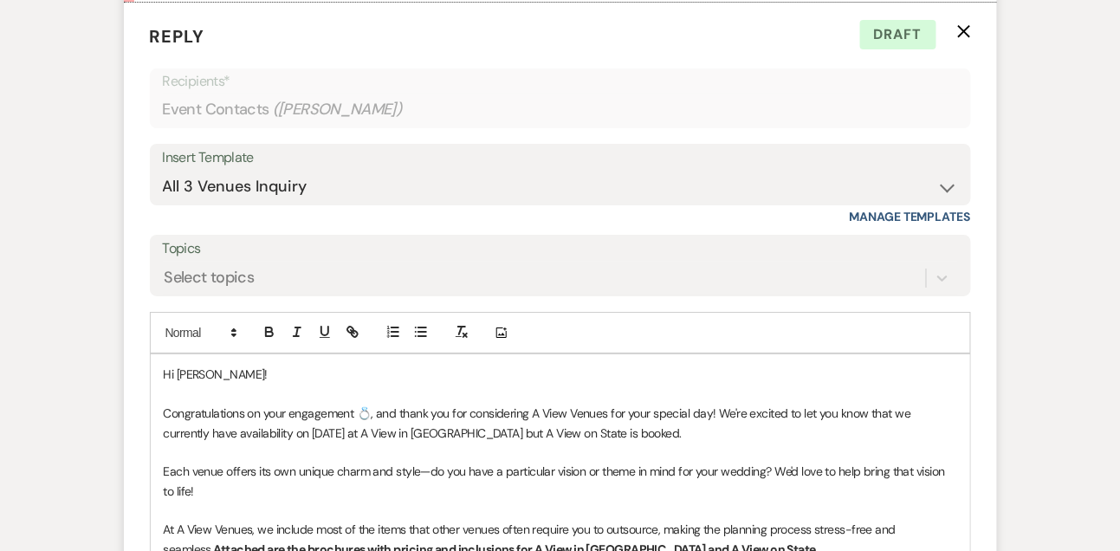
click at [699, 424] on p "Congratulations on your engagement 💍, and thank you for considering A View Venu…" at bounding box center [561, 423] width 794 height 39
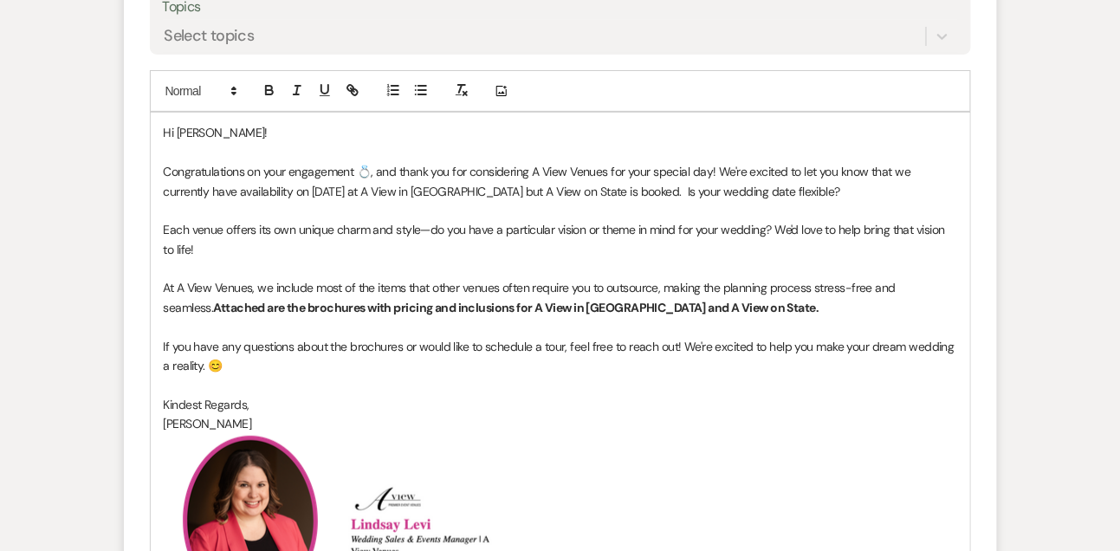
scroll to position [1854, 0]
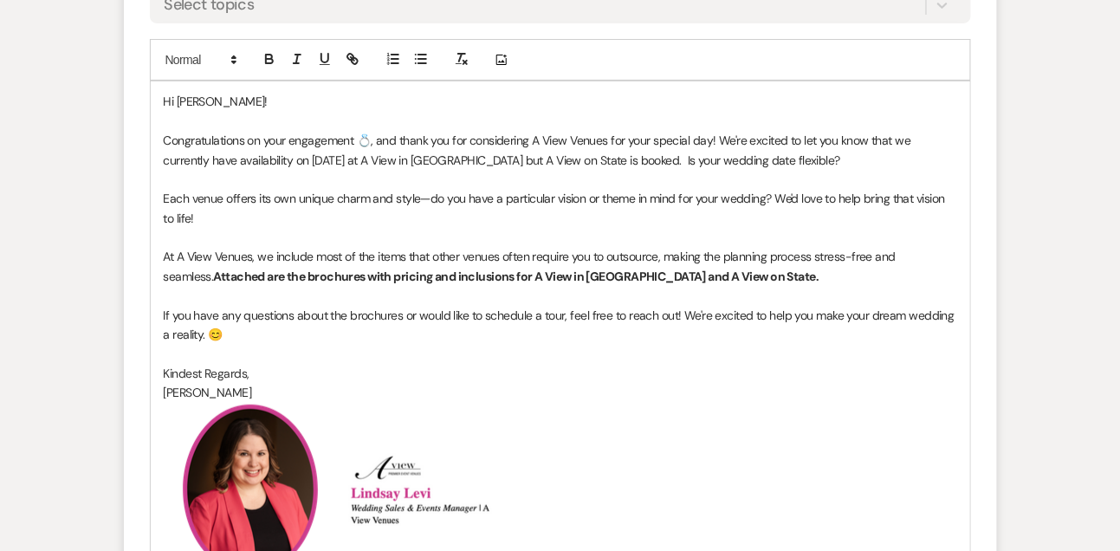
click at [583, 205] on p "Each venue offers its own unique charm and style—do you have a particular visio…" at bounding box center [561, 208] width 794 height 39
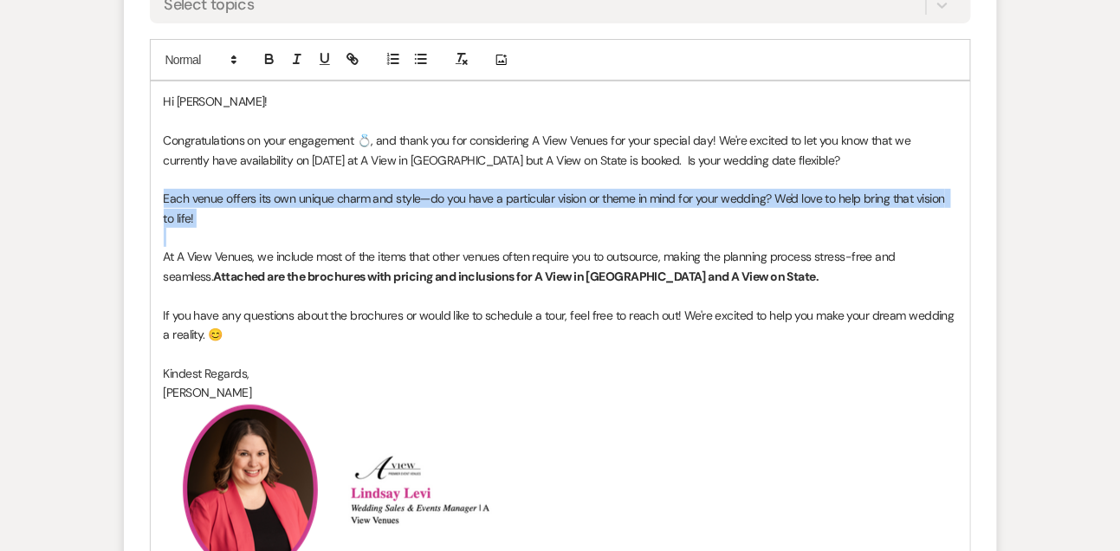
click at [583, 205] on p "Each venue offers its own unique charm and style—do you have a particular visio…" at bounding box center [561, 208] width 794 height 39
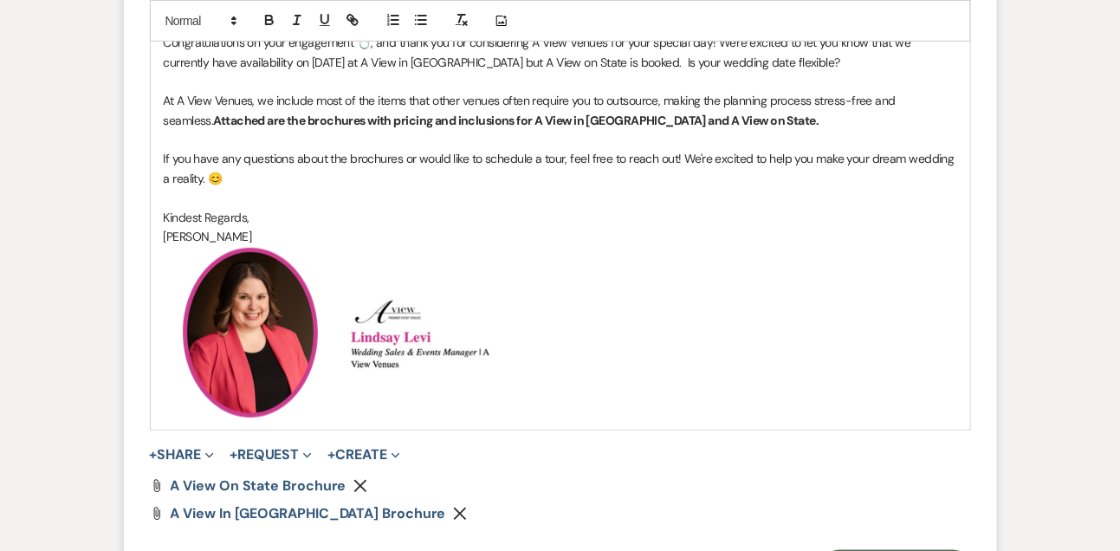
scroll to position [2107, 0]
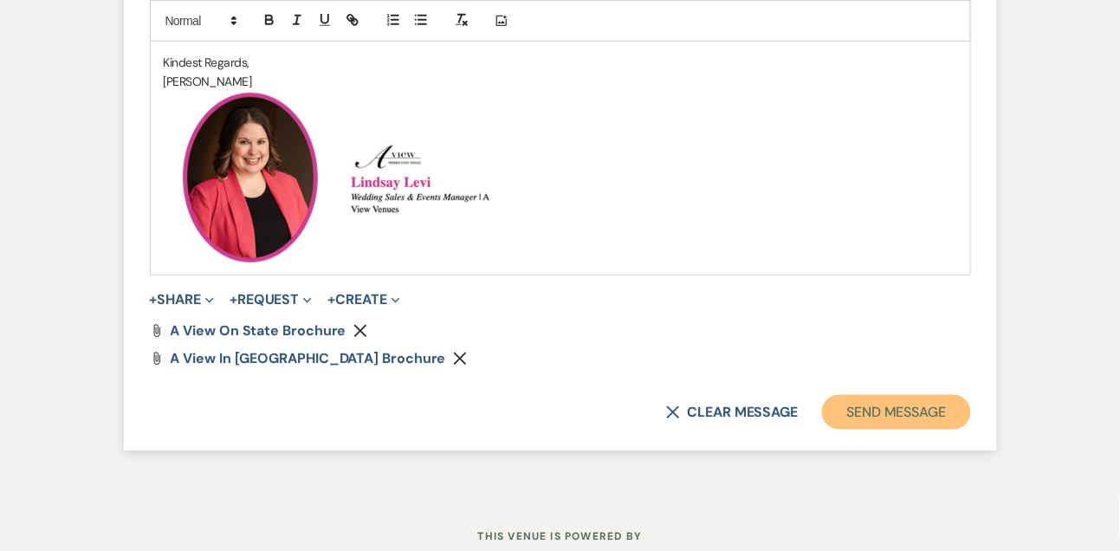
click at [906, 423] on button "Send Message" at bounding box center [896, 412] width 148 height 35
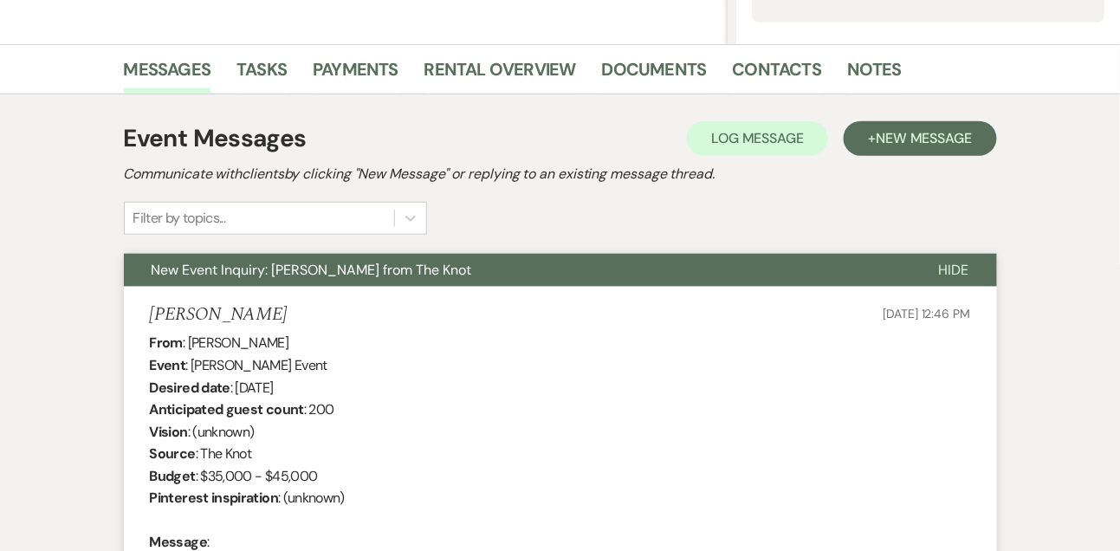
scroll to position [0, 0]
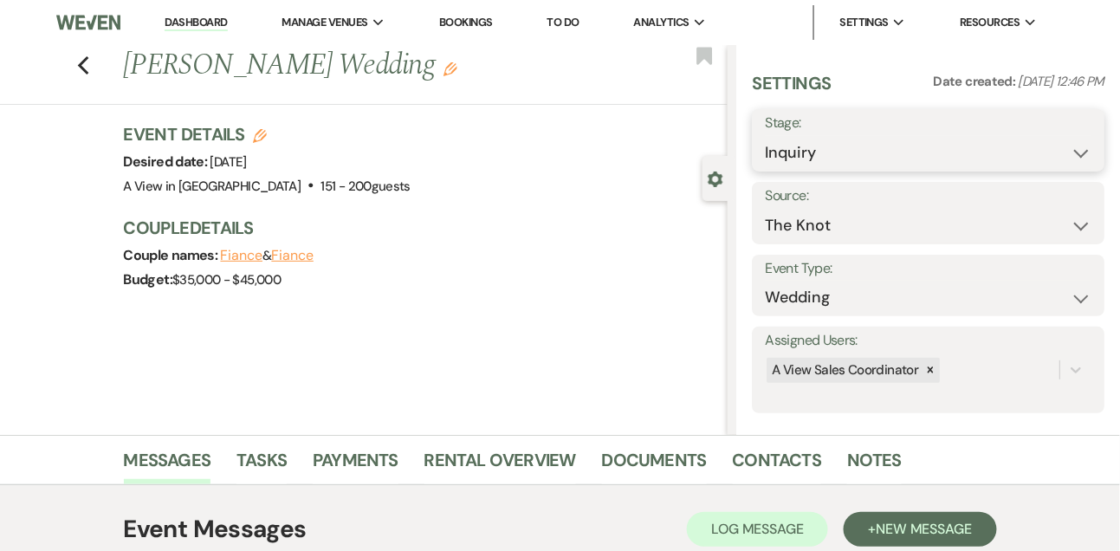
click at [784, 158] on select "Inquiry Follow Up Tour Requested Tour Confirmed Toured Proposal Sent Booked Lost" at bounding box center [928, 153] width 327 height 34
select select "9"
click at [765, 136] on select "Inquiry Follow Up Tour Requested Tour Confirmed Toured Proposal Sent Booked Lost" at bounding box center [928, 153] width 327 height 34
click at [1093, 139] on button "Save" at bounding box center [1068, 140] width 73 height 35
click at [230, 457] on li "Messages" at bounding box center [180, 464] width 113 height 42
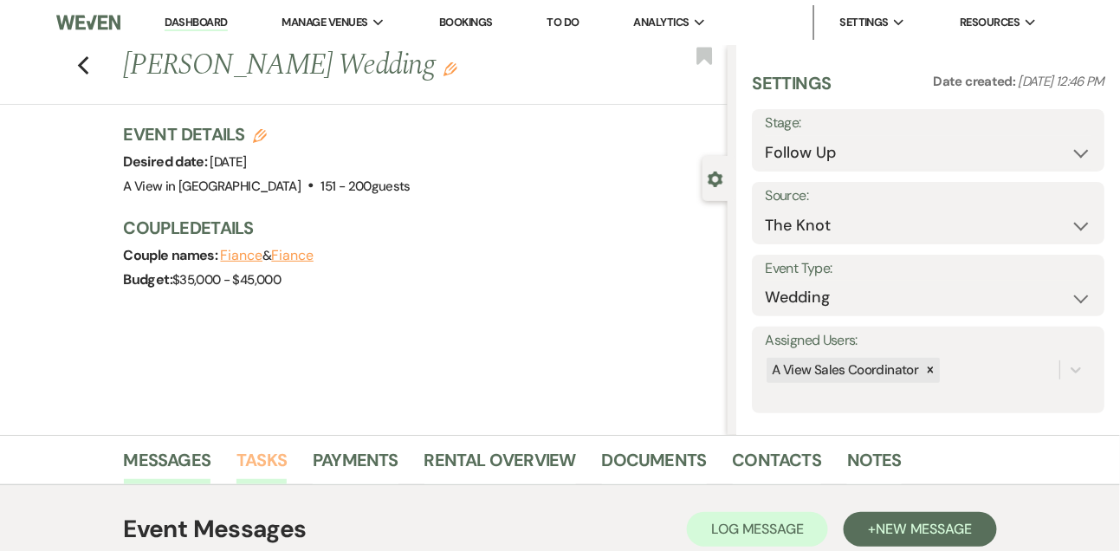
click at [258, 454] on link "Tasks" at bounding box center [261, 465] width 50 height 38
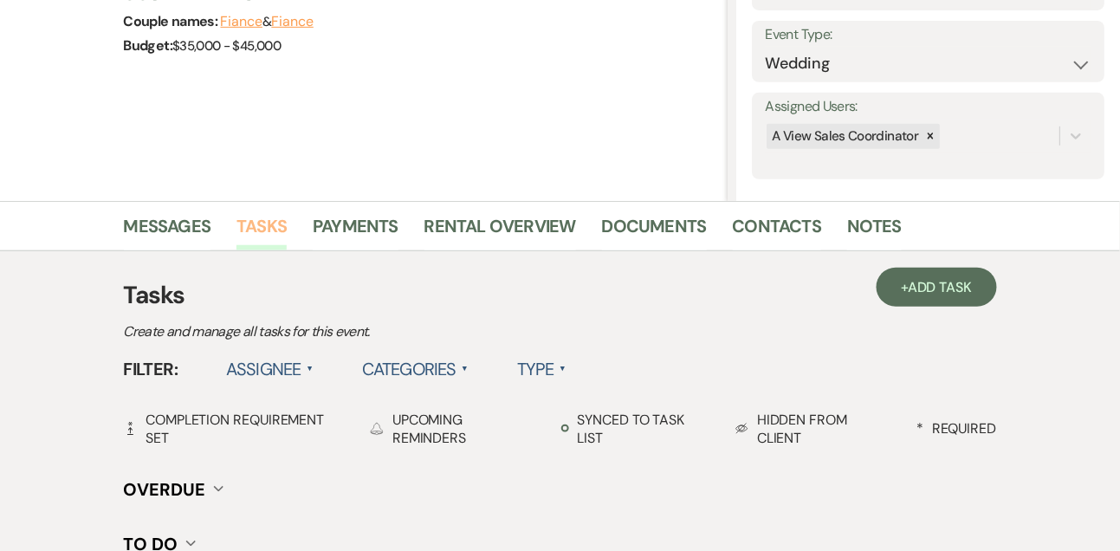
scroll to position [369, 0]
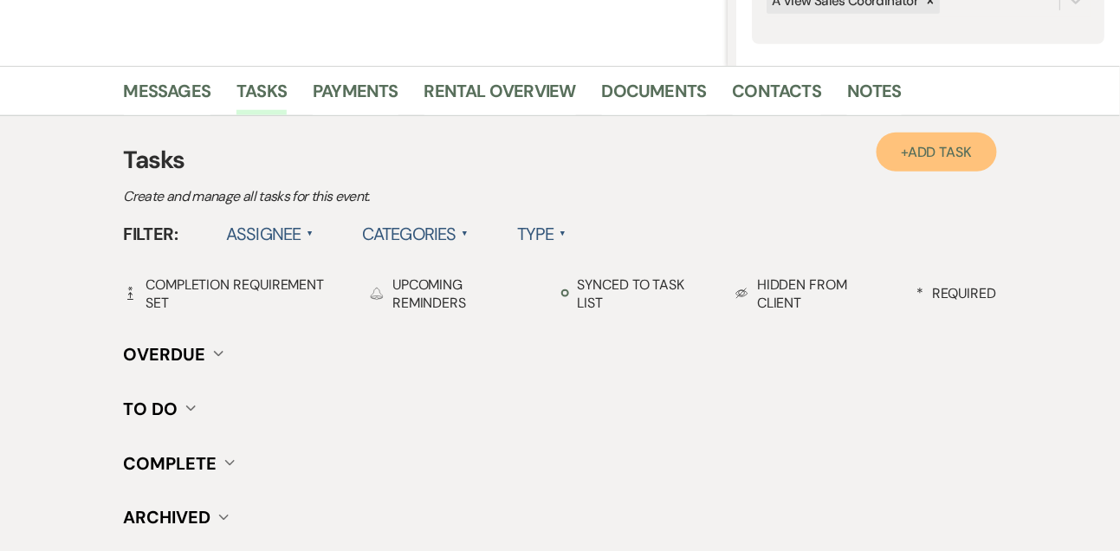
click at [940, 163] on link "+ Add Task" at bounding box center [937, 152] width 120 height 39
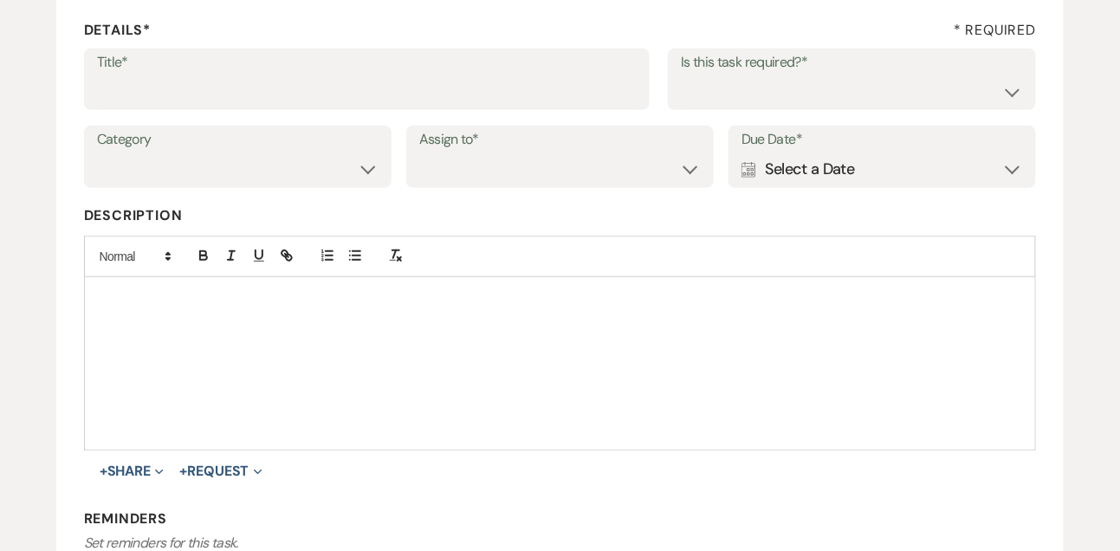
scroll to position [218, 0]
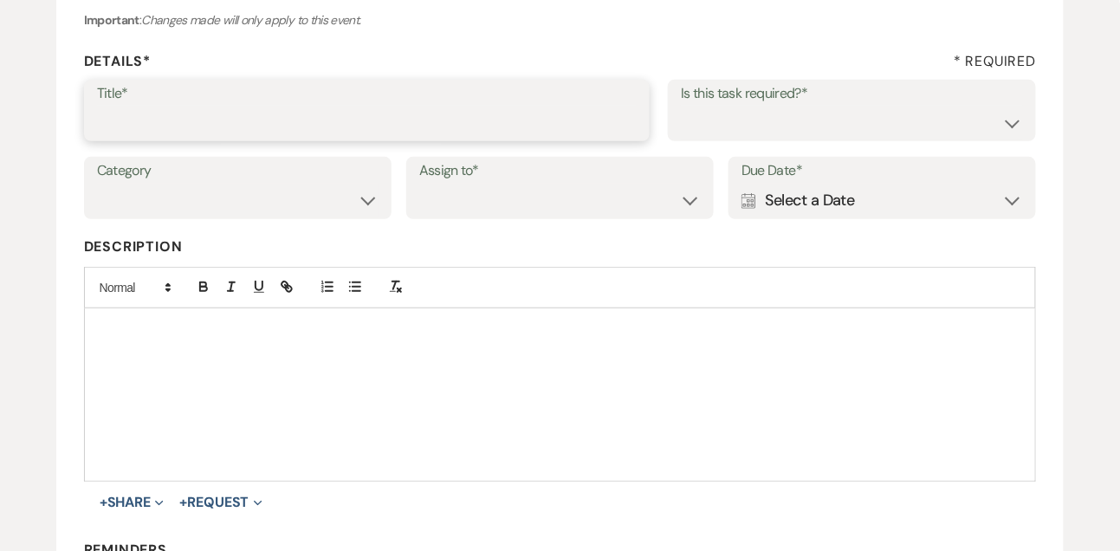
click at [314, 123] on input "Title*" at bounding box center [367, 123] width 541 height 34
type input "1st email follow up"
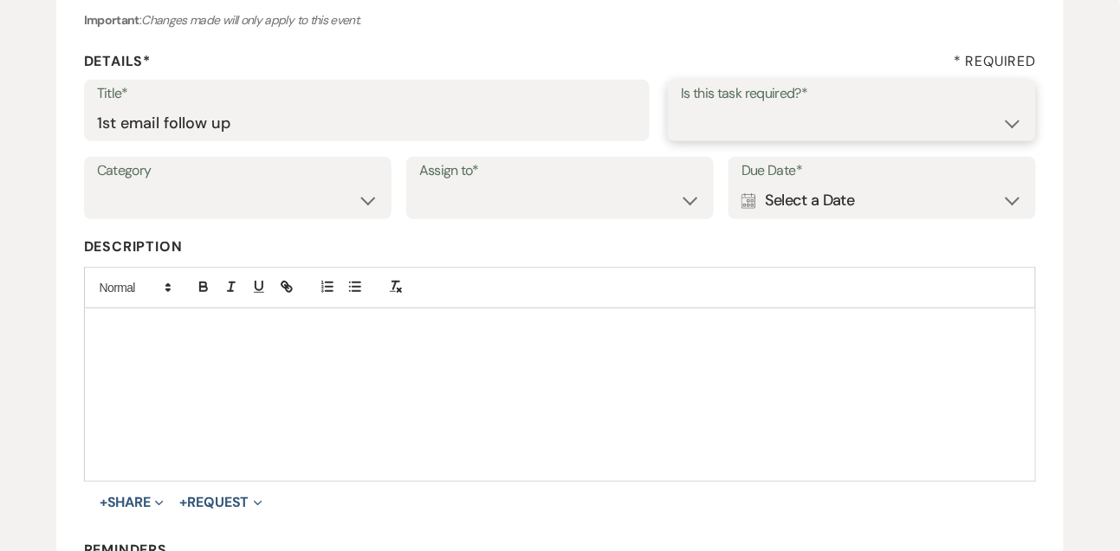
click at [716, 120] on select "Yes No" at bounding box center [852, 123] width 342 height 34
select select "true"
click at [681, 106] on select "Yes No" at bounding box center [852, 123] width 342 height 34
click at [275, 209] on select "Venue Vendors Guests Details Finalize & Share" at bounding box center [238, 201] width 282 height 34
select select "31"
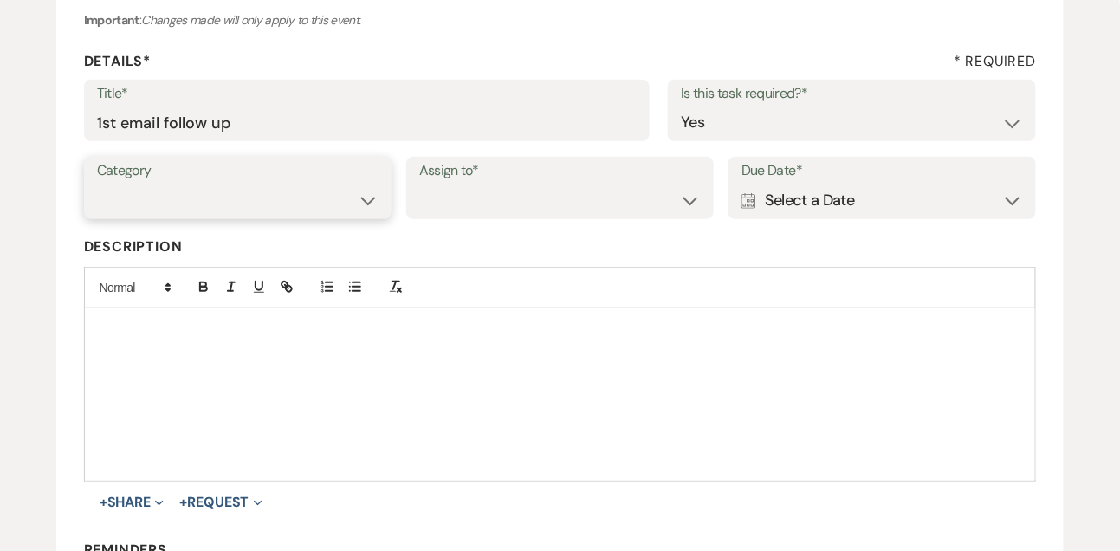
click at [97, 184] on select "Venue Vendors Guests Details Finalize & Share" at bounding box center [238, 201] width 282 height 34
click at [440, 197] on select "Venue Client" at bounding box center [560, 201] width 282 height 34
select select "venueHost"
click at [419, 184] on select "Venue Client" at bounding box center [560, 201] width 282 height 34
click at [821, 202] on div "Calendar Select a Date Expand" at bounding box center [883, 201] width 282 height 34
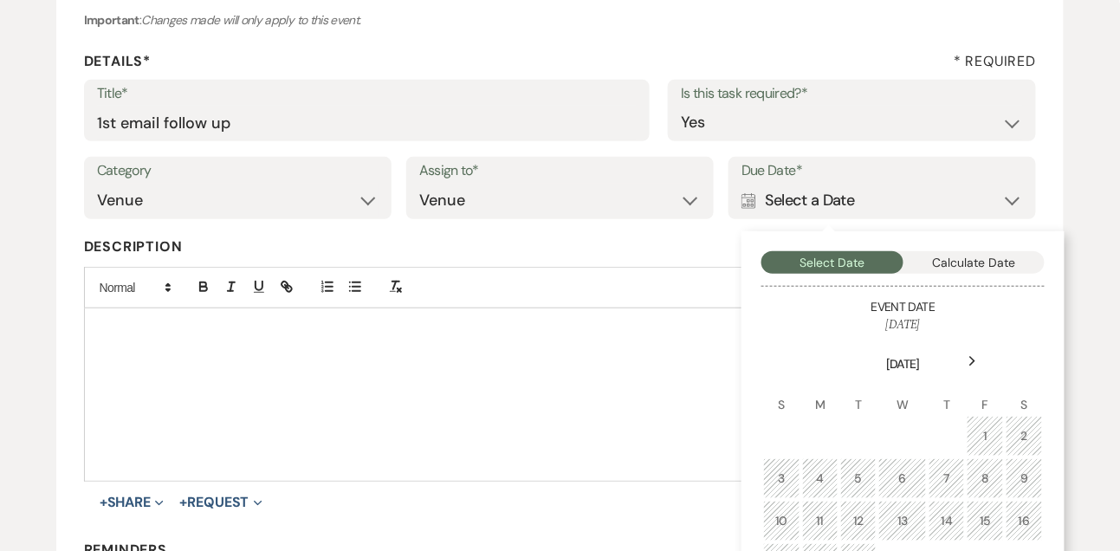
click at [977, 366] on div "Next" at bounding box center [973, 361] width 28 height 28
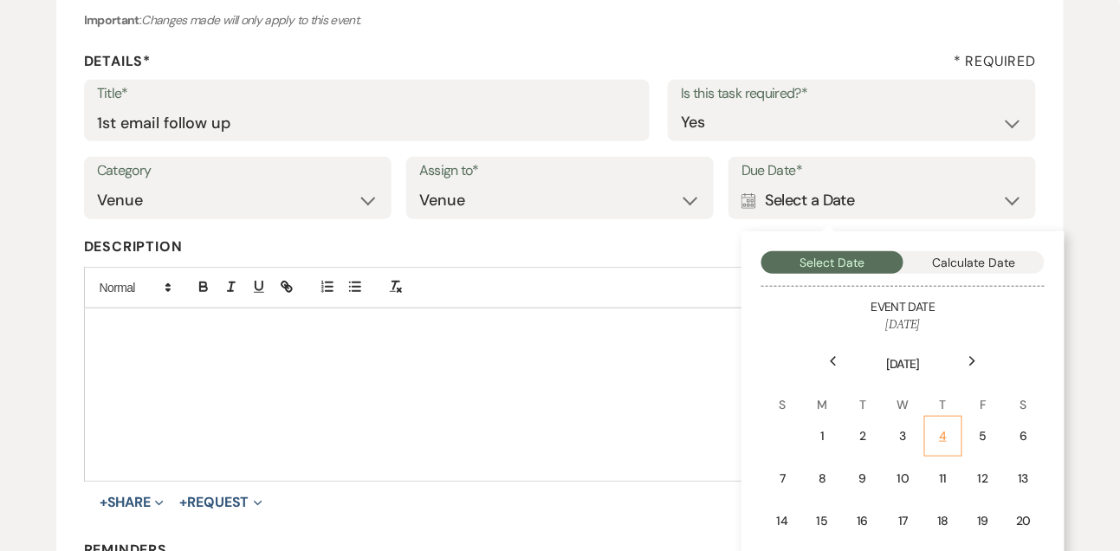
click at [945, 437] on div "4" at bounding box center [944, 436] width 16 height 18
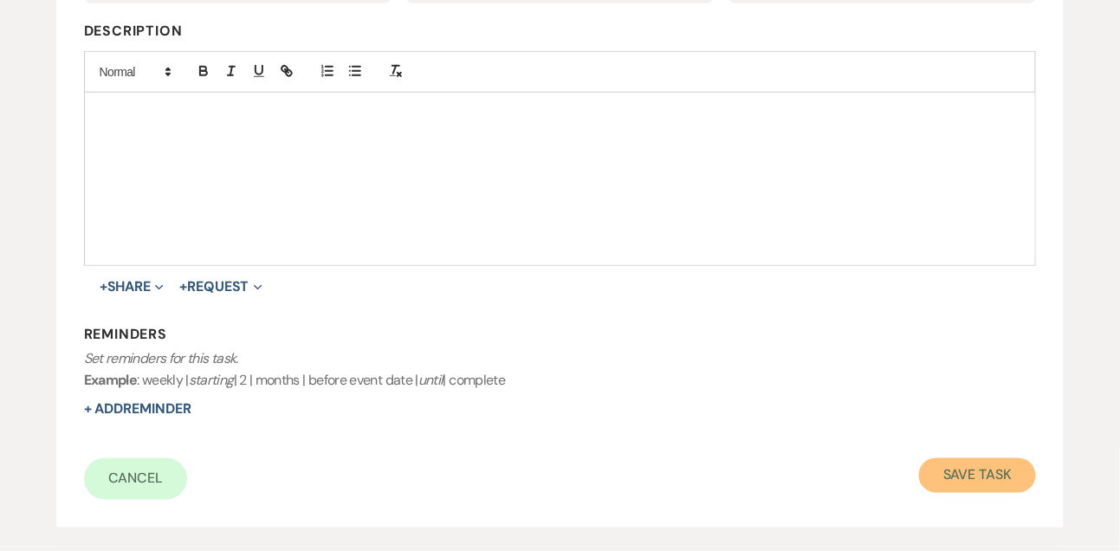
click at [987, 465] on button "Save Task" at bounding box center [977, 475] width 117 height 35
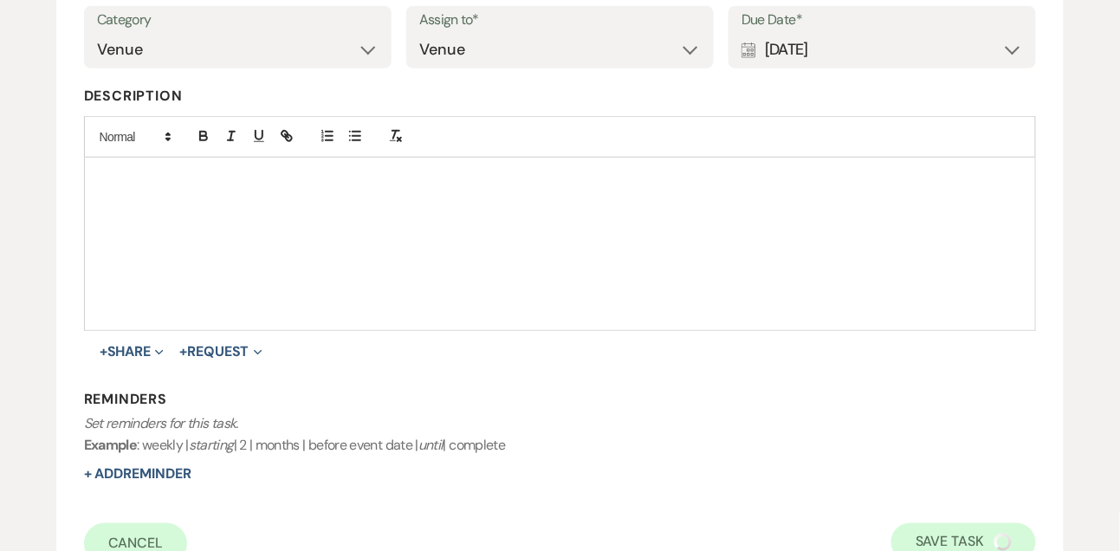
select select "9"
select select "2"
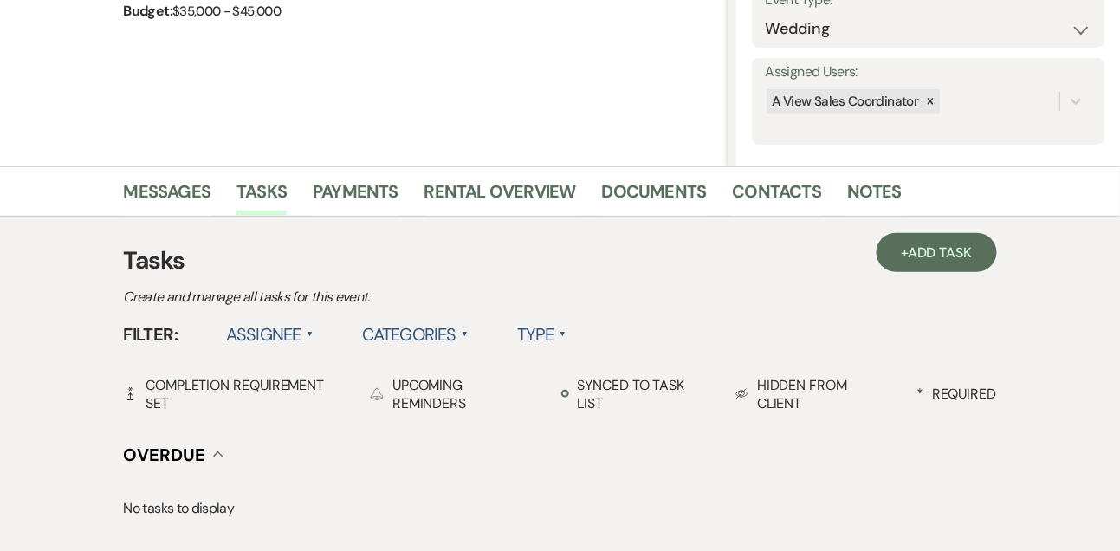
scroll to position [0, 0]
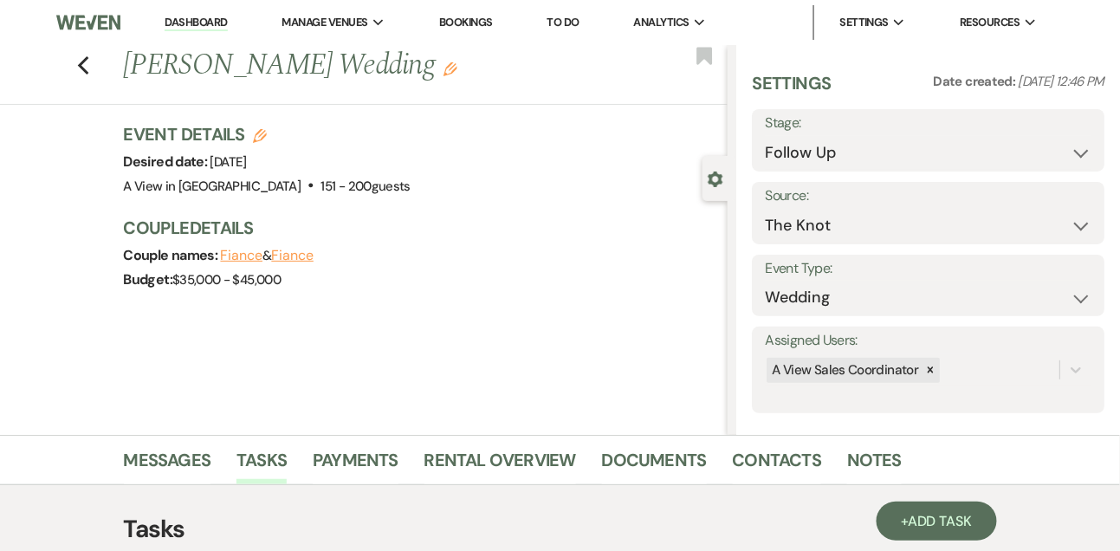
click at [186, 24] on link "Dashboard" at bounding box center [196, 23] width 62 height 16
select select "9"
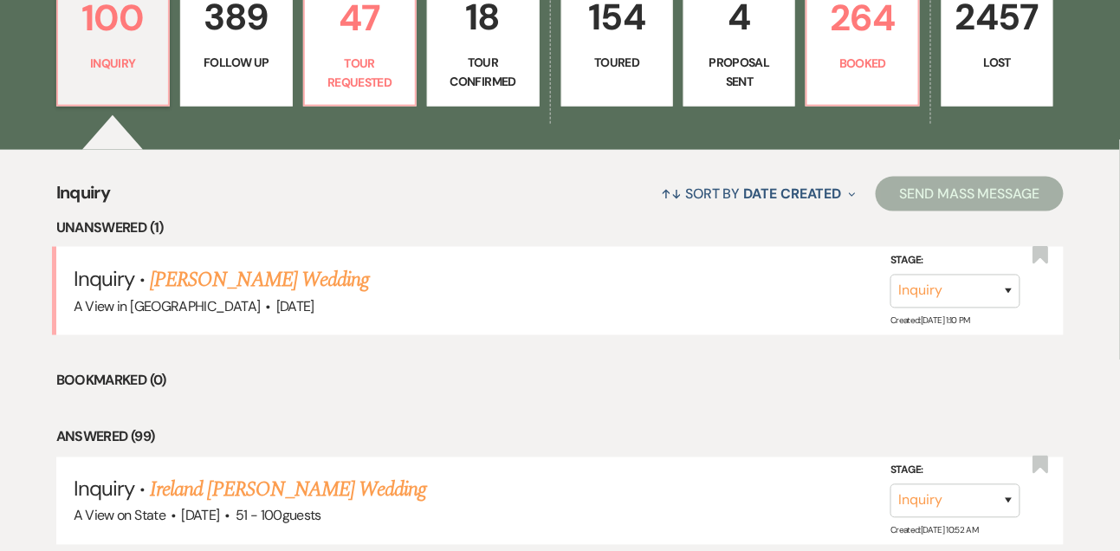
scroll to position [520, 0]
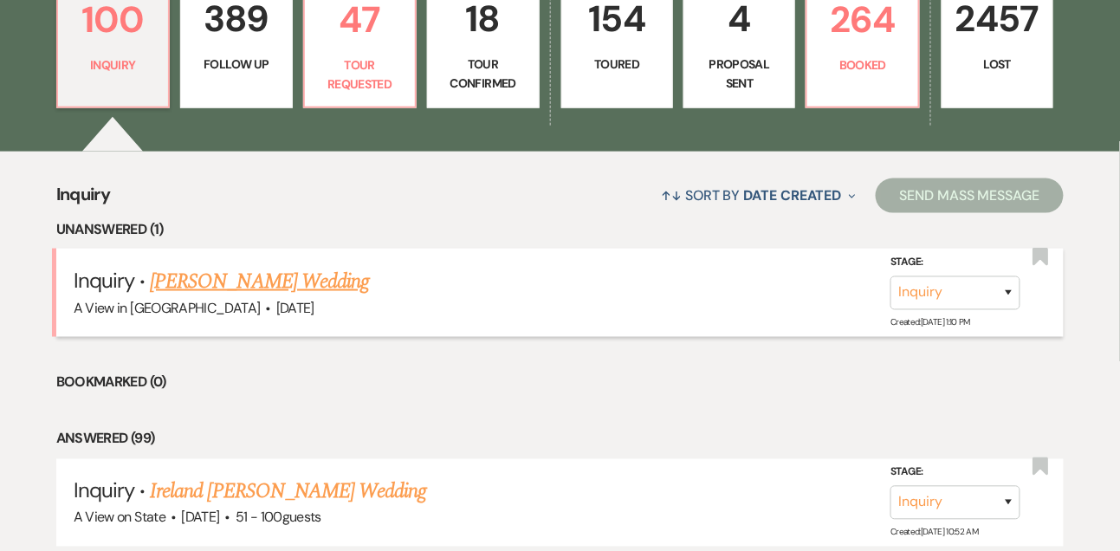
click at [207, 287] on link "[PERSON_NAME] Wedding" at bounding box center [259, 281] width 219 height 31
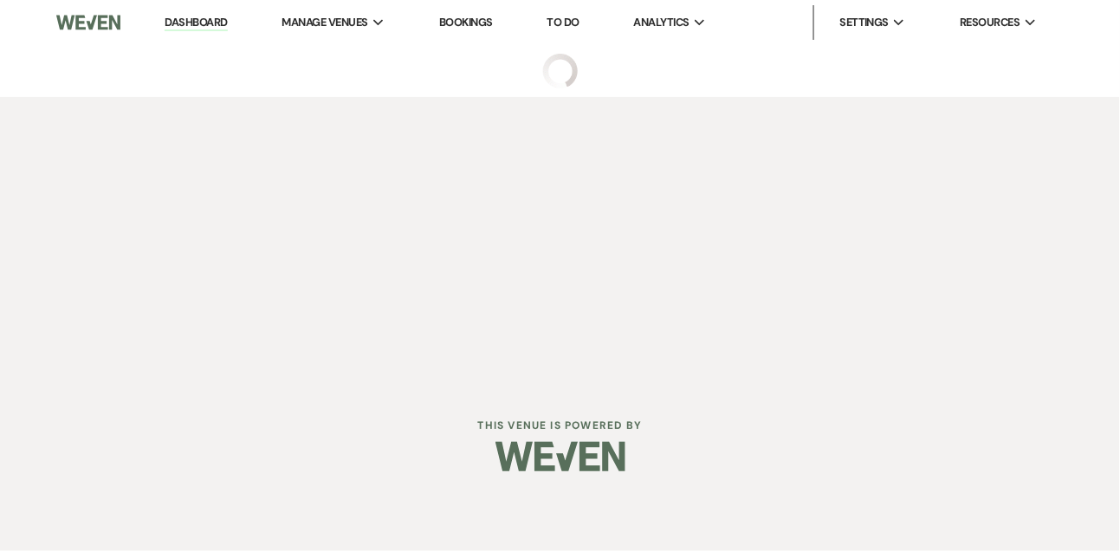
select select "5"
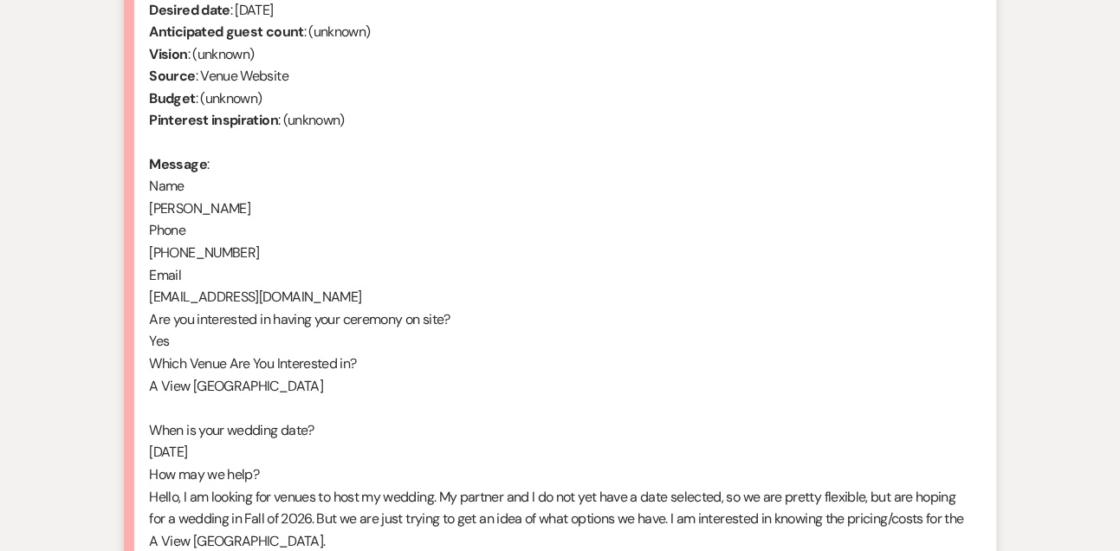
scroll to position [1062, 0]
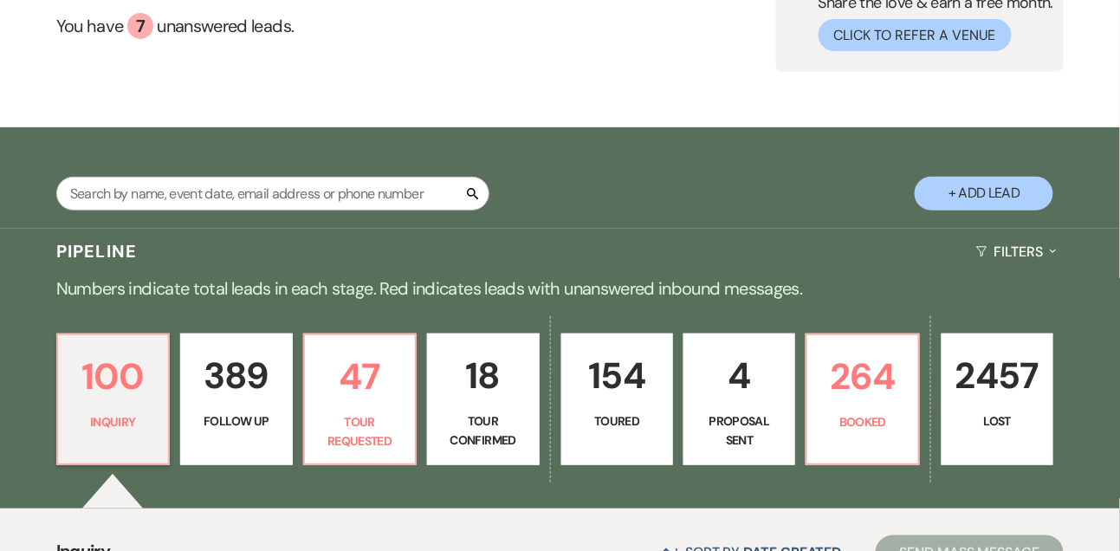
scroll to position [161, 0]
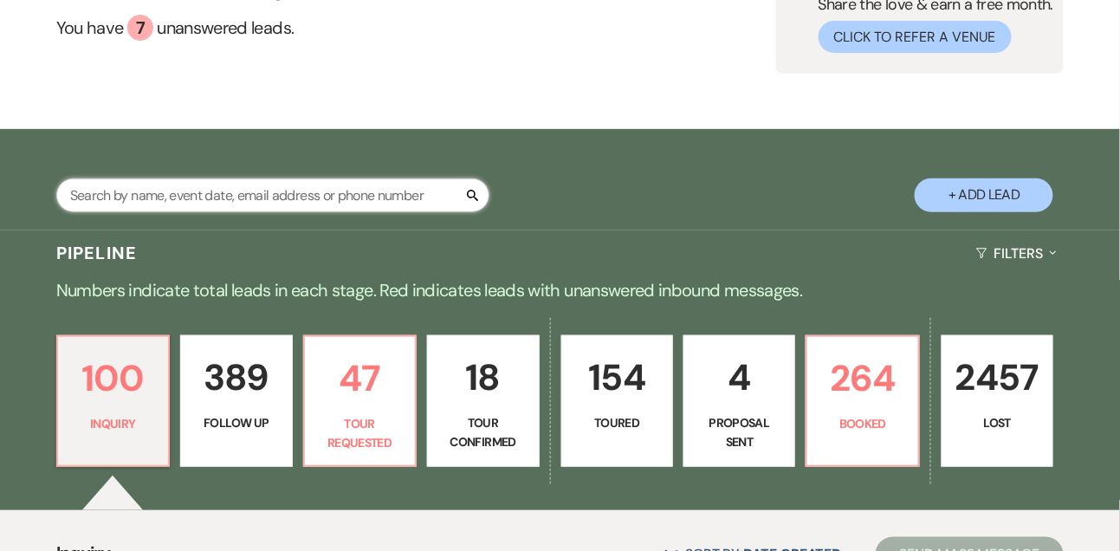
click at [292, 212] on input "text" at bounding box center [272, 195] width 433 height 34
type input "drvol"
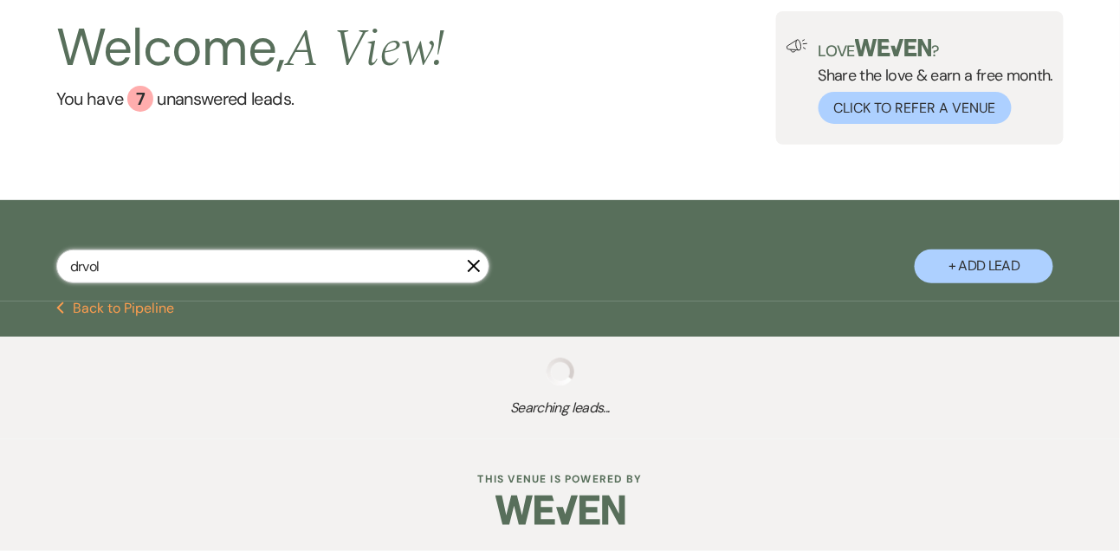
select select "8"
select select "4"
select select "8"
select select "4"
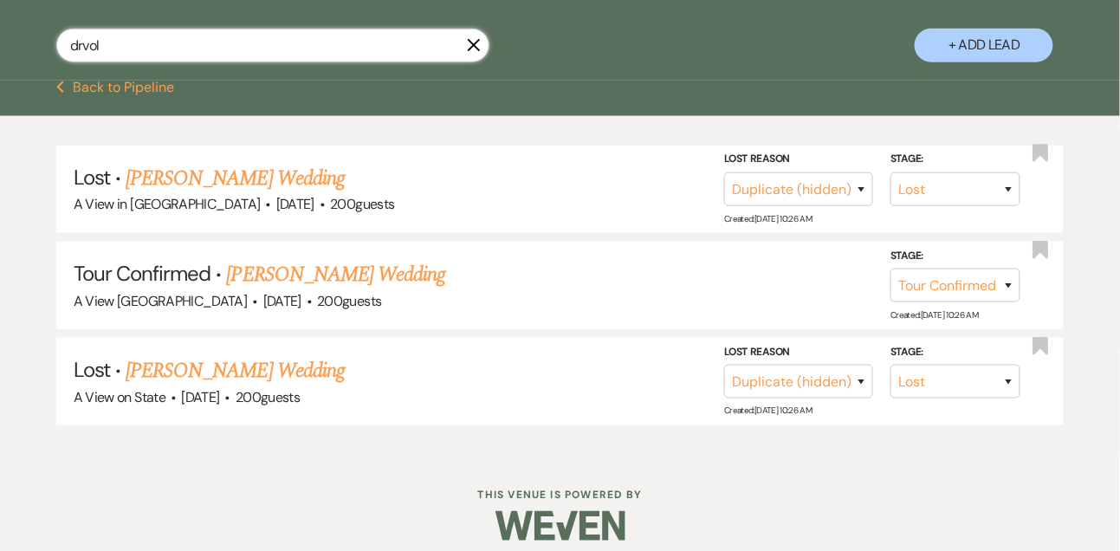
scroll to position [321, 0]
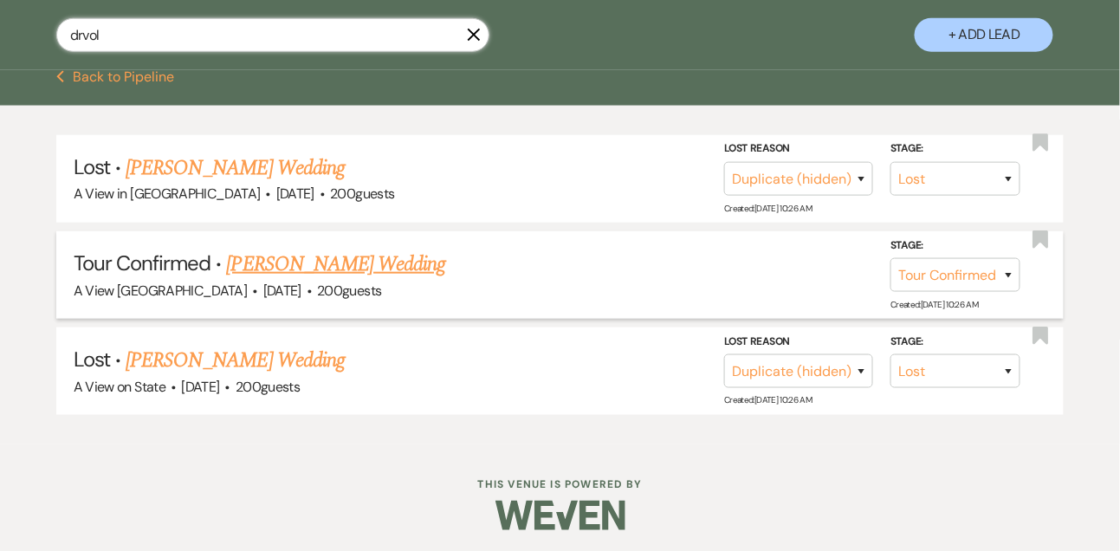
type input "drvol"
click at [264, 266] on link "[PERSON_NAME] Wedding" at bounding box center [336, 264] width 219 height 31
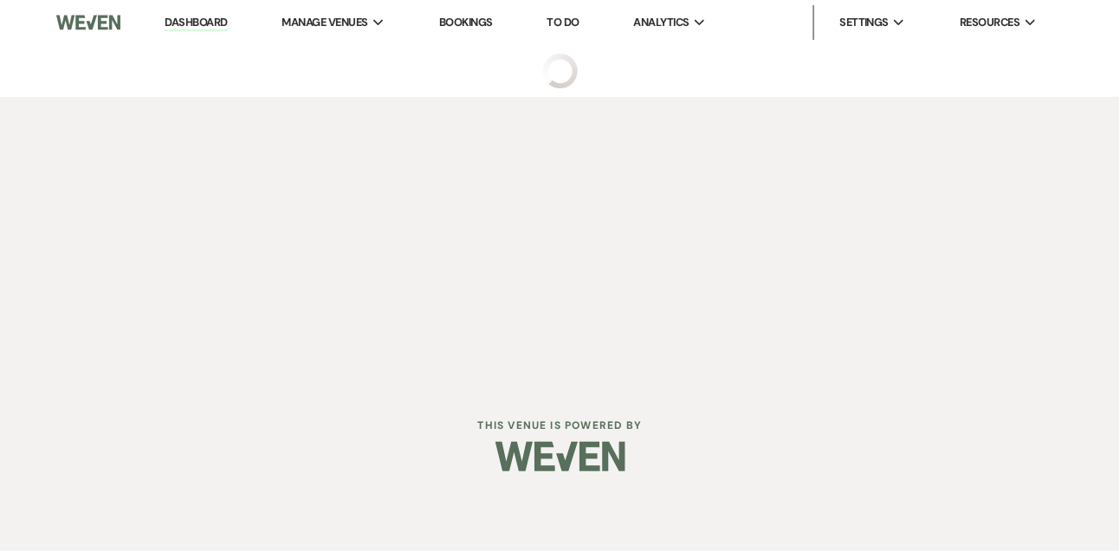
select select "4"
select select "5"
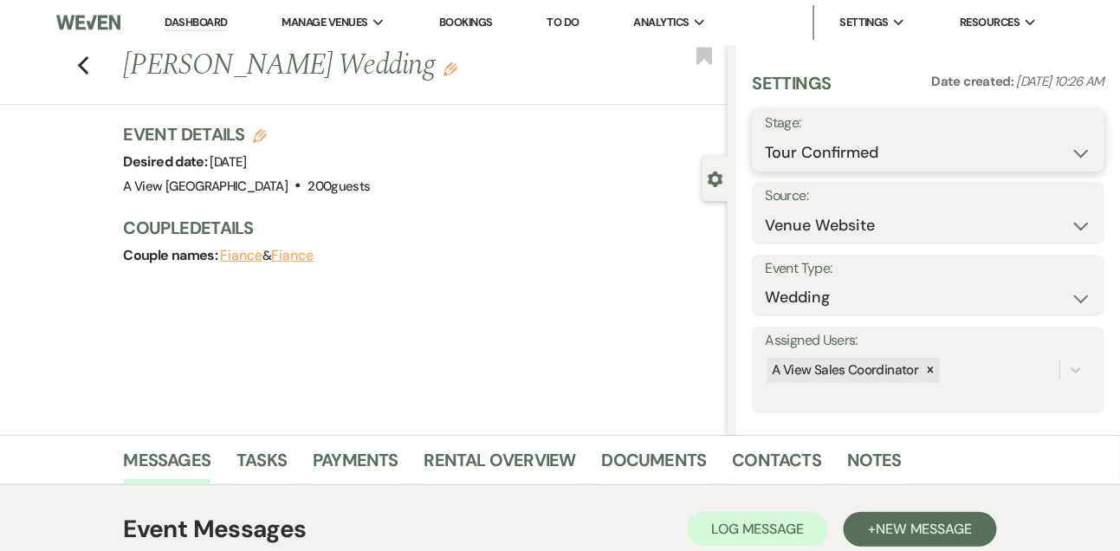
click at [910, 152] on select "Inquiry Follow Up Tour Requested Tour Confirmed Toured Proposal Sent Booked Lost" at bounding box center [928, 153] width 327 height 34
select select "5"
click at [765, 136] on select "Inquiry Follow Up Tour Requested Tour Confirmed Toured Proposal Sent Booked Lost" at bounding box center [928, 153] width 327 height 34
click at [1074, 148] on button "Save" at bounding box center [1068, 140] width 73 height 35
click at [860, 451] on link "Notes" at bounding box center [874, 465] width 55 height 38
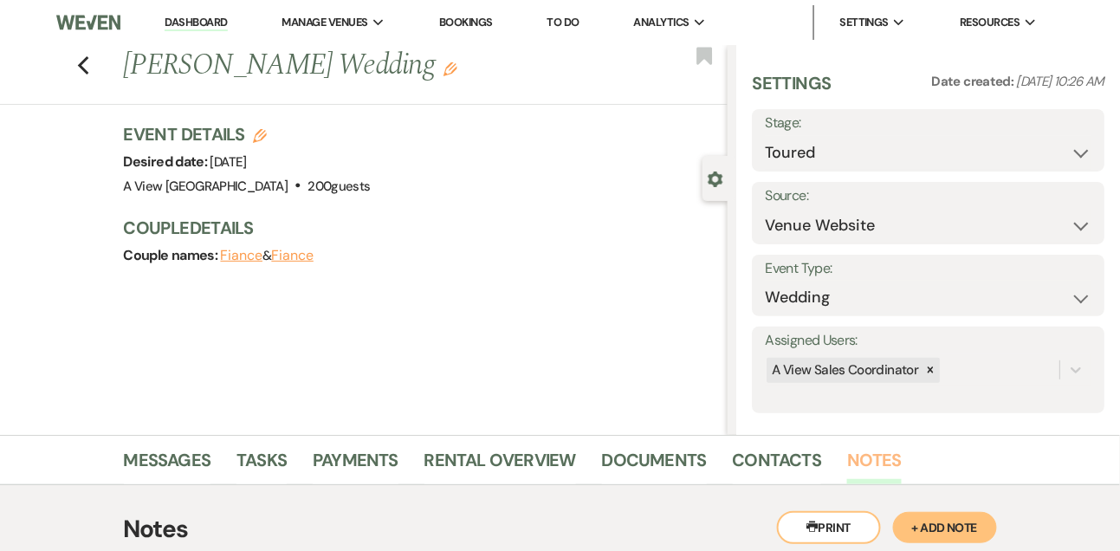
scroll to position [247, 0]
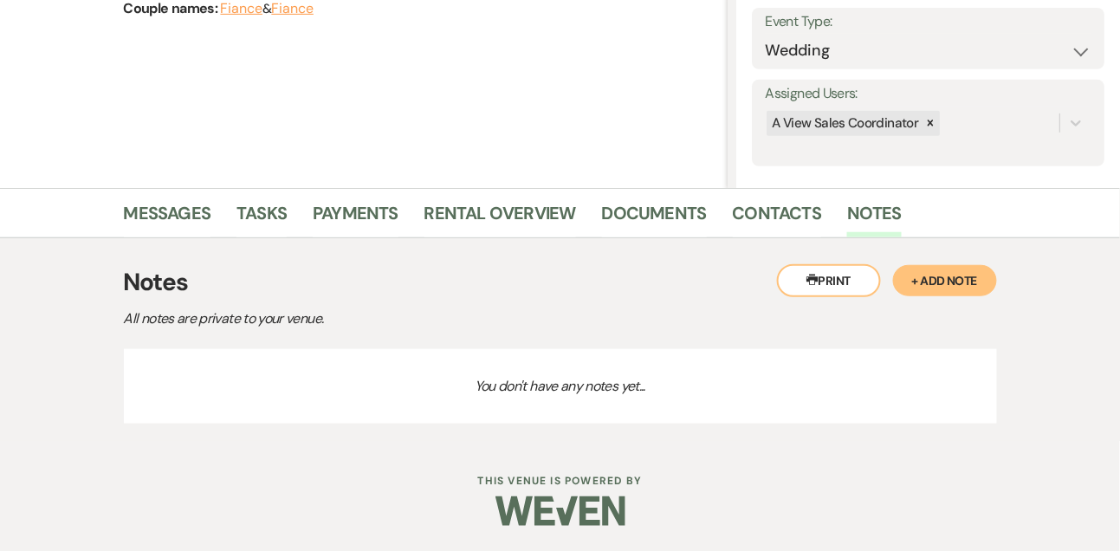
click at [927, 287] on button "+ Add Note" at bounding box center [945, 280] width 104 height 31
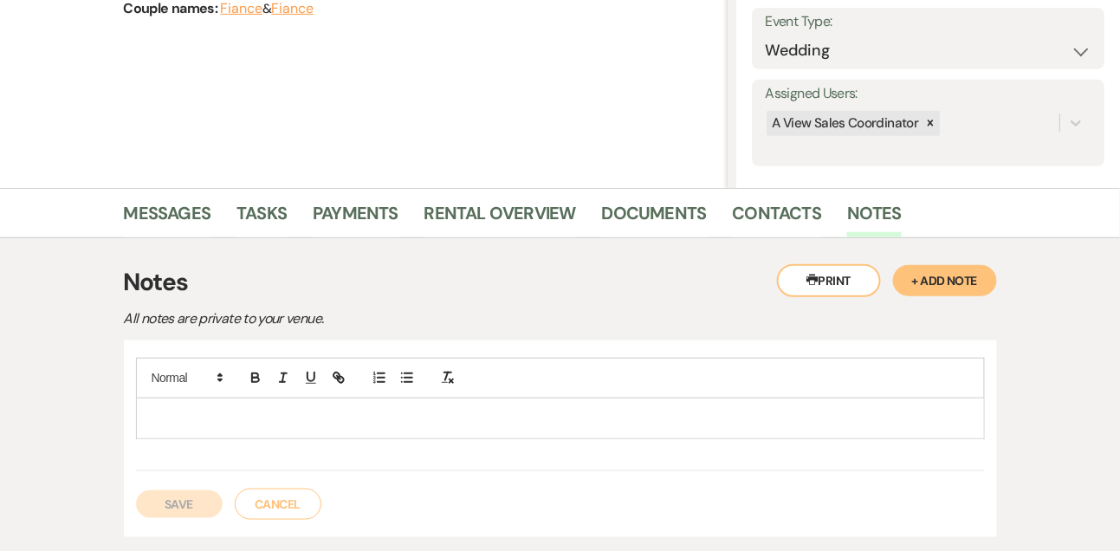
click at [446, 421] on p at bounding box center [560, 418] width 821 height 19
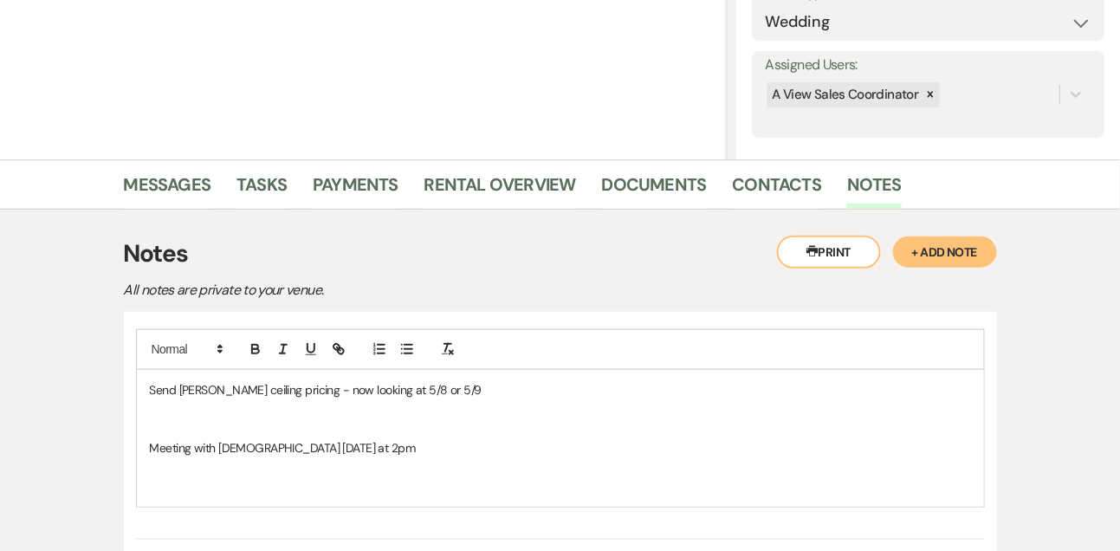
scroll to position [283, 0]
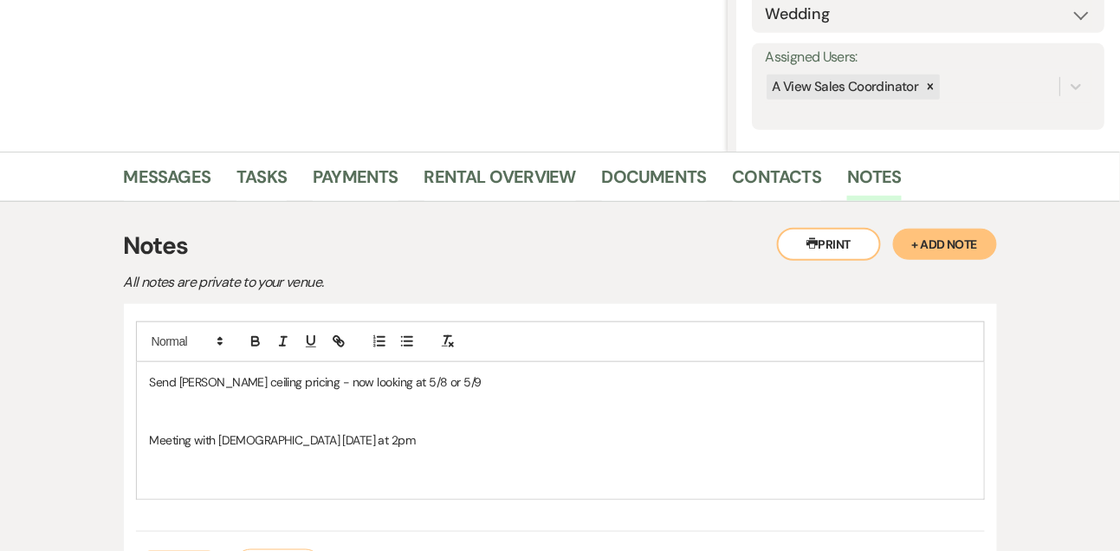
click at [405, 411] on p at bounding box center [560, 420] width 821 height 19
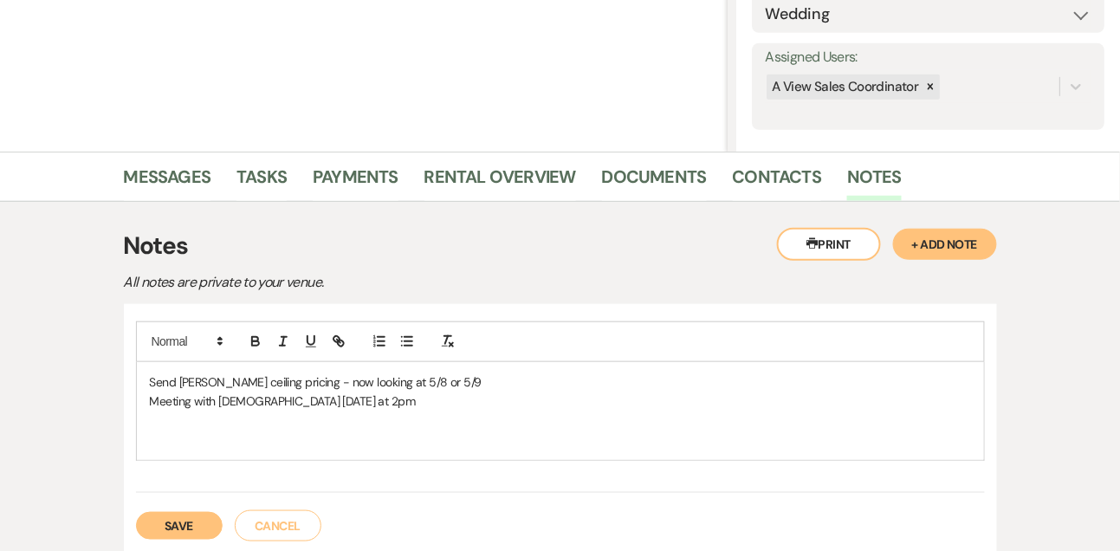
click at [387, 421] on p at bounding box center [560, 420] width 821 height 19
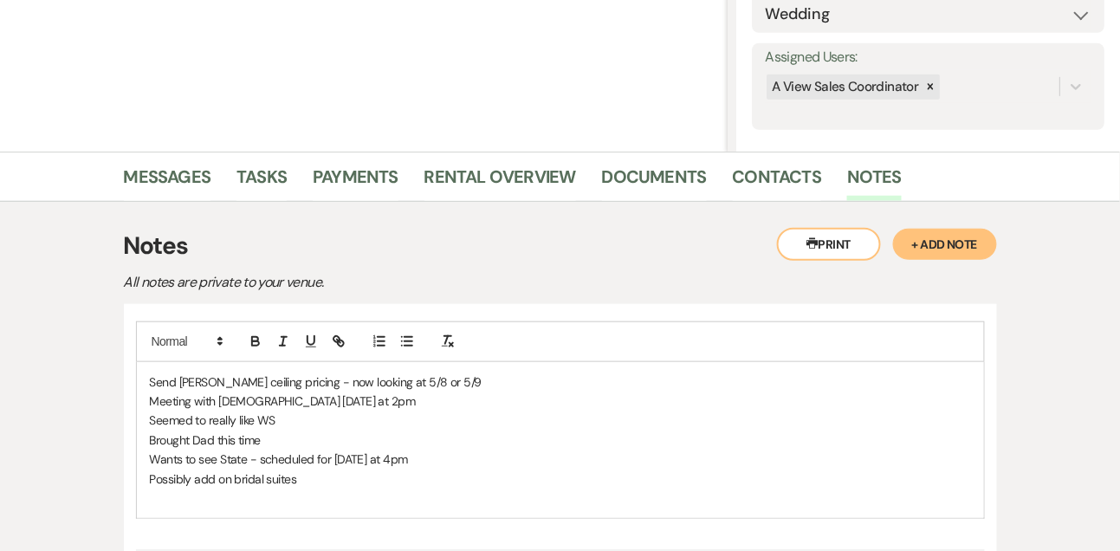
click at [463, 385] on p "Send [PERSON_NAME] ceiling pricing - now looking at 5/8 or 5/9" at bounding box center [560, 382] width 821 height 19
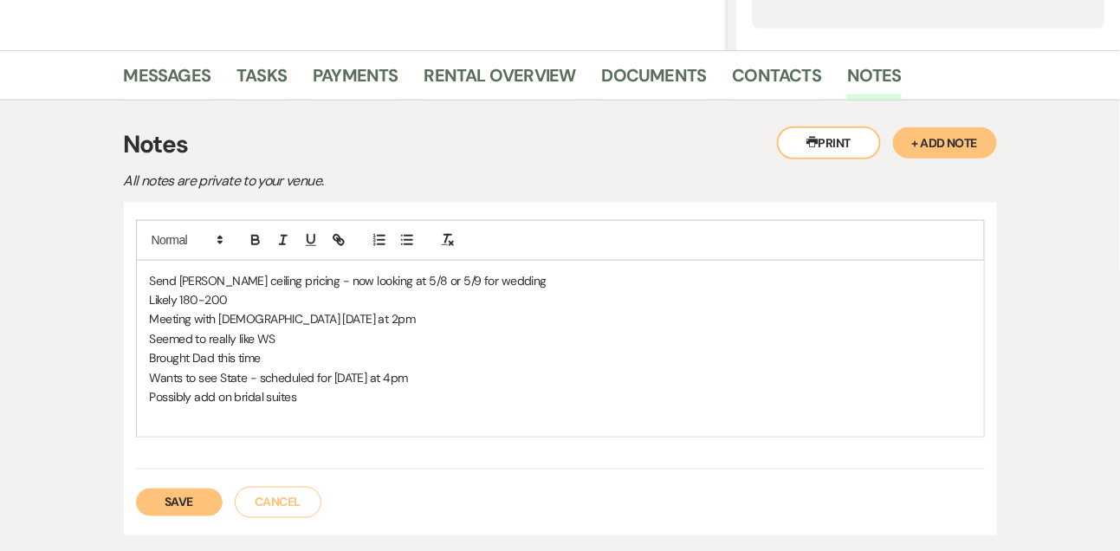
scroll to position [398, 0]
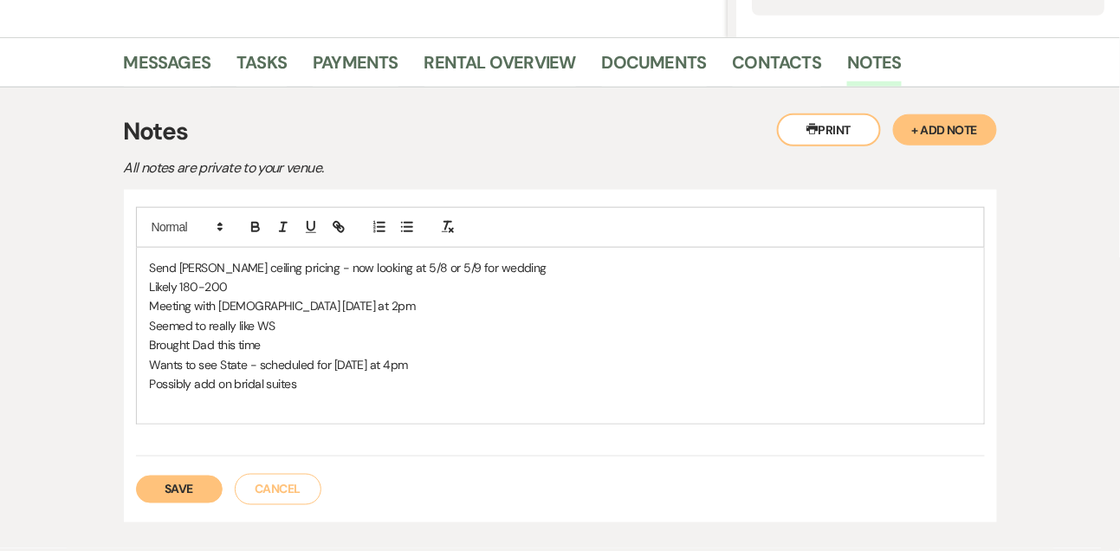
click at [325, 376] on p "Possibly add on bridal suites" at bounding box center [560, 383] width 821 height 19
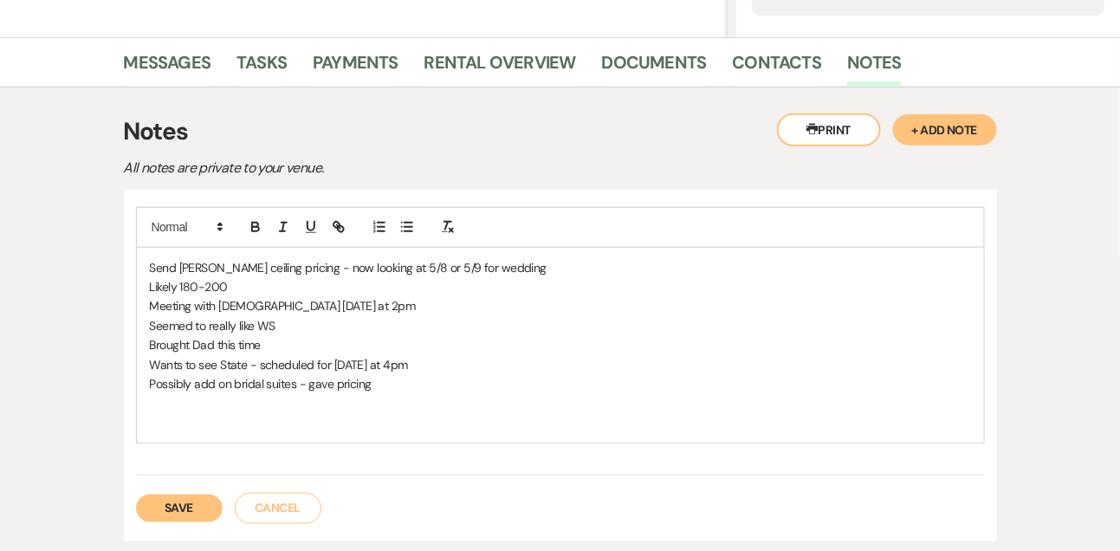
click at [190, 492] on div "Save Cancel" at bounding box center [560, 500] width 849 height 49
click at [189, 499] on button "Save" at bounding box center [179, 509] width 87 height 28
